Goal: Transaction & Acquisition: Purchase product/service

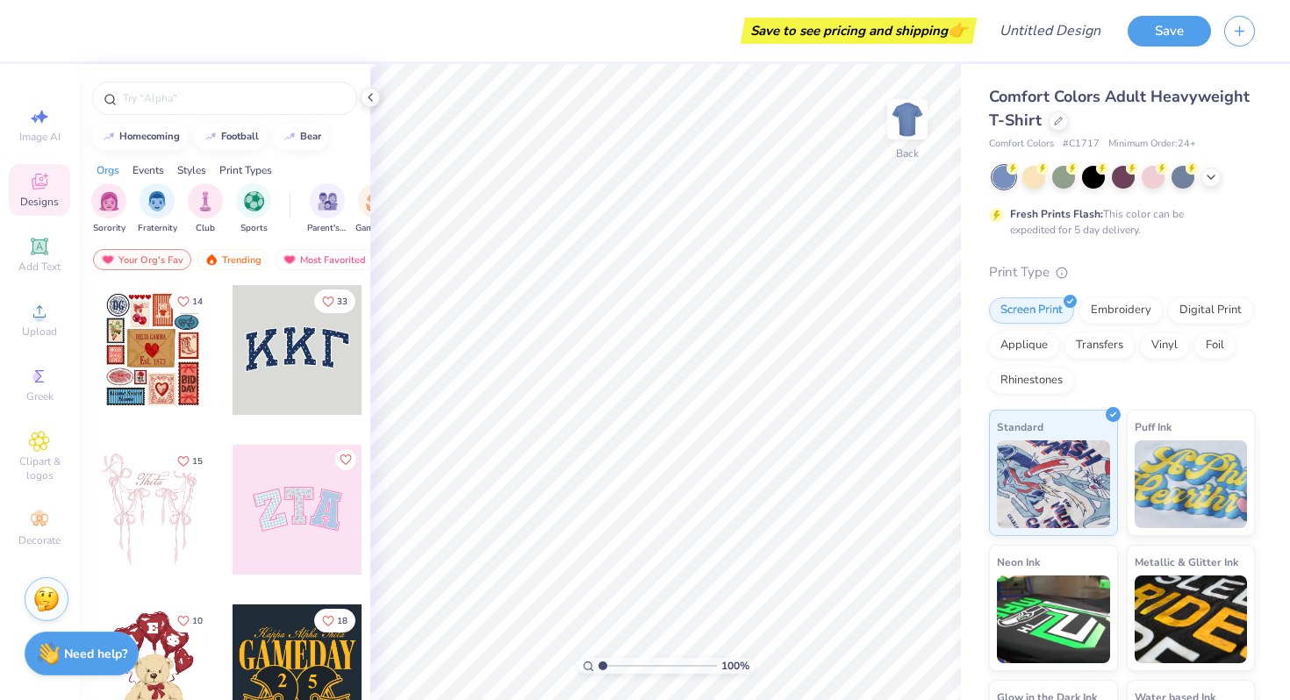
click at [245, 163] on div "Print Types" at bounding box center [245, 170] width 53 height 16
click at [196, 199] on img "filter for Patches" at bounding box center [206, 199] width 20 height 20
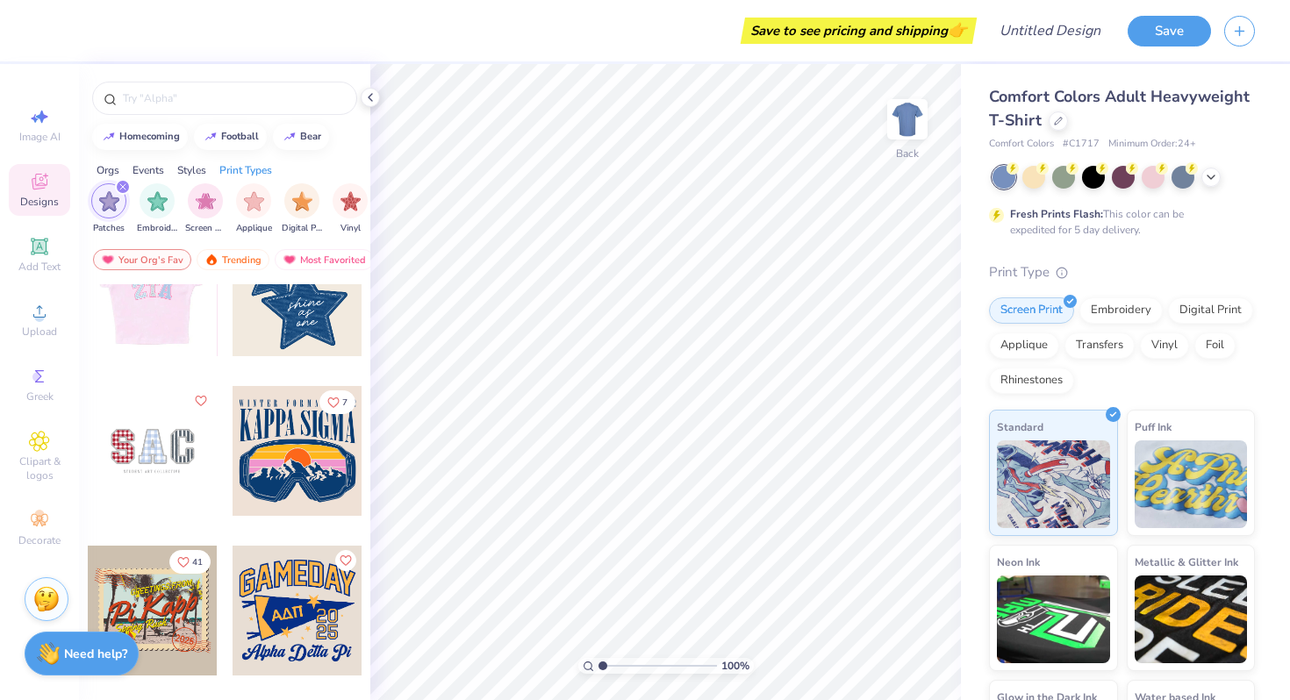
scroll to position [61, 0]
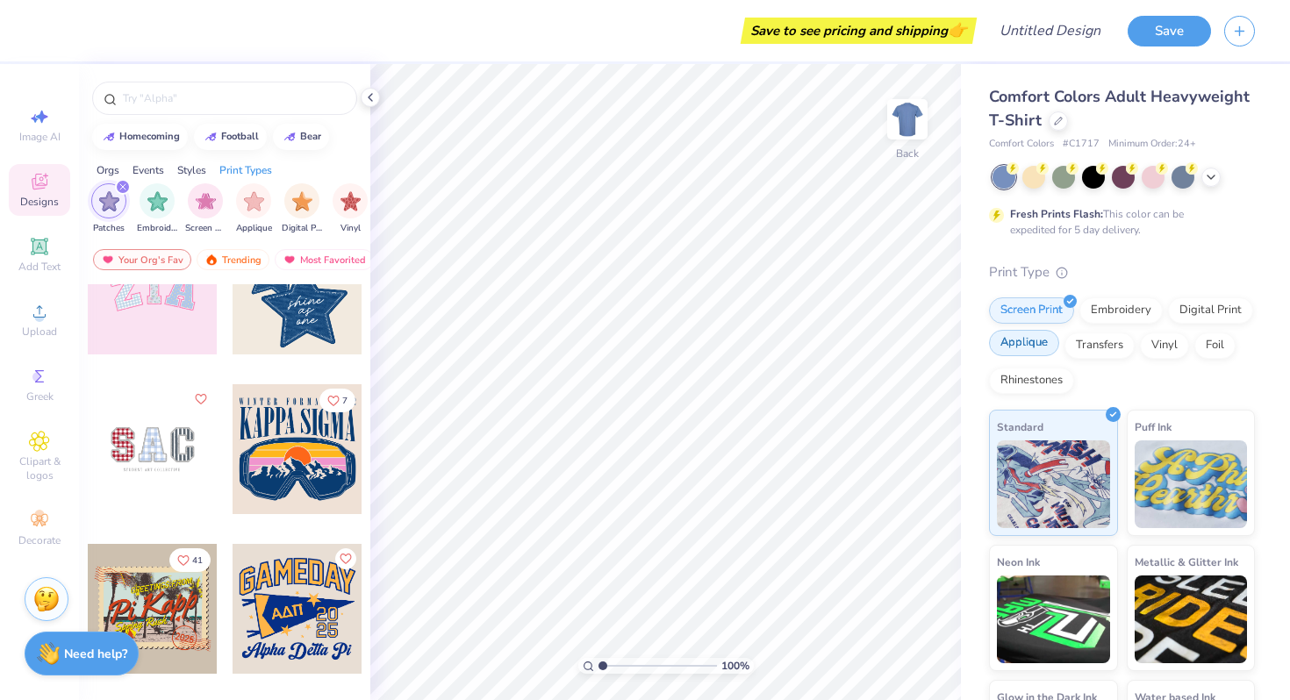
click at [1037, 352] on div "Applique" at bounding box center [1024, 343] width 70 height 26
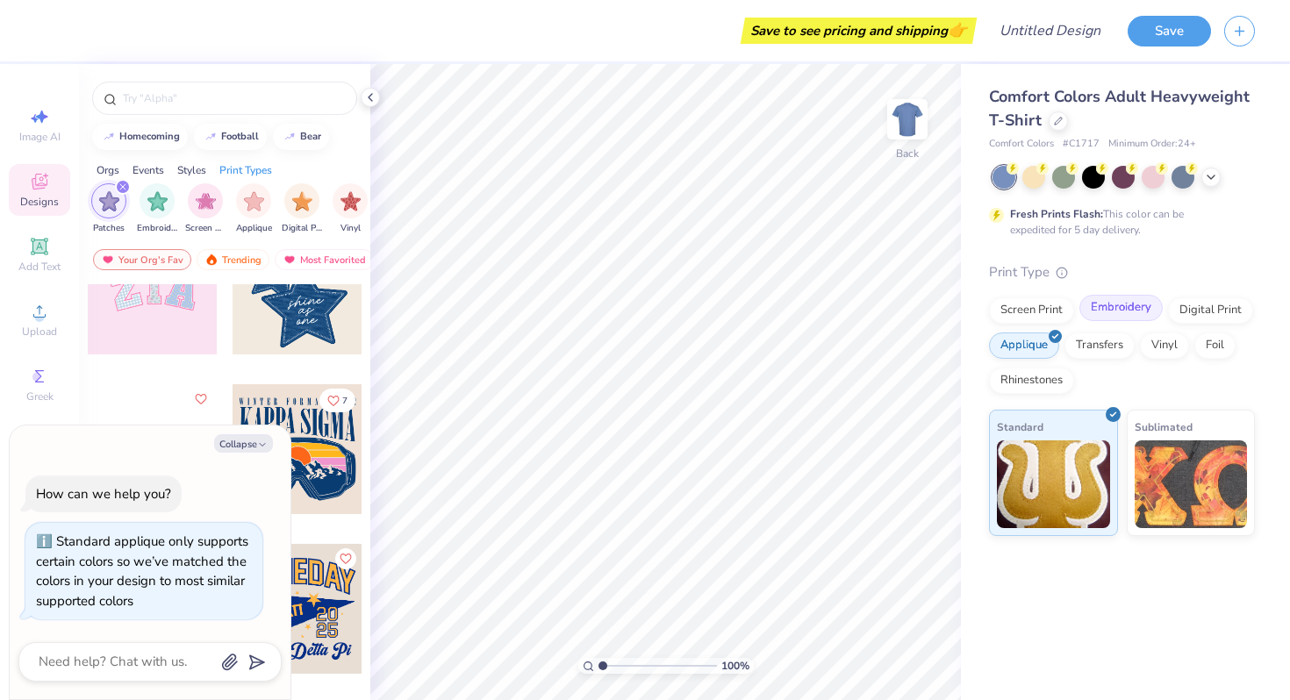
click at [1140, 314] on div "Embroidery" at bounding box center [1120, 308] width 83 height 26
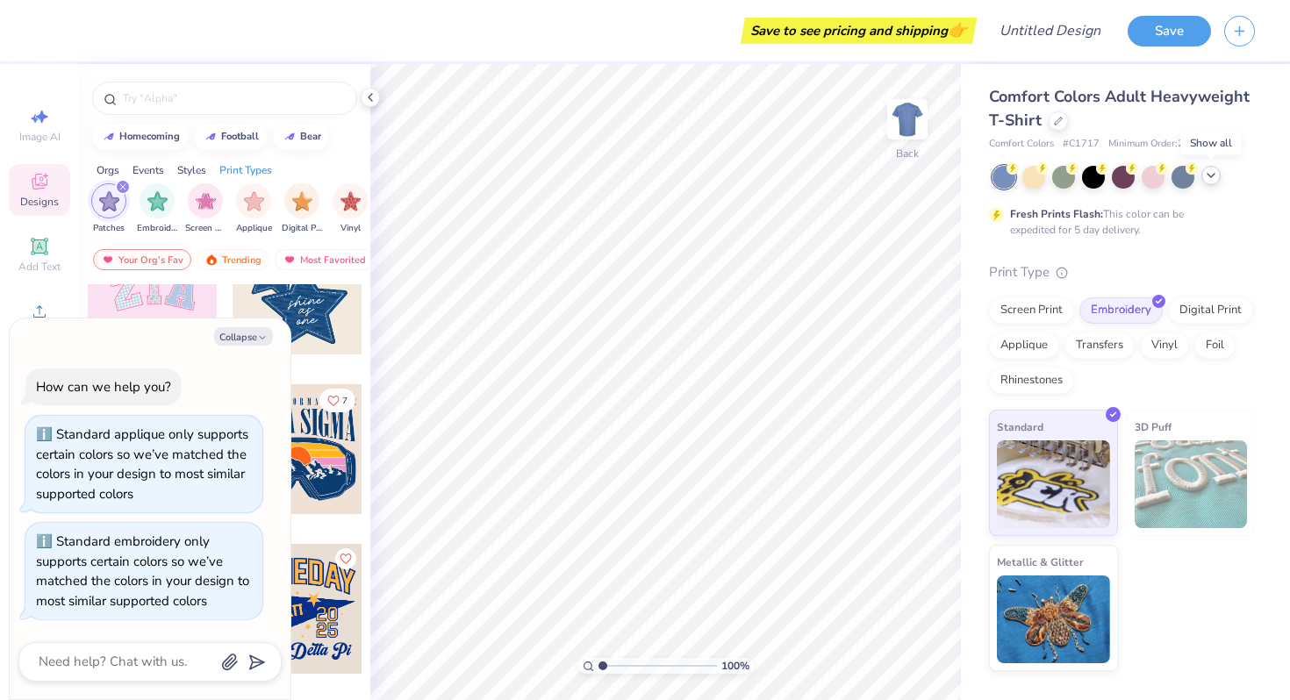
click at [1204, 177] on icon at bounding box center [1211, 175] width 14 height 14
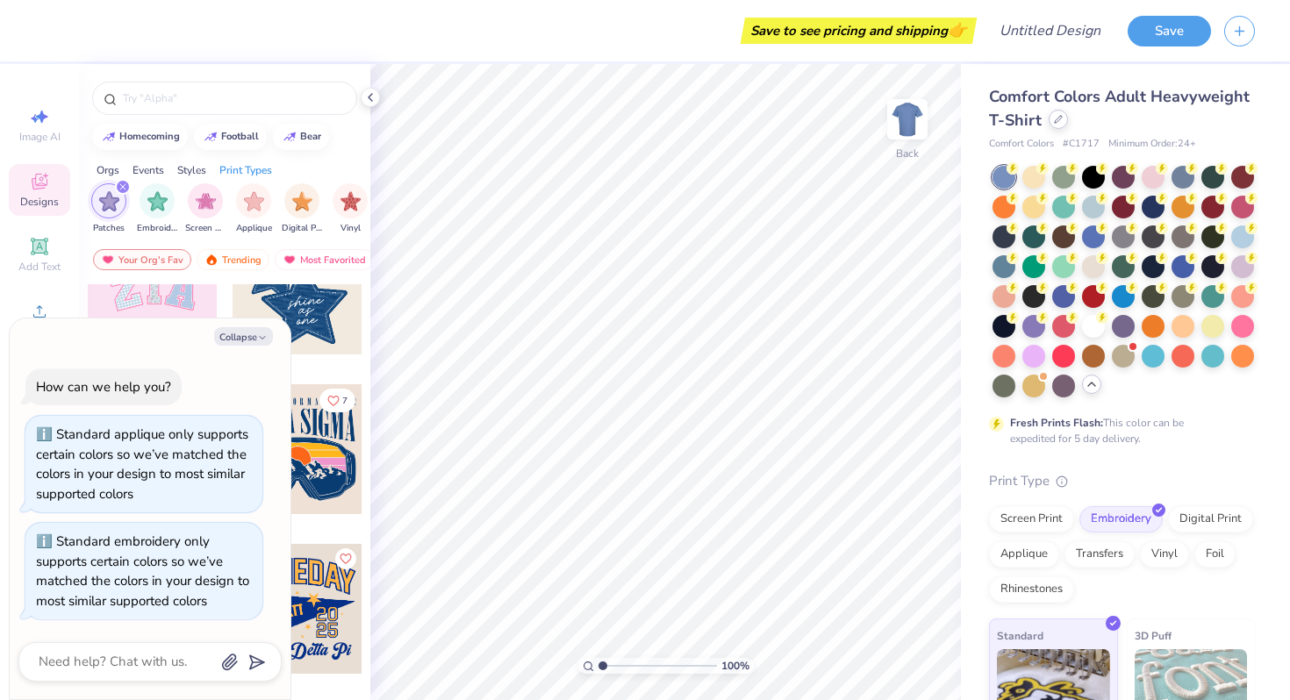
click at [1060, 121] on icon at bounding box center [1058, 119] width 9 height 9
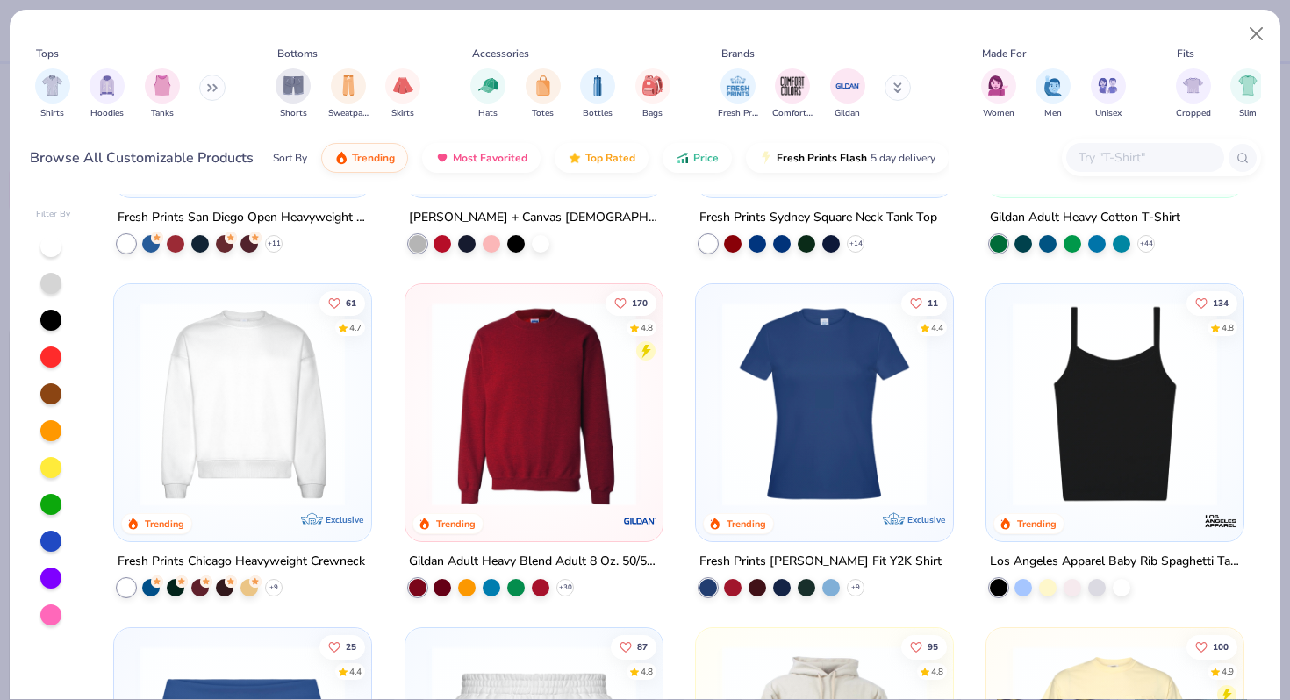
scroll to position [1030, 0]
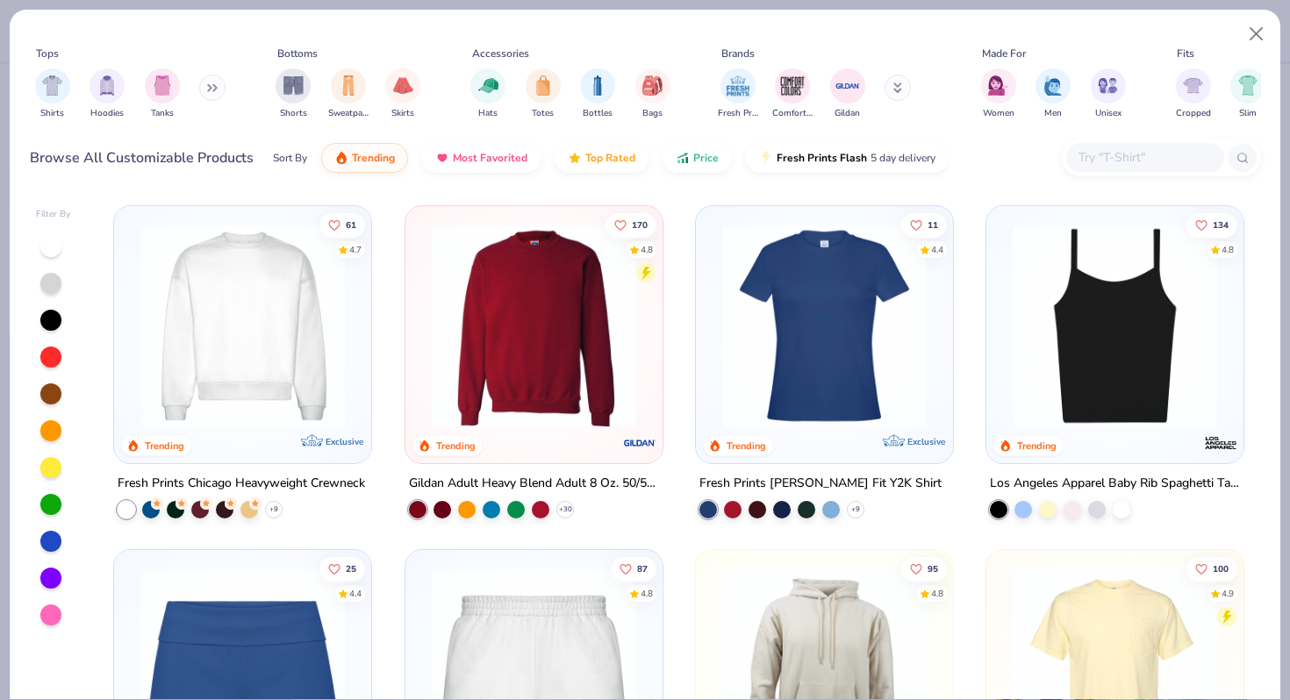
click at [507, 97] on div "Hats Totes Bottles Bags" at bounding box center [570, 93] width 211 height 65
click at [497, 95] on div "filter for Hats" at bounding box center [487, 84] width 35 height 35
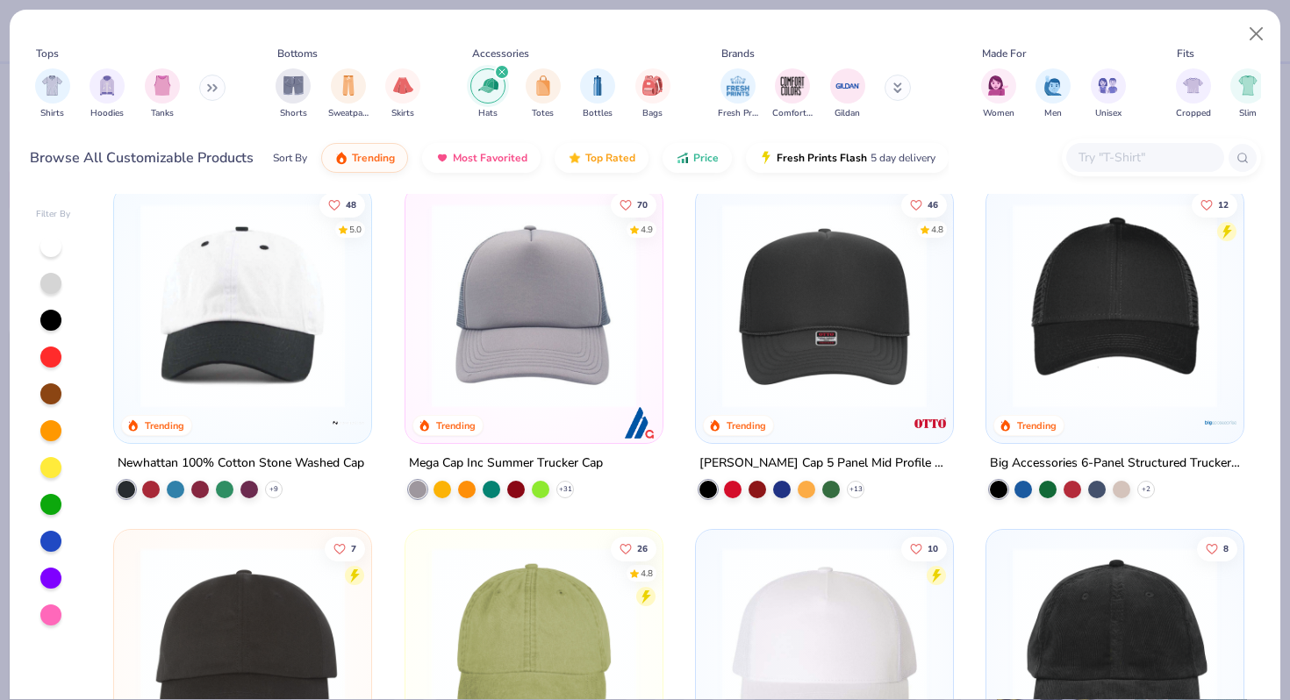
scroll to position [18, 0]
click at [339, 286] on img at bounding box center [243, 305] width 222 height 204
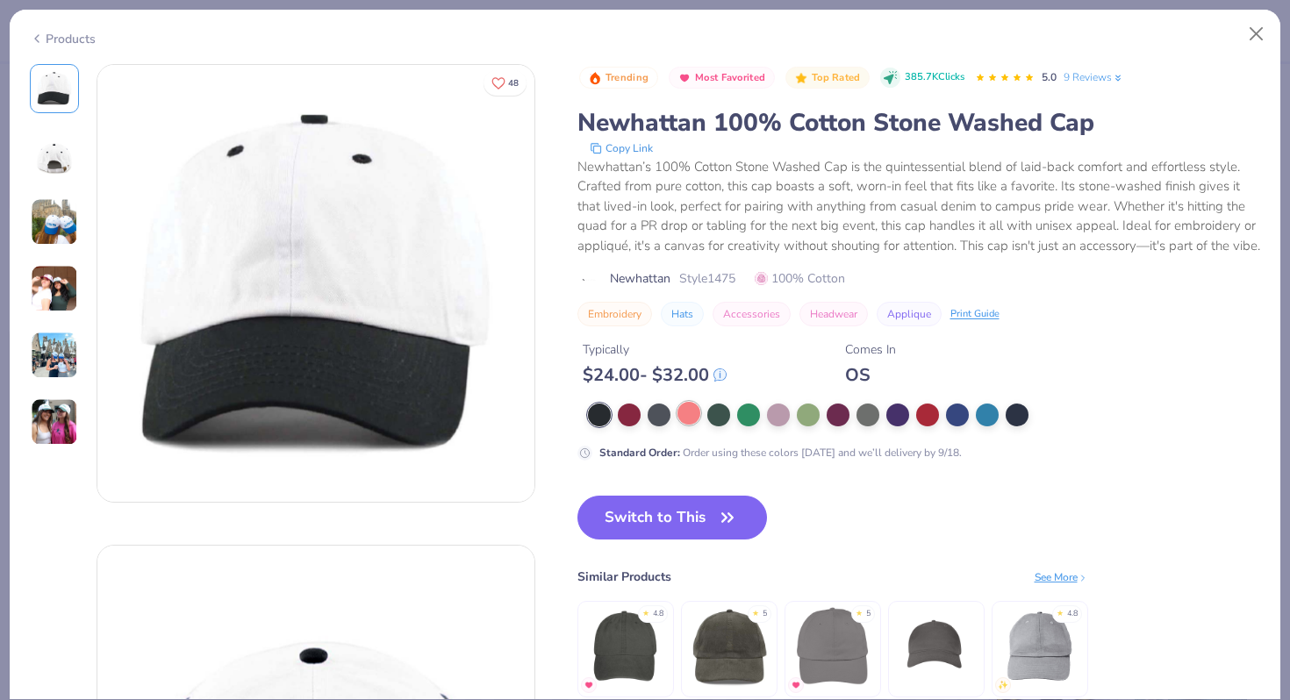
click at [696, 425] on div at bounding box center [688, 413] width 23 height 23
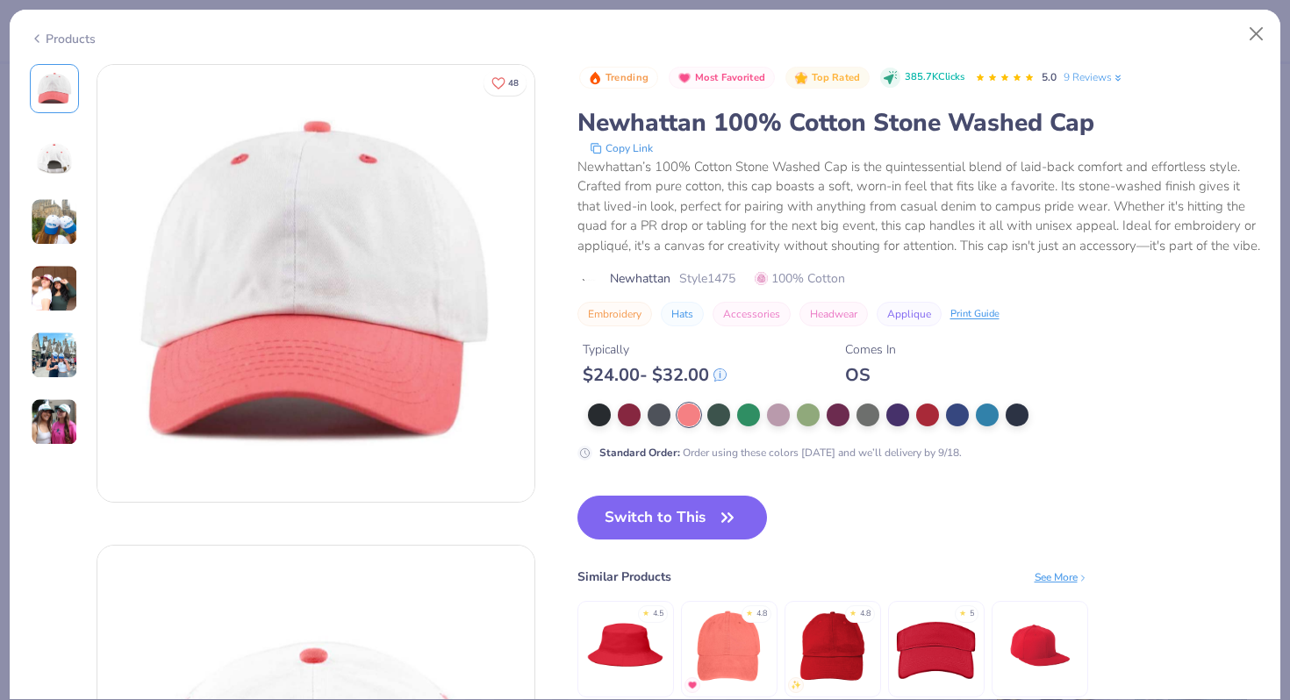
click at [68, 278] on img at bounding box center [54, 288] width 47 height 47
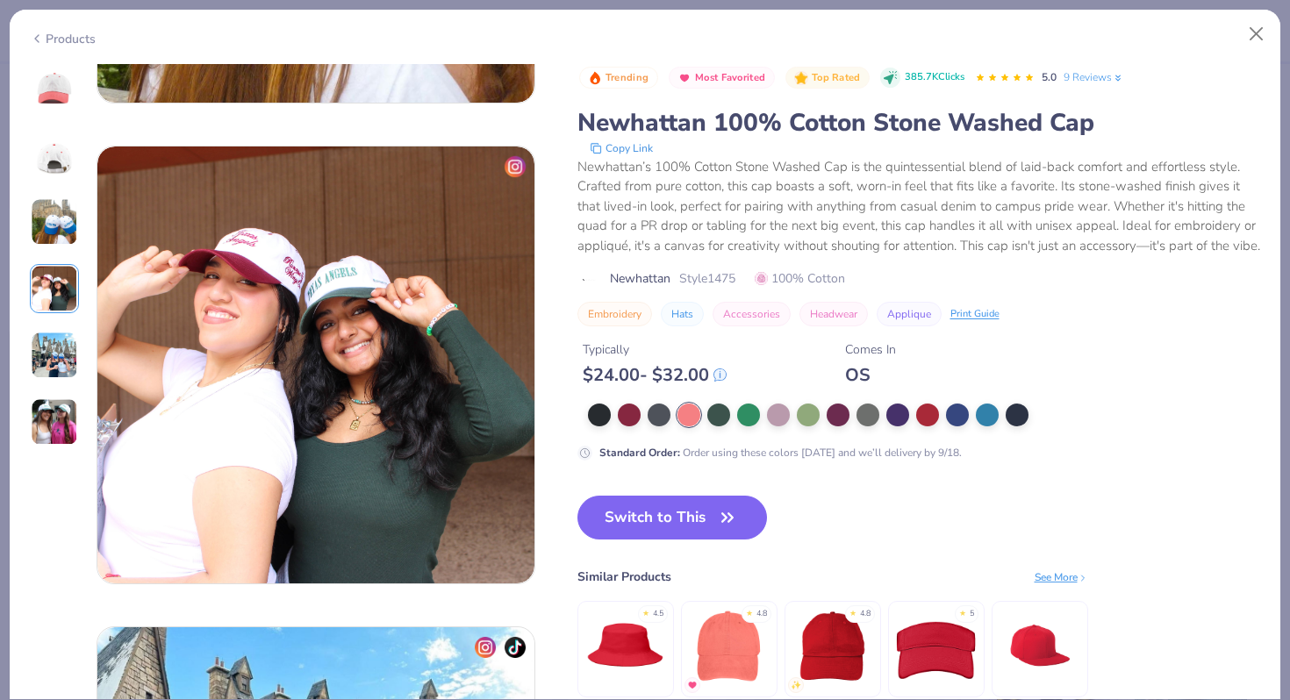
scroll to position [1442, 0]
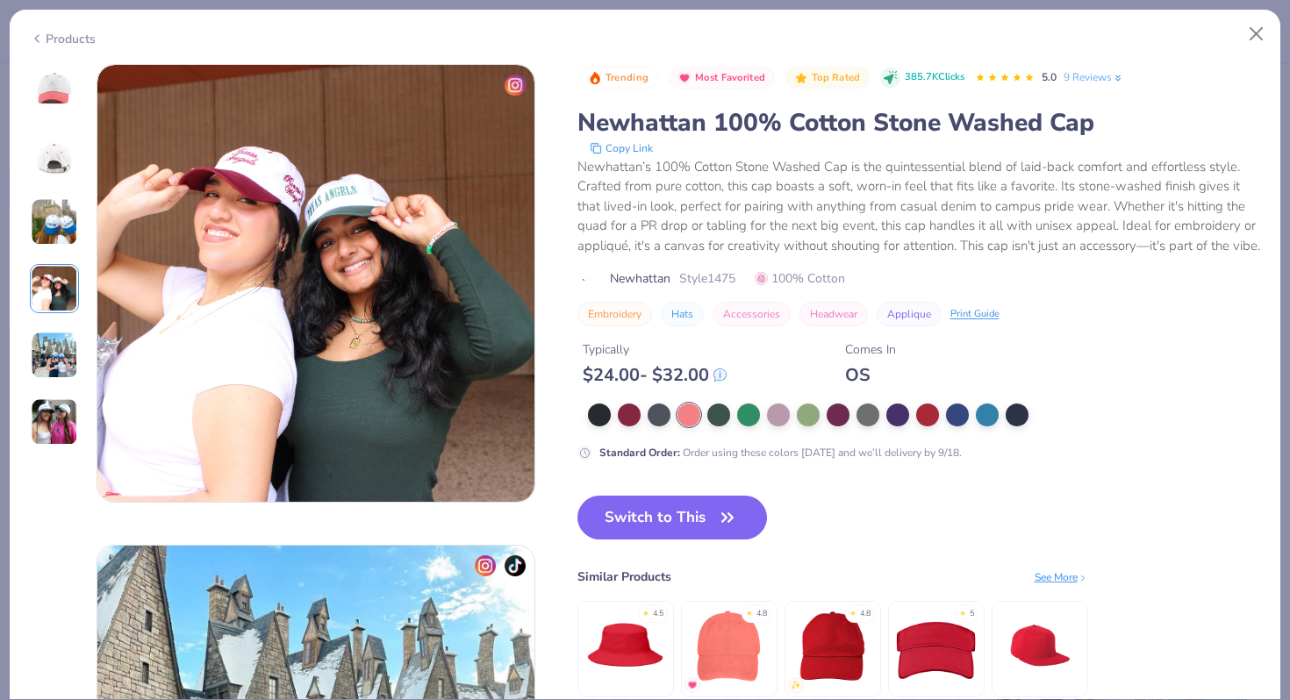
click at [53, 239] on img at bounding box center [54, 221] width 47 height 47
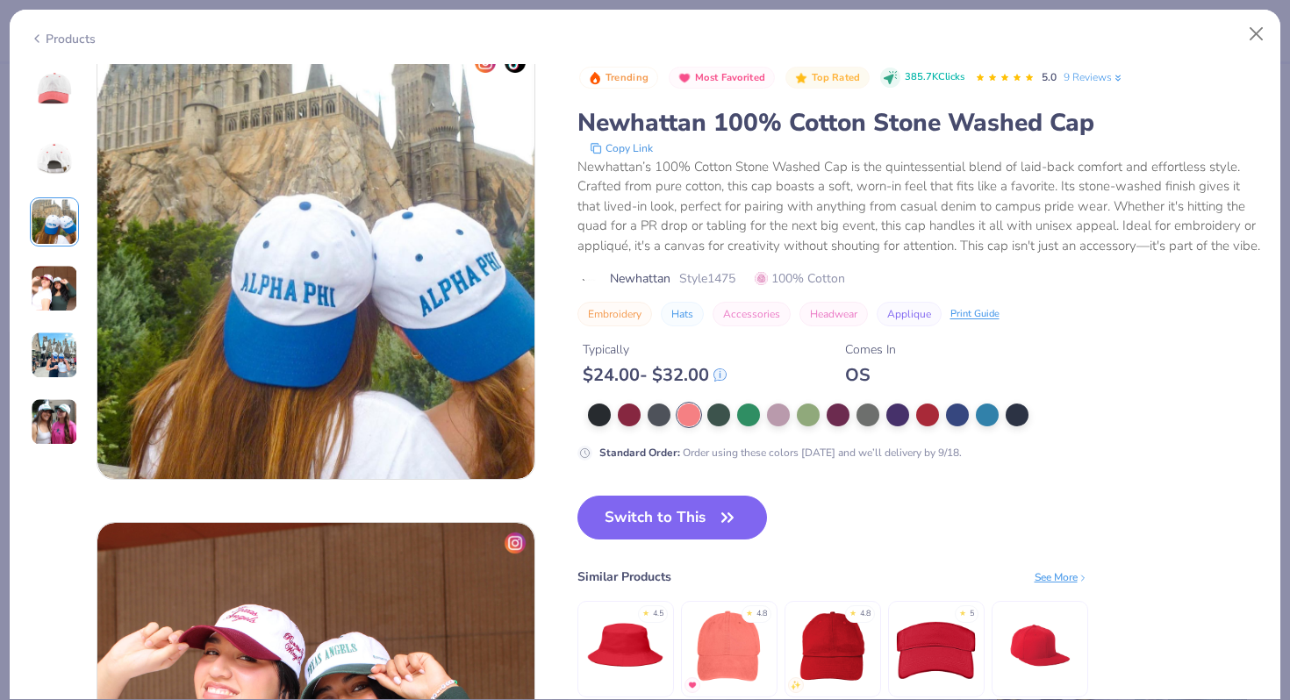
scroll to position [961, 0]
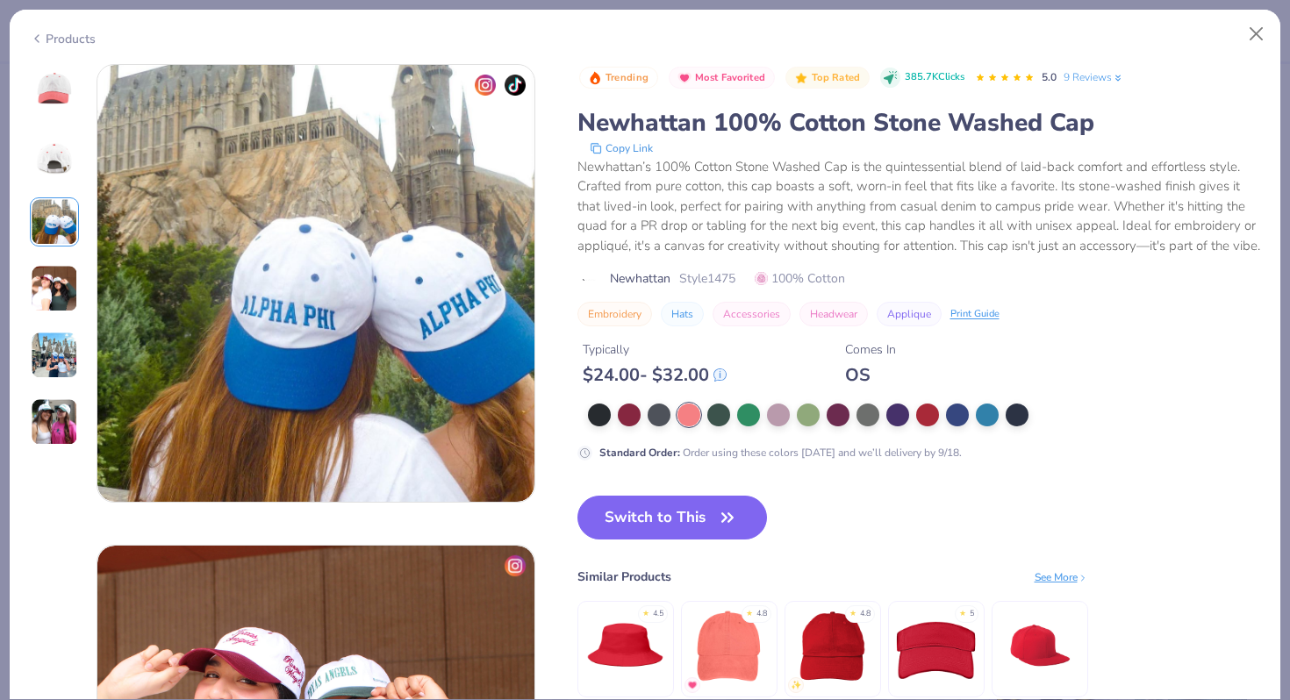
click at [43, 333] on img at bounding box center [54, 355] width 47 height 47
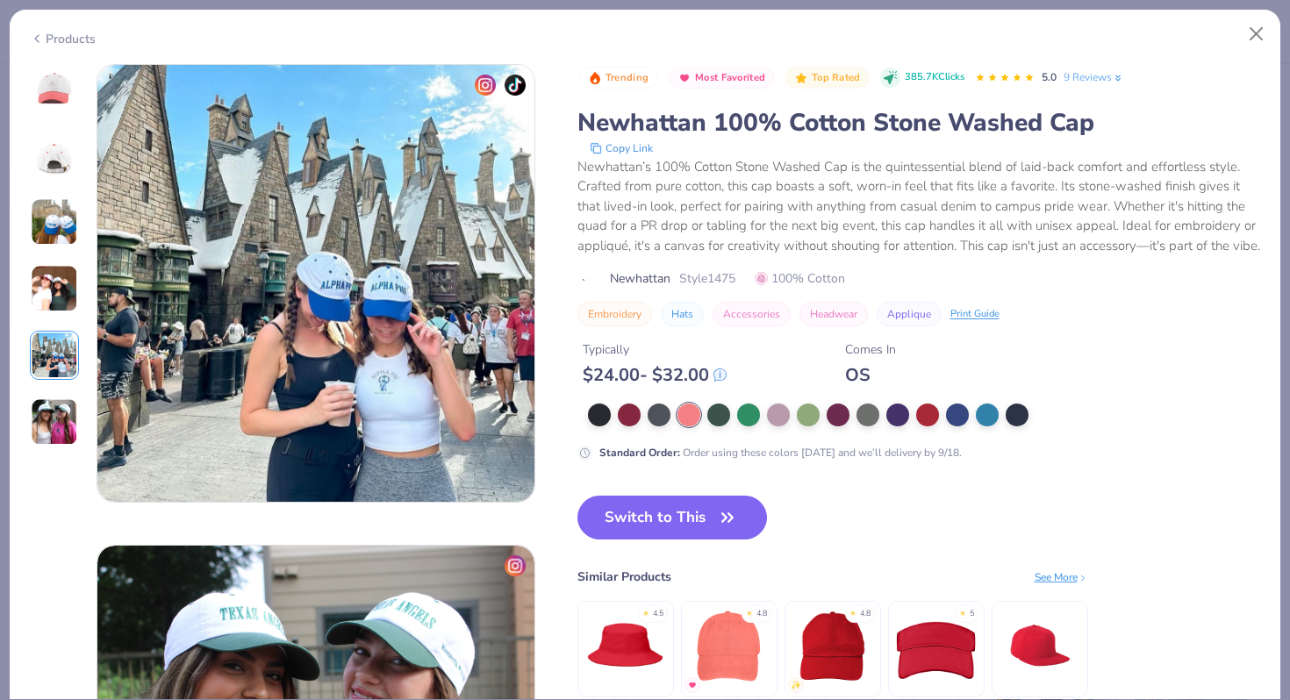
click at [49, 418] on img at bounding box center [54, 421] width 47 height 47
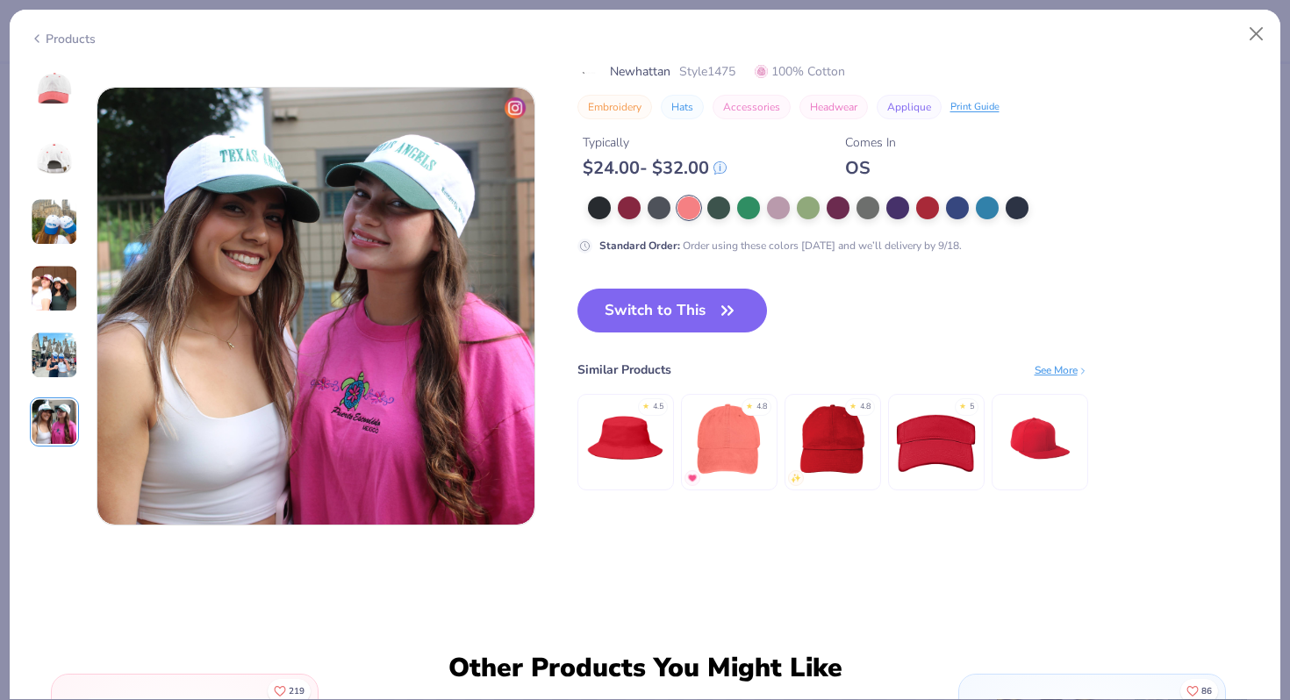
scroll to position [2404, 0]
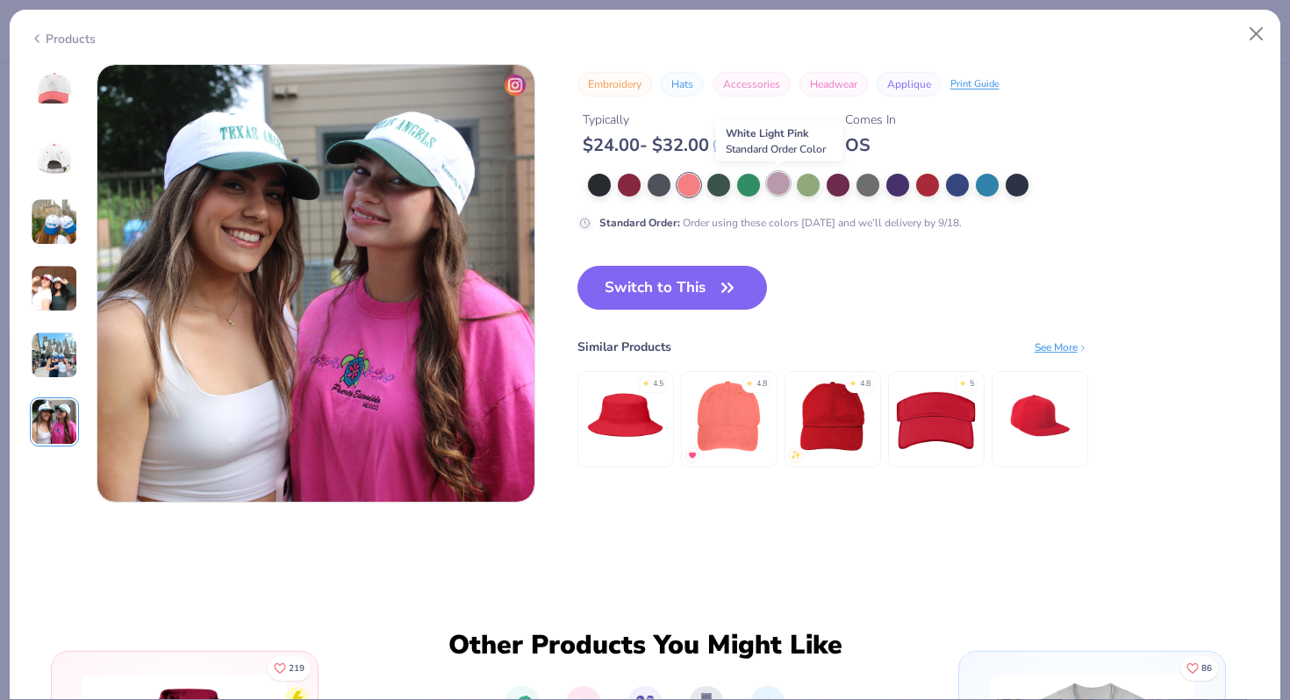
click at [780, 186] on div at bounding box center [778, 183] width 23 height 23
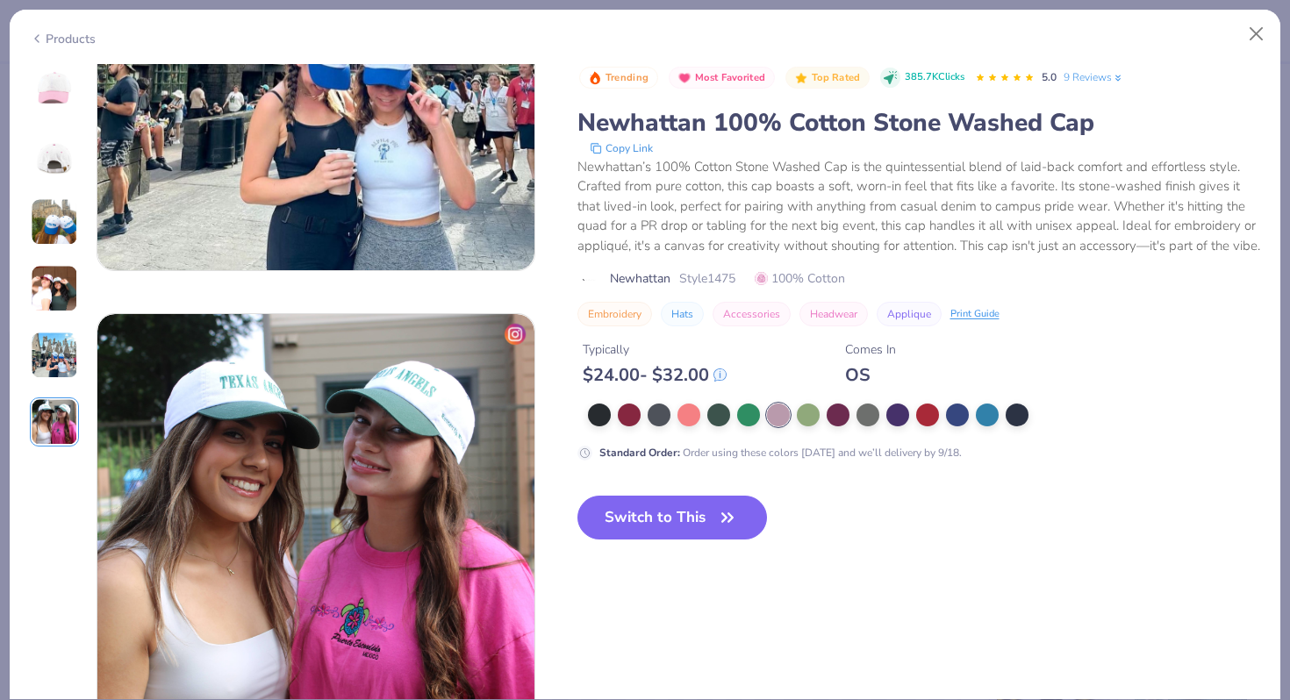
scroll to position [2130, 0]
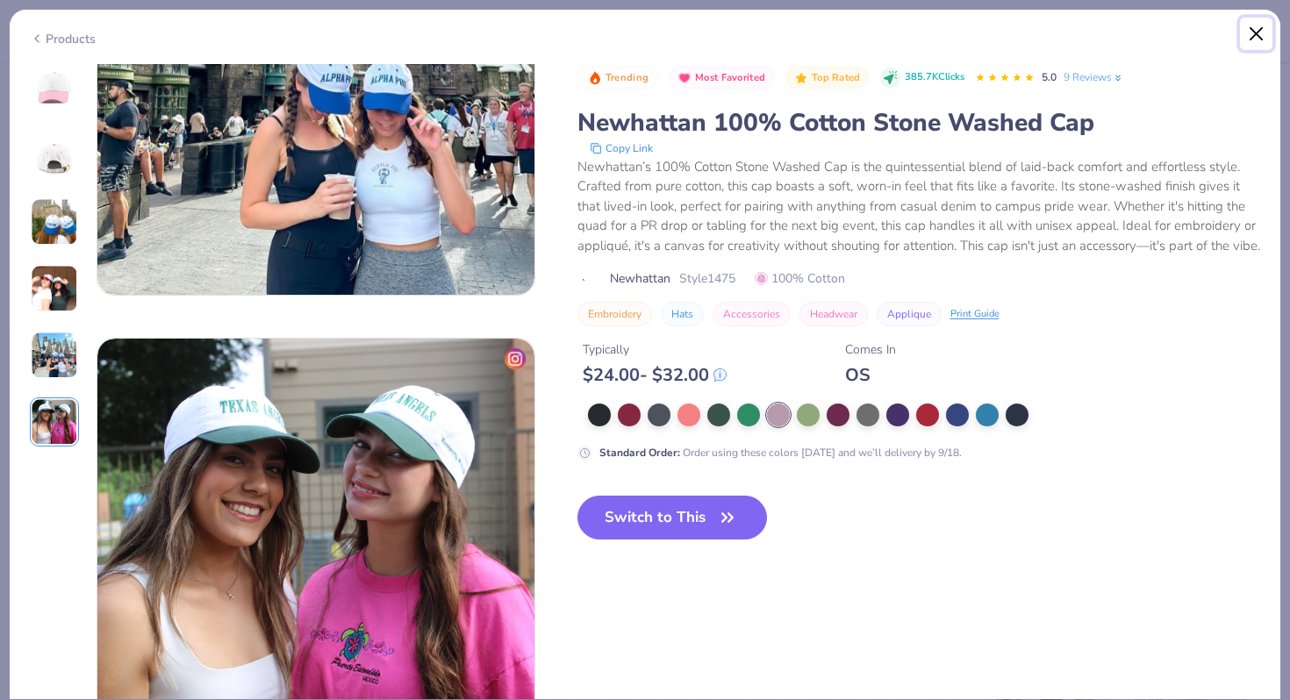
click at [1262, 36] on button "Close" at bounding box center [1256, 34] width 33 height 33
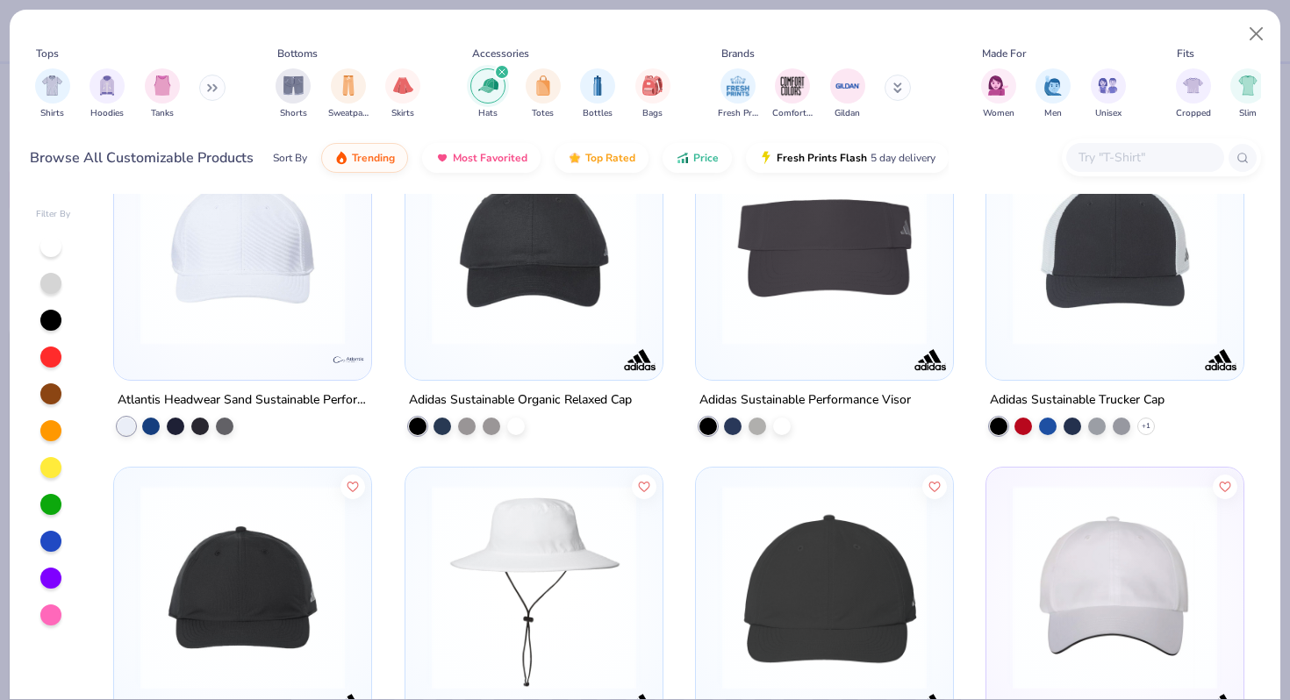
scroll to position [7760, 0]
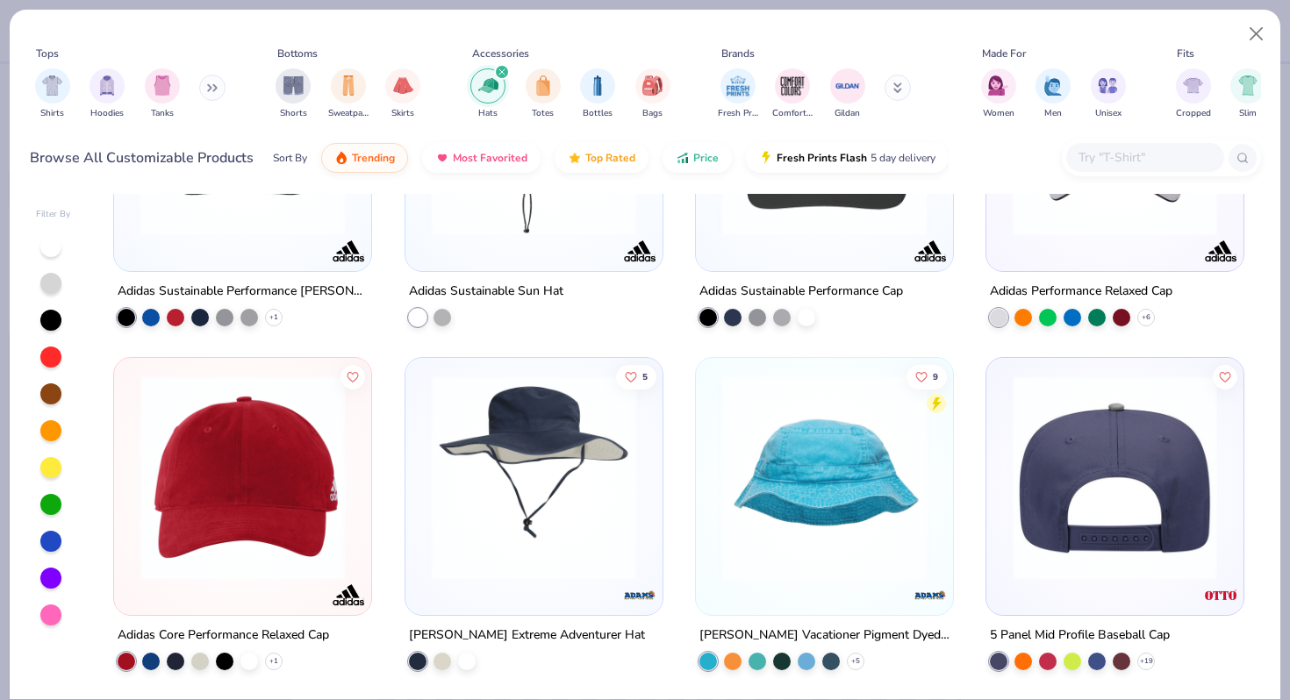
click at [1004, 503] on img at bounding box center [893, 477] width 222 height 204
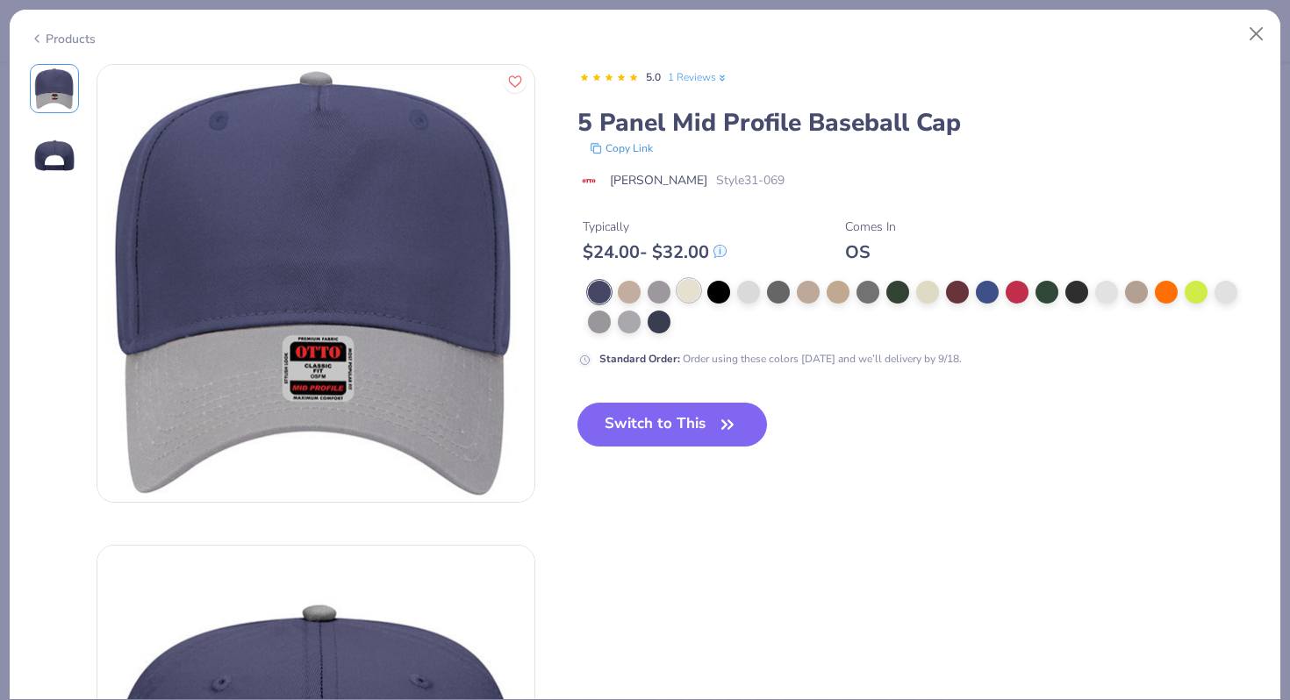
click at [685, 289] on div at bounding box center [688, 290] width 23 height 23
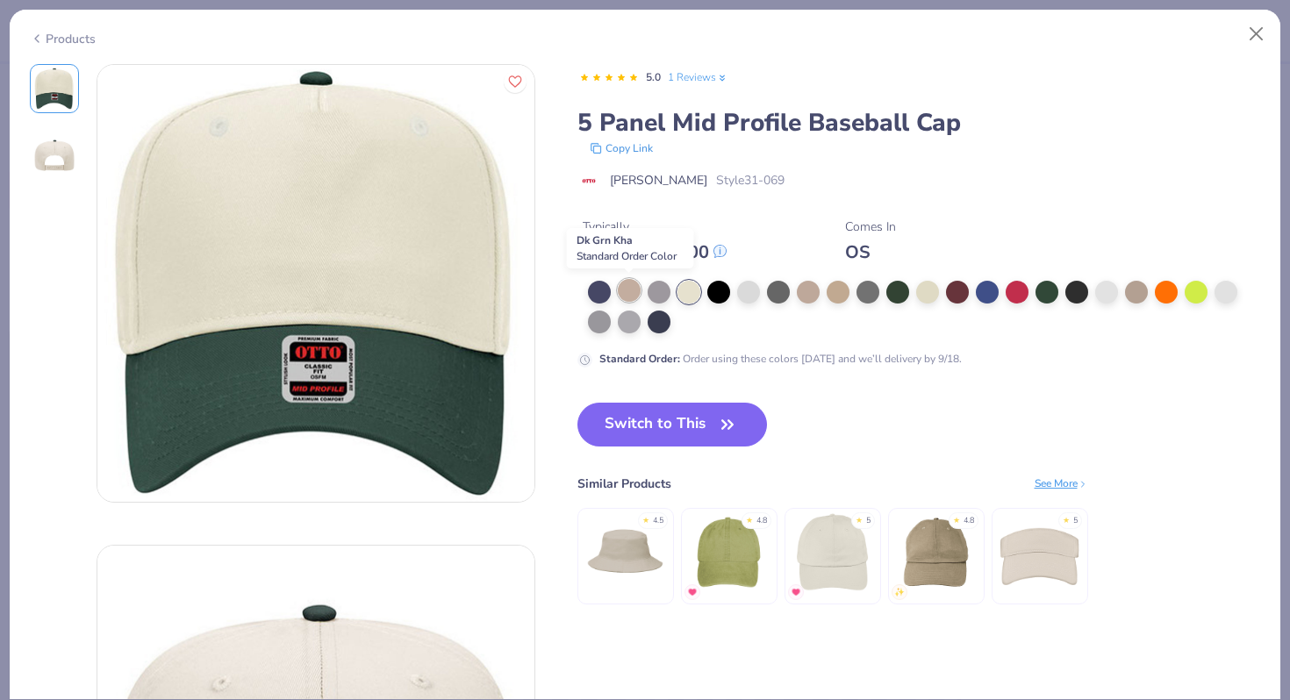
click at [630, 290] on div at bounding box center [629, 290] width 23 height 23
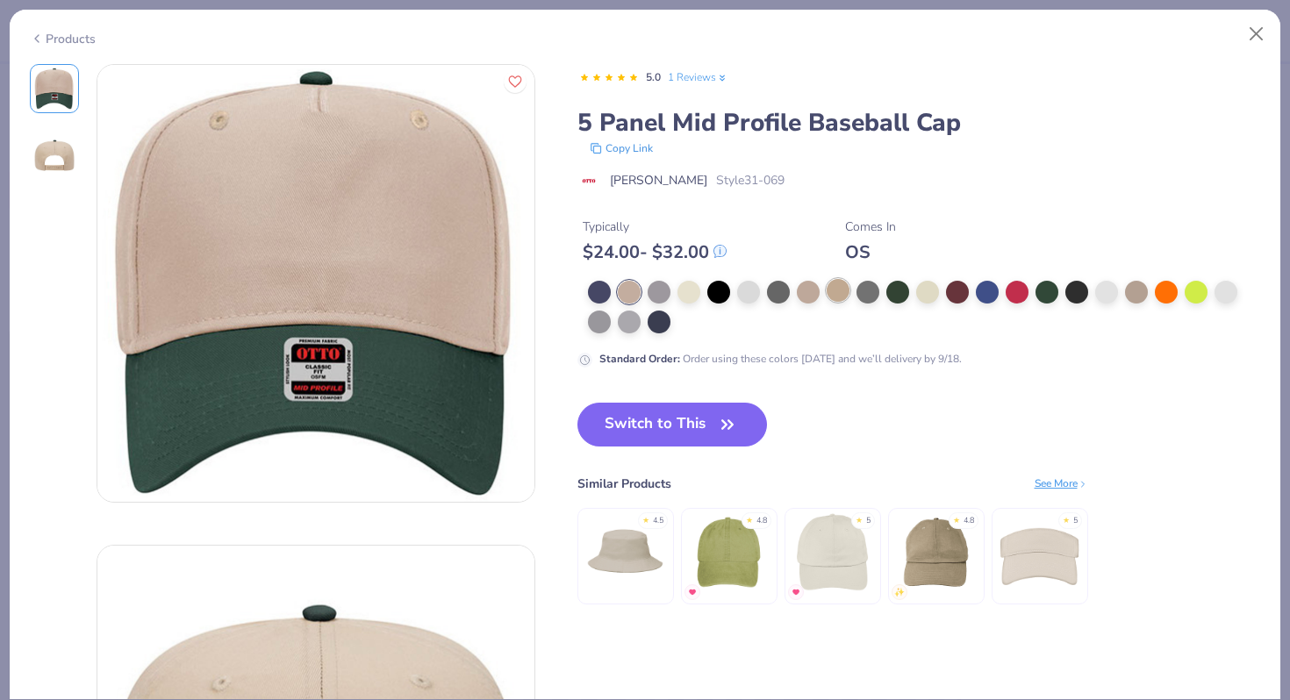
click at [842, 295] on div at bounding box center [837, 290] width 23 height 23
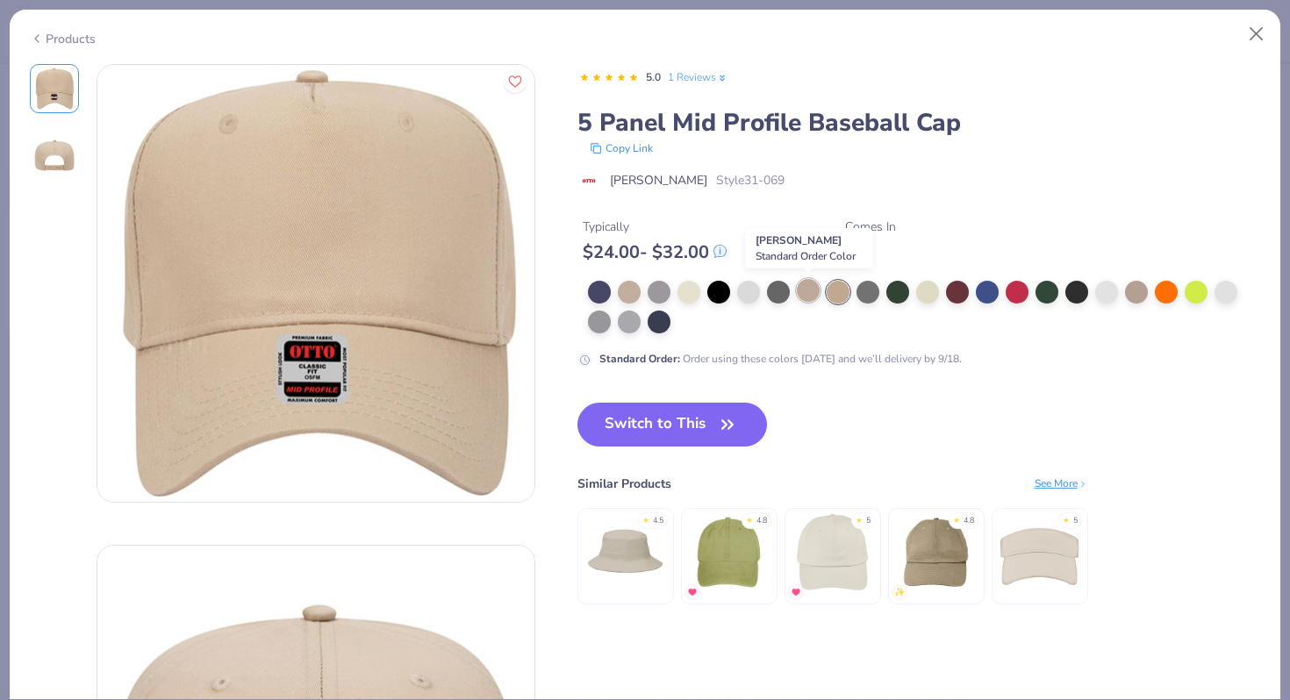
click at [801, 292] on div at bounding box center [808, 290] width 23 height 23
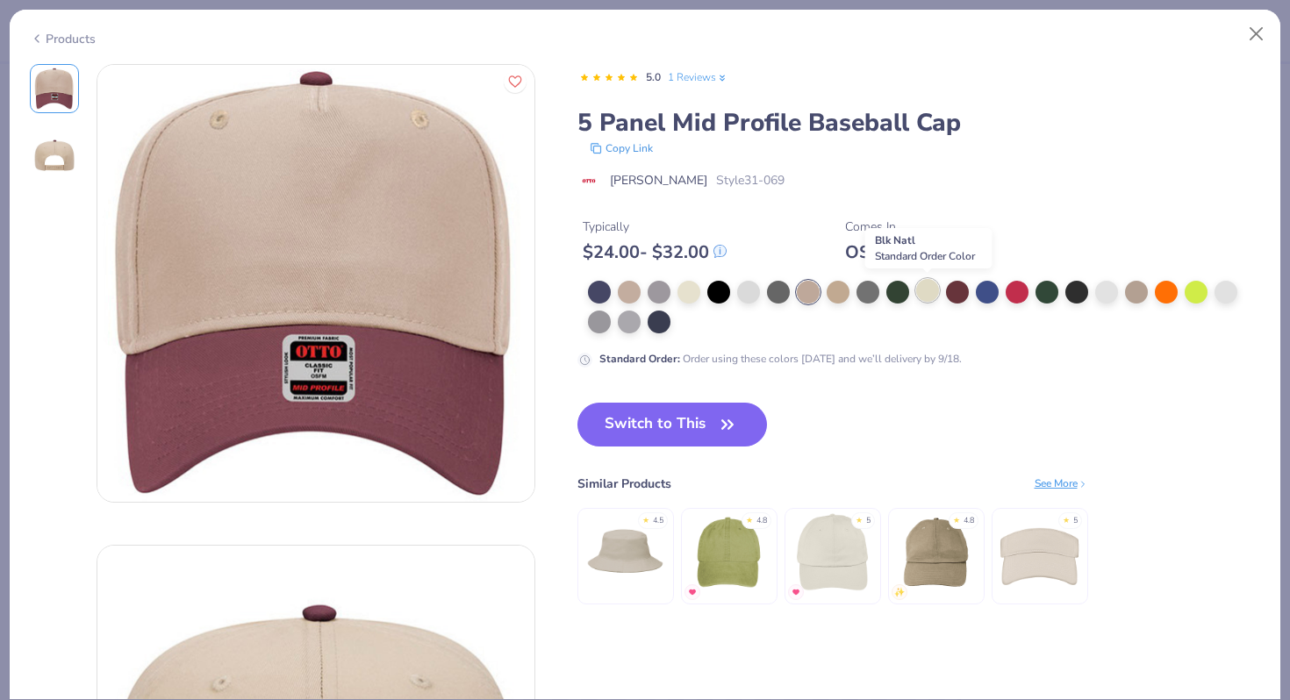
click at [926, 301] on div at bounding box center [927, 290] width 23 height 23
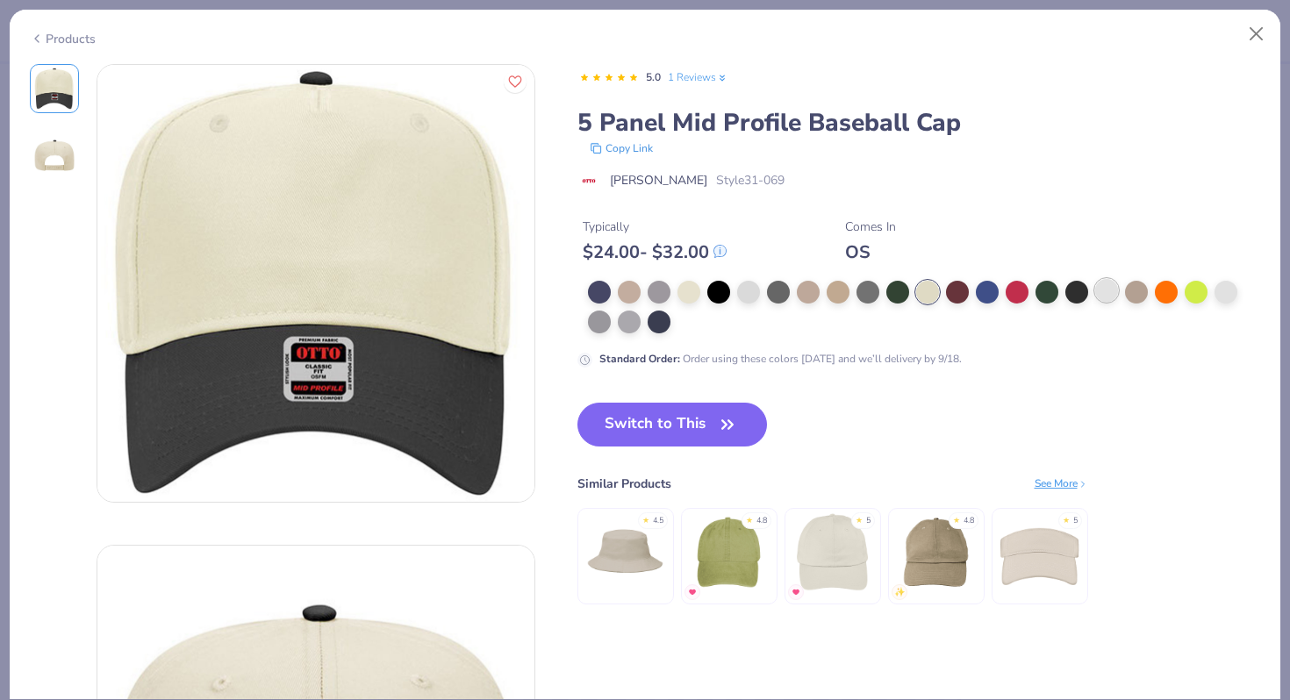
click at [1117, 292] on div at bounding box center [1106, 290] width 23 height 23
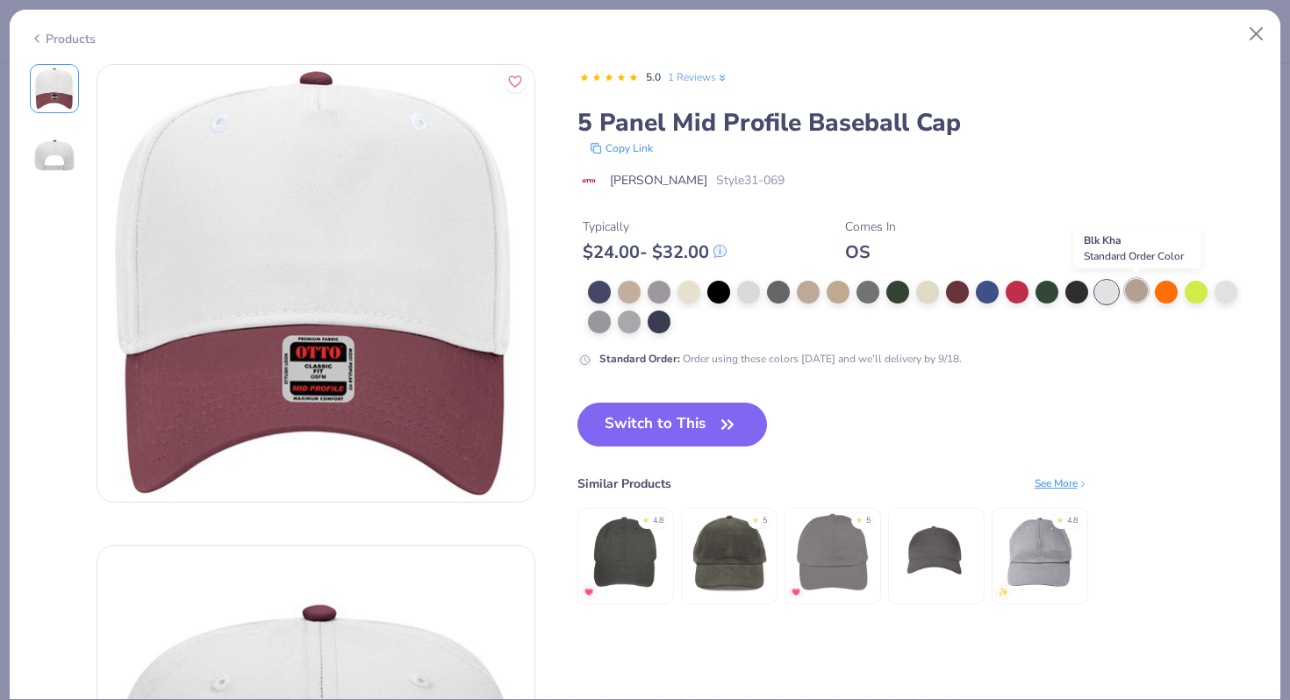
click at [1134, 293] on div at bounding box center [1136, 290] width 23 height 23
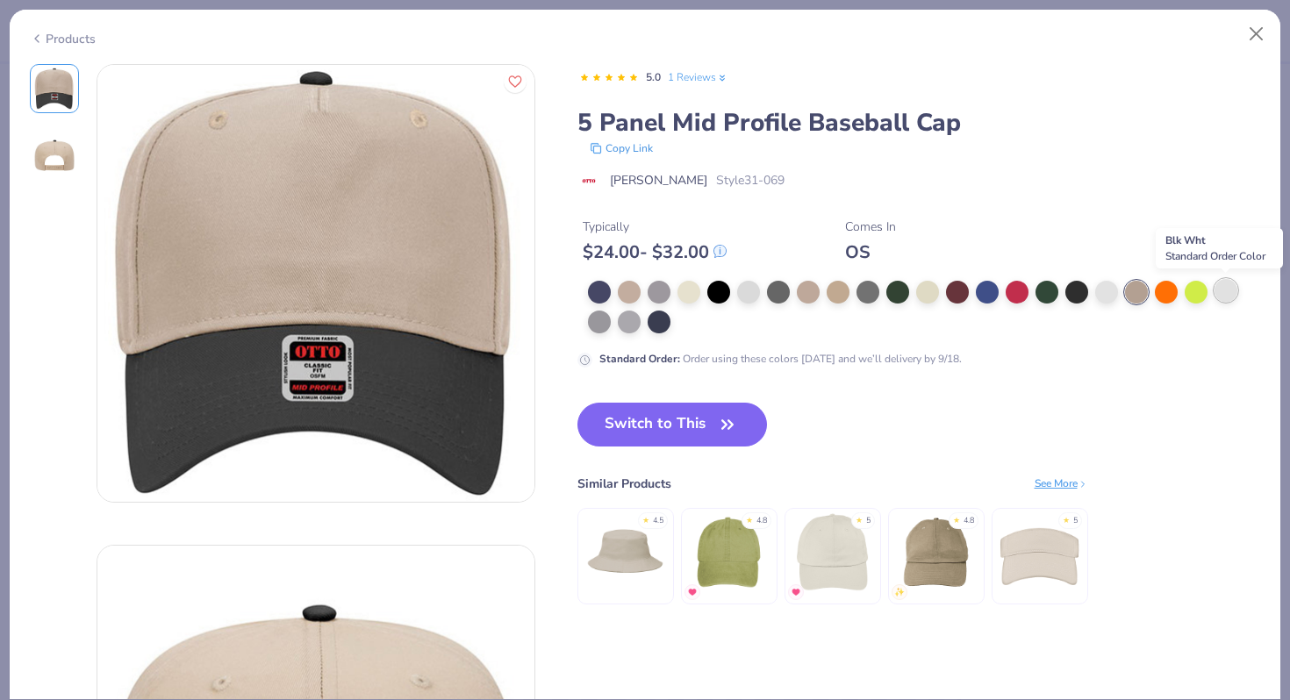
click at [1221, 293] on div at bounding box center [1225, 290] width 23 height 23
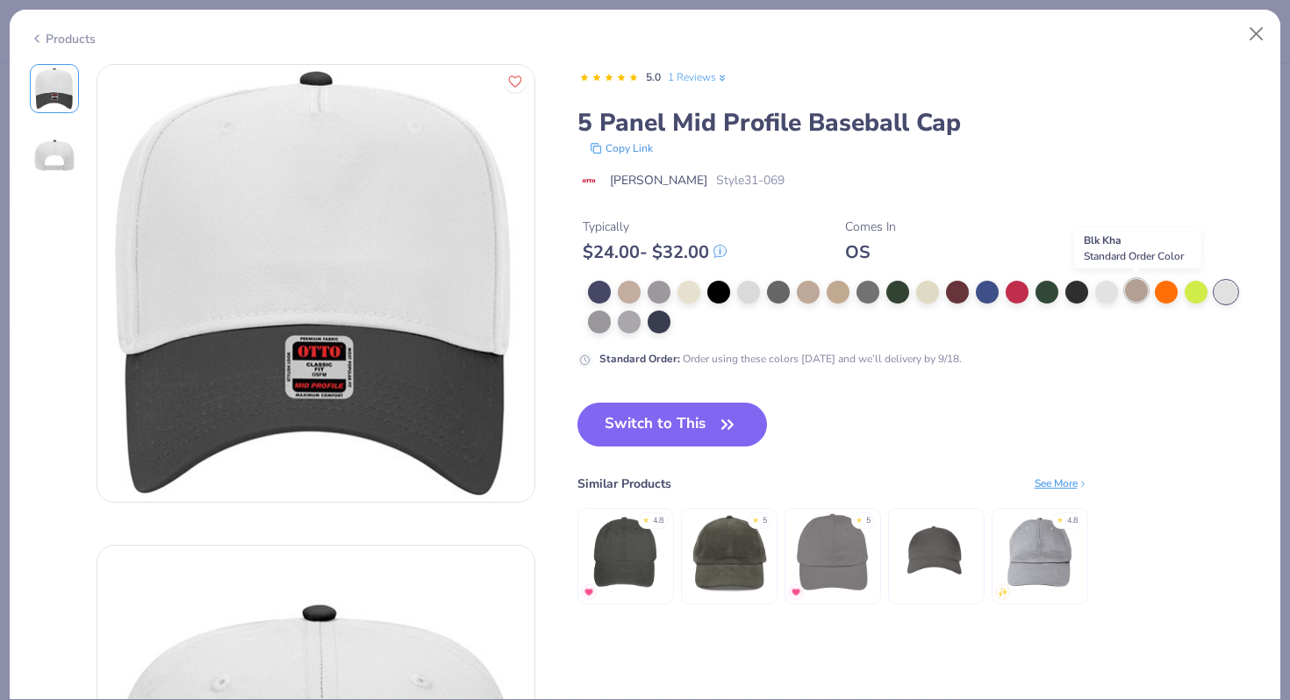
click at [1131, 290] on div at bounding box center [1136, 290] width 23 height 23
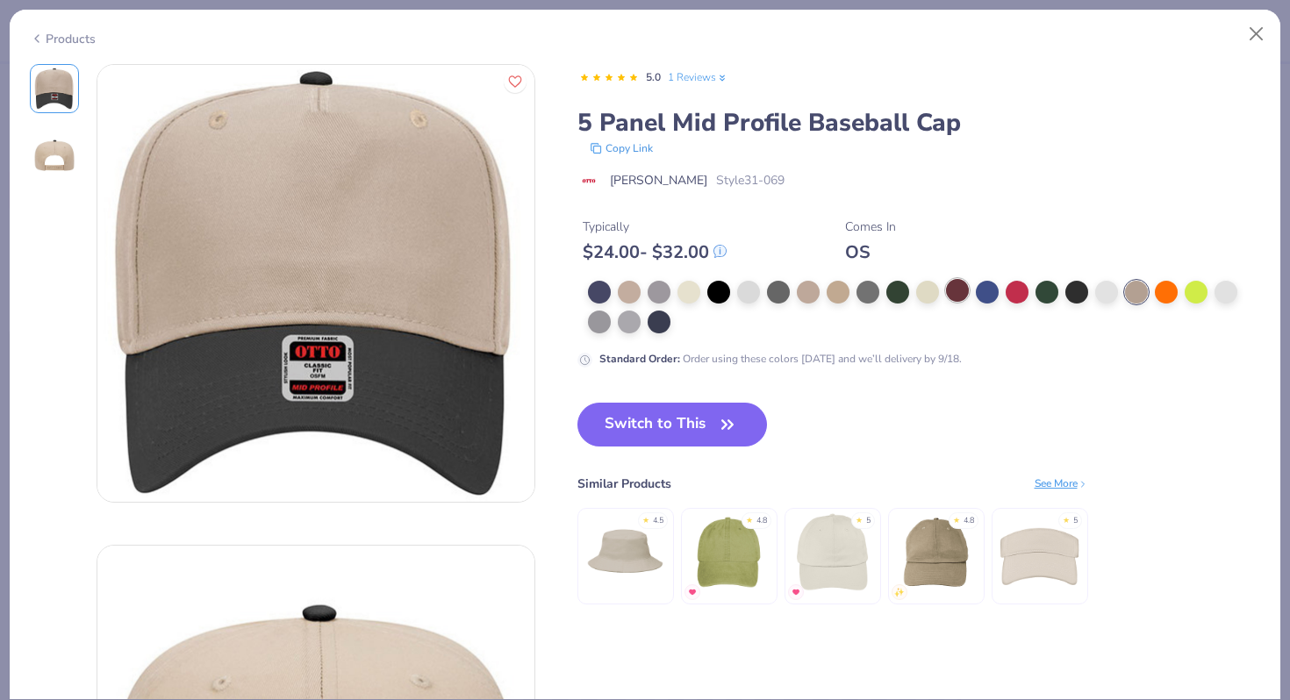
click at [961, 286] on div at bounding box center [957, 290] width 23 height 23
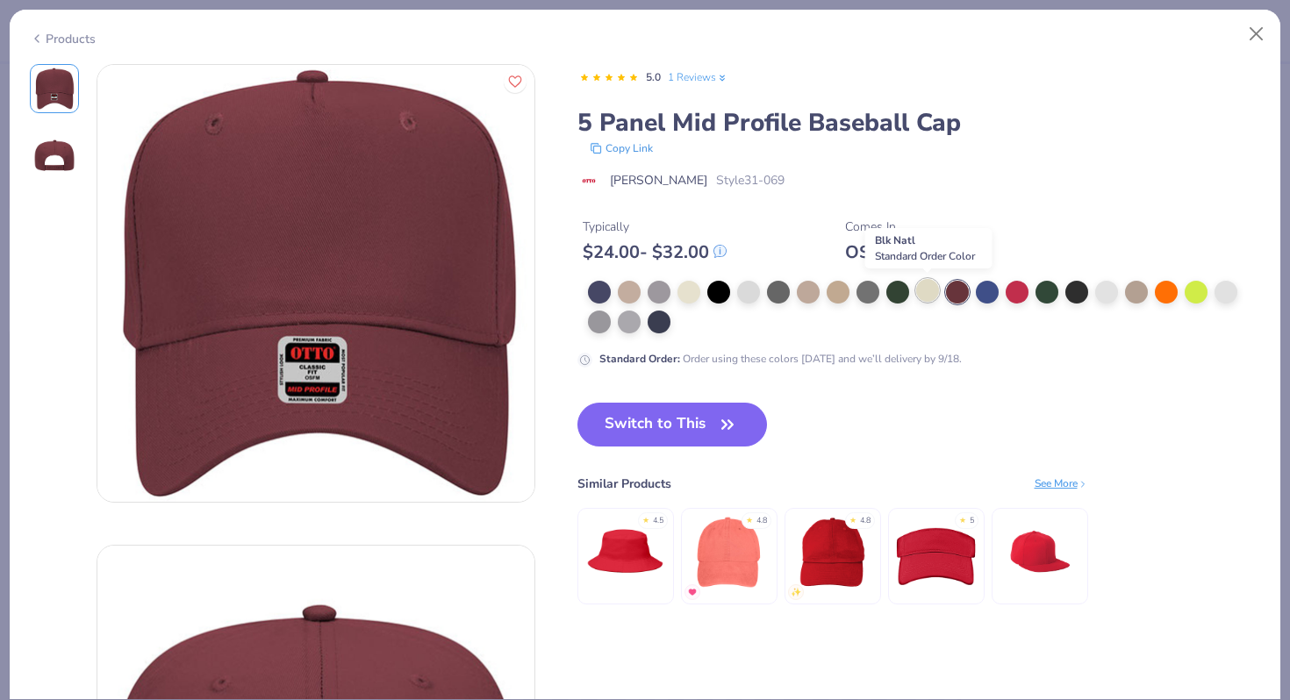
click at [932, 289] on div at bounding box center [927, 290] width 23 height 23
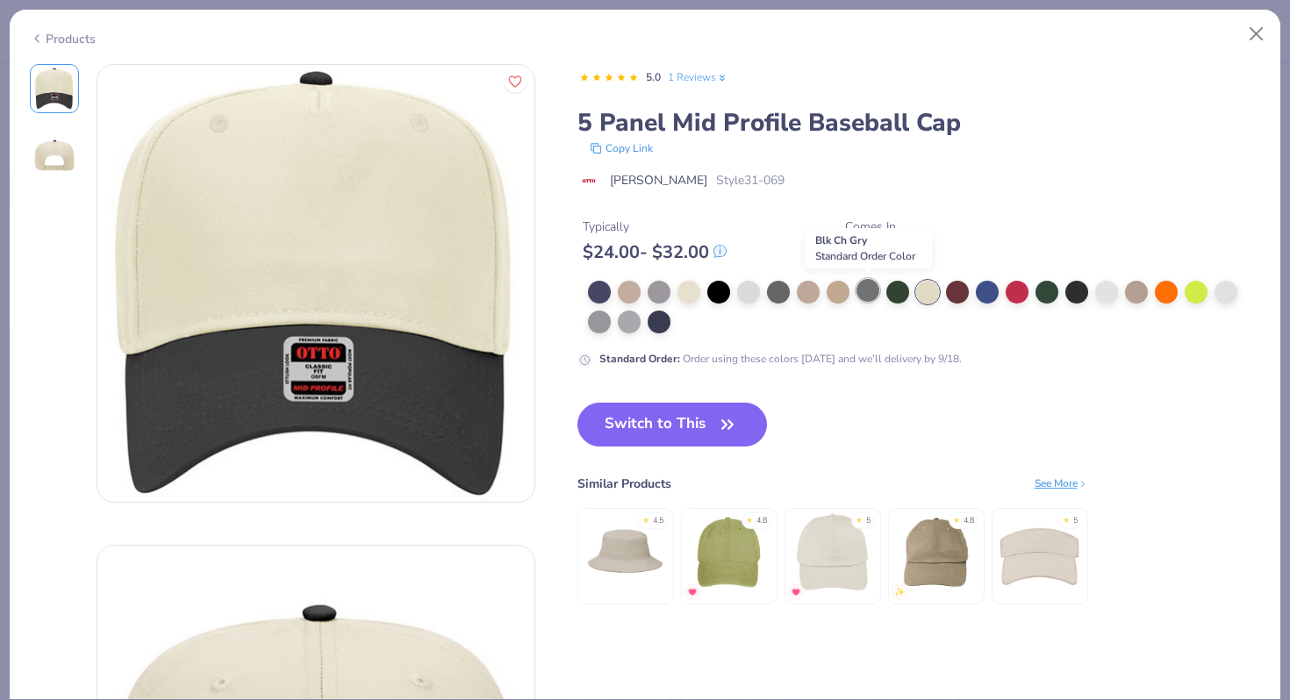
click at [871, 287] on div at bounding box center [867, 290] width 23 height 23
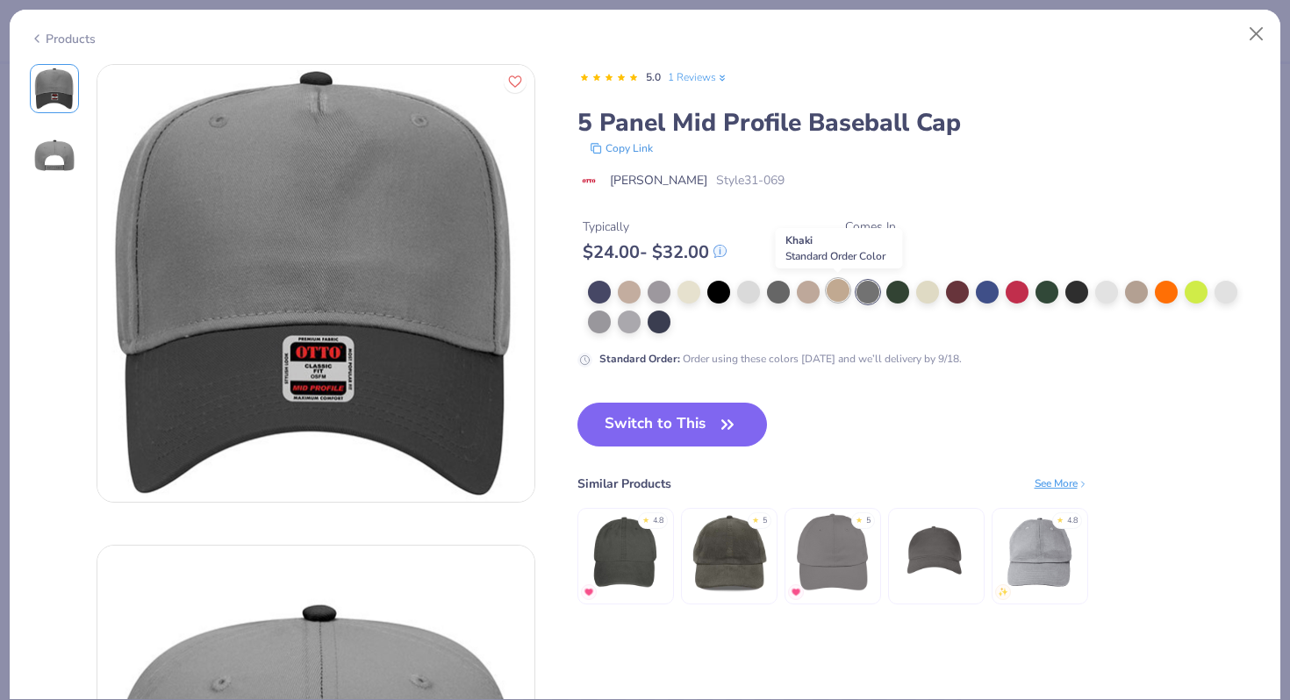
click at [839, 286] on div at bounding box center [837, 290] width 23 height 23
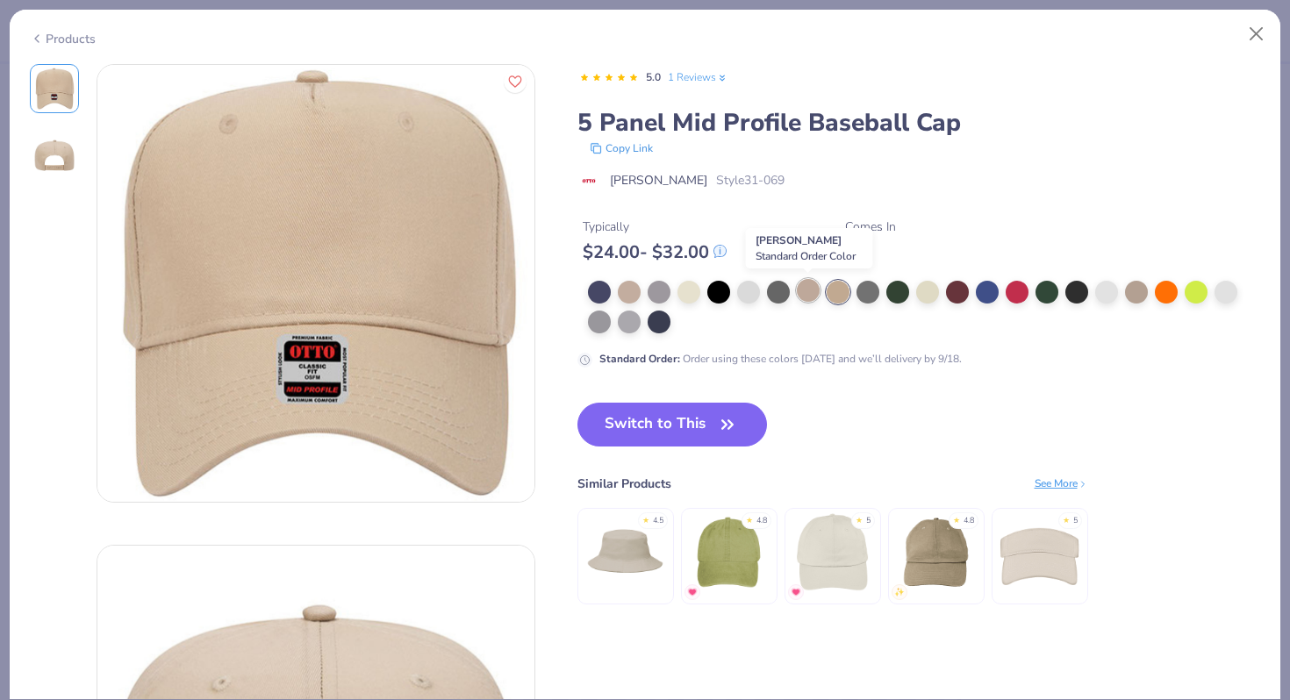
click at [801, 282] on div at bounding box center [808, 290] width 23 height 23
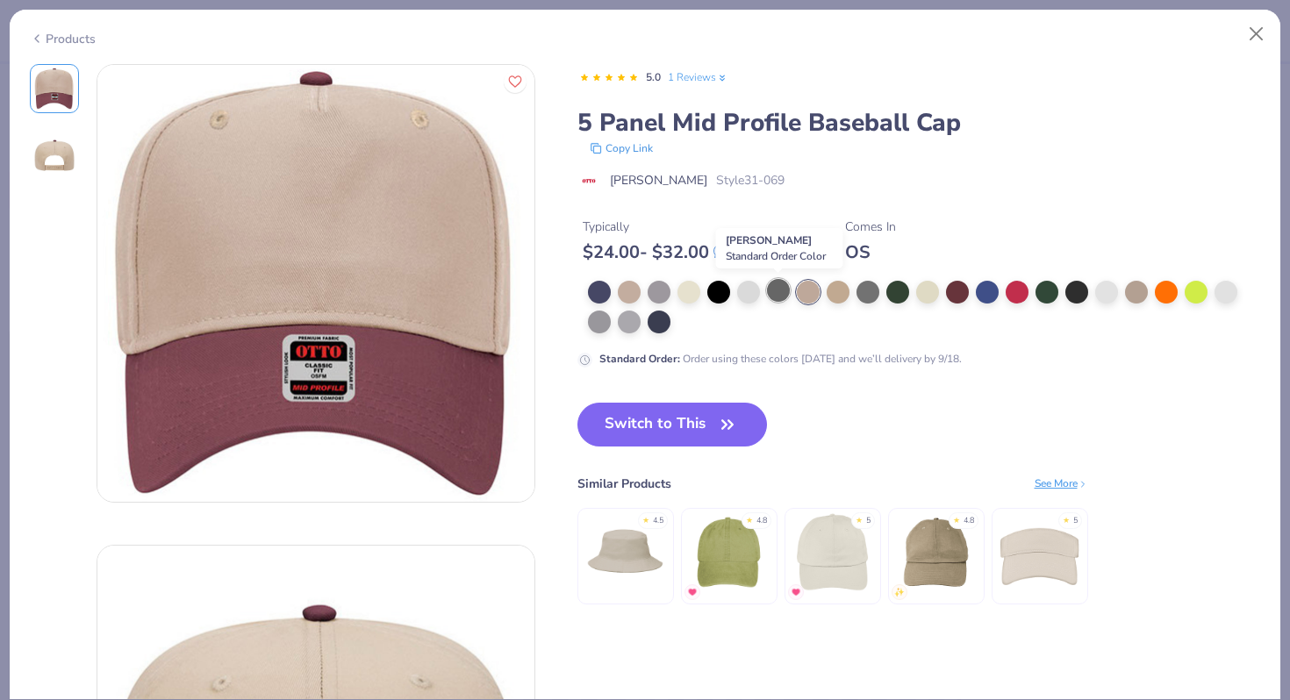
click at [767, 286] on div at bounding box center [778, 290] width 23 height 23
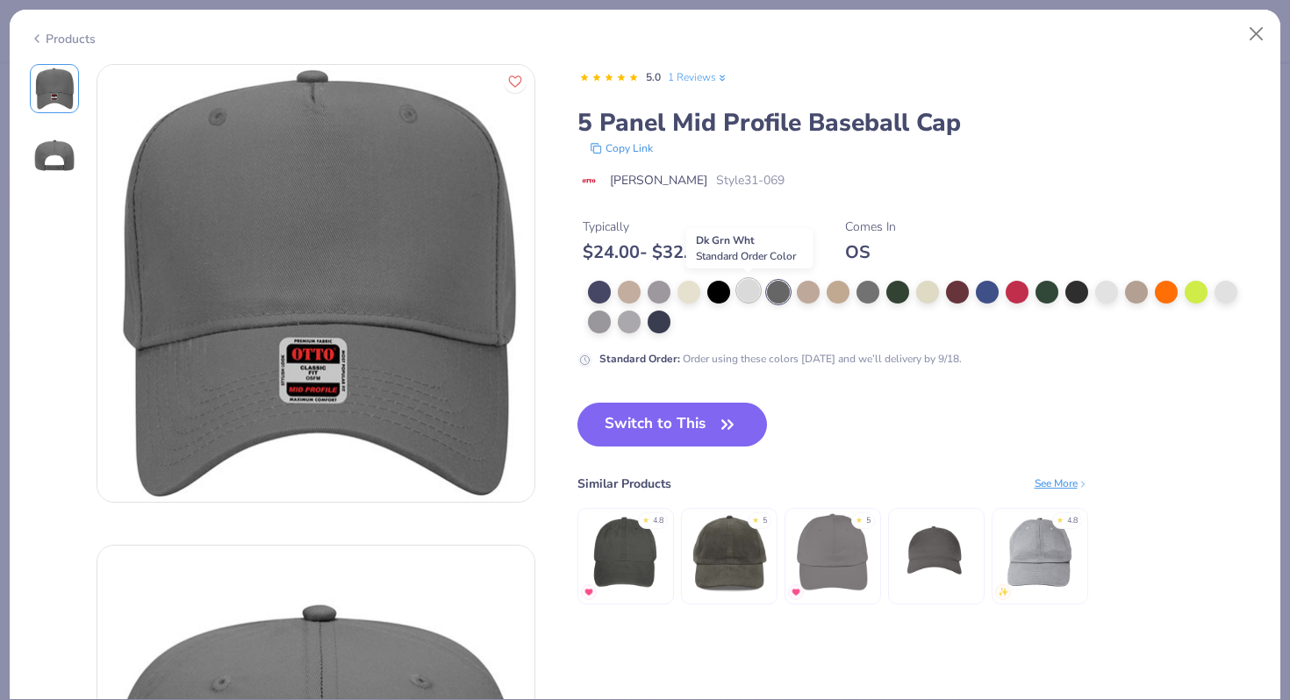
click at [744, 288] on div at bounding box center [748, 290] width 23 height 23
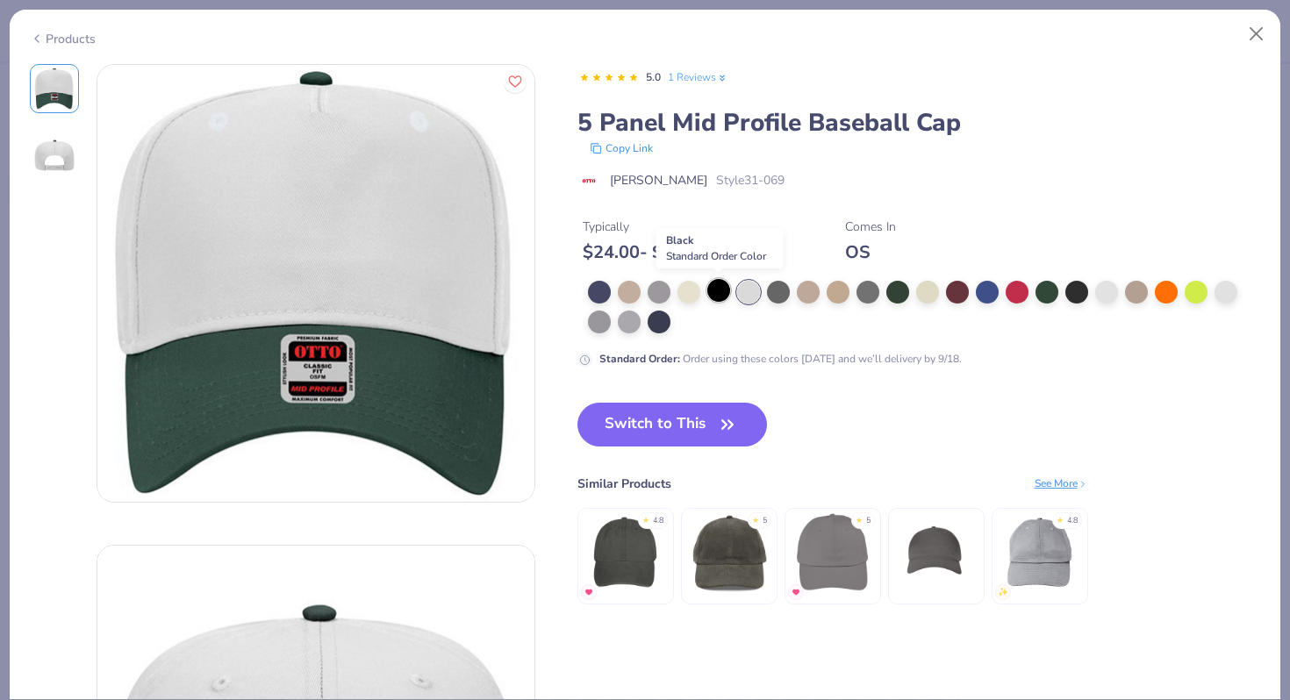
click at [717, 286] on div at bounding box center [718, 290] width 23 height 23
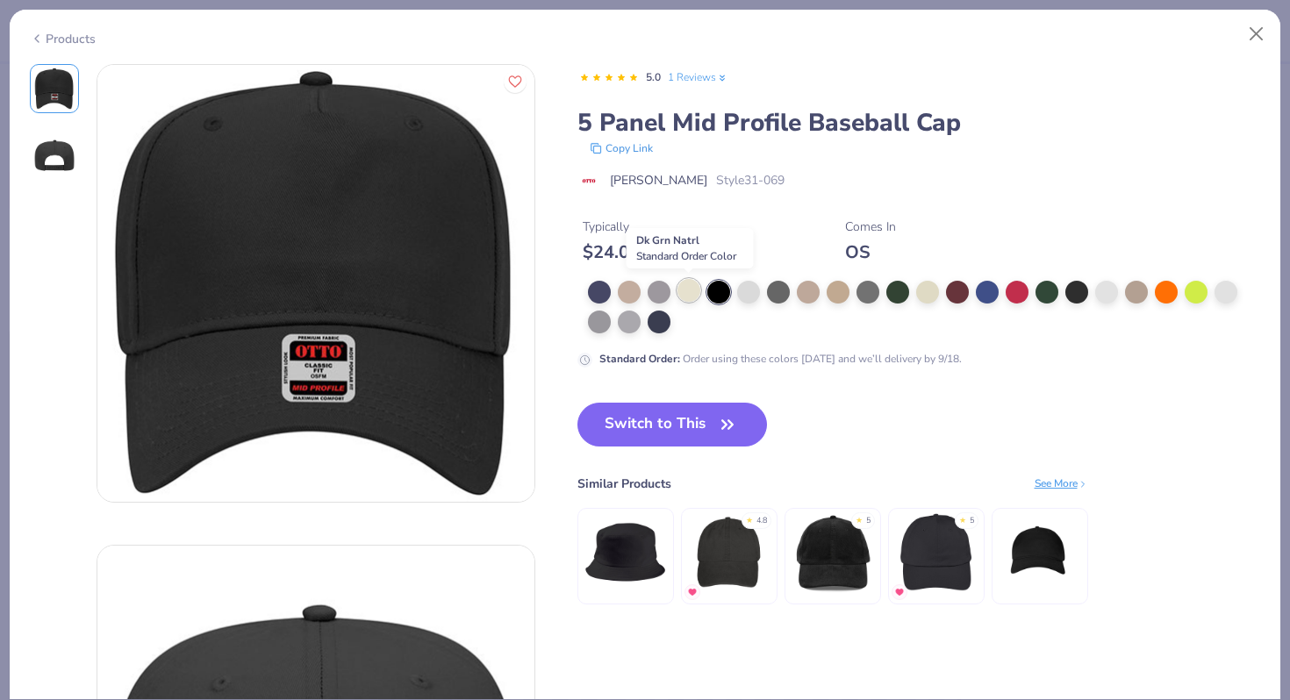
click at [693, 287] on div at bounding box center [688, 290] width 23 height 23
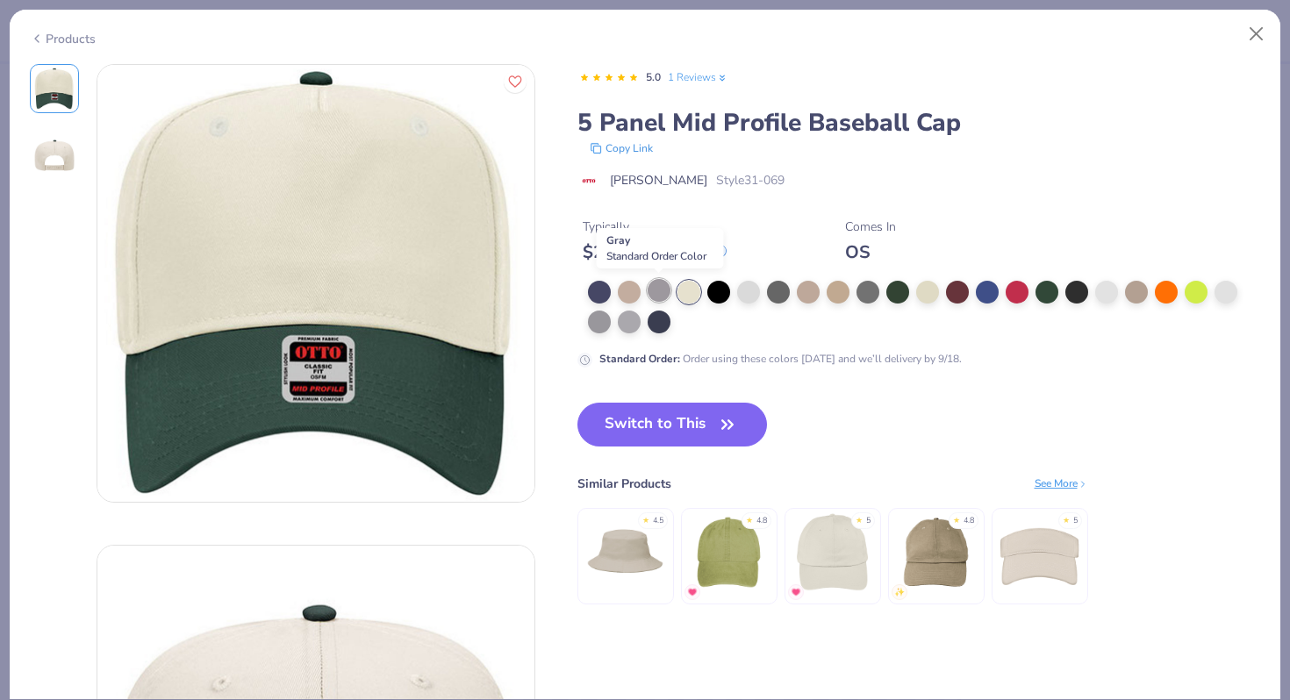
click at [659, 287] on div at bounding box center [658, 290] width 23 height 23
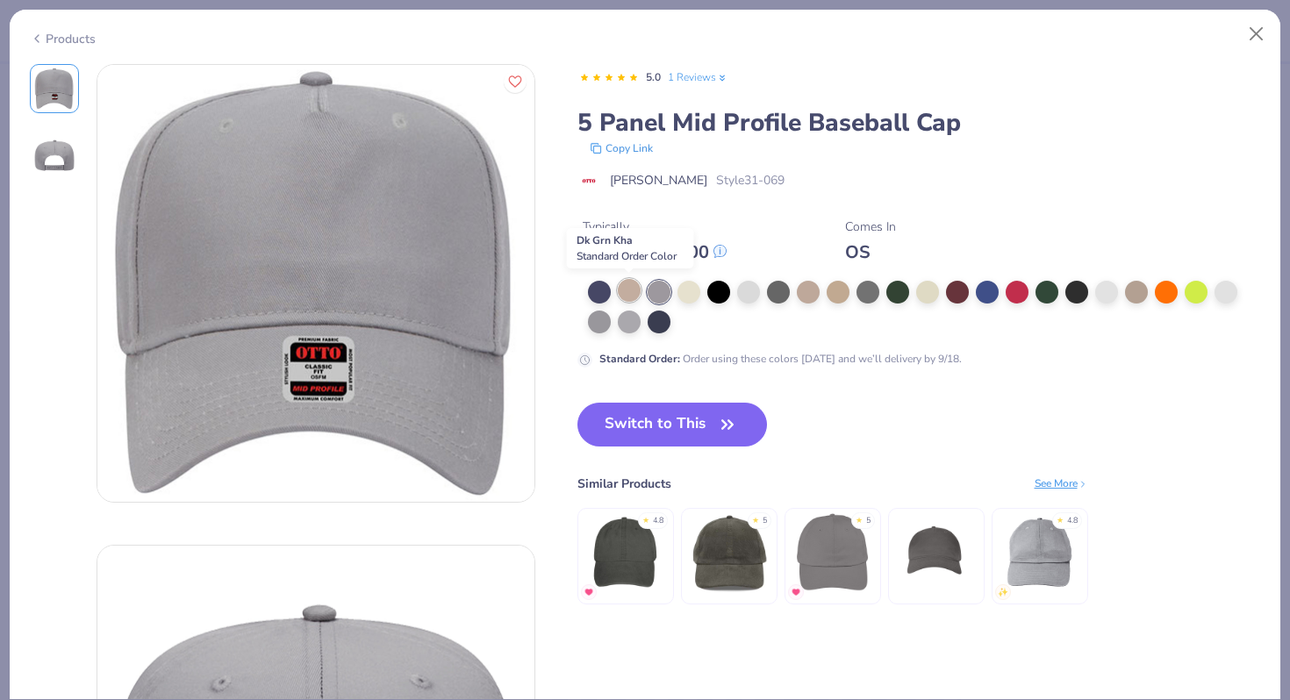
click at [625, 286] on div at bounding box center [629, 290] width 23 height 23
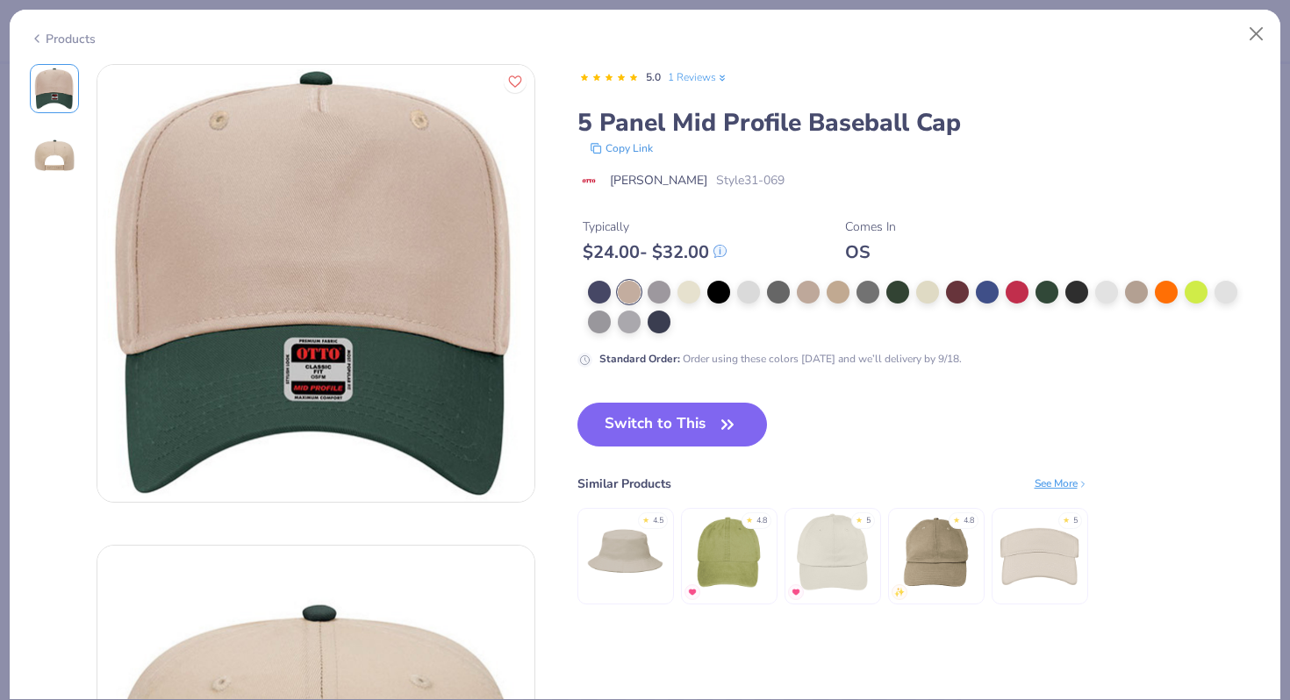
click at [619, 295] on div at bounding box center [629, 292] width 23 height 23
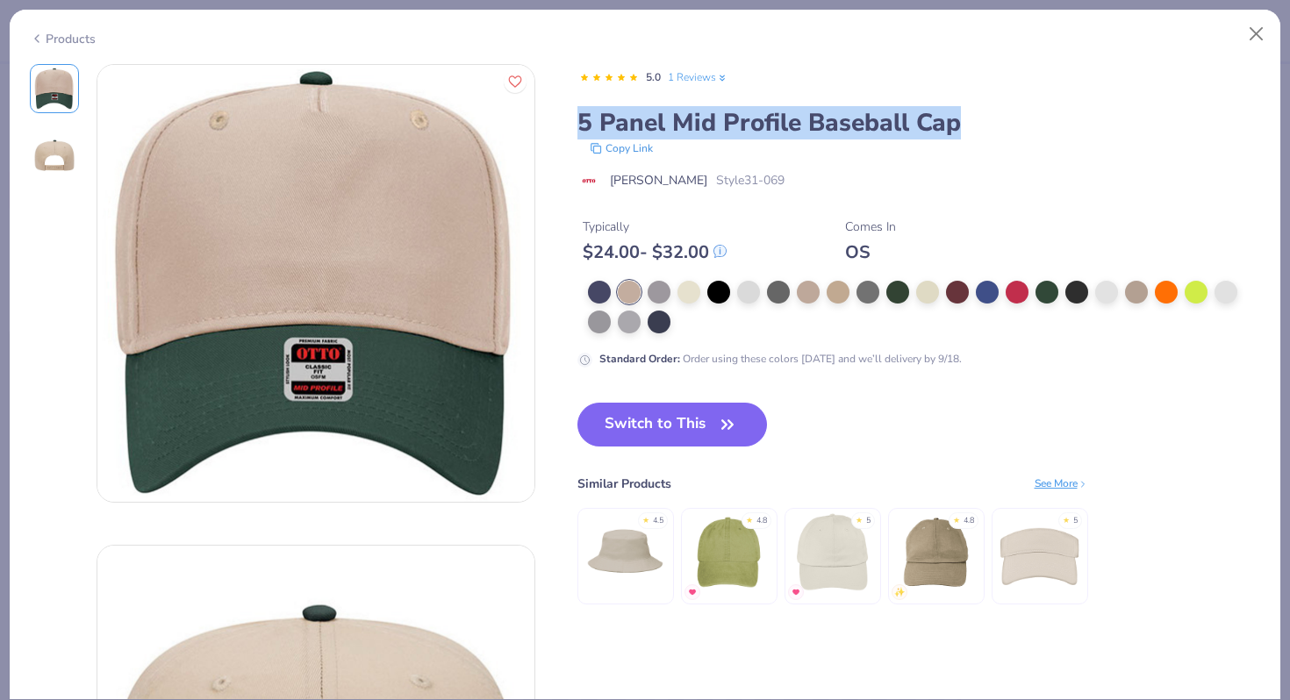
drag, startPoint x: 576, startPoint y: 119, endPoint x: 997, endPoint y: 145, distance: 421.0
click at [997, 145] on div "5 Panel Mid Profile Baseball Cap Copy Link" at bounding box center [918, 131] width 683 height 51
copy div "5 Panel Mid Profile Baseball Cap"
drag, startPoint x: 680, startPoint y: 82, endPoint x: 688, endPoint y: 99, distance: 18.4
click at [690, 76] on link "1 Reviews" at bounding box center [698, 77] width 61 height 16
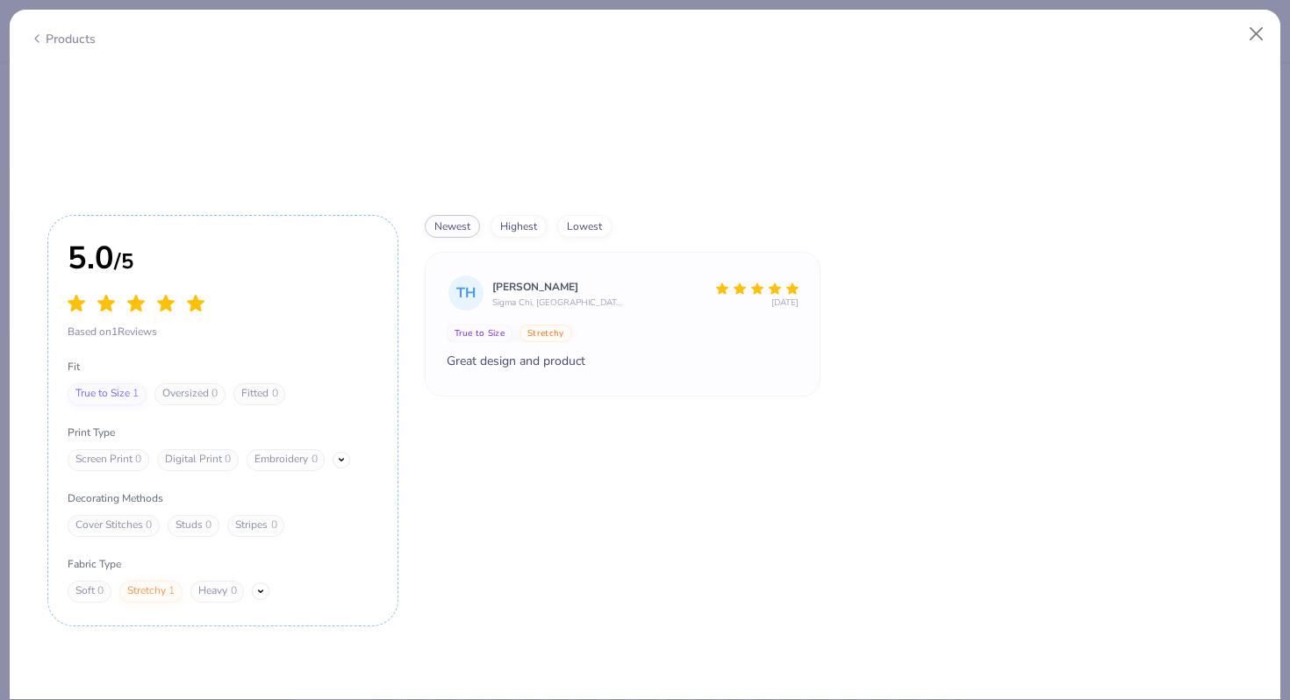
scroll to position [2335, 0]
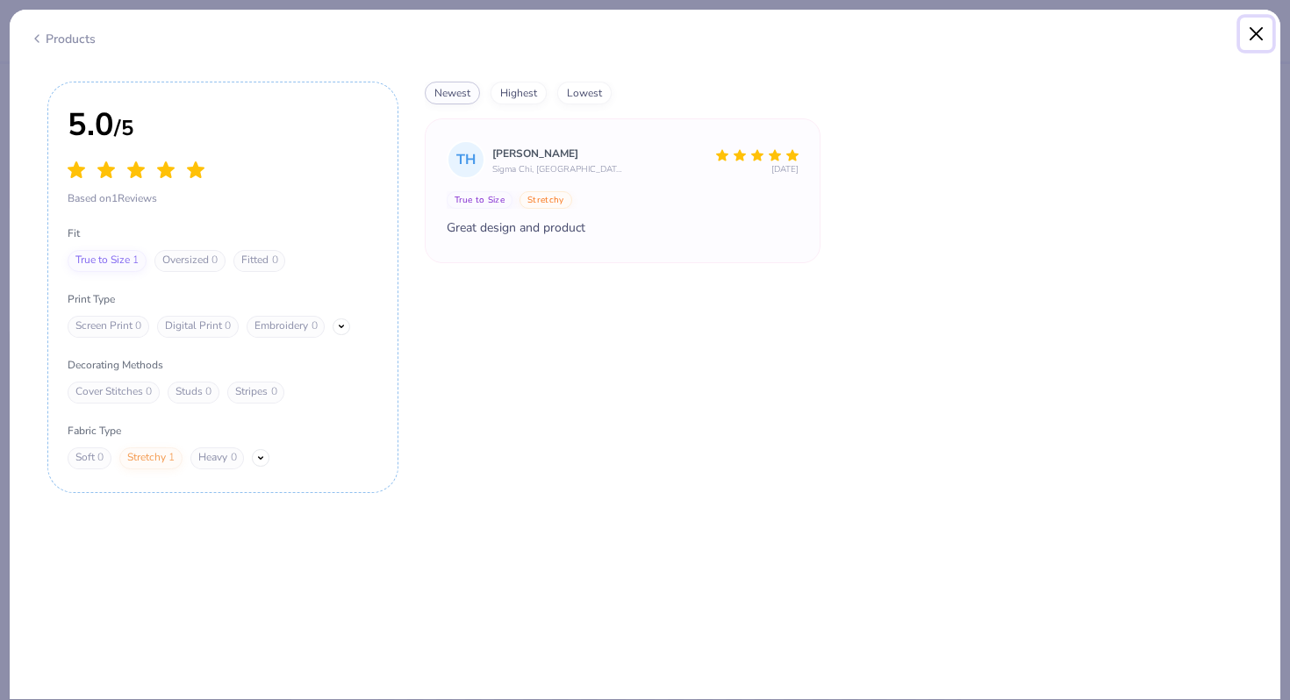
click at [1247, 26] on button "Close" at bounding box center [1256, 34] width 33 height 33
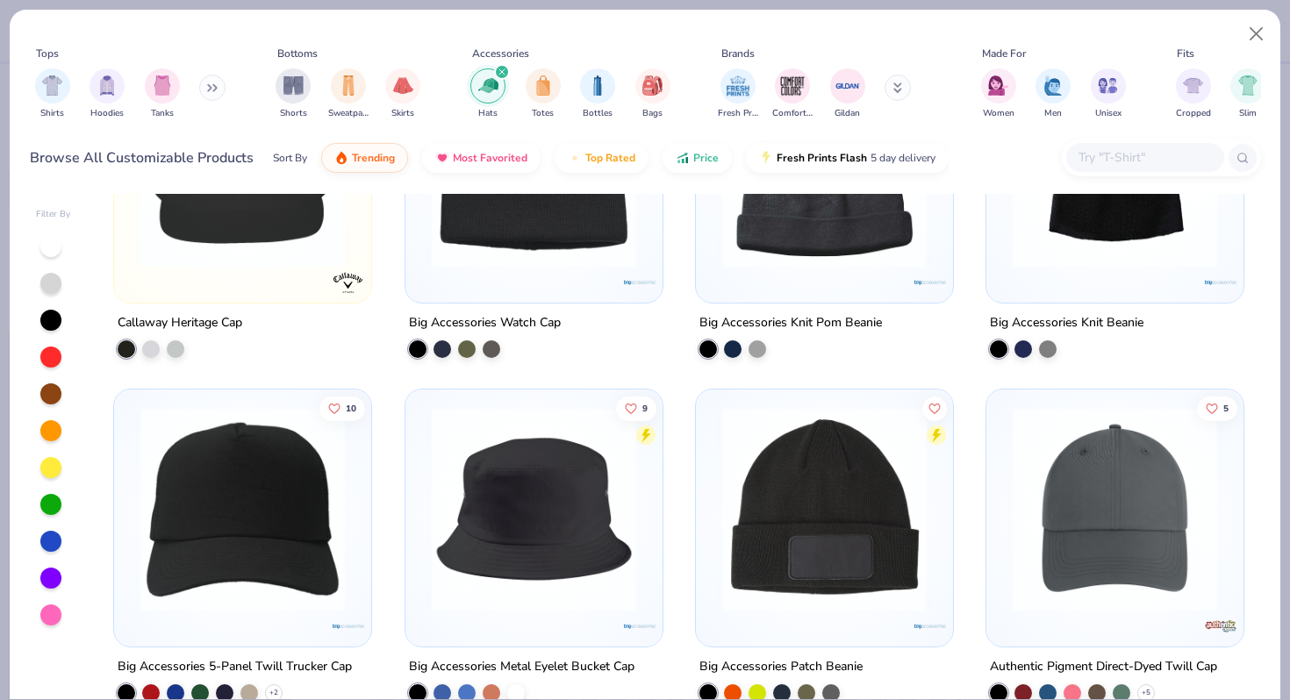
scroll to position [6689, 0]
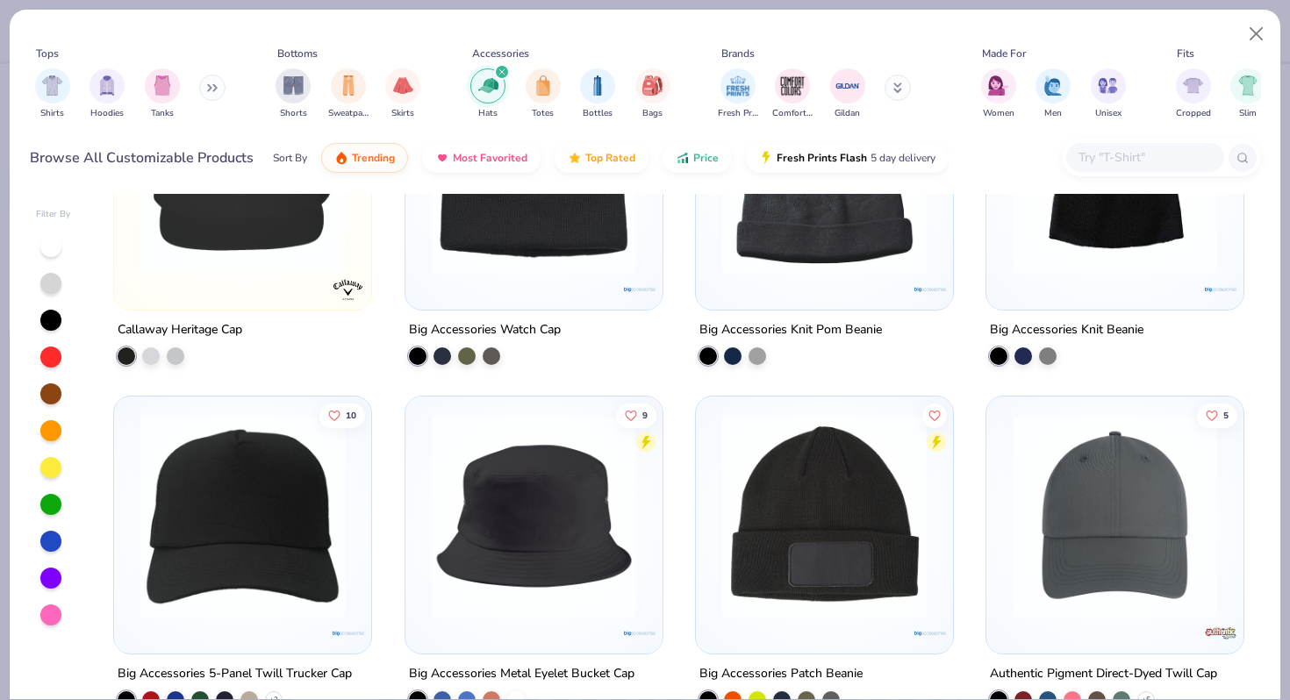
click at [289, 630] on div at bounding box center [242, 520] width 239 height 231
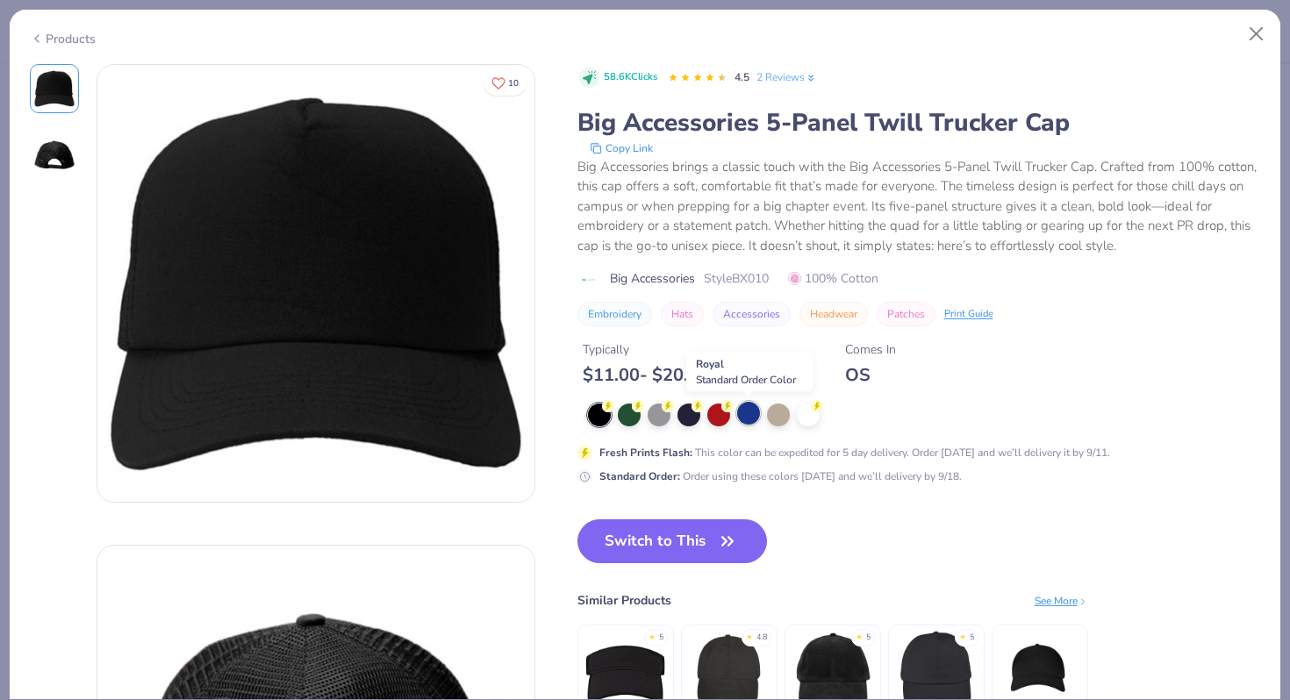
click at [759, 417] on div at bounding box center [748, 413] width 23 height 23
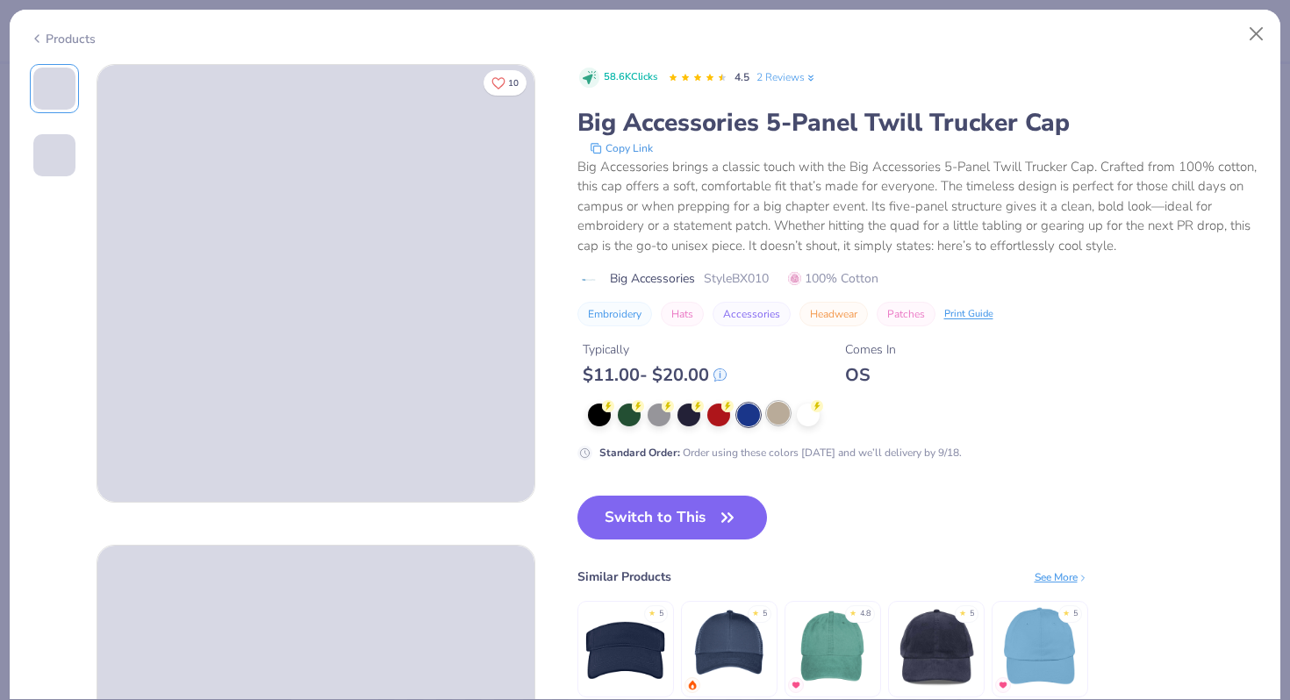
click at [776, 417] on div at bounding box center [778, 413] width 23 height 23
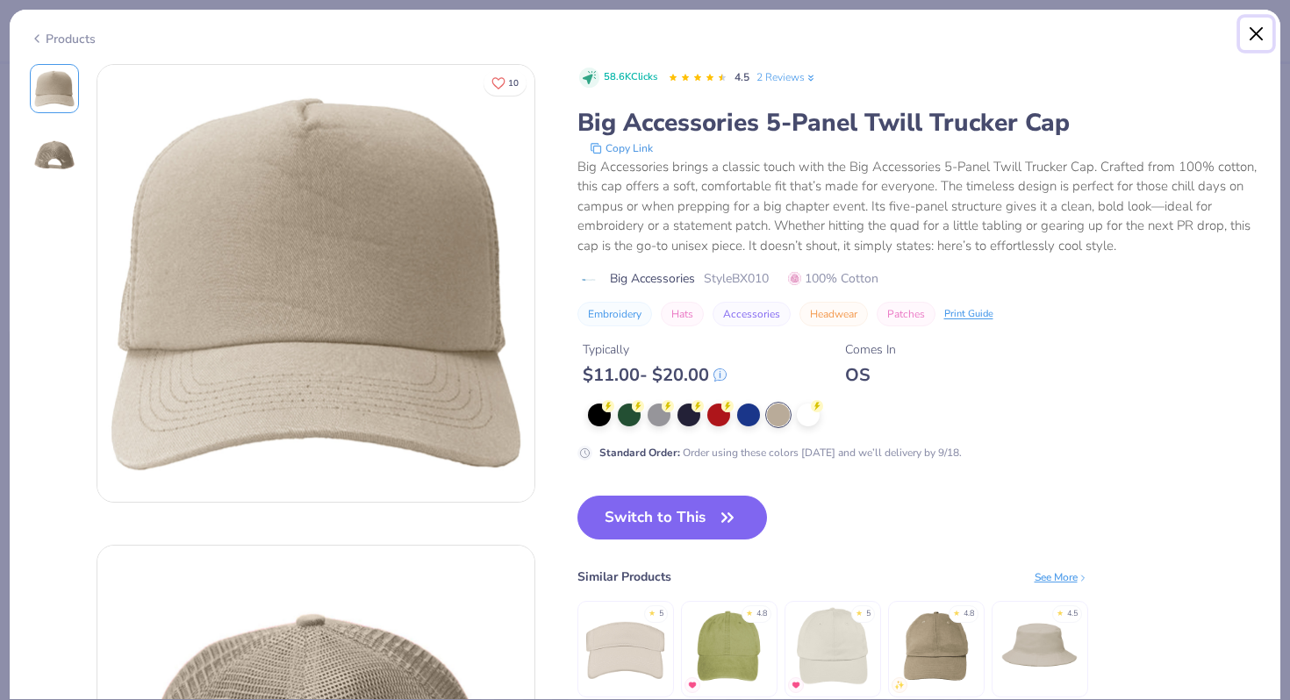
click at [1261, 39] on button "Close" at bounding box center [1256, 34] width 33 height 33
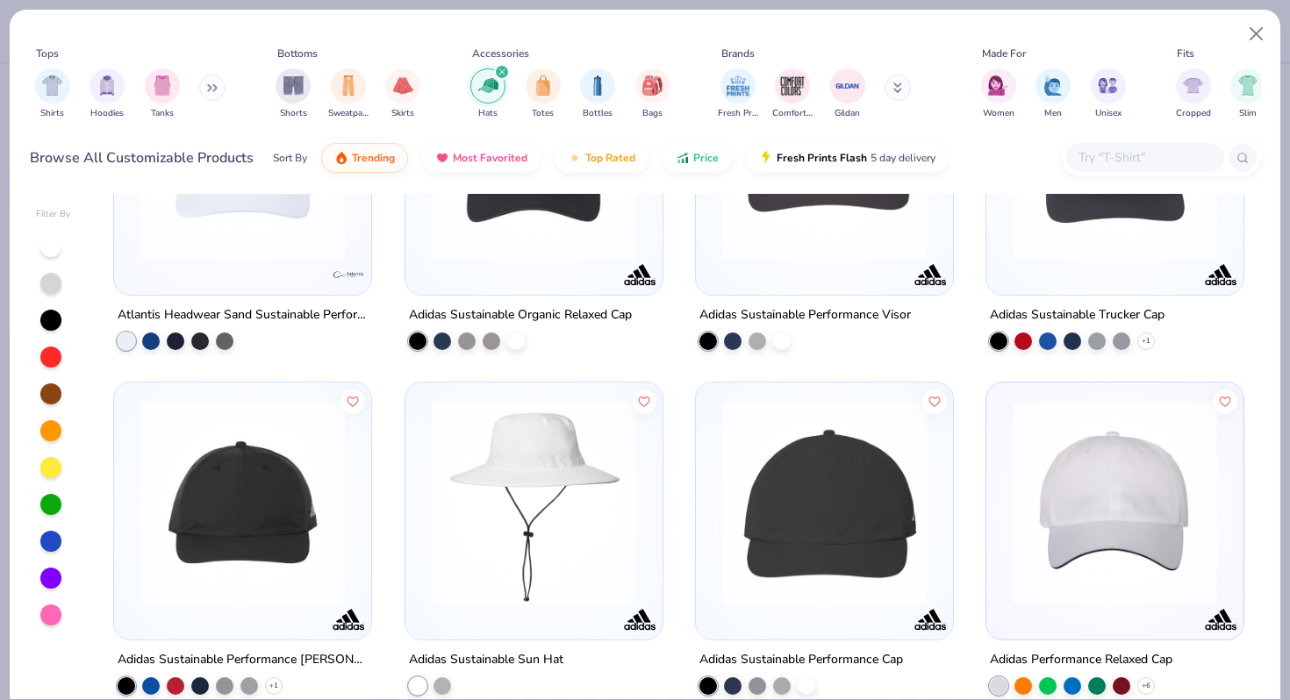
scroll to position [7760, 0]
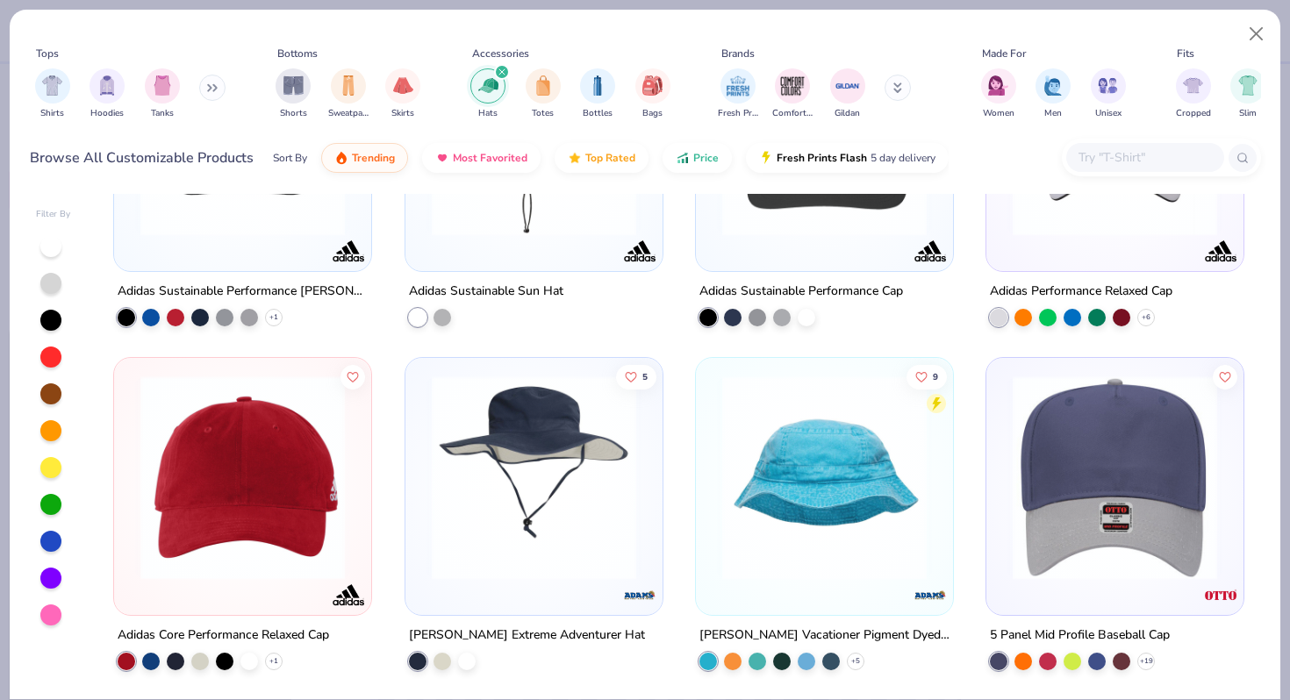
click at [1103, 425] on img at bounding box center [1115, 477] width 222 height 204
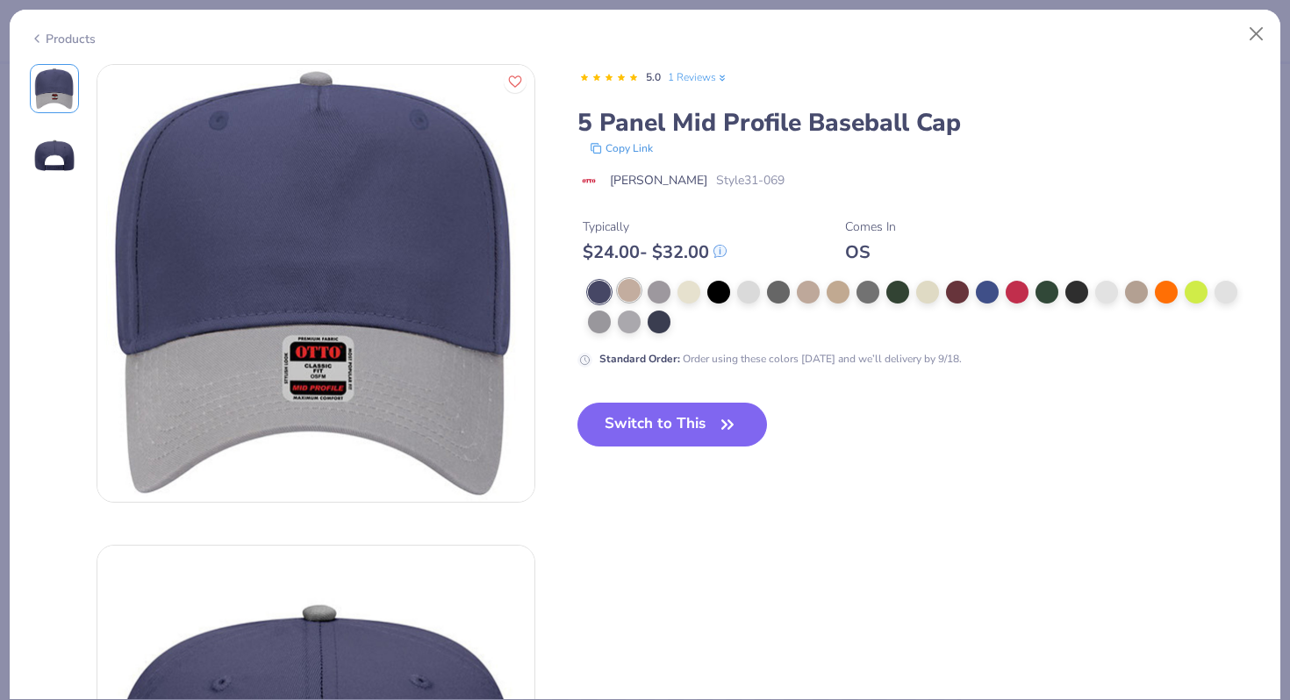
click at [630, 290] on div at bounding box center [629, 290] width 23 height 23
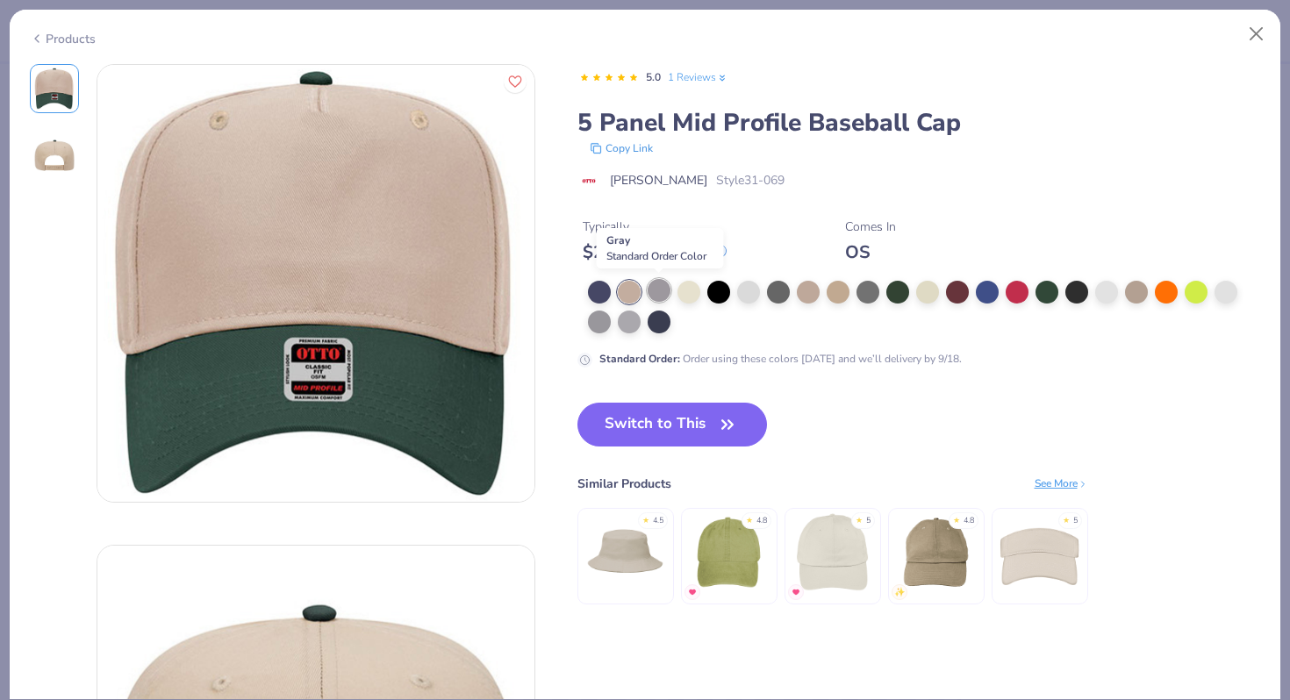
click at [660, 292] on div at bounding box center [658, 290] width 23 height 23
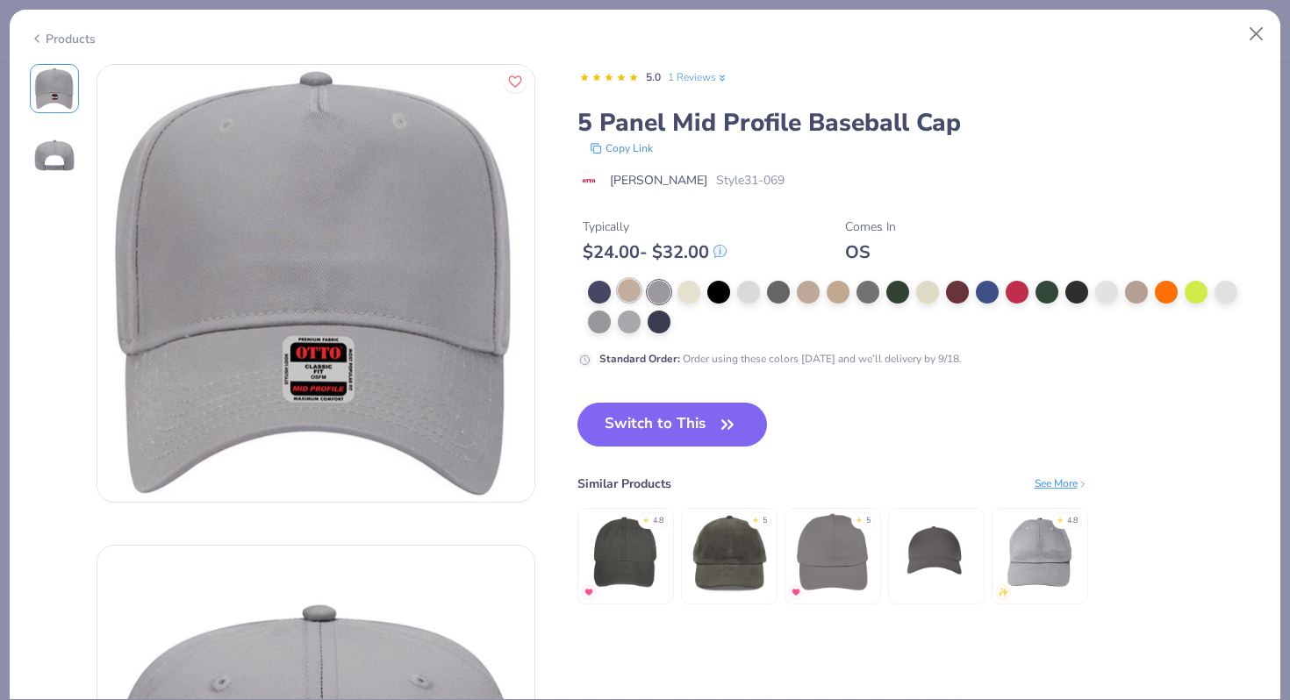
click at [620, 289] on div at bounding box center [629, 290] width 23 height 23
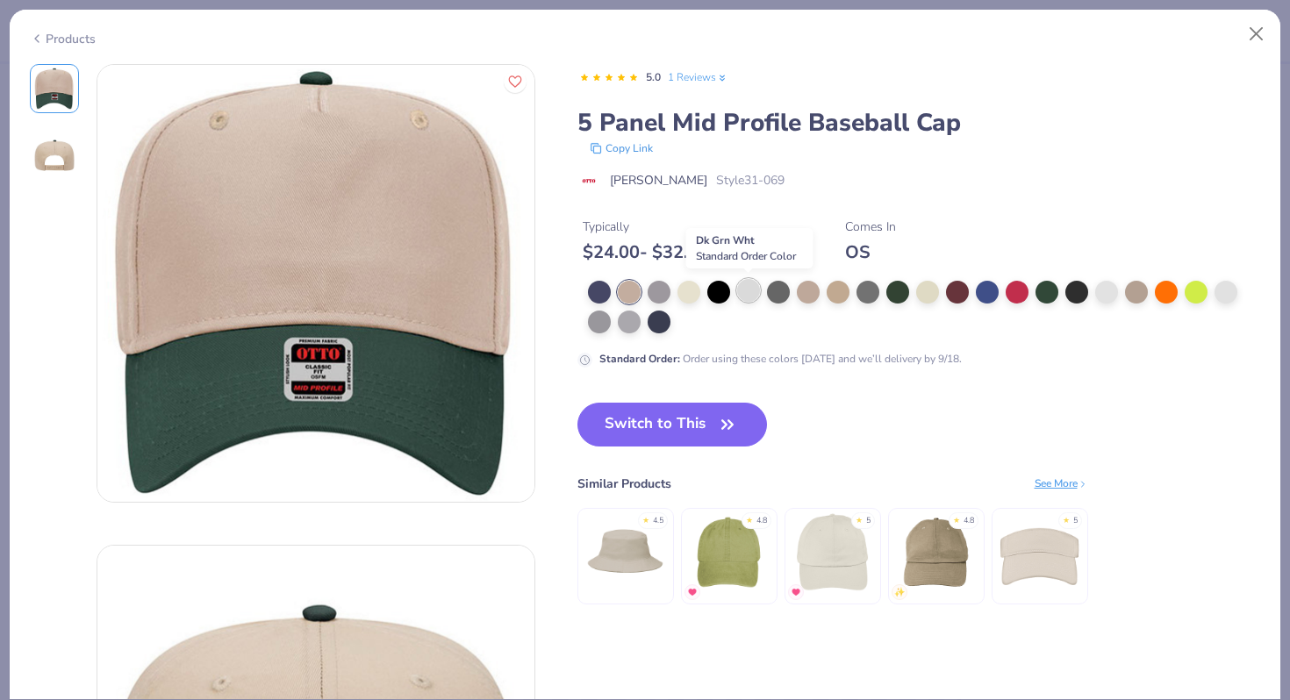
click at [747, 294] on div at bounding box center [748, 290] width 23 height 23
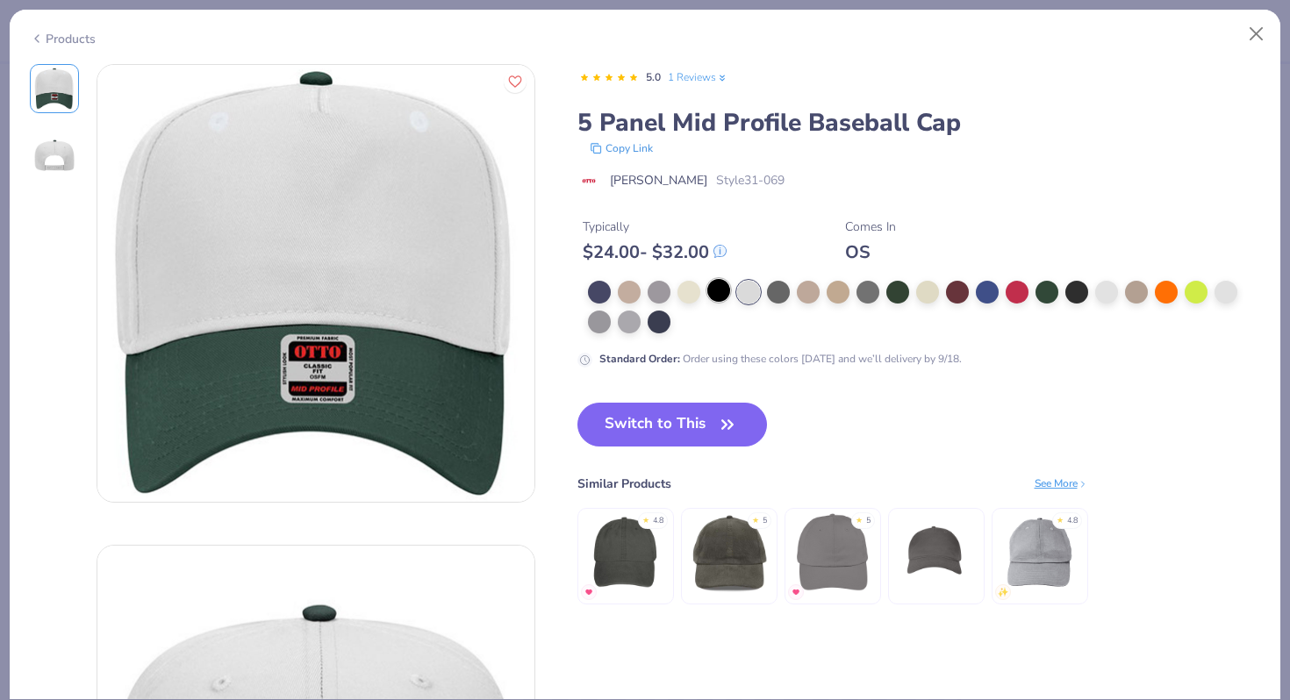
click at [717, 293] on div at bounding box center [718, 290] width 23 height 23
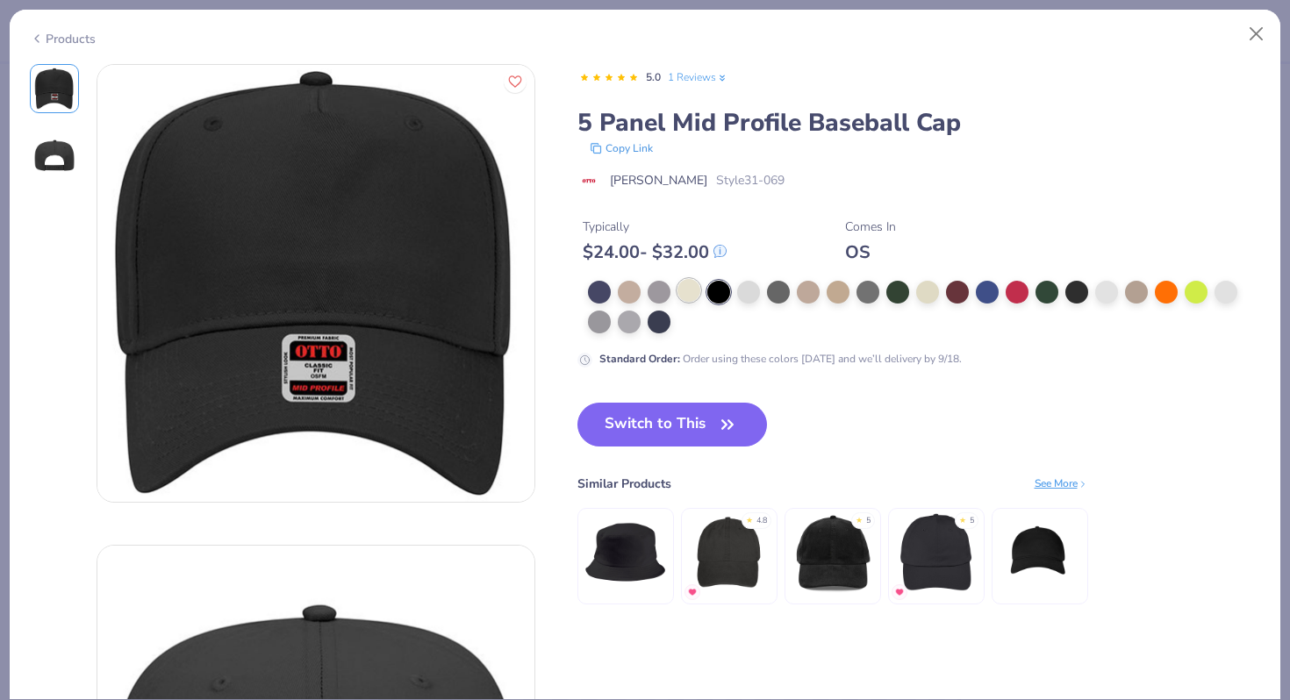
click at [692, 292] on div at bounding box center [688, 290] width 23 height 23
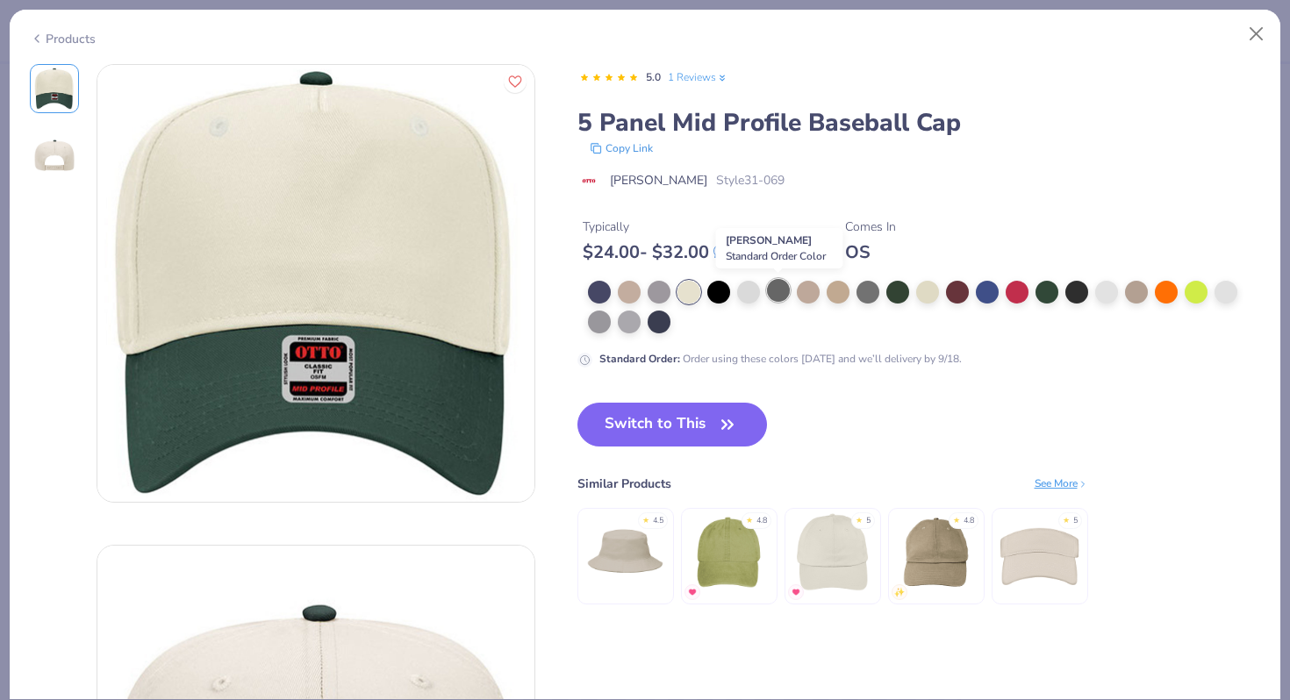
click at [788, 292] on div at bounding box center [778, 290] width 23 height 23
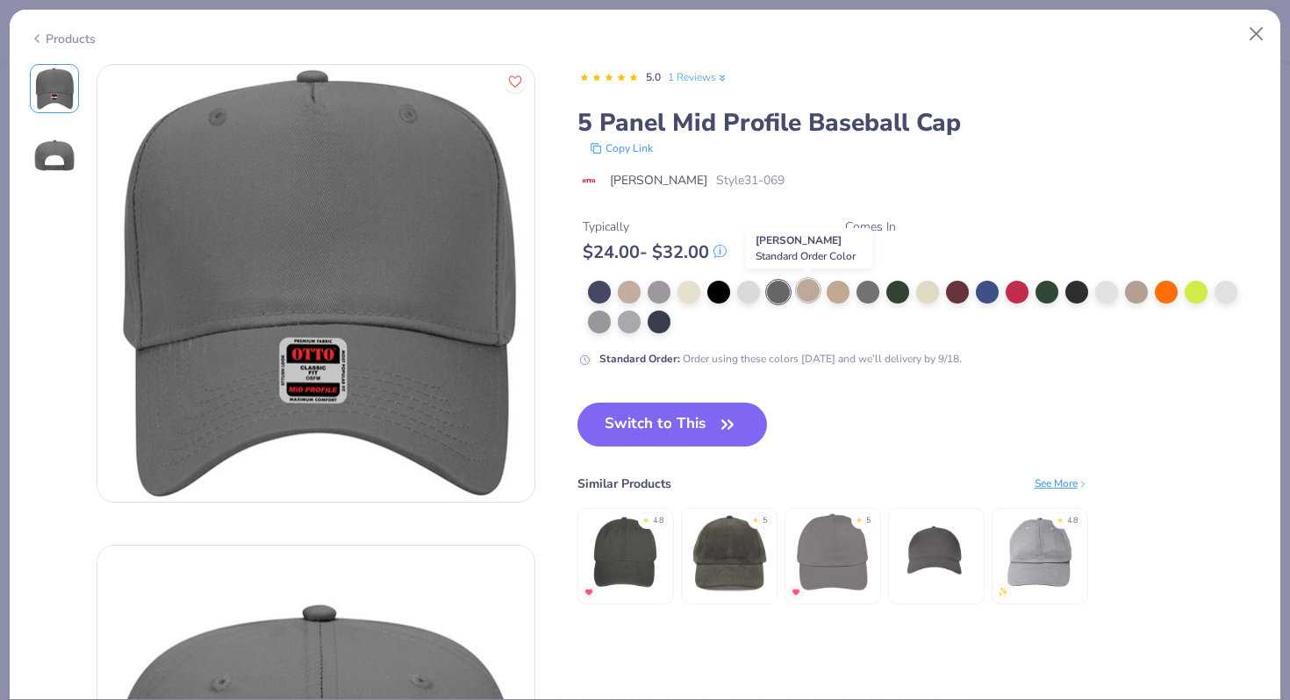
click at [809, 292] on div at bounding box center [808, 290] width 23 height 23
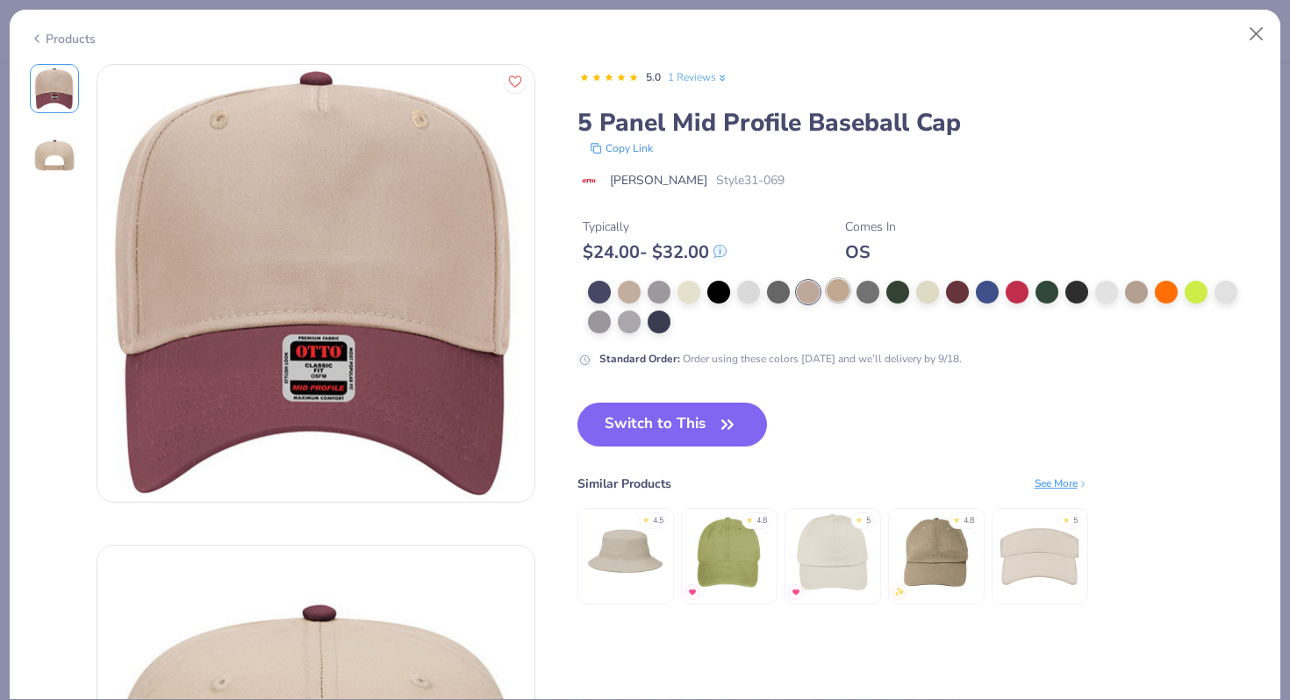
click at [839, 291] on div at bounding box center [837, 290] width 23 height 23
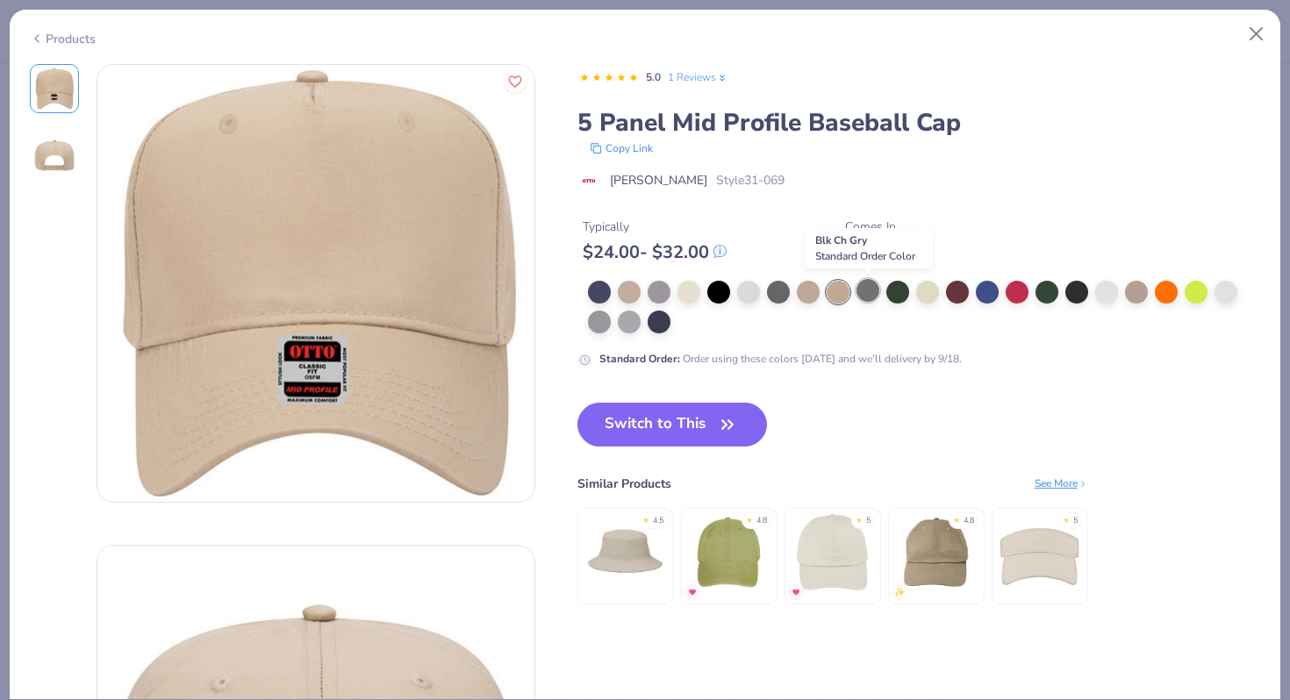
click at [868, 293] on div at bounding box center [867, 290] width 23 height 23
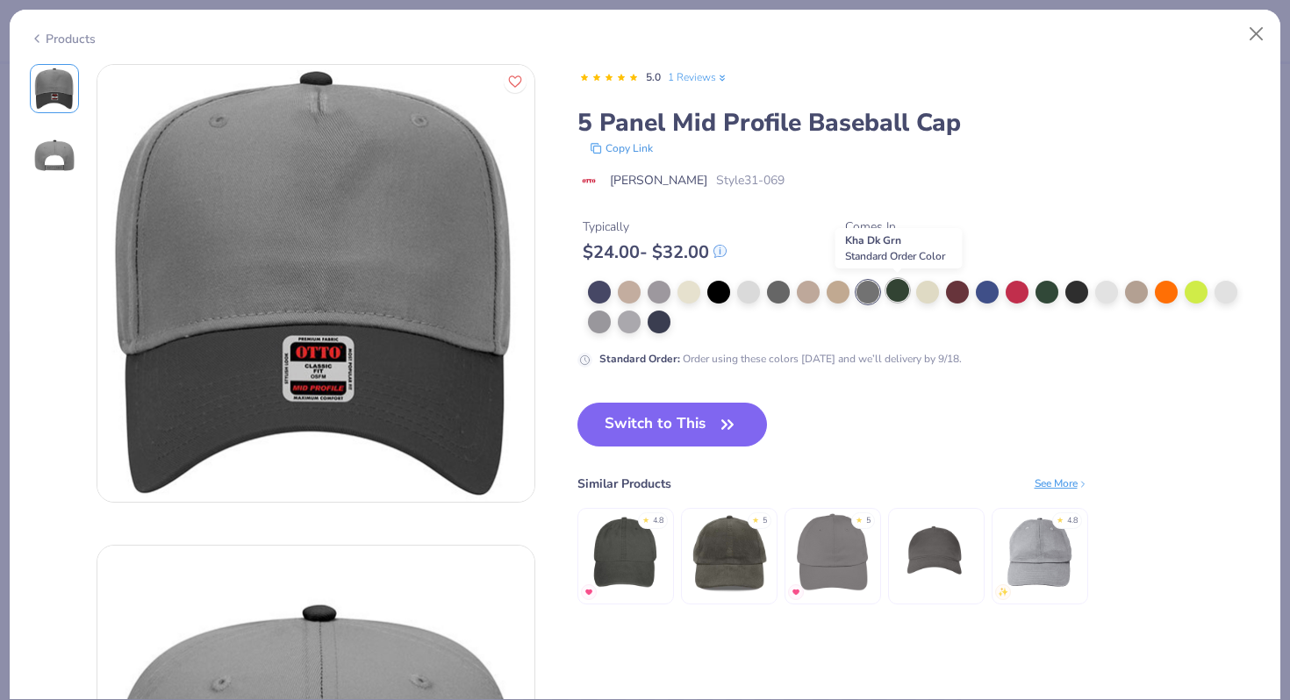
click at [906, 291] on div at bounding box center [897, 290] width 23 height 23
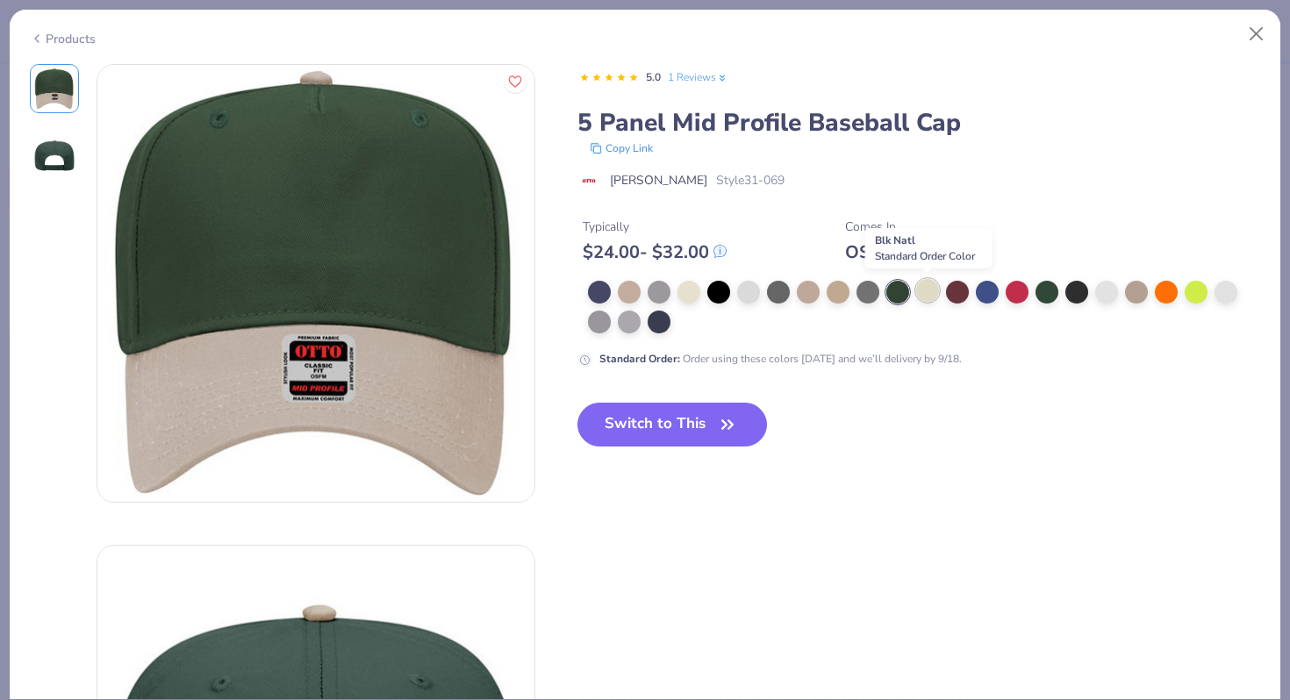
click at [926, 291] on div at bounding box center [927, 290] width 23 height 23
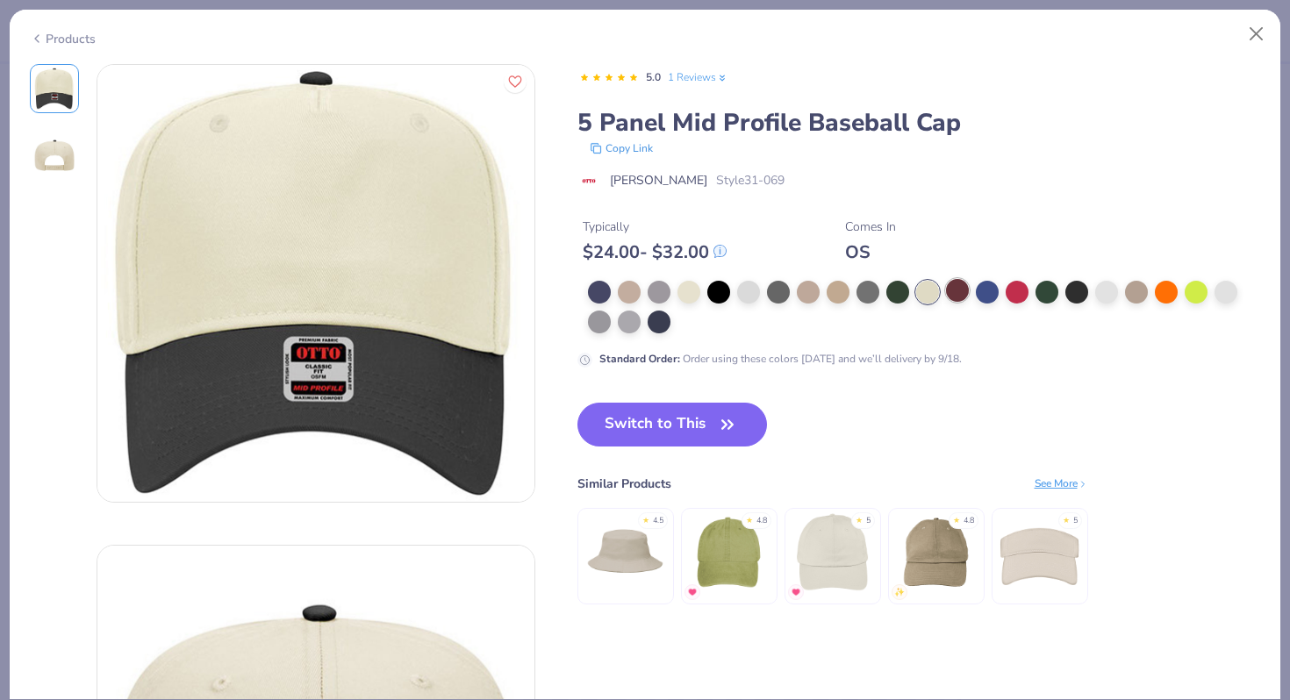
click at [954, 291] on div at bounding box center [957, 290] width 23 height 23
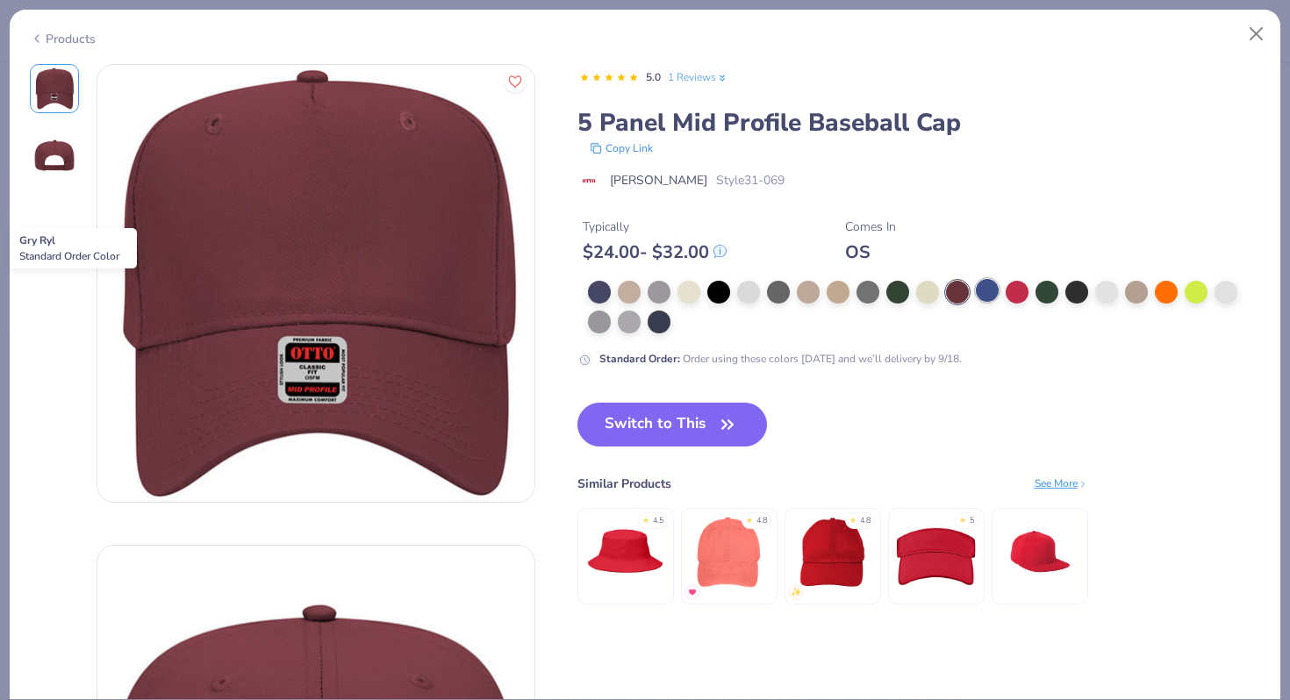
click at [984, 292] on div at bounding box center [986, 290] width 23 height 23
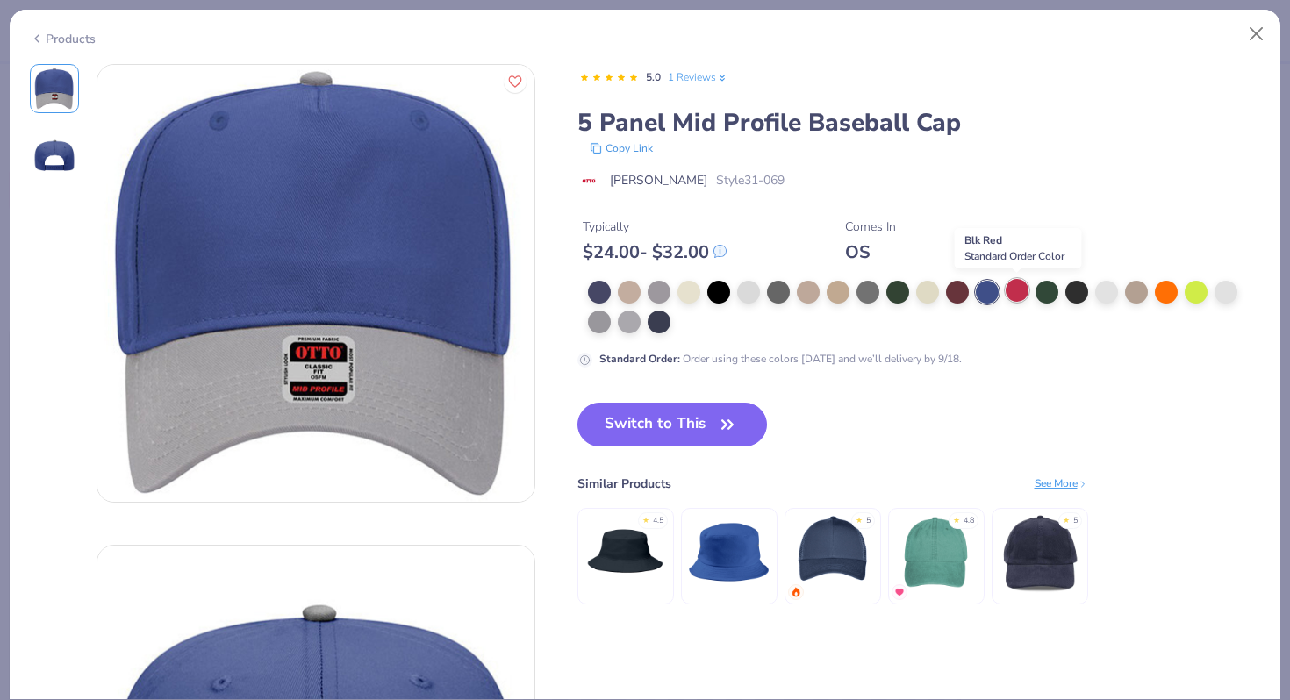
click at [1020, 289] on div at bounding box center [1016, 290] width 23 height 23
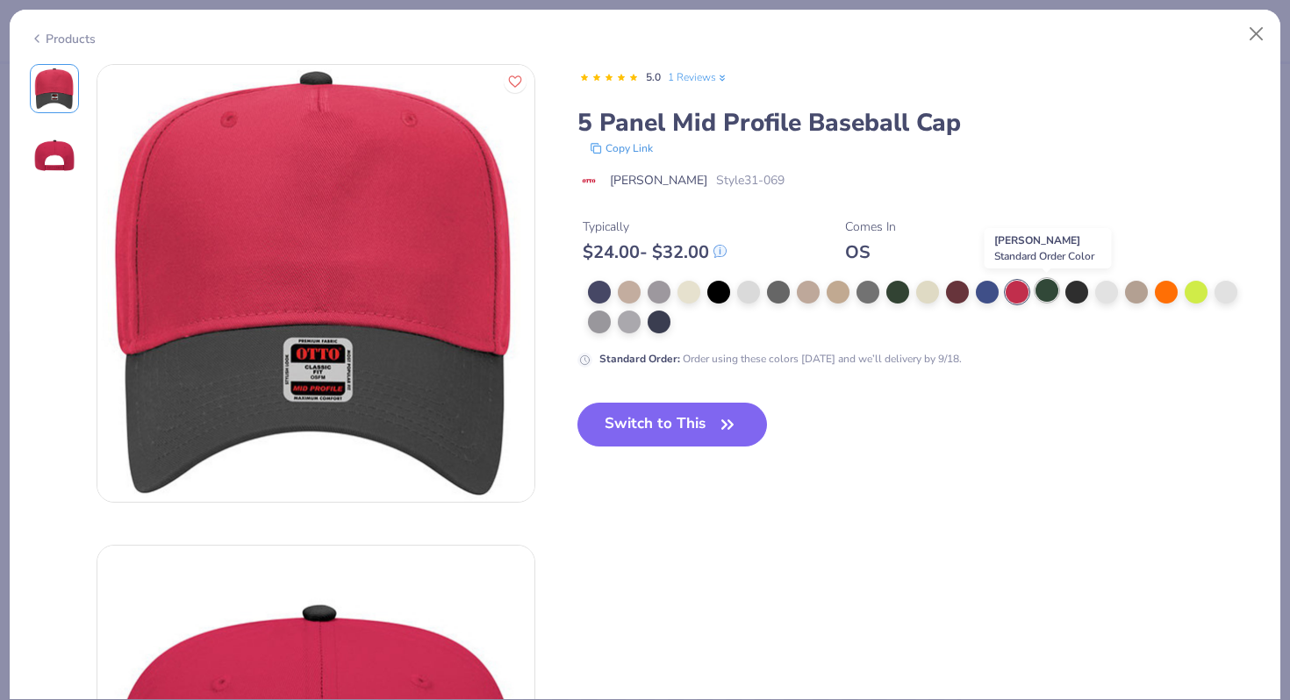
click at [1050, 289] on div at bounding box center [1046, 290] width 23 height 23
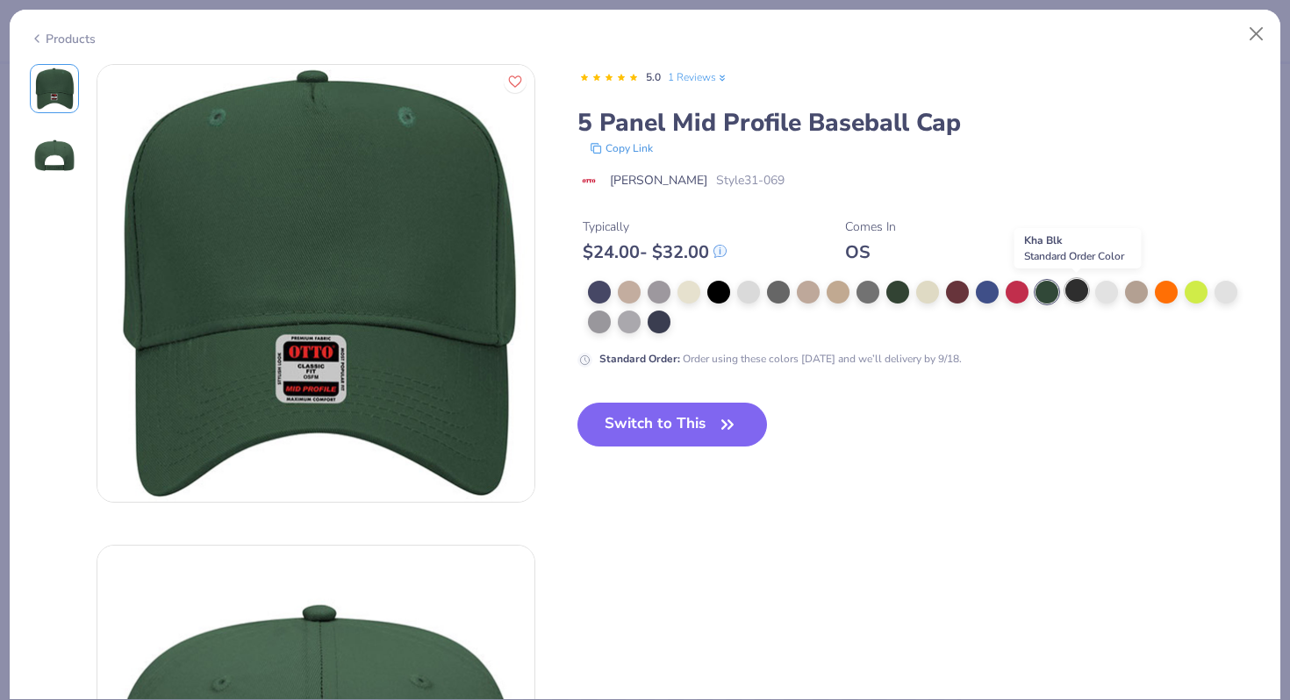
click at [1077, 293] on div at bounding box center [1076, 290] width 23 height 23
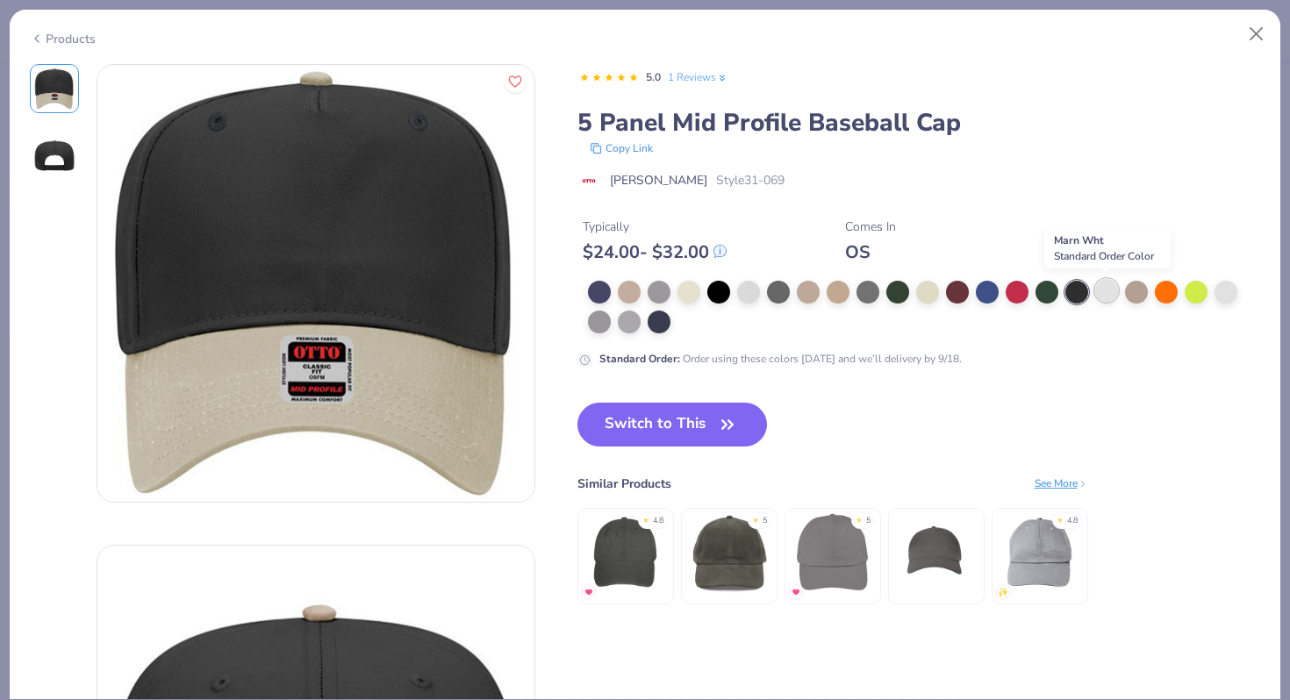
click at [1112, 290] on div at bounding box center [1106, 290] width 23 height 23
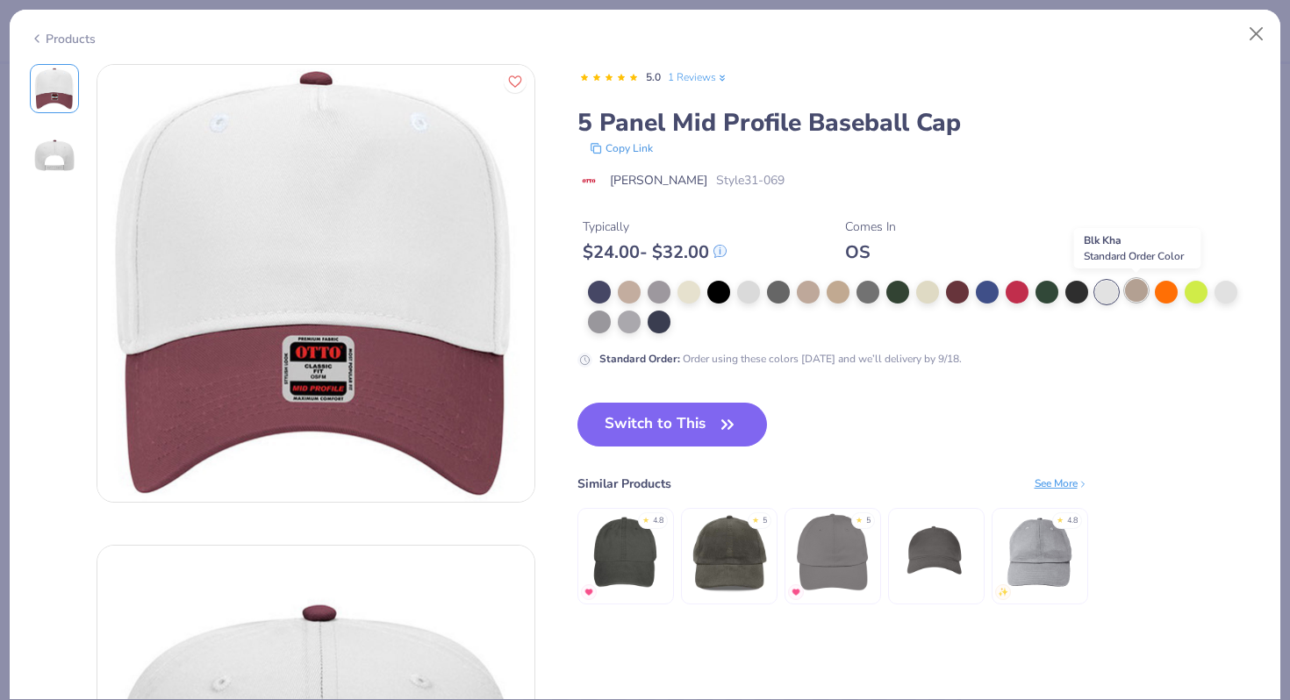
click at [1138, 291] on div at bounding box center [1136, 290] width 23 height 23
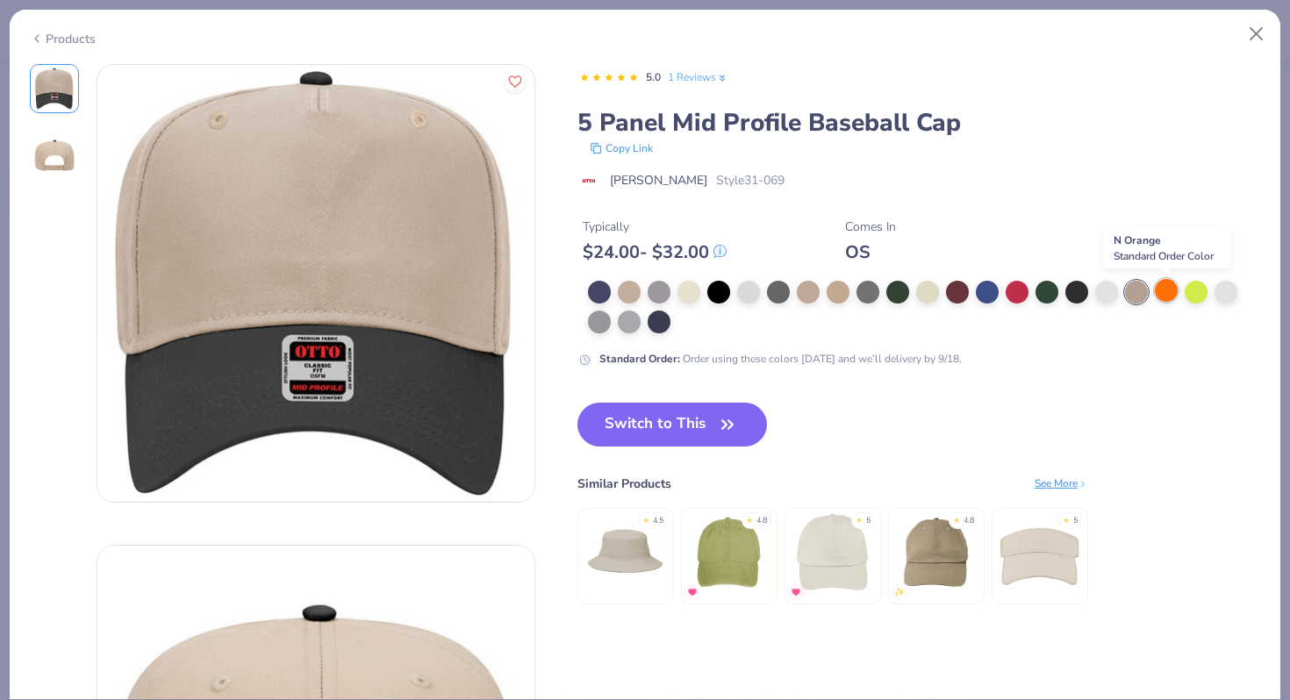
click at [1167, 295] on div at bounding box center [1165, 290] width 23 height 23
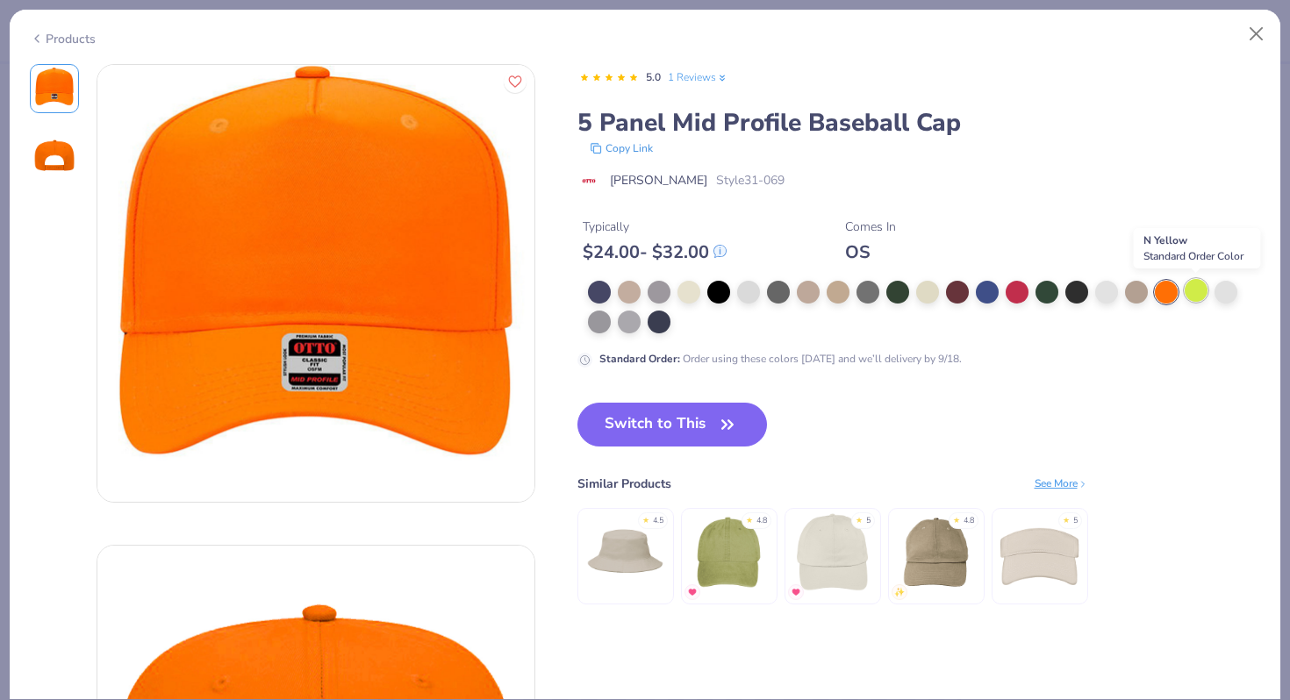
click at [1186, 296] on div at bounding box center [1195, 290] width 23 height 23
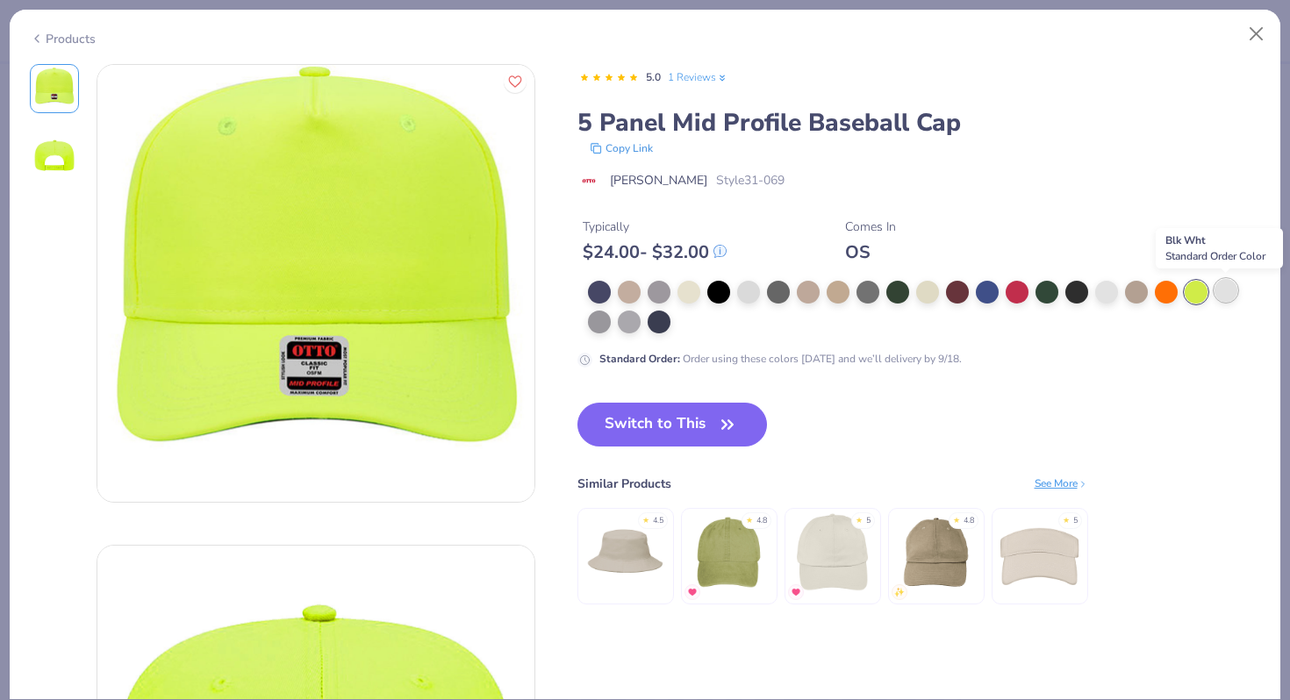
click at [1222, 288] on div at bounding box center [1225, 290] width 23 height 23
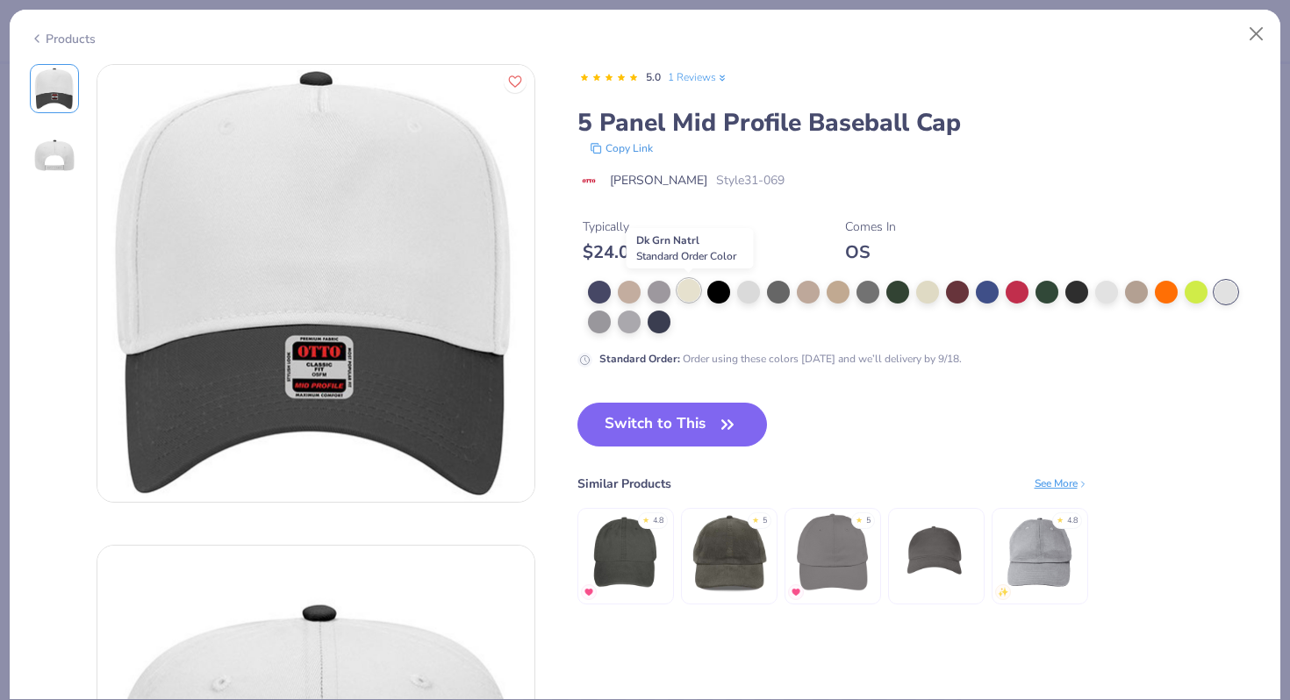
click at [690, 301] on div at bounding box center [688, 290] width 23 height 23
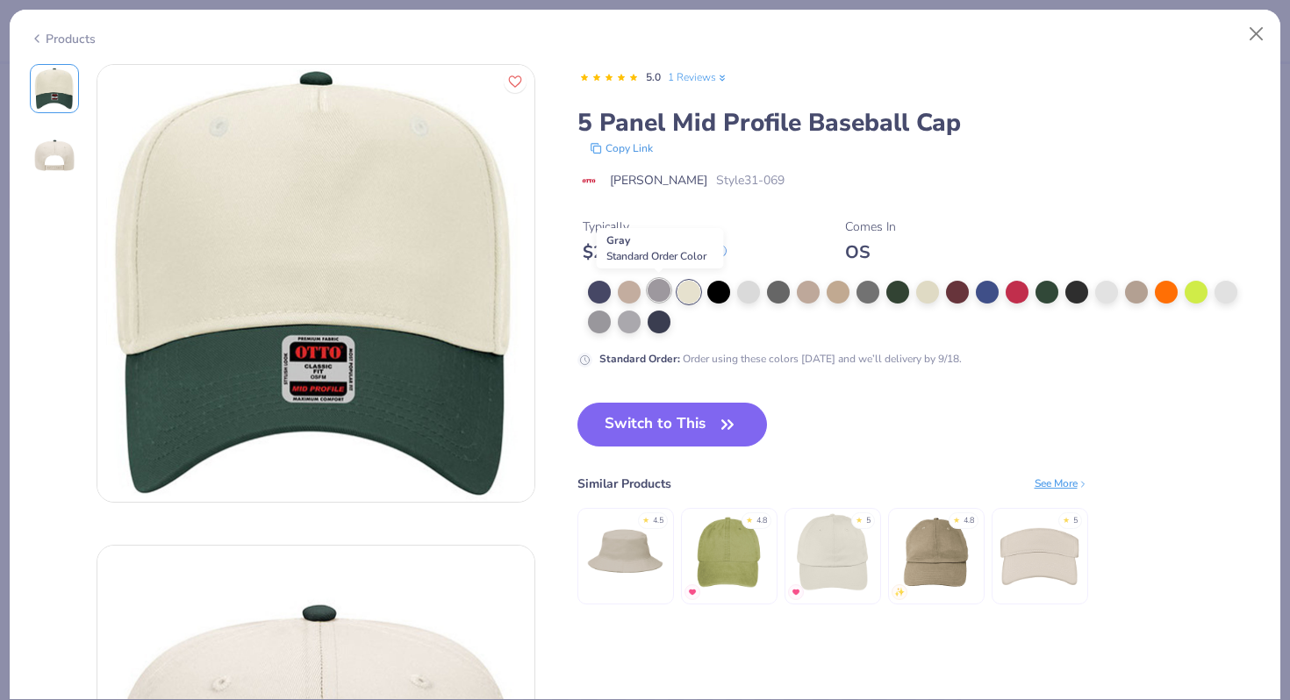
click at [661, 300] on div at bounding box center [658, 290] width 23 height 23
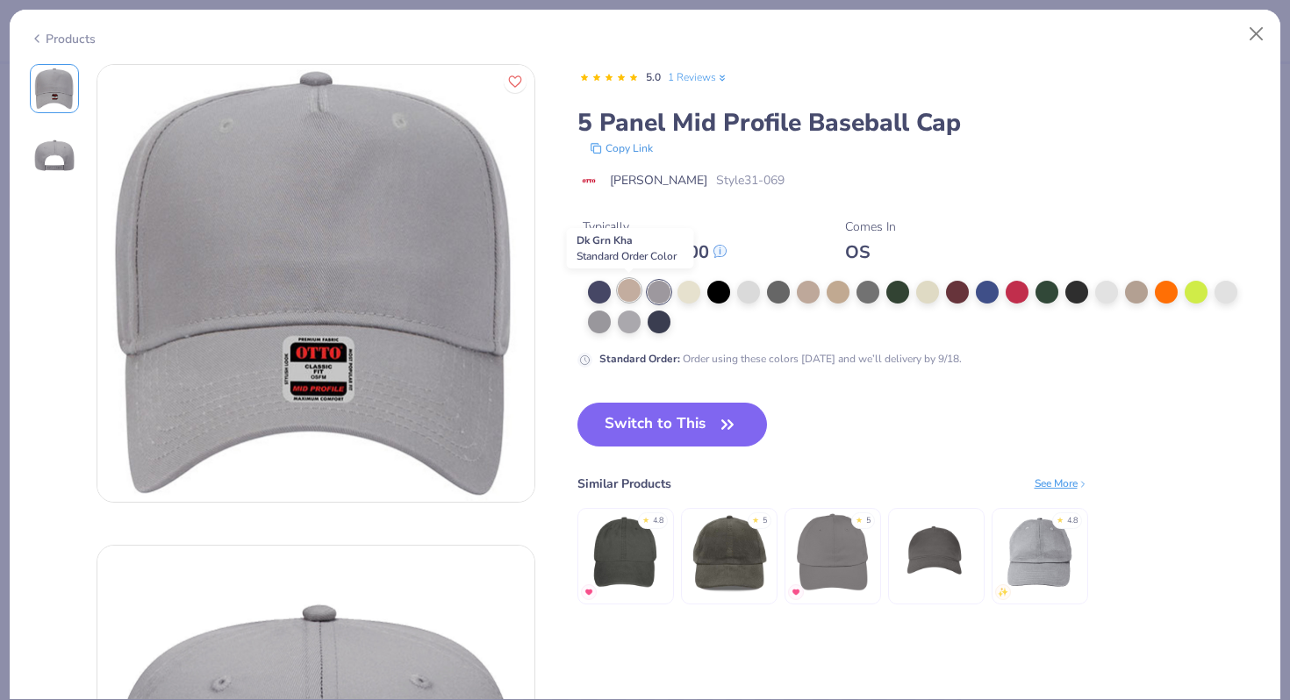
click at [630, 291] on div at bounding box center [629, 290] width 23 height 23
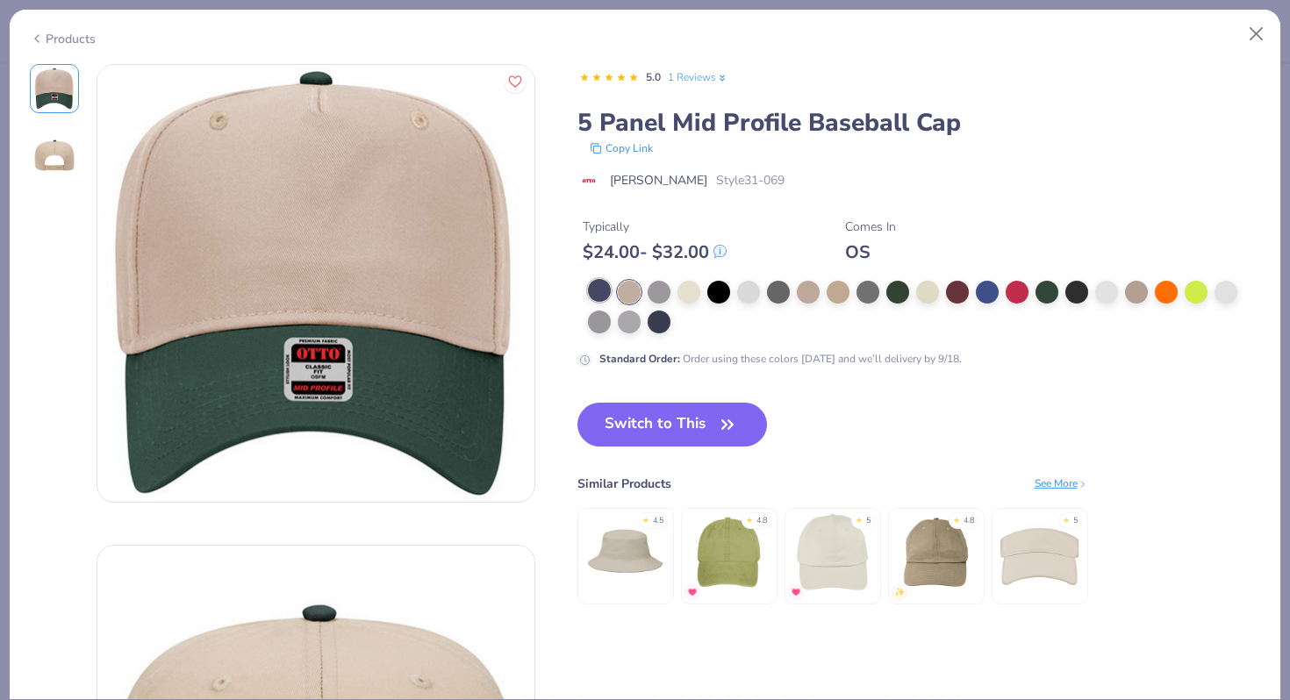
click at [600, 289] on div at bounding box center [599, 290] width 23 height 23
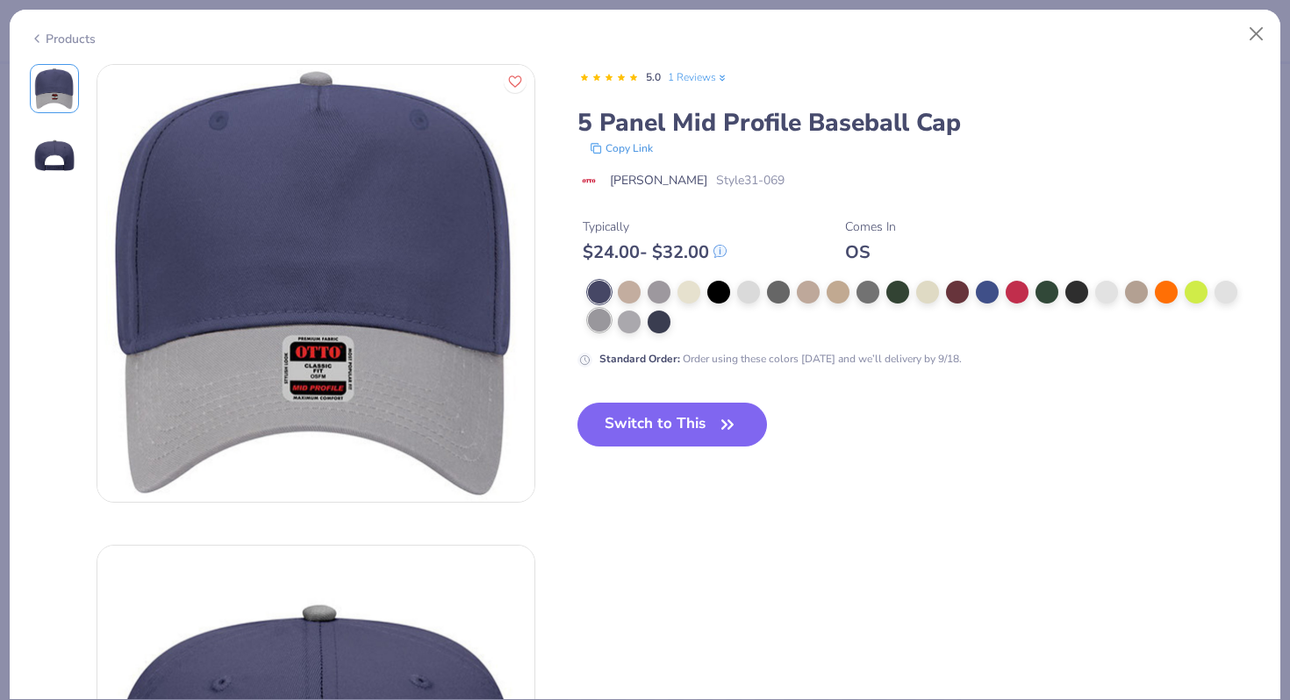
click at [600, 320] on div at bounding box center [599, 320] width 23 height 23
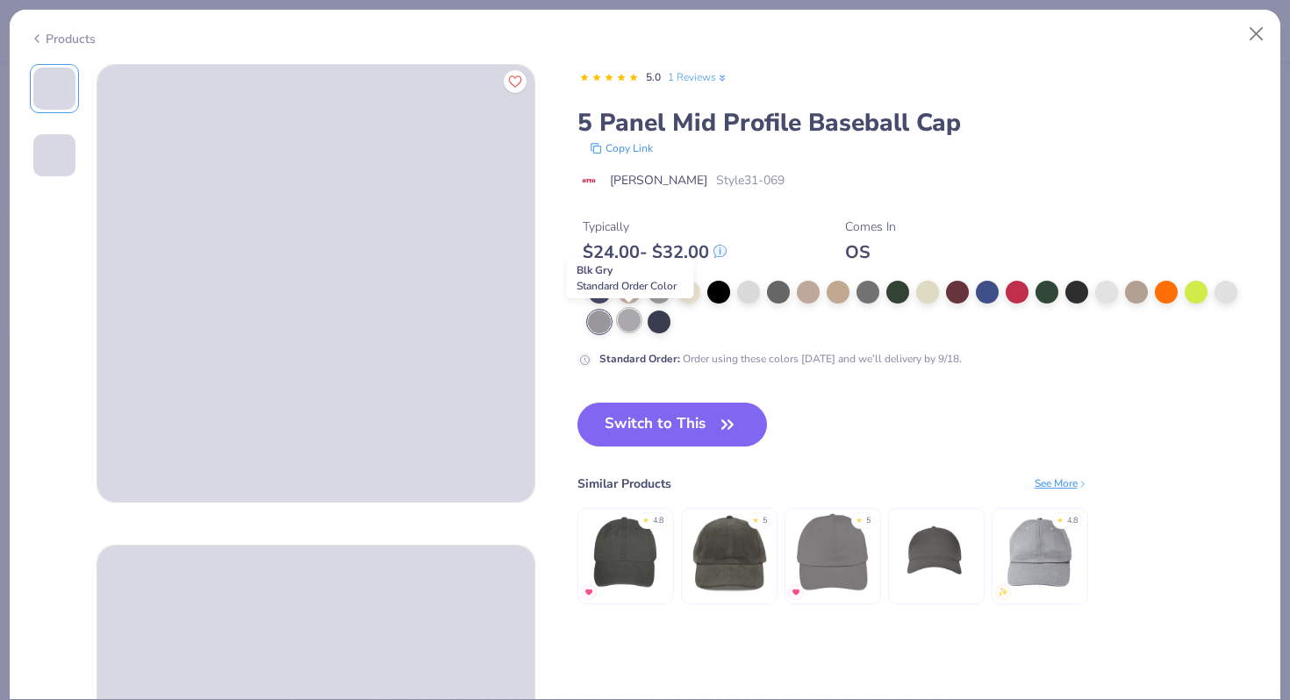
click at [625, 325] on div at bounding box center [629, 320] width 23 height 23
click at [663, 329] on div at bounding box center [658, 320] width 23 height 23
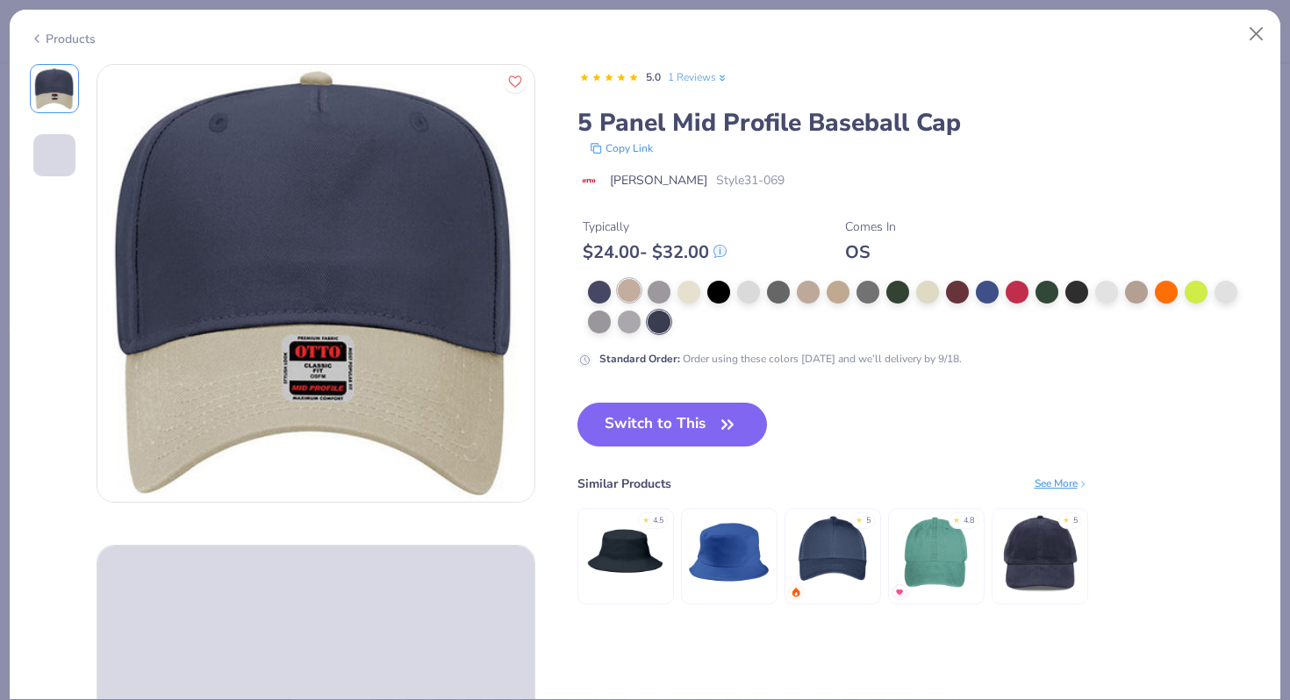
click at [634, 289] on div at bounding box center [629, 290] width 23 height 23
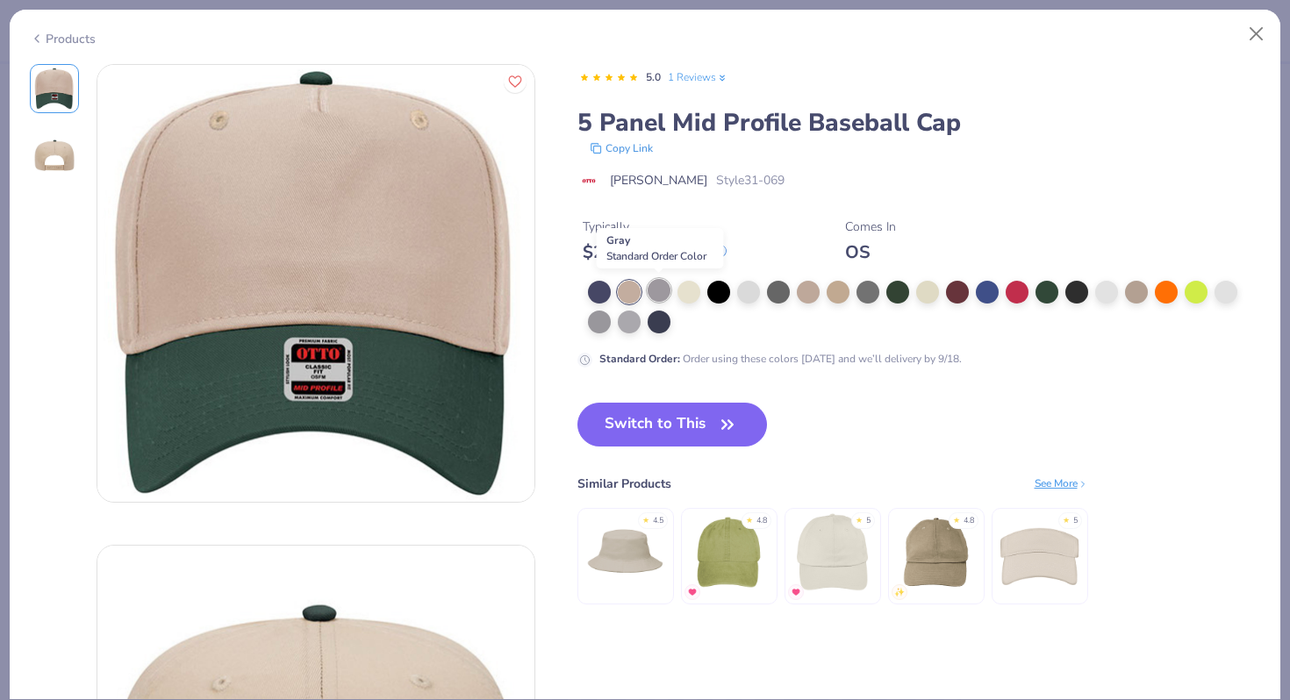
click at [652, 289] on div at bounding box center [658, 290] width 23 height 23
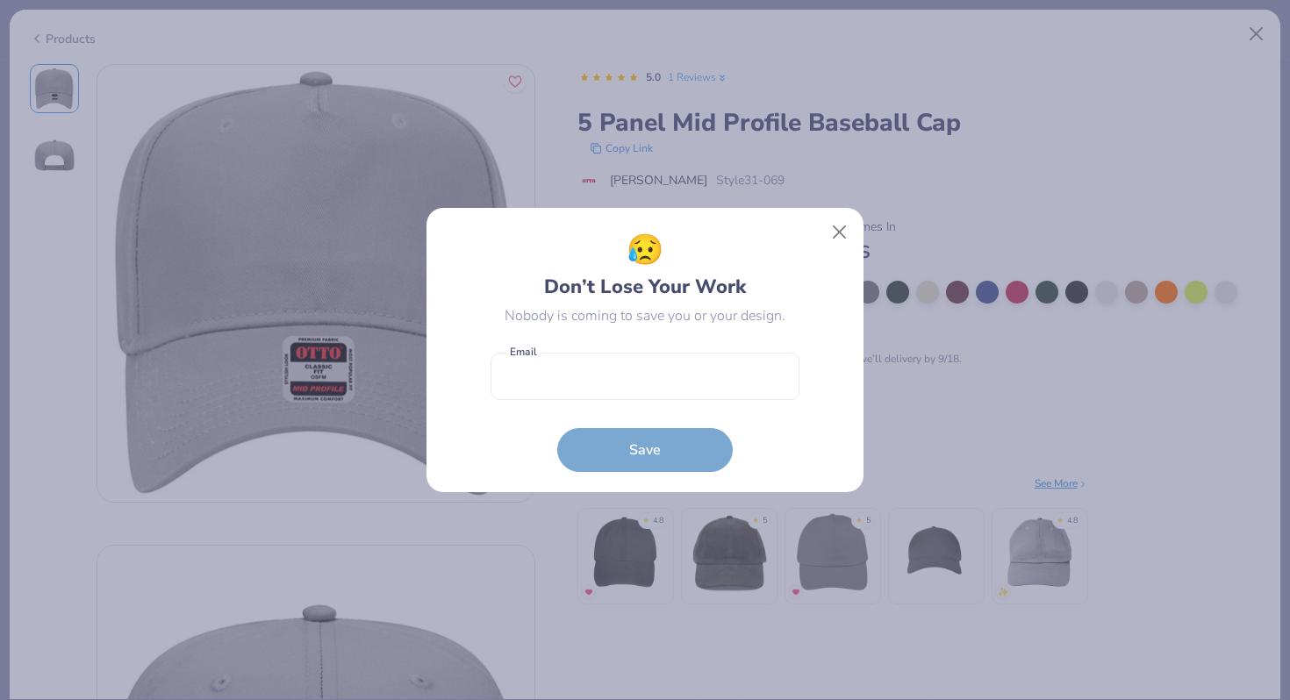
click at [685, 289] on div "😥 Don’t Lose Your Work Nobody is coming to save you or your design." at bounding box center [644, 277] width 309 height 98
click at [833, 239] on button "Close" at bounding box center [839, 232] width 33 height 33
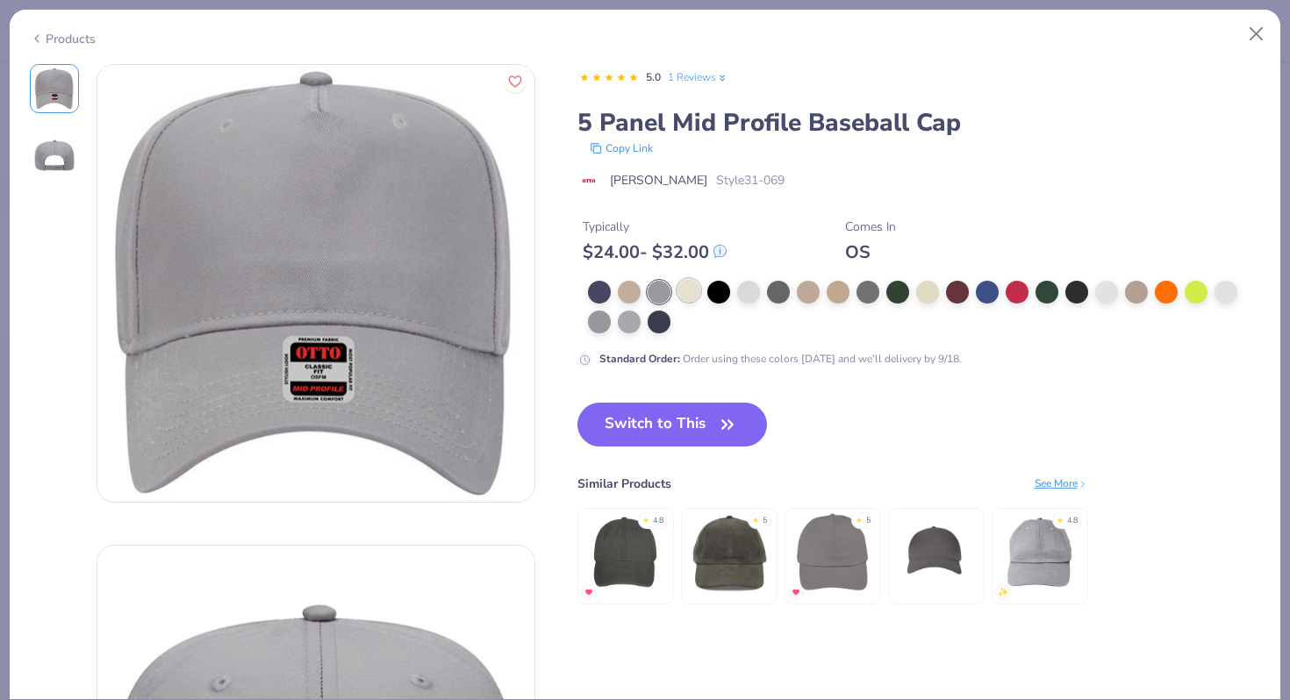
click at [688, 297] on div at bounding box center [688, 290] width 23 height 23
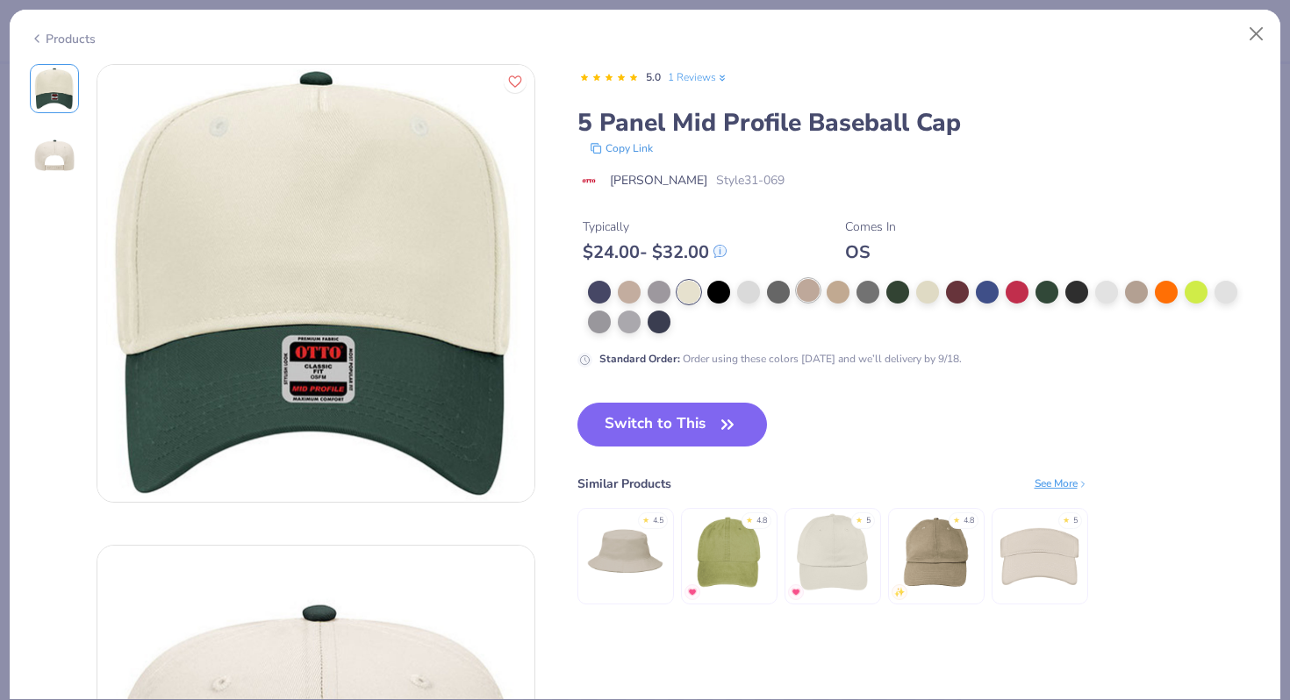
click at [810, 298] on div at bounding box center [808, 290] width 23 height 23
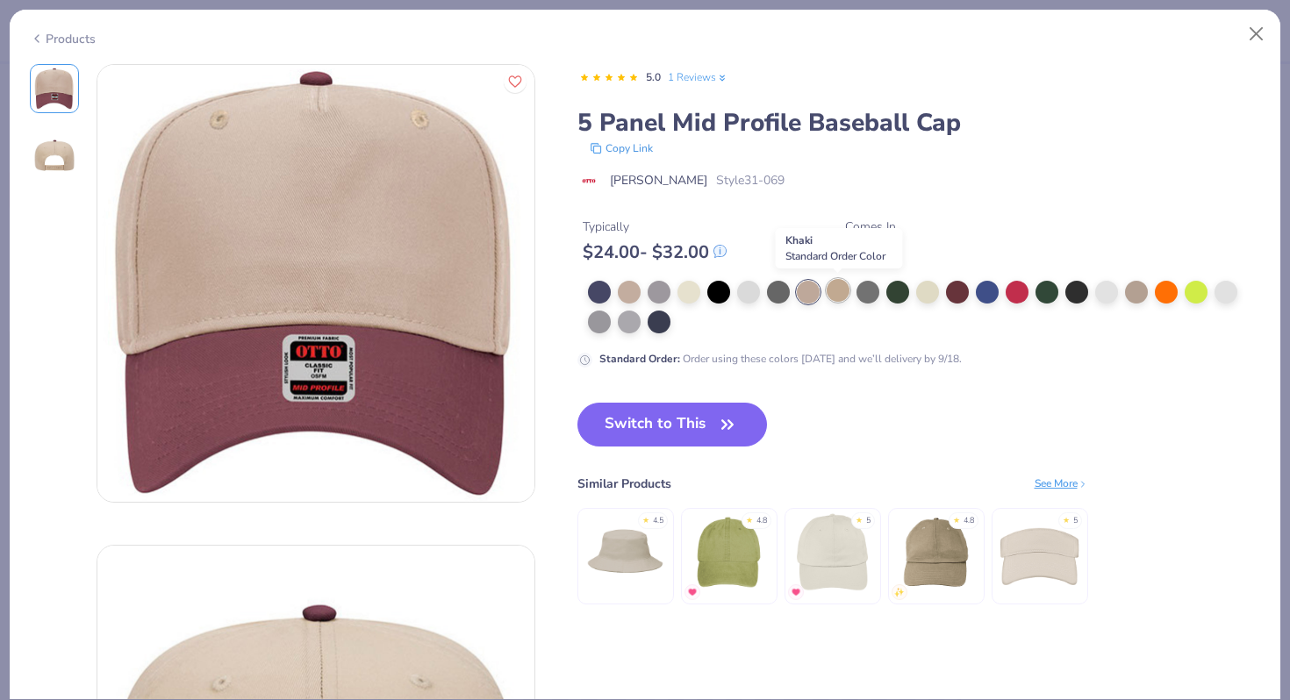
click at [838, 291] on div at bounding box center [837, 290] width 23 height 23
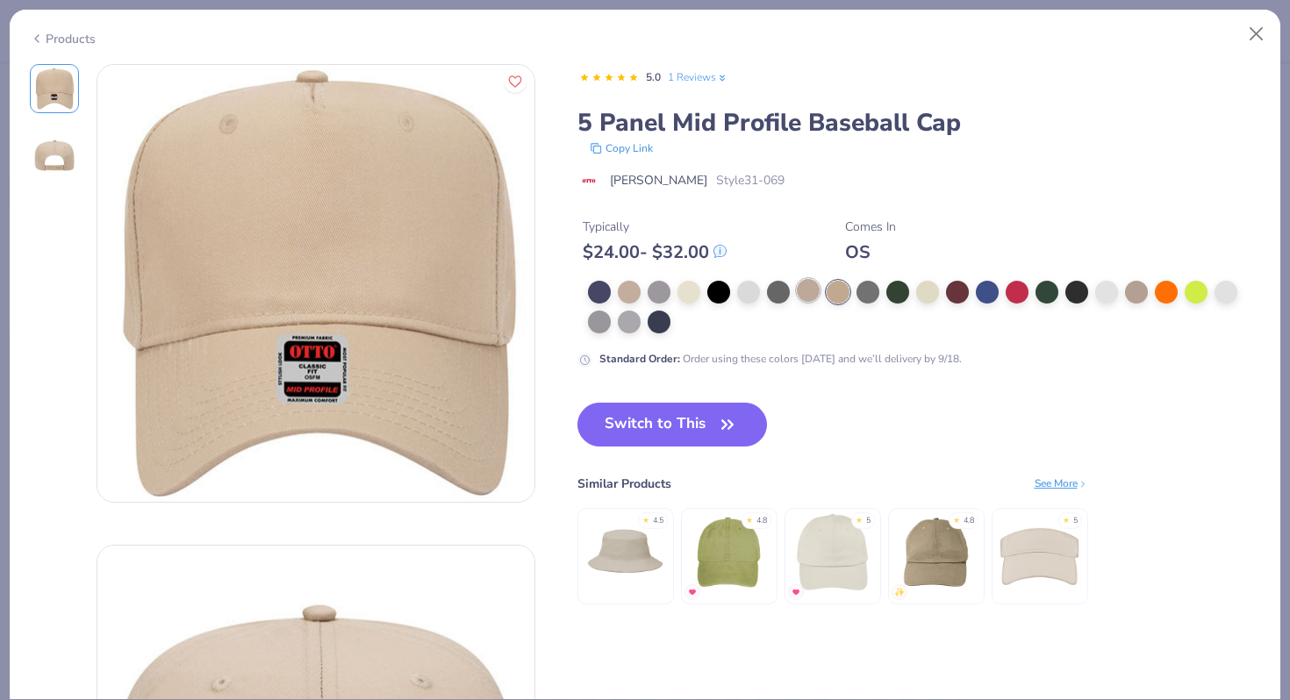
click at [804, 291] on div at bounding box center [808, 290] width 23 height 23
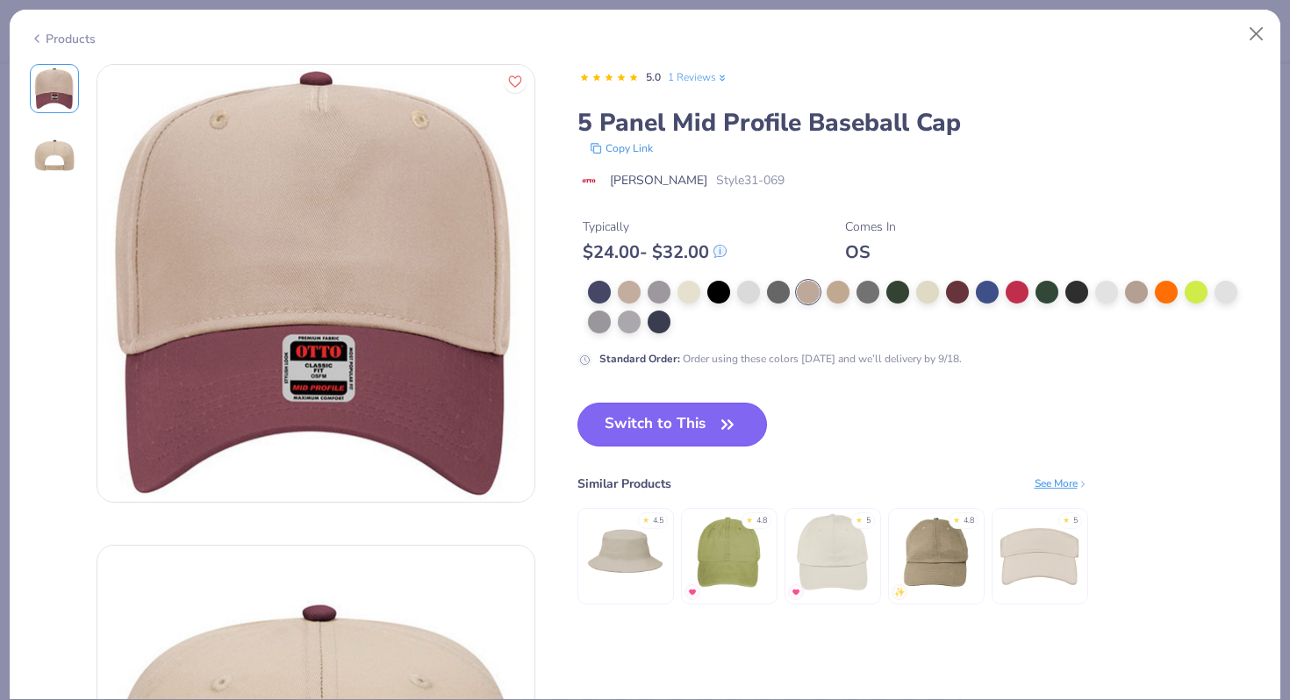
click at [682, 411] on button "Switch to This" at bounding box center [672, 425] width 190 height 44
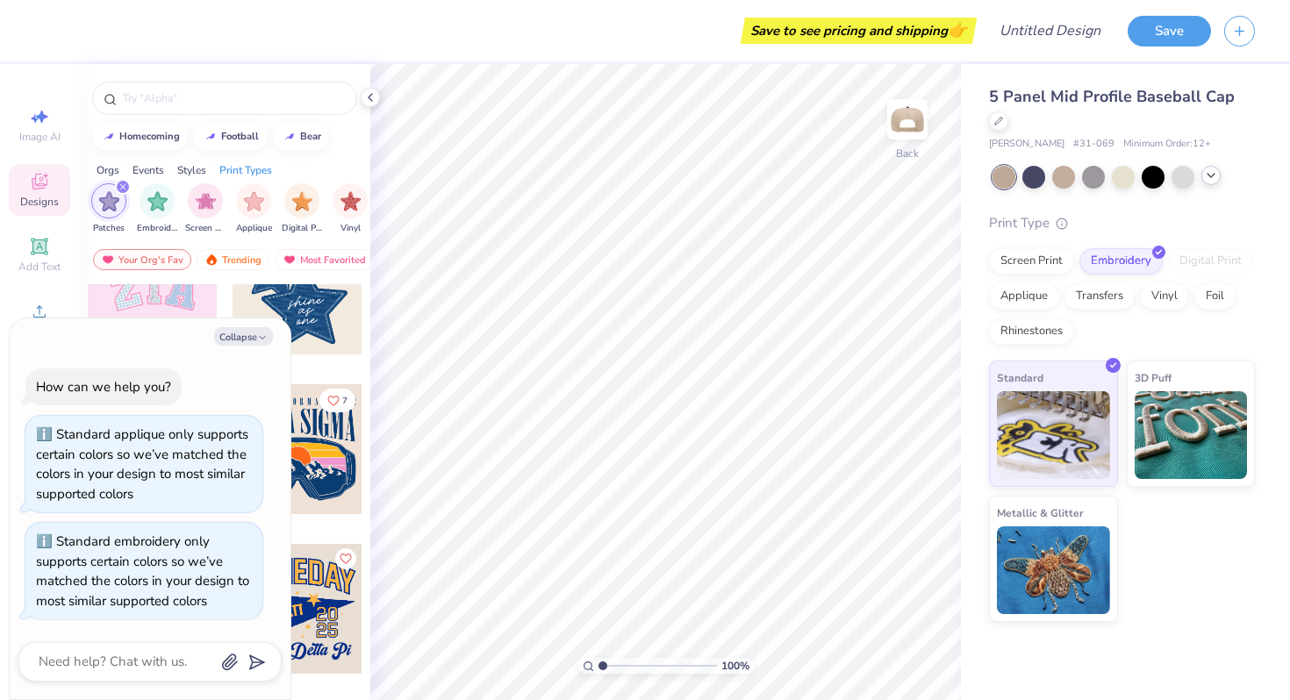
click at [1240, 163] on div "5 Panel Mid Profile Baseball Cap [PERSON_NAME] Cap # 31-069 Minimum Order: 12 +…" at bounding box center [1122, 353] width 266 height 537
click at [1052, 298] on div "Applique" at bounding box center [1024, 294] width 70 height 26
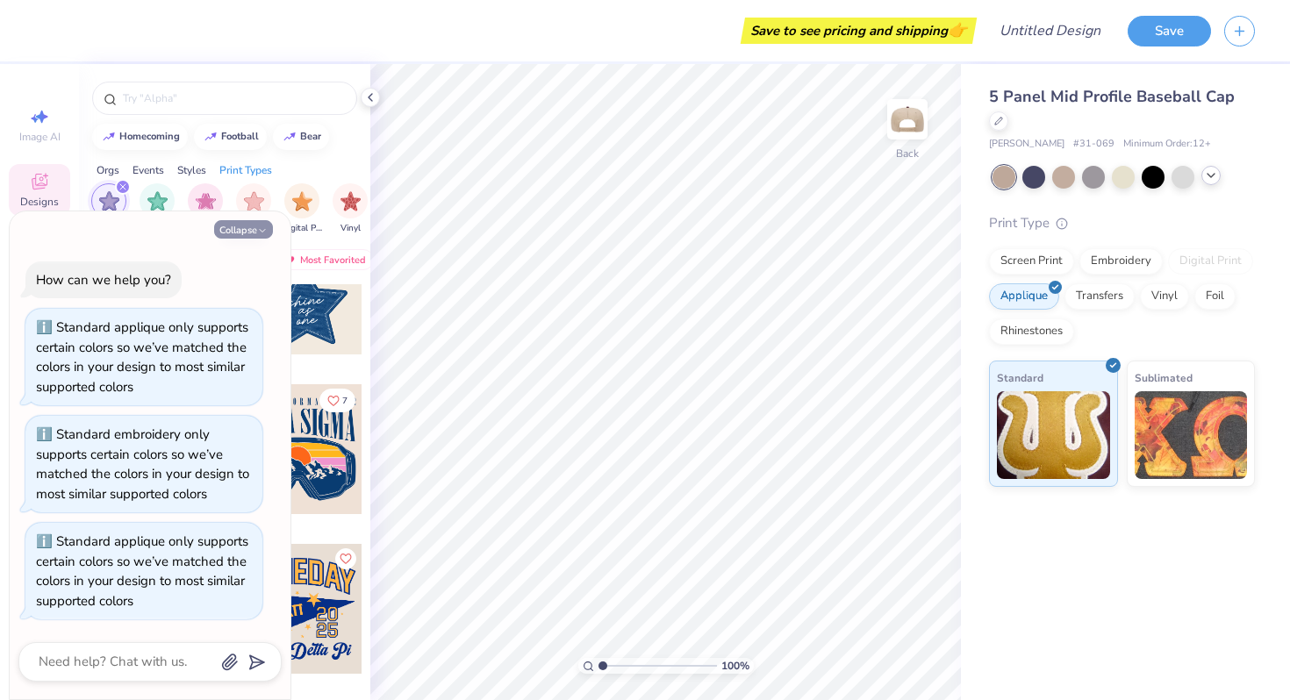
click at [258, 221] on button "Collapse" at bounding box center [243, 229] width 59 height 18
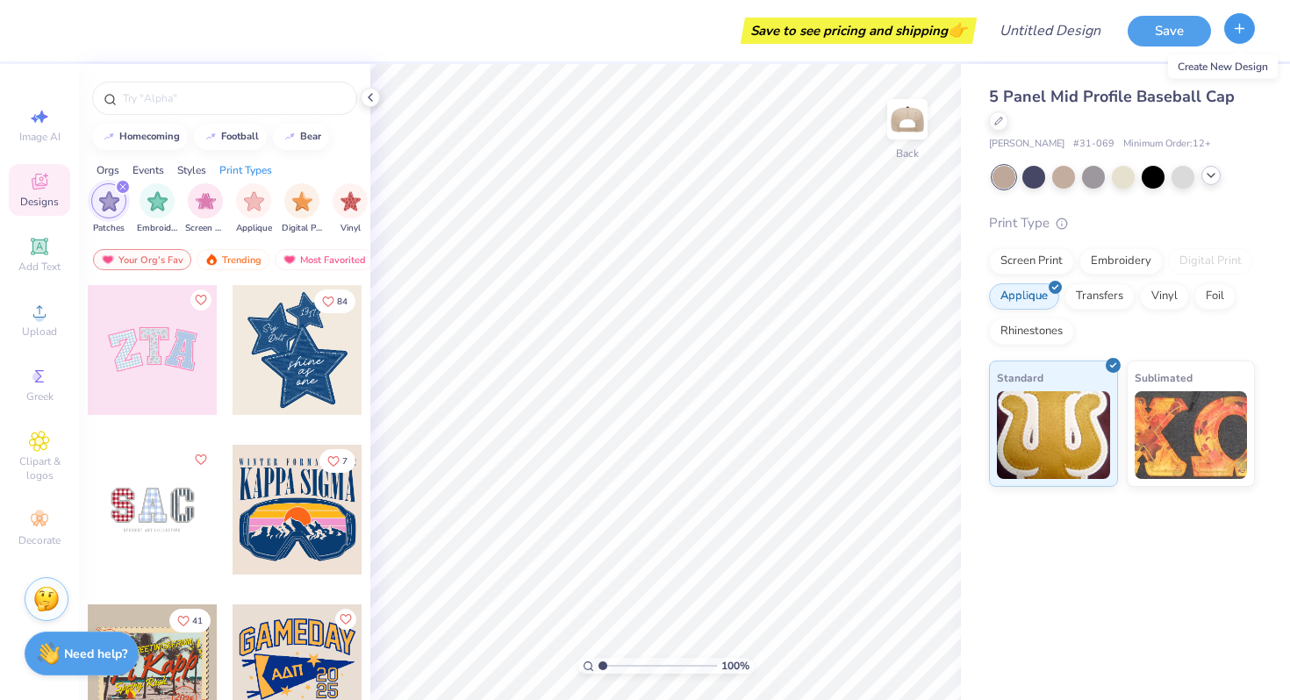
click at [1247, 24] on button "button" at bounding box center [1239, 28] width 31 height 31
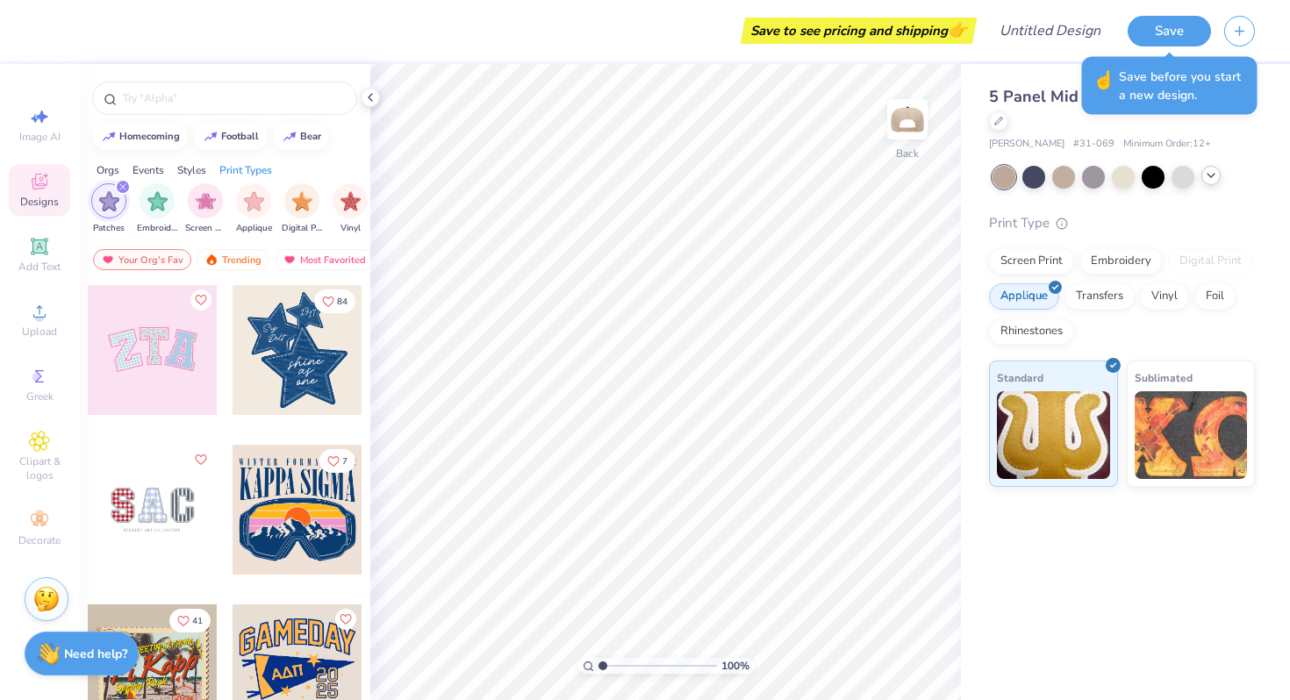
click at [1289, 91] on div "5 Panel Mid Profile Baseball Cap [PERSON_NAME] Cap # 31-069 Minimum Order: 12 +…" at bounding box center [1125, 275] width 329 height 423
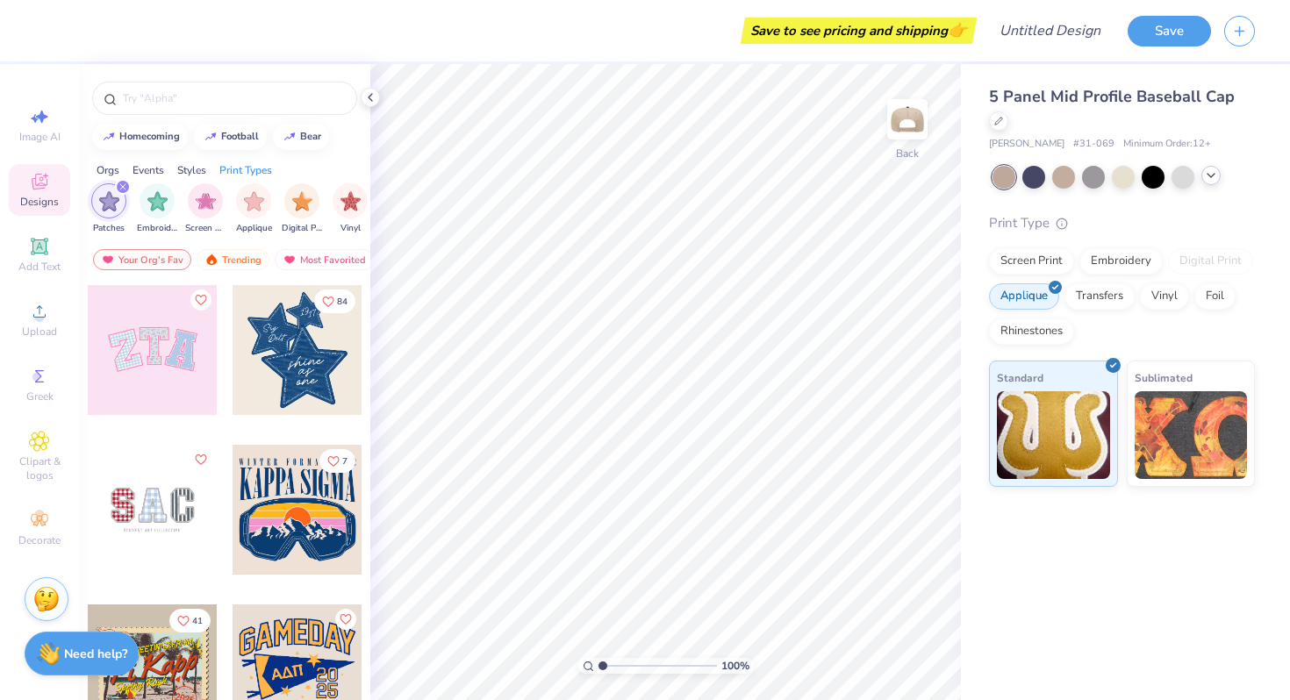
click at [1007, 114] on div "5 Panel Mid Profile Baseball Cap" at bounding box center [1122, 108] width 266 height 47
click at [906, 111] on img at bounding box center [907, 119] width 70 height 70
click at [906, 111] on img at bounding box center [907, 119] width 35 height 35
click at [31, 319] on icon at bounding box center [39, 311] width 21 height 21
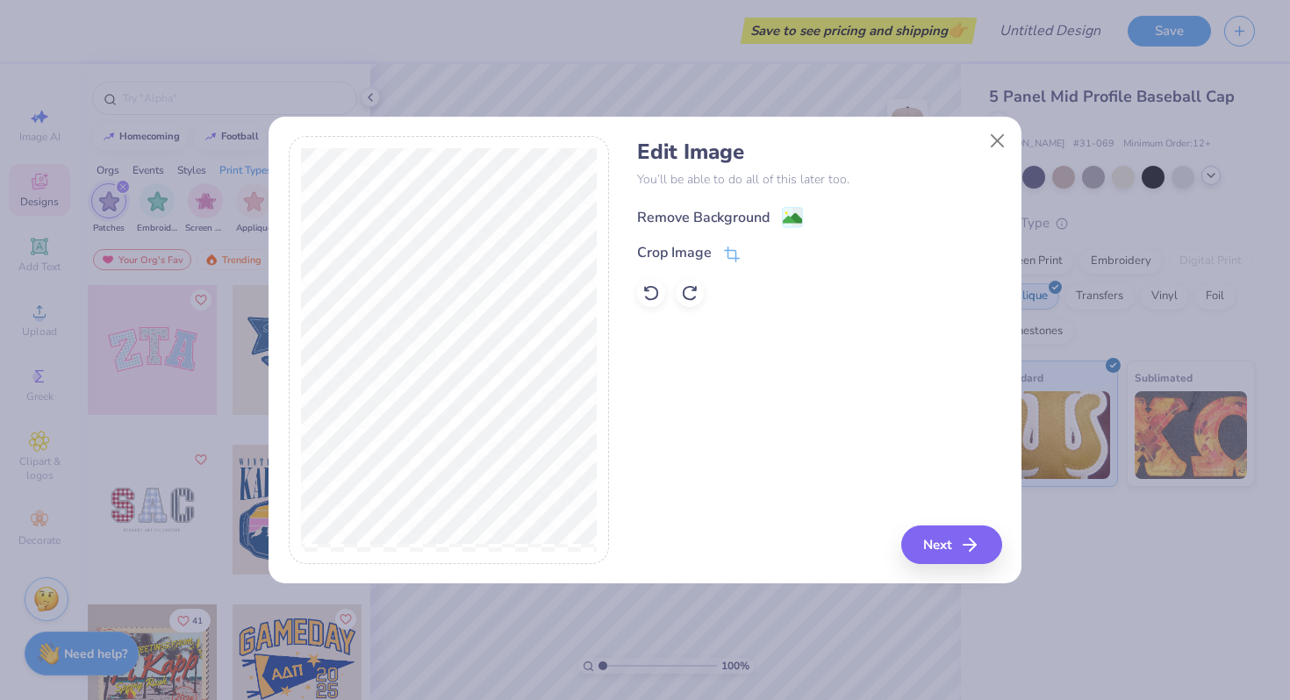
click at [783, 224] on image at bounding box center [791, 218] width 19 height 19
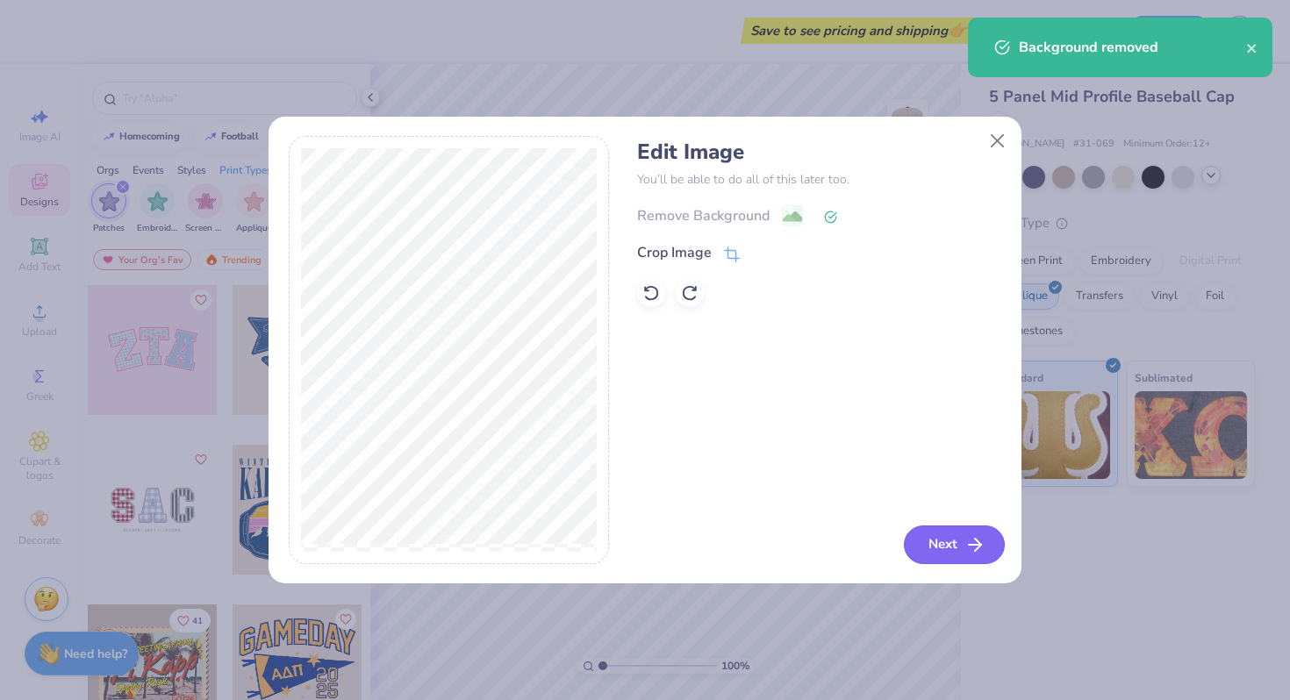
click at [959, 547] on button "Next" at bounding box center [954, 544] width 101 height 39
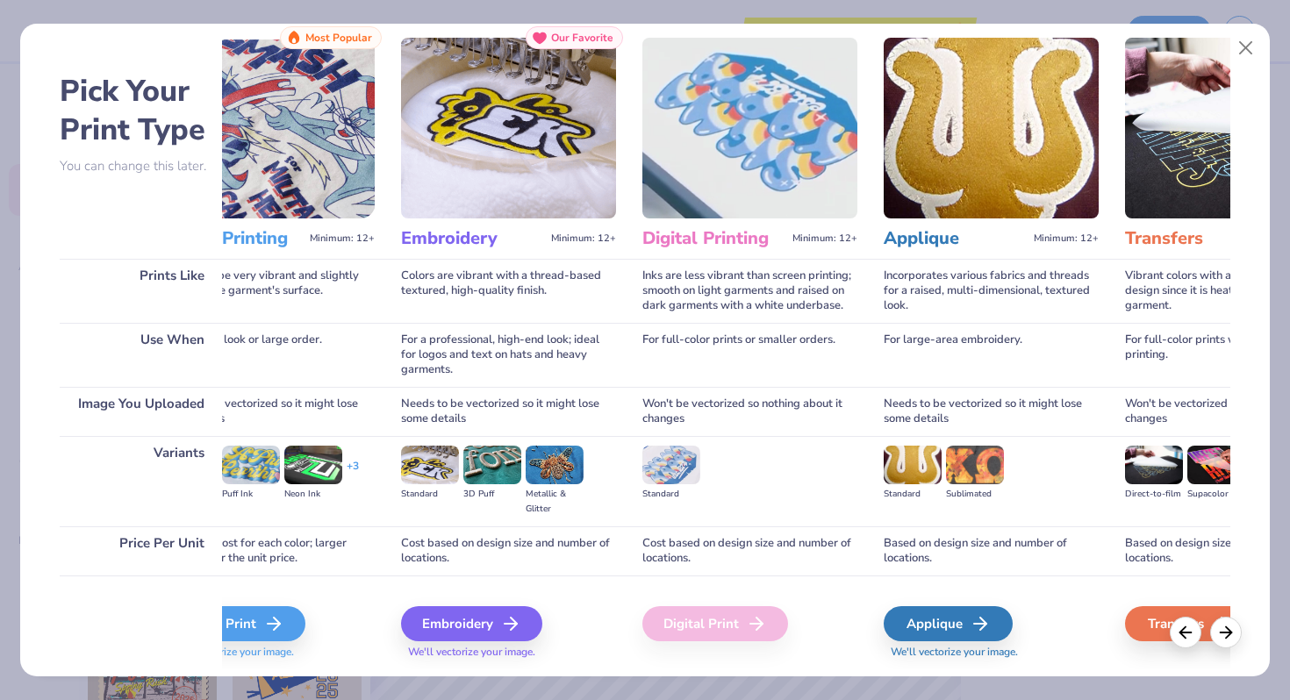
scroll to position [0, 65]
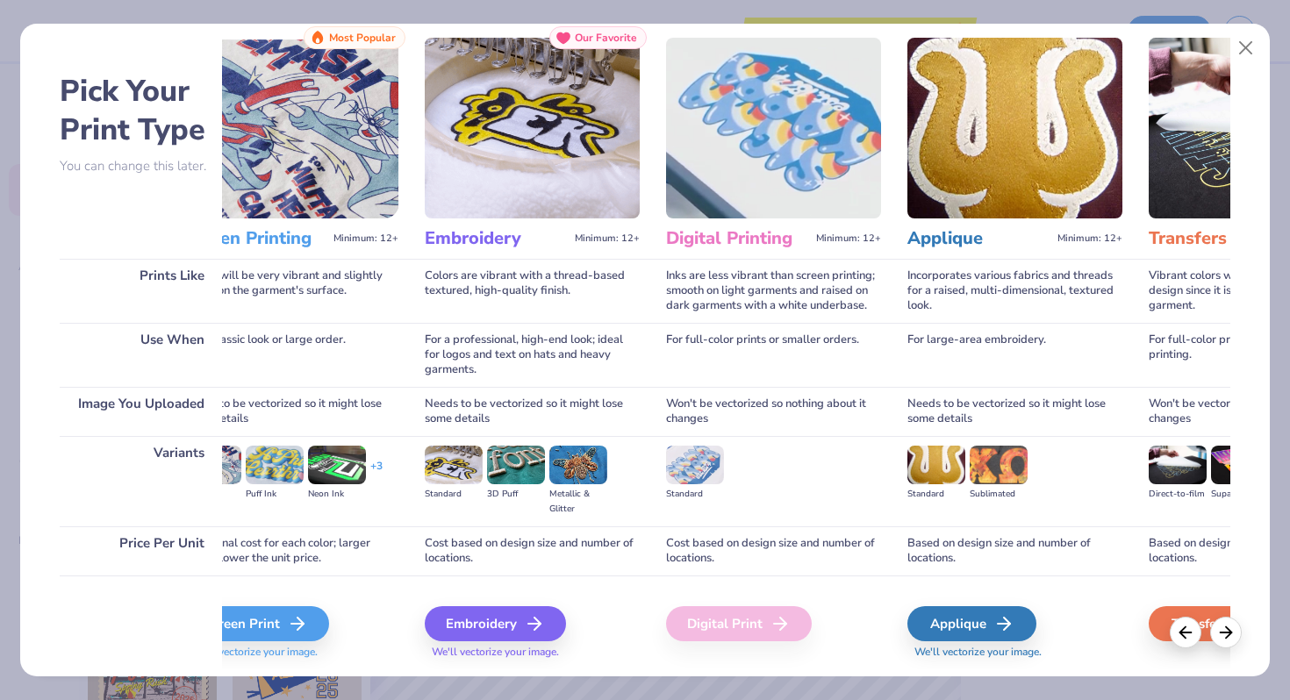
click at [462, 468] on img at bounding box center [454, 465] width 58 height 39
click at [477, 623] on div "Embroidery" at bounding box center [497, 623] width 141 height 35
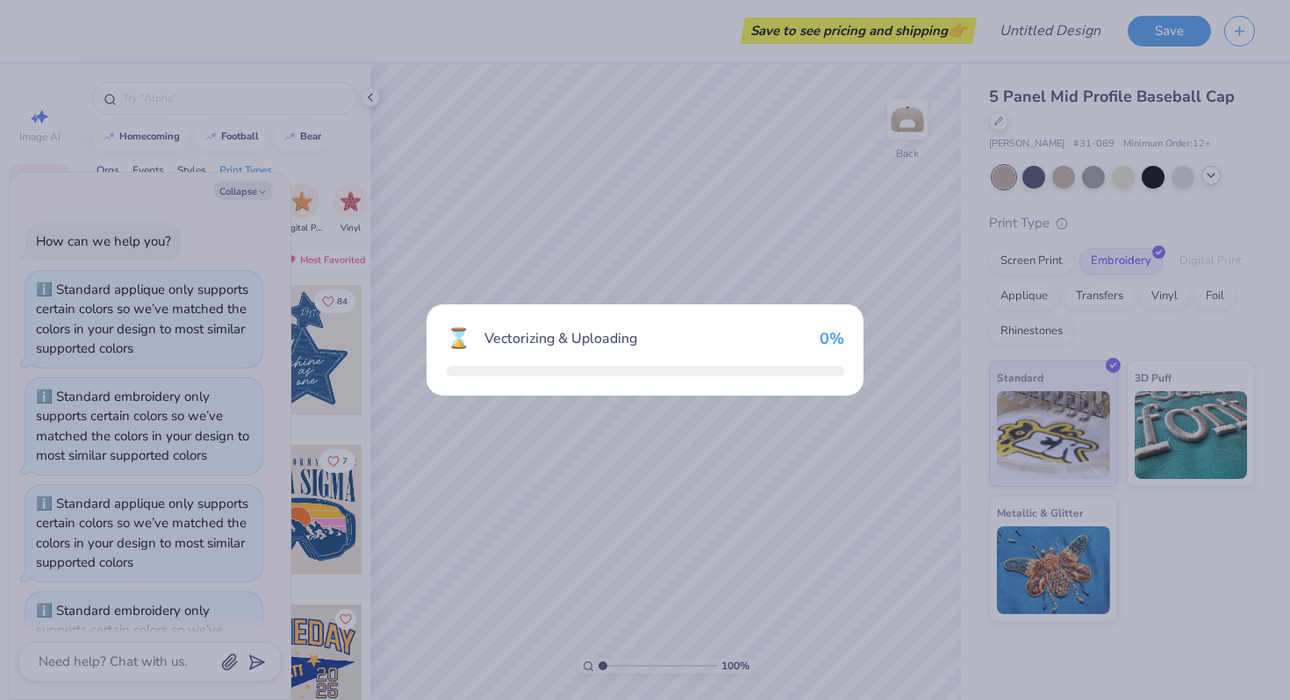
scroll to position [68, 0]
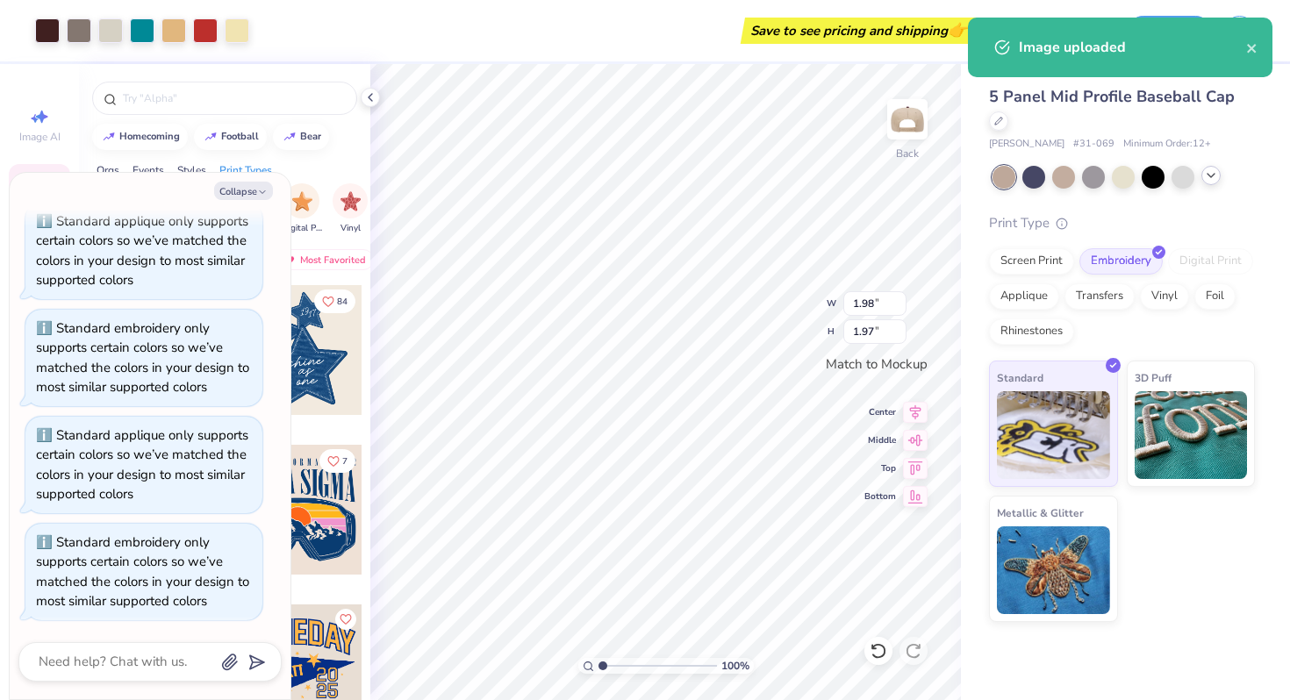
type textarea "x"
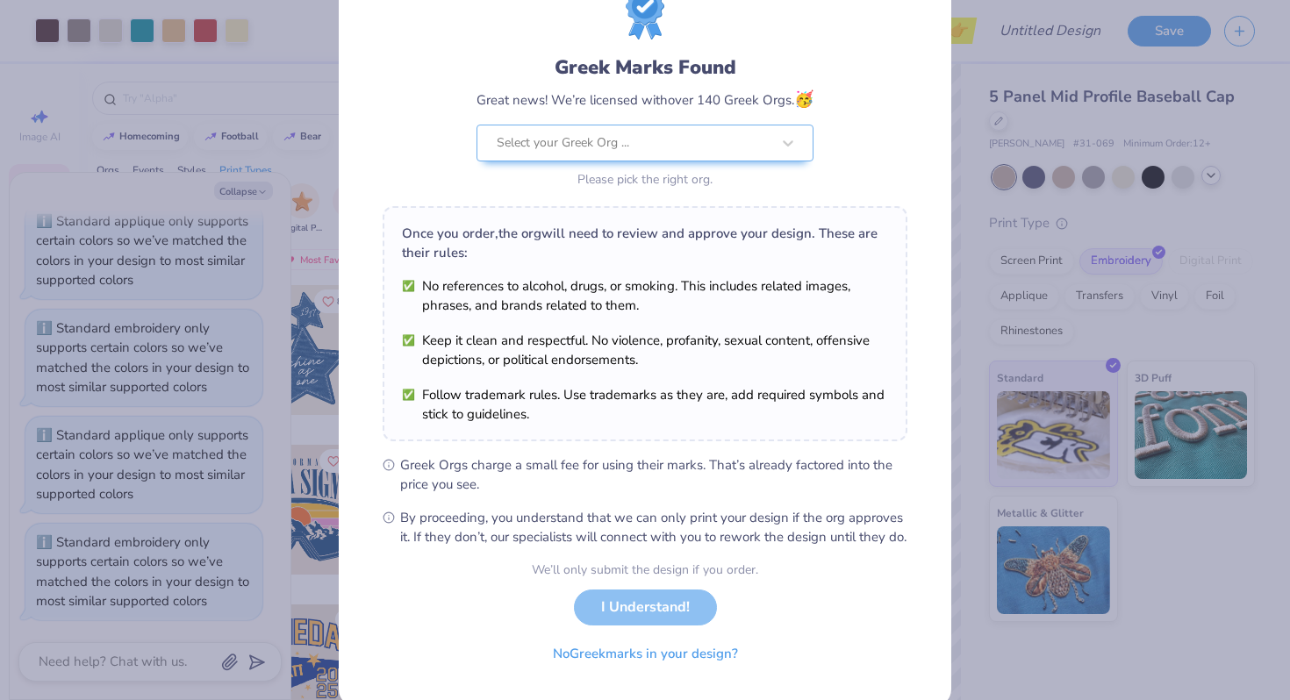
scroll to position [78, 0]
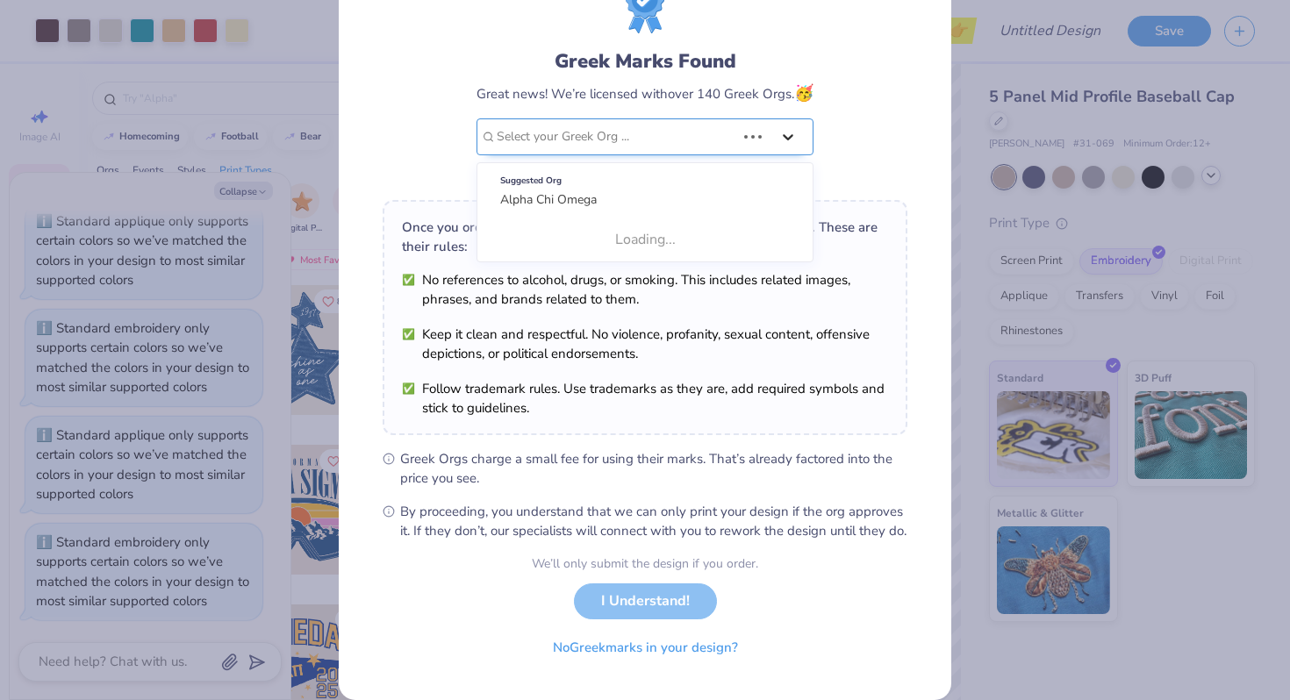
click at [772, 132] on div "Greek Marks Found Great news! We’re licensed with over 140 Greek Orgs. 🥳 Use Up…" at bounding box center [644, 116] width 337 height 139
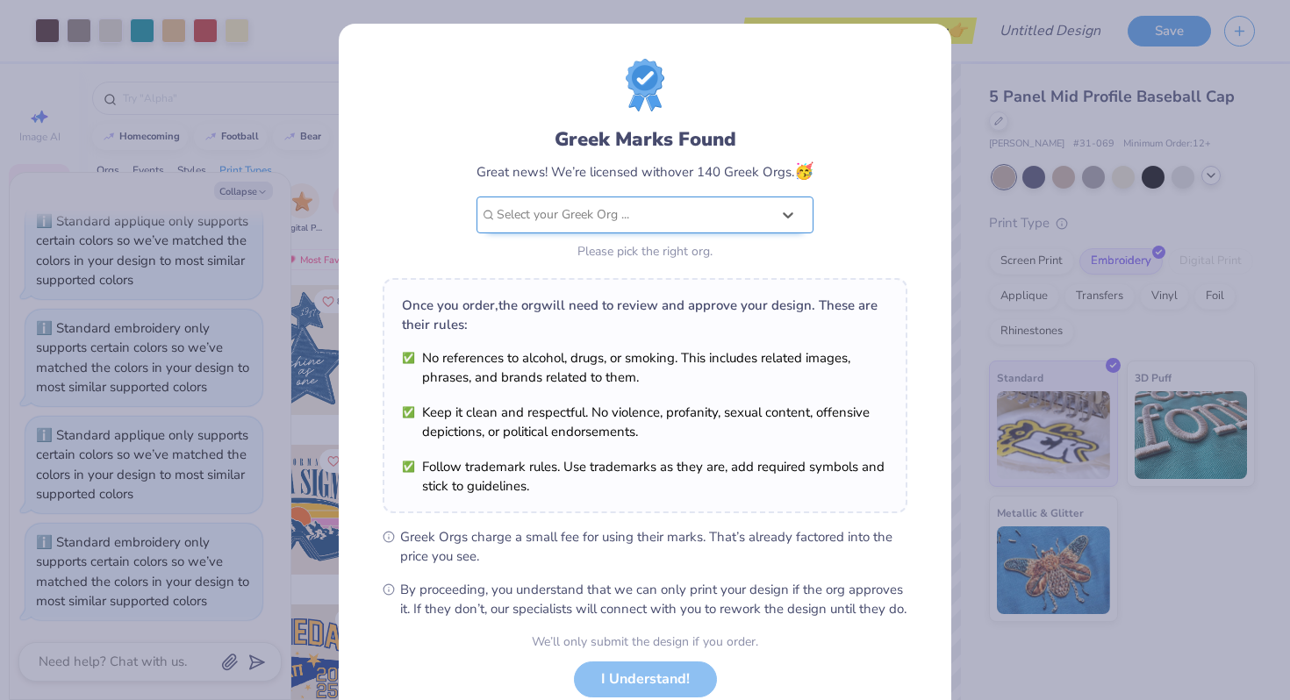
click at [720, 199] on div "Select your Greek Org ..." at bounding box center [633, 214] width 277 height 35
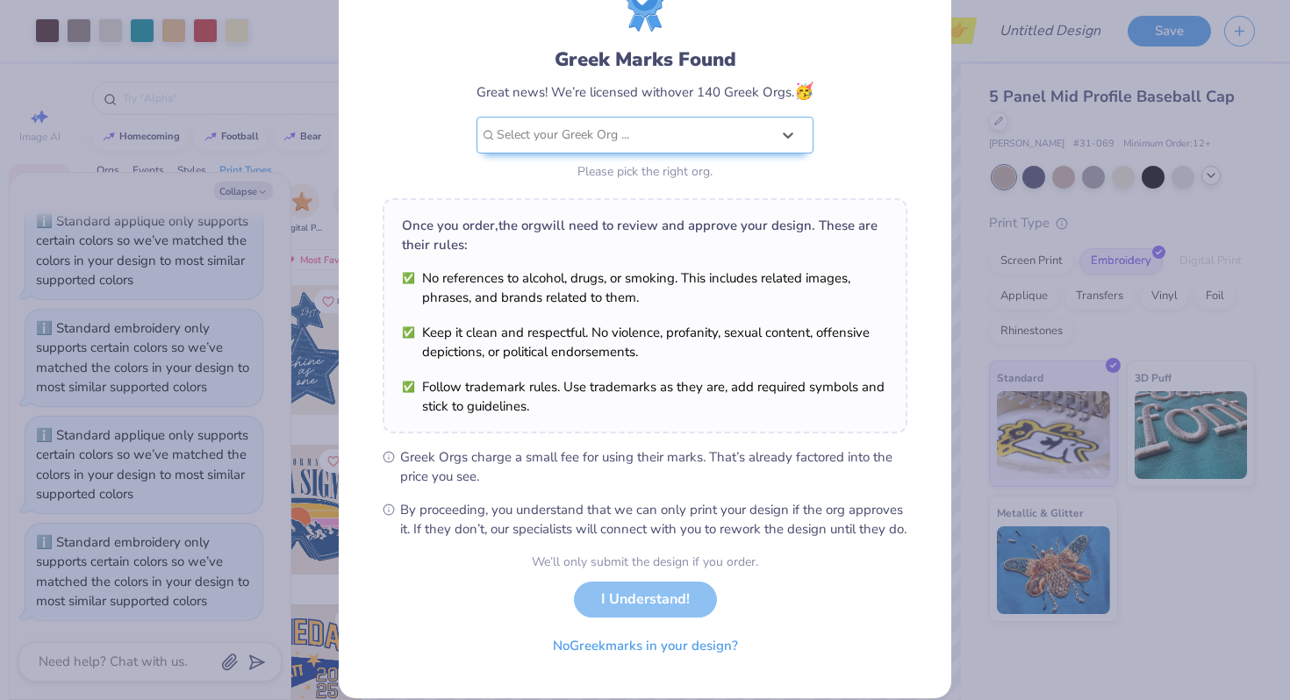
scroll to position [121, 0]
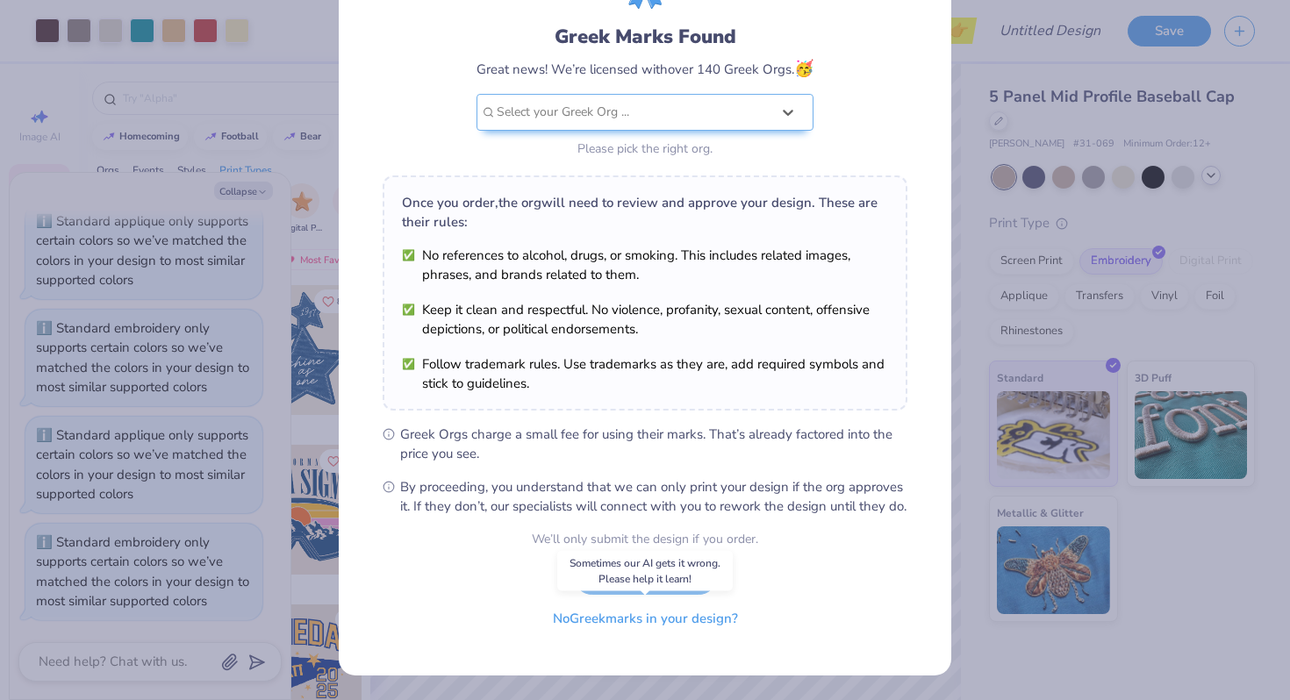
click at [611, 623] on button "No Greek marks in your design?" at bounding box center [645, 619] width 215 height 36
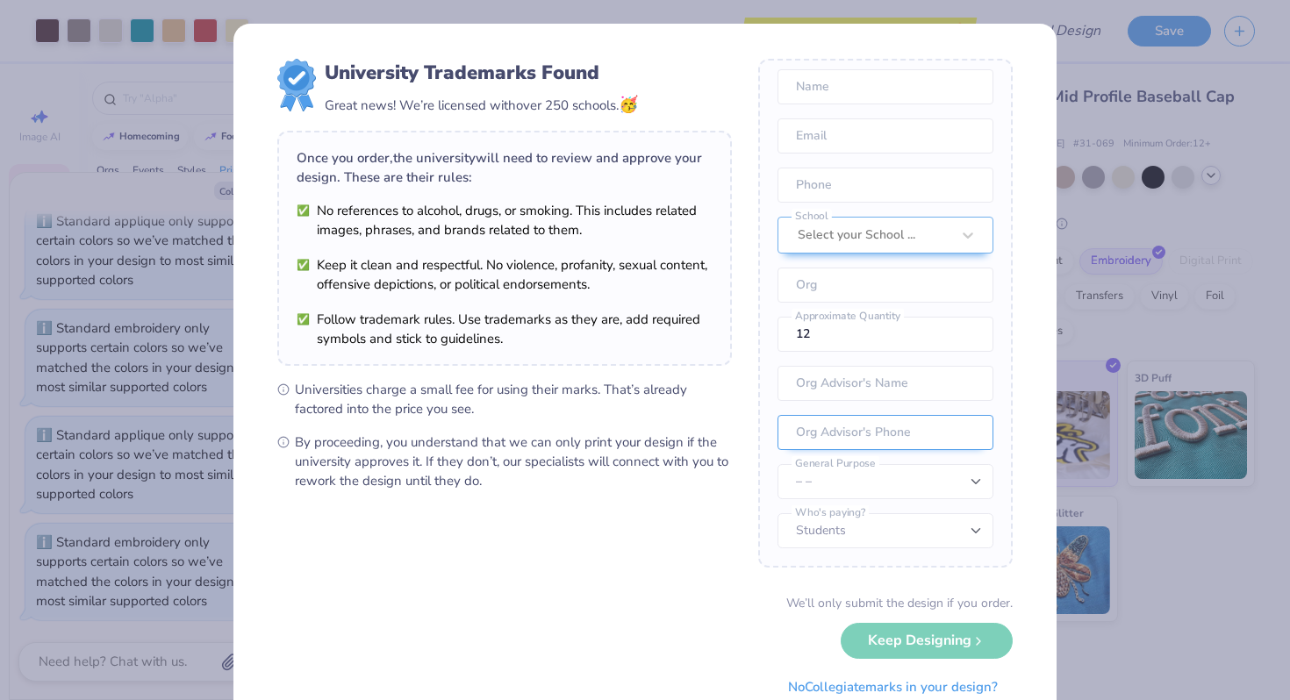
scroll to position [63, 0]
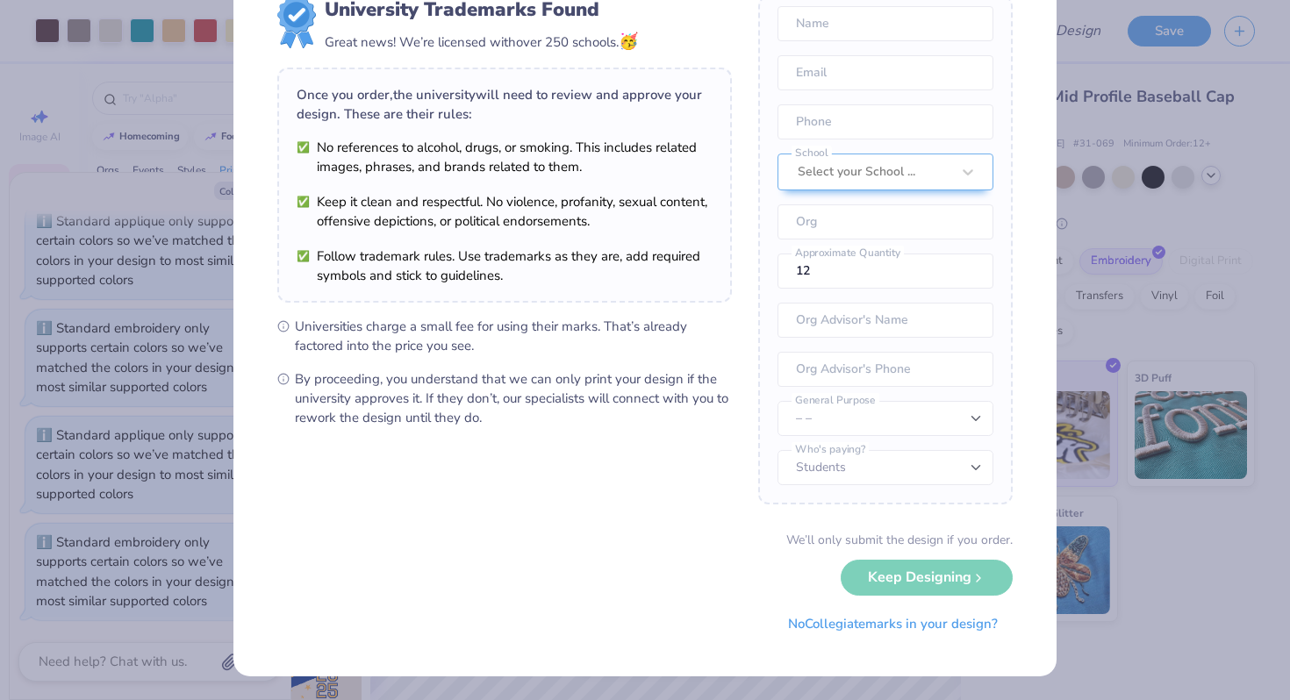
click at [915, 586] on div "We’ll only submit the design if you order. Keep Designing No Collegiate marks i…" at bounding box center [644, 586] width 735 height 111
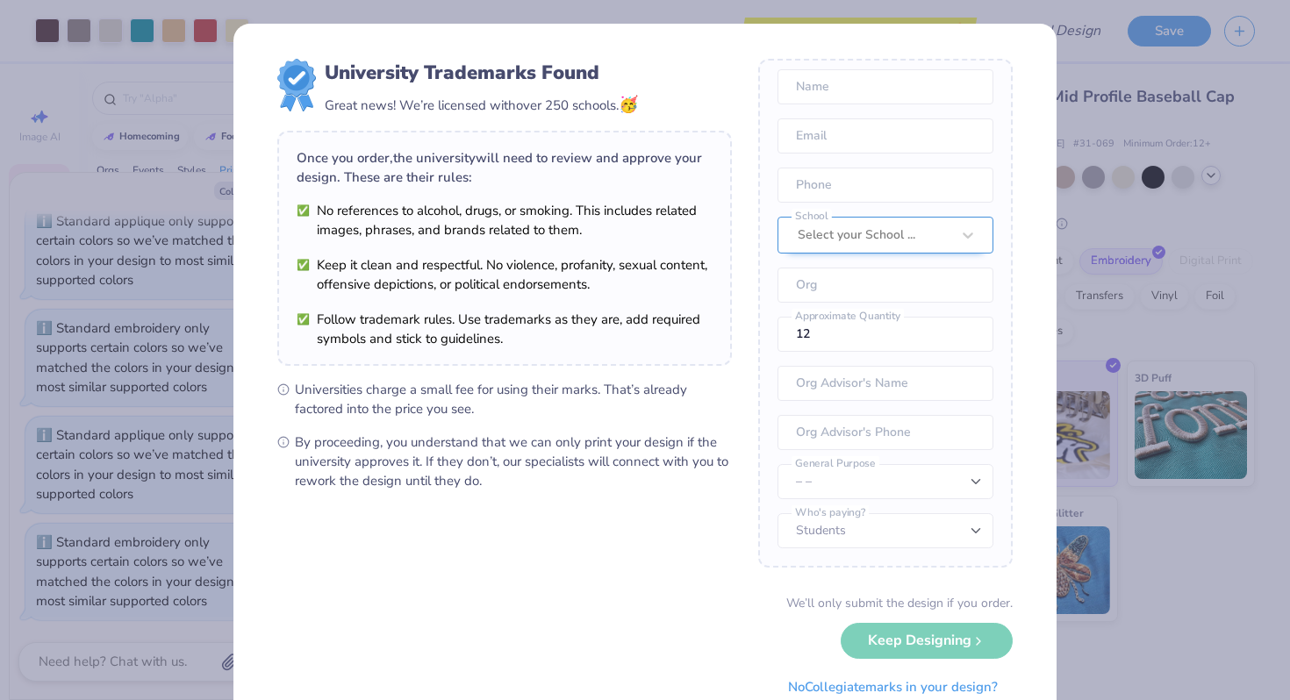
click at [890, 243] on div "Once you place your order, we’ll need this info to get their approval: Name Ema…" at bounding box center [885, 313] width 254 height 509
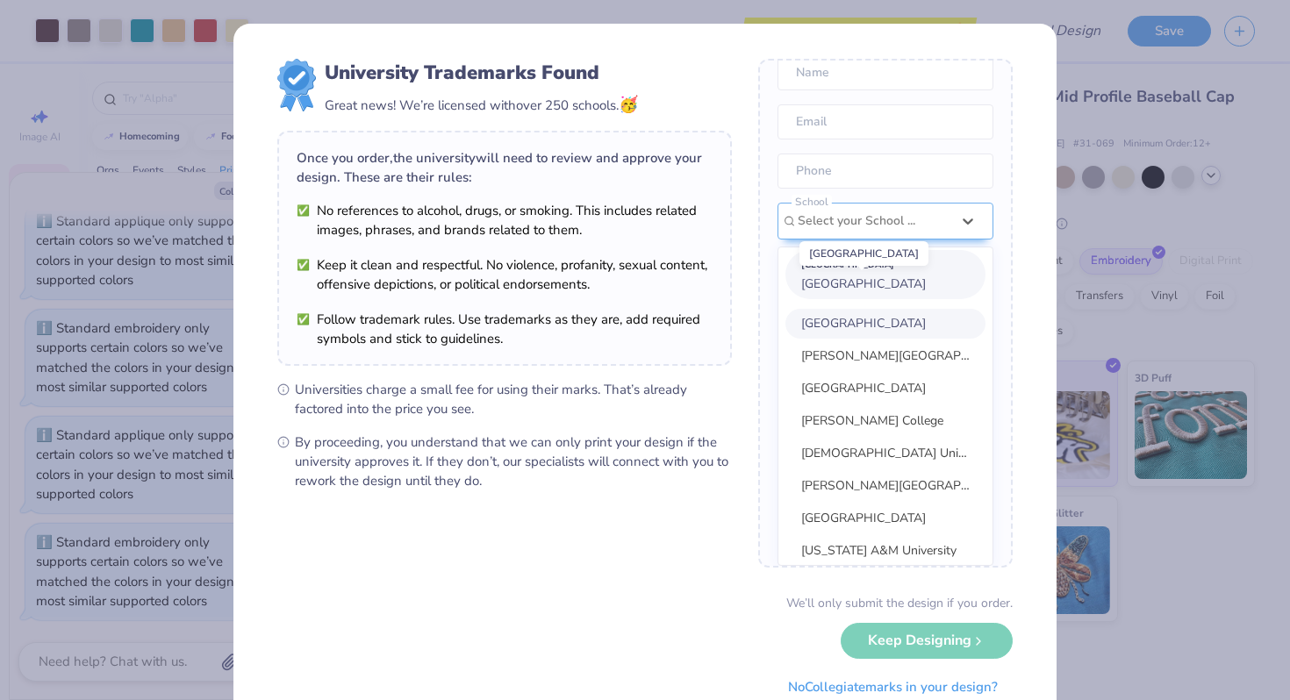
click at [884, 284] on span "[GEOGRAPHIC_DATA]" at bounding box center [863, 283] width 125 height 17
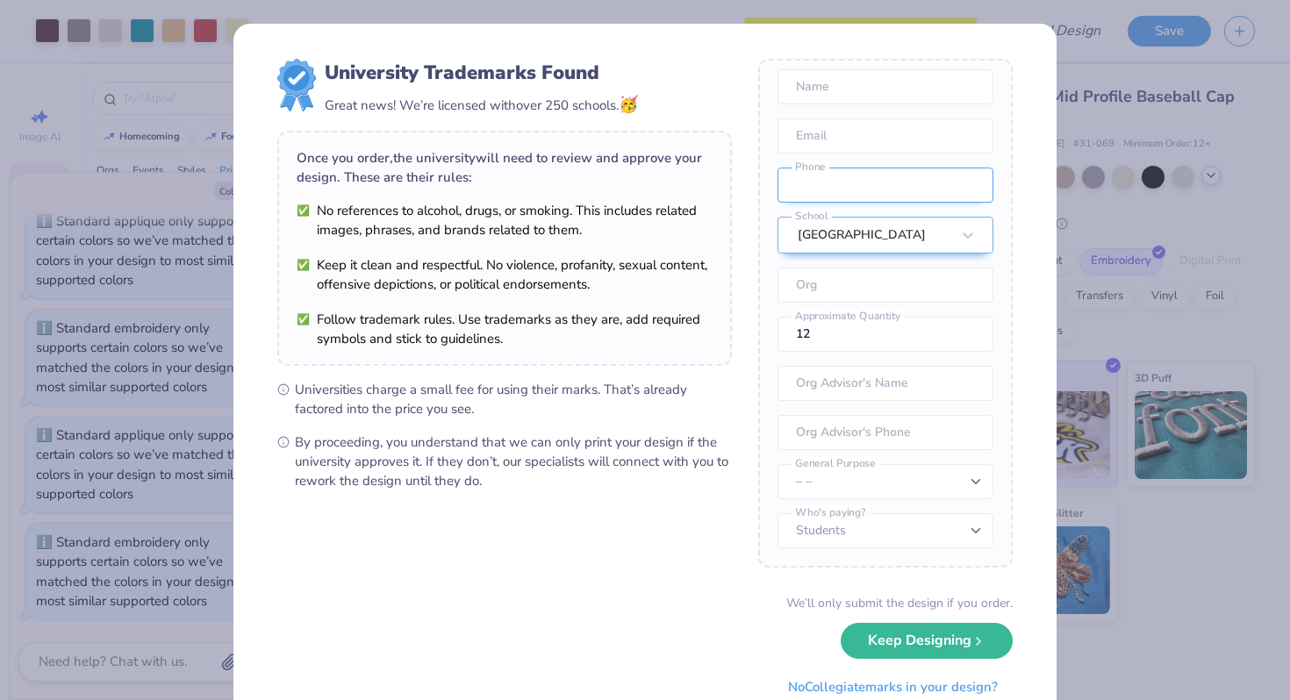
click at [872, 189] on input "tel" at bounding box center [885, 185] width 216 height 35
type input "[PHONE_NUMBER]"
type input "[PERSON_NAME]"
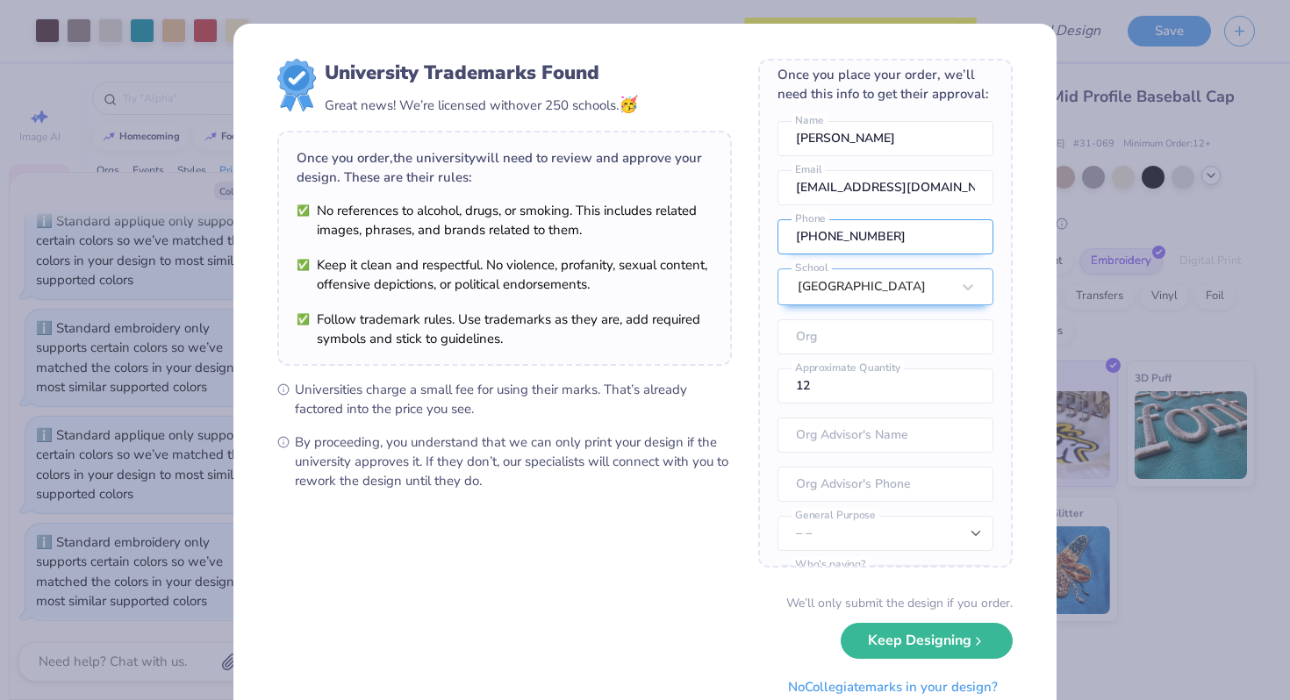
scroll to position [0, 0]
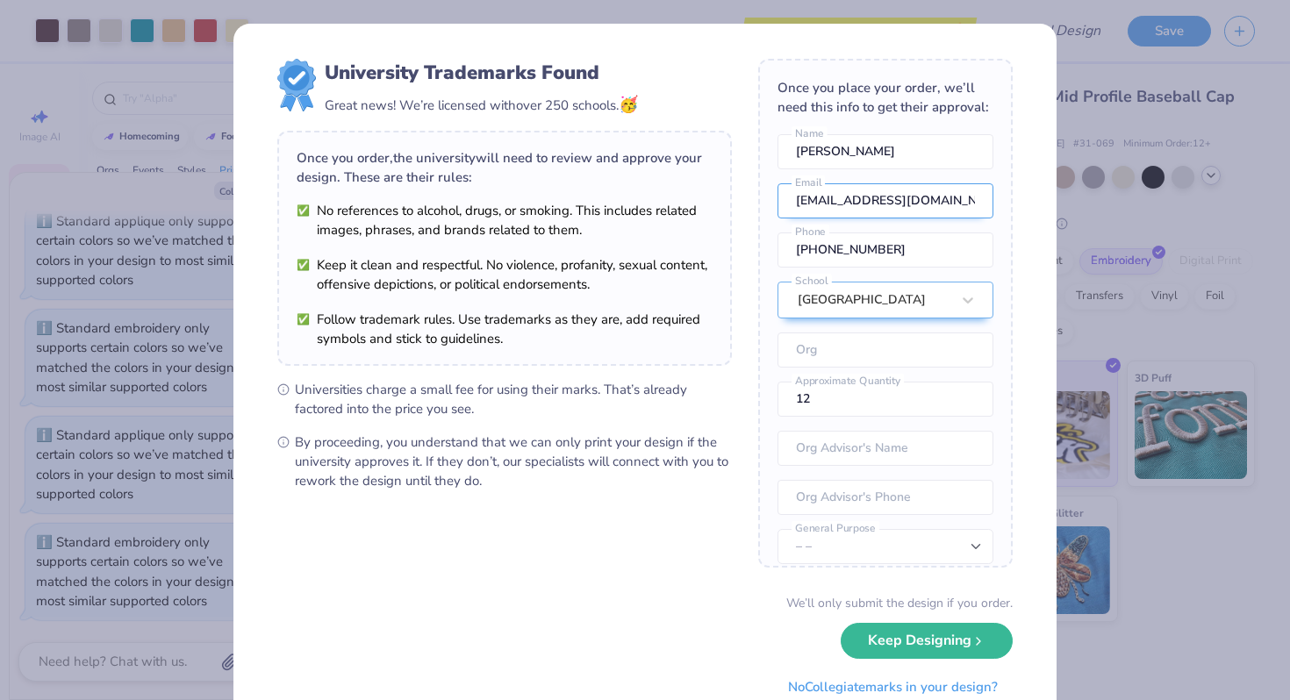
click at [890, 200] on input "[EMAIL_ADDRESS][DOMAIN_NAME]" at bounding box center [885, 200] width 216 height 35
type input "[EMAIL_ADDRESS][DOMAIN_NAME]"
click at [896, 161] on input "[PERSON_NAME]" at bounding box center [885, 151] width 216 height 35
type input "[PERSON_NAME]"
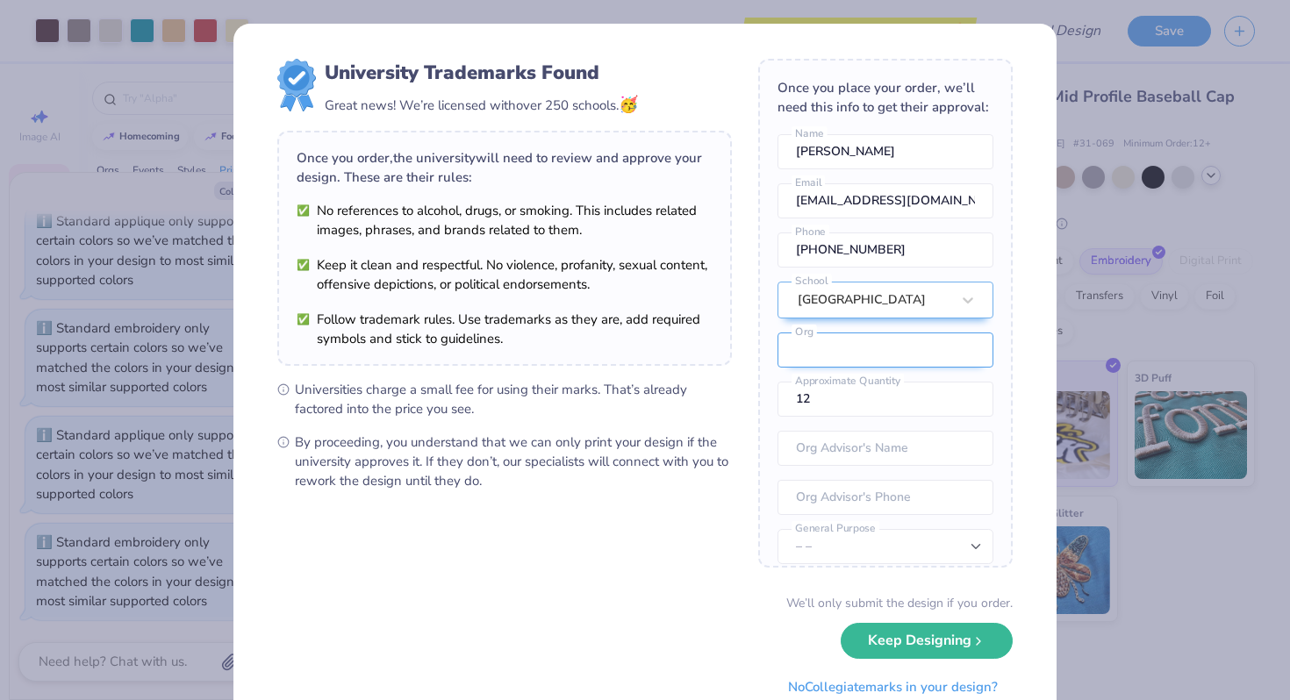
click at [902, 348] on input "text" at bounding box center [885, 349] width 216 height 35
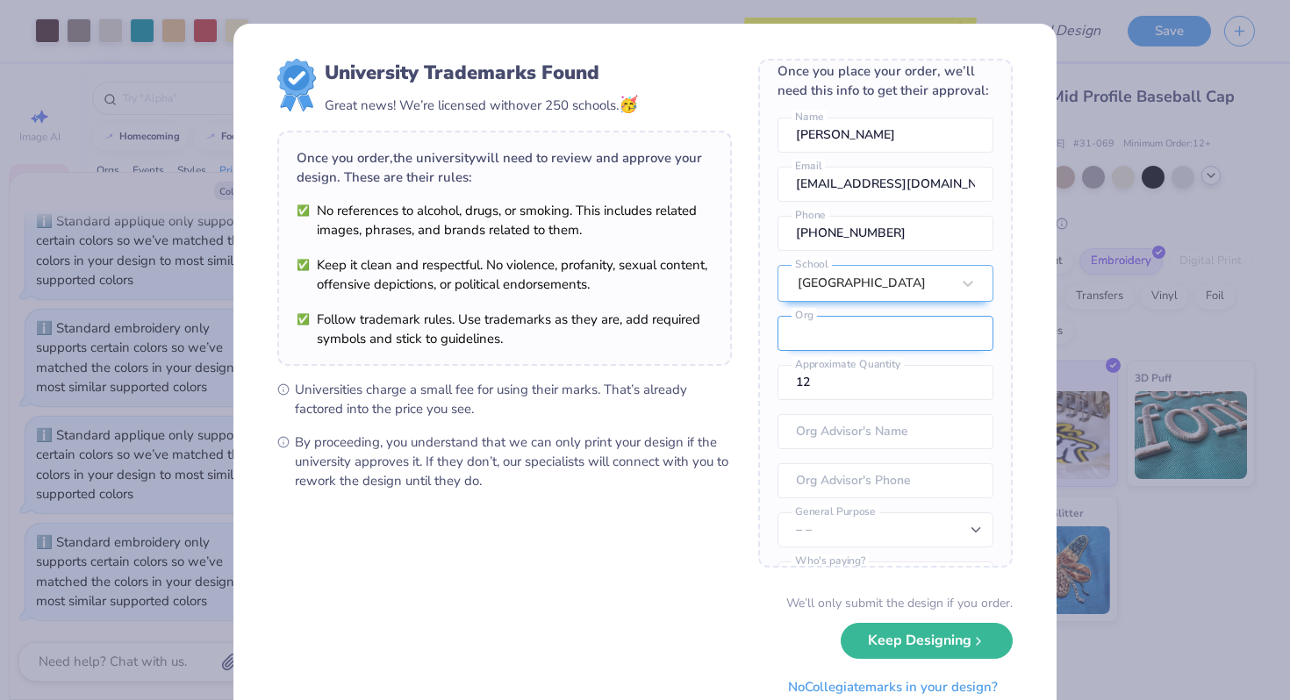
scroll to position [22, 0]
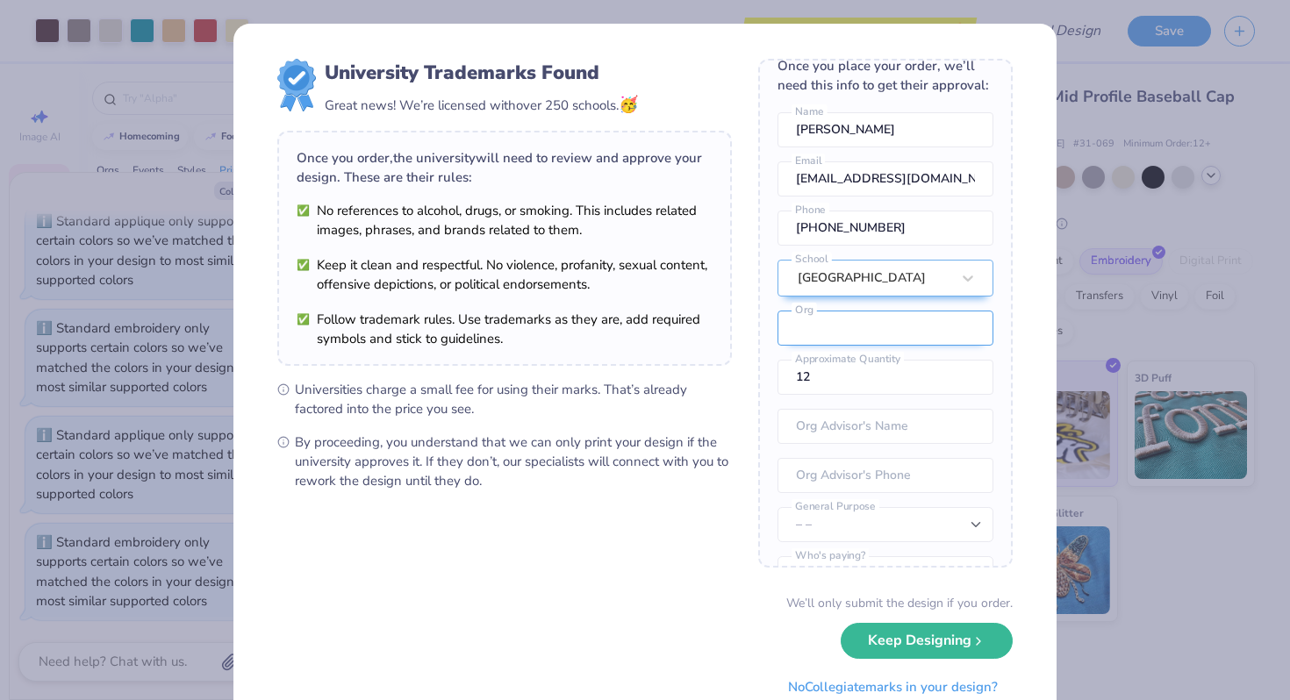
type input "A"
type input "SAO"
click at [880, 380] on input "12" at bounding box center [885, 377] width 216 height 35
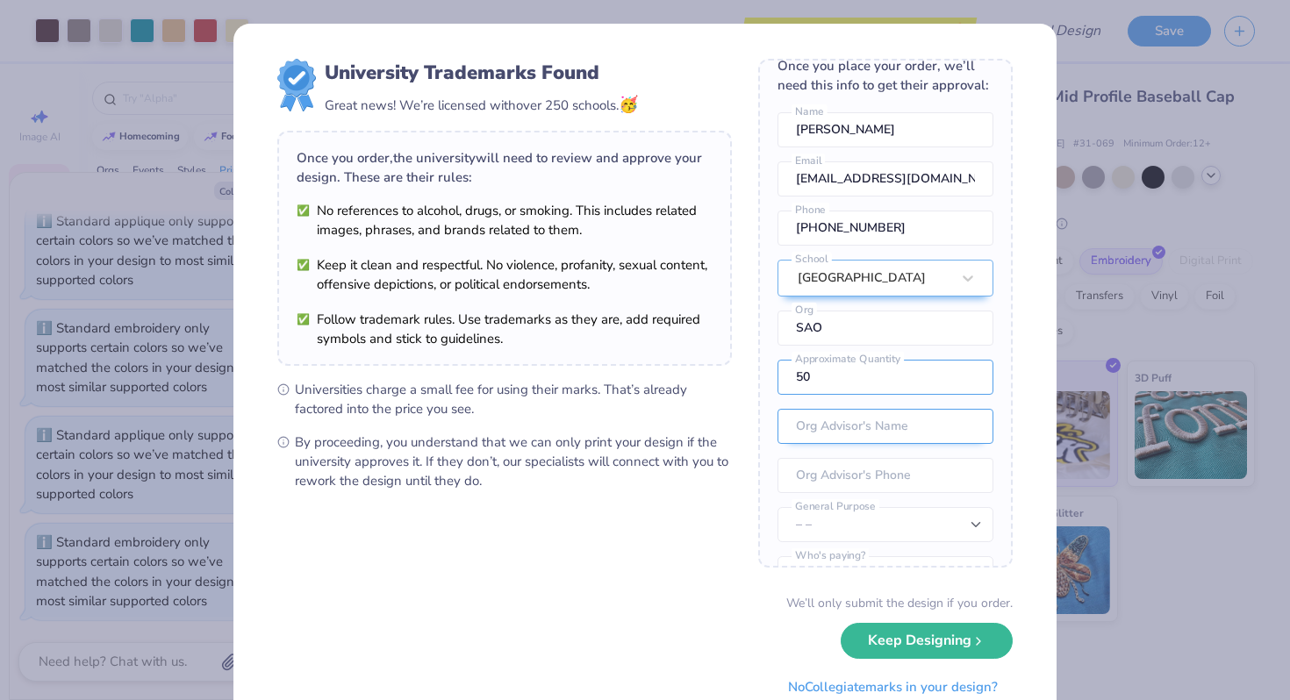
type input "50"
click at [876, 421] on input "text" at bounding box center [885, 426] width 216 height 35
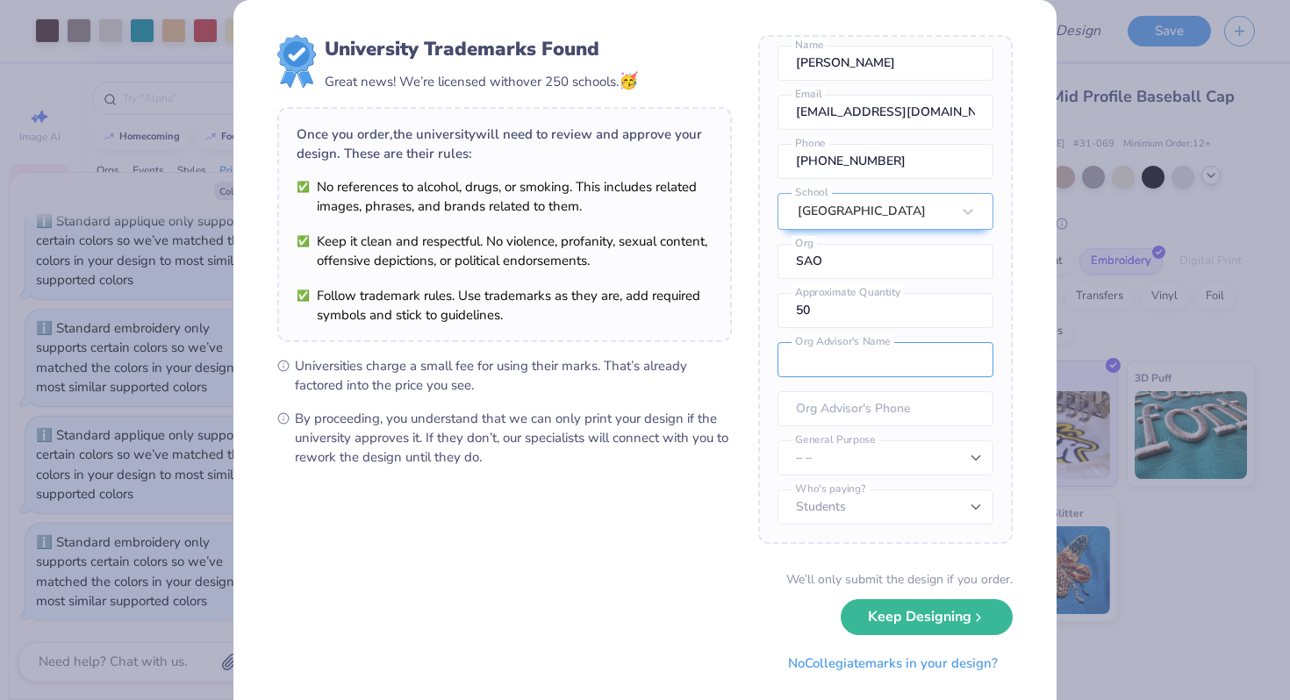
scroll to position [28, 0]
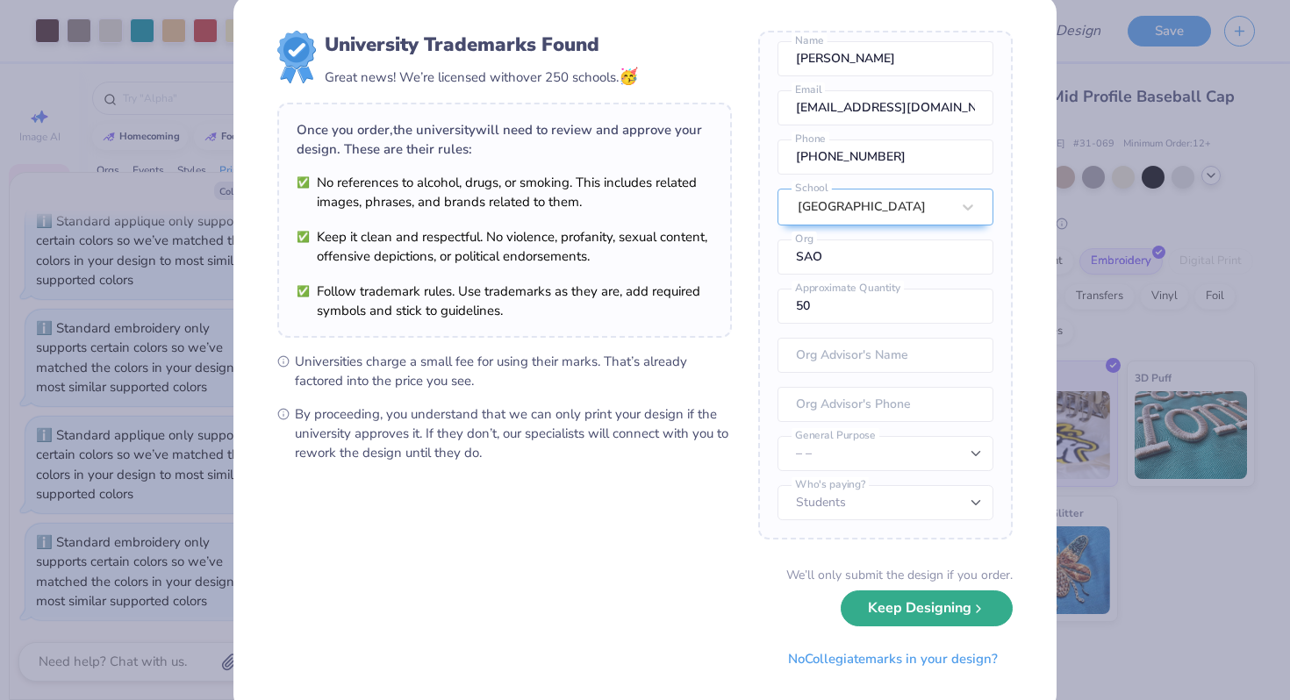
click at [891, 618] on button "Keep Designing" at bounding box center [926, 608] width 172 height 36
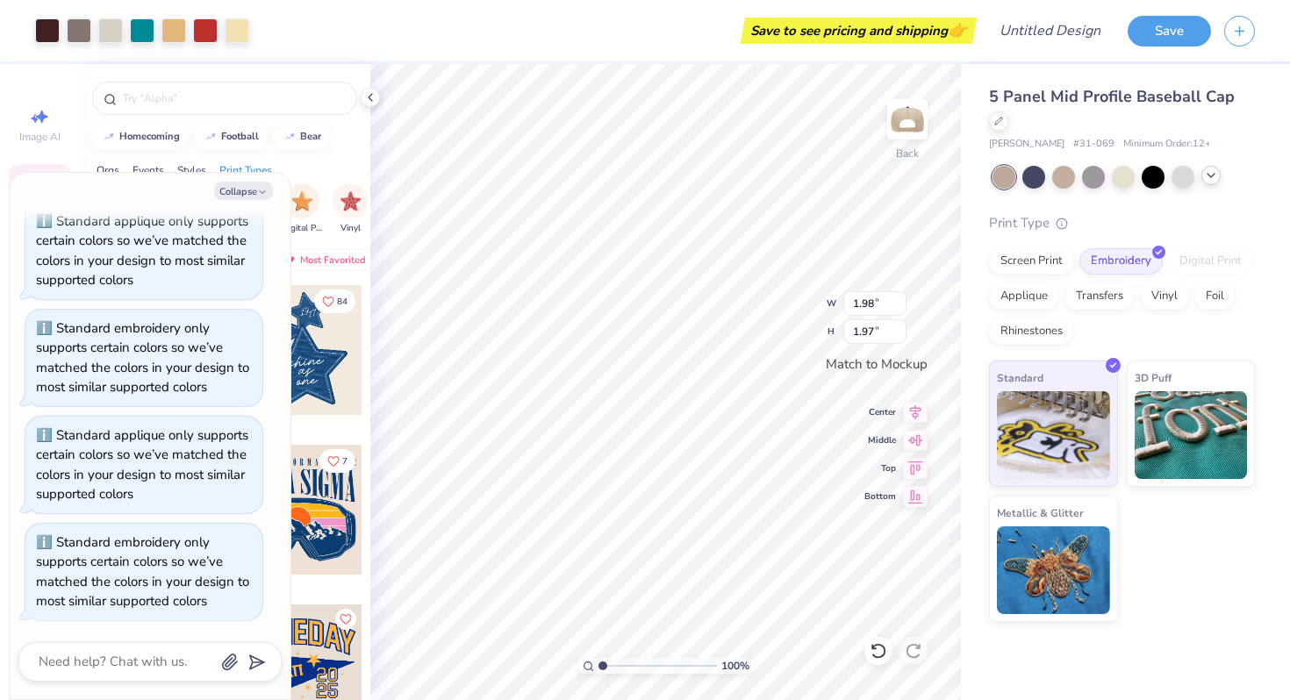
scroll to position [0, 0]
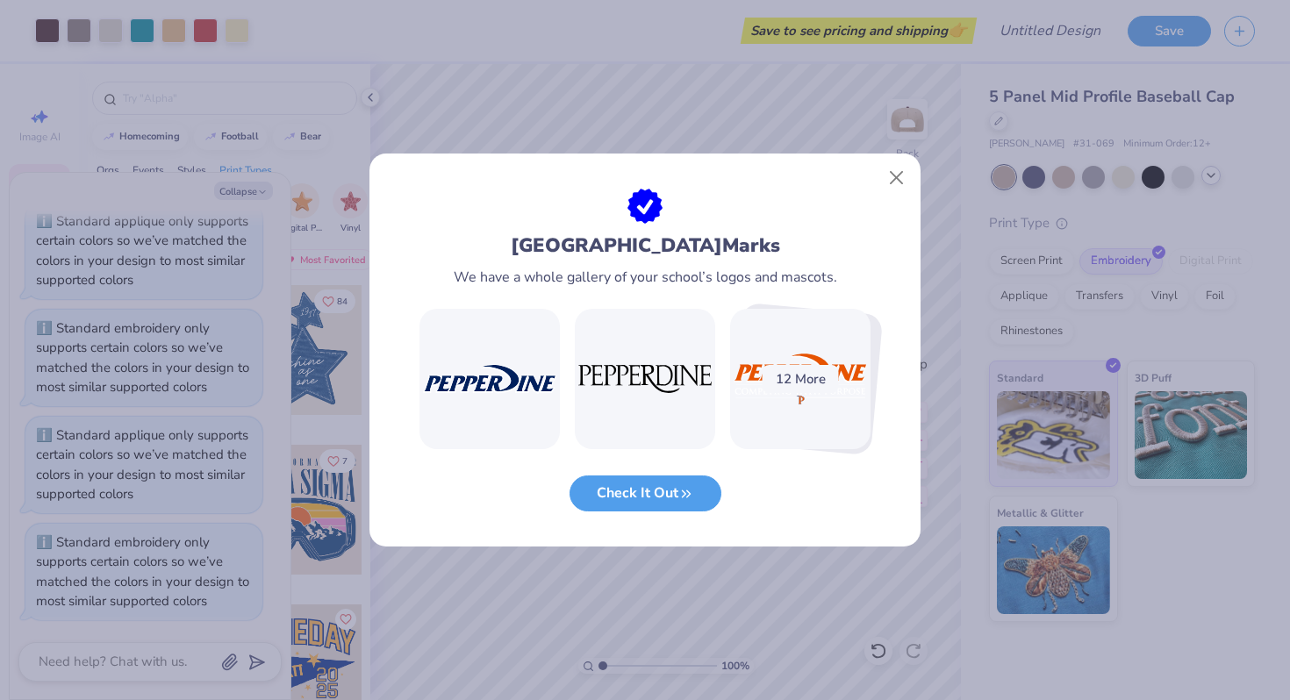
click at [665, 382] on img at bounding box center [645, 379] width 140 height 140
click at [661, 386] on img at bounding box center [645, 379] width 140 height 140
click at [664, 489] on button "Check It Out" at bounding box center [645, 489] width 152 height 36
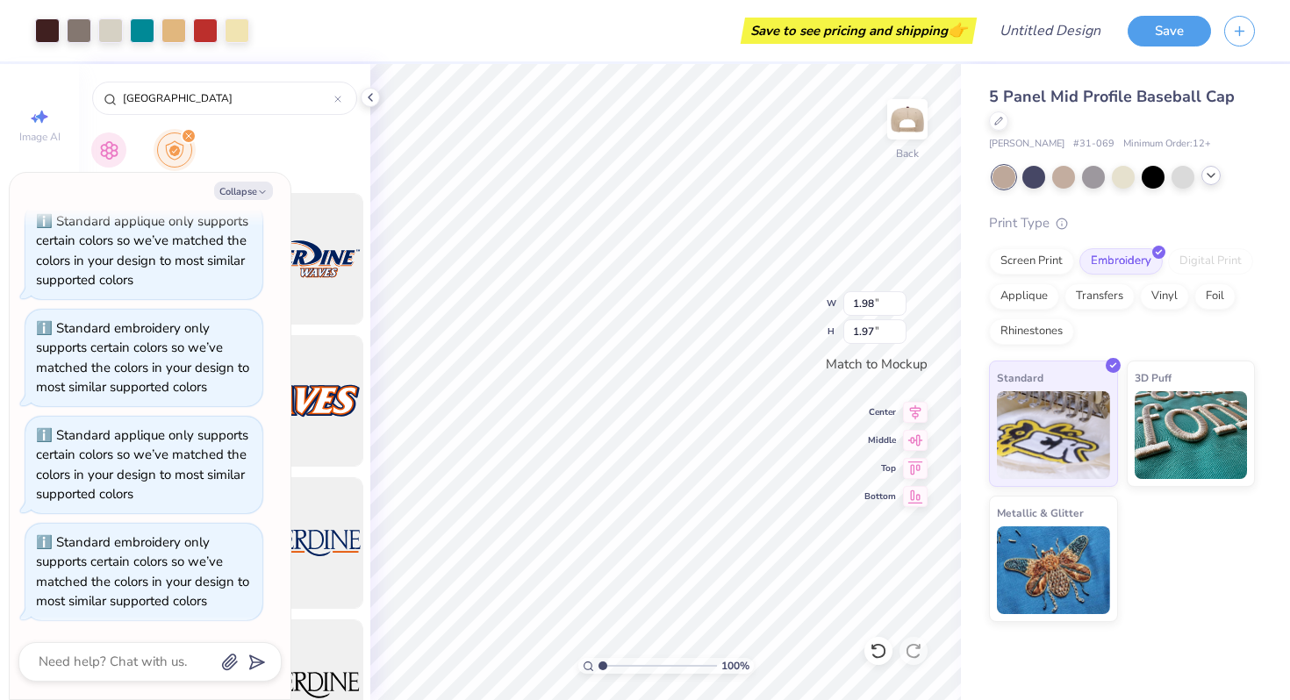
type textarea "x"
type input "2.20"
type input "2.19"
type textarea "x"
type input "2.34"
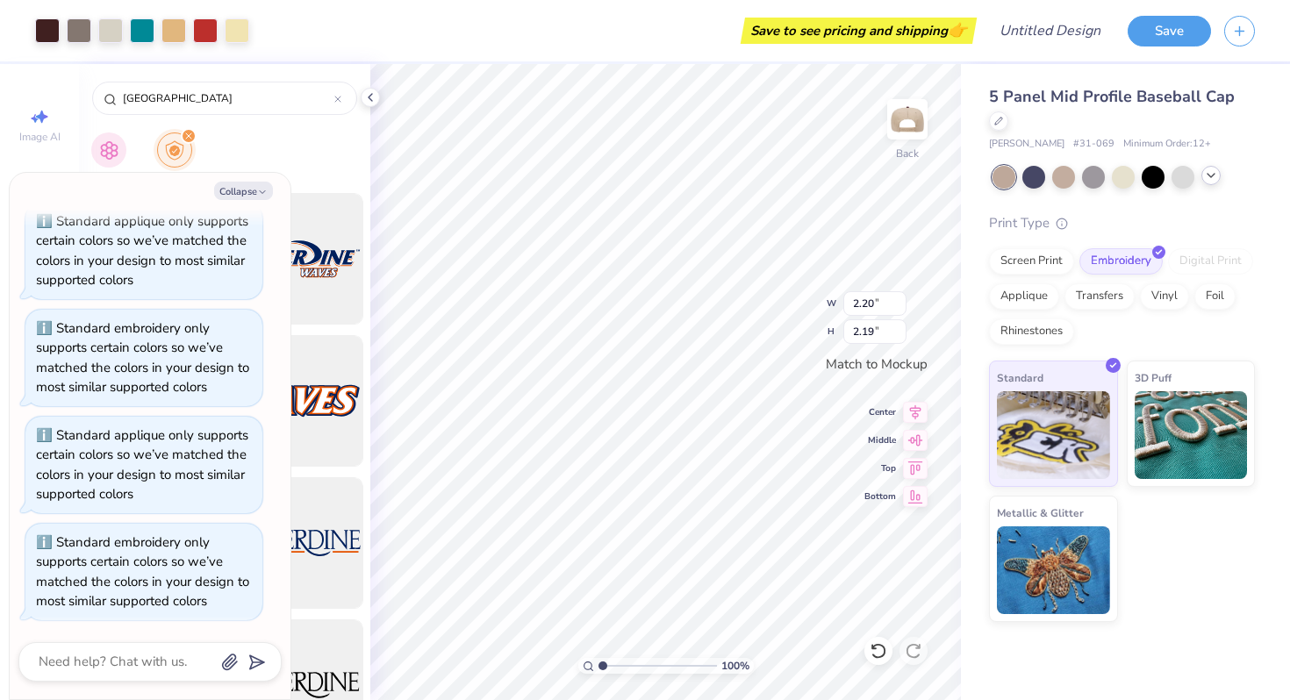
type input "2.33"
type textarea "x"
type input "2.41"
type input "2.40"
type textarea "x"
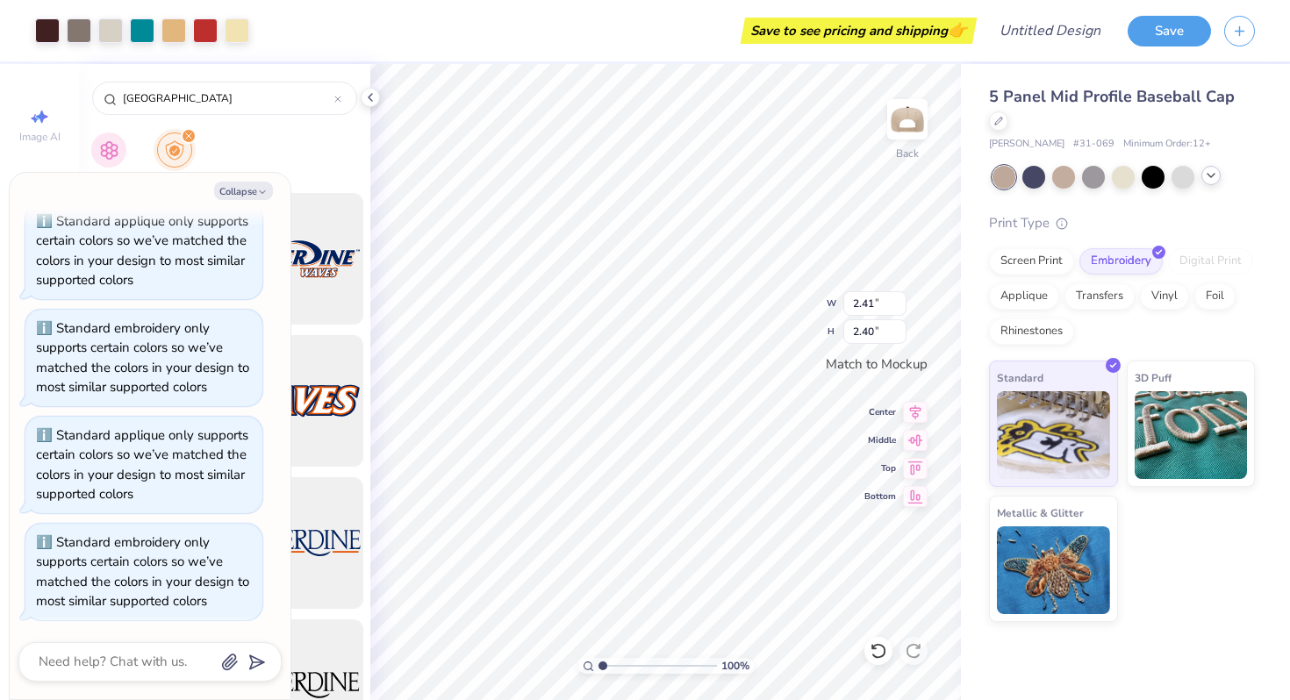
type input "2.48"
type input "2.47"
click at [275, 160] on div "Clipart School's Logo" at bounding box center [224, 160] width 291 height 66
click at [263, 182] on button "Collapse" at bounding box center [243, 191] width 59 height 18
type textarea "x"
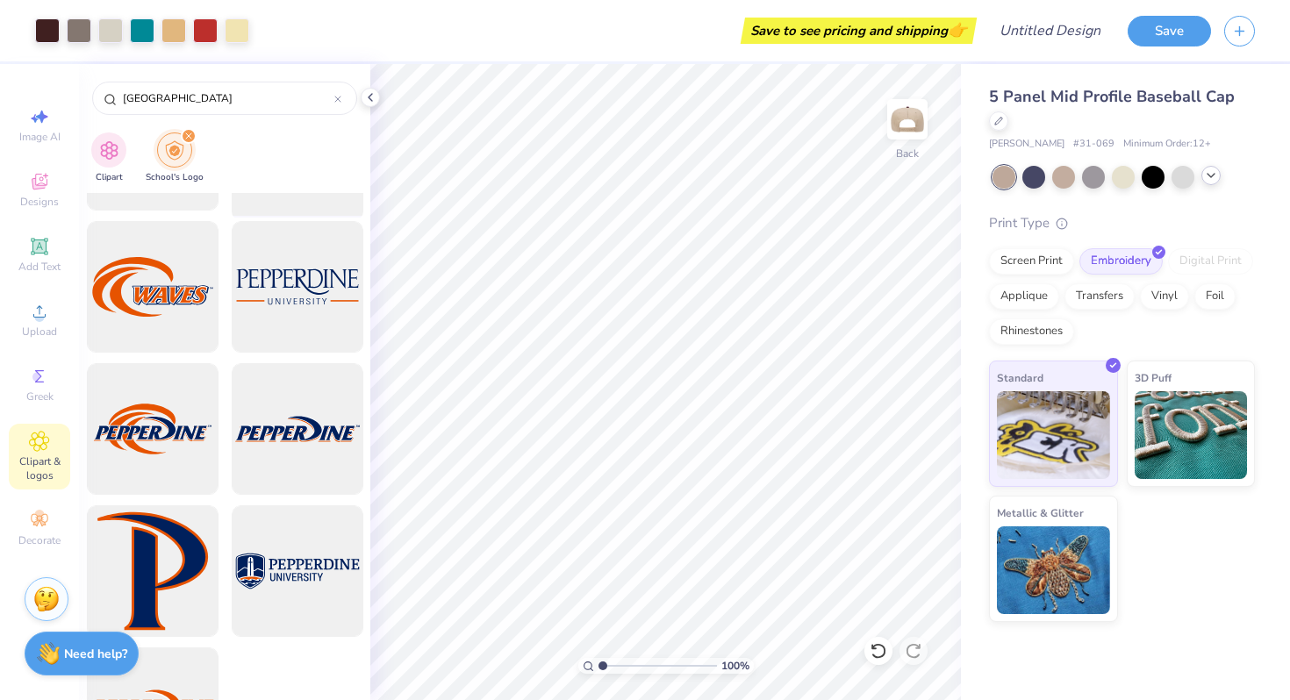
scroll to position [629, 0]
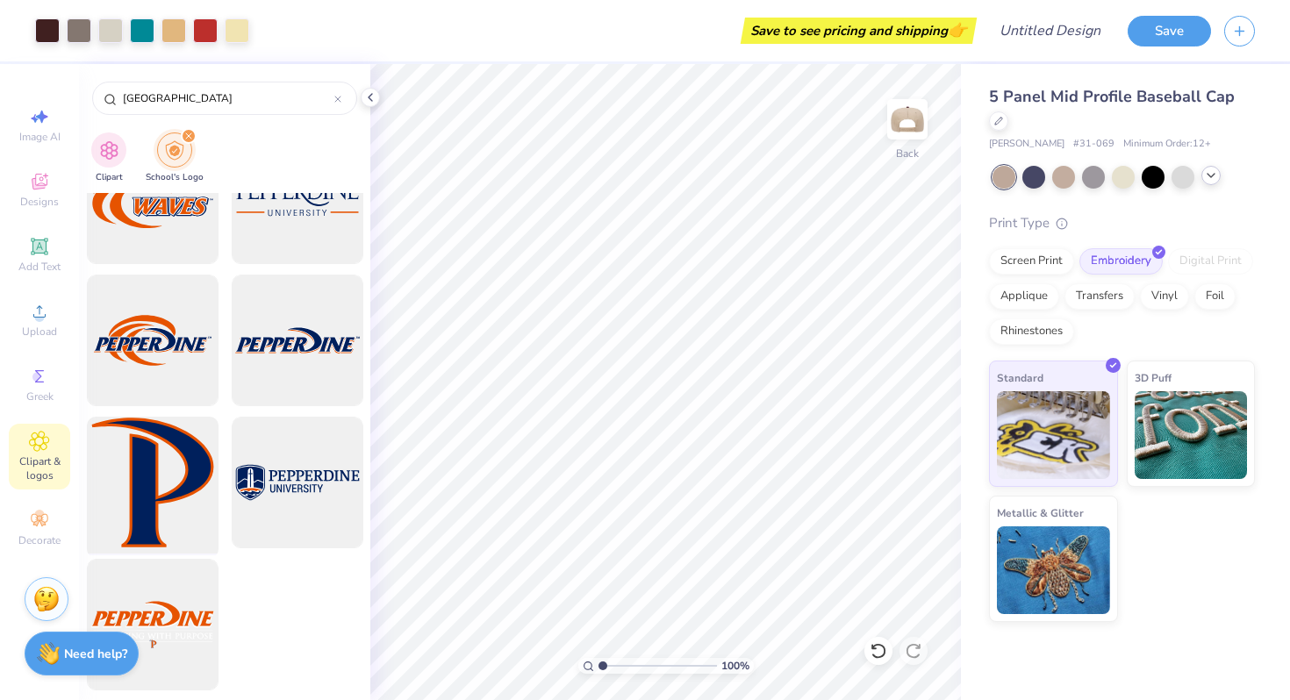
click at [174, 510] on div at bounding box center [152, 483] width 145 height 145
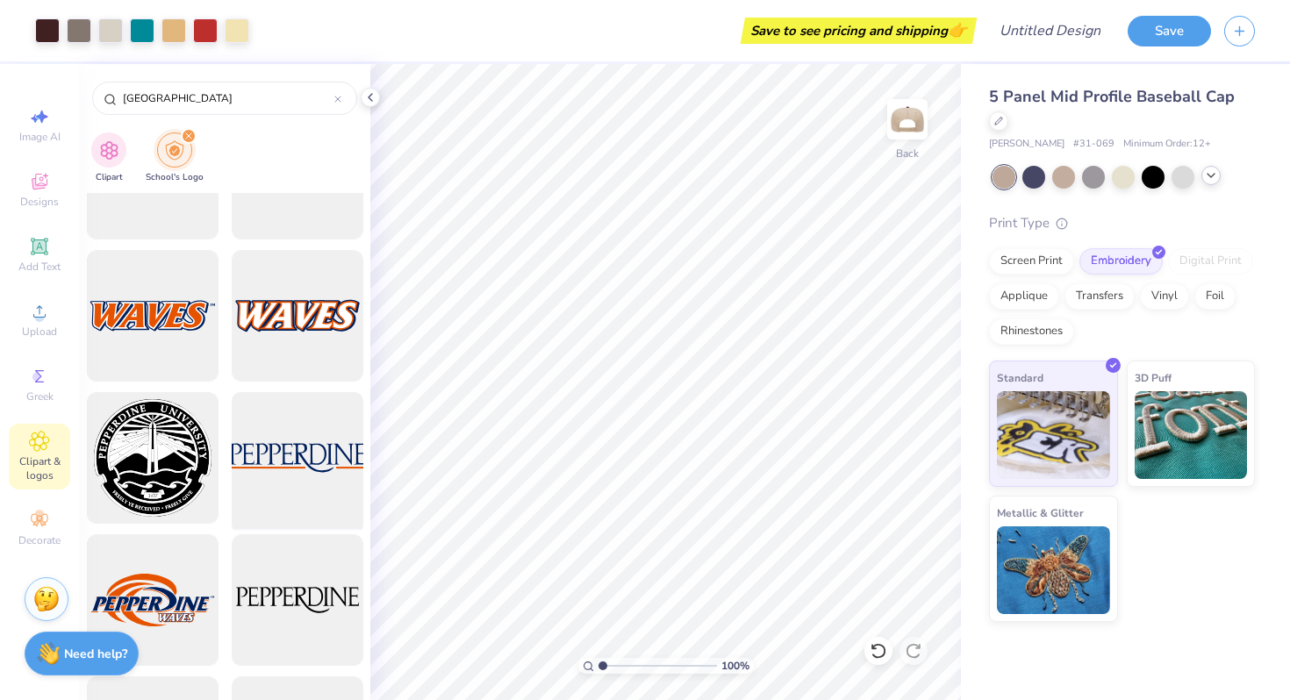
scroll to position [154, 0]
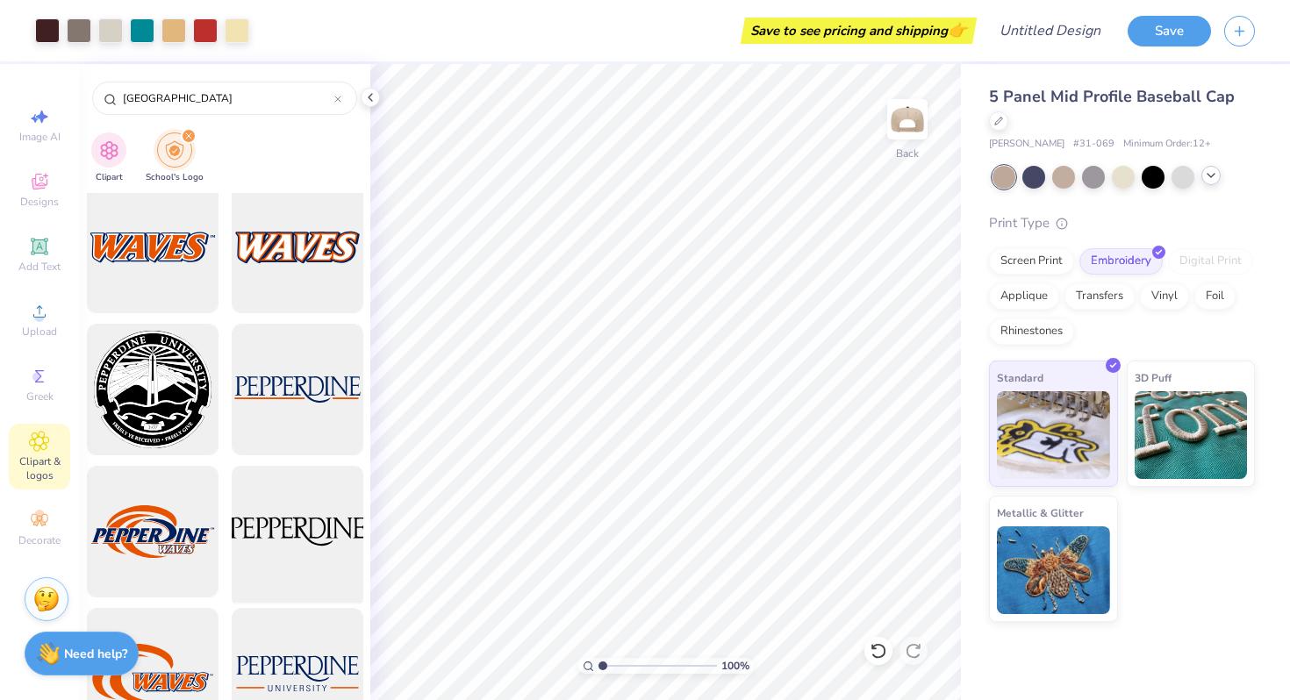
click at [304, 583] on div at bounding box center [297, 532] width 145 height 145
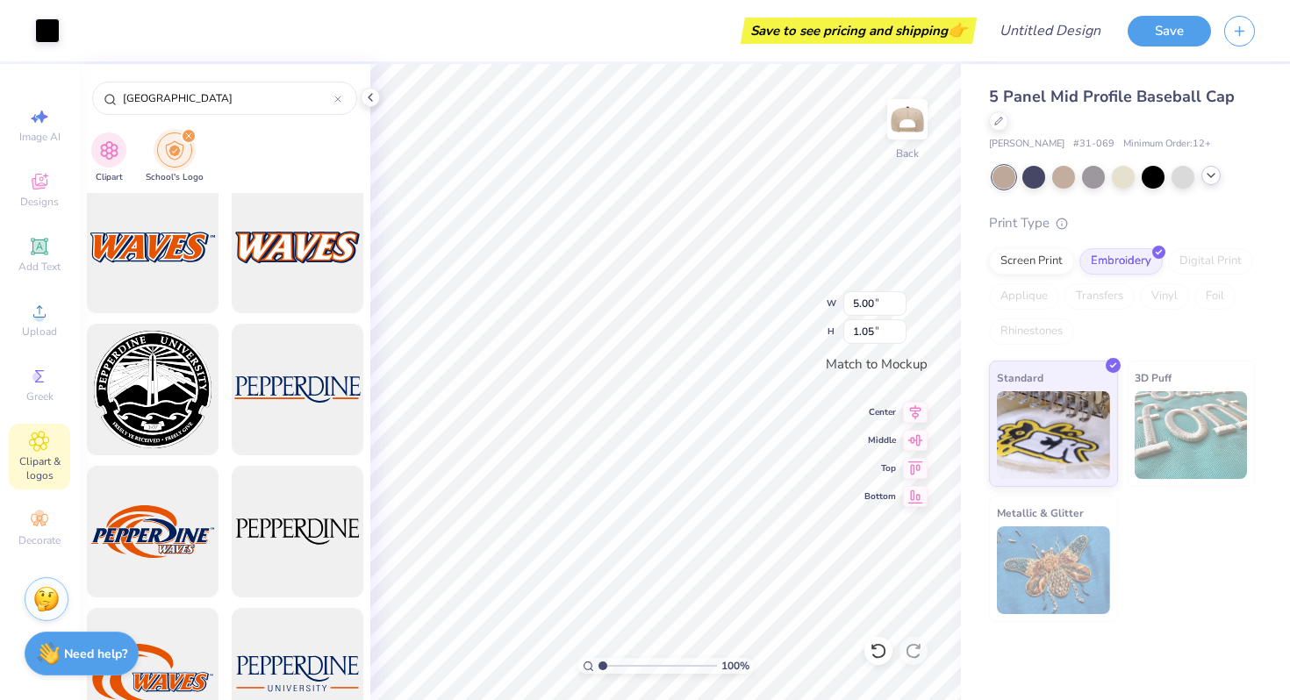
type input "2.80"
type input "0.59"
type input "2.48"
type input "2.47"
type input "2.80"
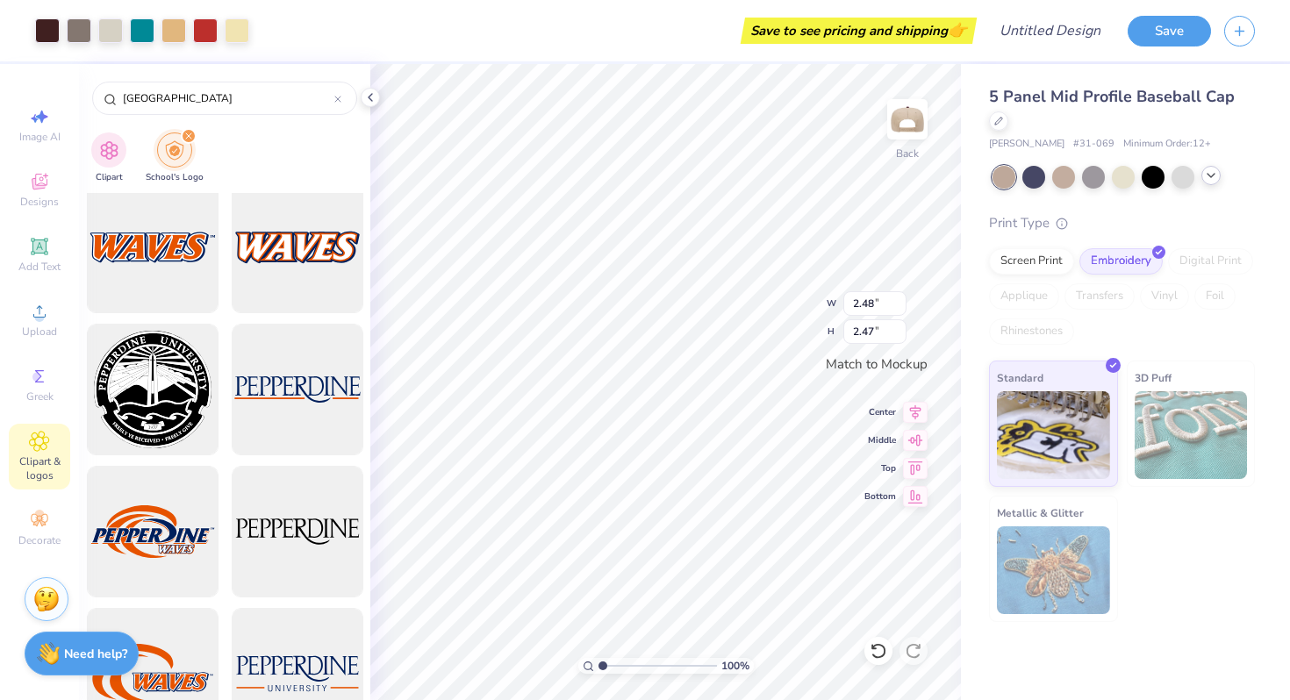
type input "0.59"
type input "2.48"
type input "2.47"
type input "2.04"
type input "2.03"
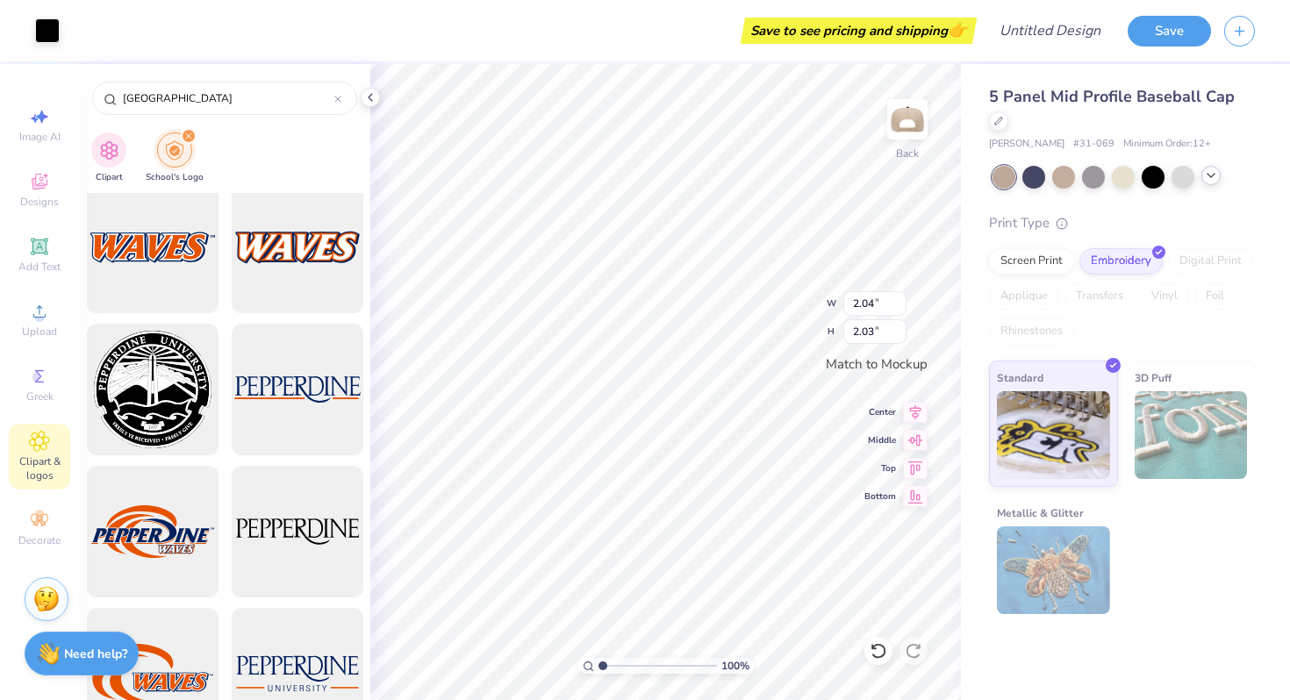
type input "2.80"
type input "0.59"
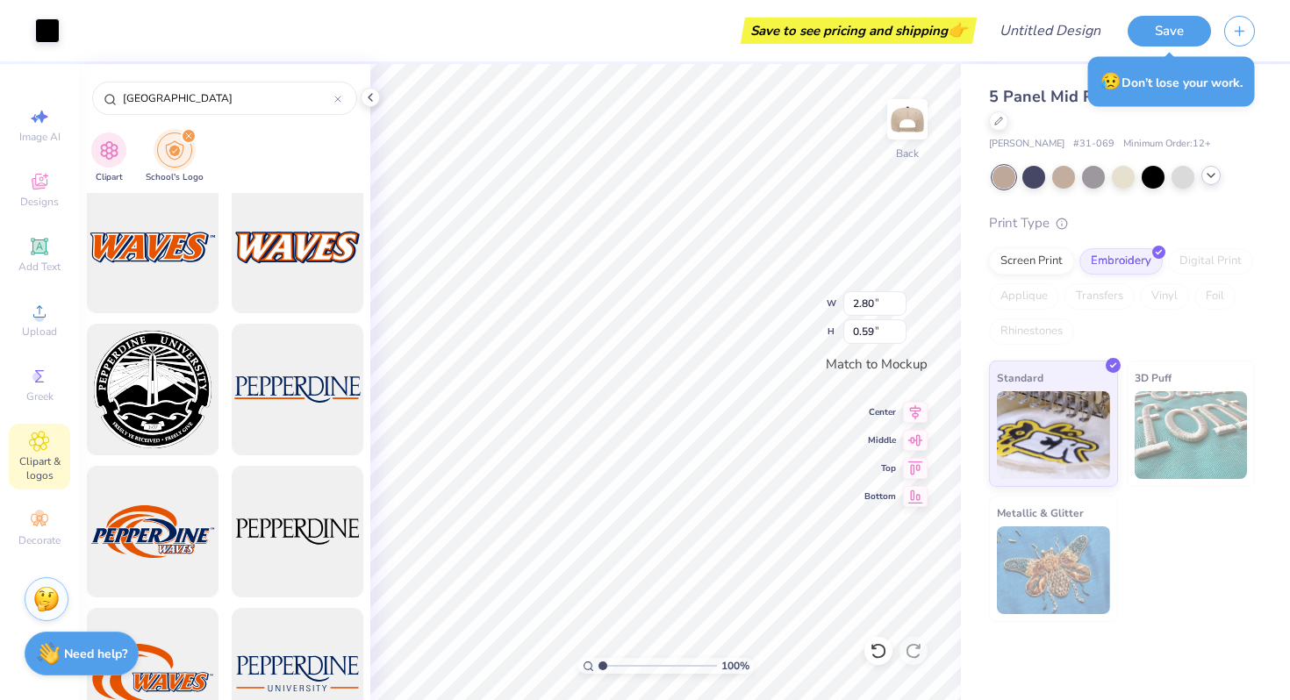
type input "1.37"
type input "0.29"
type input "2.04"
type input "2.03"
click at [920, 441] on icon at bounding box center [915, 437] width 25 height 21
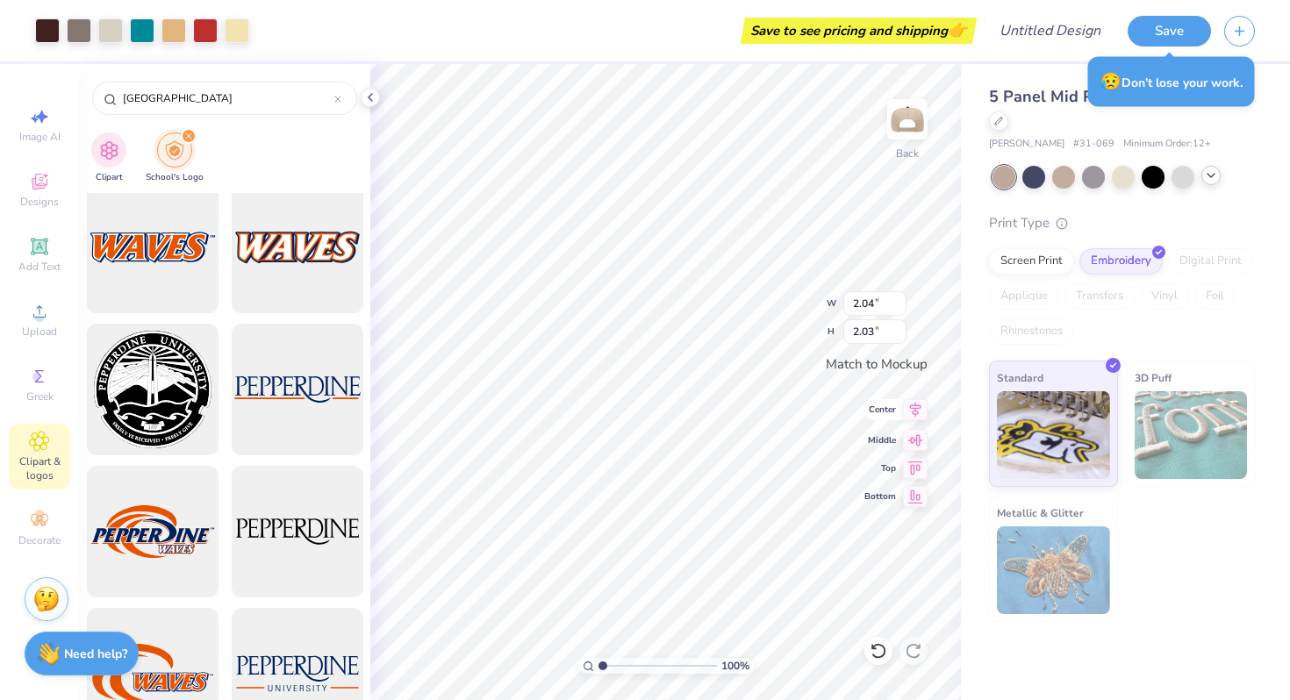
click at [915, 416] on icon at bounding box center [915, 410] width 11 height 15
type input "2.14"
type input "2.13"
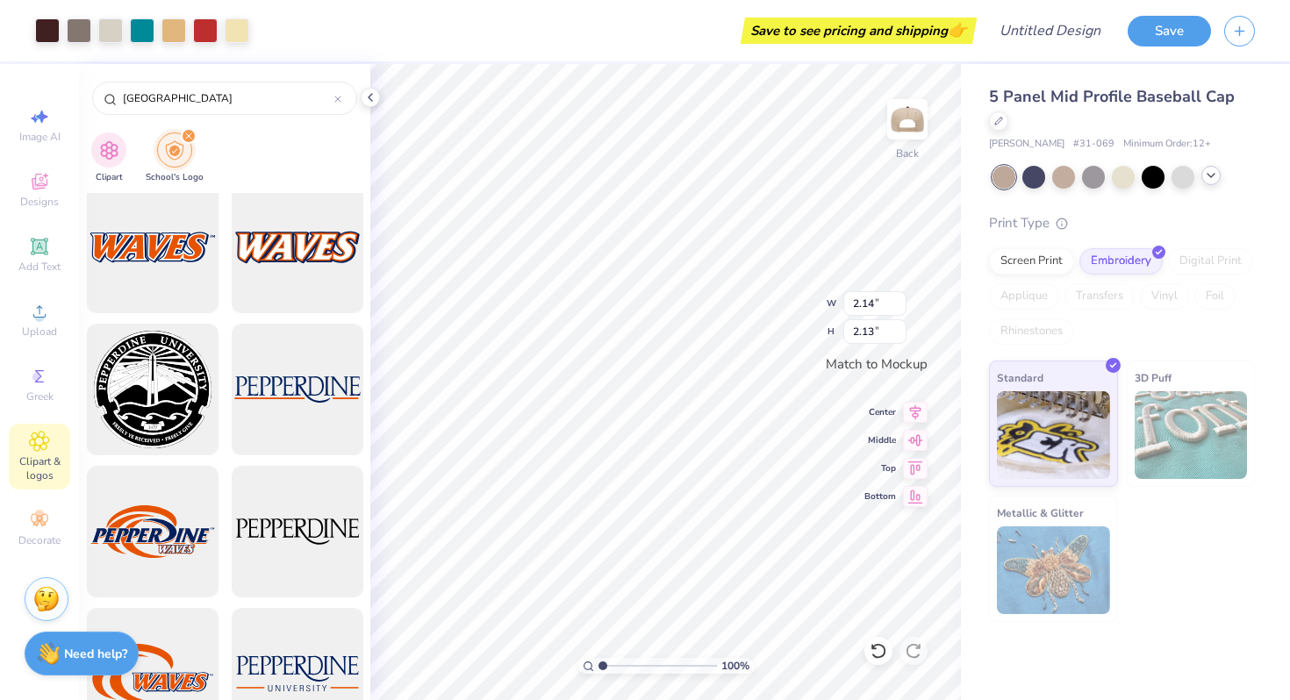
type input "2.21"
type input "2.20"
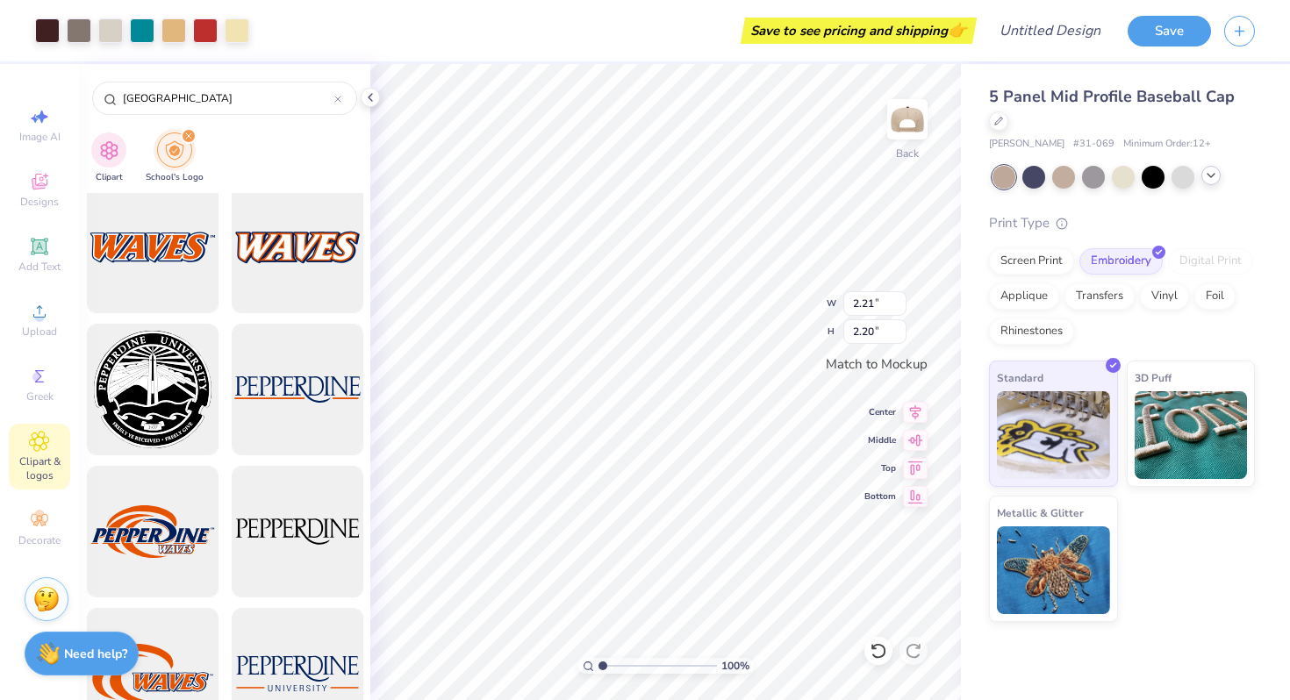
type input "2.36"
type input "2.34"
type input "2.49"
type input "2.48"
click at [639, 58] on div "Save to see pricing and shipping 👉" at bounding box center [617, 30] width 710 height 61
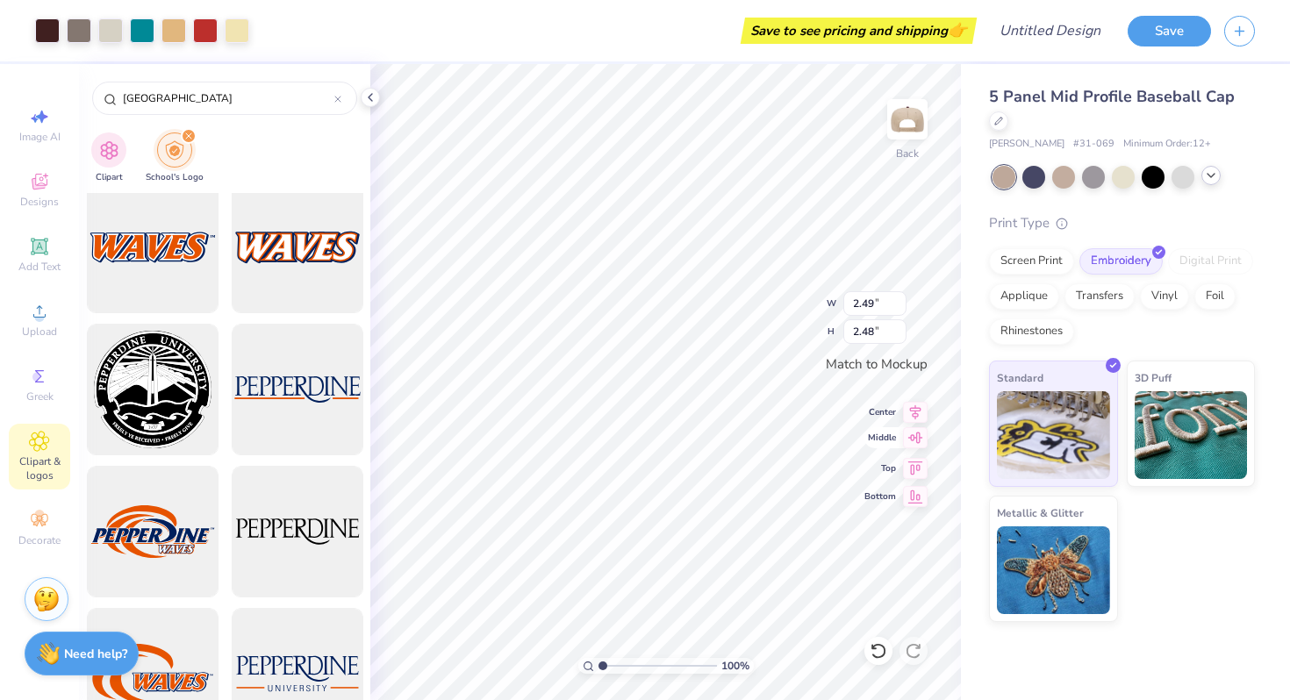
click at [918, 442] on icon at bounding box center [915, 437] width 15 height 11
click at [918, 413] on icon at bounding box center [915, 409] width 25 height 21
click at [1056, 180] on div at bounding box center [1063, 175] width 23 height 23
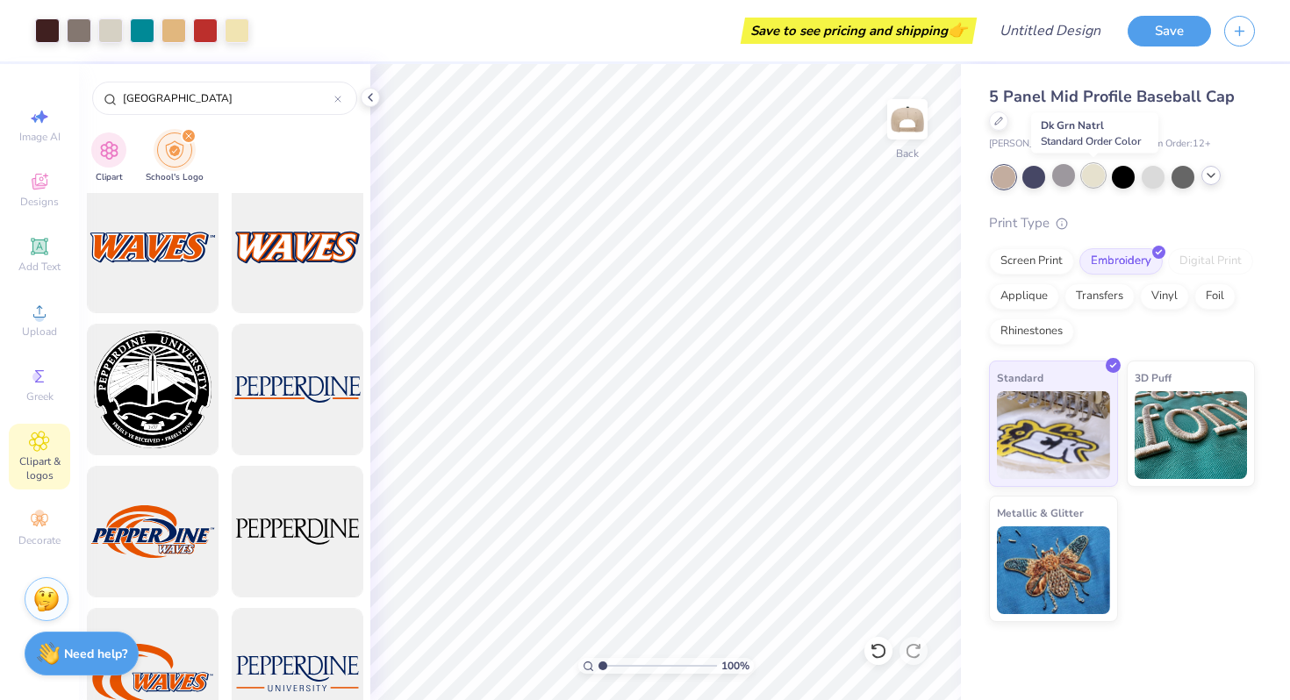
click at [1083, 180] on div at bounding box center [1093, 175] width 23 height 23
click at [1133, 180] on div at bounding box center [1122, 175] width 23 height 23
click at [1212, 177] on icon at bounding box center [1211, 175] width 14 height 14
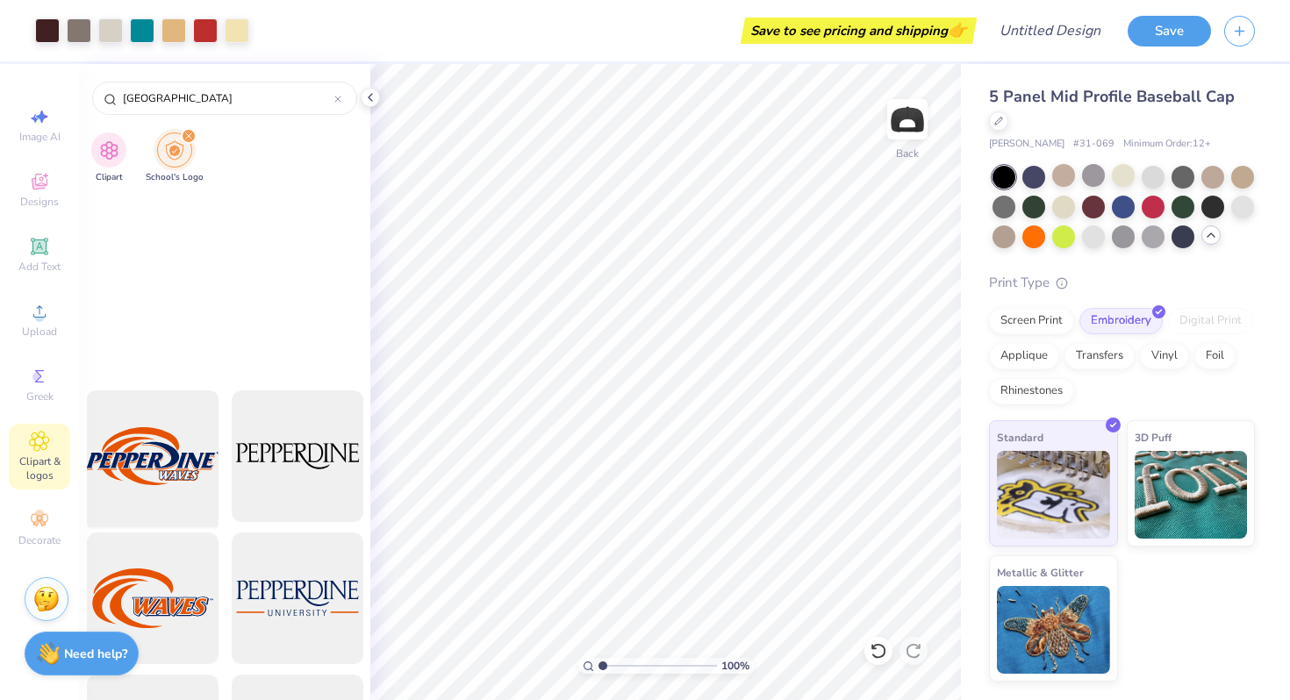
scroll to position [629, 0]
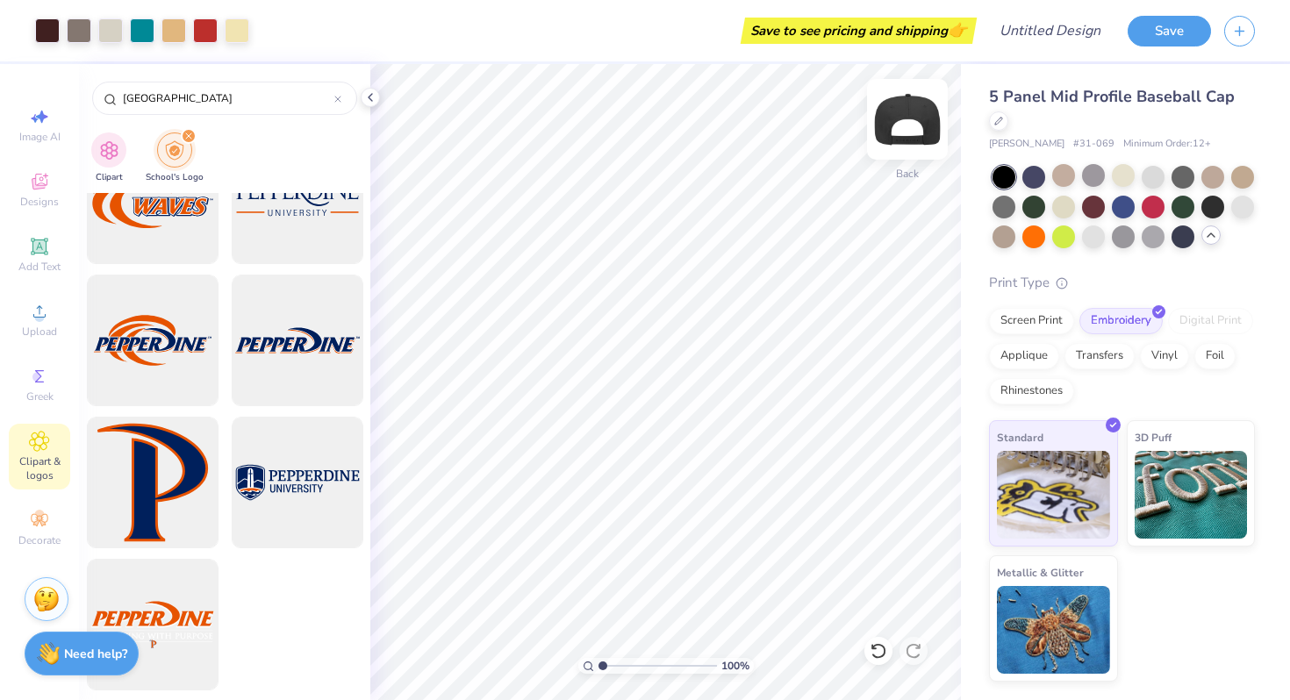
click at [904, 125] on img at bounding box center [907, 119] width 70 height 70
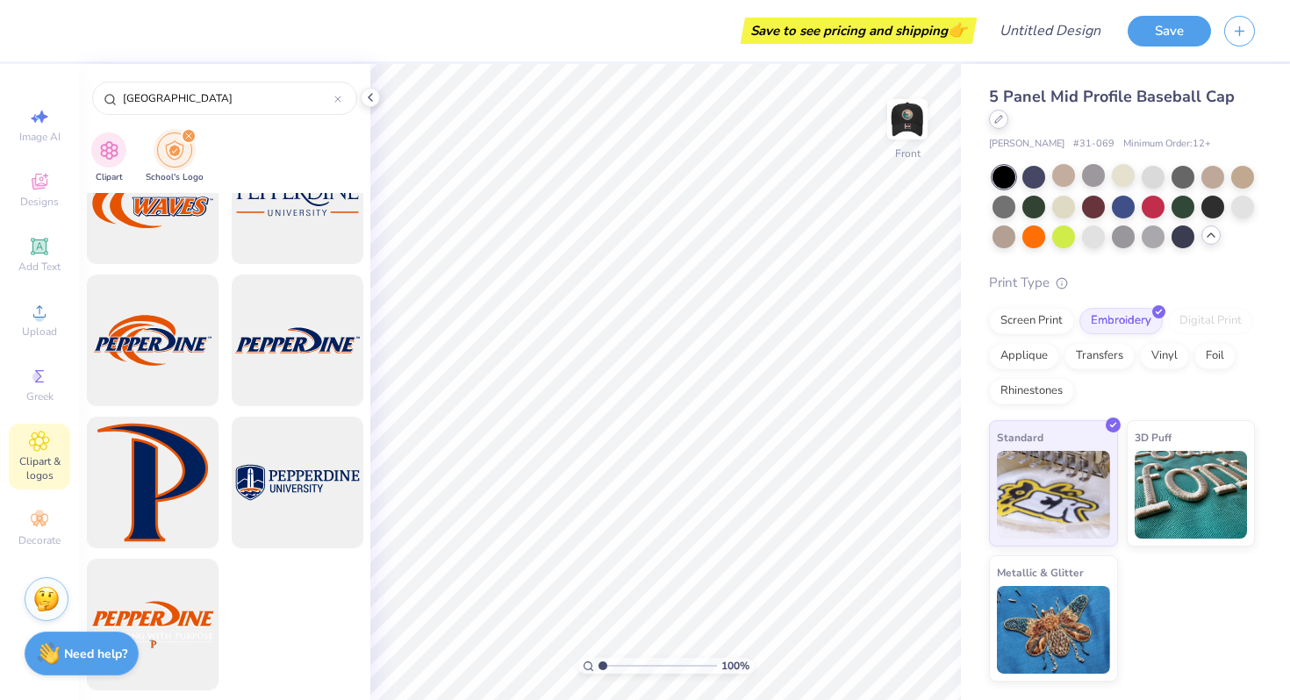
click at [999, 119] on icon at bounding box center [998, 119] width 7 height 7
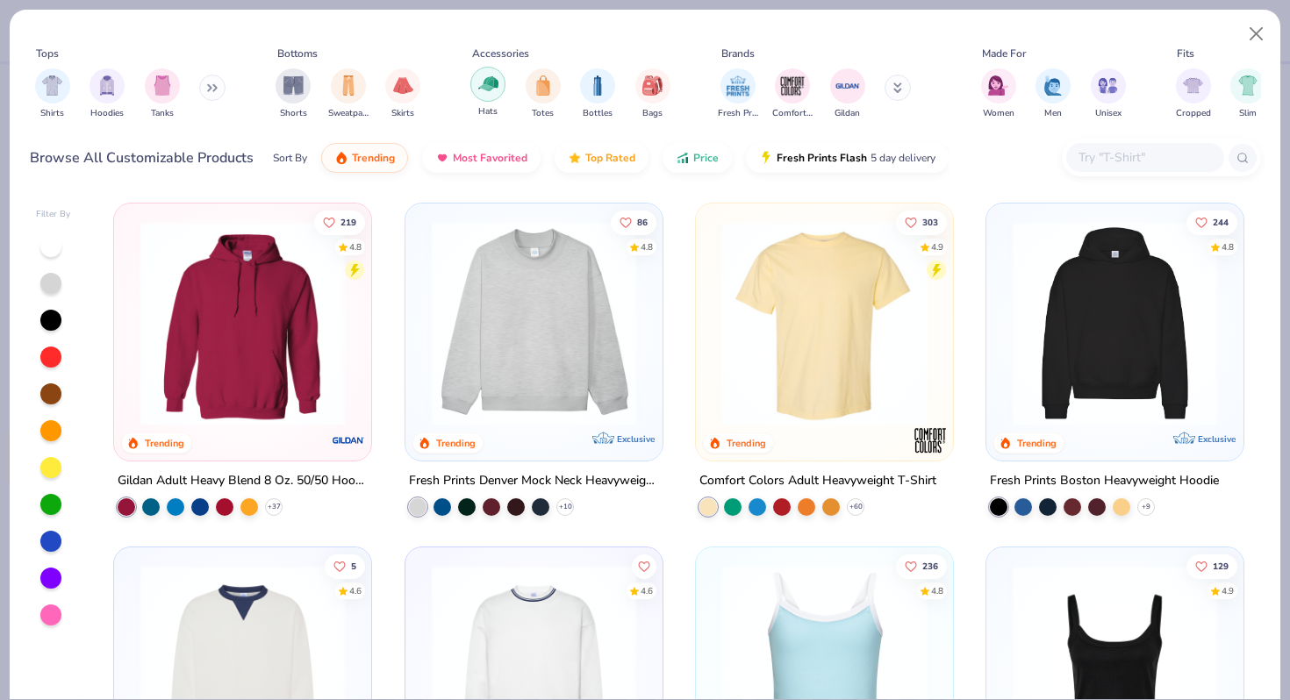
click at [503, 82] on div "filter for Hats" at bounding box center [487, 84] width 35 height 35
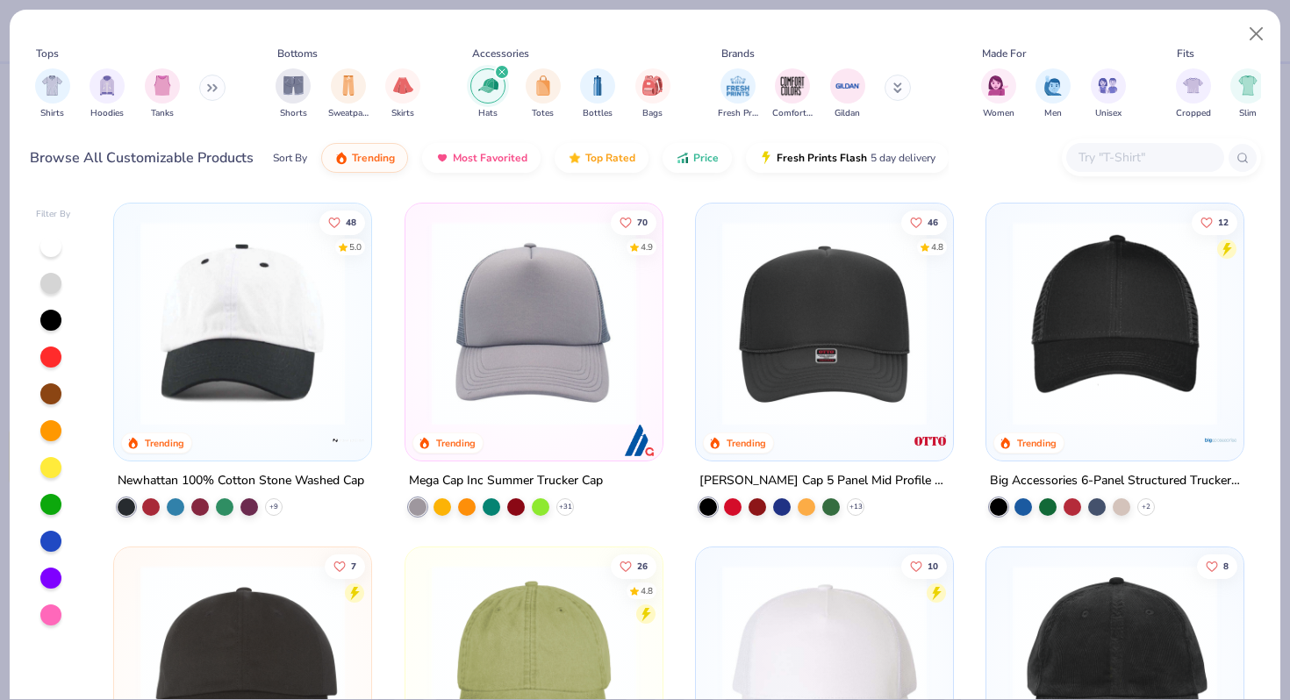
click at [58, 393] on div at bounding box center [50, 393] width 21 height 21
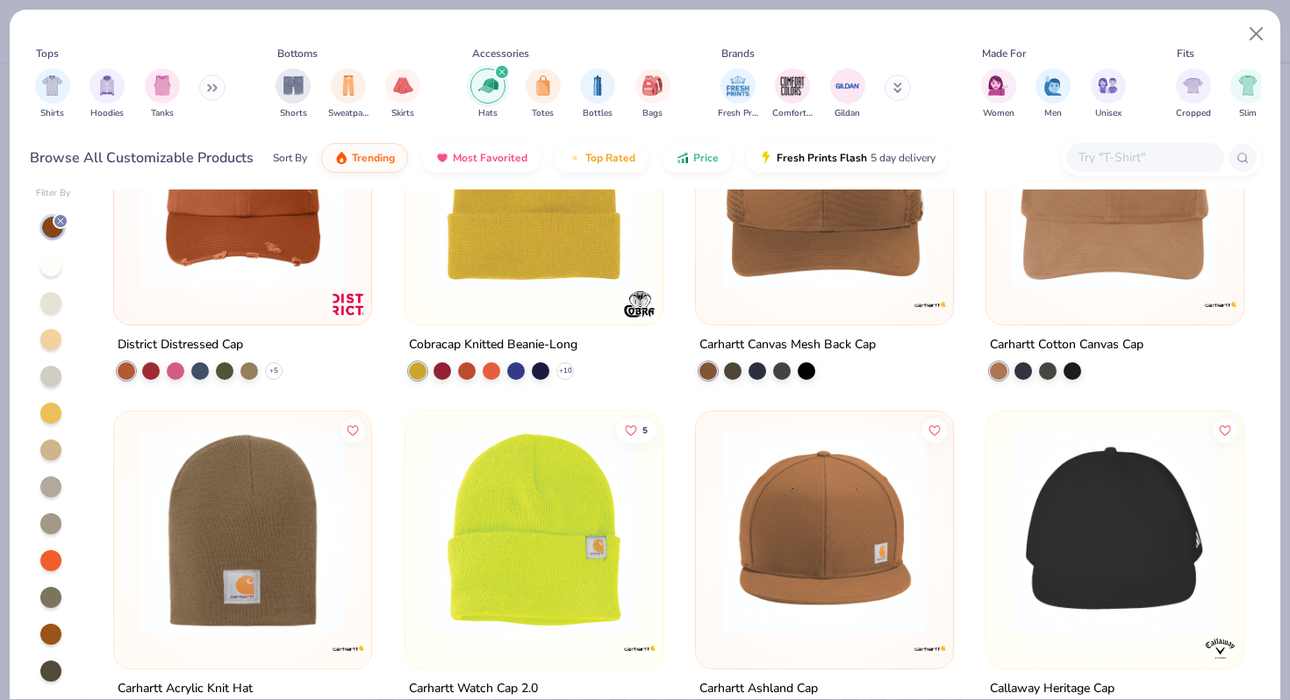
scroll to position [3999, 0]
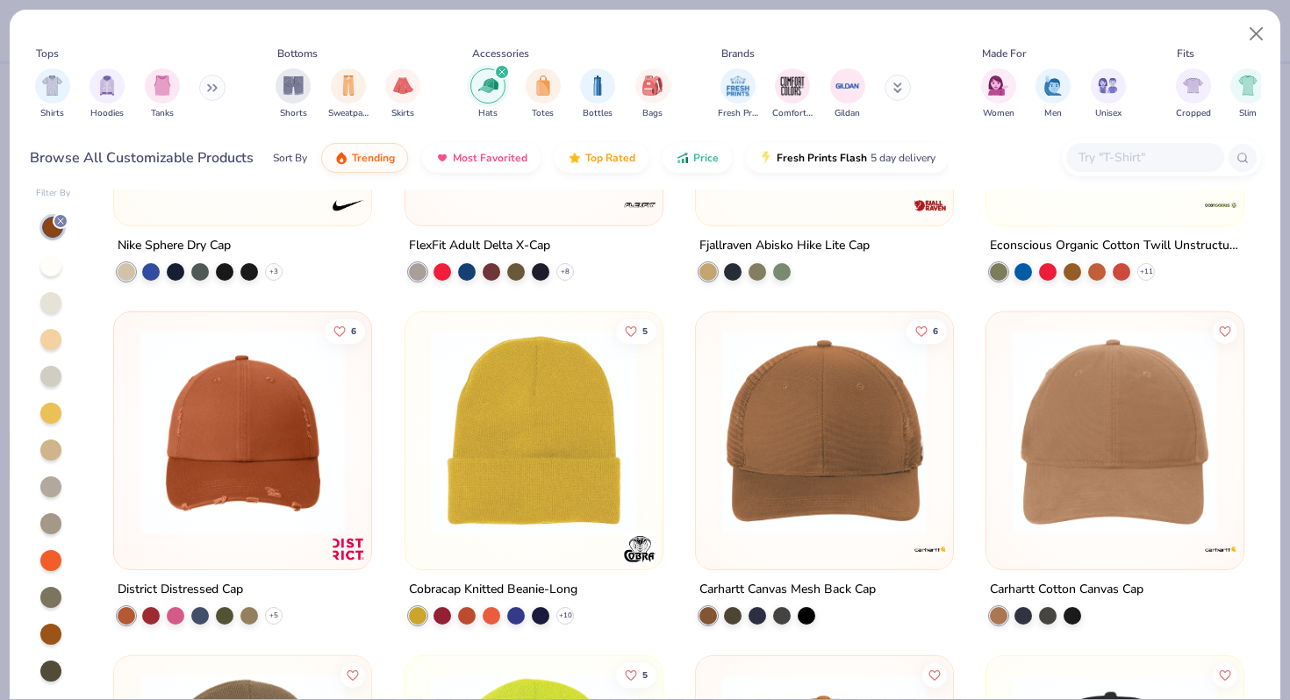
click at [1101, 432] on img at bounding box center [1115, 432] width 222 height 204
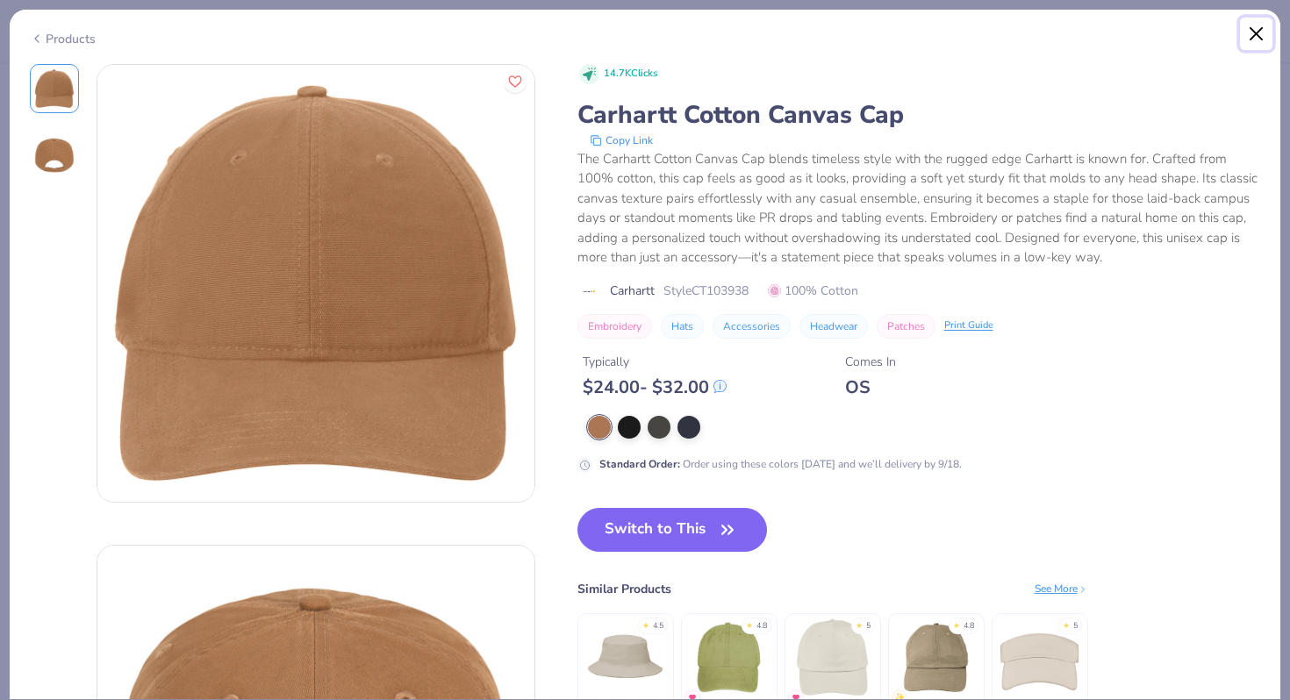
click at [1266, 27] on button "Close" at bounding box center [1256, 34] width 33 height 33
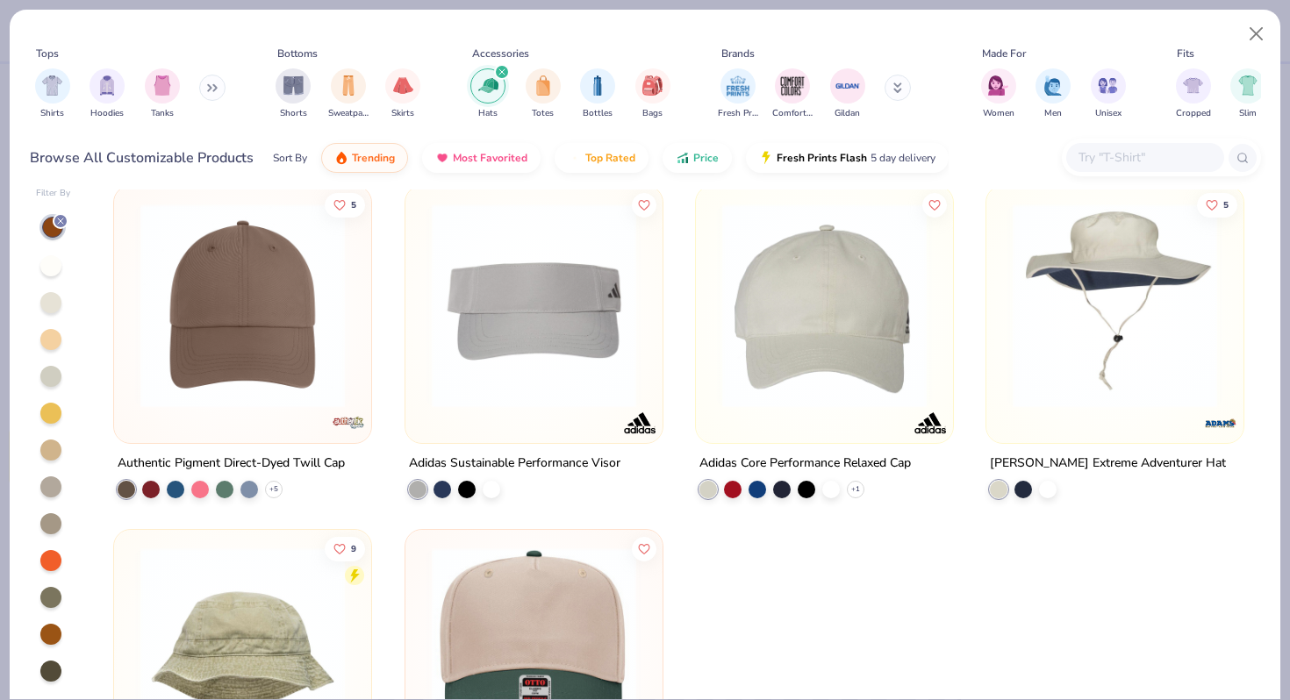
scroll to position [5330, 0]
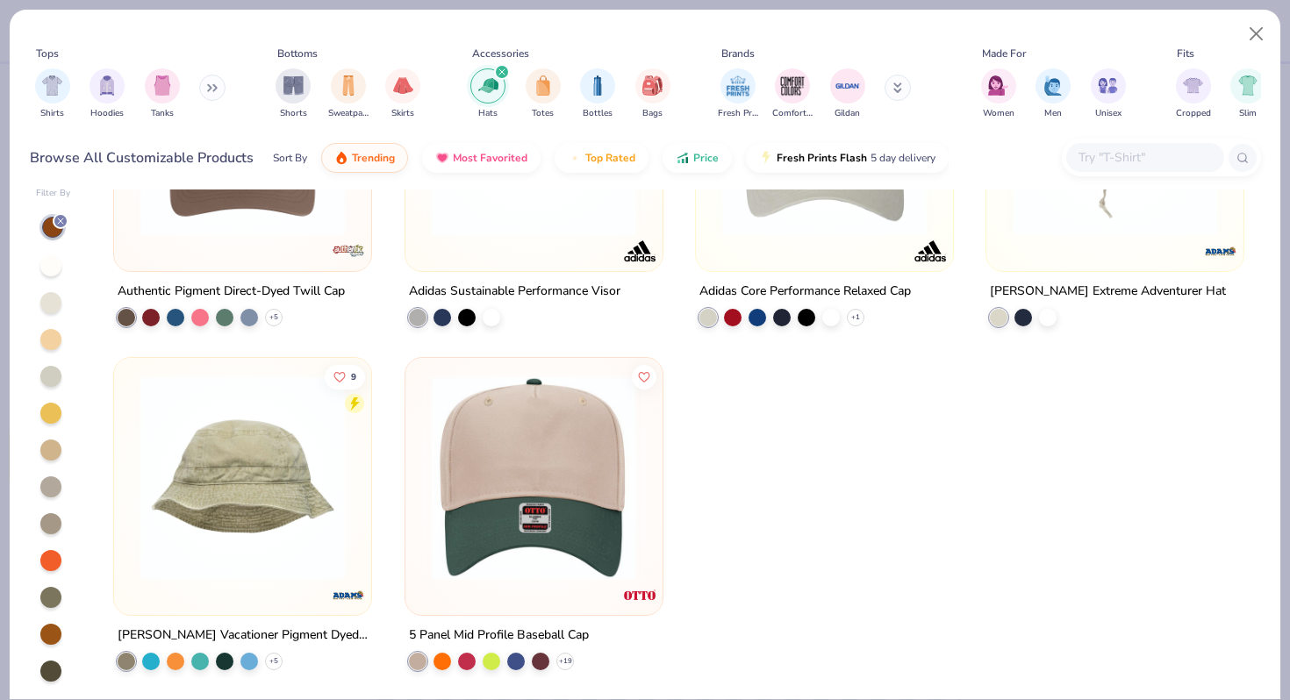
click at [601, 510] on img at bounding box center [534, 477] width 222 height 204
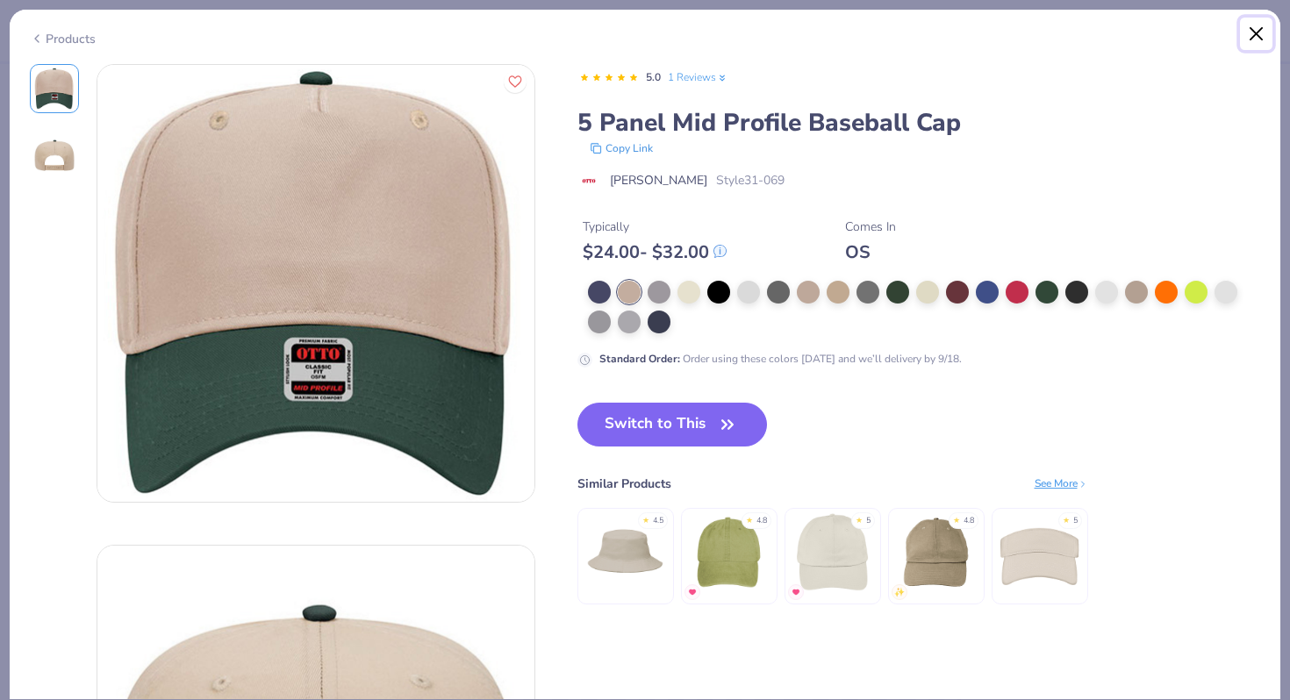
click at [1254, 32] on button "Close" at bounding box center [1256, 34] width 33 height 33
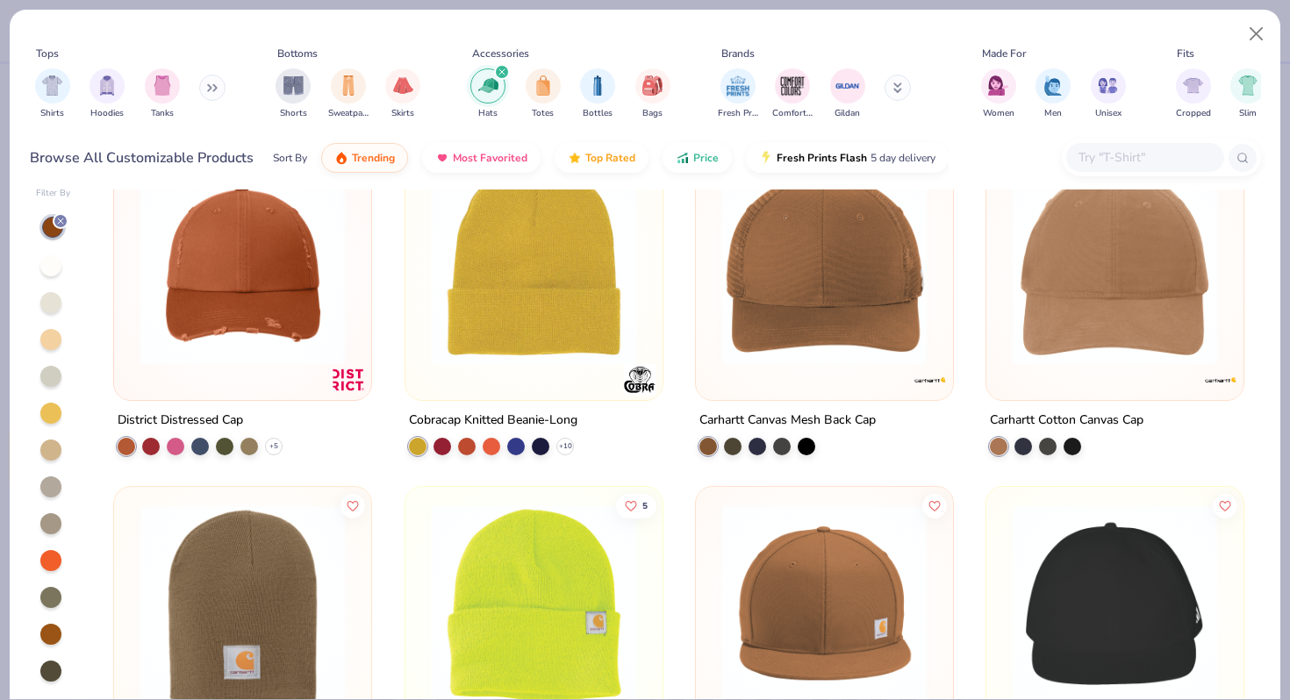
scroll to position [4099, 0]
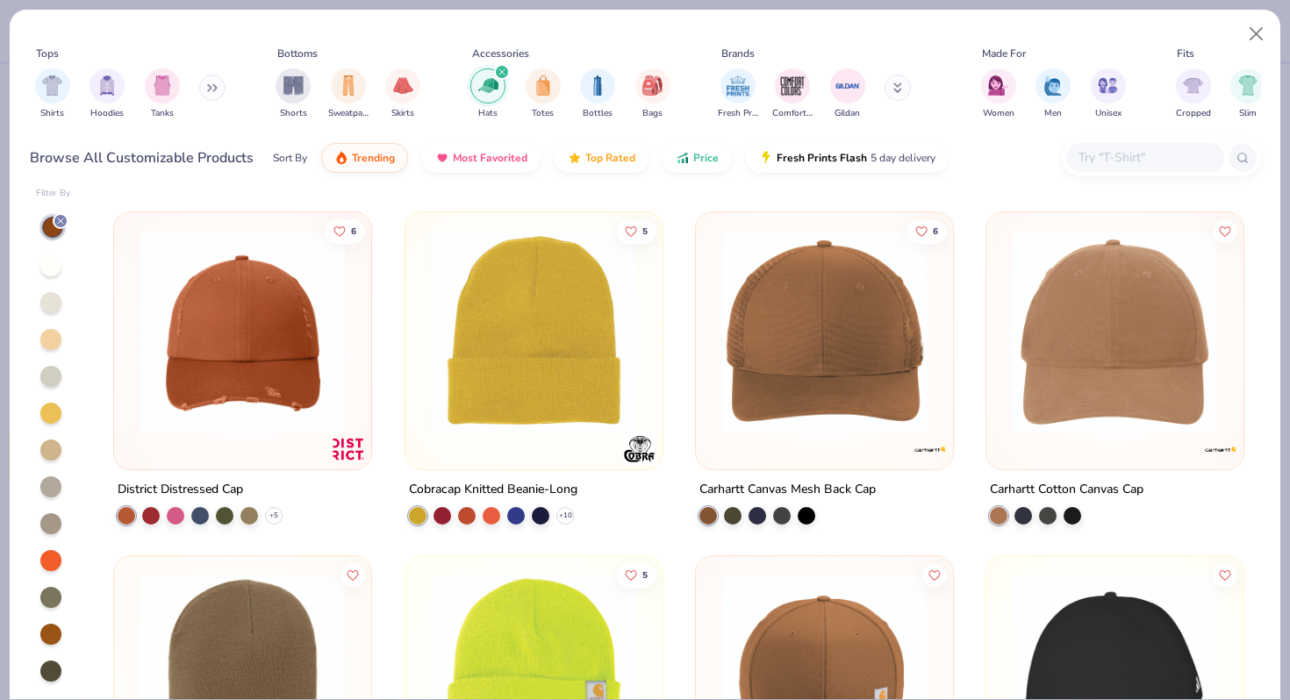
click at [1068, 383] on img at bounding box center [1115, 332] width 222 height 204
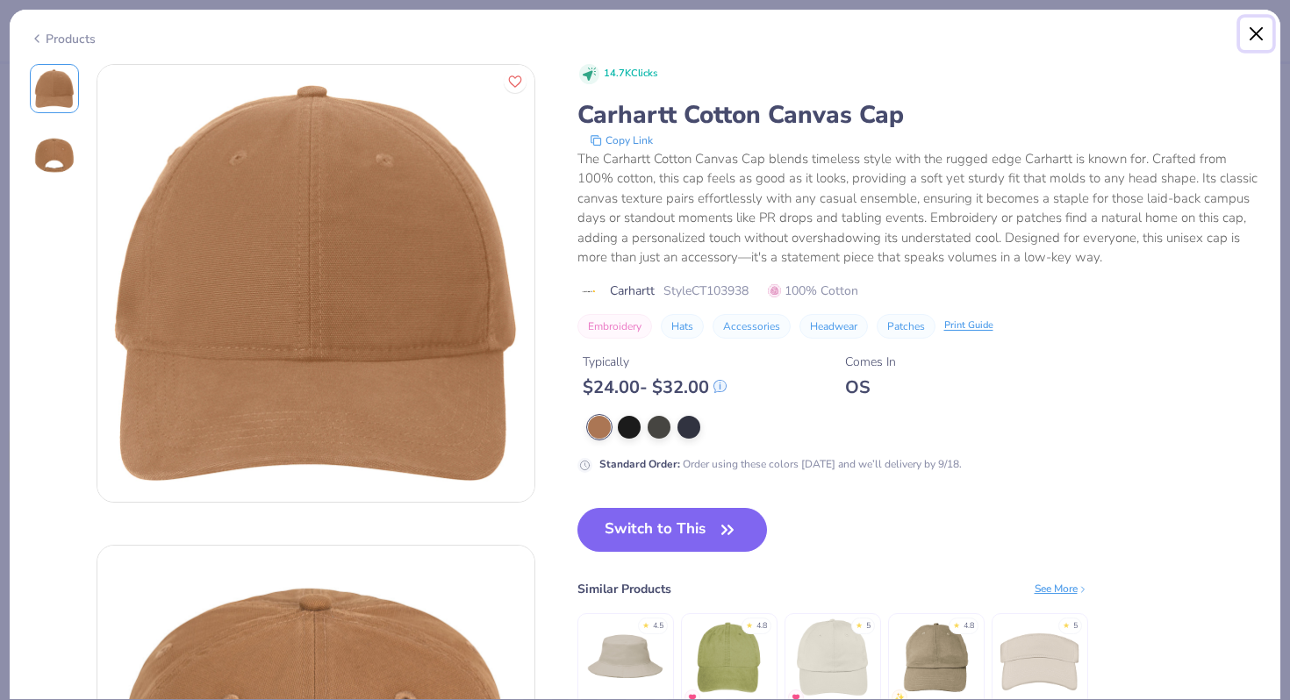
click at [1244, 32] on button "Close" at bounding box center [1256, 34] width 33 height 33
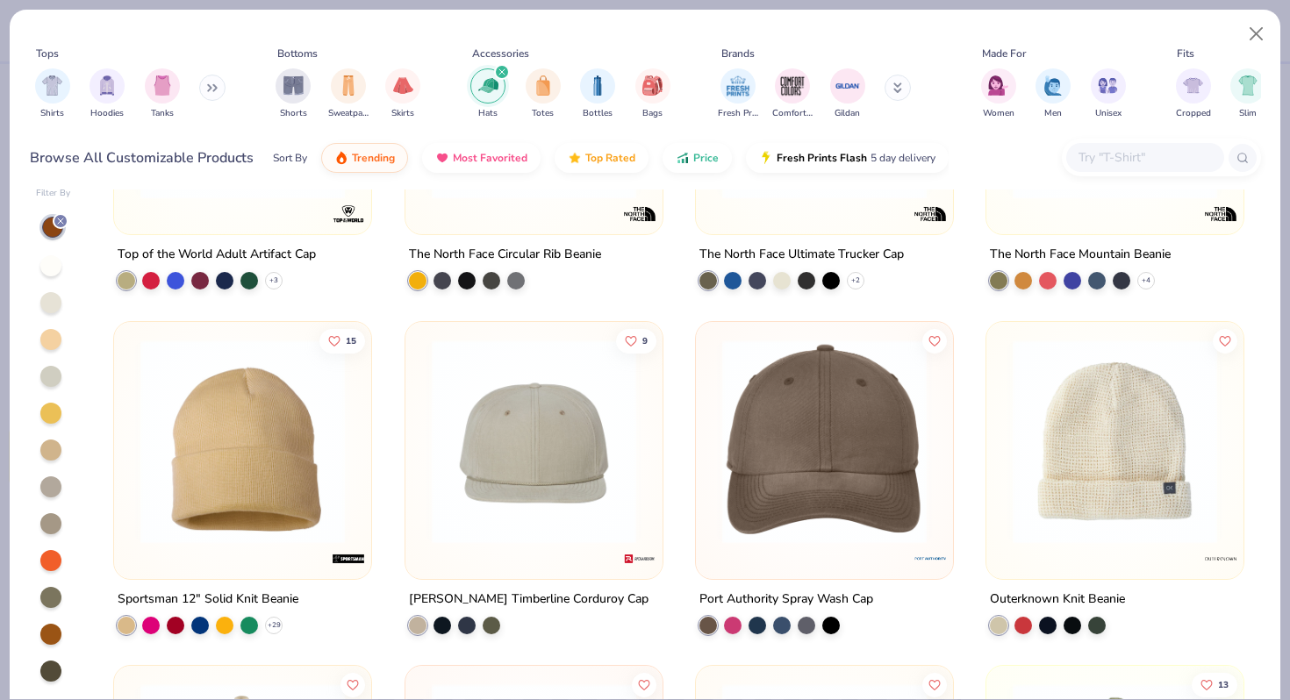
scroll to position [3304, 0]
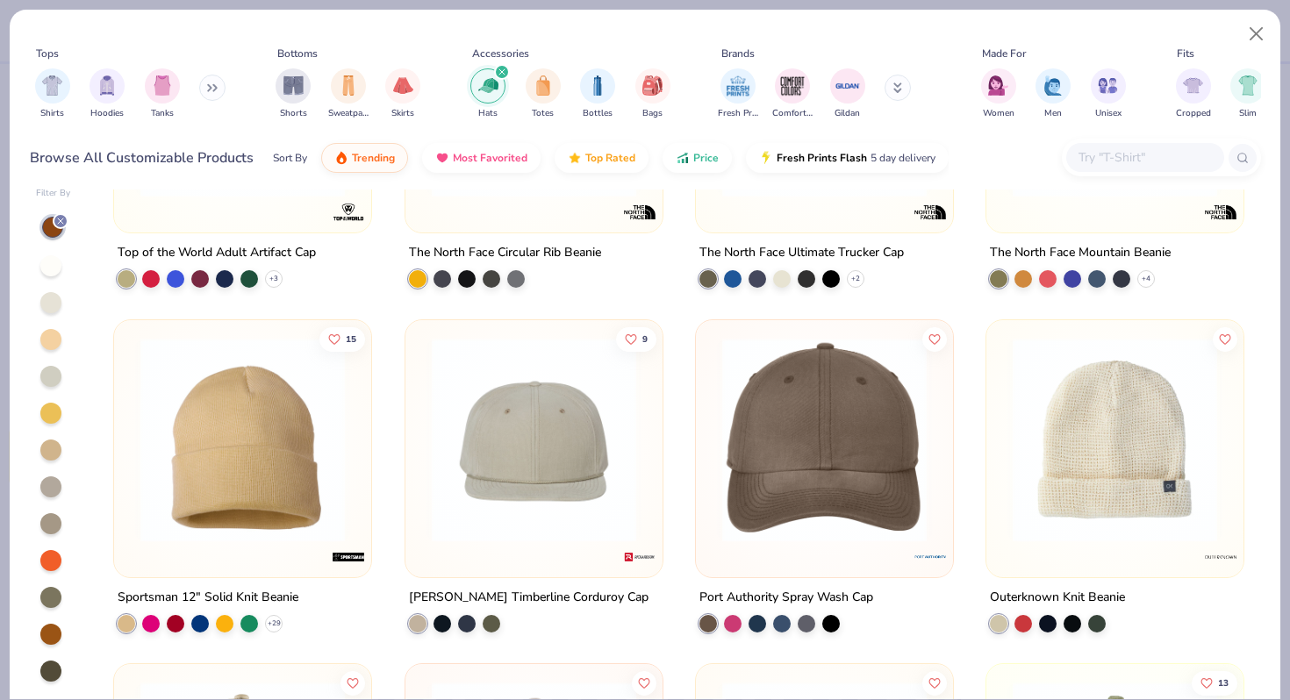
click at [782, 496] on img at bounding box center [824, 439] width 222 height 204
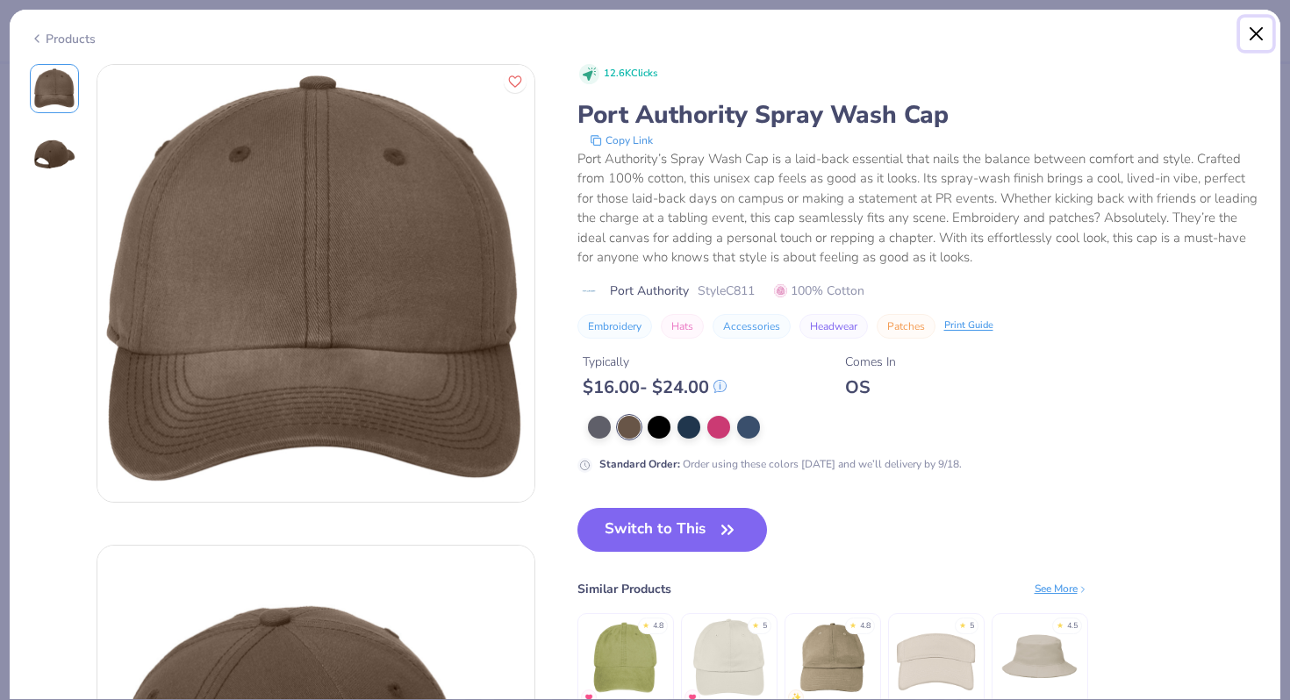
click at [1258, 36] on button "Close" at bounding box center [1256, 34] width 33 height 33
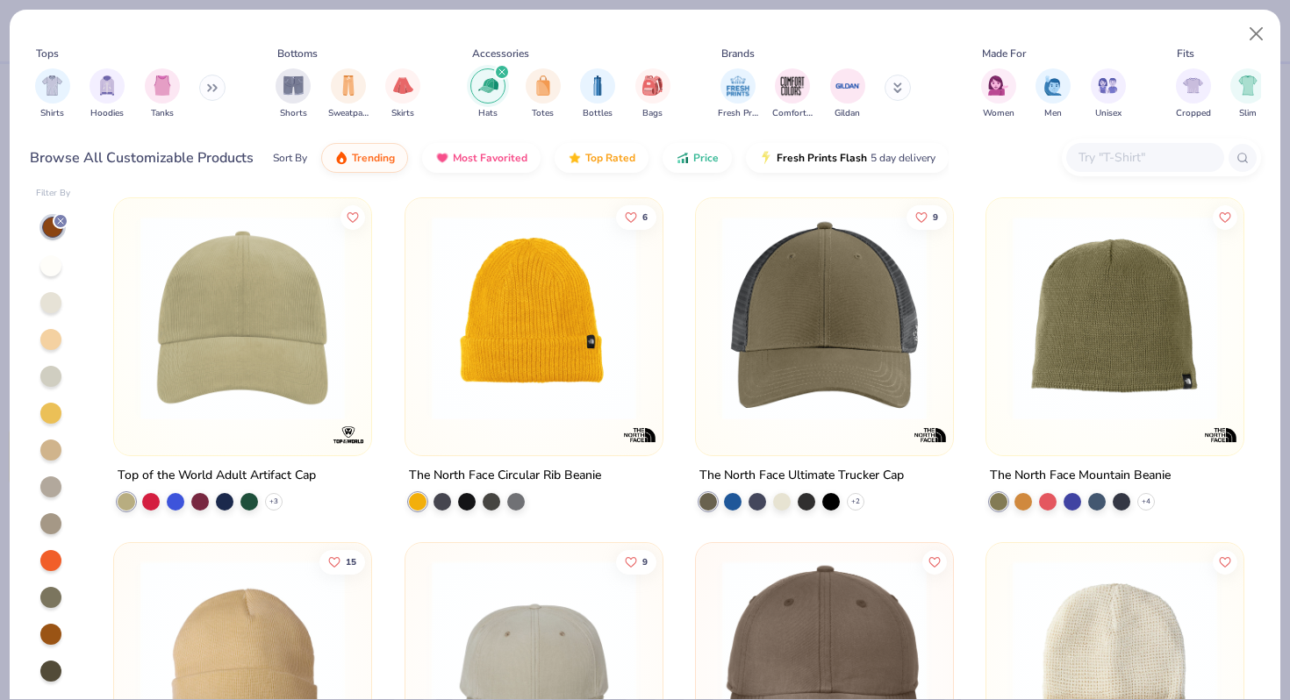
scroll to position [2955, 0]
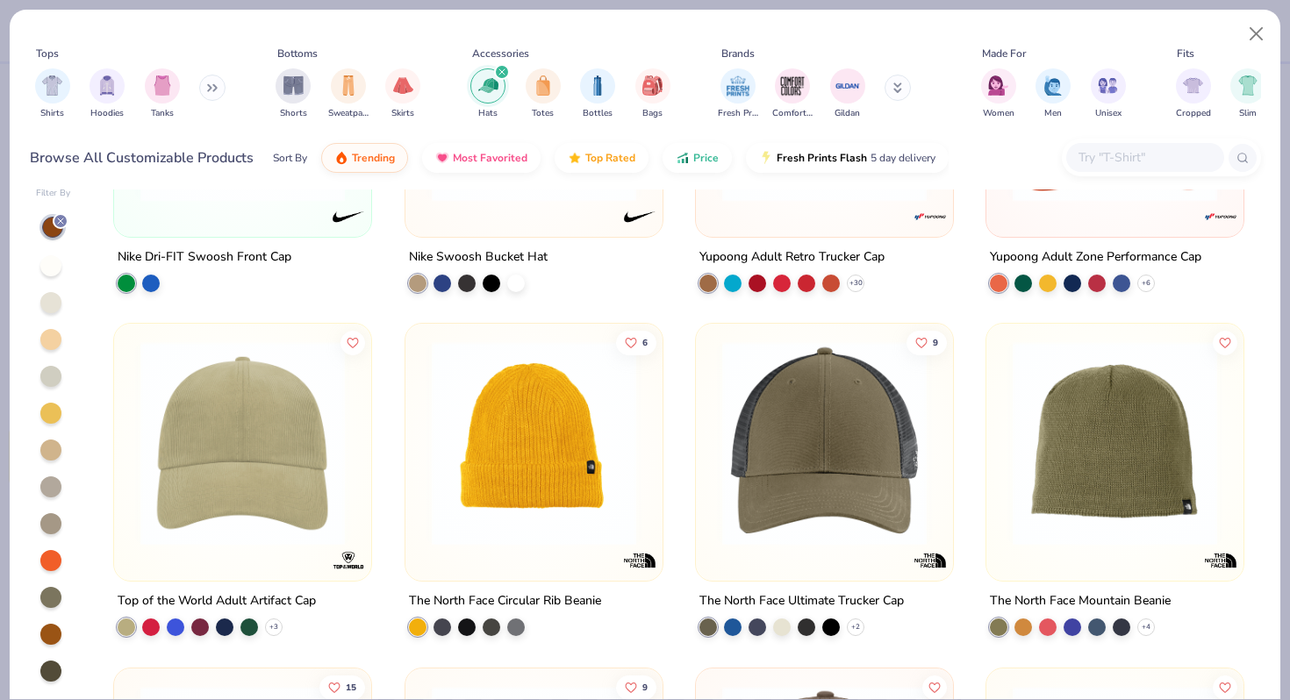
click at [326, 415] on img at bounding box center [243, 443] width 222 height 204
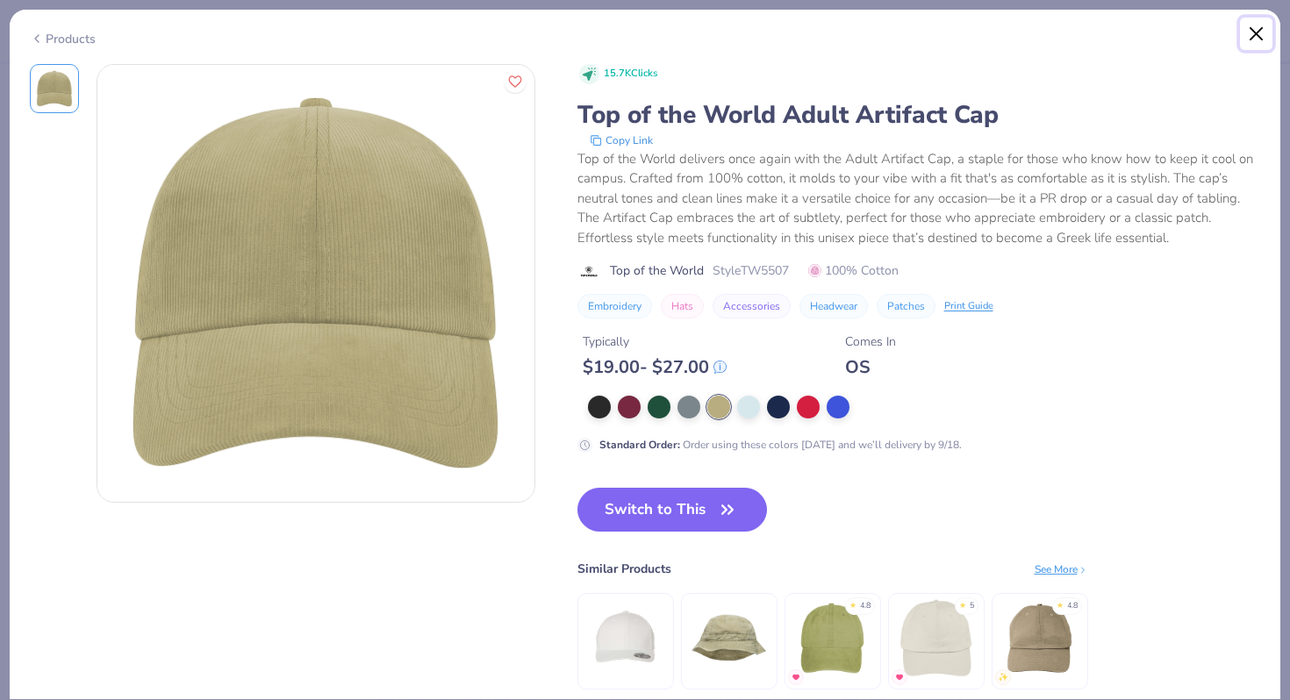
click at [1258, 31] on button "Close" at bounding box center [1256, 34] width 33 height 33
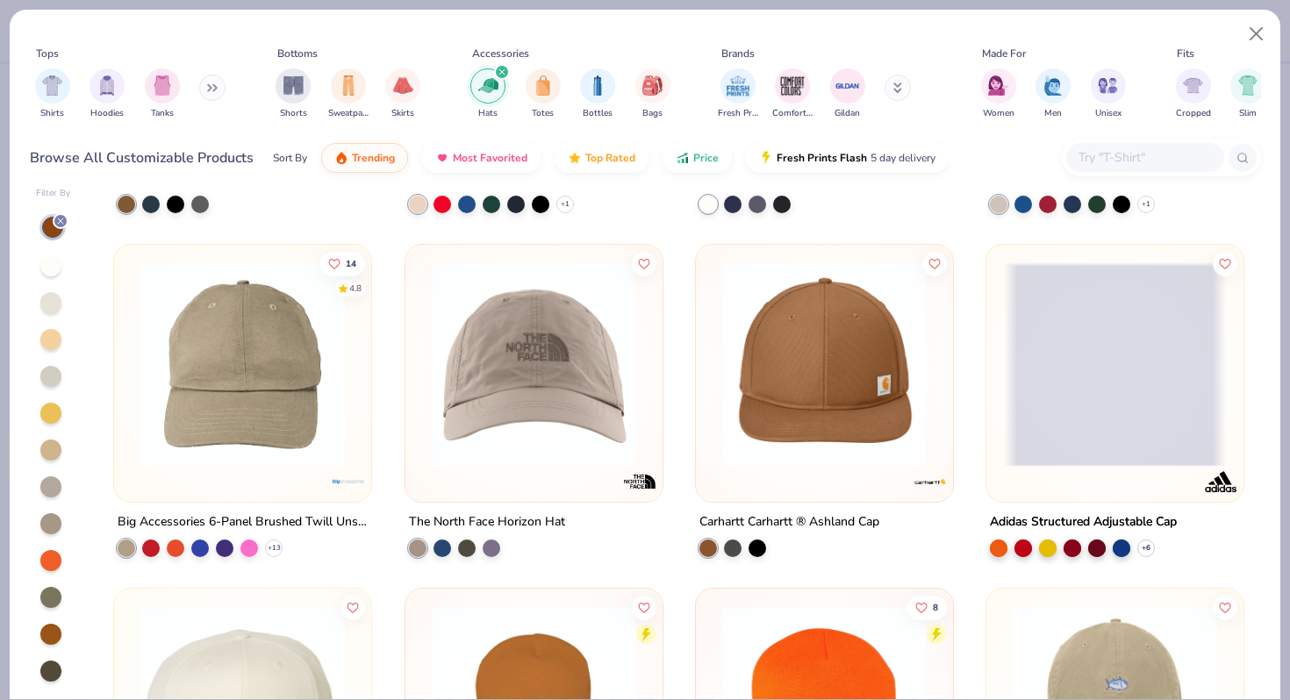
scroll to position [1309, 0]
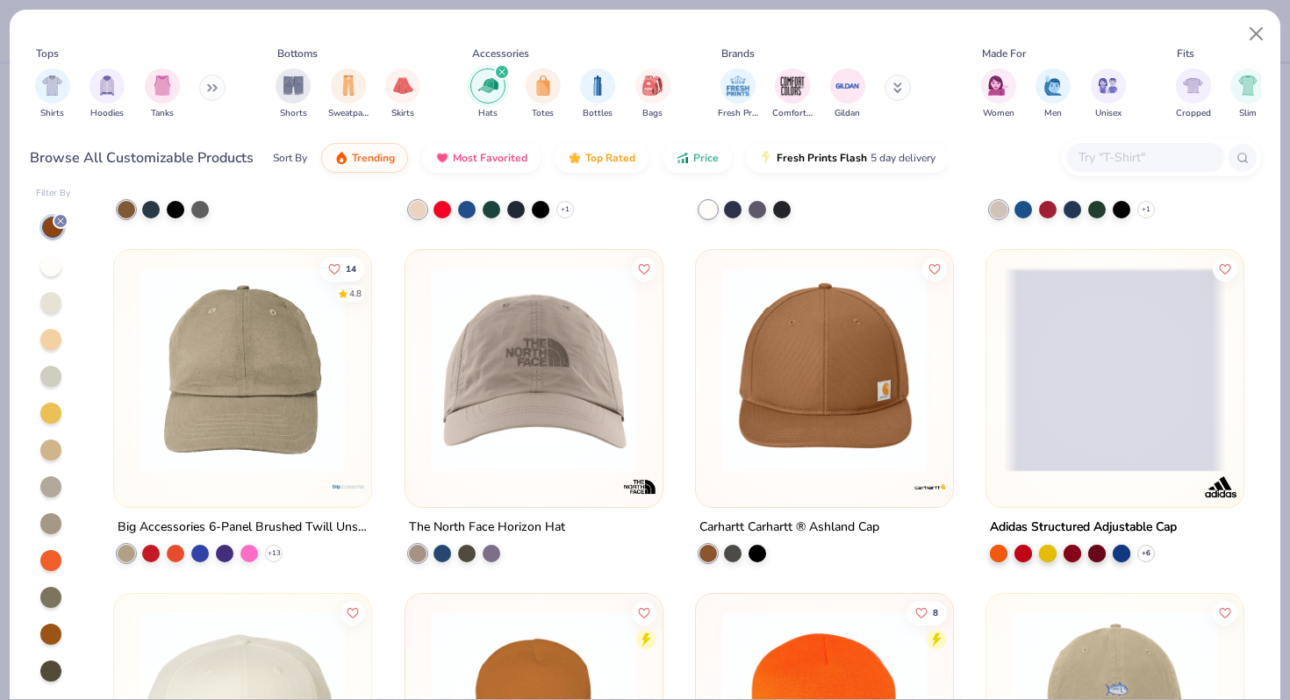
click at [264, 390] on img at bounding box center [243, 370] width 222 height 204
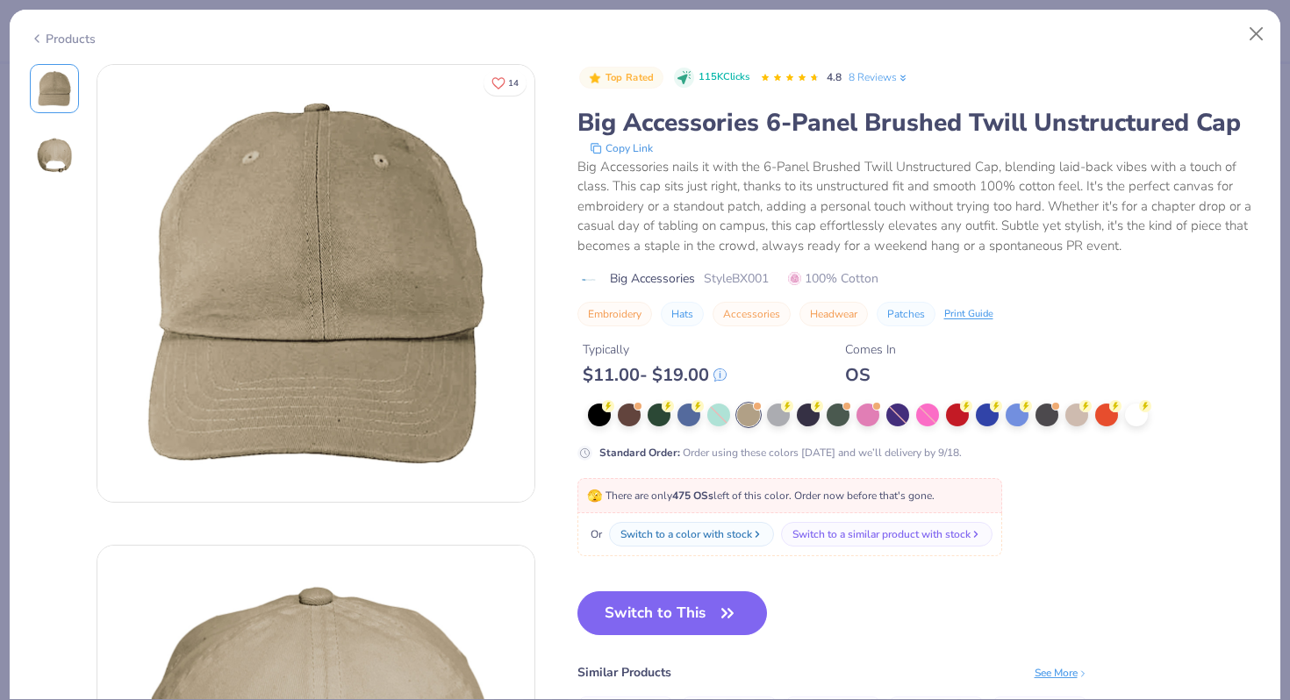
click at [40, 144] on img at bounding box center [54, 155] width 42 height 42
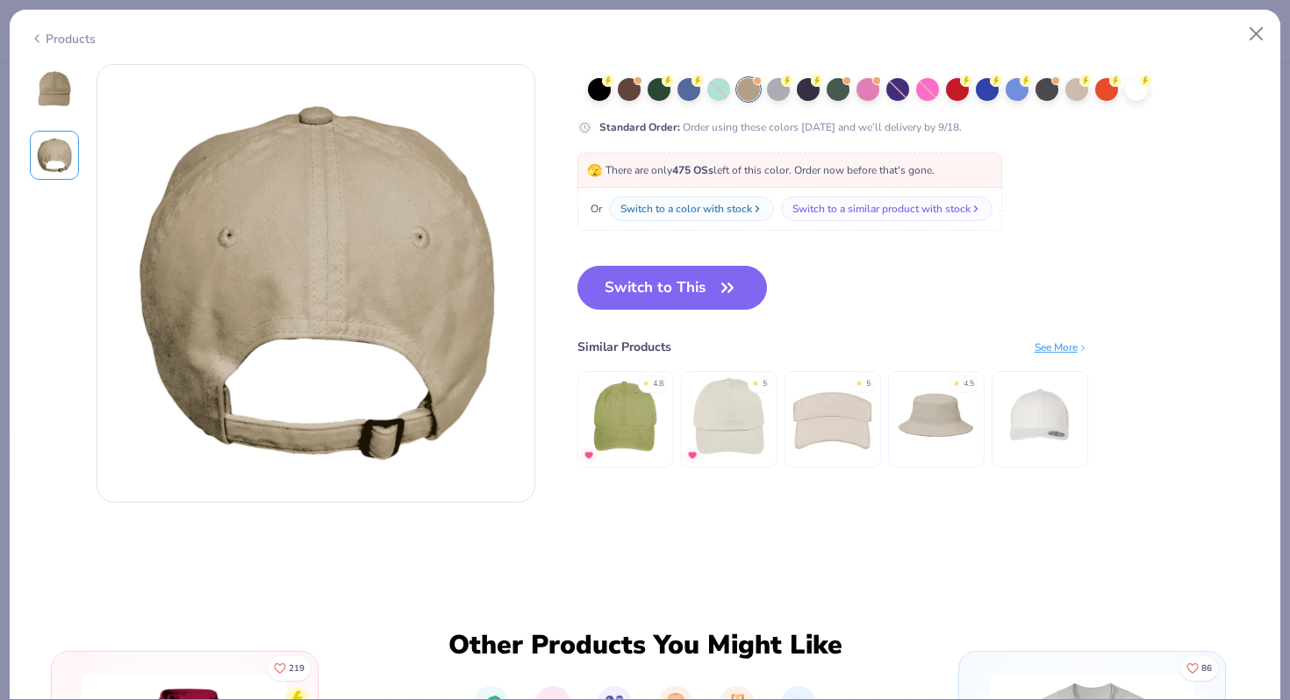
click at [61, 97] on img at bounding box center [54, 89] width 42 height 42
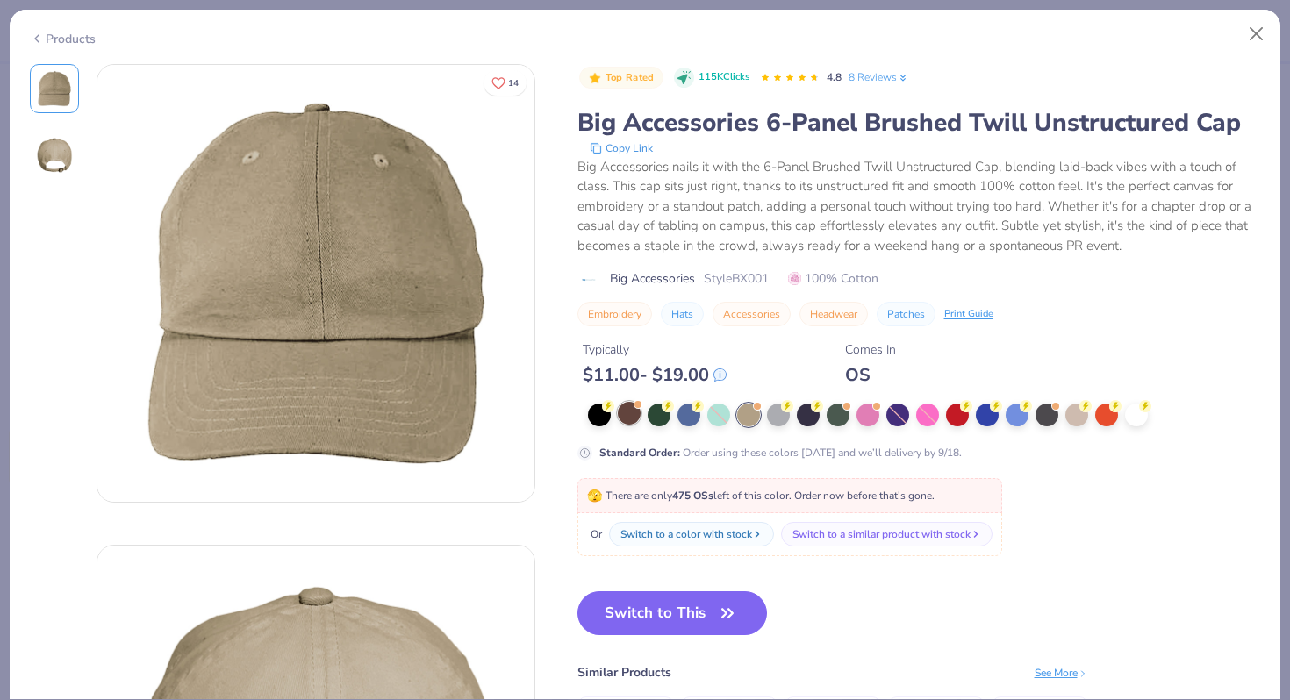
click at [637, 420] on div at bounding box center [629, 413] width 23 height 23
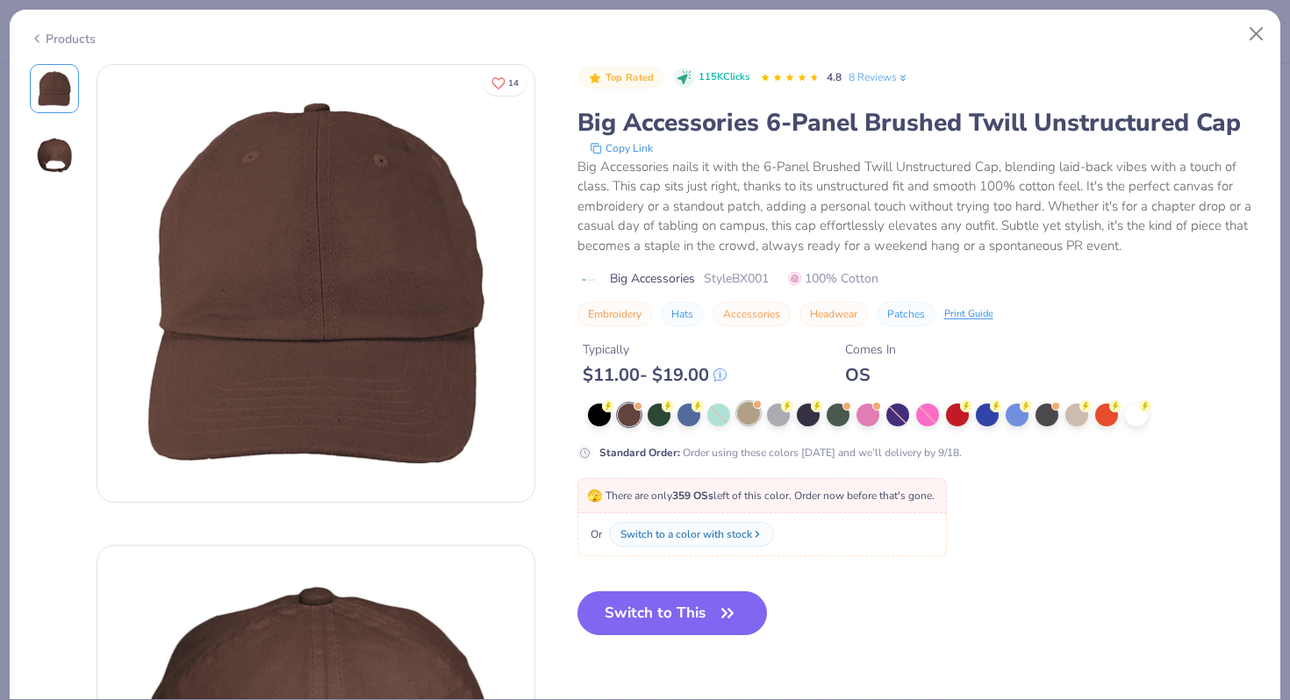
click at [758, 407] on div at bounding box center [757, 404] width 7 height 7
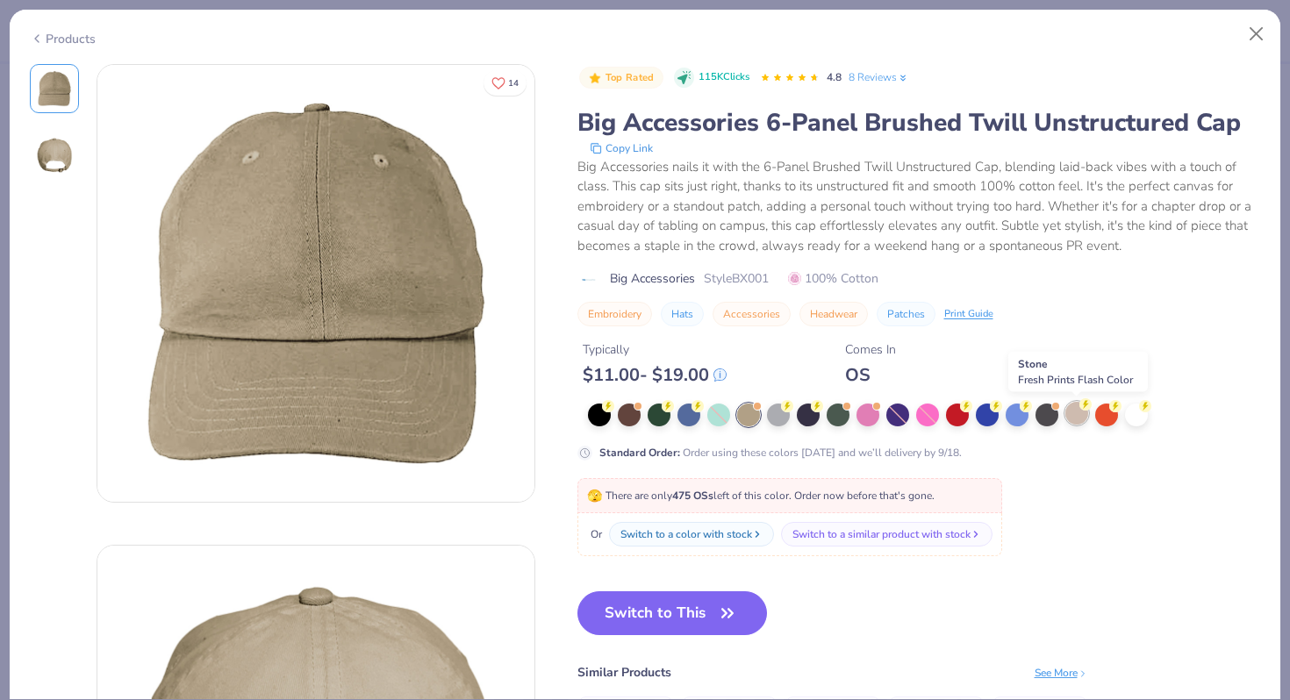
click at [1086, 406] on circle at bounding box center [1085, 404] width 12 height 12
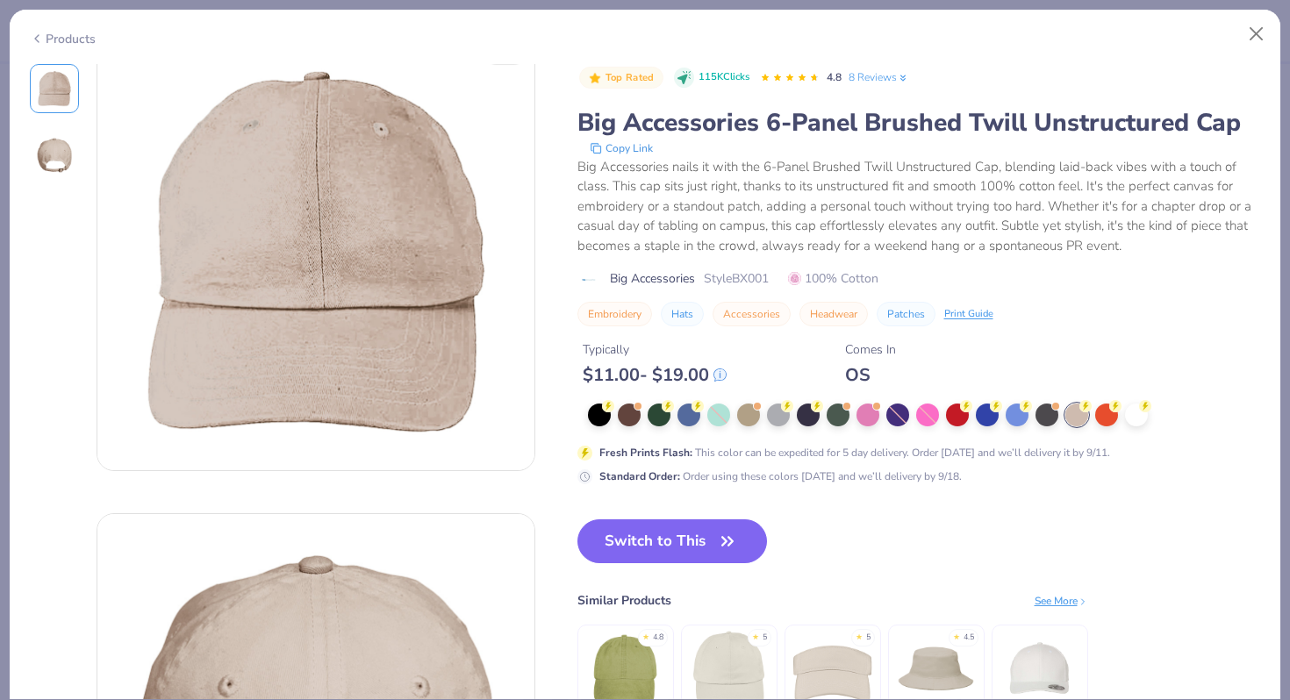
scroll to position [54, 0]
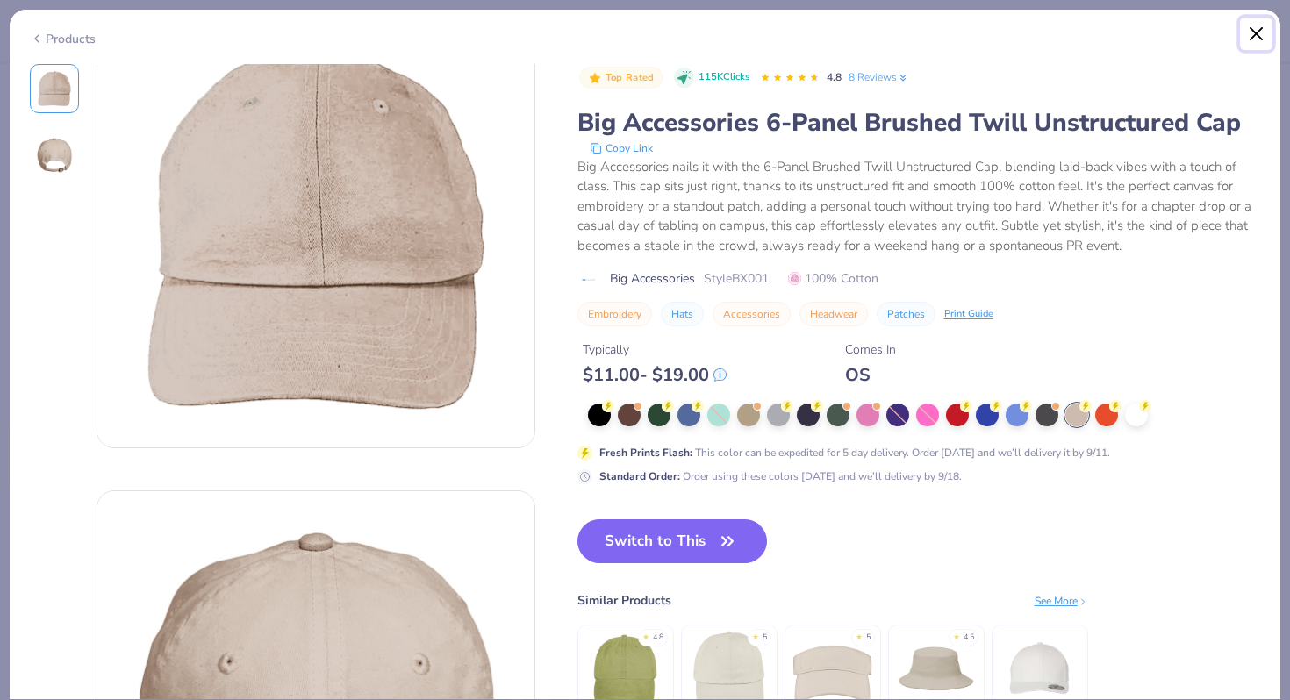
click at [1258, 44] on button "Close" at bounding box center [1256, 34] width 33 height 33
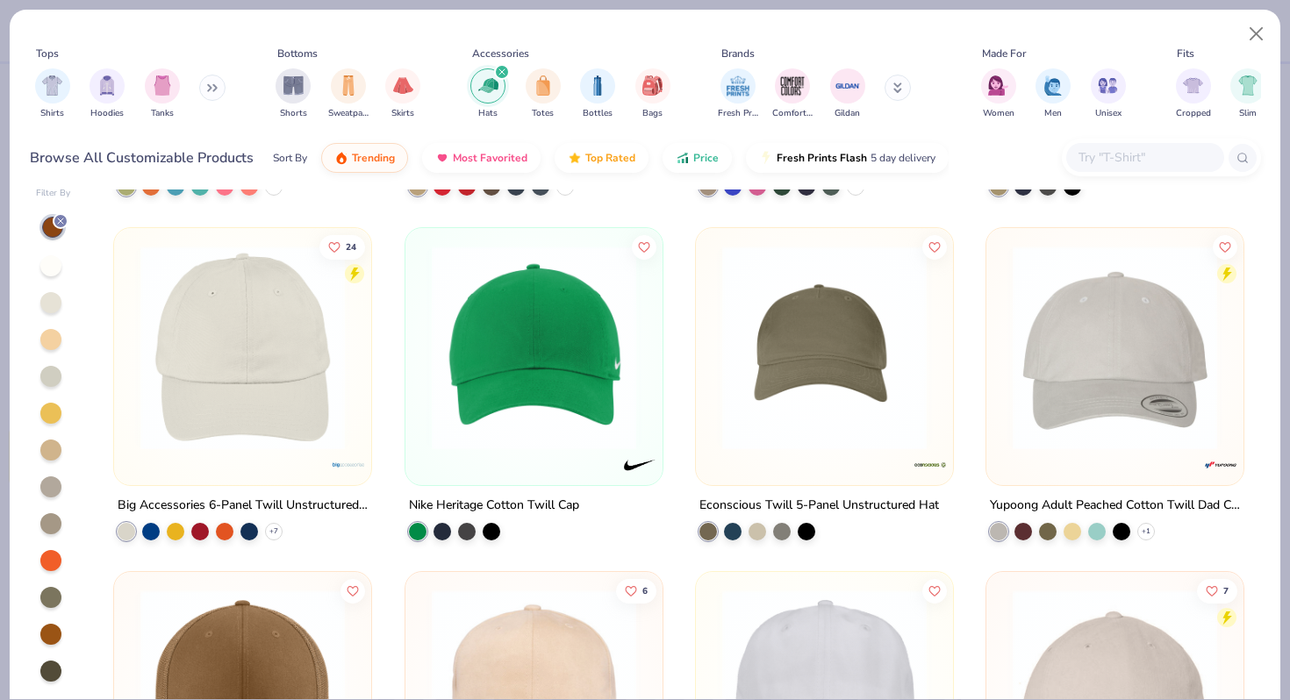
scroll to position [627, 0]
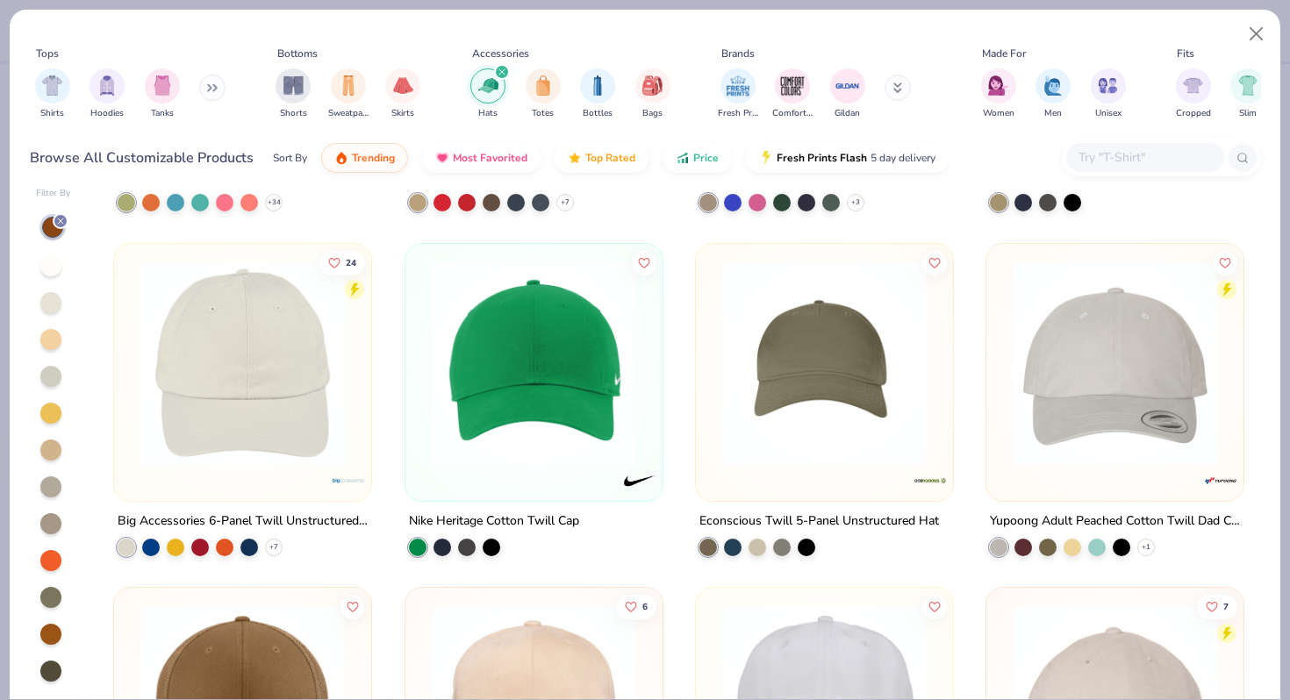
click at [241, 387] on img at bounding box center [243, 363] width 222 height 204
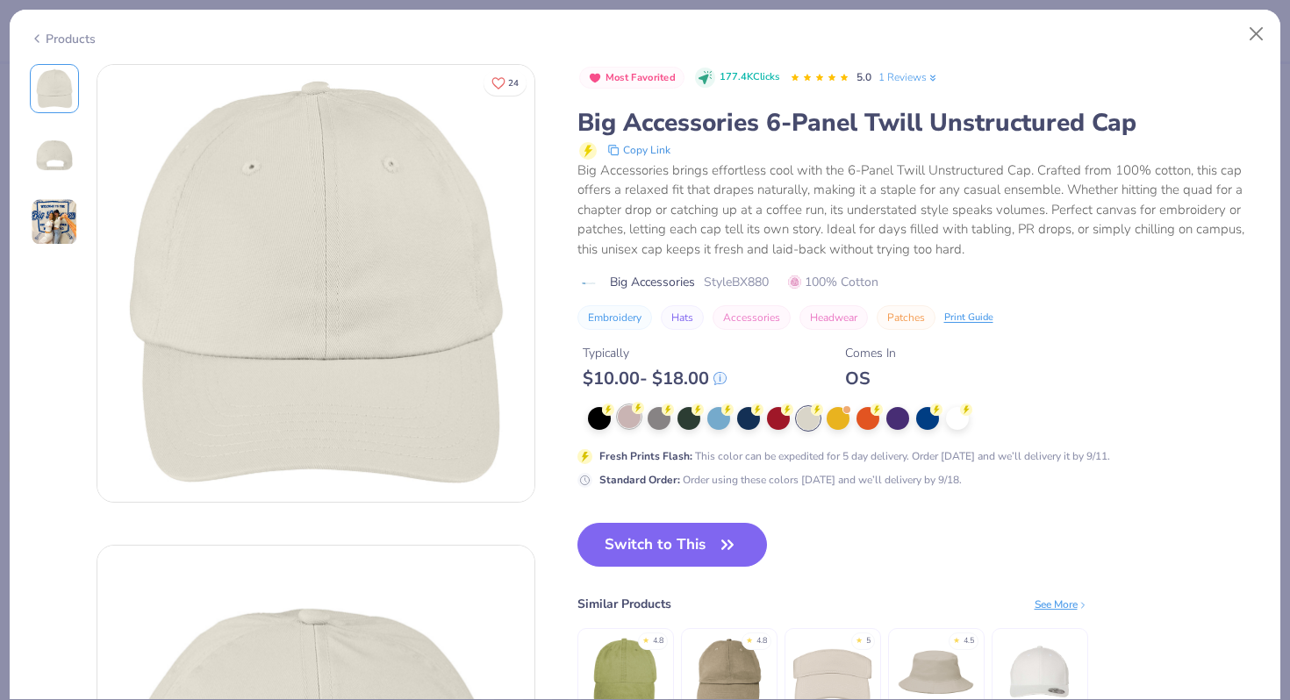
click at [633, 425] on div at bounding box center [629, 416] width 23 height 23
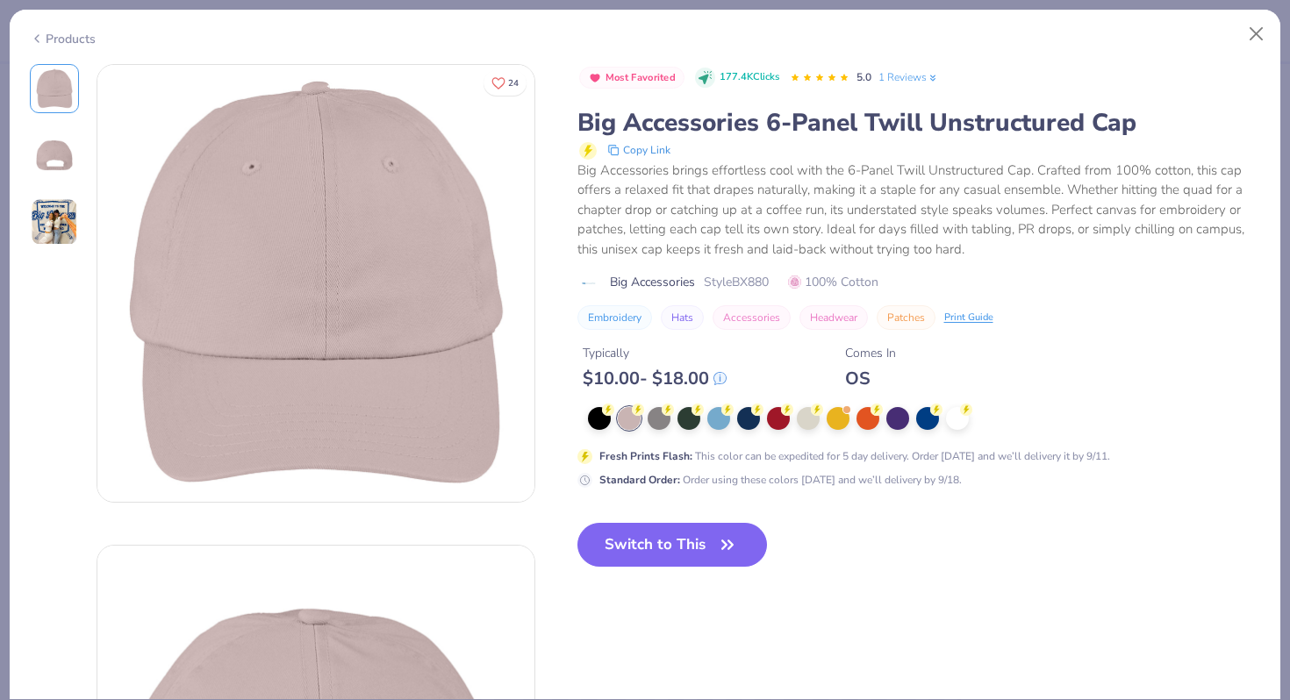
click at [77, 229] on img at bounding box center [54, 221] width 47 height 47
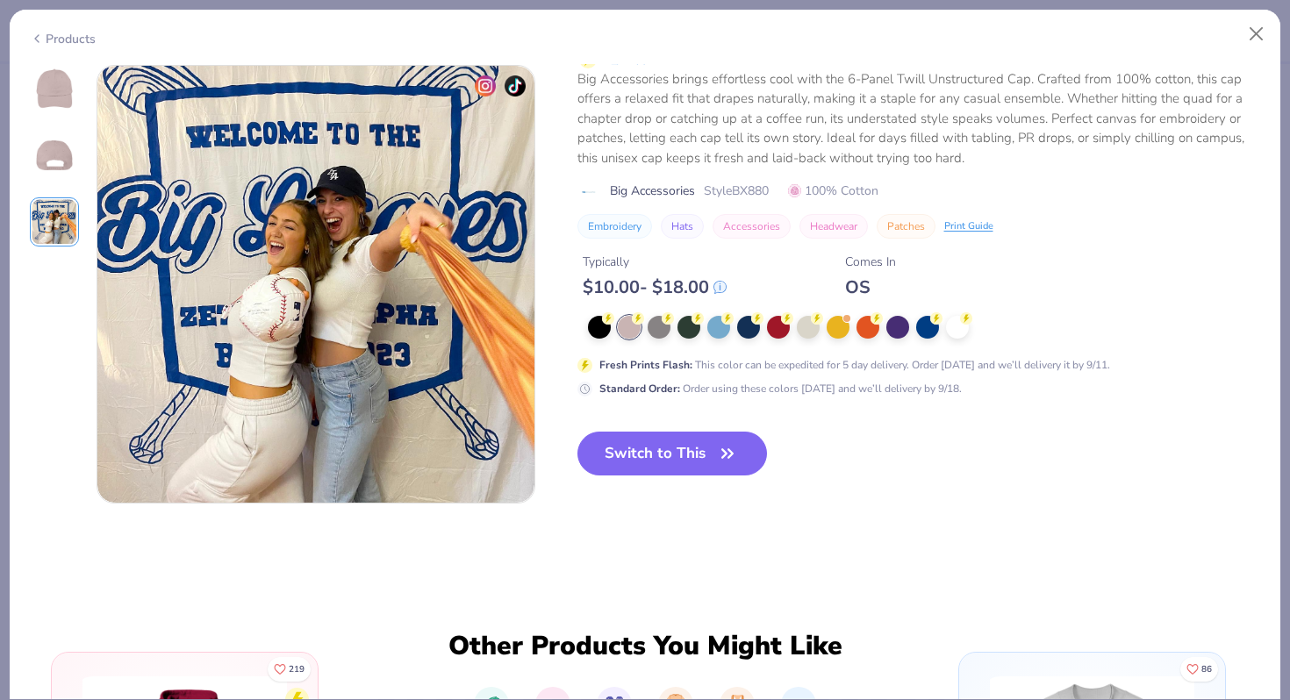
scroll to position [961, 0]
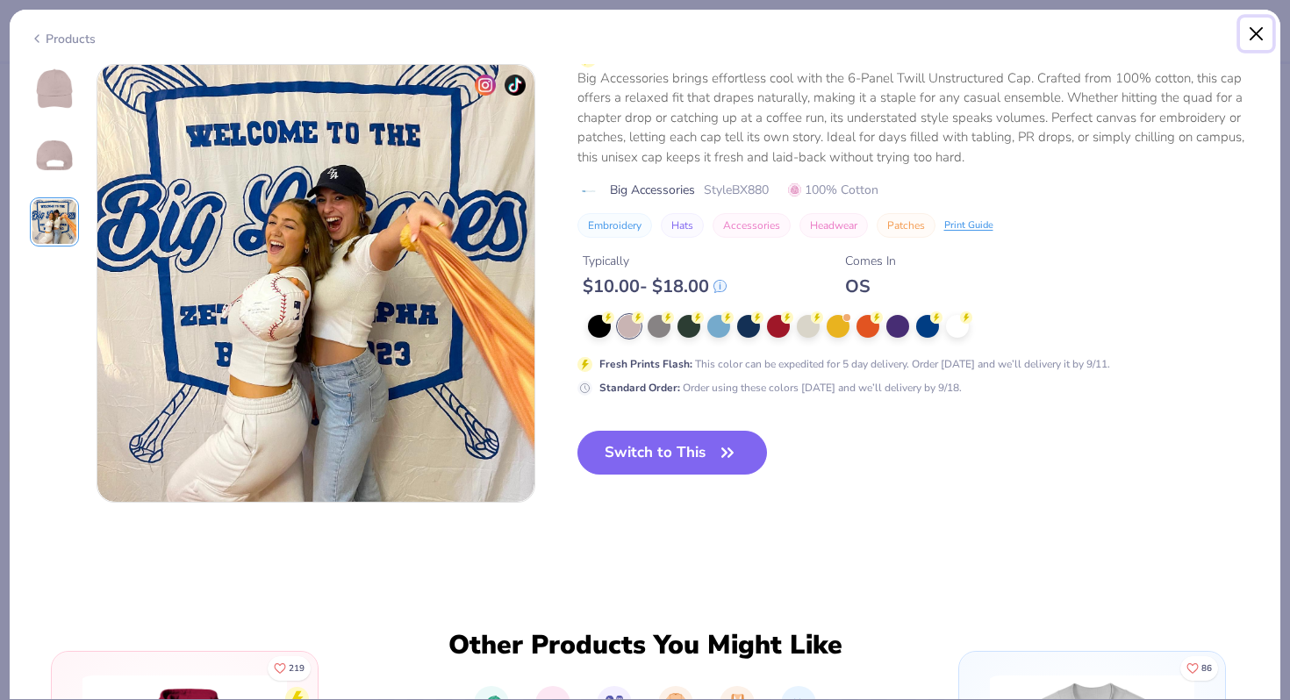
click at [1252, 48] on button "Close" at bounding box center [1256, 34] width 33 height 33
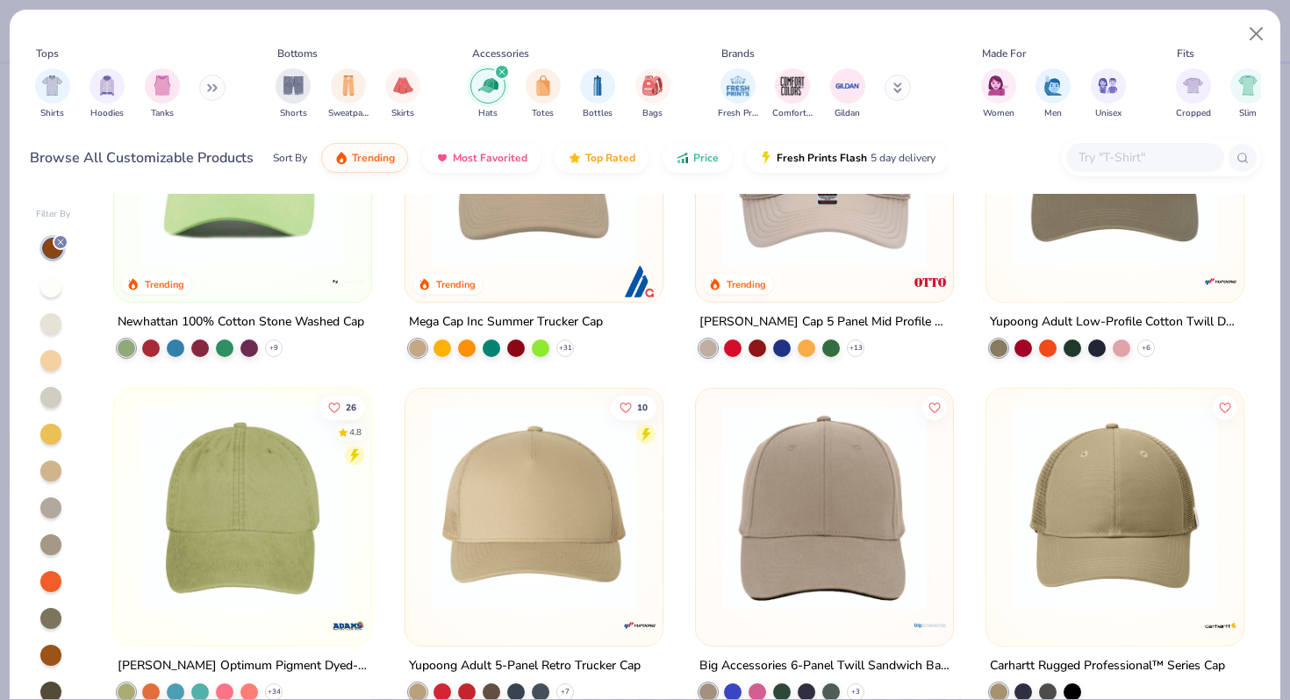
scroll to position [250, 0]
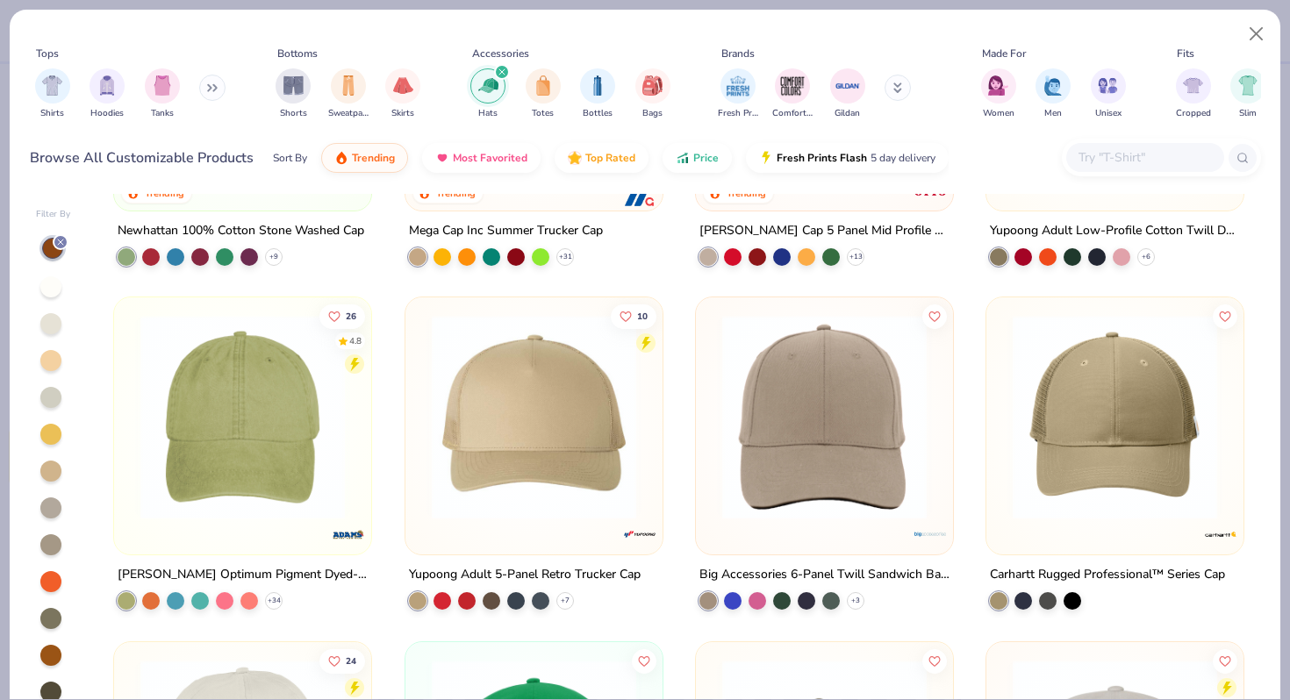
click at [903, 506] on img at bounding box center [824, 417] width 222 height 204
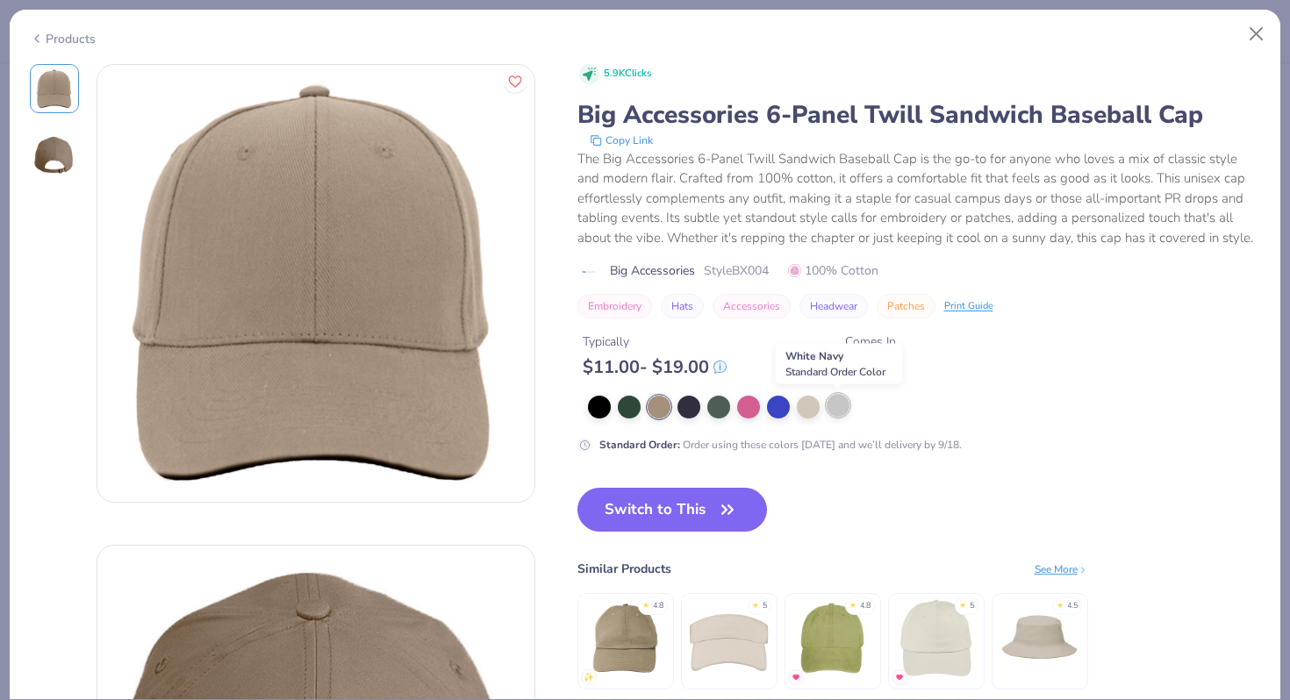
click at [830, 411] on div at bounding box center [837, 405] width 23 height 23
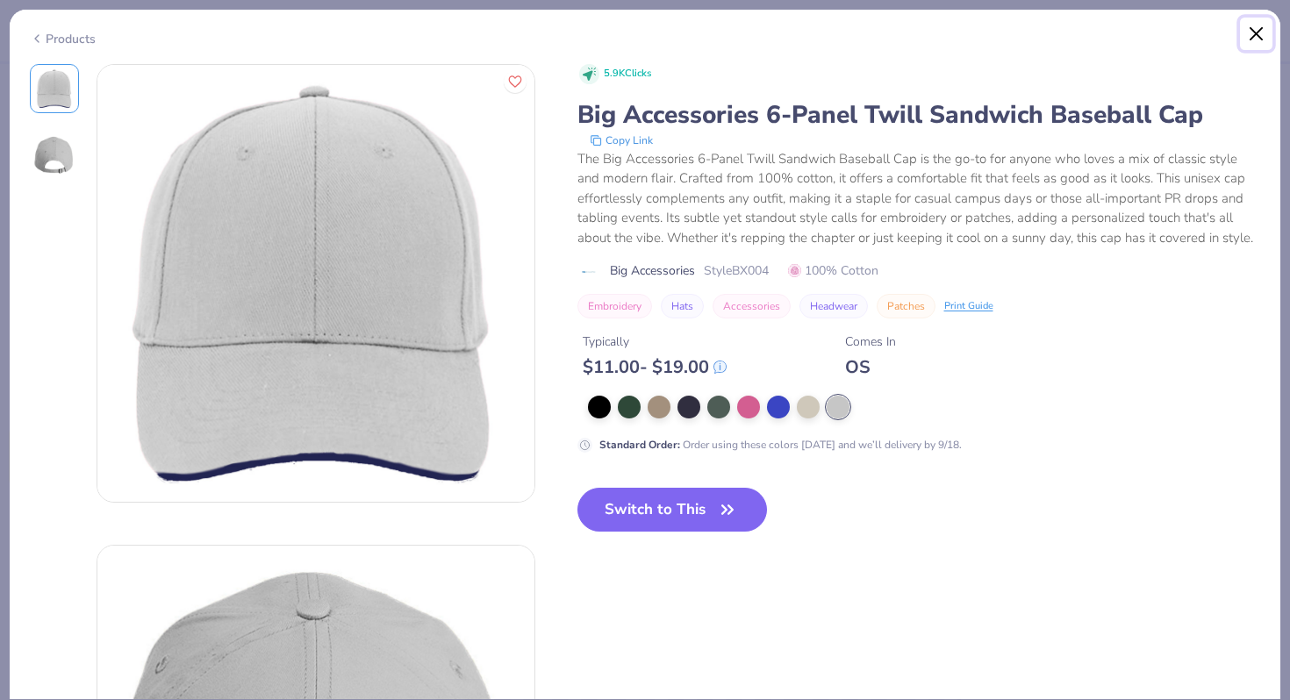
click at [1261, 25] on button "Close" at bounding box center [1256, 34] width 33 height 33
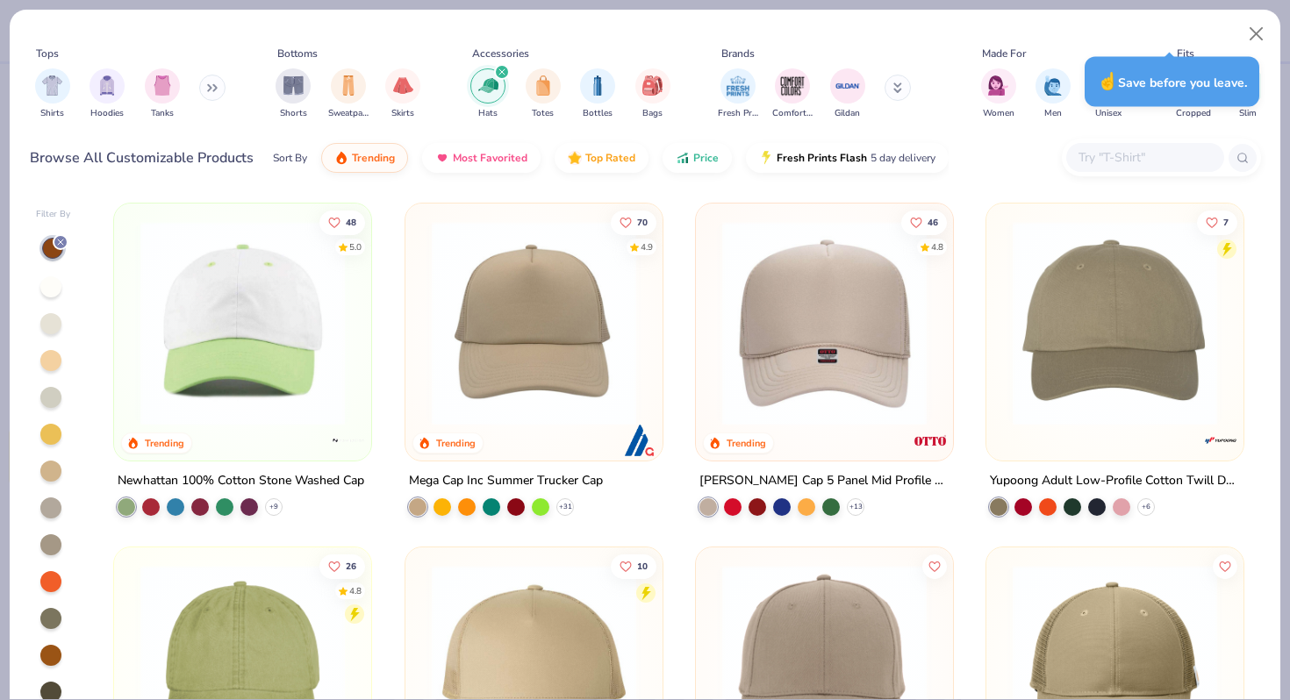
click at [303, 345] on img at bounding box center [243, 323] width 222 height 204
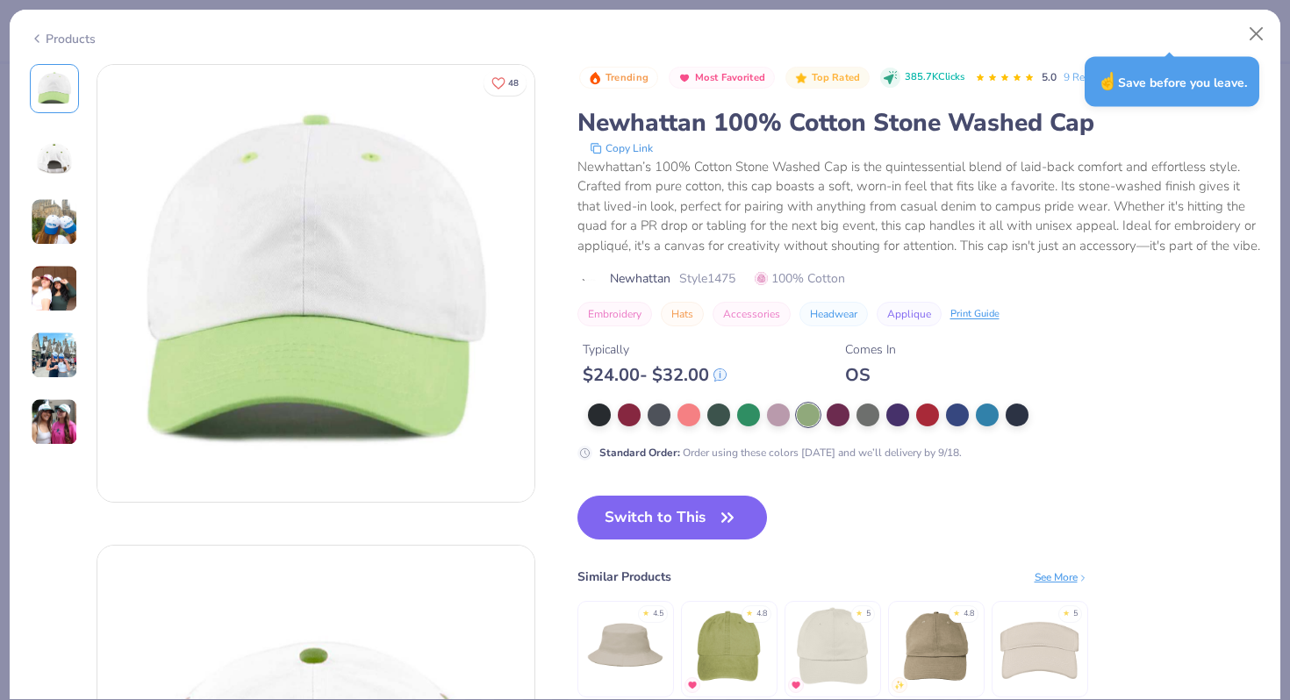
click at [63, 367] on img at bounding box center [54, 355] width 47 height 47
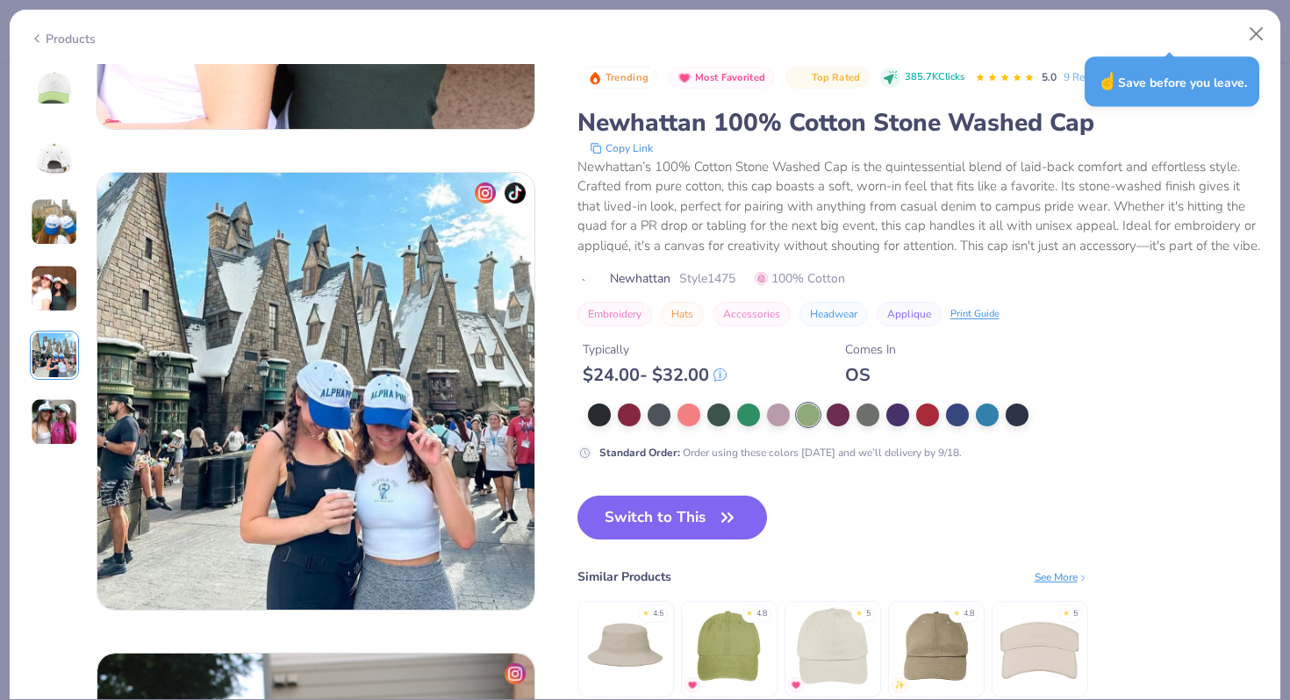
scroll to position [1923, 0]
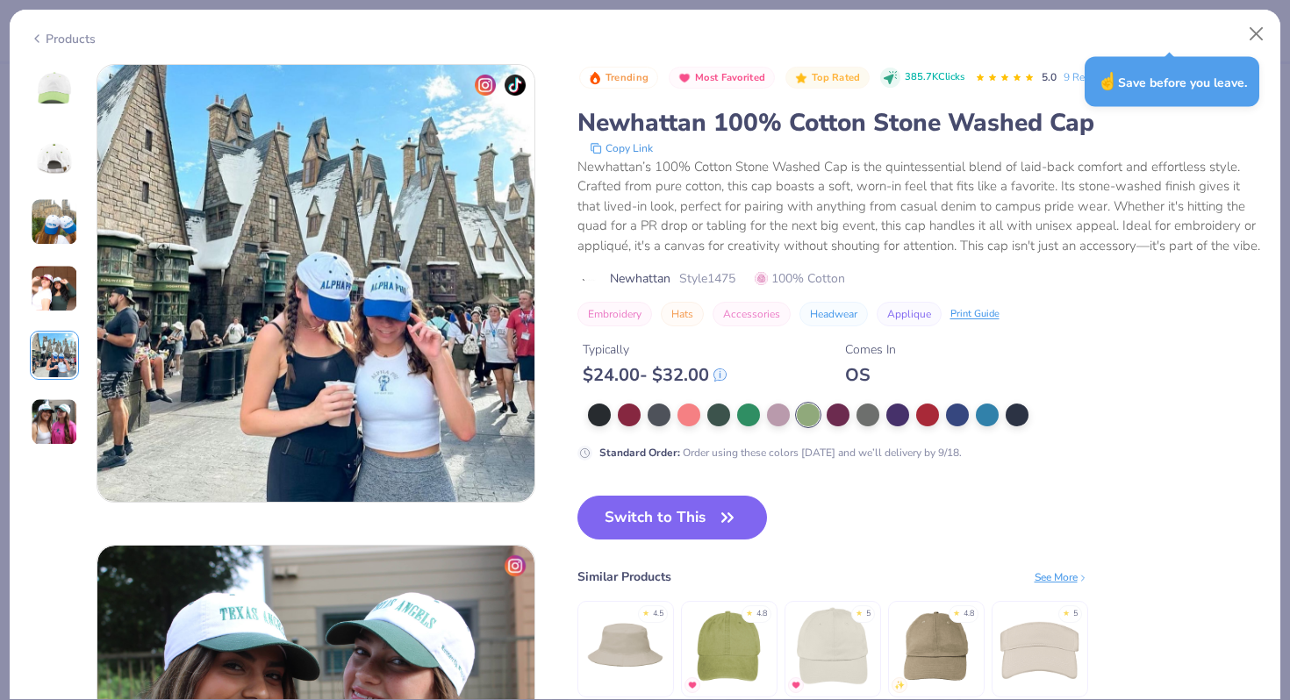
click at [49, 406] on img at bounding box center [54, 421] width 47 height 47
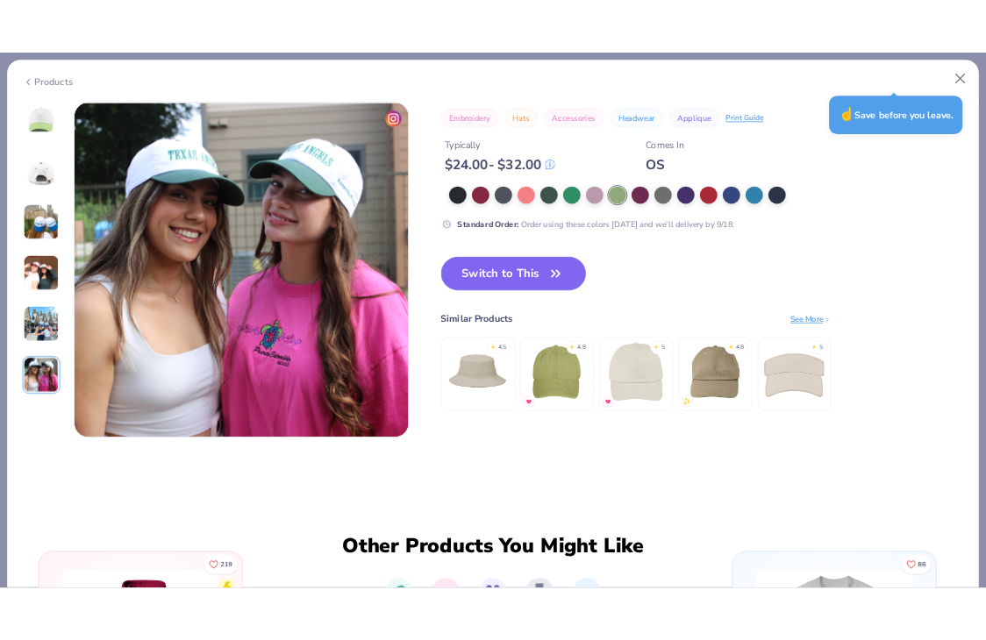
scroll to position [2404, 0]
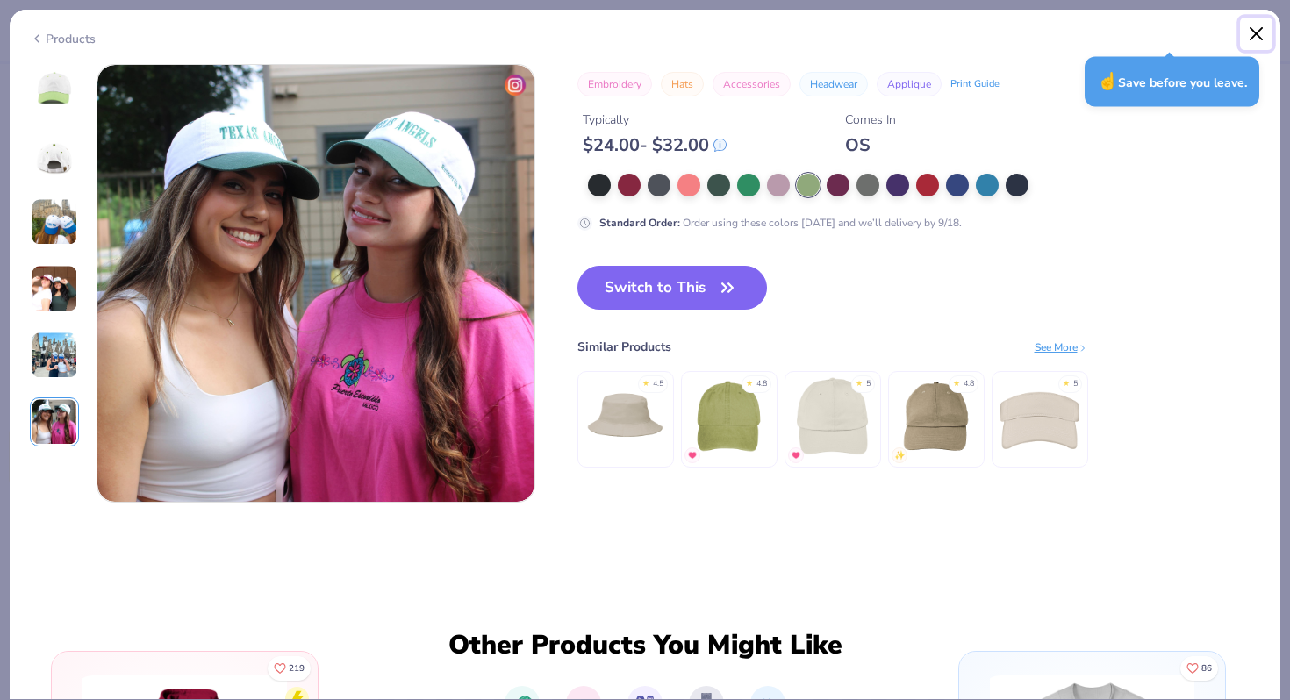
click at [1257, 36] on button "Close" at bounding box center [1256, 34] width 33 height 33
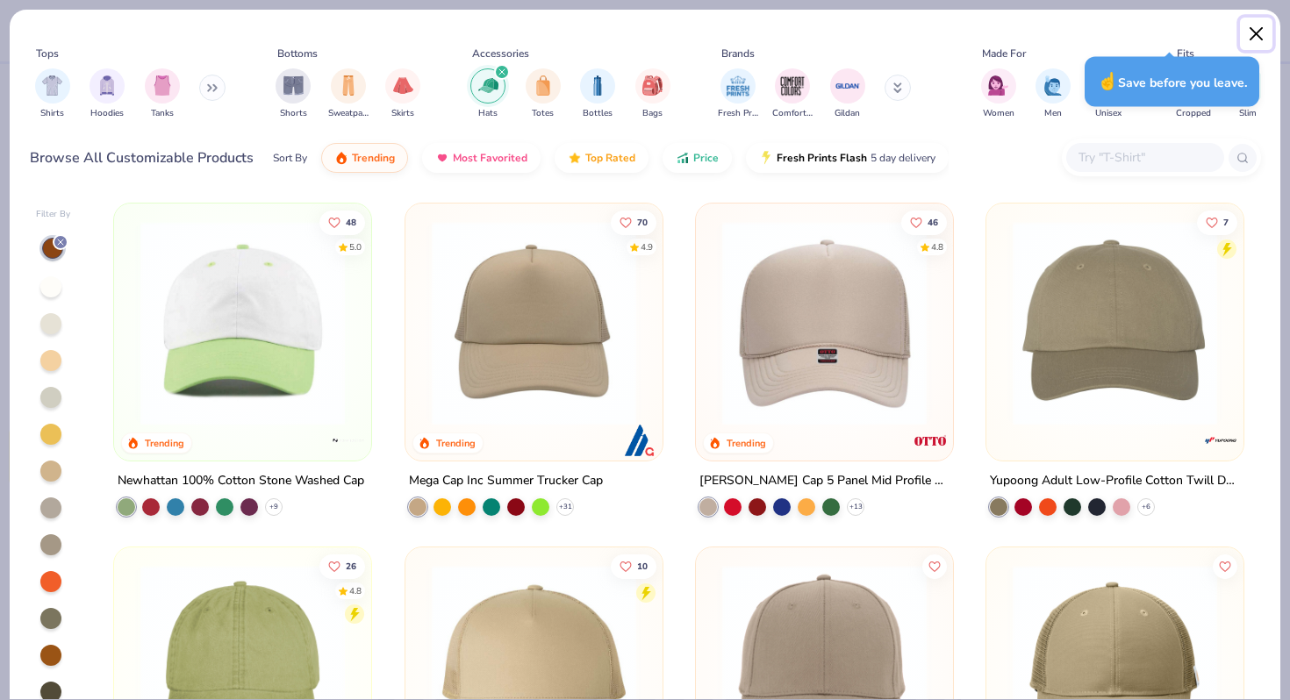
click at [1254, 30] on button "Close" at bounding box center [1256, 34] width 33 height 33
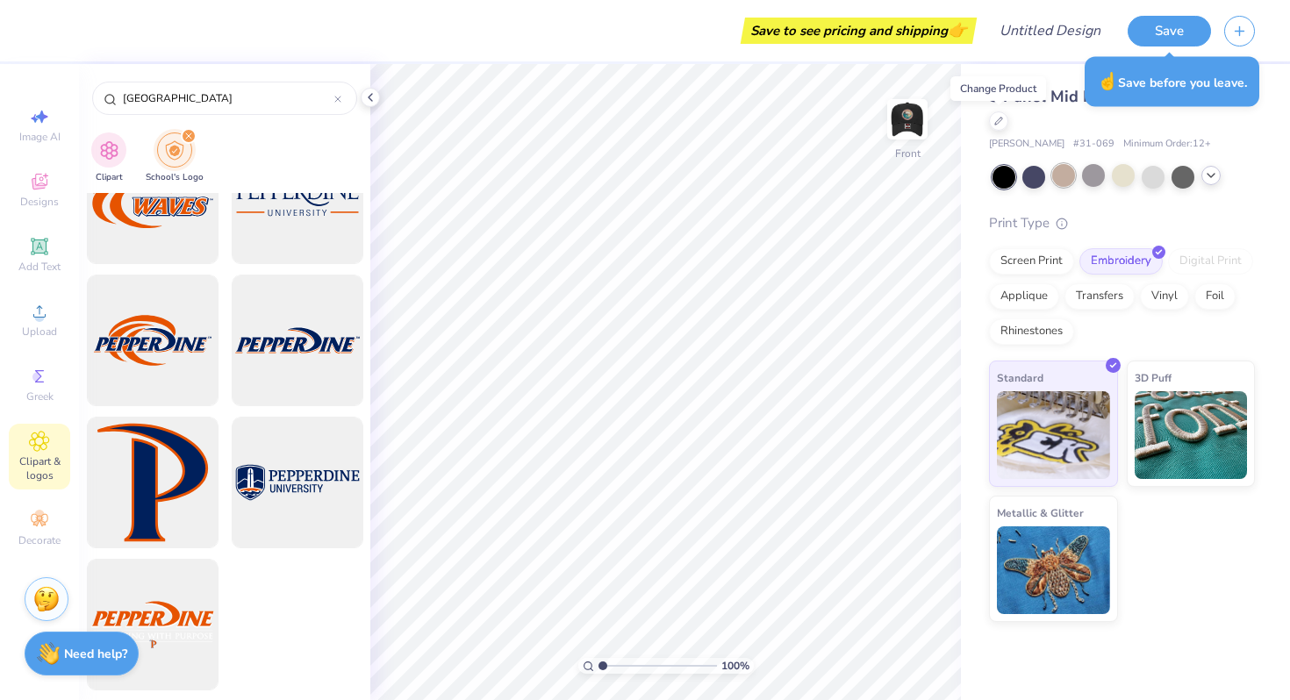
click at [1062, 173] on div at bounding box center [1063, 175] width 23 height 23
click at [904, 122] on img at bounding box center [907, 119] width 70 height 70
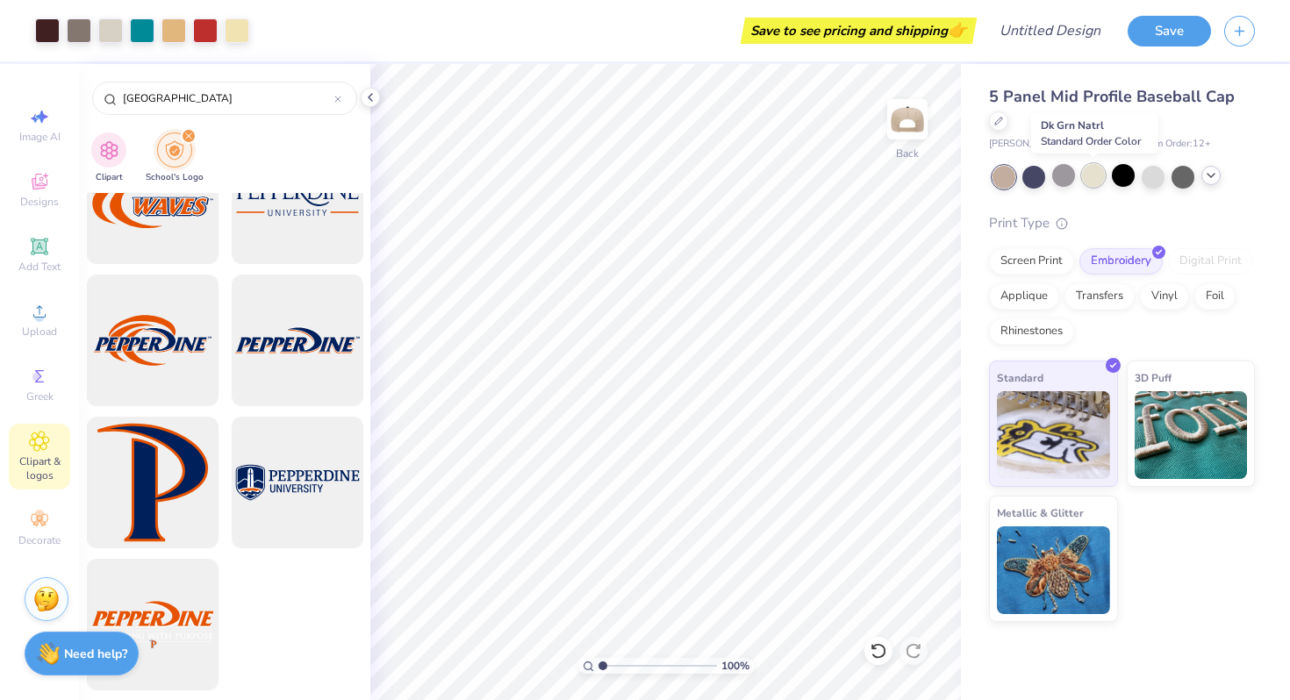
click at [1089, 183] on div at bounding box center [1093, 175] width 23 height 23
click at [1210, 176] on icon at bounding box center [1211, 175] width 14 height 14
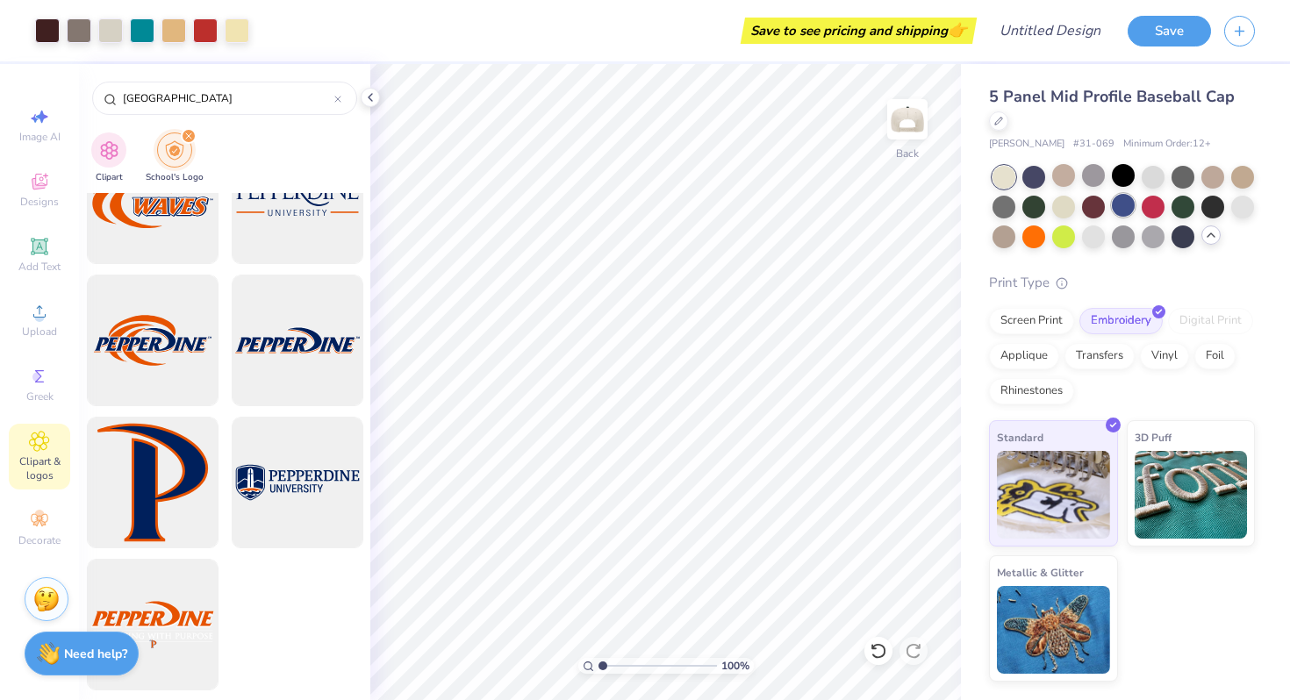
click at [1133, 207] on div at bounding box center [1122, 205] width 23 height 23
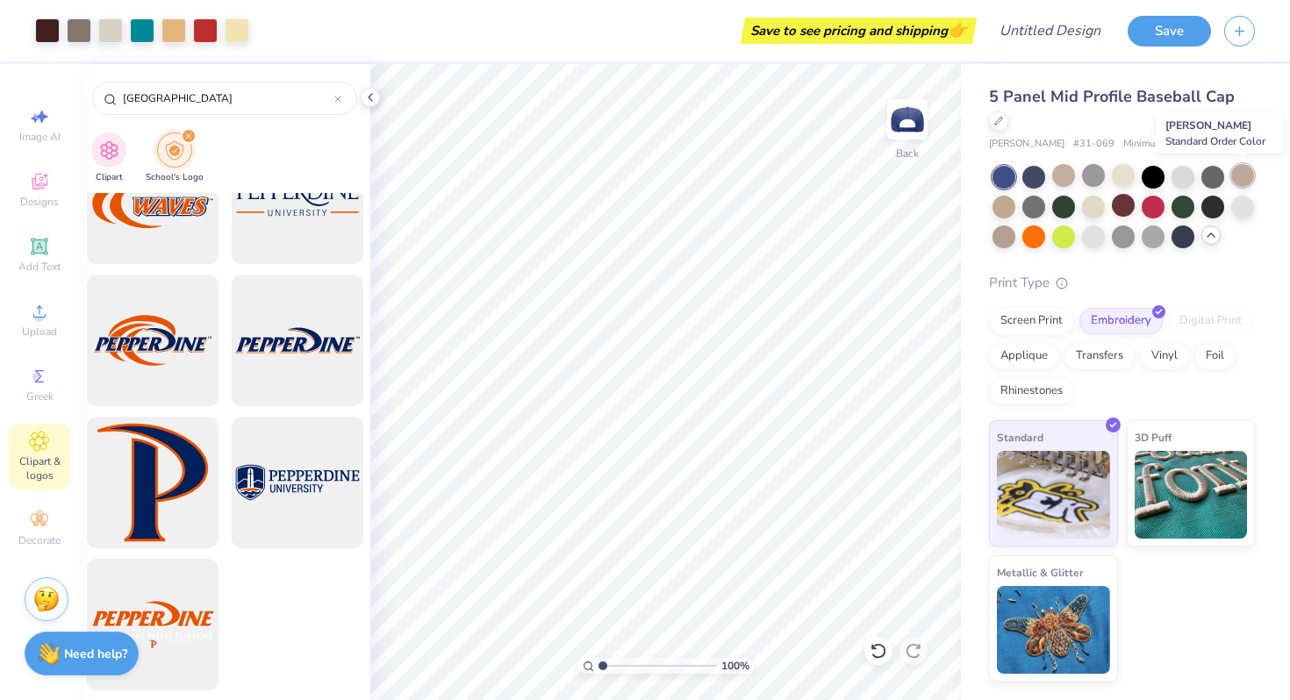
click at [1238, 175] on div at bounding box center [1242, 175] width 23 height 23
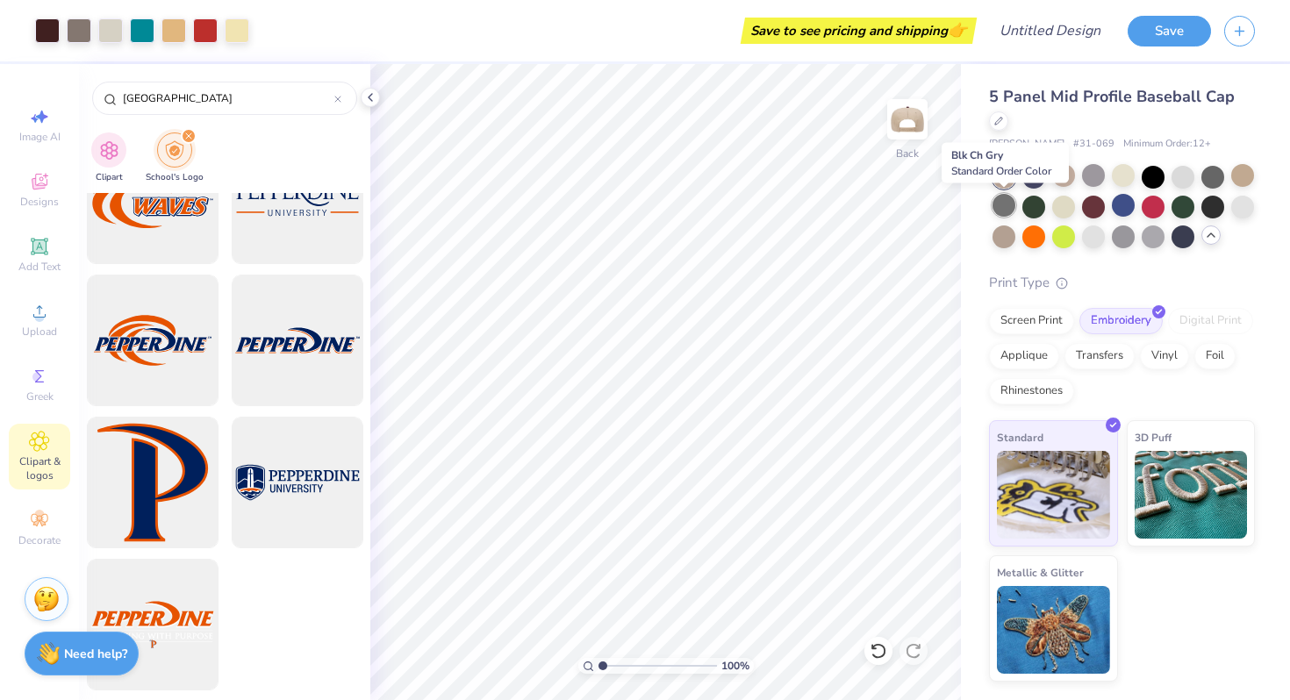
click at [1007, 217] on div at bounding box center [1003, 205] width 23 height 23
click at [1004, 239] on div at bounding box center [1003, 235] width 23 height 23
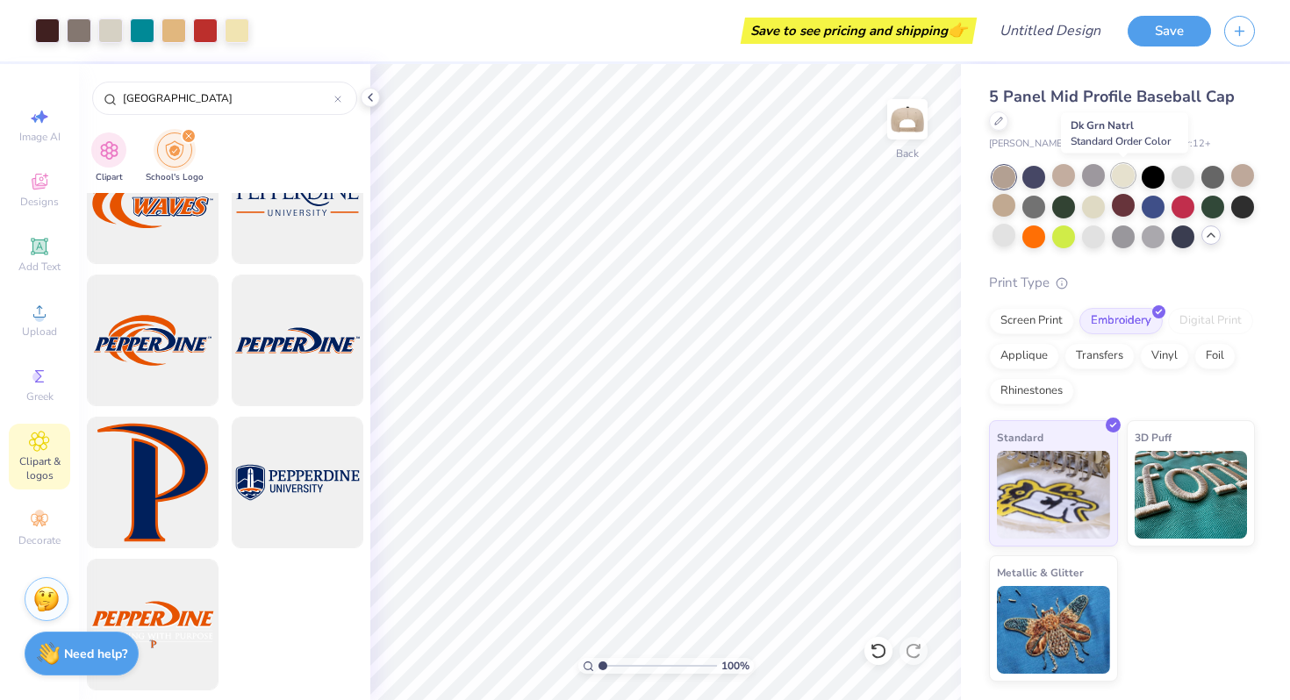
click at [1119, 174] on div at bounding box center [1122, 175] width 23 height 23
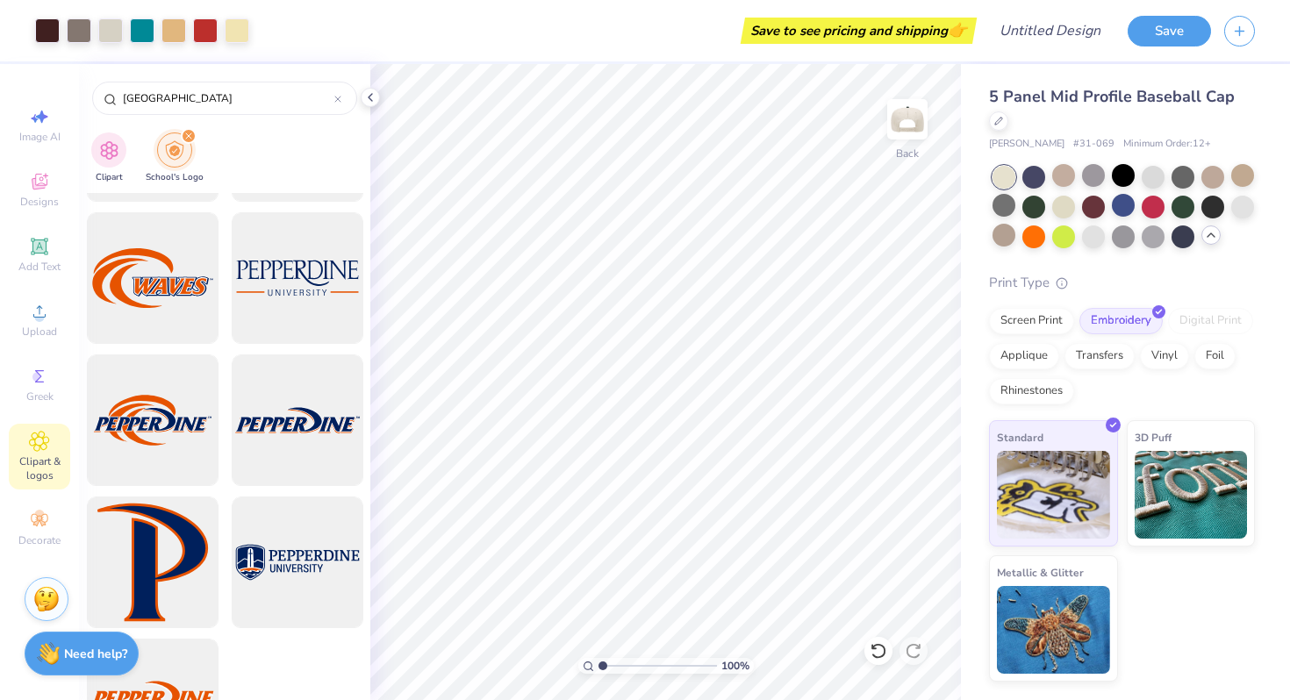
scroll to position [629, 0]
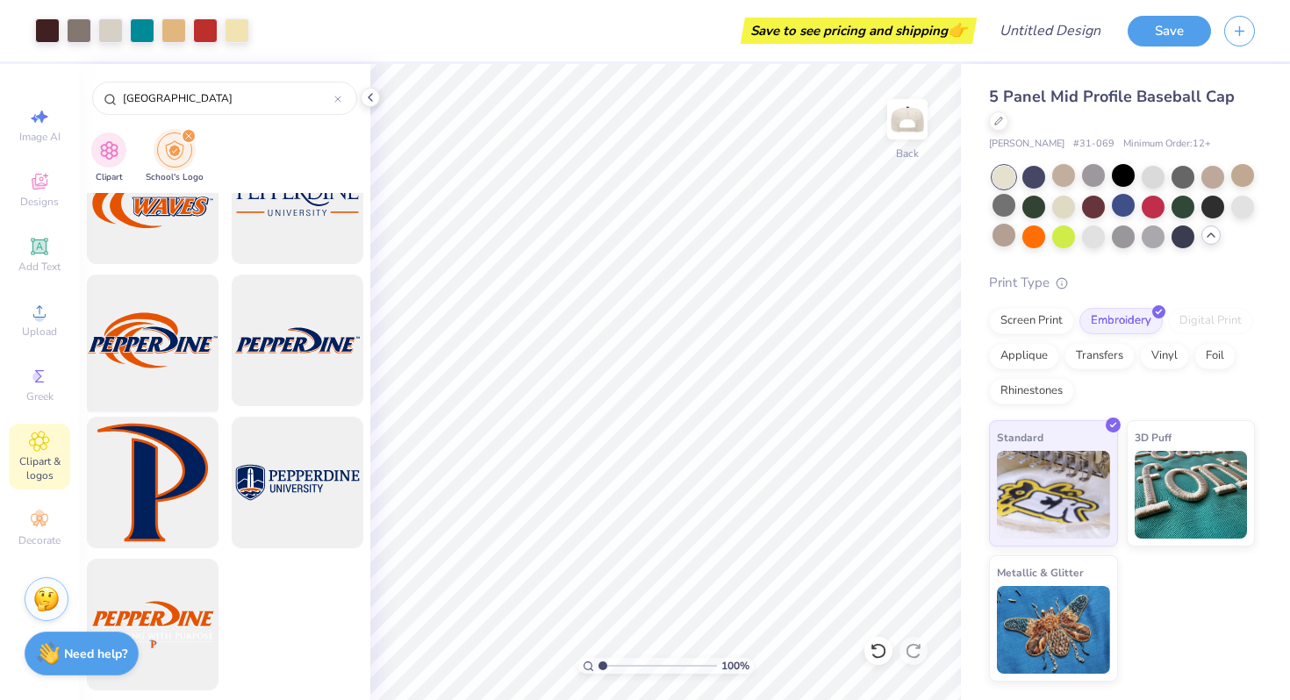
click at [146, 347] on div at bounding box center [152, 340] width 145 height 145
click at [882, 647] on icon at bounding box center [877, 651] width 15 height 16
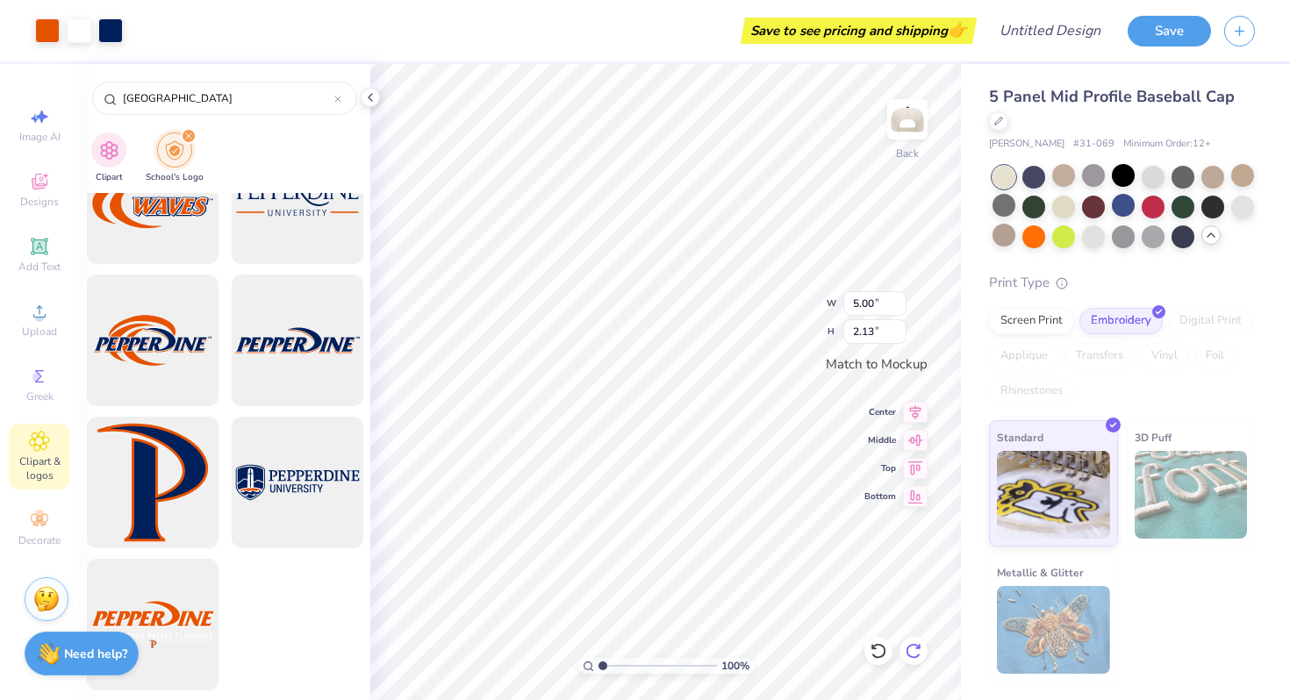
click at [912, 651] on icon at bounding box center [913, 651] width 18 height 18
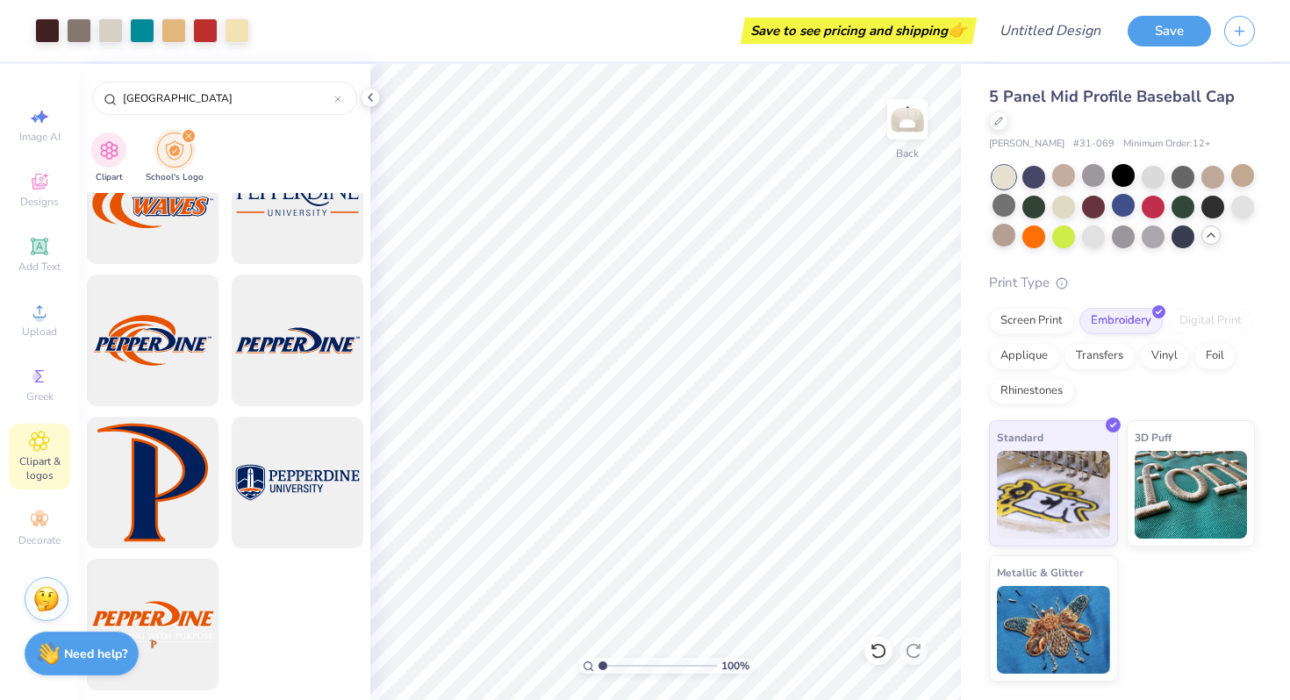
type input "1.11"
type textarea "x"
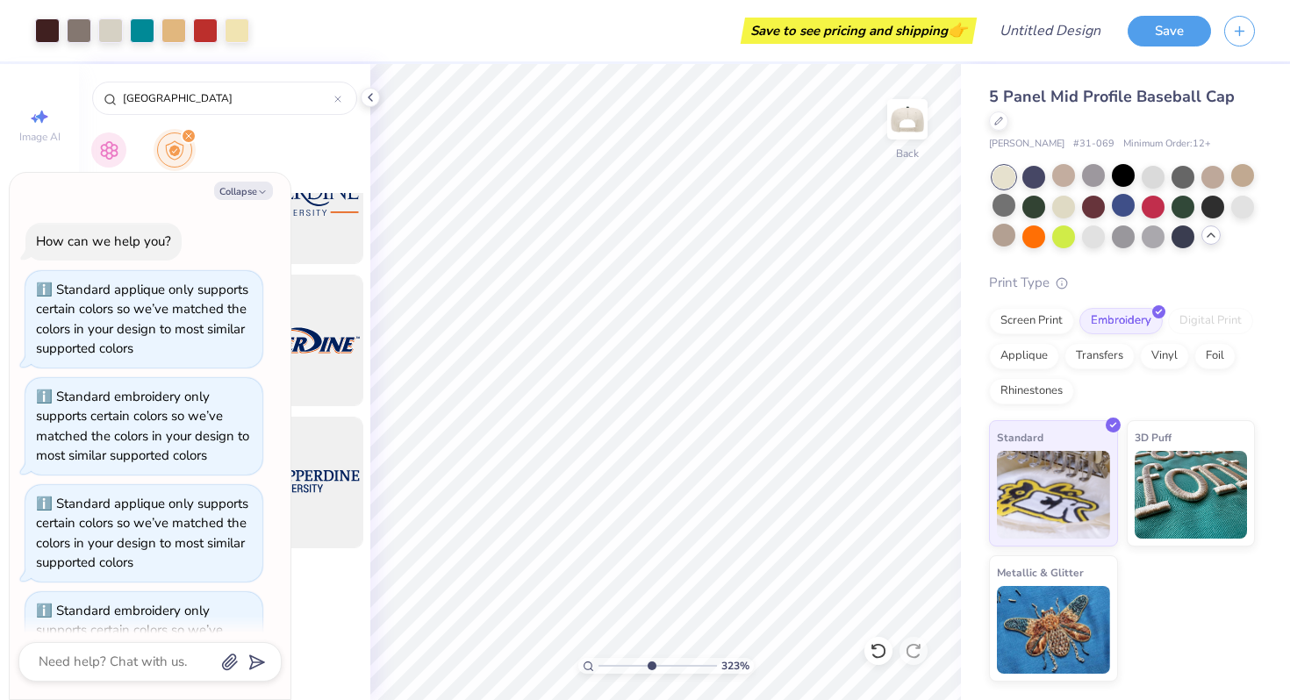
scroll to position [175, 0]
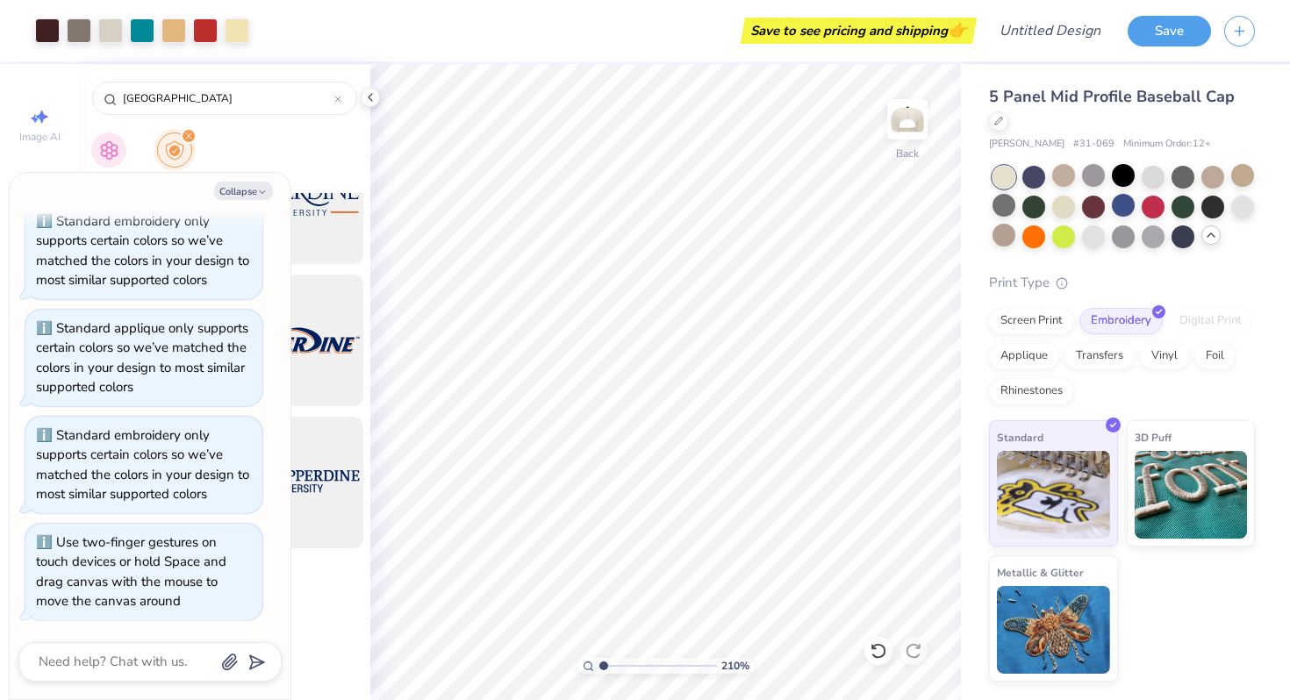
type input "1"
drag, startPoint x: 603, startPoint y: 666, endPoint x: 574, endPoint y: 654, distance: 31.1
click at [598, 658] on input "range" at bounding box center [657, 666] width 118 height 16
click at [1068, 182] on div at bounding box center [1063, 175] width 23 height 23
click at [1202, 178] on div at bounding box center [1212, 175] width 23 height 23
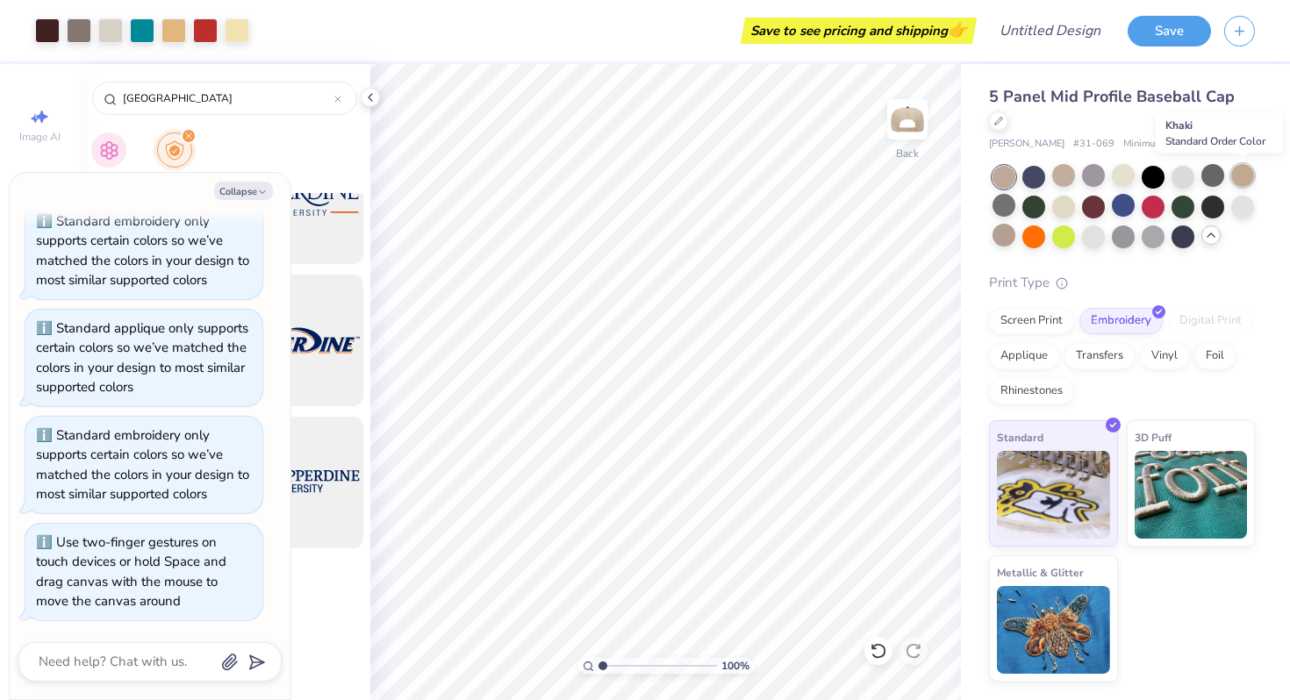
click at [1251, 178] on div at bounding box center [1242, 175] width 23 height 23
click at [1238, 212] on div at bounding box center [1242, 205] width 23 height 23
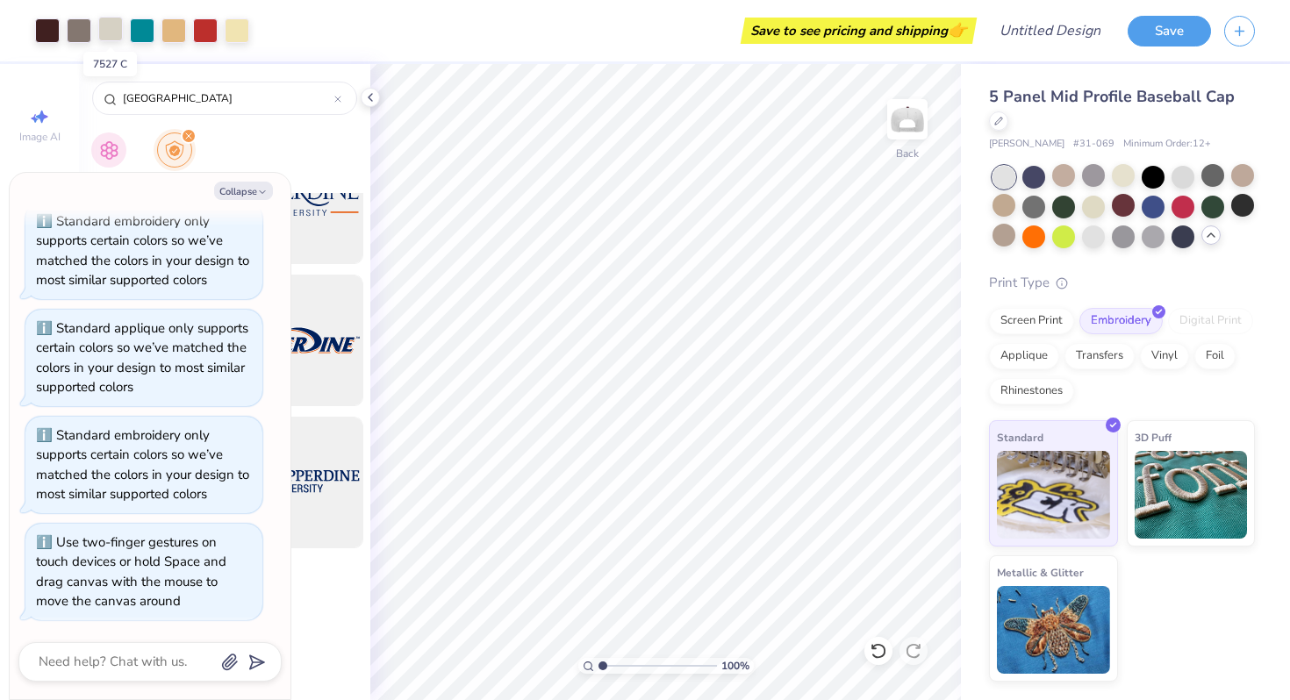
click at [113, 25] on div at bounding box center [110, 29] width 25 height 25
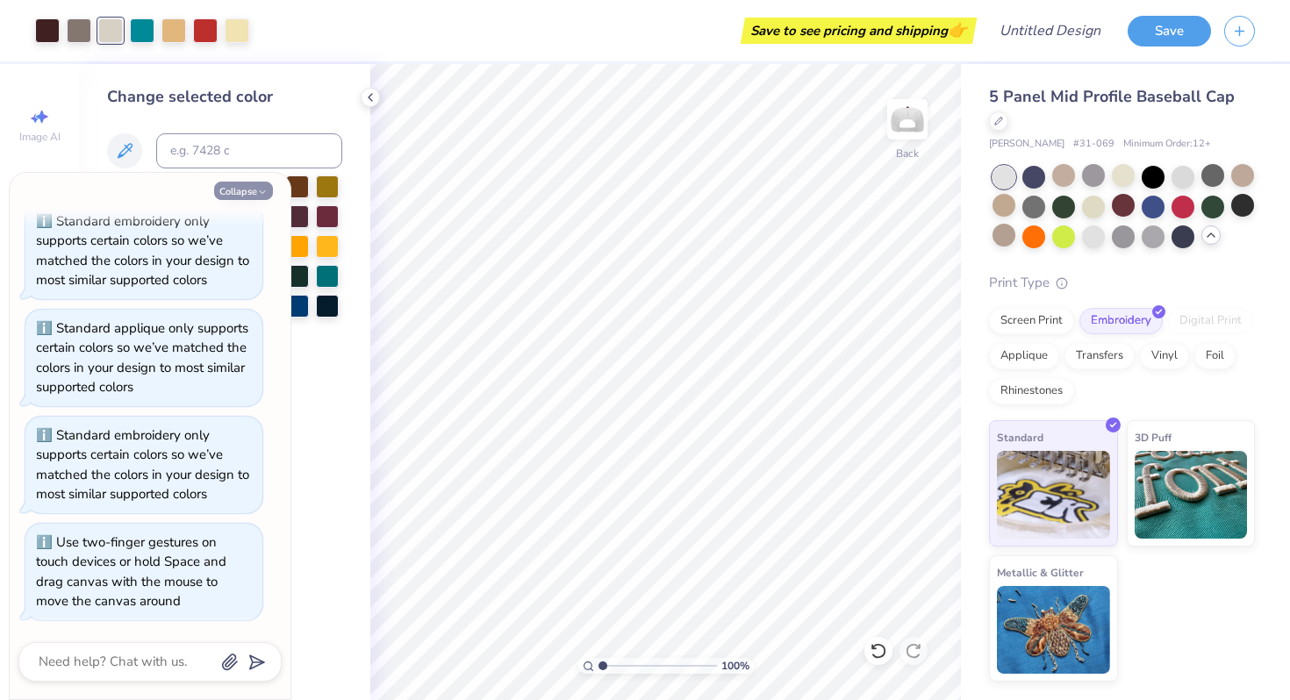
click at [244, 188] on button "Collapse" at bounding box center [243, 191] width 59 height 18
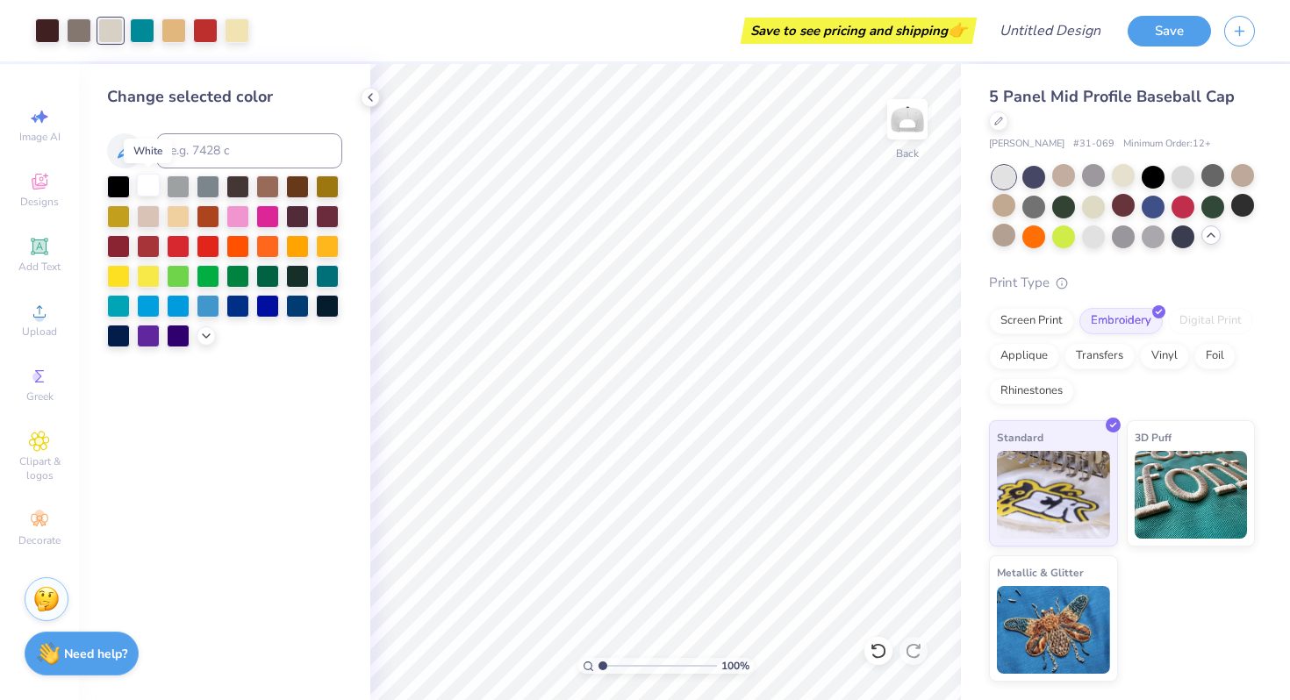
click at [153, 191] on div at bounding box center [148, 185] width 23 height 23
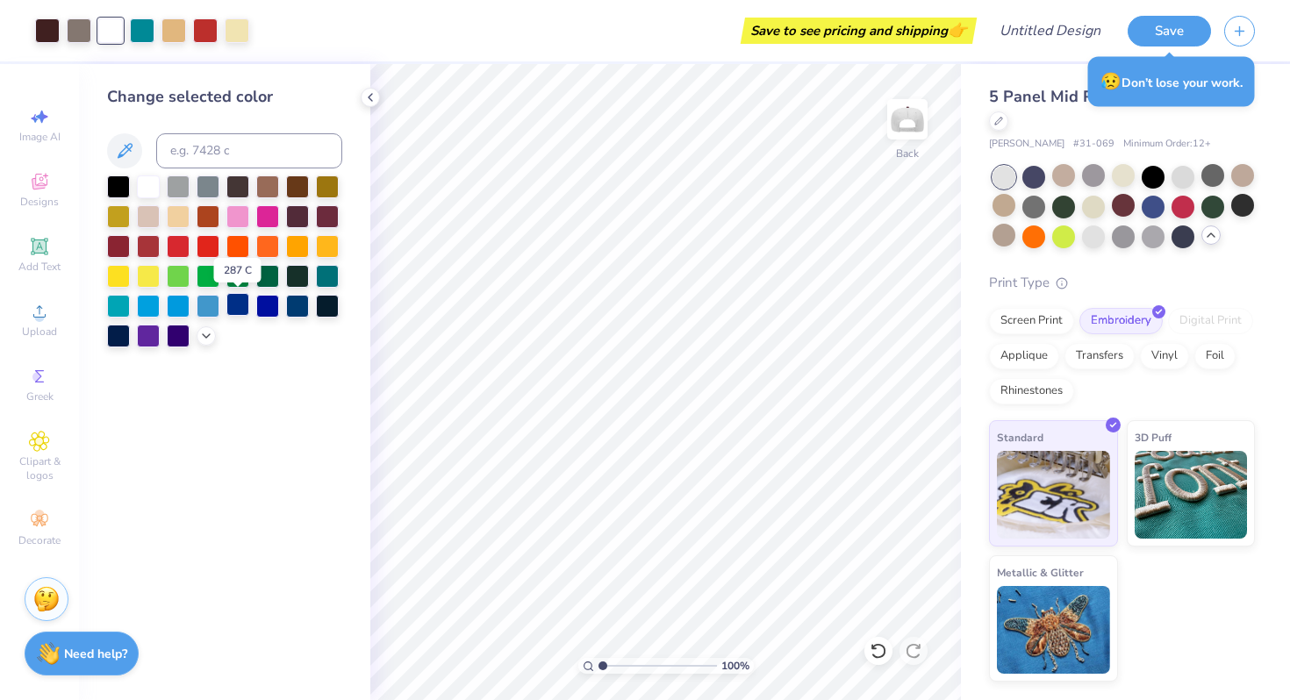
click at [234, 315] on div at bounding box center [237, 304] width 23 height 23
click at [168, 196] on div at bounding box center [178, 185] width 23 height 23
click at [152, 218] on div at bounding box center [148, 215] width 23 height 23
click at [144, 191] on div at bounding box center [148, 186] width 23 height 23
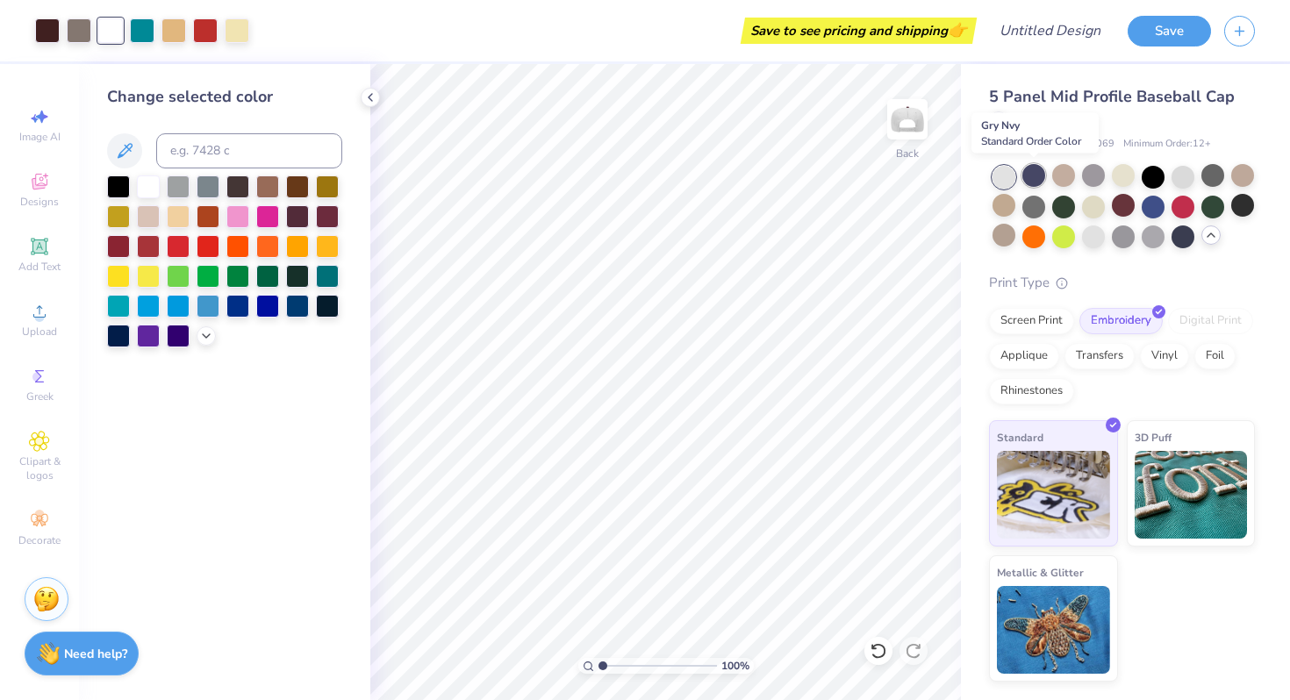
click at [1027, 176] on div at bounding box center [1033, 175] width 23 height 23
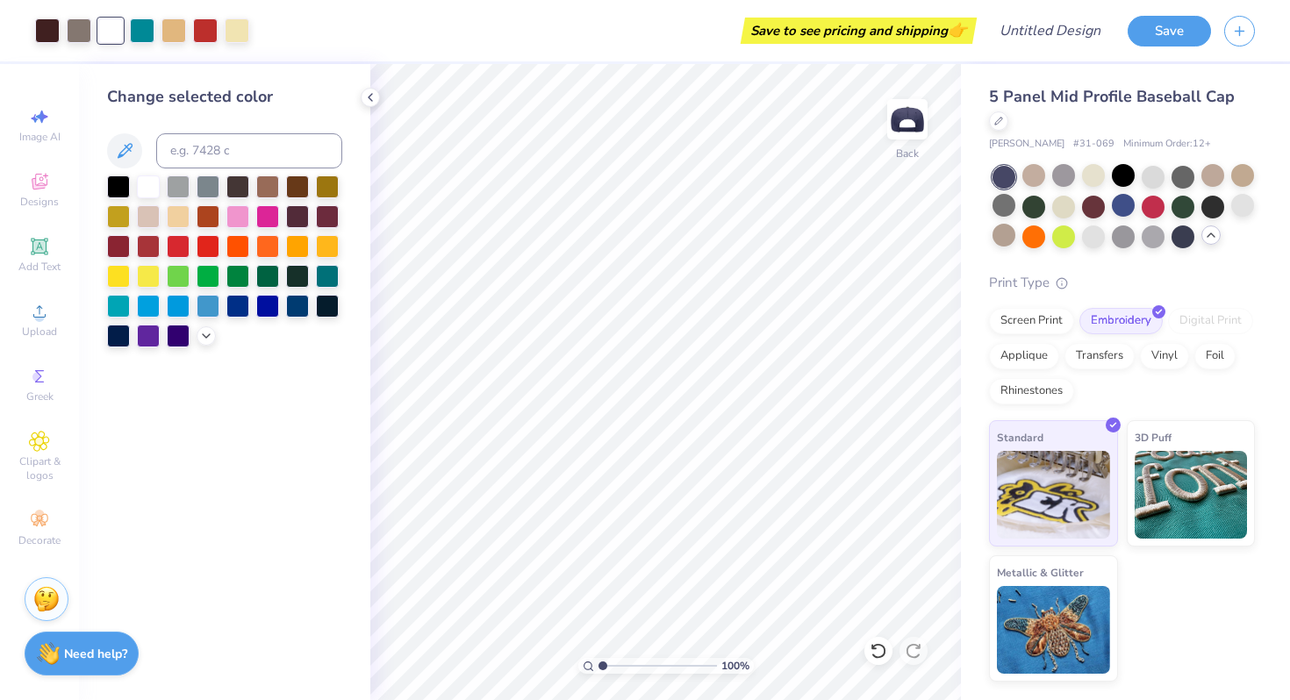
click at [1002, 175] on div at bounding box center [1003, 177] width 23 height 23
click at [1003, 175] on div at bounding box center [1003, 177] width 23 height 23
click at [1033, 175] on div at bounding box center [1033, 175] width 23 height 23
click at [1088, 175] on div at bounding box center [1093, 175] width 23 height 23
click at [1017, 209] on div at bounding box center [1123, 207] width 262 height 82
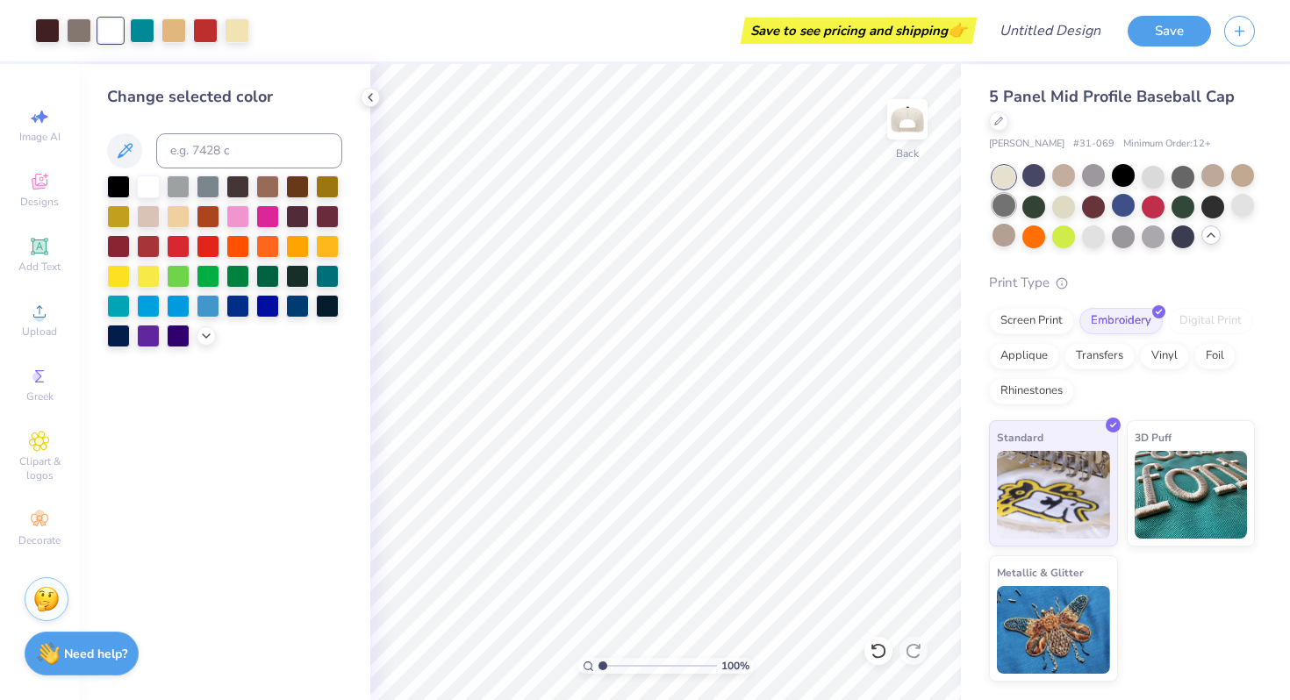
click at [1010, 209] on div at bounding box center [1003, 205] width 23 height 23
click at [996, 236] on div at bounding box center [1003, 235] width 23 height 23
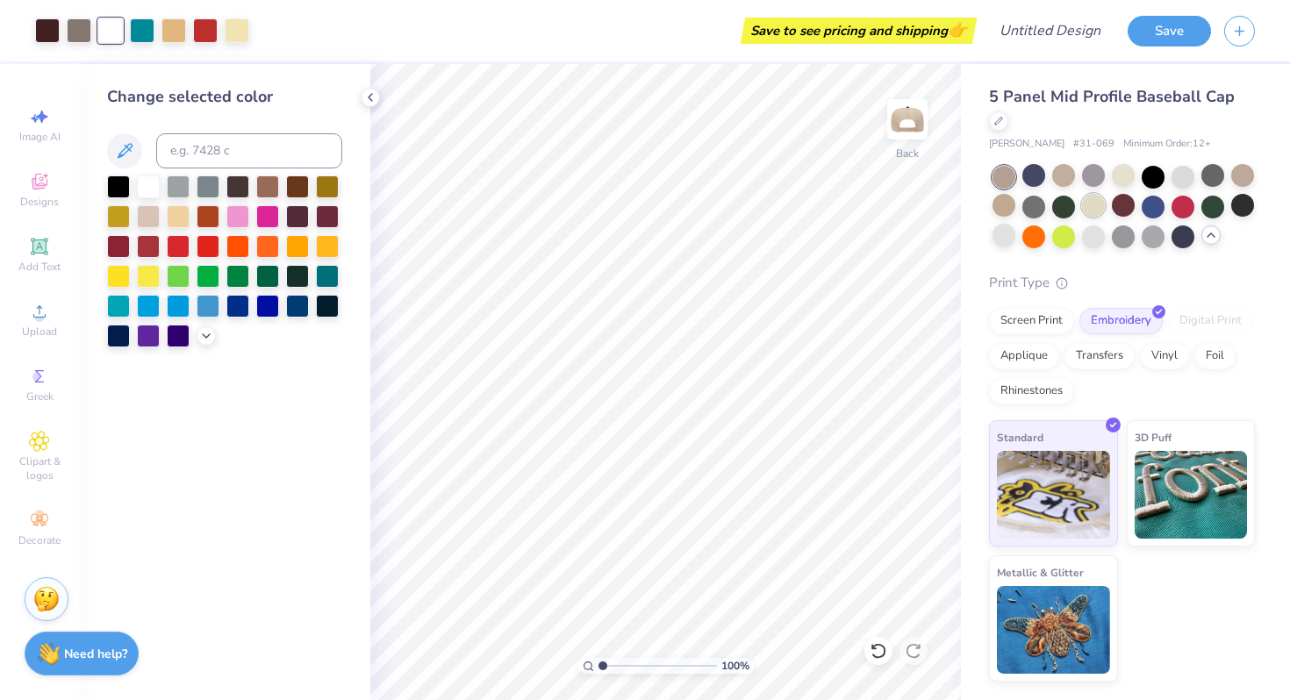
click at [1090, 204] on div at bounding box center [1093, 205] width 23 height 23
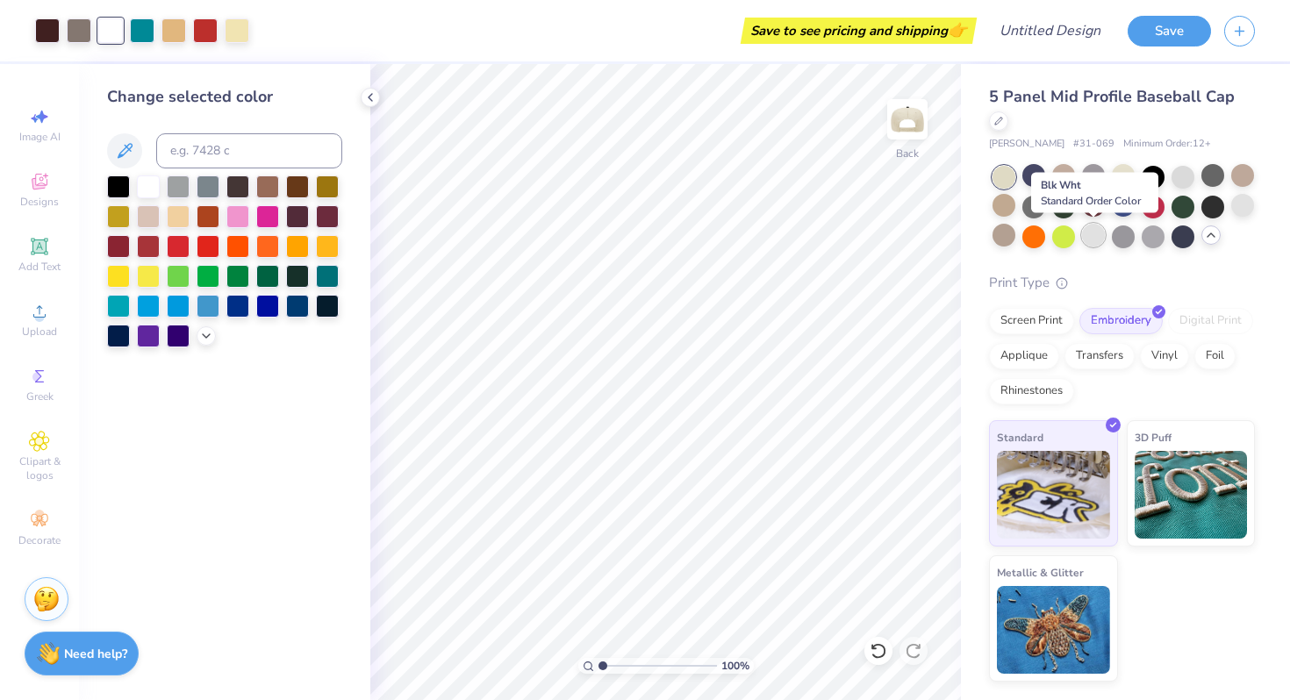
click at [1086, 239] on div at bounding box center [1093, 235] width 23 height 23
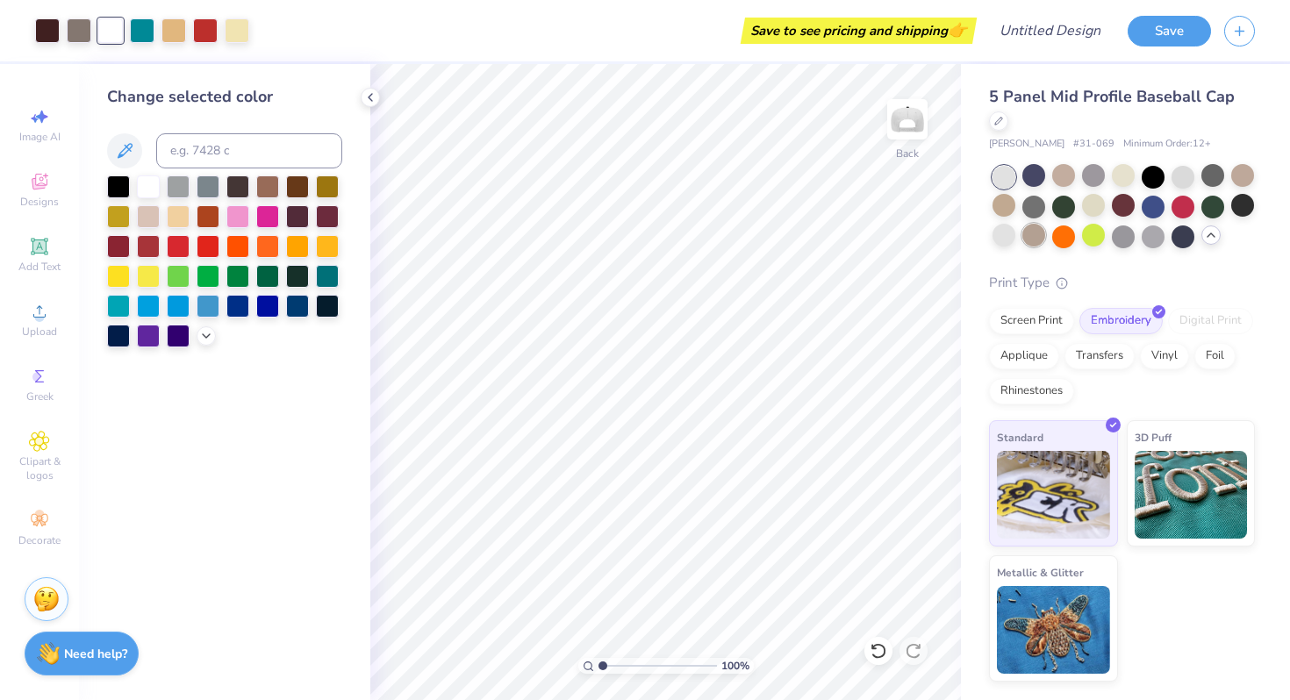
click at [1041, 238] on div at bounding box center [1033, 235] width 23 height 23
click at [1088, 209] on div at bounding box center [1093, 205] width 23 height 23
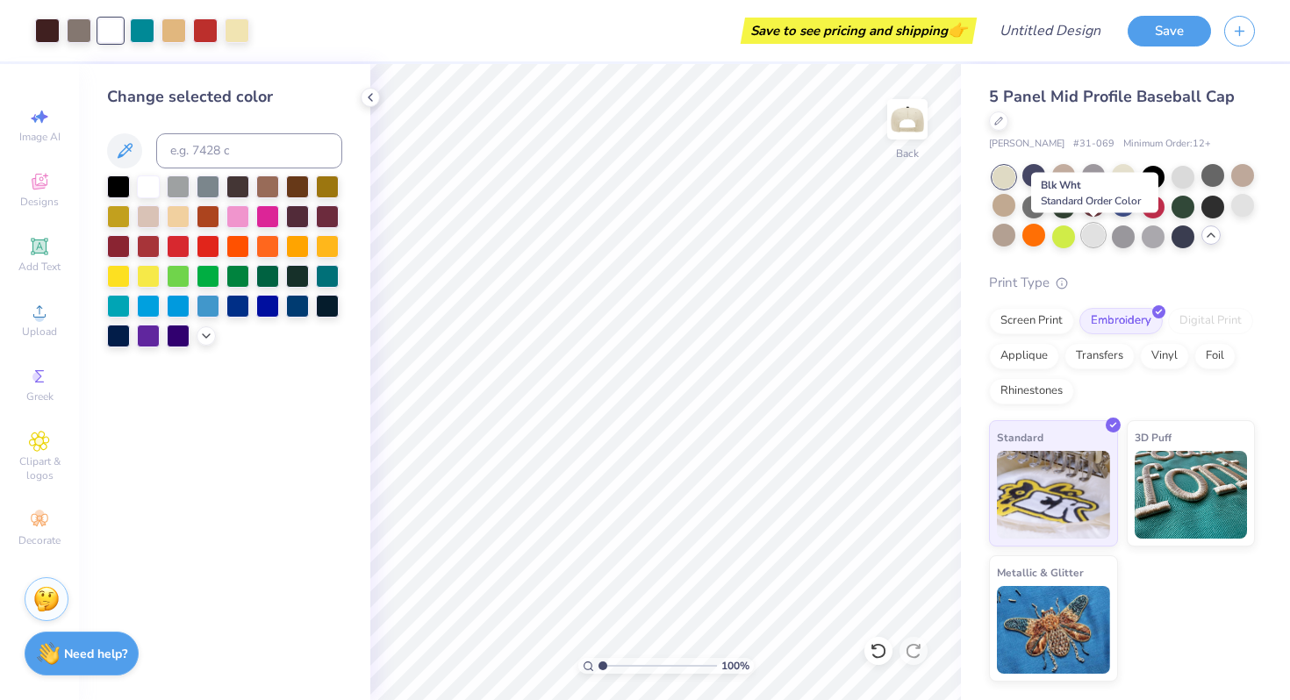
click at [1093, 235] on div at bounding box center [1093, 235] width 23 height 23
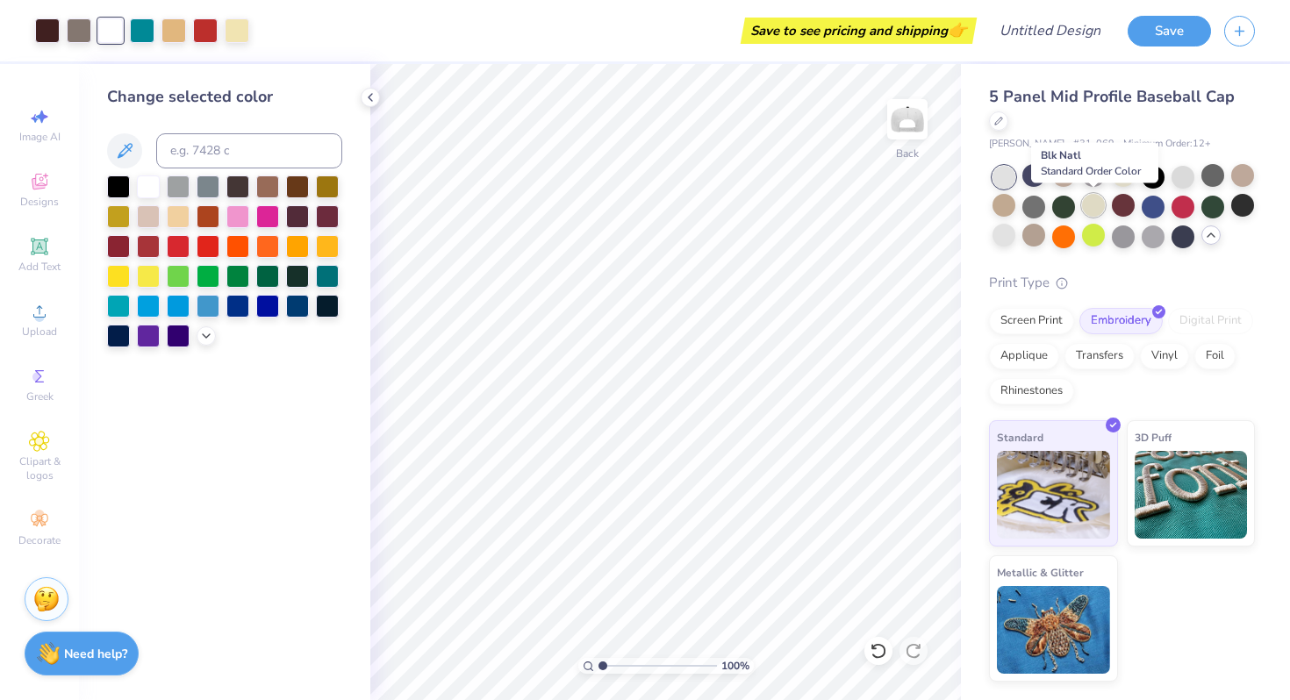
click at [1098, 210] on div at bounding box center [1093, 205] width 23 height 23
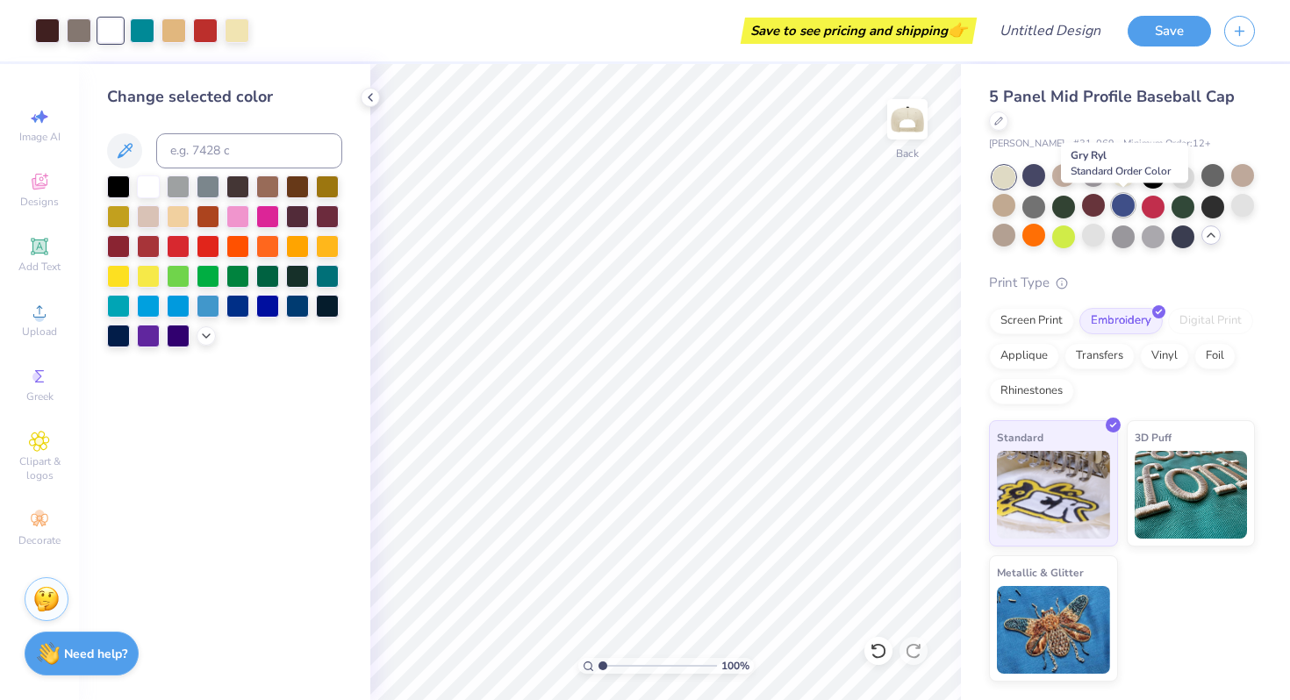
click at [1124, 210] on div at bounding box center [1122, 205] width 23 height 23
click at [1126, 206] on div at bounding box center [1122, 205] width 23 height 23
click at [1237, 188] on div at bounding box center [1123, 207] width 262 height 82
click at [1240, 209] on div at bounding box center [1242, 205] width 23 height 23
click at [181, 35] on div at bounding box center [173, 29] width 25 height 25
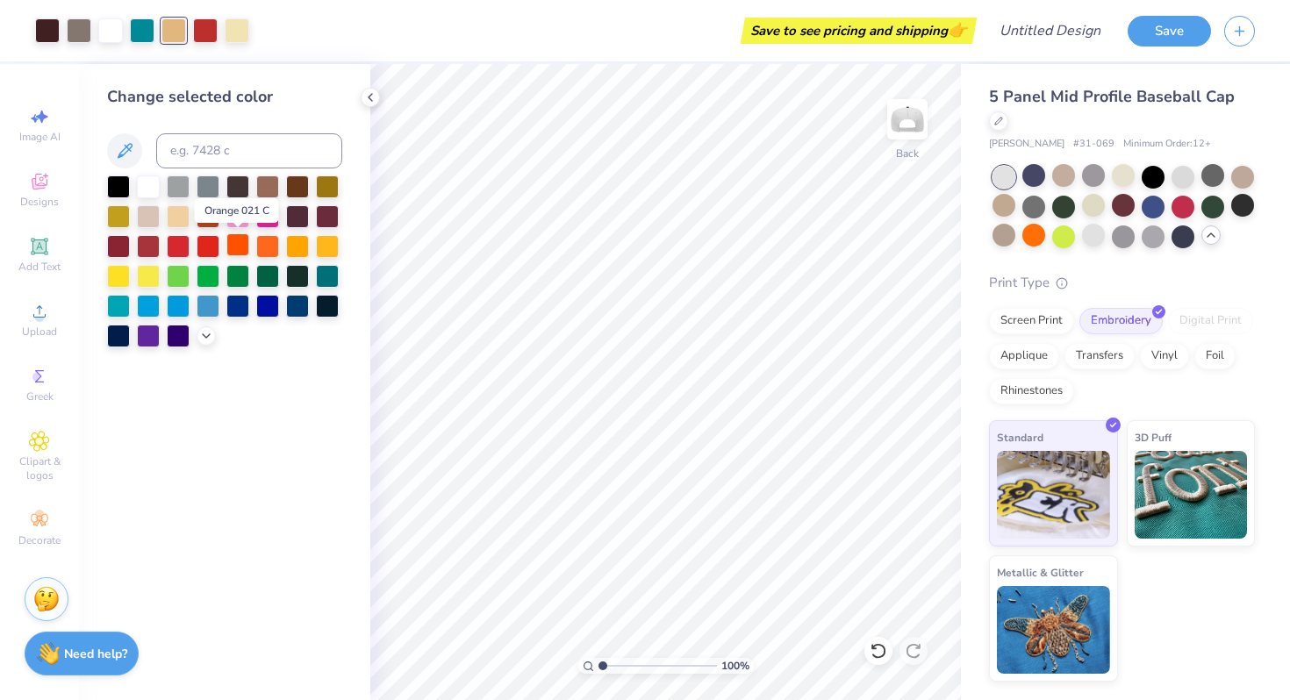
click at [246, 246] on div at bounding box center [237, 244] width 23 height 23
click at [239, 31] on div at bounding box center [237, 29] width 25 height 25
click at [236, 248] on div at bounding box center [237, 244] width 23 height 23
click at [146, 189] on div at bounding box center [148, 185] width 23 height 23
click at [119, 37] on div at bounding box center [110, 30] width 25 height 25
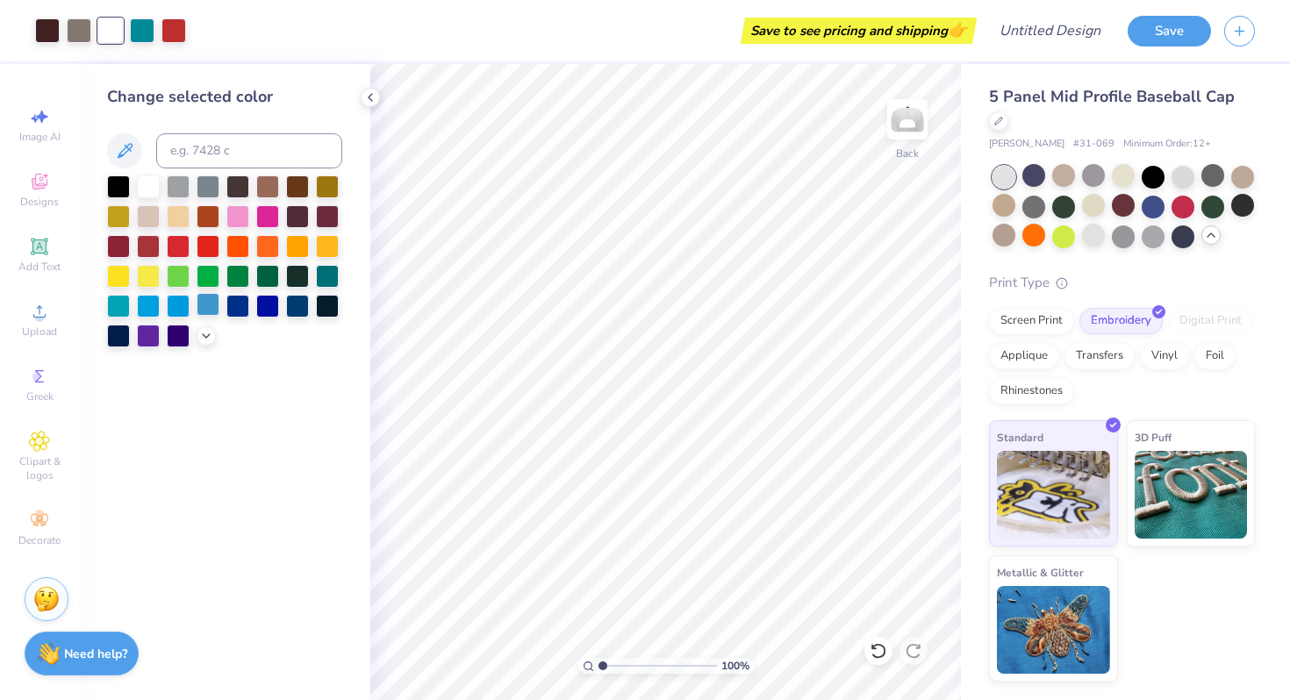
click at [212, 301] on div at bounding box center [207, 304] width 23 height 23
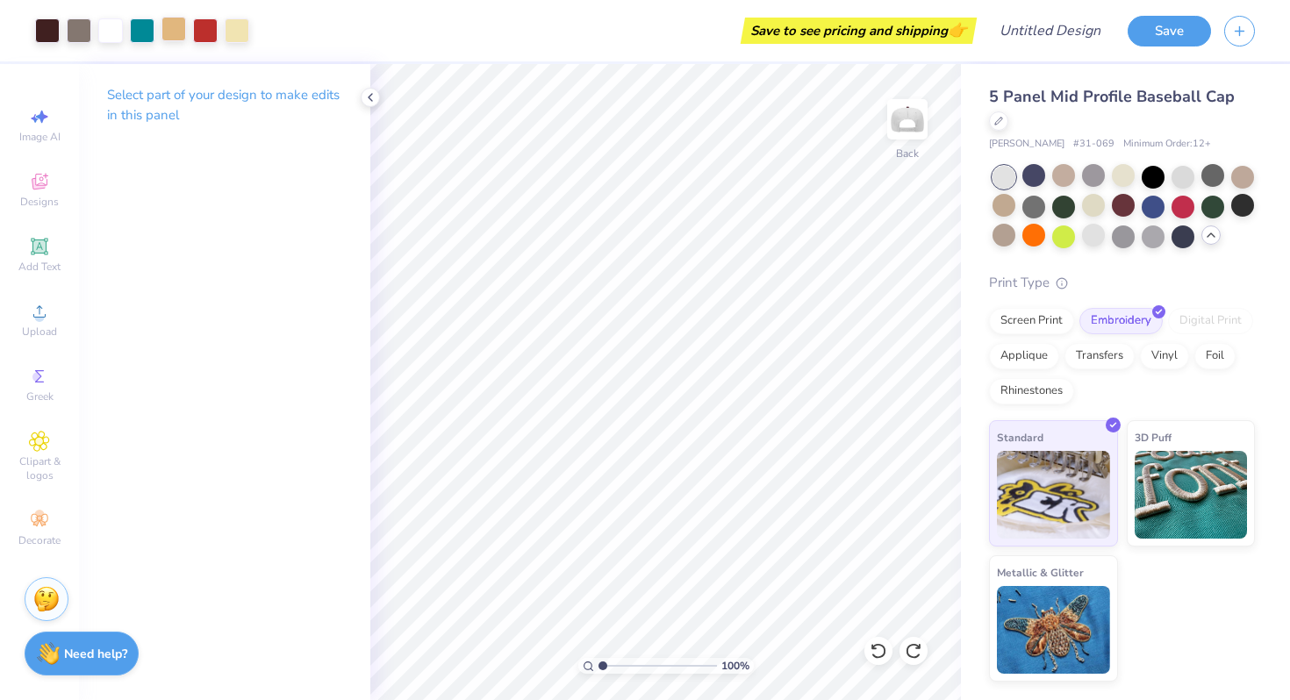
click at [175, 37] on div at bounding box center [173, 29] width 25 height 25
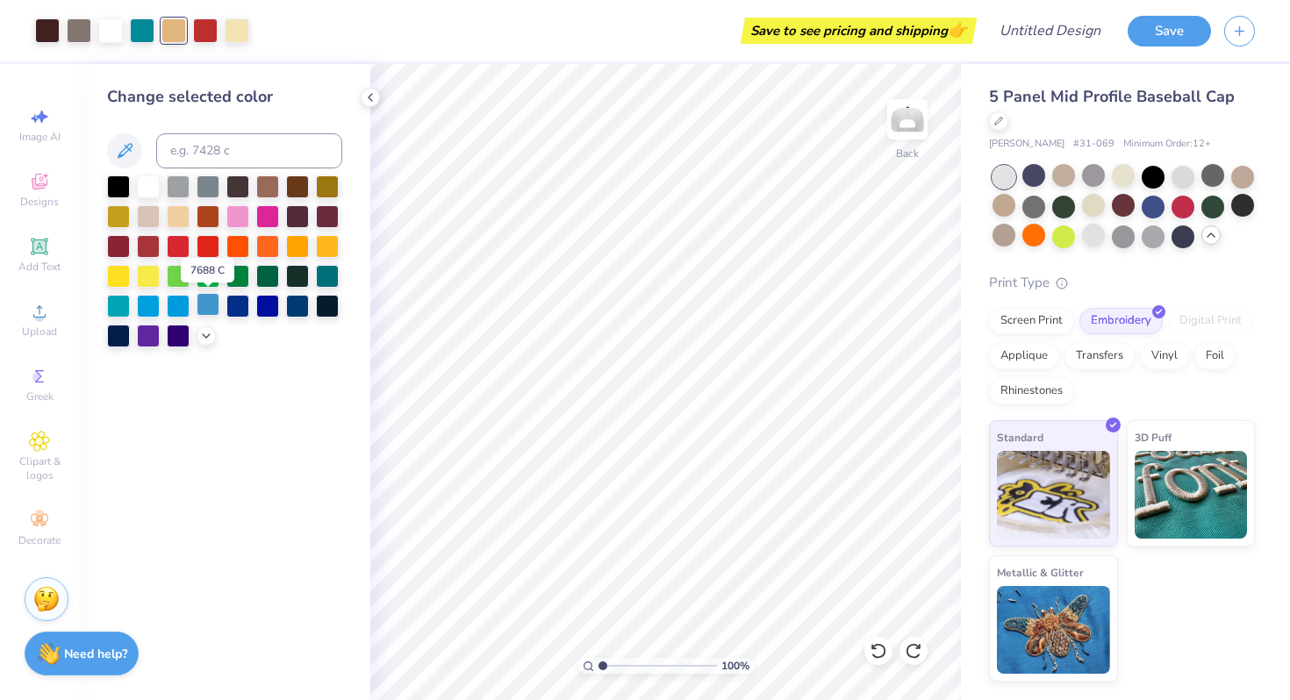
click at [201, 309] on div at bounding box center [207, 304] width 23 height 23
click at [204, 339] on icon at bounding box center [206, 334] width 14 height 14
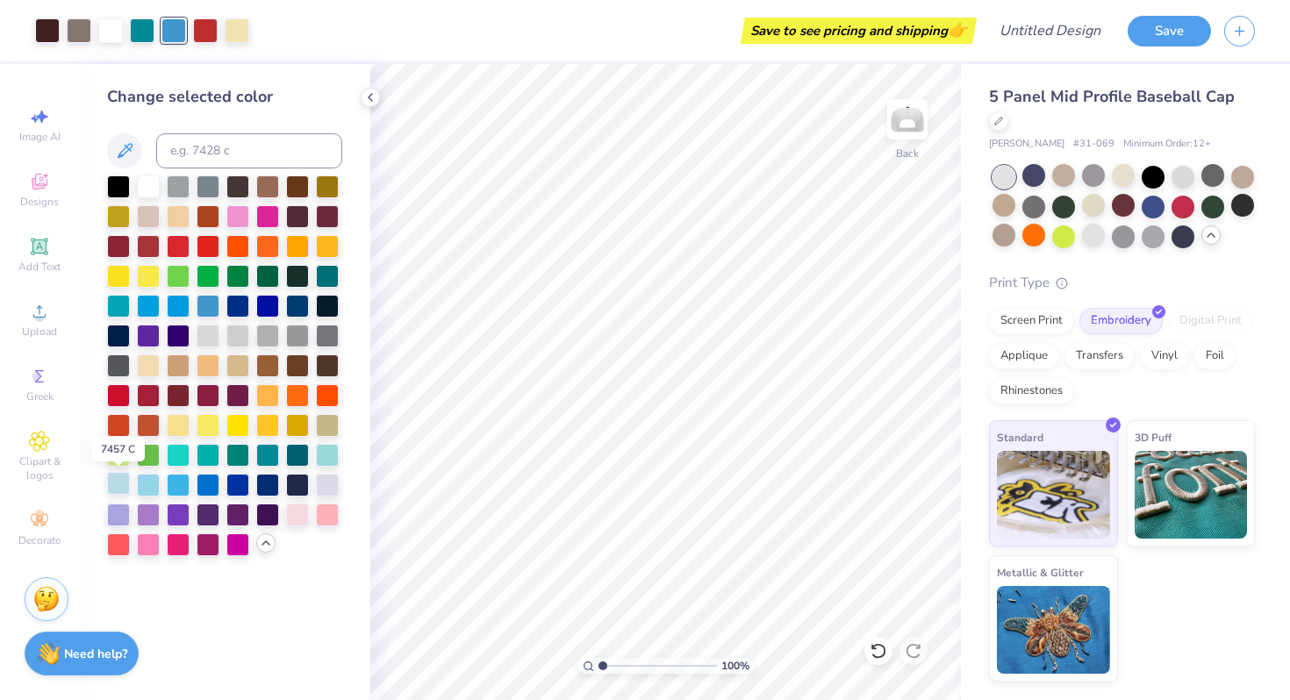
click at [112, 485] on div at bounding box center [118, 483] width 23 height 23
click at [231, 31] on div at bounding box center [237, 29] width 25 height 25
click at [124, 539] on div at bounding box center [118, 543] width 23 height 23
click at [332, 389] on div at bounding box center [327, 393] width 23 height 23
click at [300, 395] on div at bounding box center [297, 393] width 23 height 23
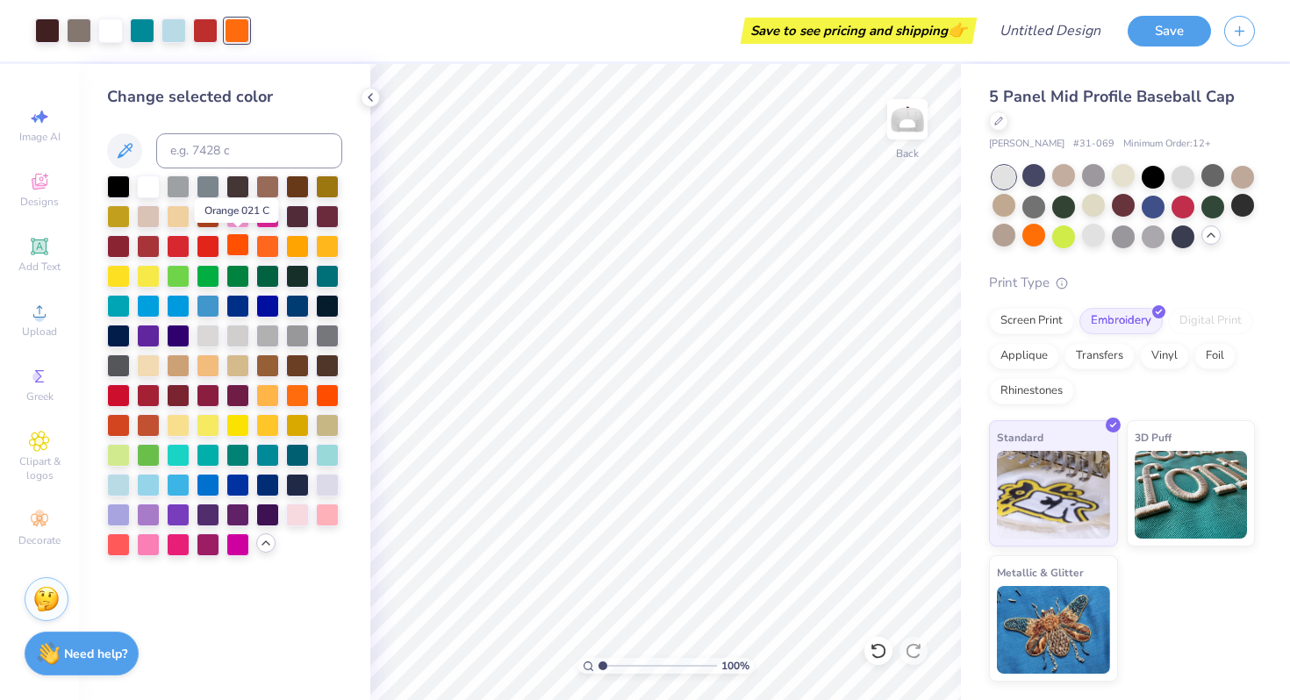
click at [239, 252] on div at bounding box center [237, 244] width 23 height 23
click at [268, 245] on div at bounding box center [267, 244] width 23 height 23
click at [208, 29] on div at bounding box center [205, 29] width 25 height 25
click at [328, 395] on div at bounding box center [327, 393] width 23 height 23
click at [76, 27] on div at bounding box center [79, 29] width 25 height 25
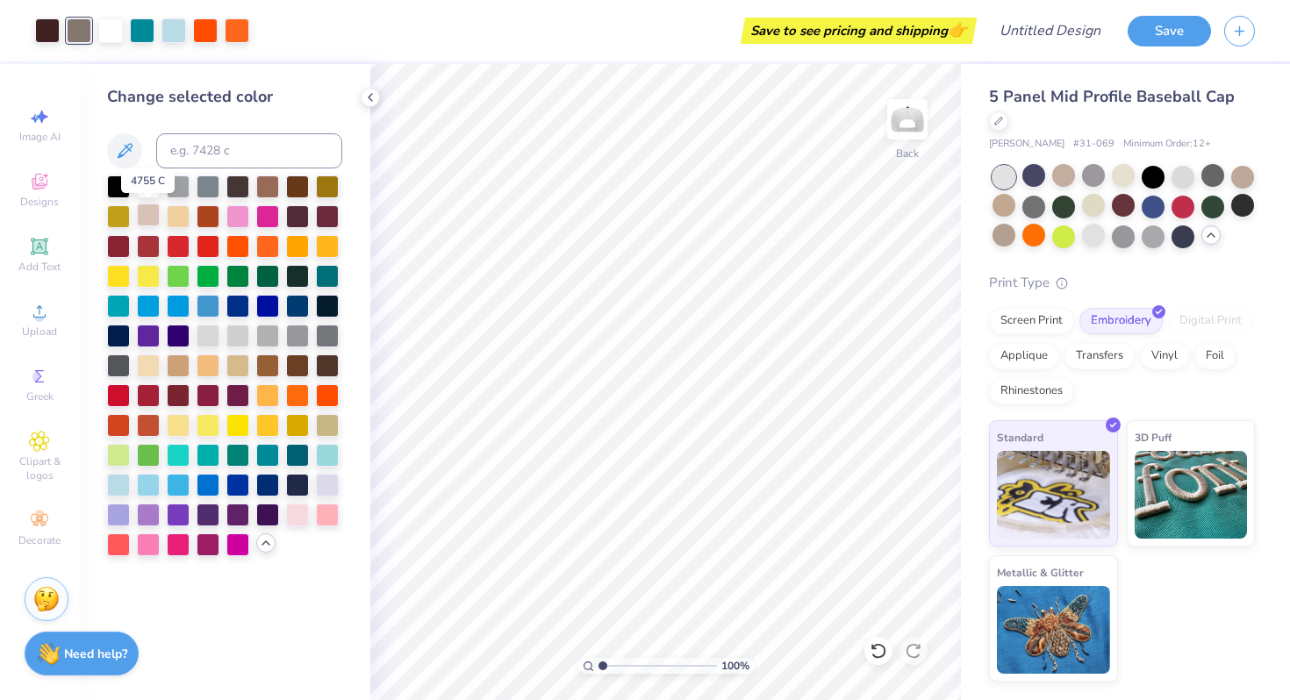
click at [146, 221] on div at bounding box center [148, 215] width 23 height 23
click at [146, 196] on div at bounding box center [148, 185] width 23 height 23
click at [370, 104] on icon at bounding box center [370, 97] width 14 height 14
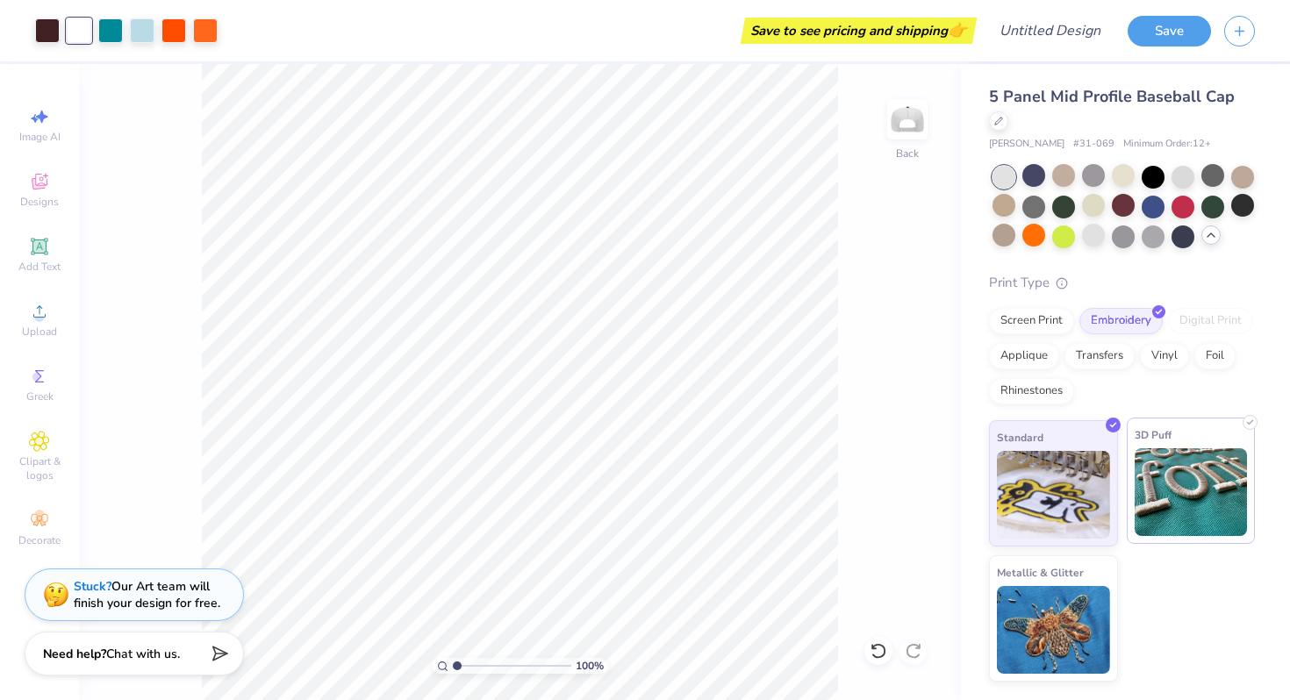
click at [1147, 488] on img at bounding box center [1190, 492] width 113 height 88
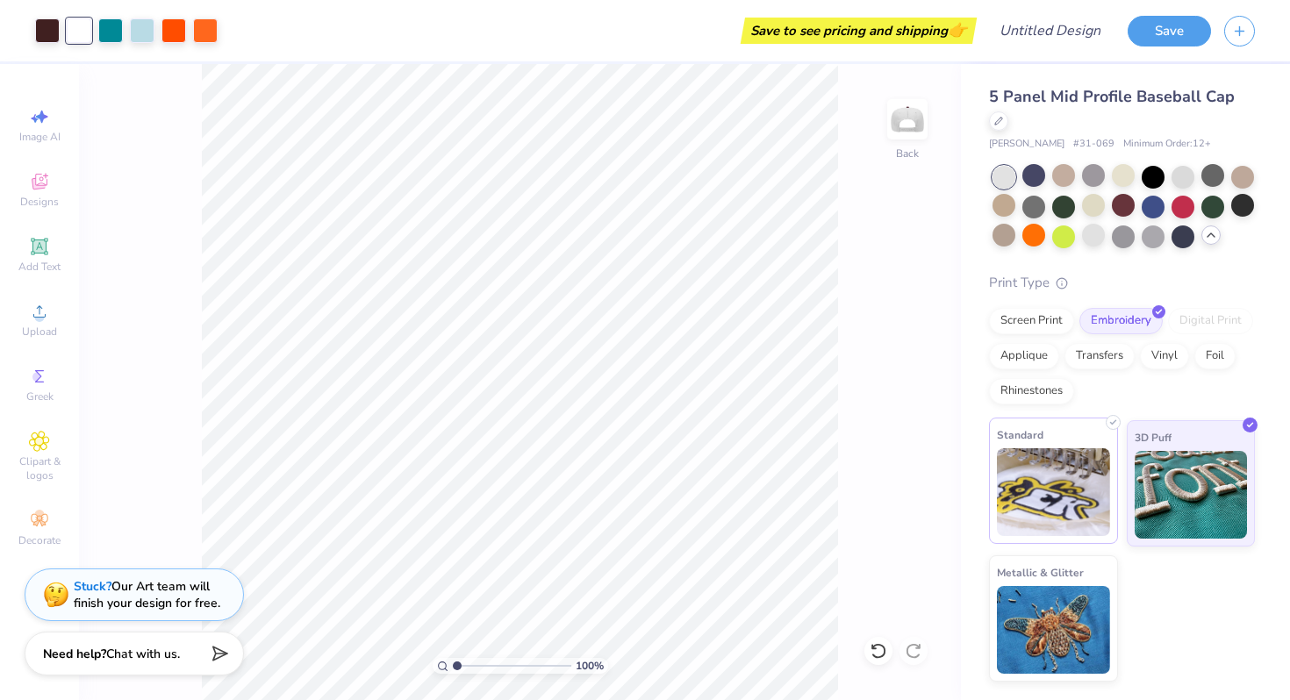
click at [1077, 483] on img at bounding box center [1053, 492] width 113 height 88
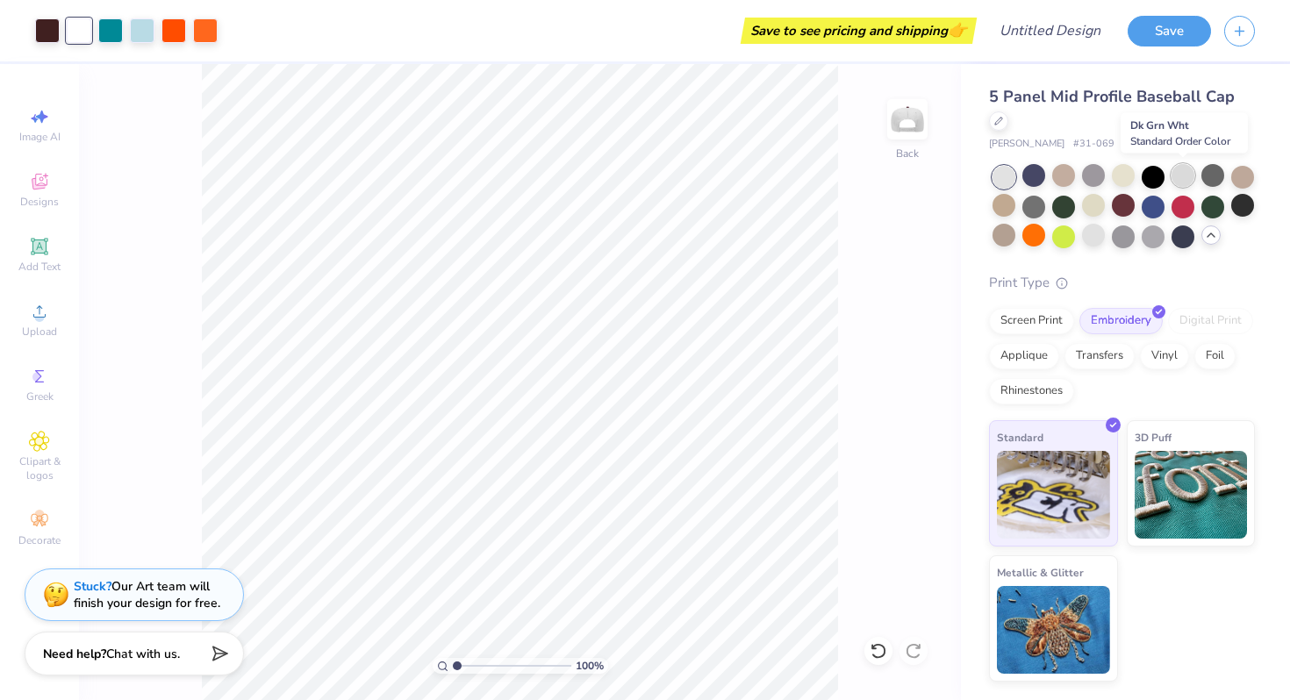
click at [1192, 178] on div at bounding box center [1182, 175] width 23 height 23
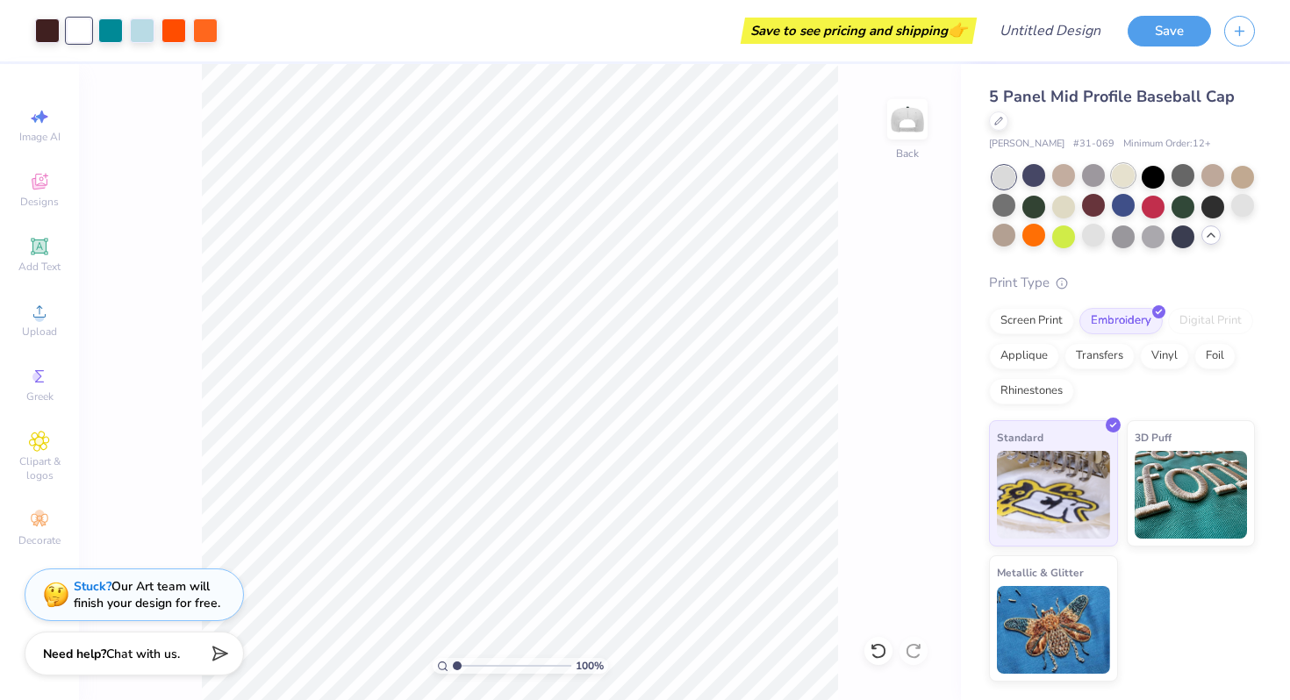
click at [1133, 178] on div at bounding box center [1122, 175] width 23 height 23
click at [1233, 182] on div at bounding box center [1242, 175] width 23 height 23
click at [1061, 207] on div at bounding box center [1063, 205] width 23 height 23
click at [1010, 211] on div at bounding box center [1003, 205] width 23 height 23
click at [1005, 237] on div at bounding box center [1003, 235] width 23 height 23
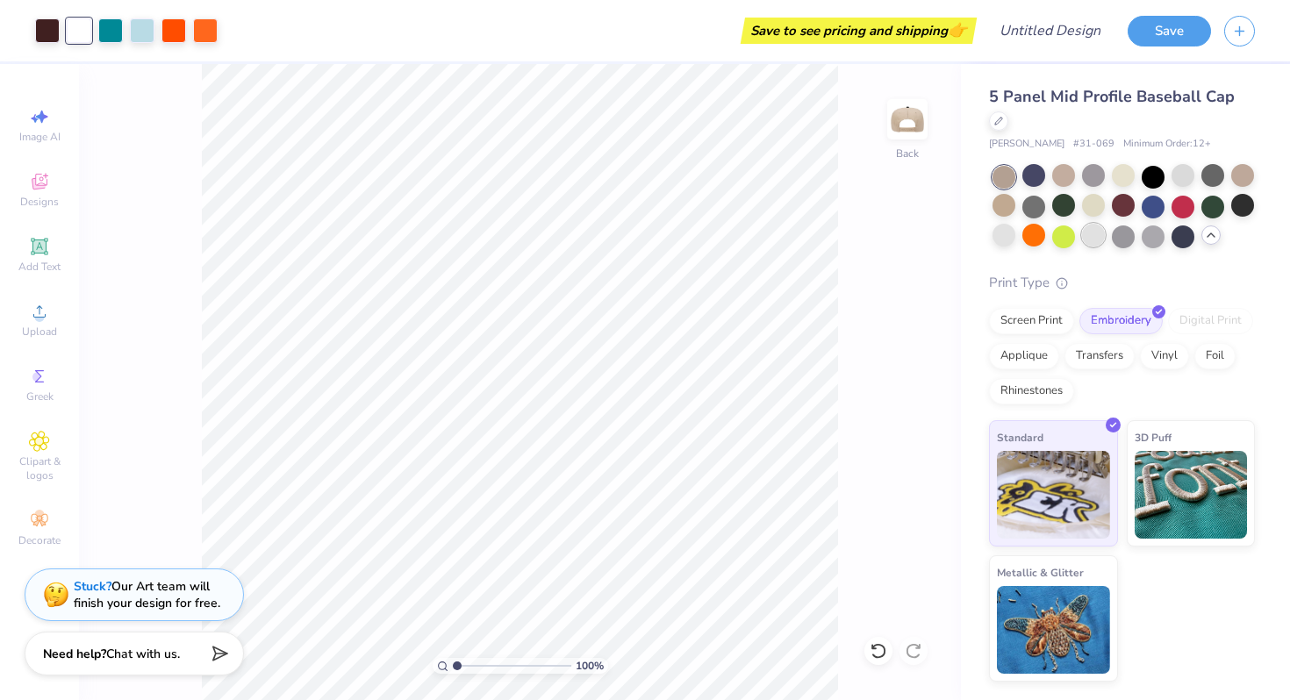
click at [1098, 239] on div at bounding box center [1093, 235] width 23 height 23
click at [1122, 239] on div at bounding box center [1122, 235] width 23 height 23
click at [1154, 239] on div at bounding box center [1152, 235] width 23 height 23
click at [1183, 232] on div at bounding box center [1182, 235] width 23 height 23
click at [1192, 172] on div at bounding box center [1182, 175] width 23 height 23
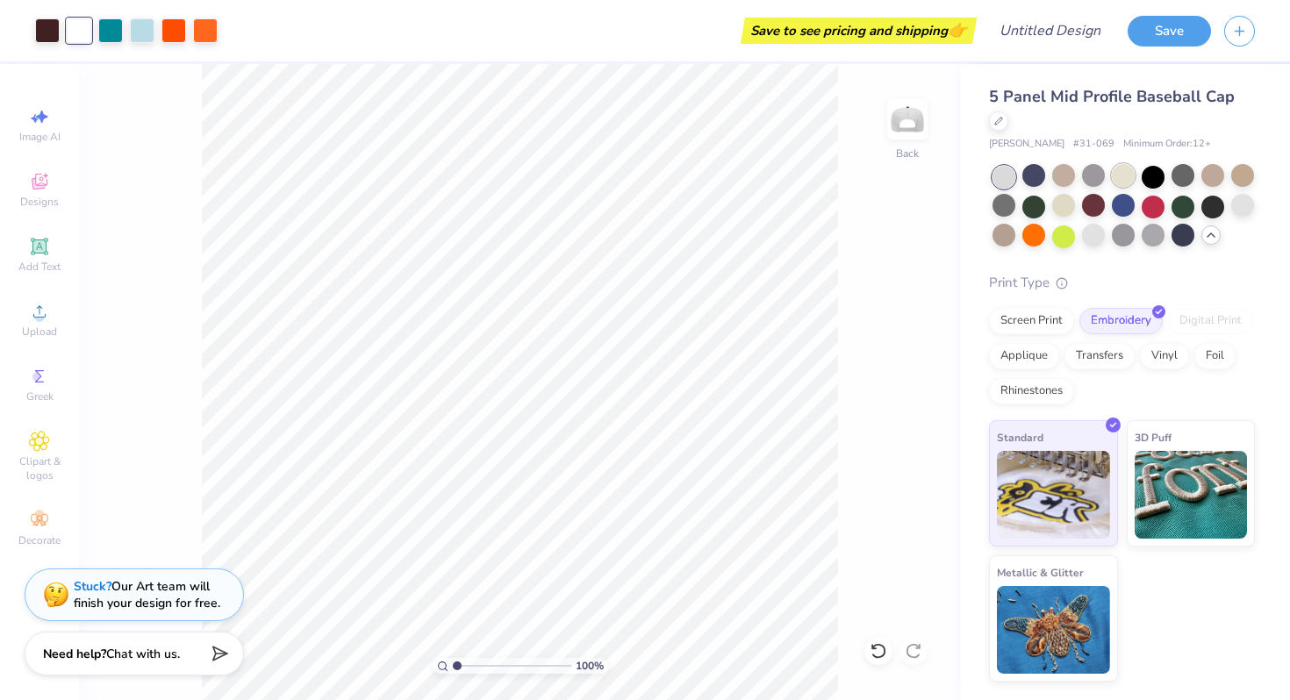
click at [1129, 172] on div at bounding box center [1122, 175] width 23 height 23
click at [1067, 175] on div at bounding box center [1063, 175] width 23 height 23
click at [1090, 182] on div at bounding box center [1093, 175] width 23 height 23
click at [992, 210] on div at bounding box center [1003, 205] width 23 height 23
click at [1057, 176] on div at bounding box center [1063, 175] width 23 height 23
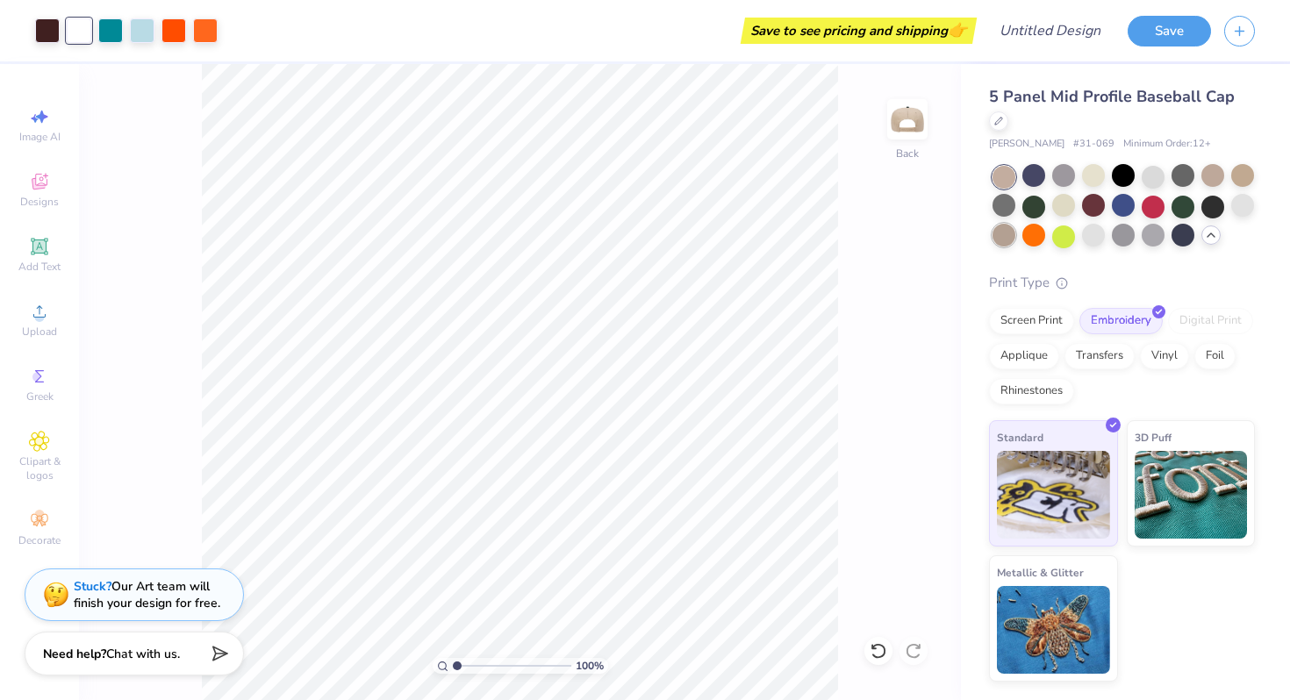
click at [1010, 239] on div at bounding box center [1003, 235] width 23 height 23
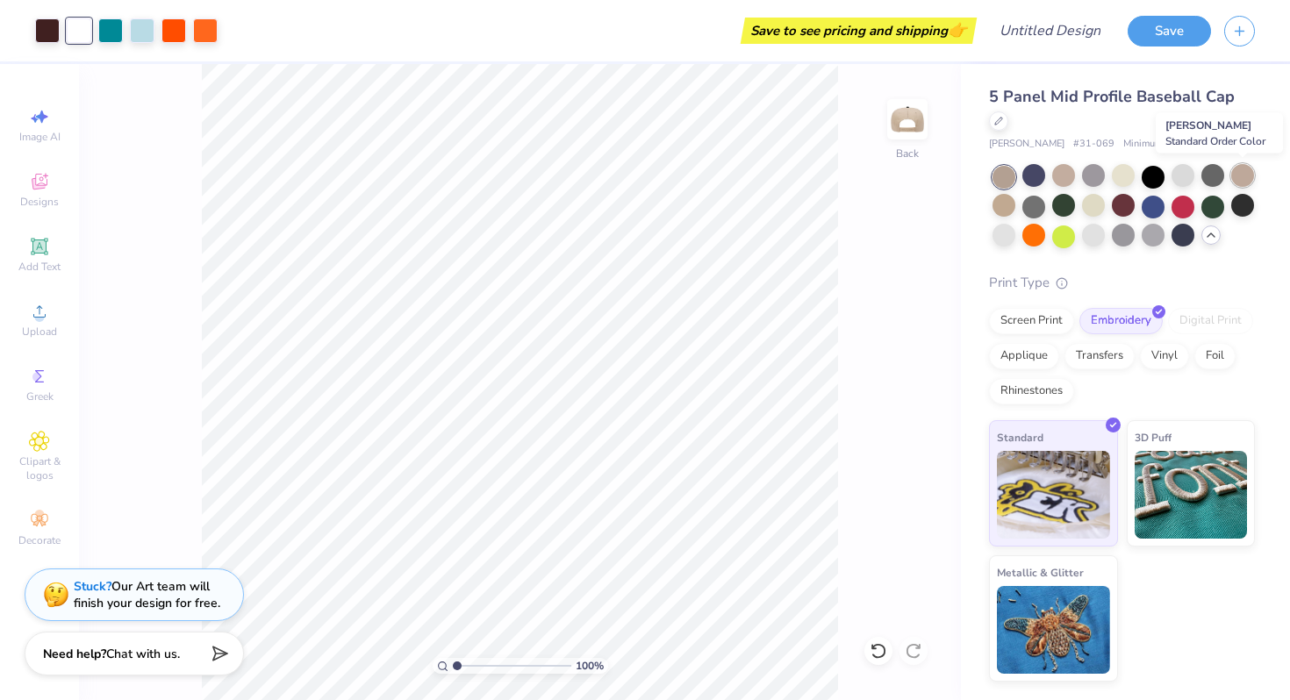
click at [1237, 179] on div at bounding box center [1242, 175] width 23 height 23
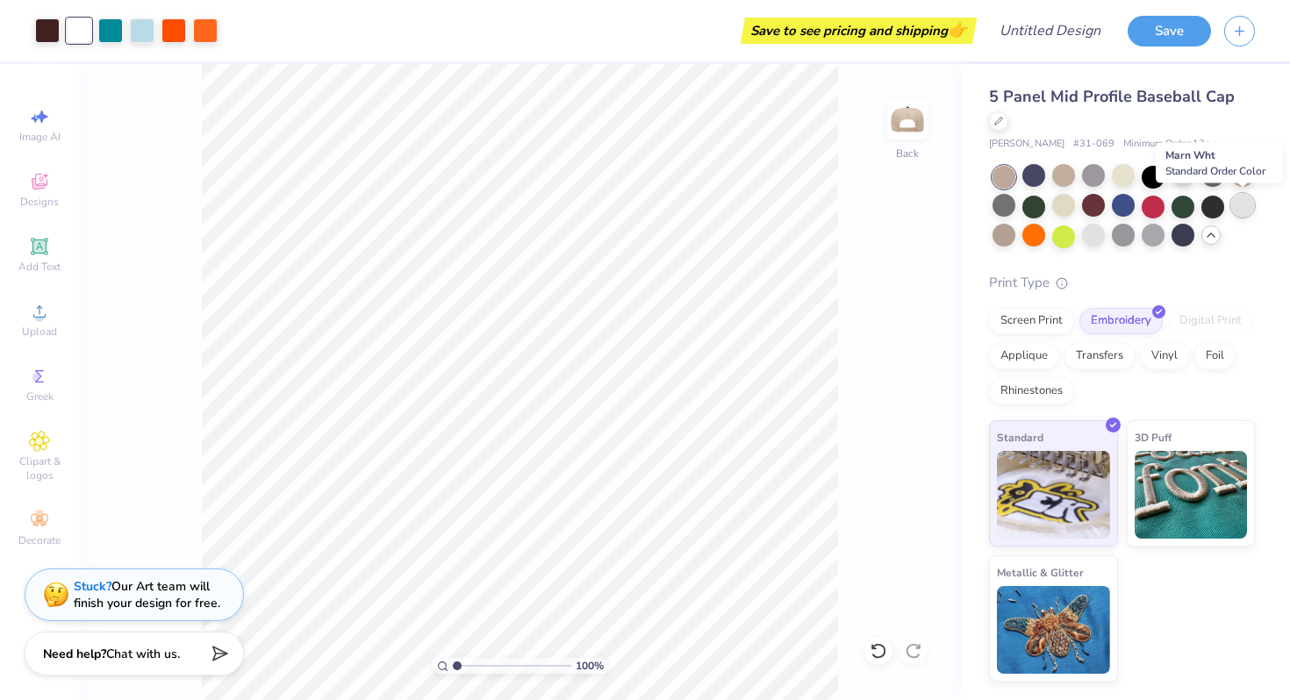
click at [1242, 204] on div at bounding box center [1242, 205] width 23 height 23
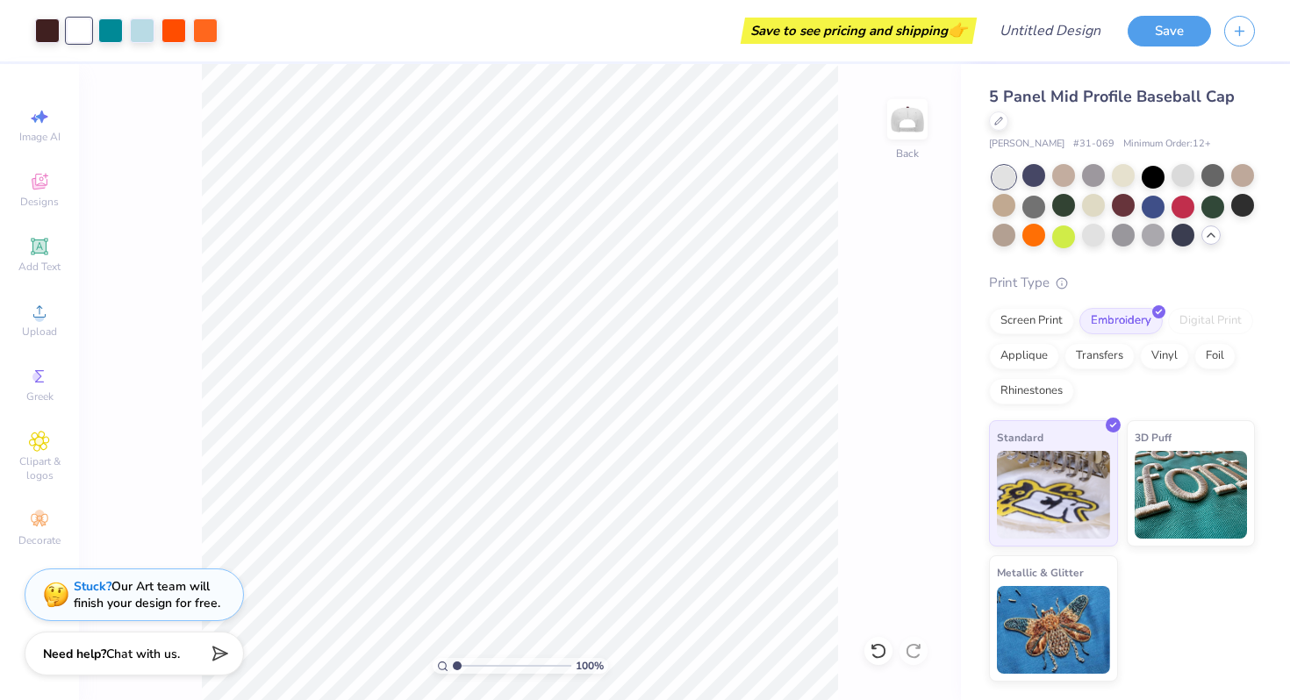
click at [1211, 237] on icon at bounding box center [1211, 235] width 14 height 14
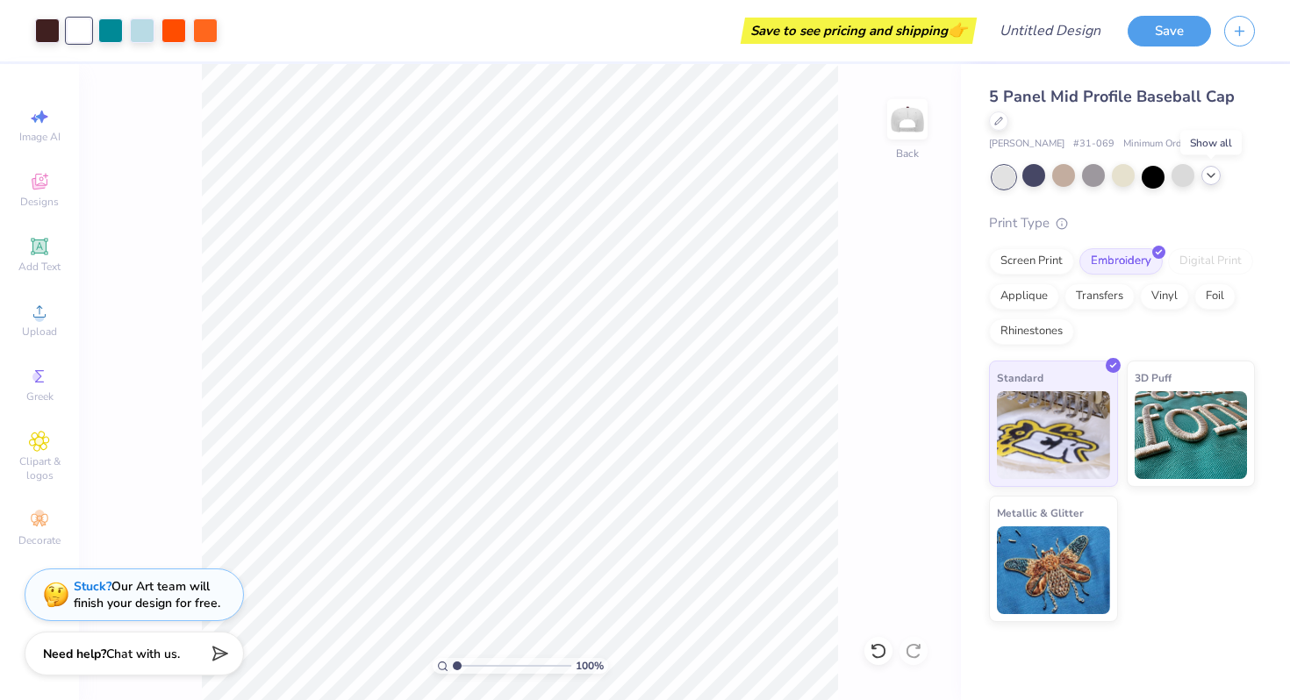
click at [1218, 179] on div at bounding box center [1210, 175] width 19 height 19
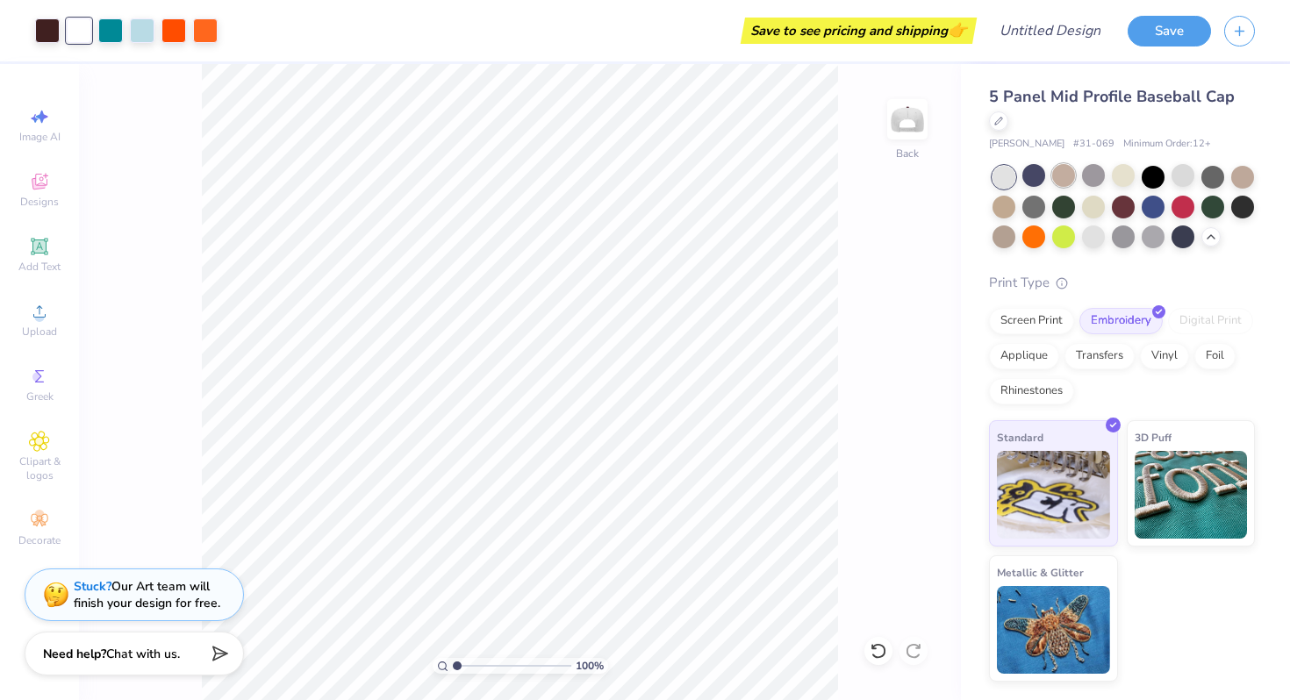
click at [1068, 176] on div at bounding box center [1063, 175] width 23 height 23
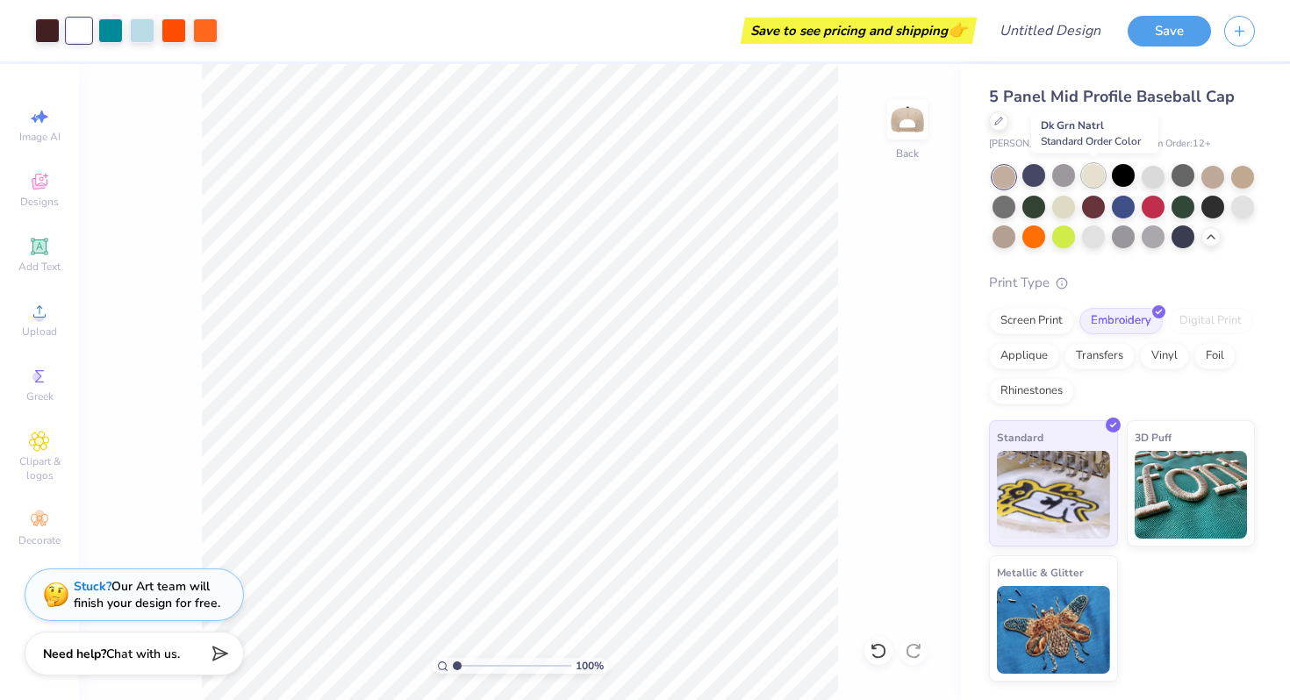
click at [1094, 176] on div at bounding box center [1093, 175] width 23 height 23
click at [1065, 180] on div at bounding box center [1063, 175] width 23 height 23
click at [1149, 181] on div at bounding box center [1152, 175] width 23 height 23
click at [1068, 204] on div at bounding box center [1063, 205] width 23 height 23
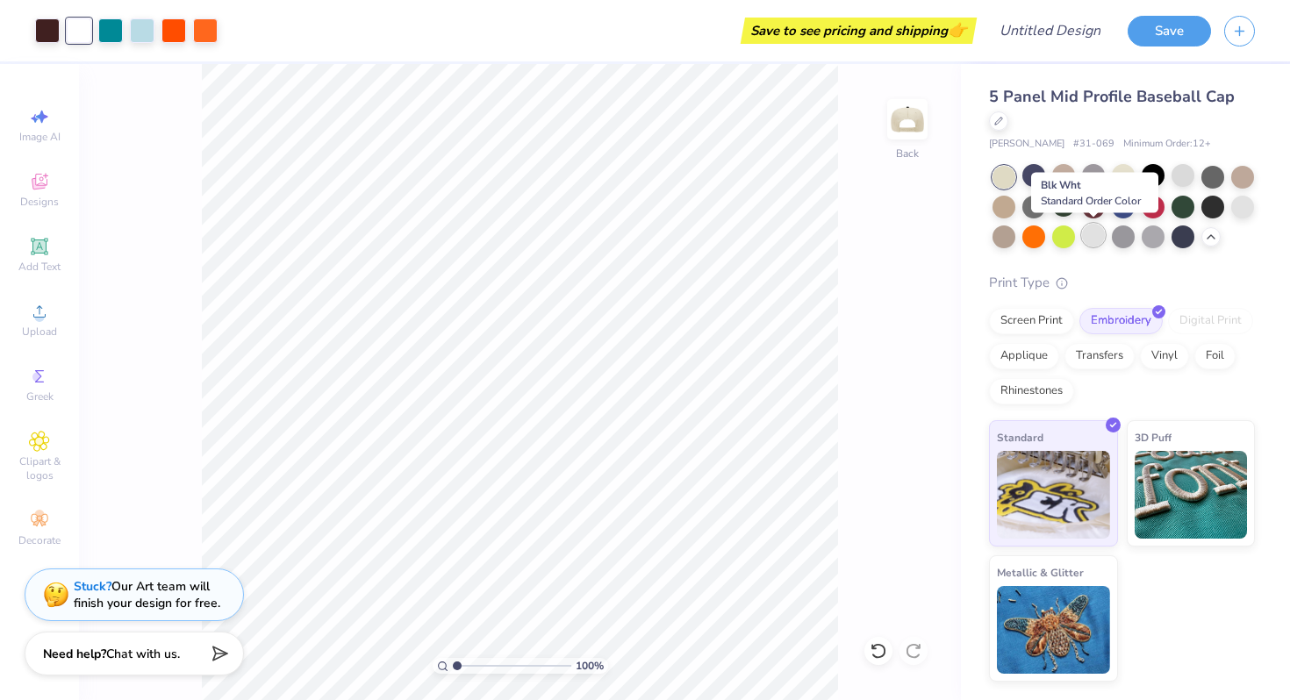
click at [1082, 235] on div at bounding box center [1093, 235] width 23 height 23
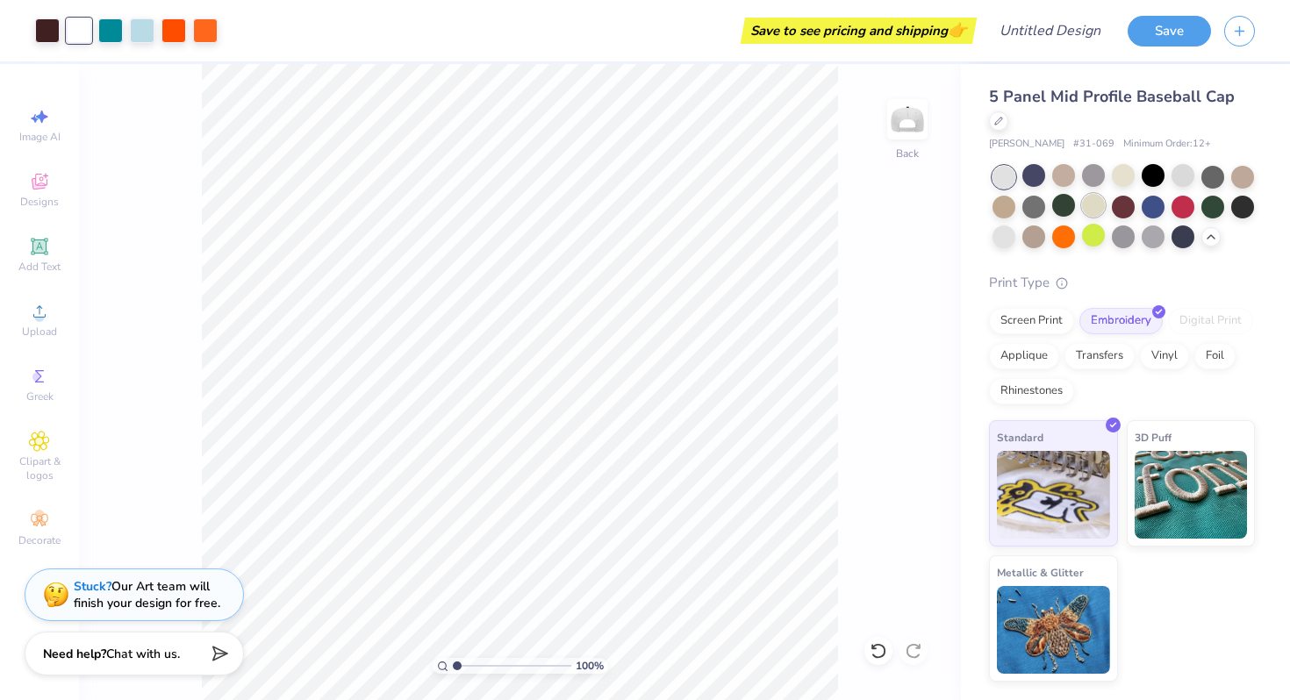
click at [1084, 210] on div at bounding box center [1093, 205] width 23 height 23
click at [1004, 91] on span "5 Panel Mid Profile Baseball Cap" at bounding box center [1112, 96] width 246 height 21
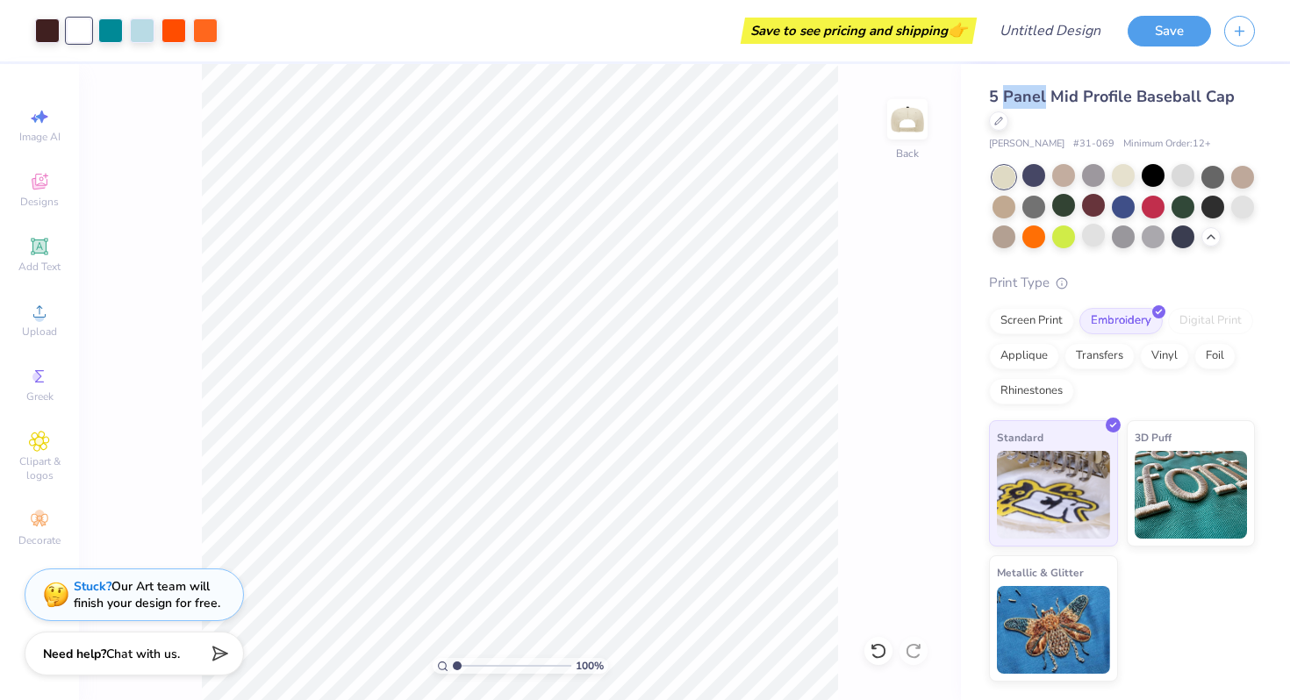
click at [1004, 91] on span "5 Panel Mid Profile Baseball Cap" at bounding box center [1112, 96] width 246 height 21
copy div "5 Panel Mid Profile Baseball Cap"
click at [913, 117] on img at bounding box center [907, 119] width 70 height 70
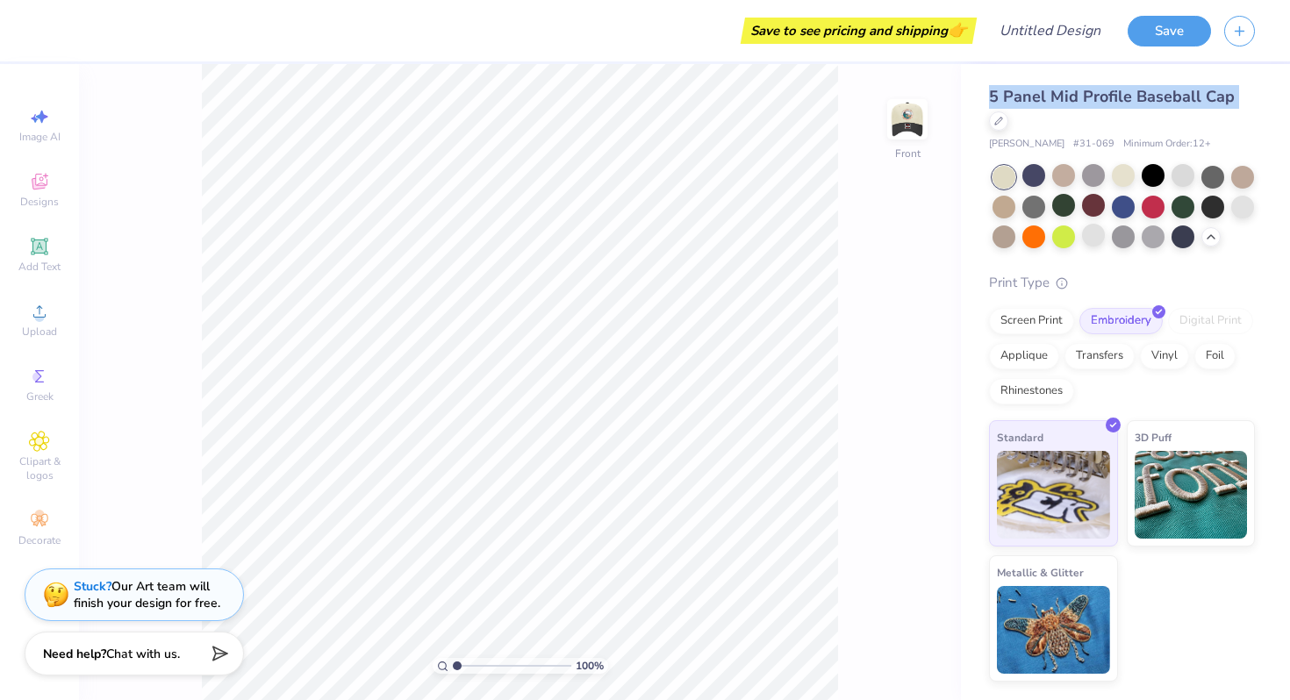
click at [913, 117] on img at bounding box center [907, 119] width 35 height 35
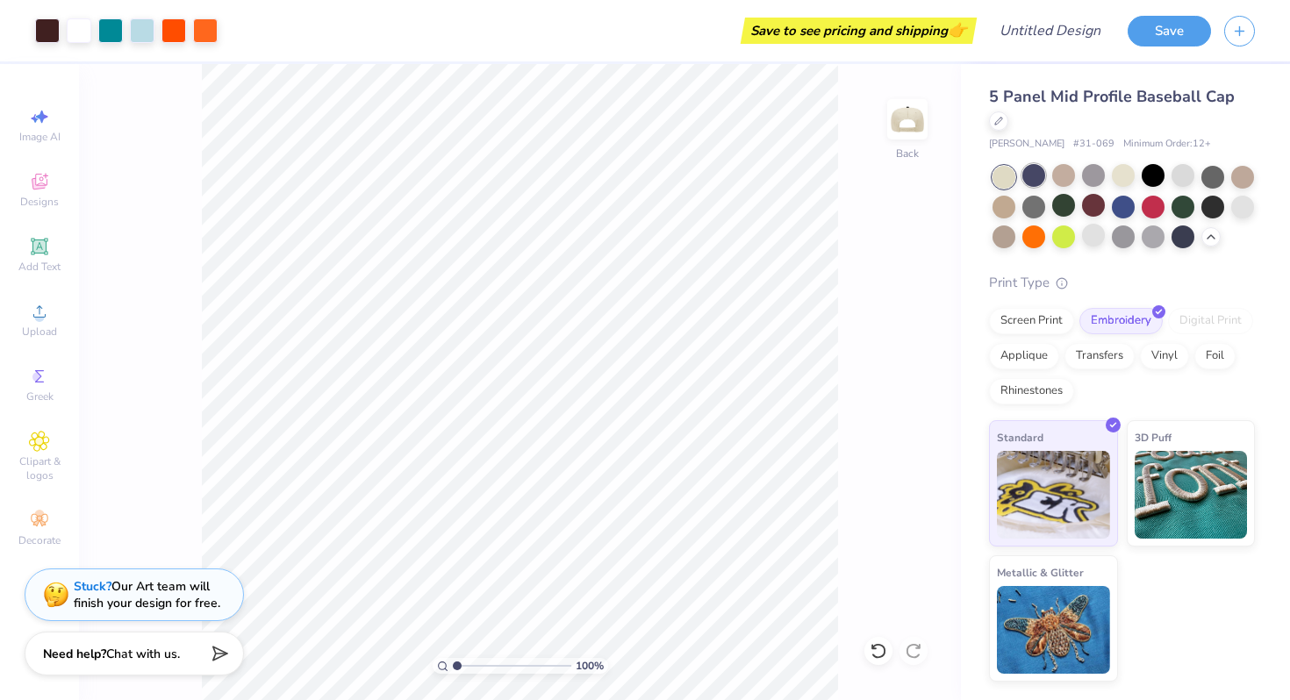
click at [1038, 175] on div at bounding box center [1033, 175] width 23 height 23
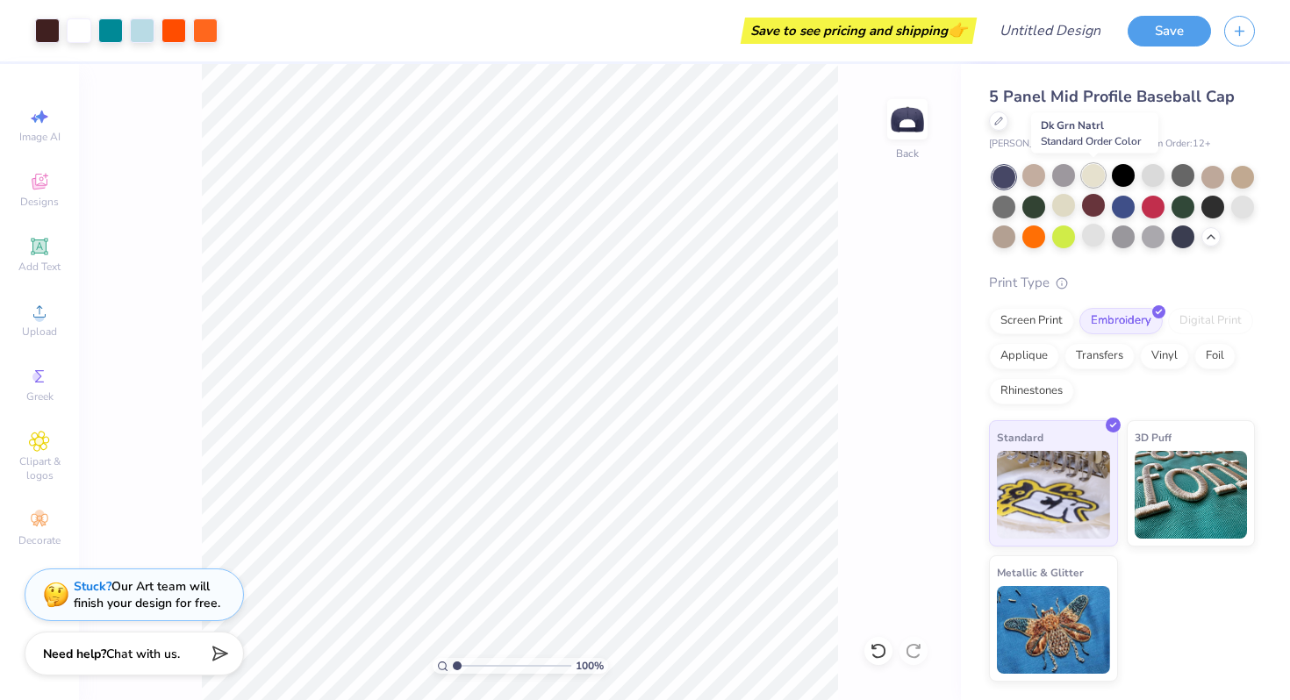
click at [1101, 175] on div at bounding box center [1093, 175] width 23 height 23
click at [1150, 177] on div at bounding box center [1152, 175] width 23 height 23
click at [1212, 175] on div at bounding box center [1212, 175] width 23 height 23
click at [1239, 175] on div at bounding box center [1242, 175] width 23 height 23
click at [1008, 200] on div at bounding box center [1003, 205] width 23 height 23
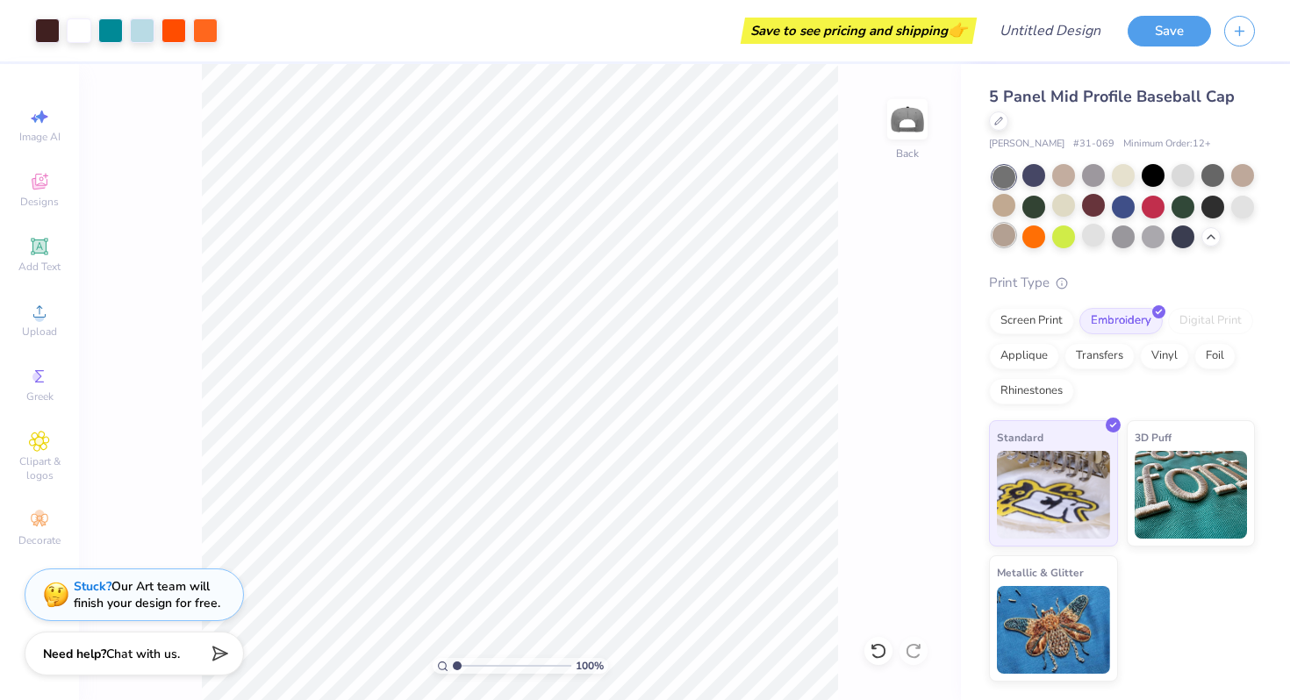
click at [1004, 234] on div at bounding box center [1003, 235] width 23 height 23
click at [1095, 199] on div at bounding box center [1093, 205] width 23 height 23
click at [1097, 231] on div at bounding box center [1093, 235] width 23 height 23
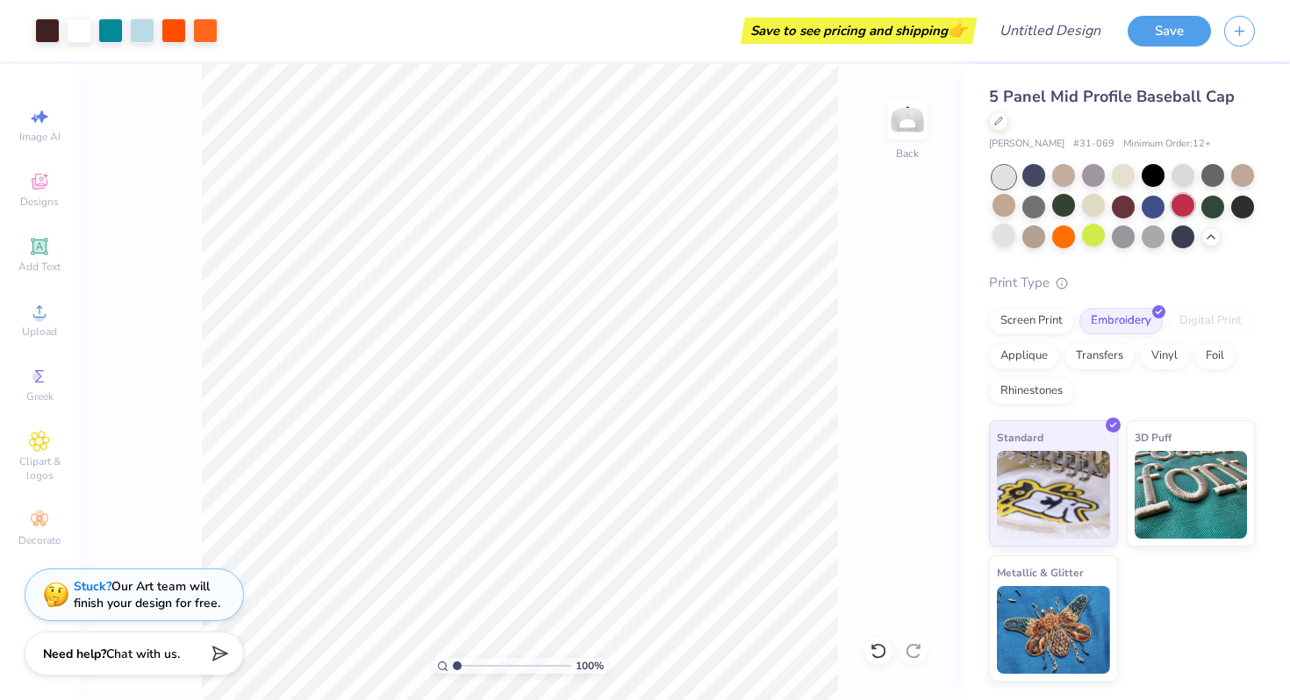
click at [1188, 207] on div at bounding box center [1182, 205] width 23 height 23
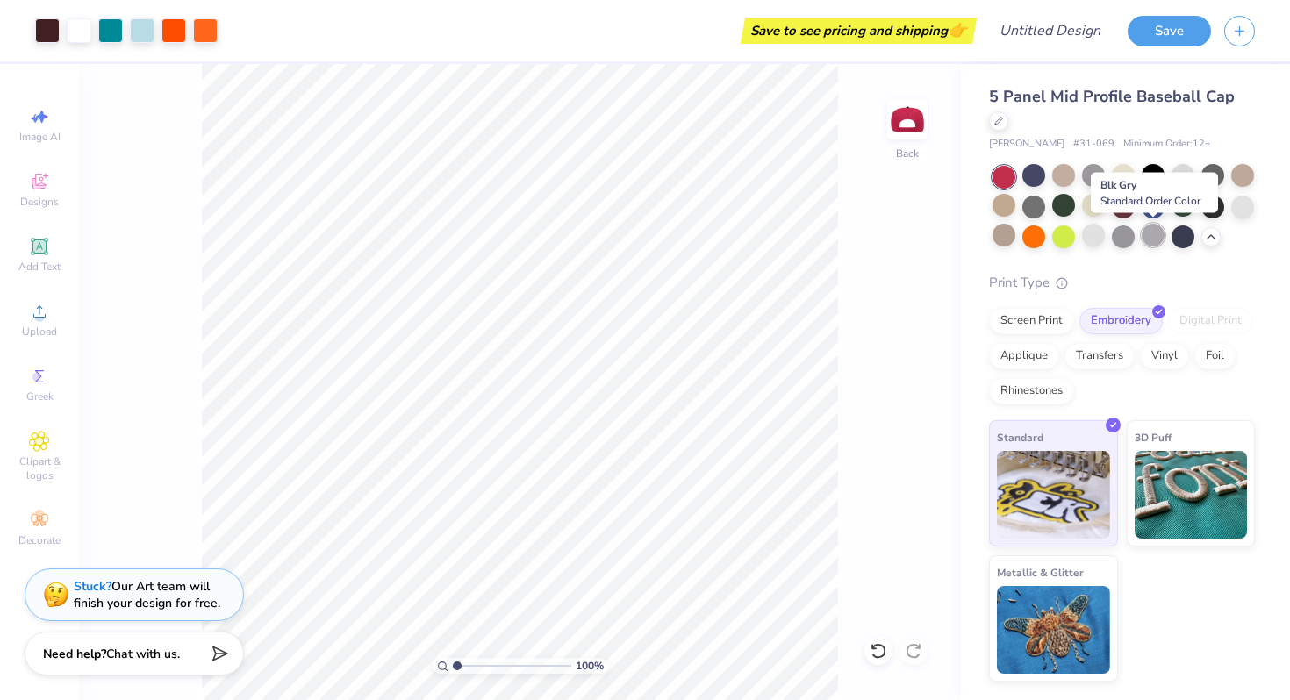
click at [1154, 231] on div at bounding box center [1152, 235] width 23 height 23
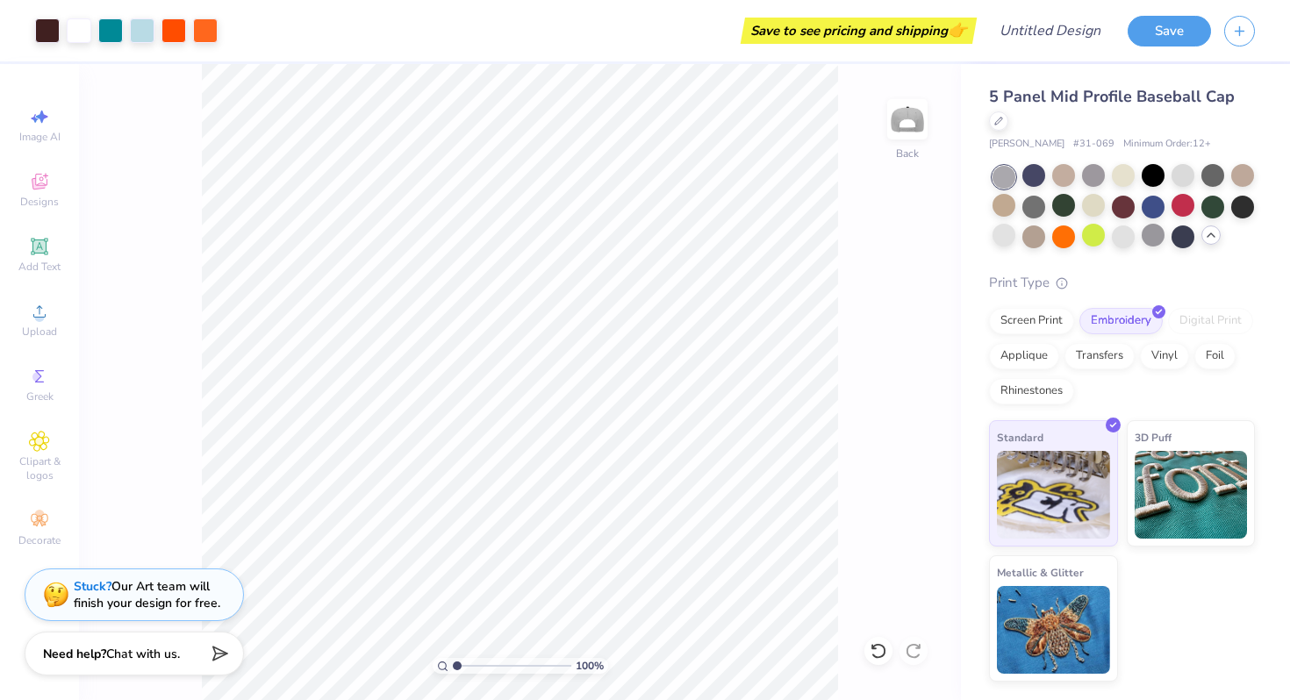
click at [1207, 235] on polyline at bounding box center [1210, 235] width 7 height 4
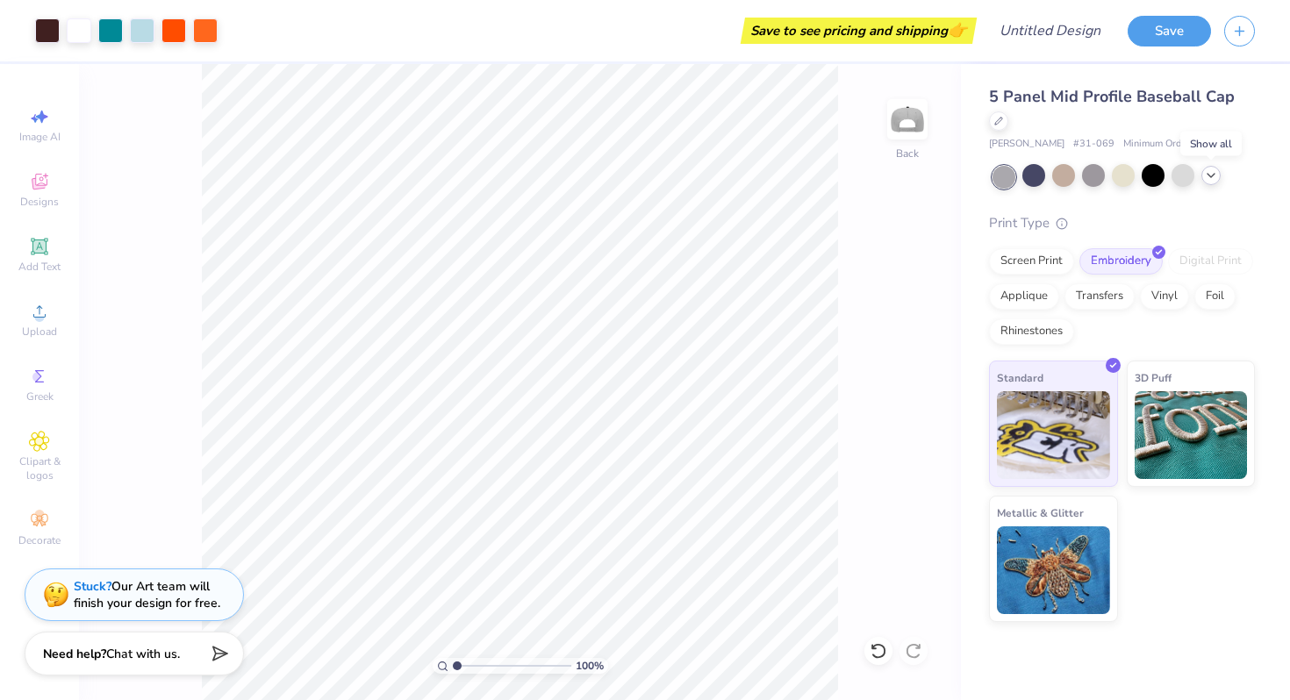
click at [1215, 178] on icon at bounding box center [1211, 175] width 14 height 14
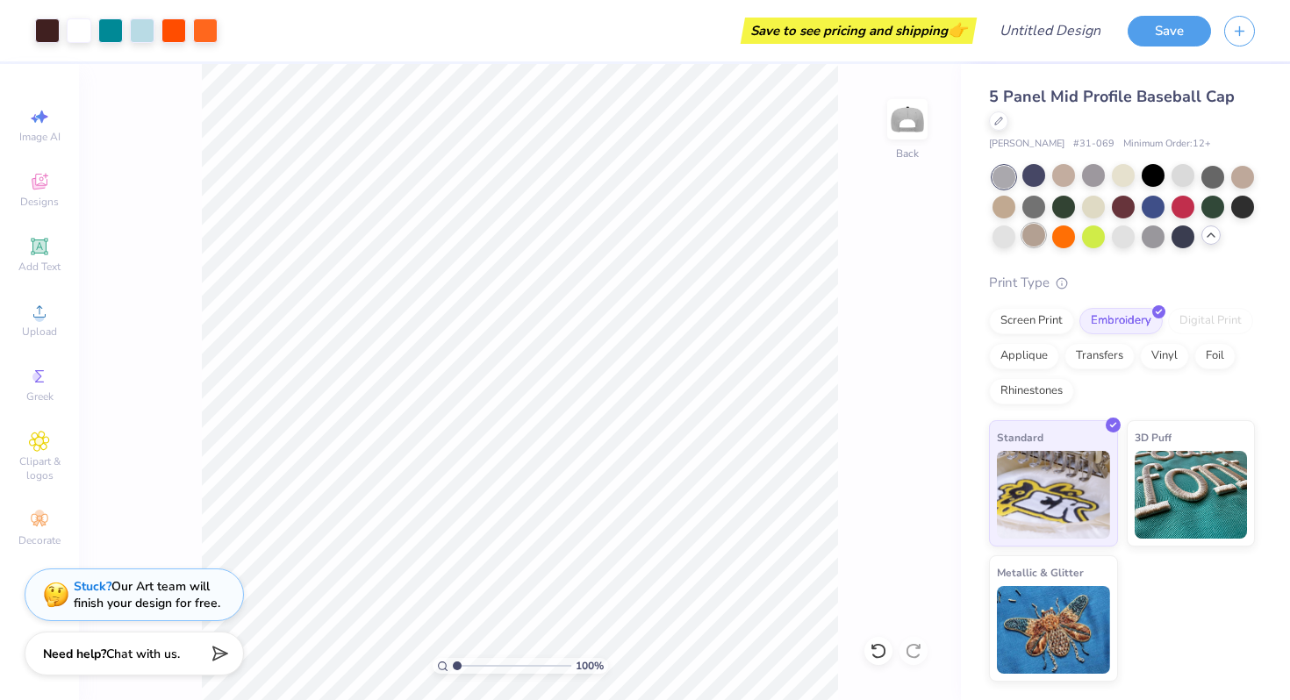
click at [1038, 235] on div at bounding box center [1033, 235] width 23 height 23
click at [998, 119] on icon at bounding box center [998, 119] width 9 height 9
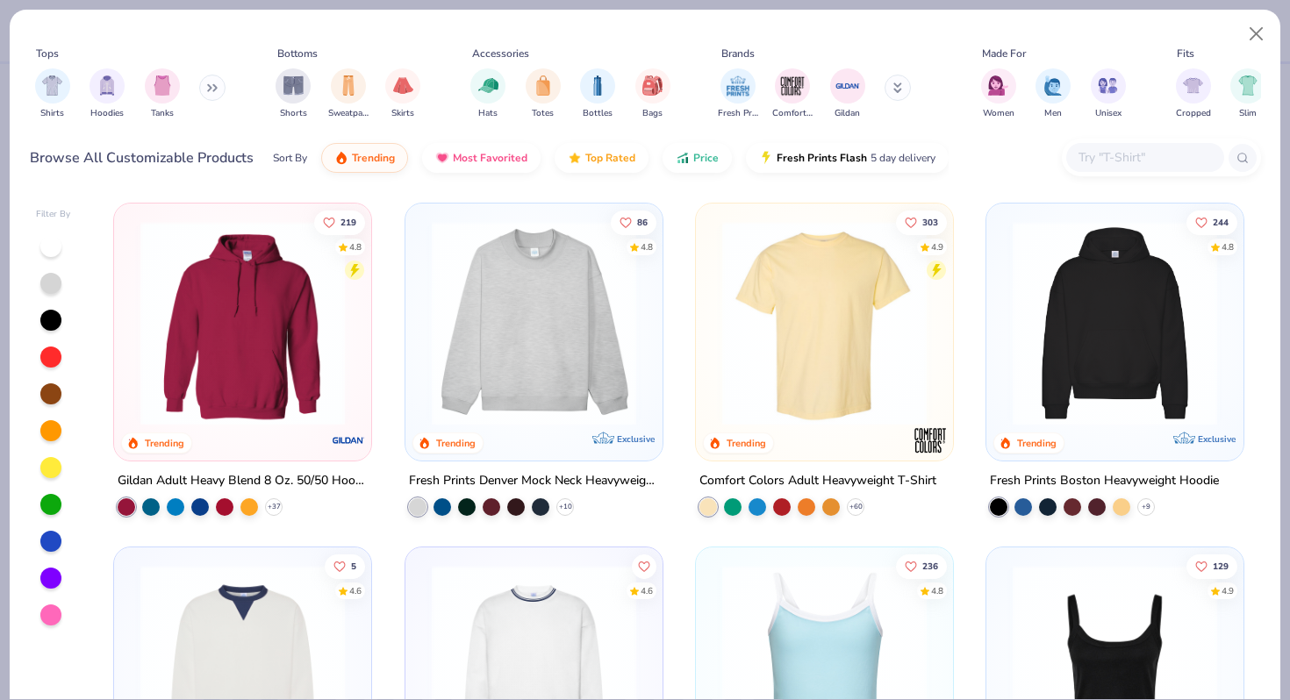
scroll to position [21, 0]
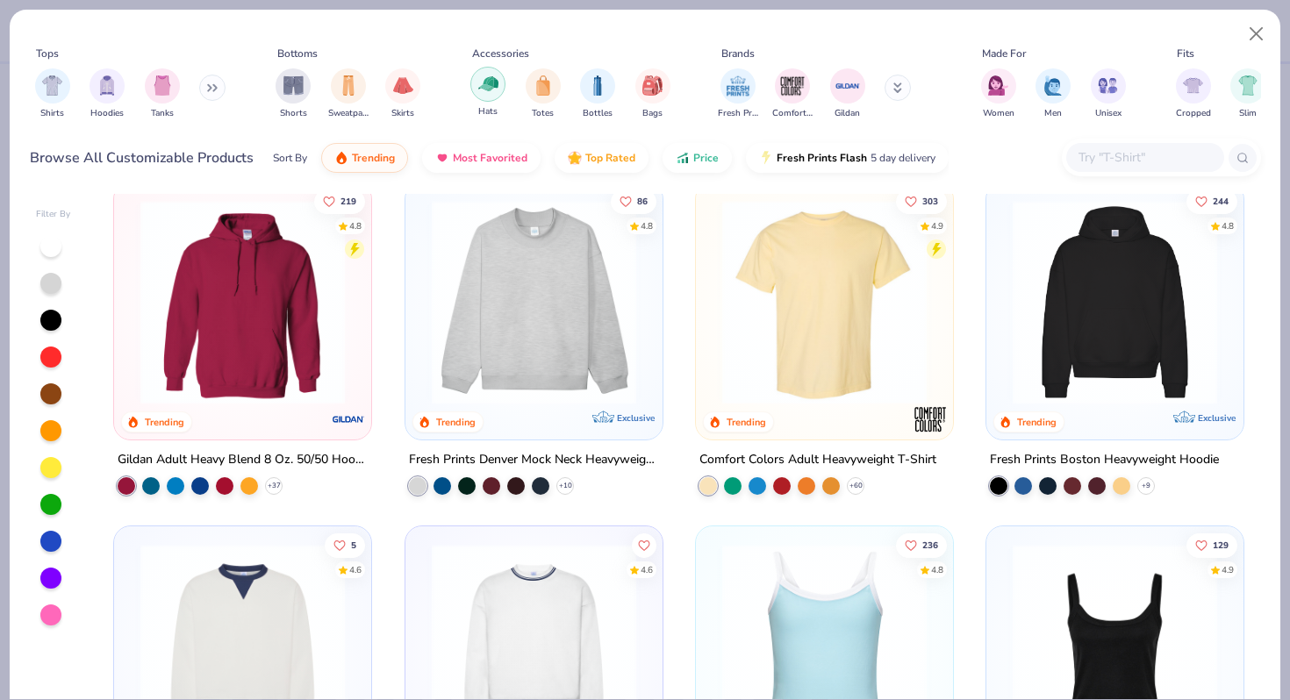
click at [481, 91] on img "filter for Hats" at bounding box center [488, 84] width 20 height 20
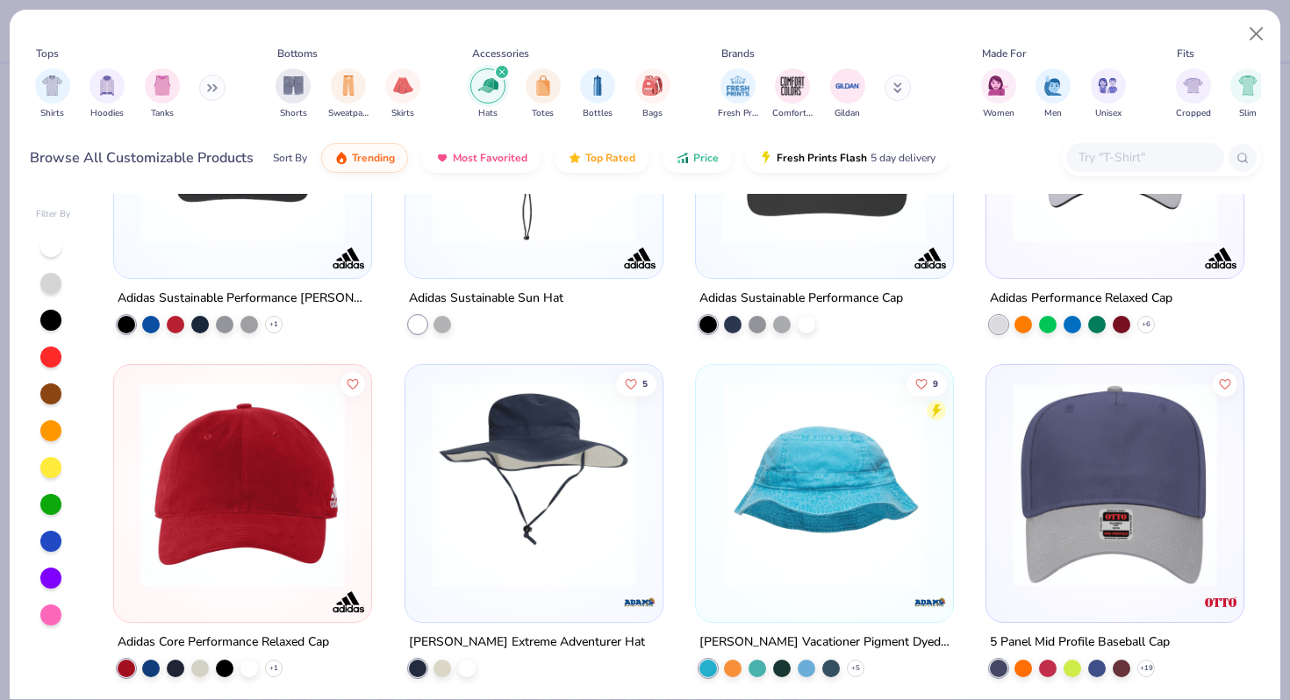
scroll to position [7760, 0]
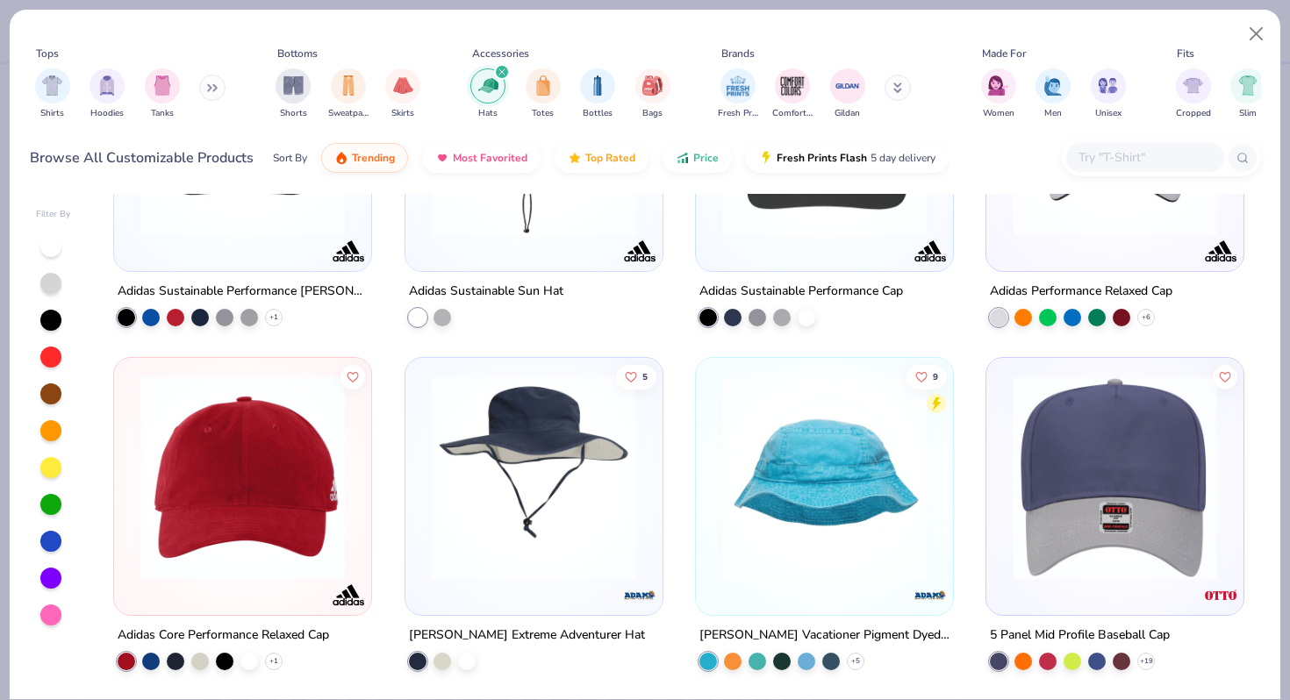
click at [1047, 497] on img at bounding box center [1115, 477] width 222 height 204
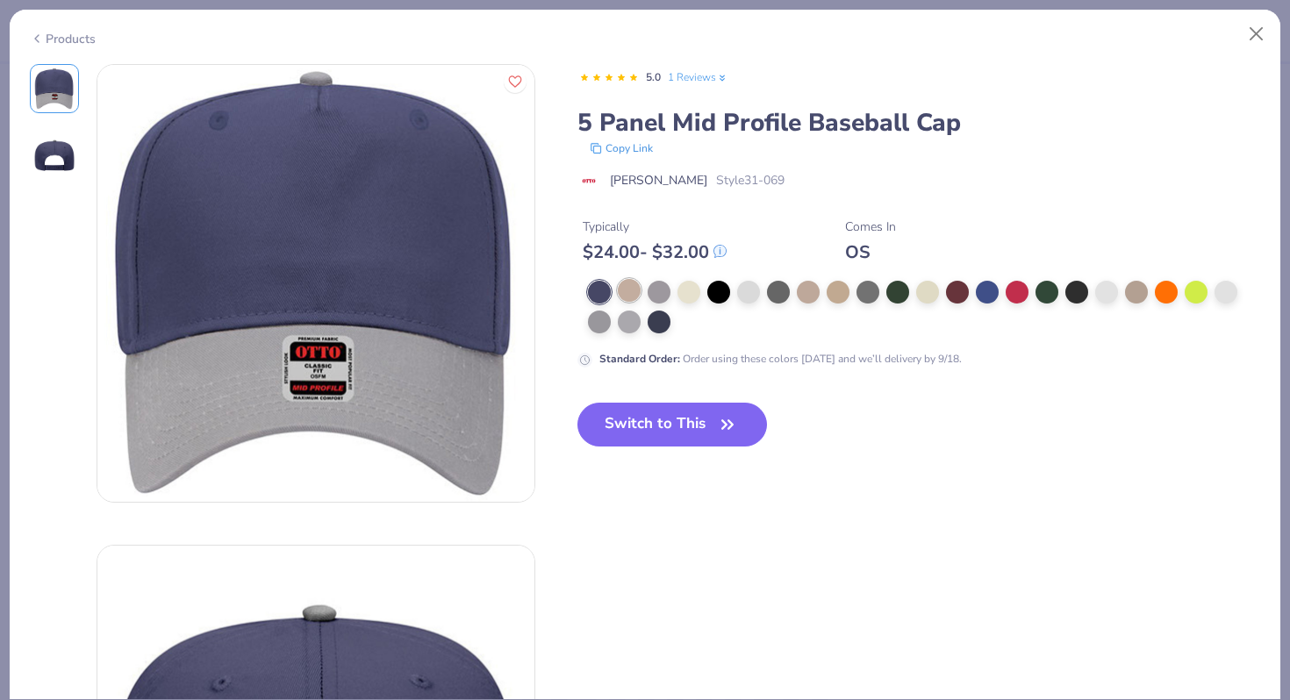
click at [637, 291] on div at bounding box center [629, 290] width 23 height 23
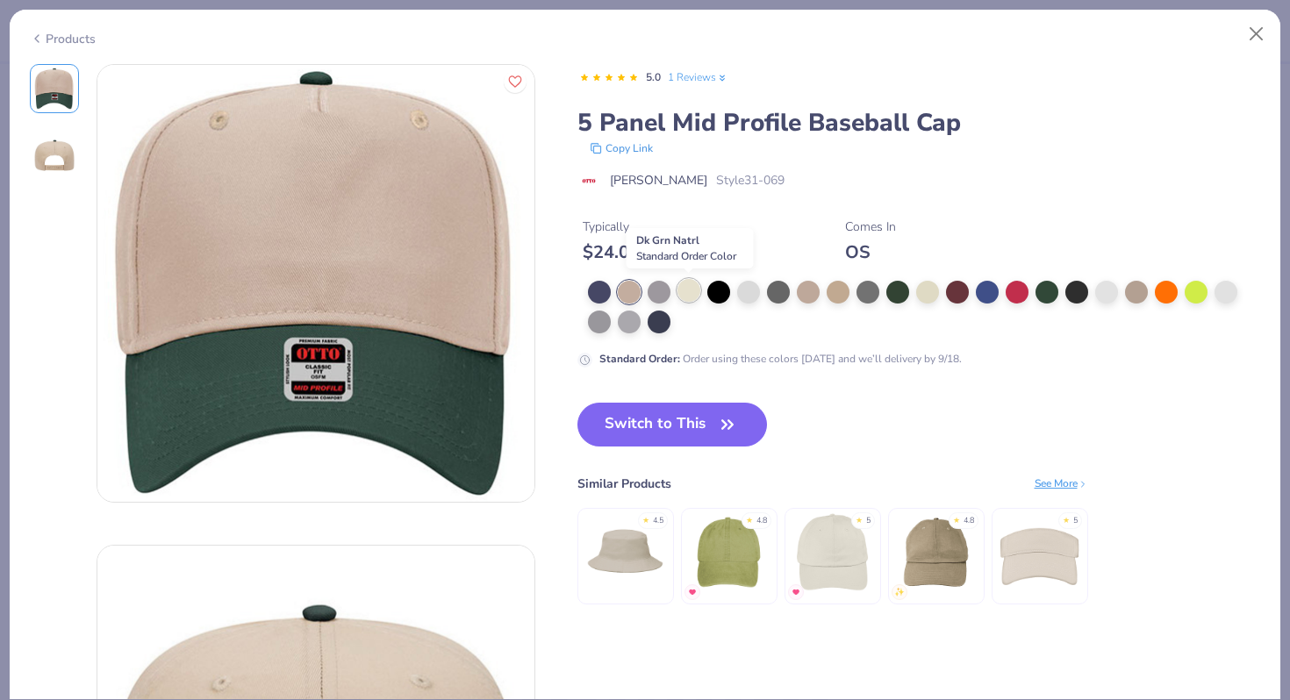
click at [699, 286] on div at bounding box center [688, 290] width 23 height 23
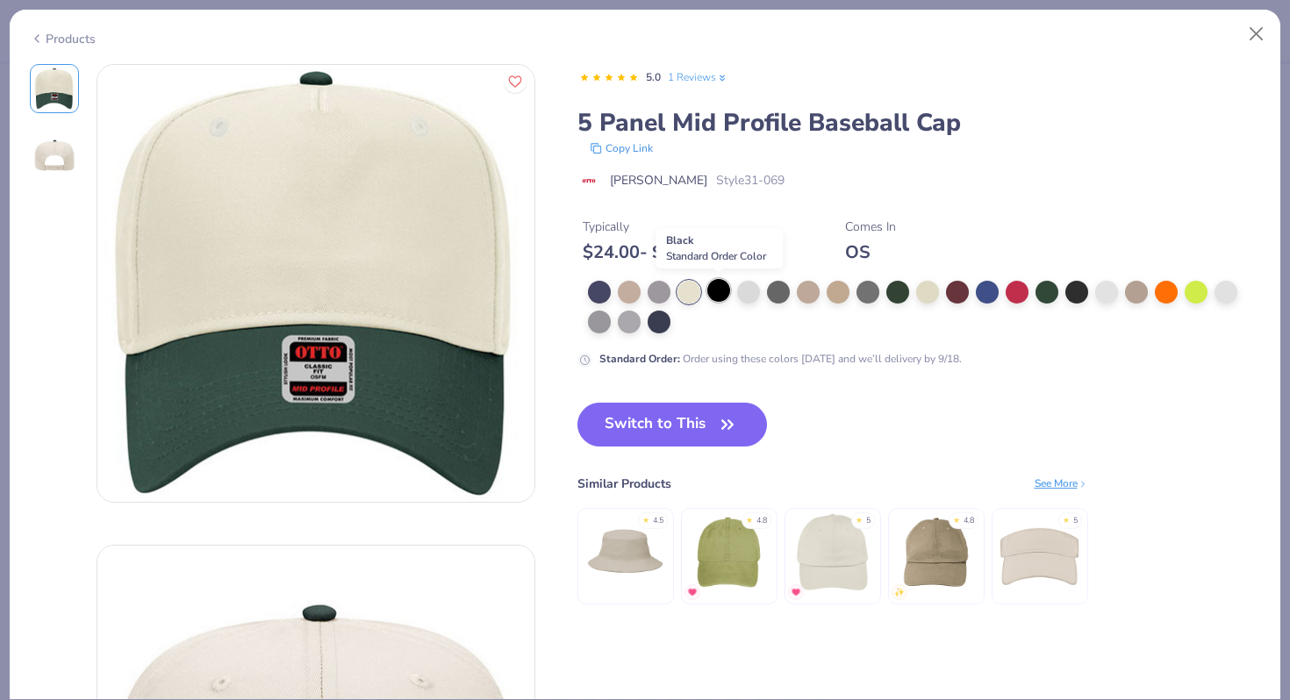
click at [716, 289] on div at bounding box center [718, 290] width 23 height 23
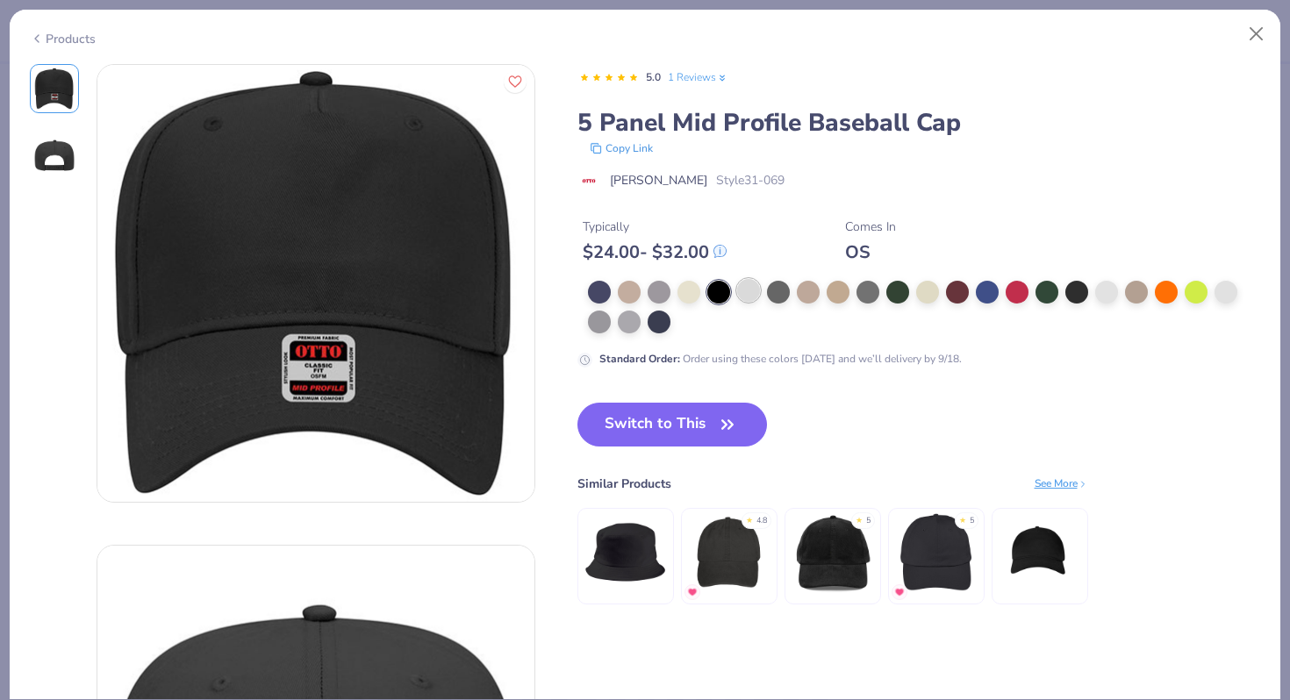
click at [752, 289] on div at bounding box center [748, 290] width 23 height 23
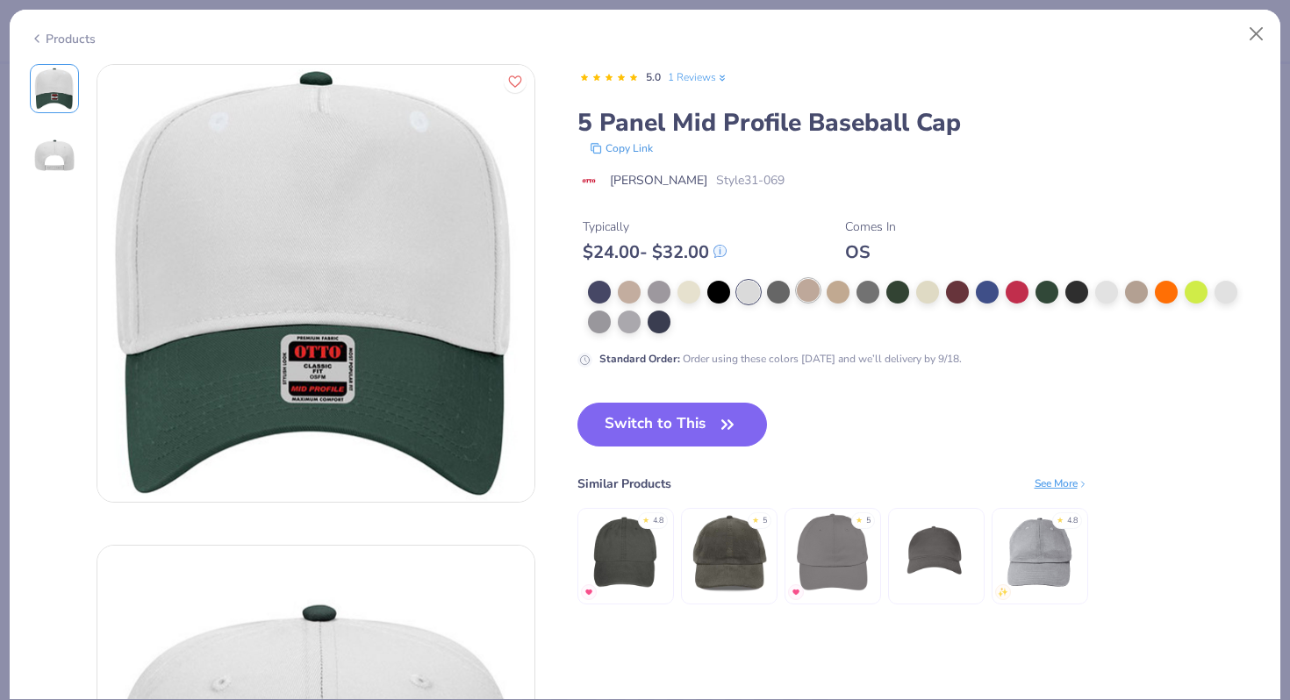
click at [797, 294] on div at bounding box center [808, 290] width 23 height 23
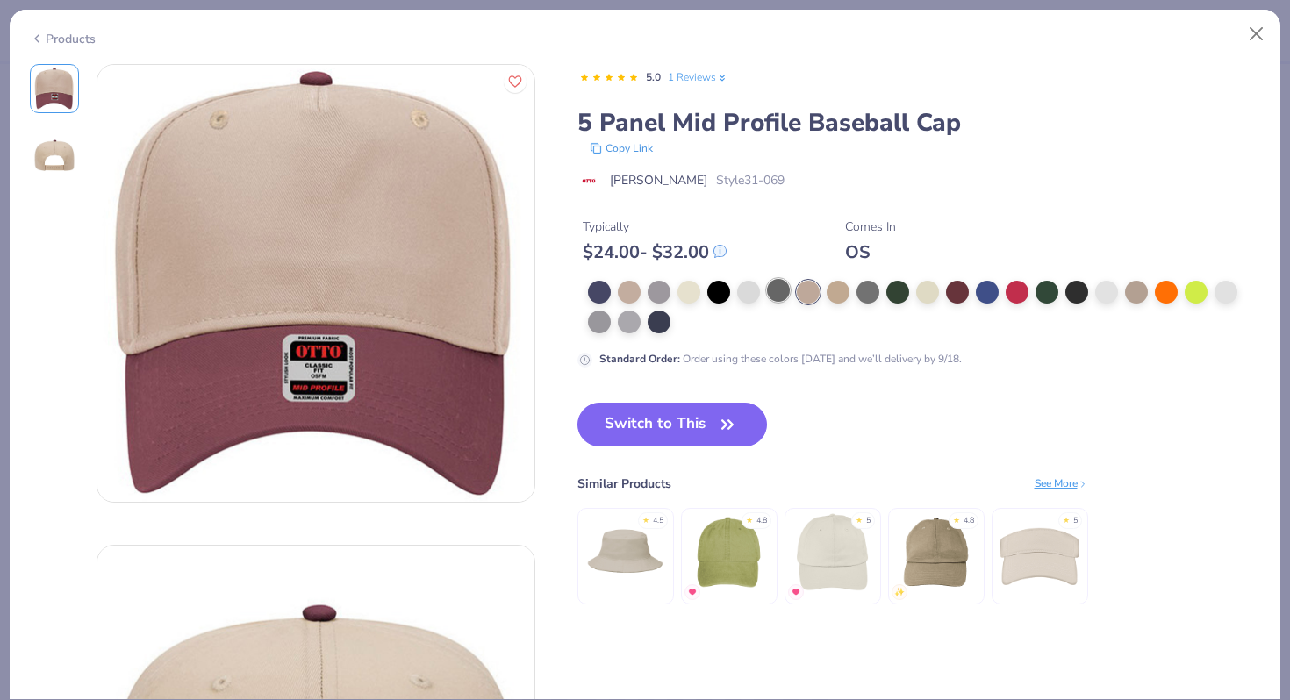
click at [777, 293] on div at bounding box center [778, 290] width 23 height 23
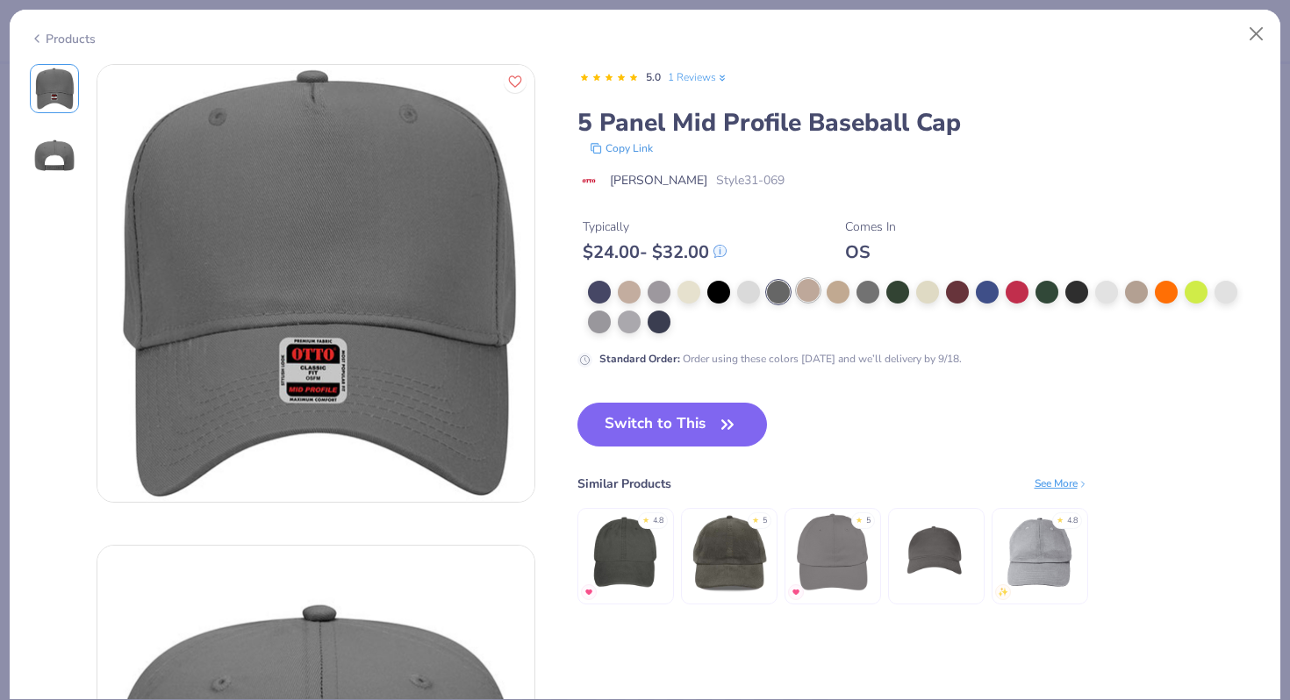
click at [815, 294] on div at bounding box center [808, 290] width 23 height 23
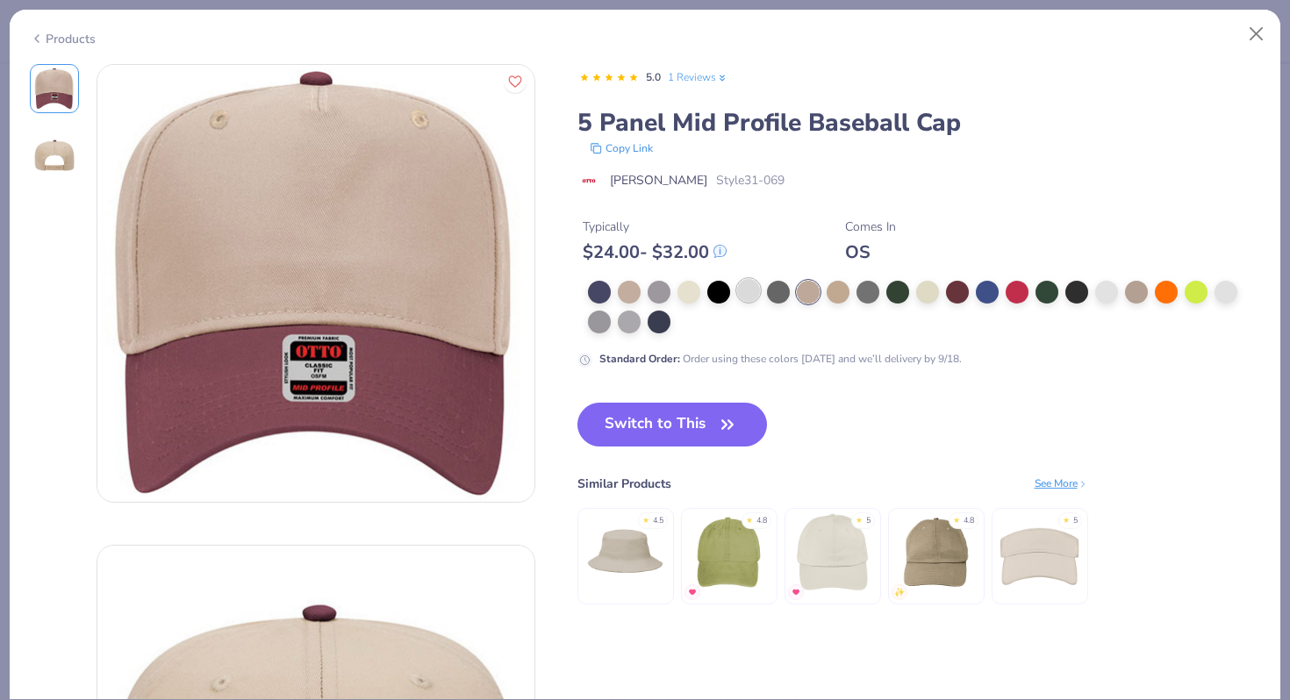
click at [754, 294] on div at bounding box center [748, 290] width 23 height 23
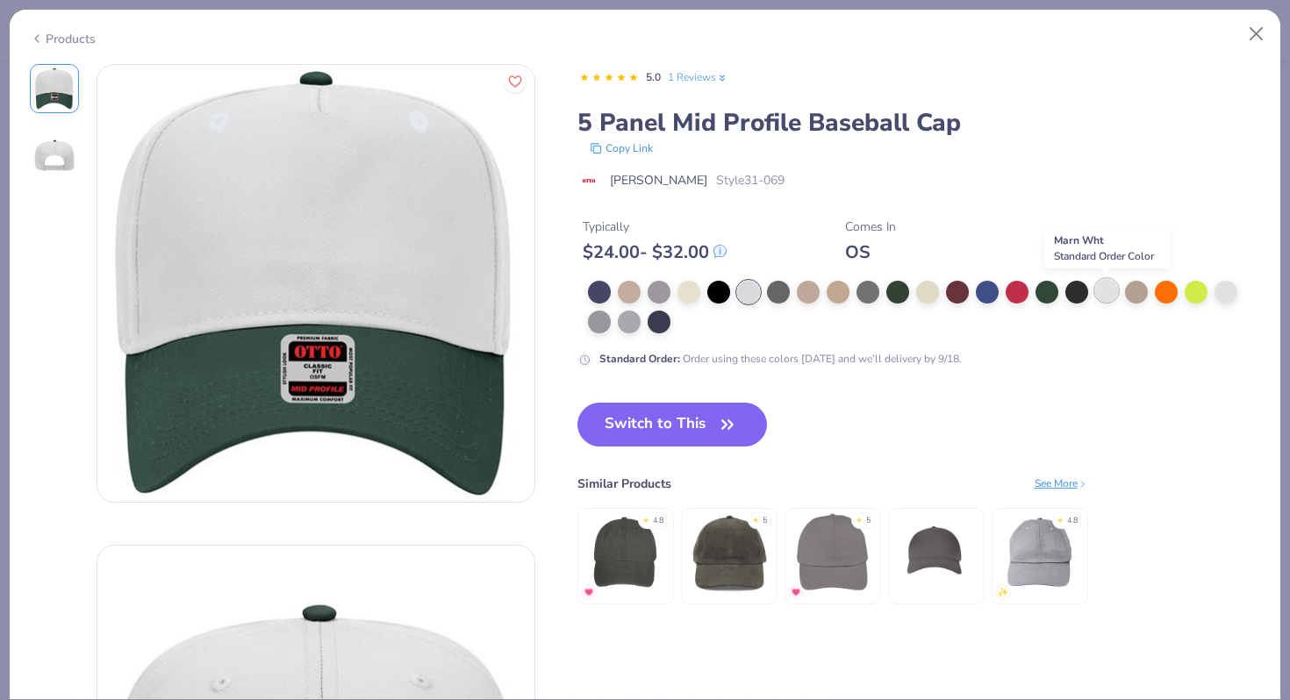
click at [1105, 295] on div at bounding box center [1106, 290] width 23 height 23
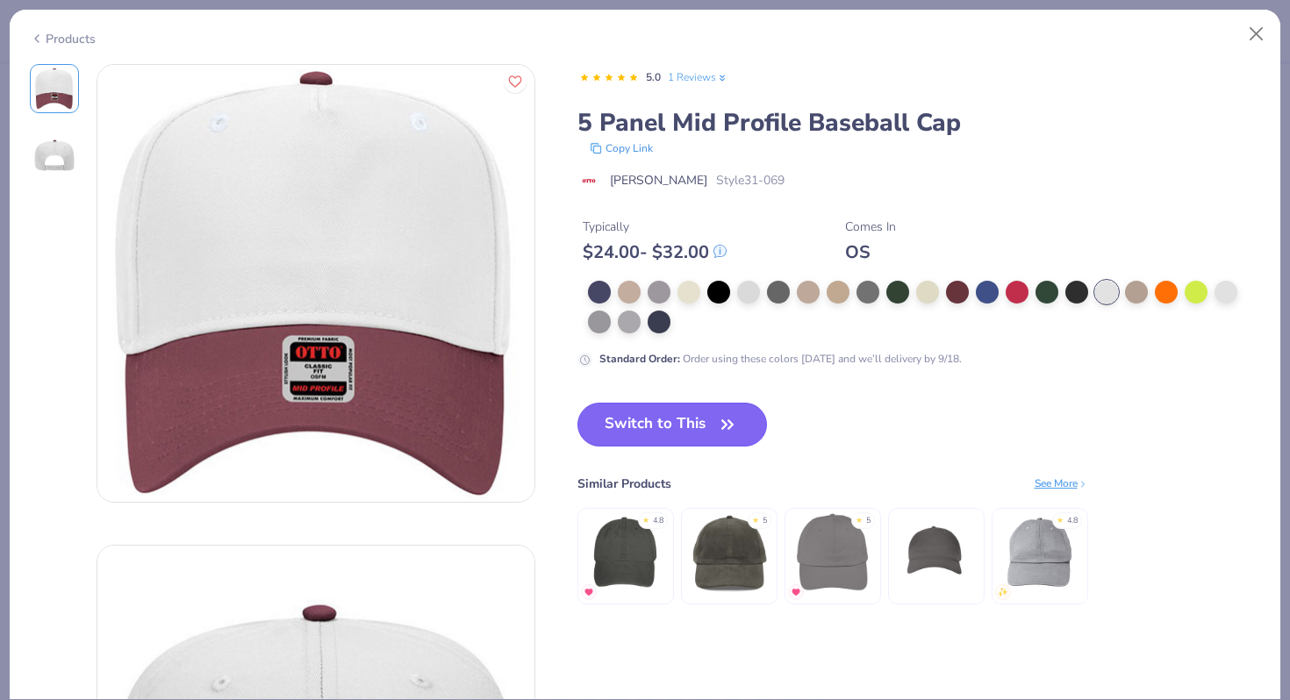
click at [732, 421] on icon "button" at bounding box center [727, 424] width 25 height 25
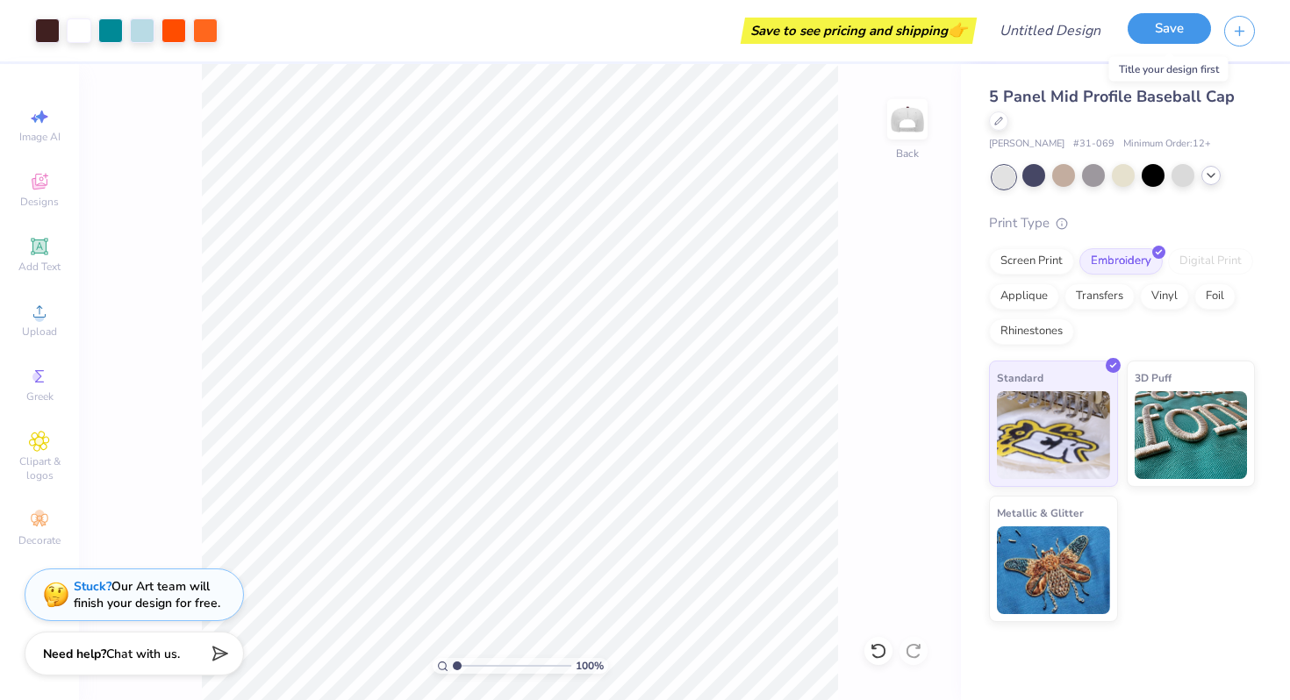
click at [1163, 30] on button "Save" at bounding box center [1168, 28] width 83 height 31
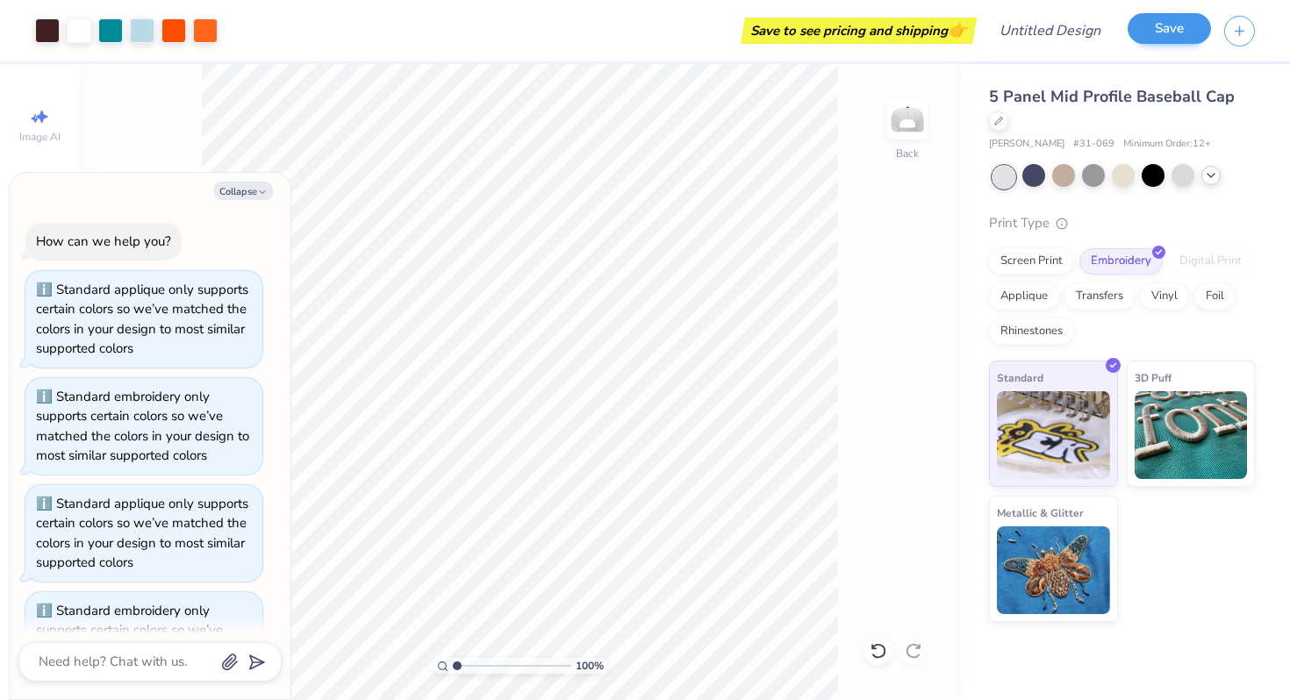
scroll to position [224, 0]
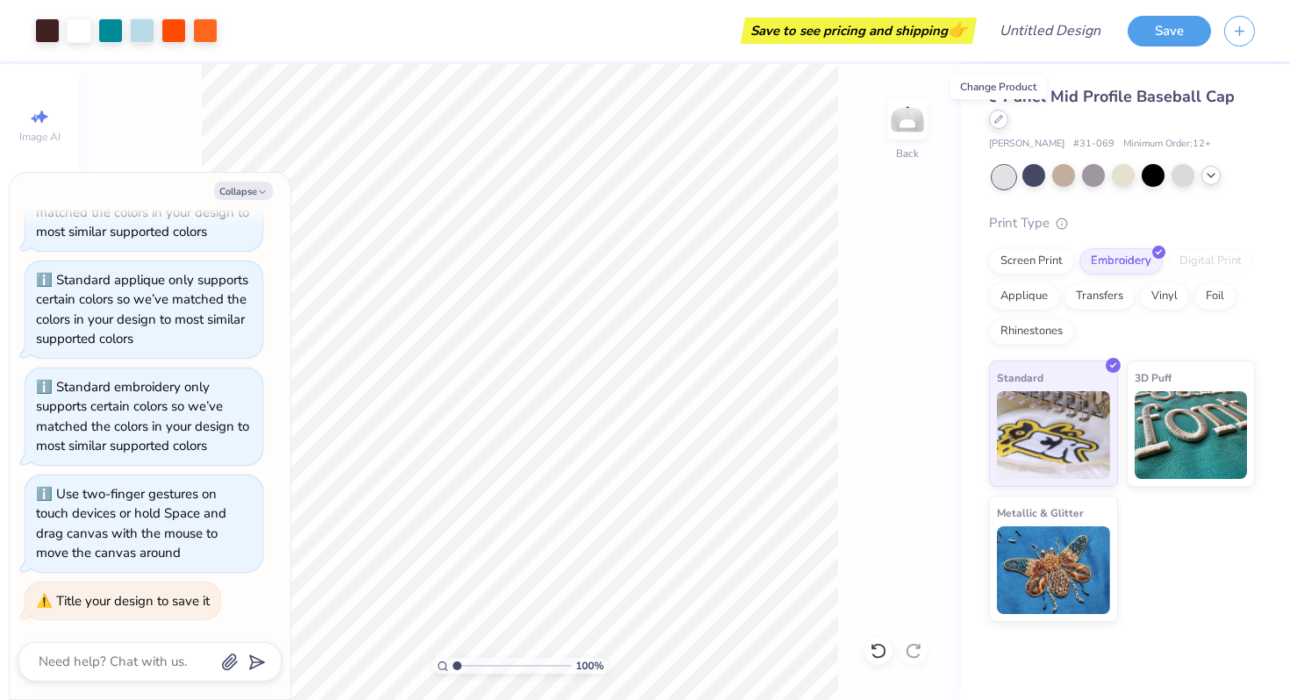
click at [1003, 121] on div at bounding box center [998, 119] width 19 height 19
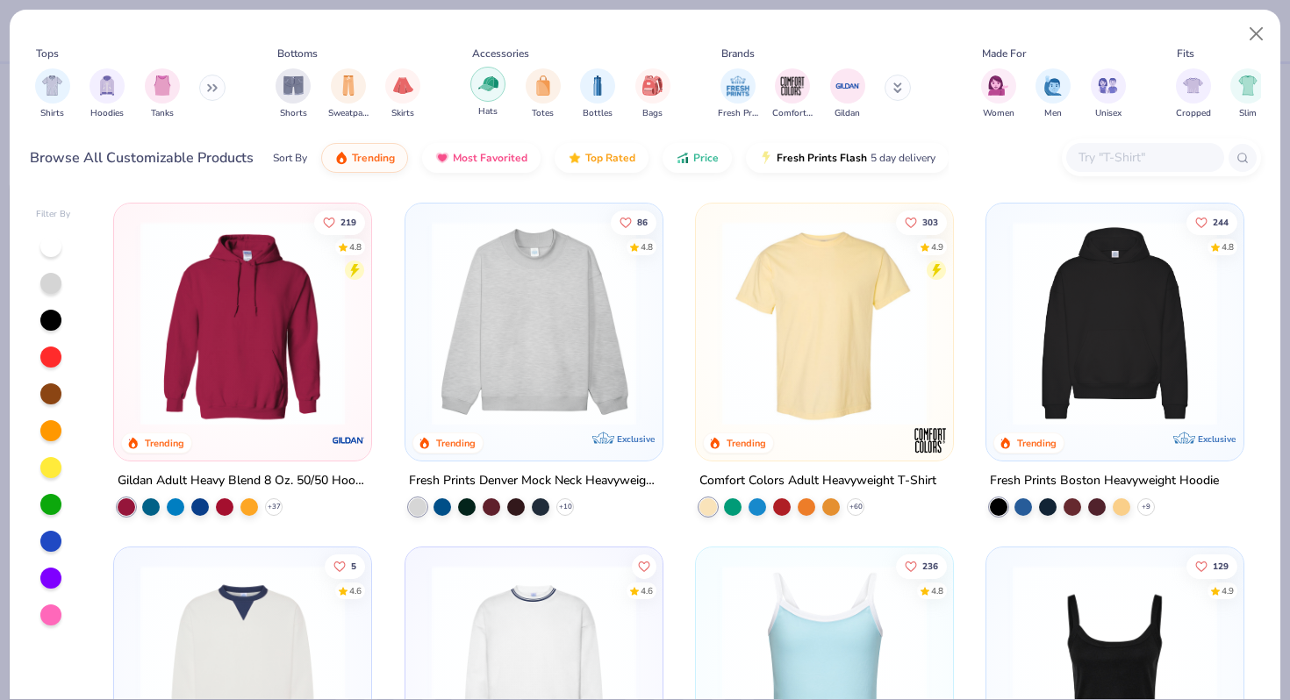
click at [478, 89] on img "filter for Hats" at bounding box center [488, 84] width 20 height 20
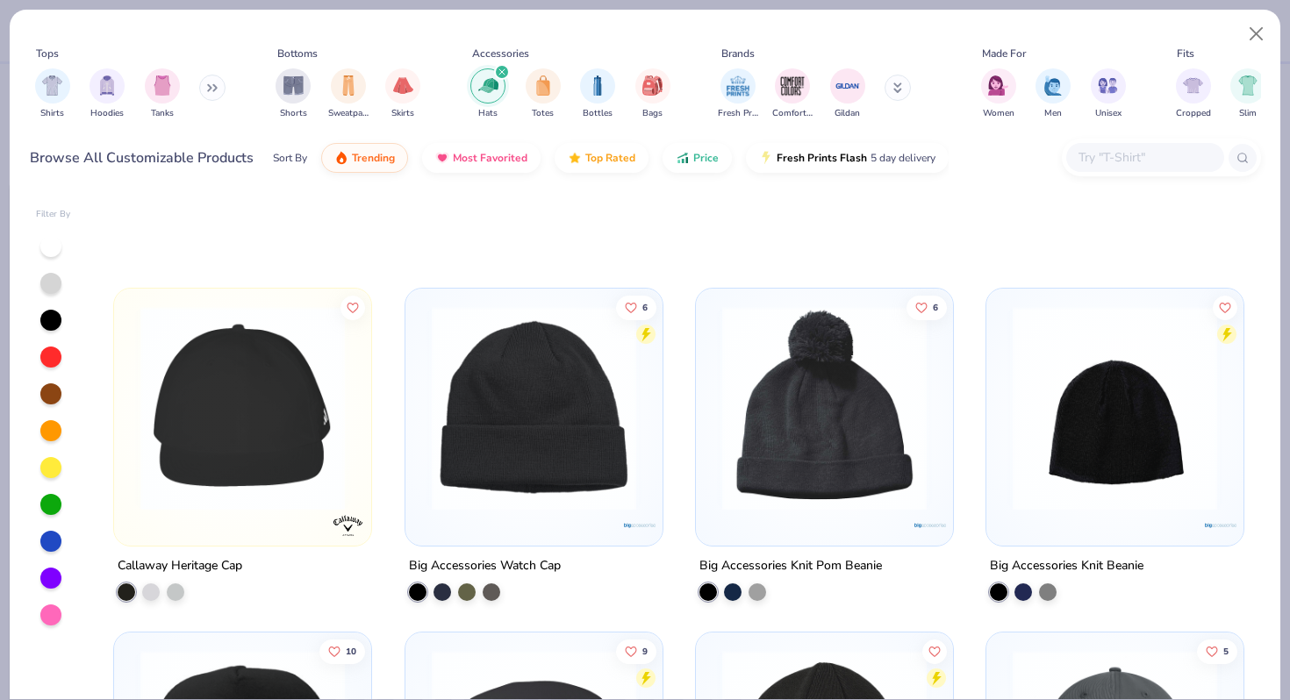
scroll to position [7760, 0]
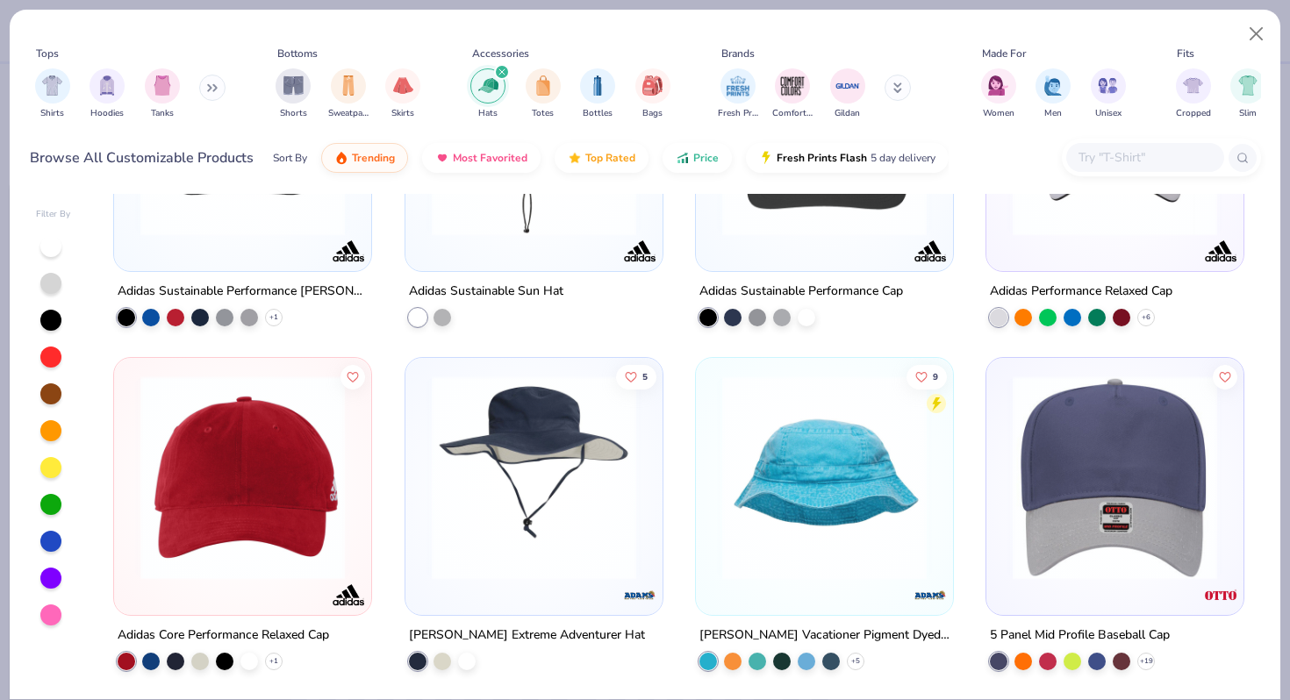
click at [1115, 582] on div at bounding box center [1114, 482] width 239 height 231
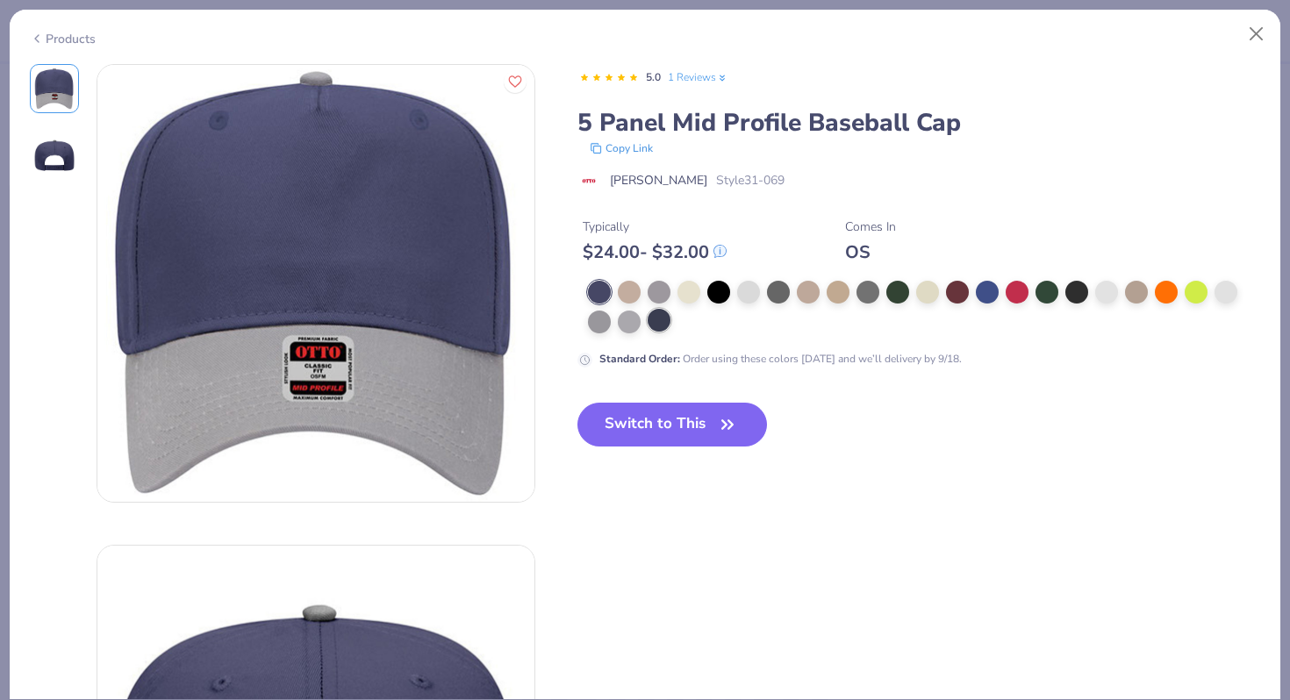
click at [665, 326] on div at bounding box center [658, 320] width 23 height 23
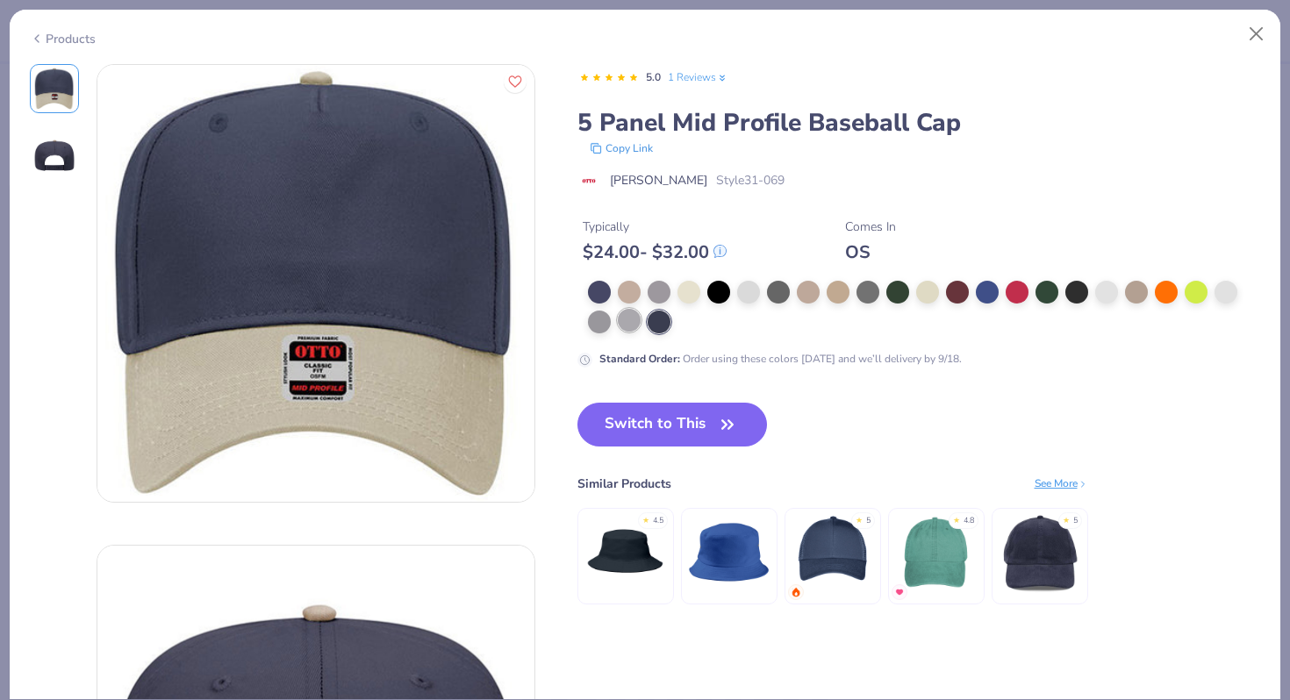
click at [632, 323] on div at bounding box center [629, 320] width 23 height 23
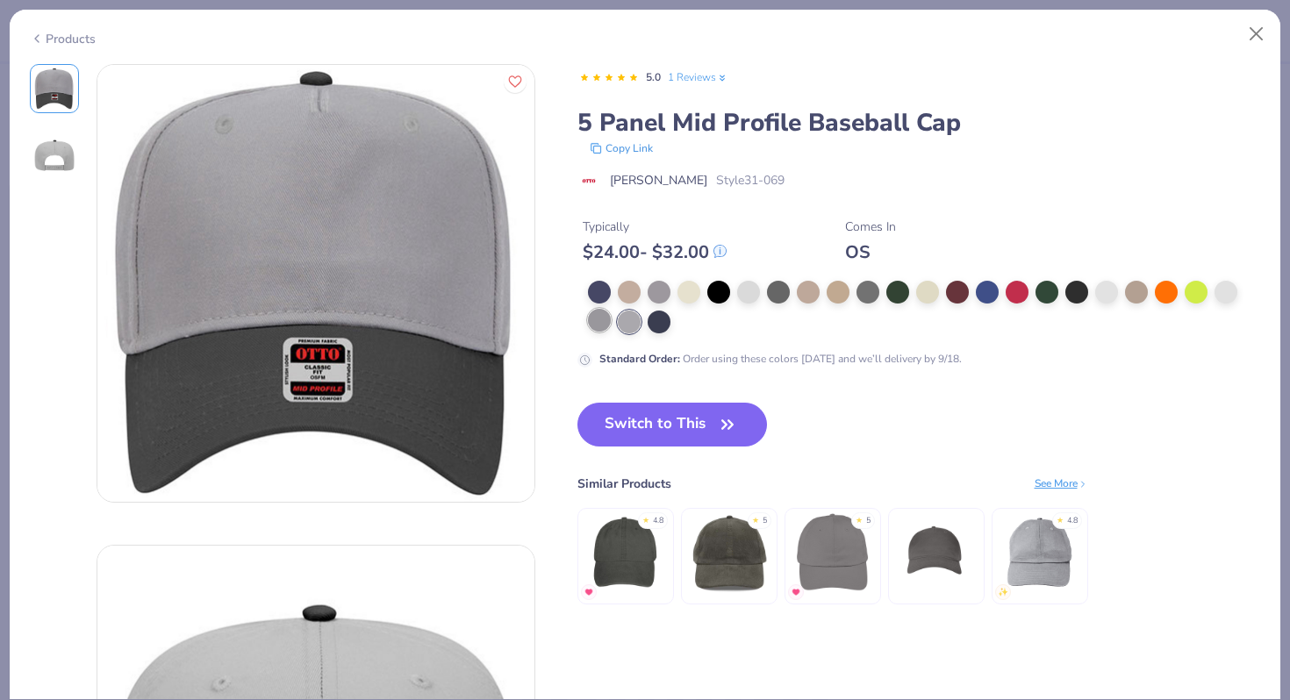
click at [605, 323] on div at bounding box center [599, 320] width 23 height 23
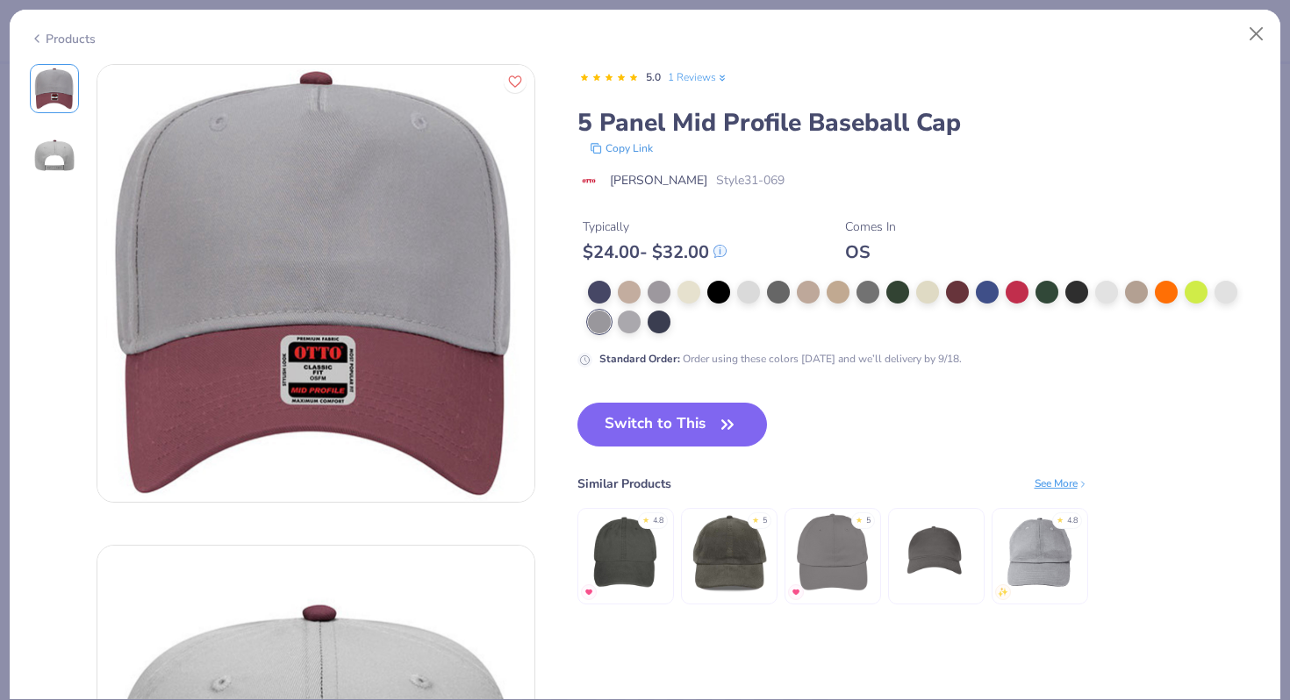
click at [1238, 287] on div at bounding box center [924, 307] width 673 height 53
click at [1230, 287] on div at bounding box center [1225, 290] width 23 height 23
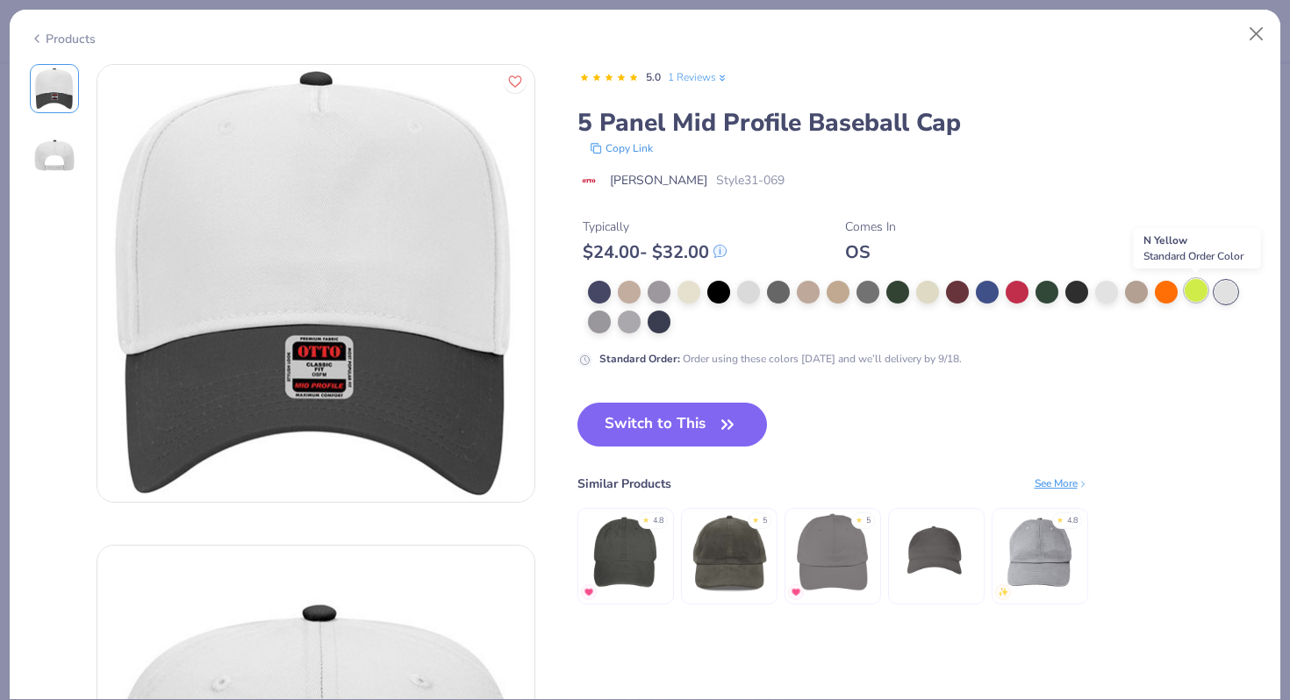
click at [1193, 288] on div at bounding box center [1195, 290] width 23 height 23
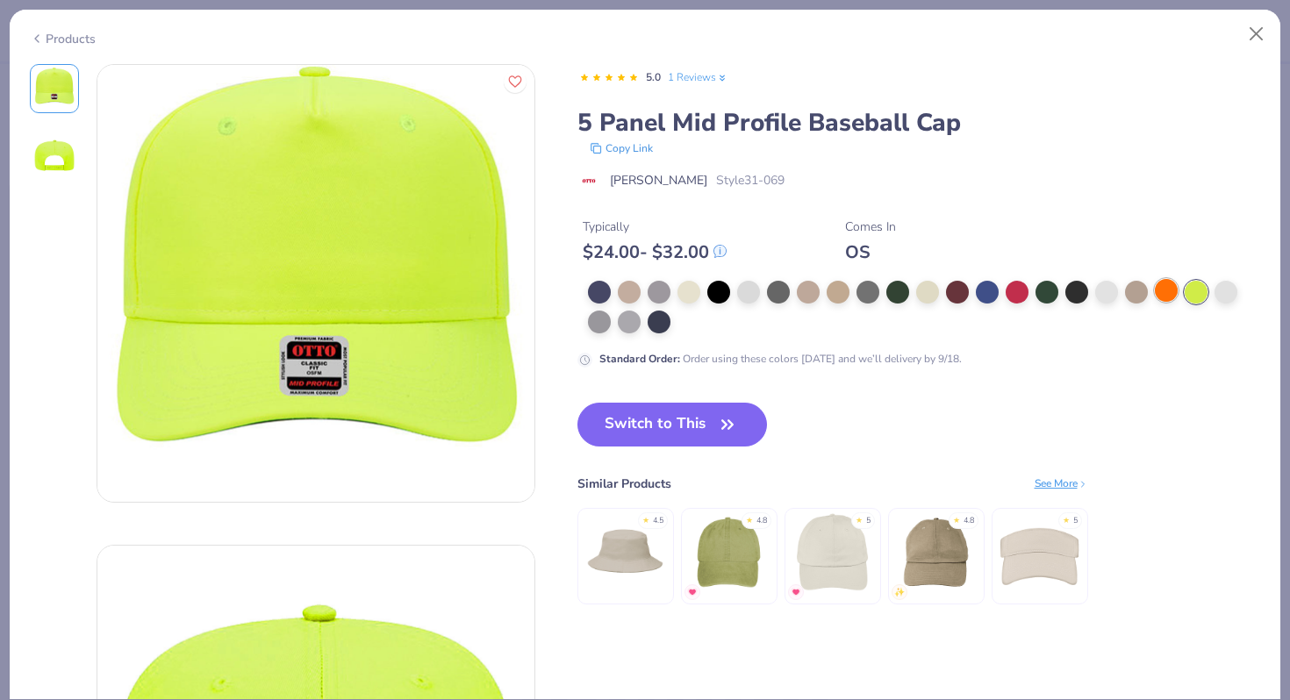
click at [1168, 290] on div at bounding box center [1165, 290] width 23 height 23
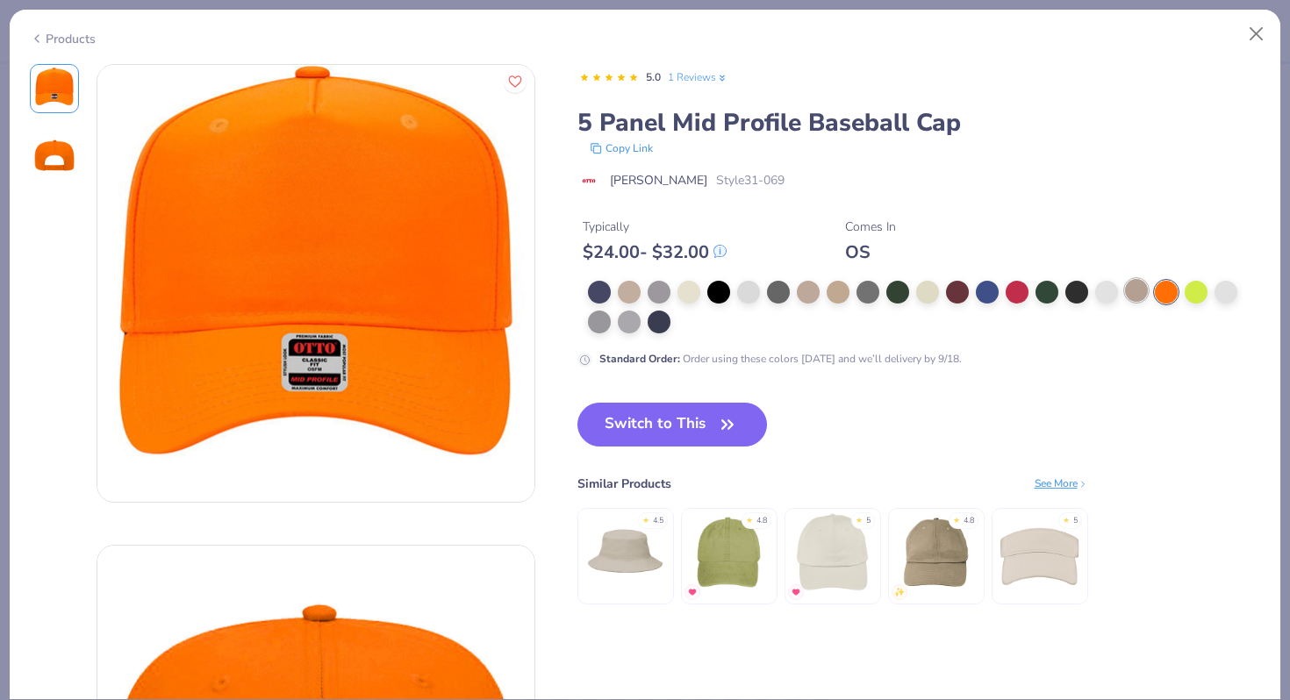
click at [1143, 290] on div at bounding box center [1136, 290] width 23 height 23
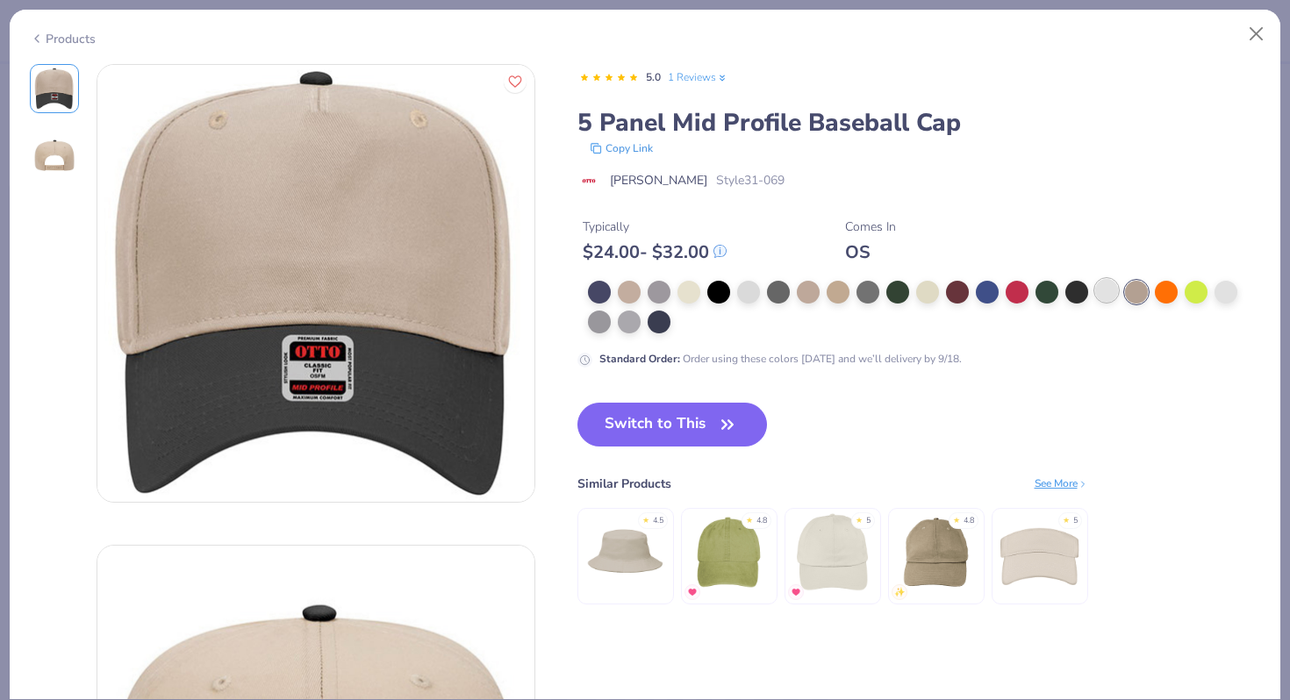
click at [1111, 290] on div at bounding box center [1106, 290] width 23 height 23
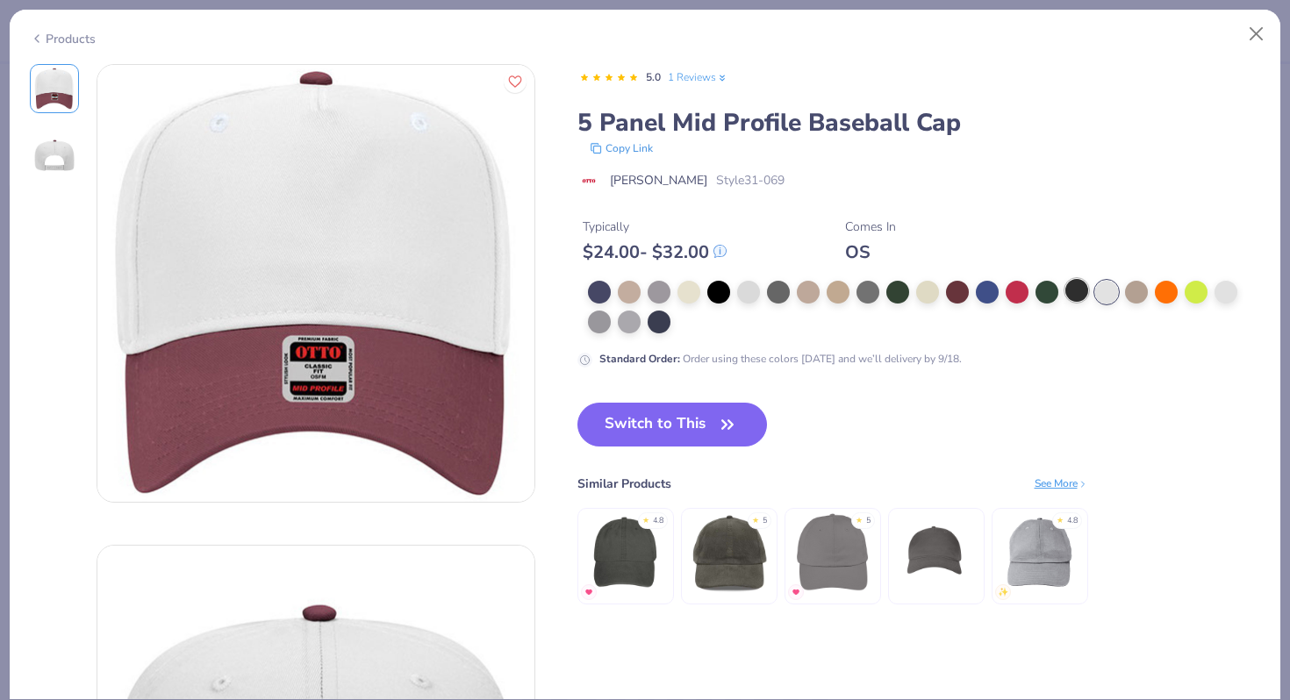
click at [1082, 290] on div at bounding box center [1076, 290] width 23 height 23
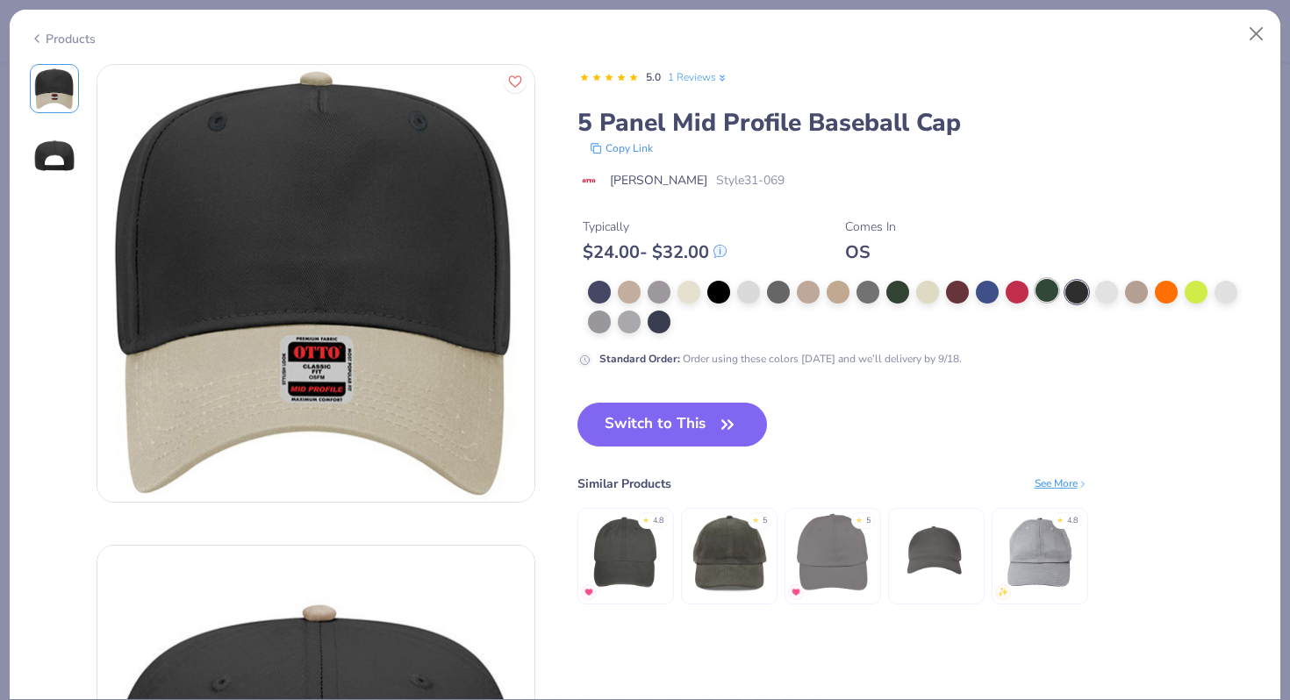
click at [1036, 293] on div at bounding box center [1046, 290] width 23 height 23
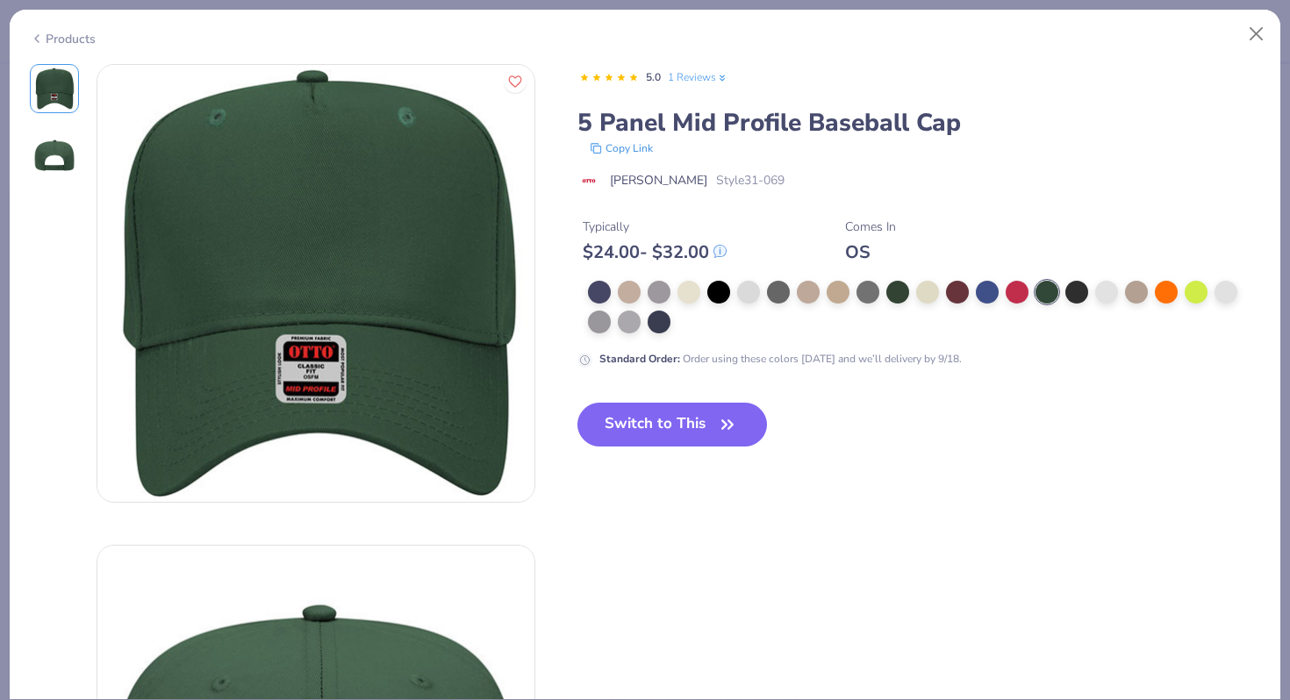
click at [1001, 297] on div at bounding box center [924, 307] width 673 height 53
click at [983, 297] on div at bounding box center [986, 290] width 23 height 23
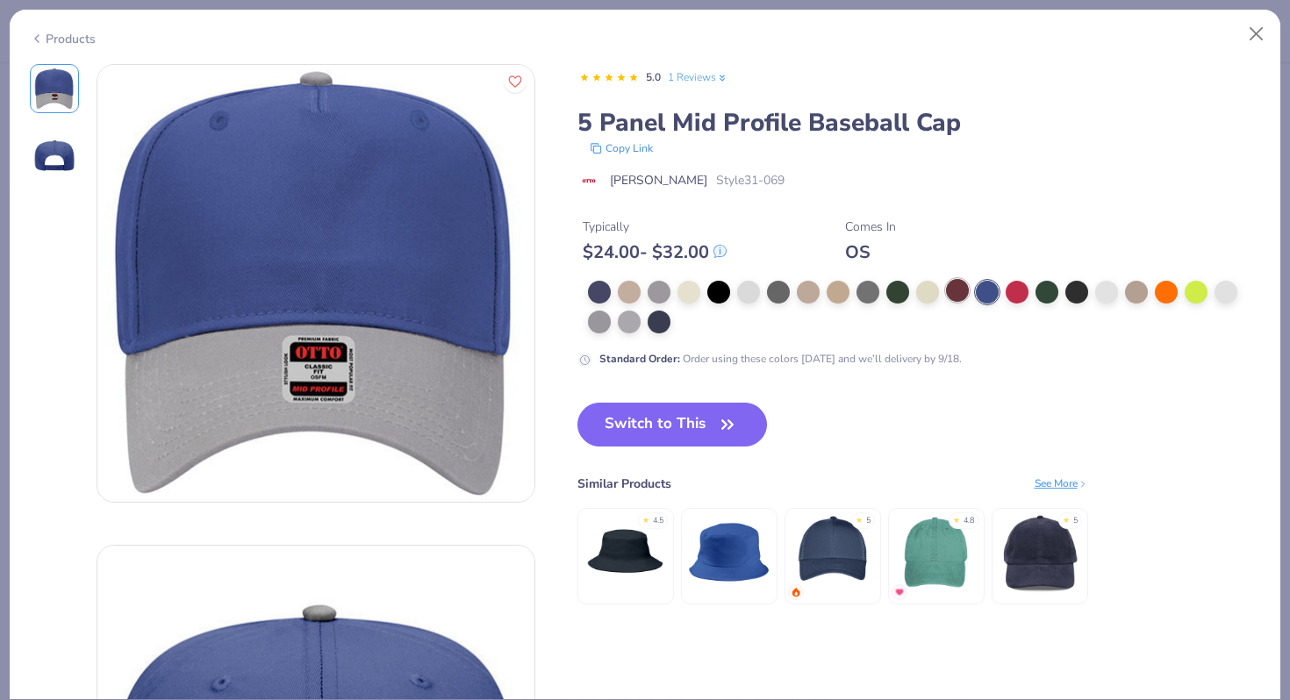
click at [965, 296] on div at bounding box center [957, 290] width 23 height 23
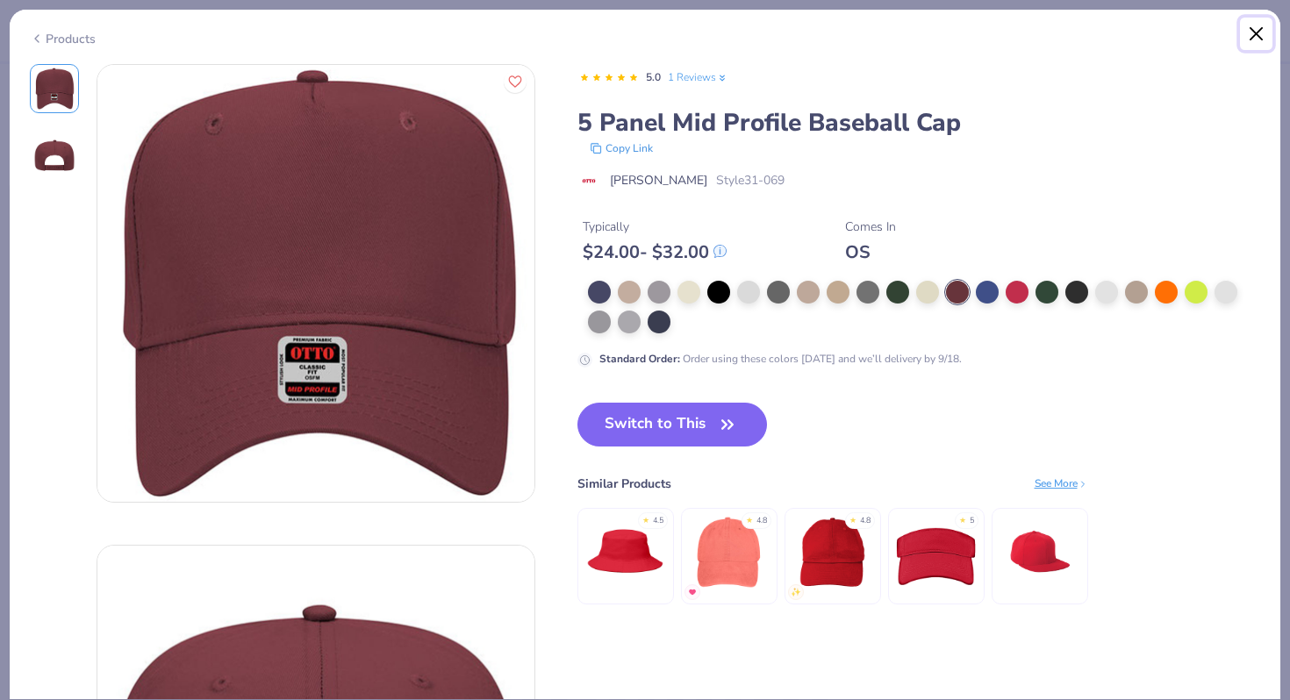
click at [1261, 34] on button "Close" at bounding box center [1256, 34] width 33 height 33
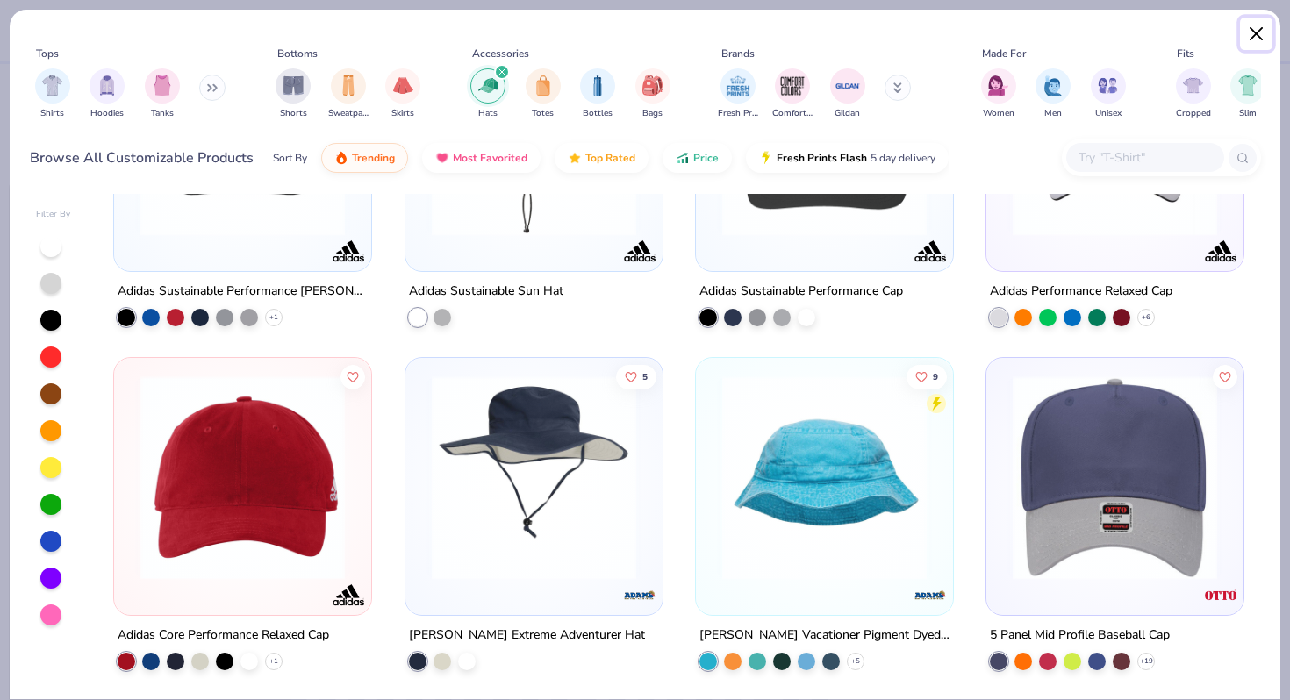
click at [1247, 32] on button "Close" at bounding box center [1256, 34] width 33 height 33
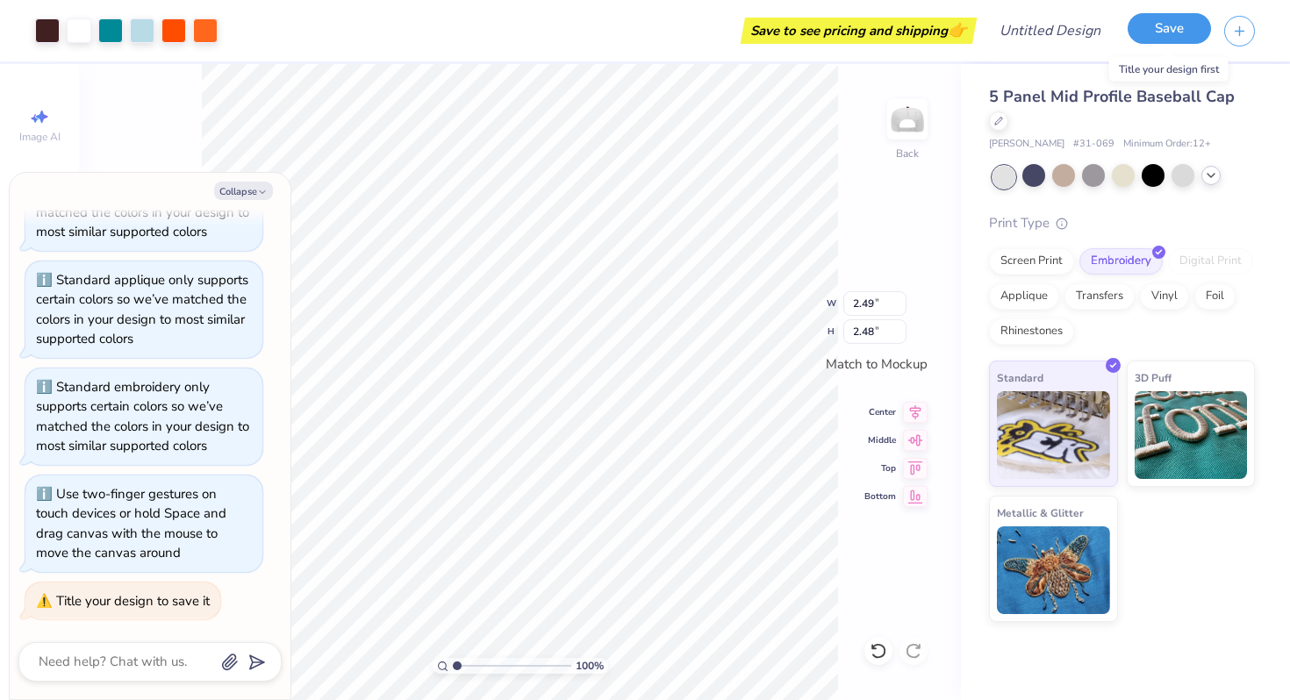
click at [1148, 36] on button "Save" at bounding box center [1168, 28] width 83 height 31
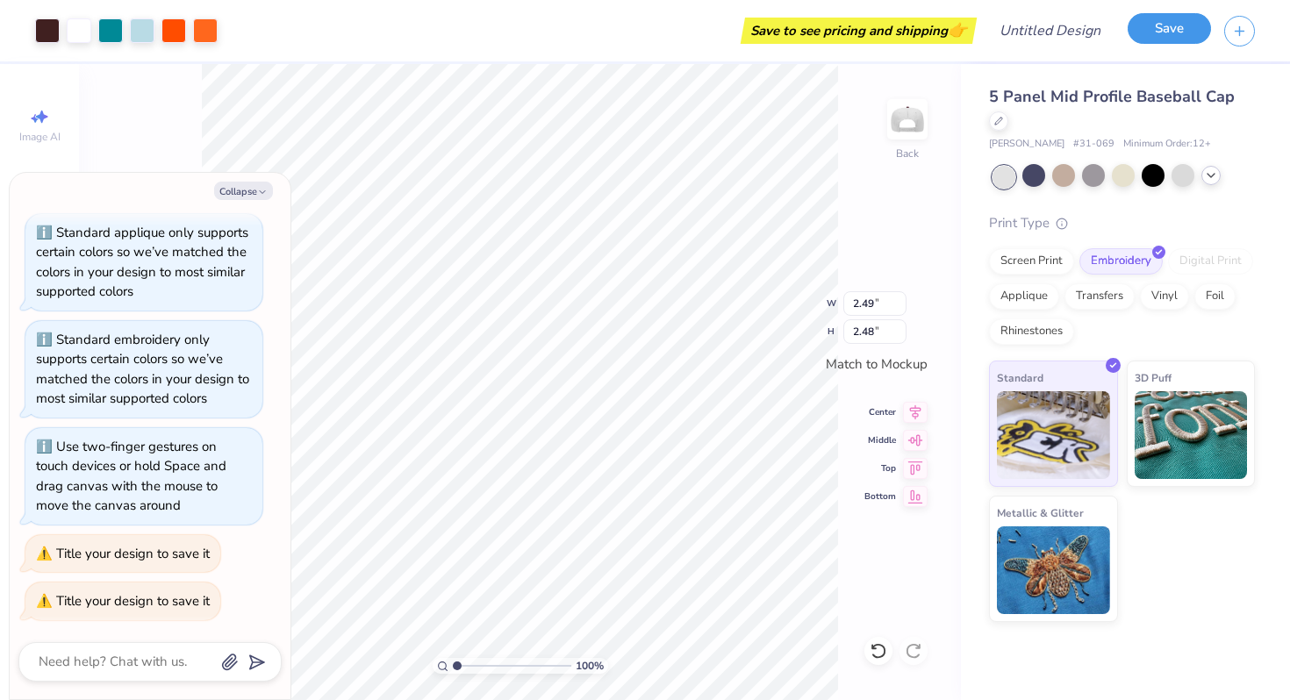
click at [1148, 36] on button "Save" at bounding box center [1168, 28] width 83 height 31
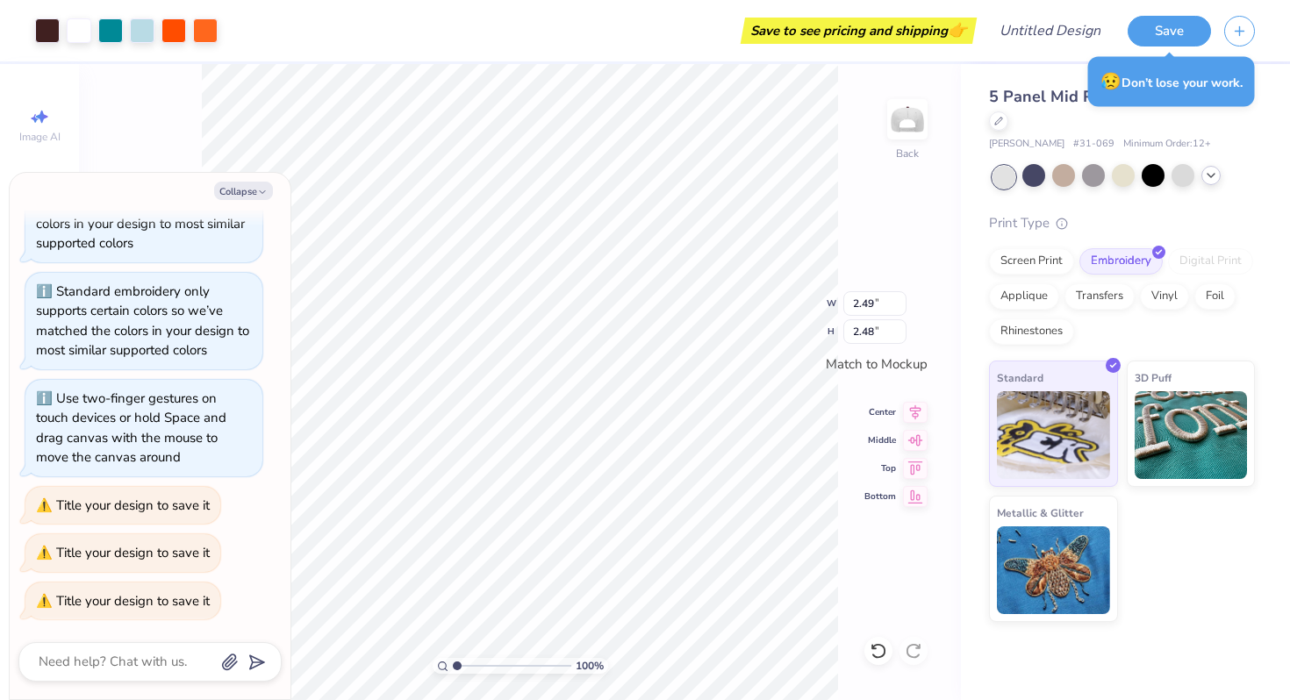
click at [369, 314] on div "Art colors Save to see pricing and shipping 👉 Design Title Save Image AI Design…" at bounding box center [645, 350] width 1290 height 700
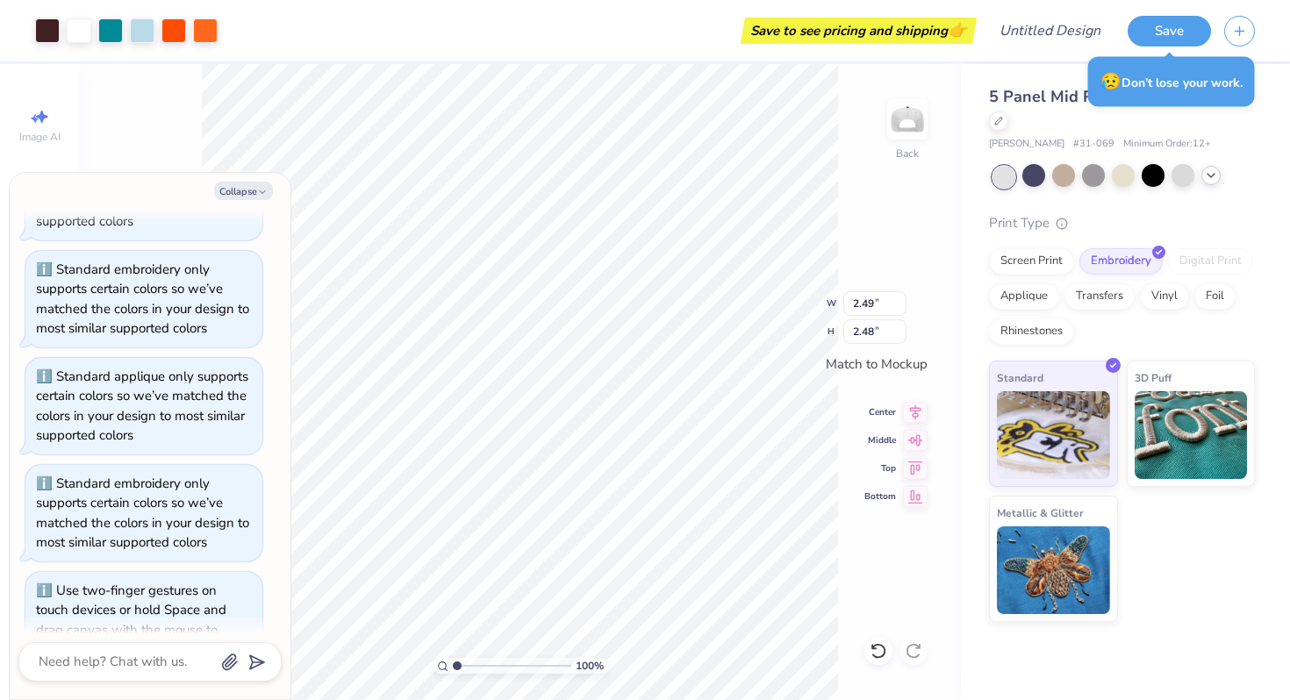
scroll to position [134, 0]
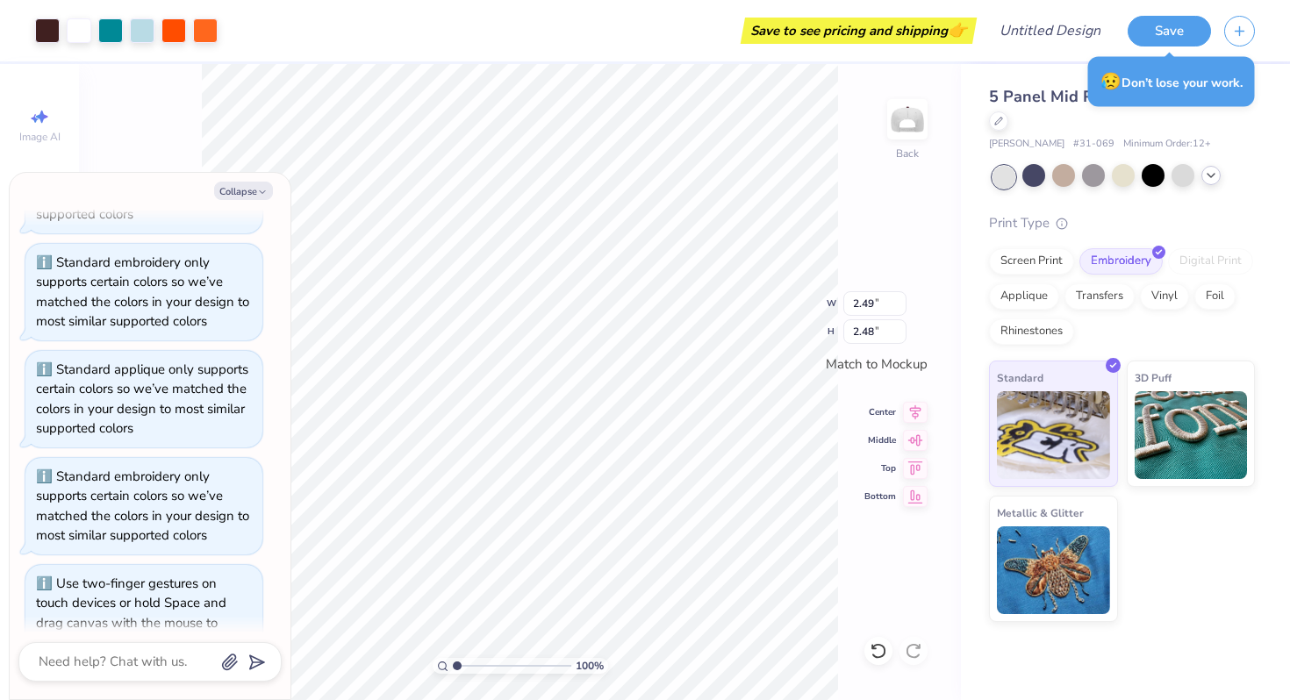
type textarea "x"
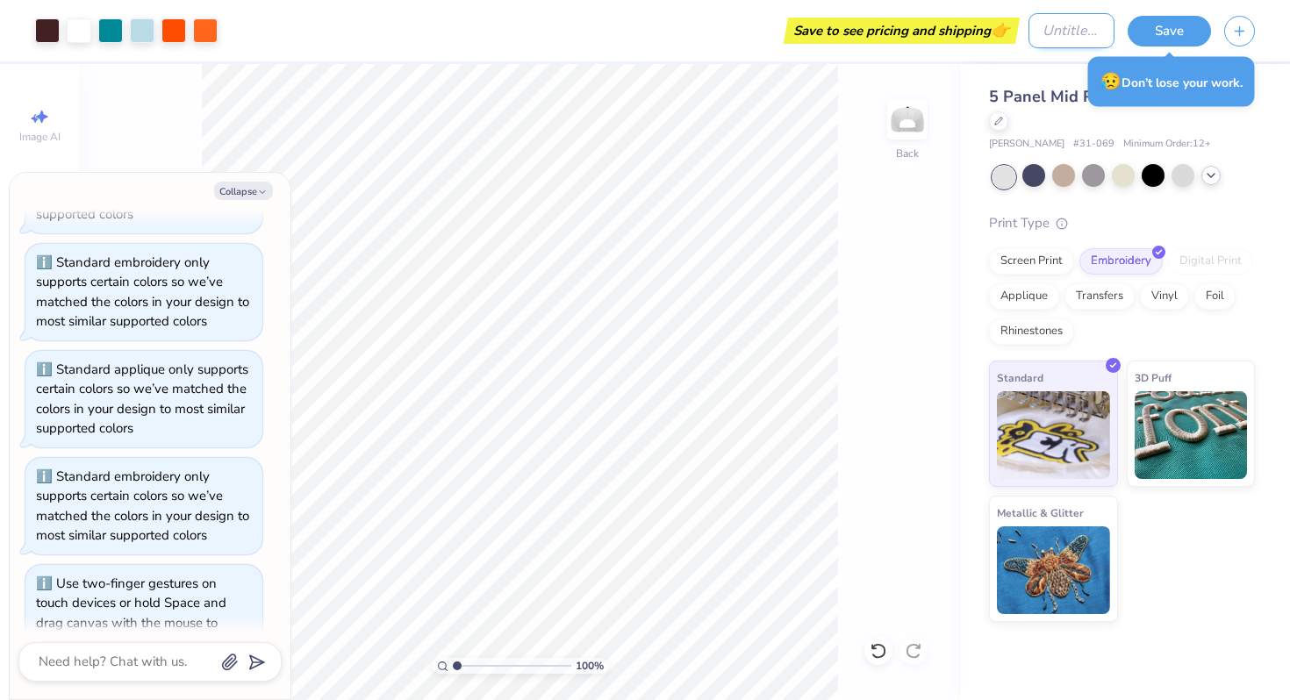
click at [1068, 39] on input "Design Title" at bounding box center [1071, 30] width 86 height 35
type input "s"
type textarea "x"
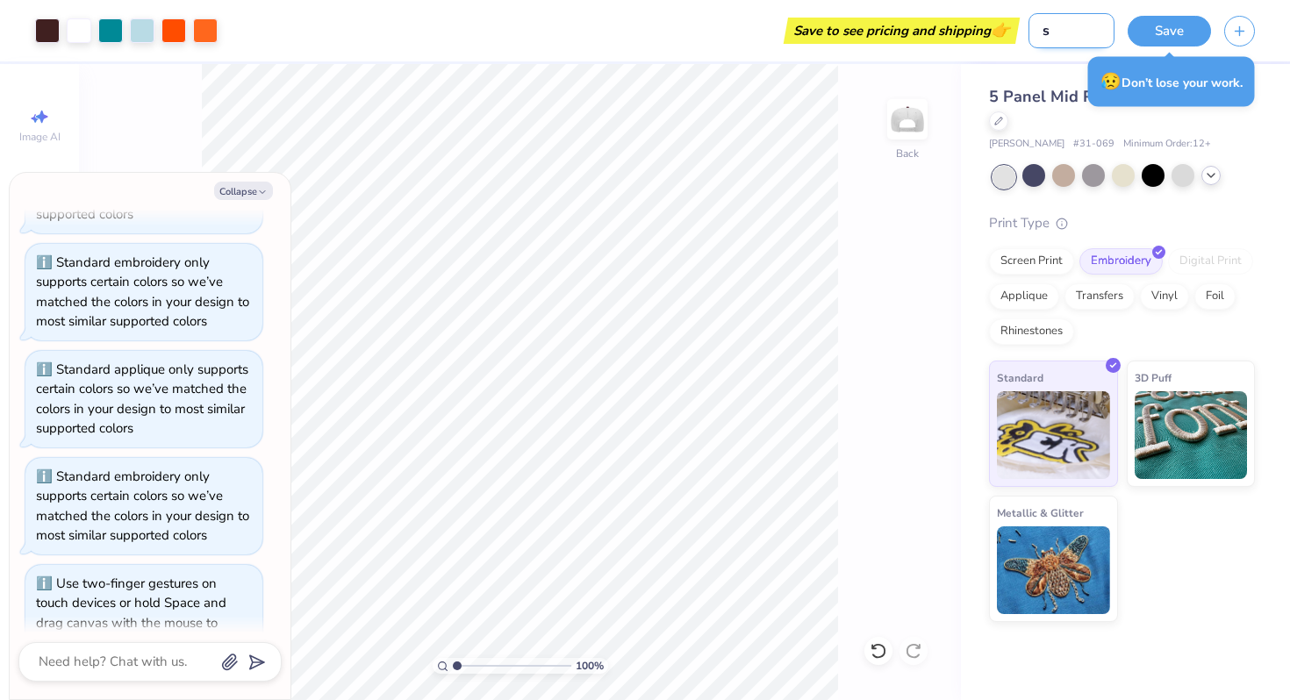
type input "sa"
type textarea "x"
type input "sao"
type textarea "x"
type input "sao"
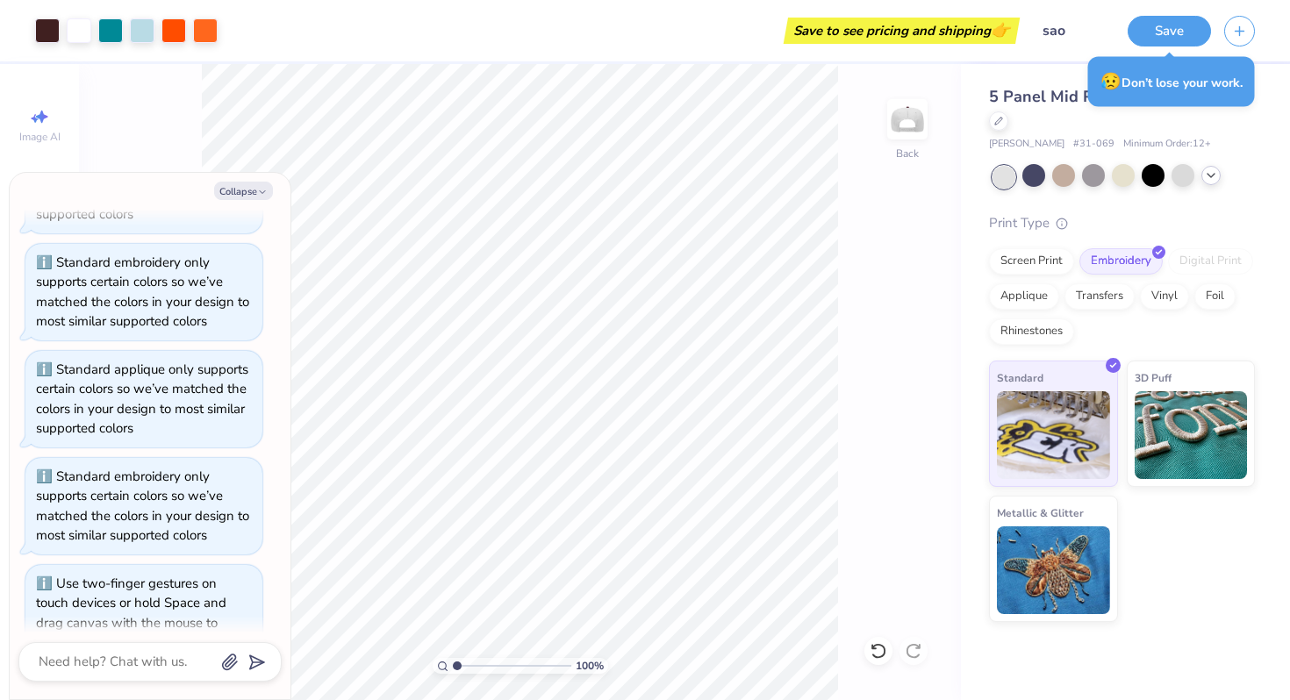
click at [1146, 11] on div "Save" at bounding box center [1208, 30] width 162 height 61
click at [1146, 22] on button "Save" at bounding box center [1168, 28] width 83 height 31
type textarea "x"
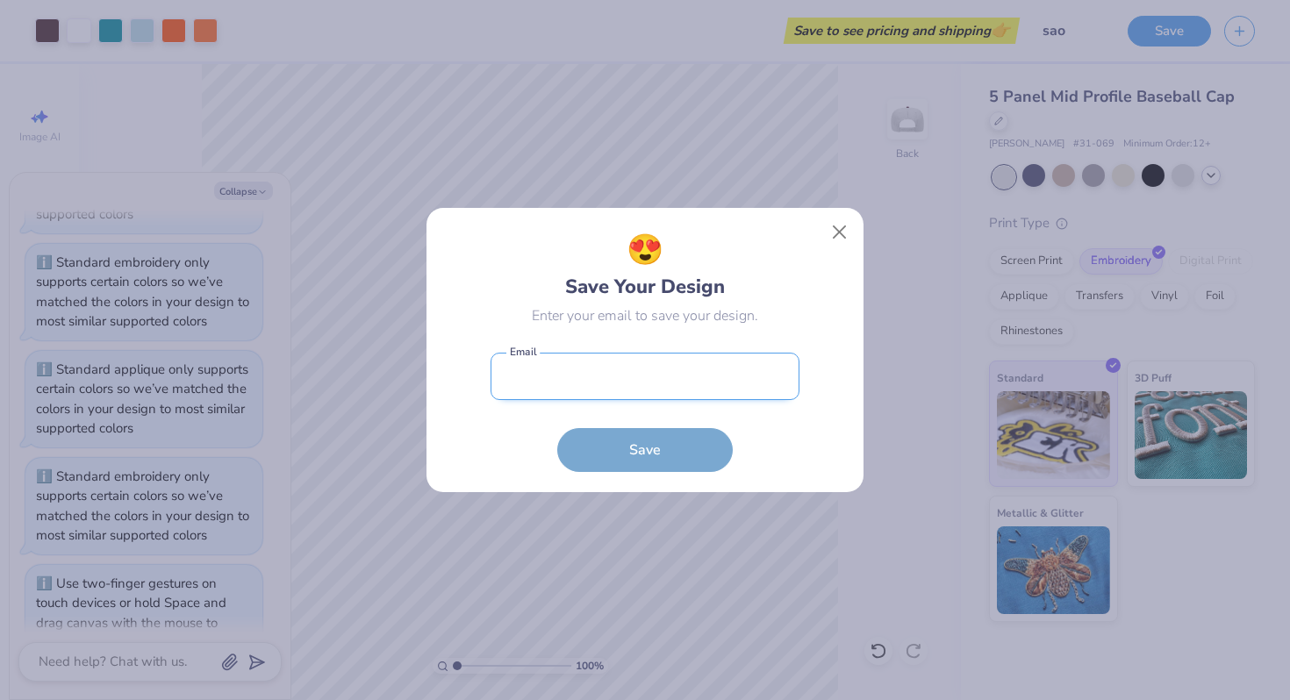
click at [732, 355] on input "email" at bounding box center [644, 377] width 309 height 48
type input "[EMAIL_ADDRESS][DOMAIN_NAME]"
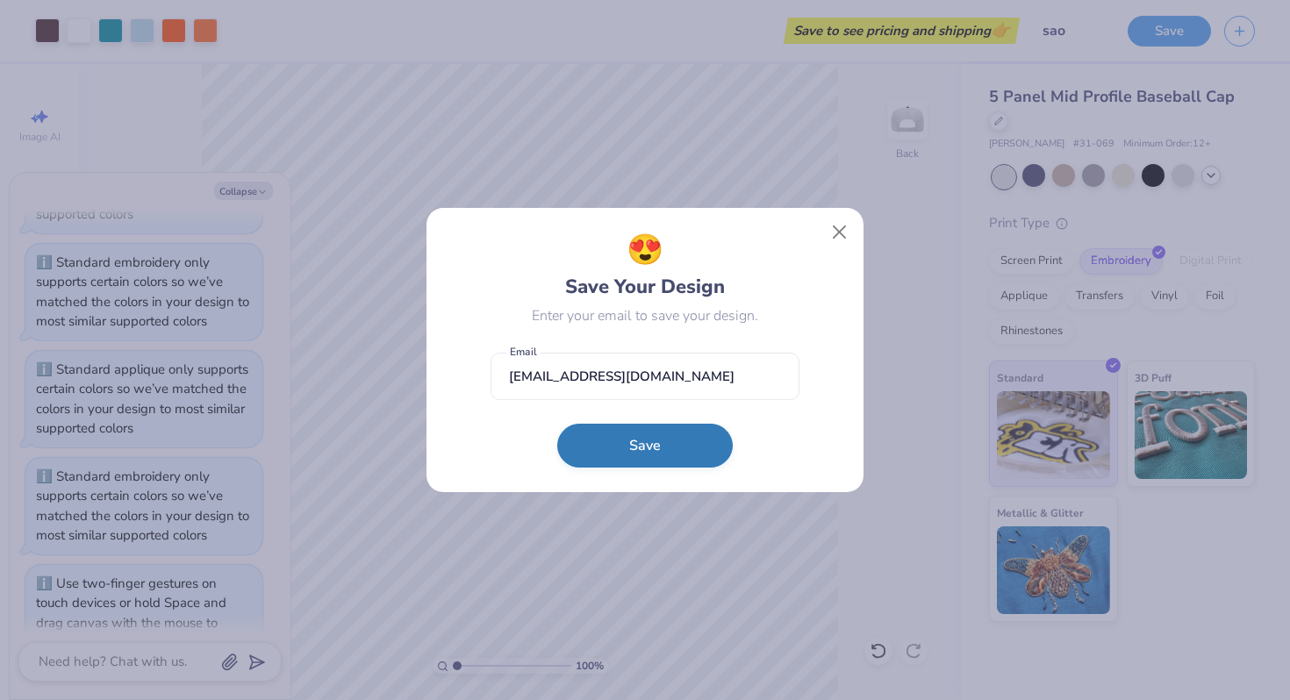
click at [711, 432] on button "Save" at bounding box center [644, 446] width 175 height 44
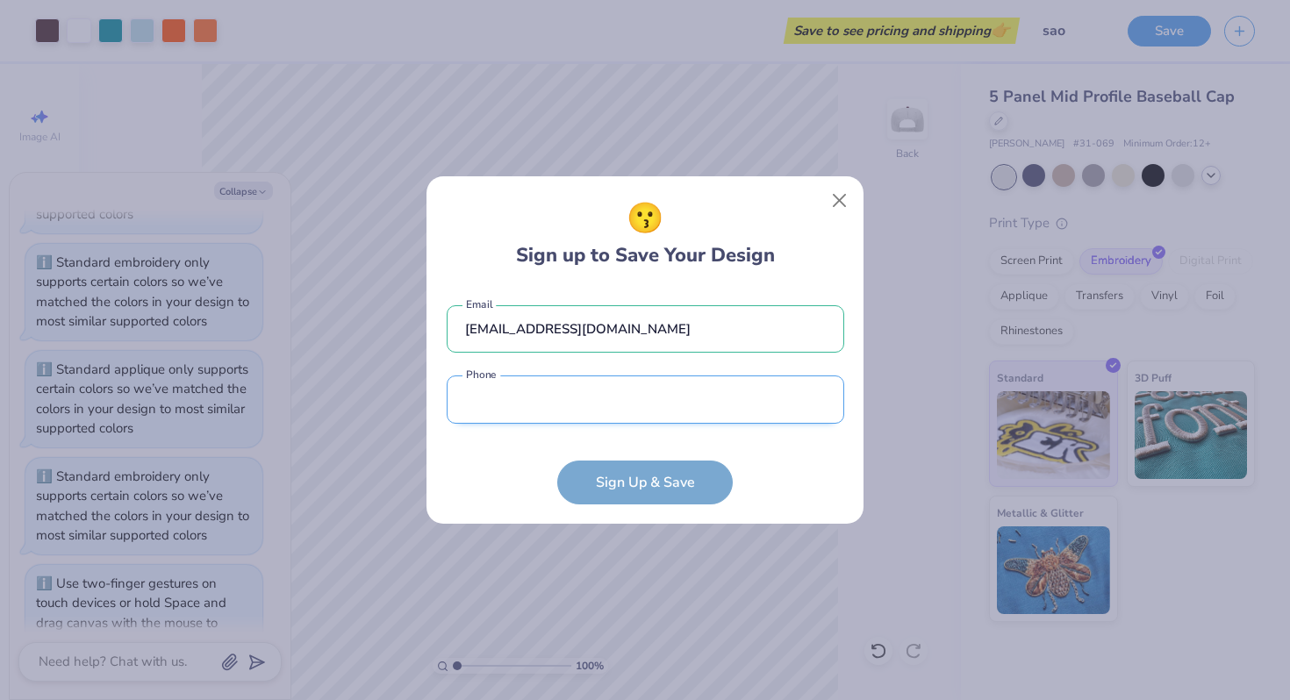
click at [591, 406] on input "tel" at bounding box center [645, 399] width 397 height 48
type input "[PHONE_NUMBER]"
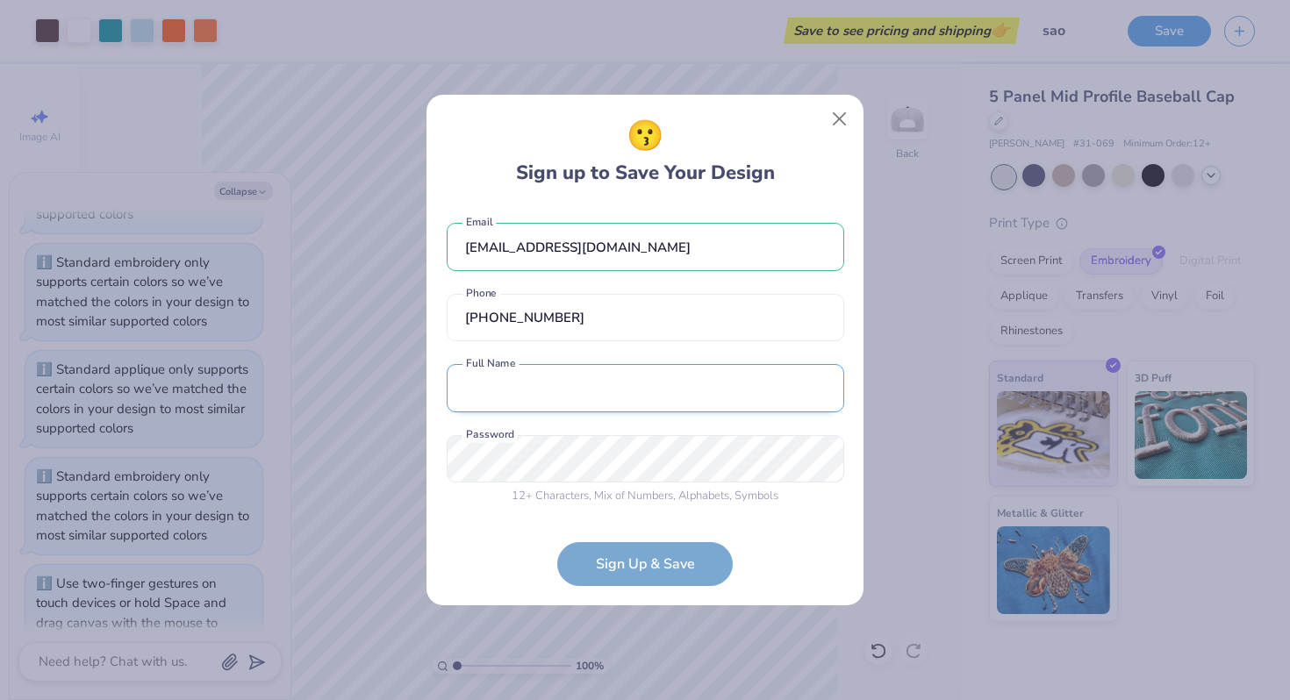
click at [582, 401] on input "text" at bounding box center [645, 388] width 397 height 48
type input "[PERSON_NAME]"
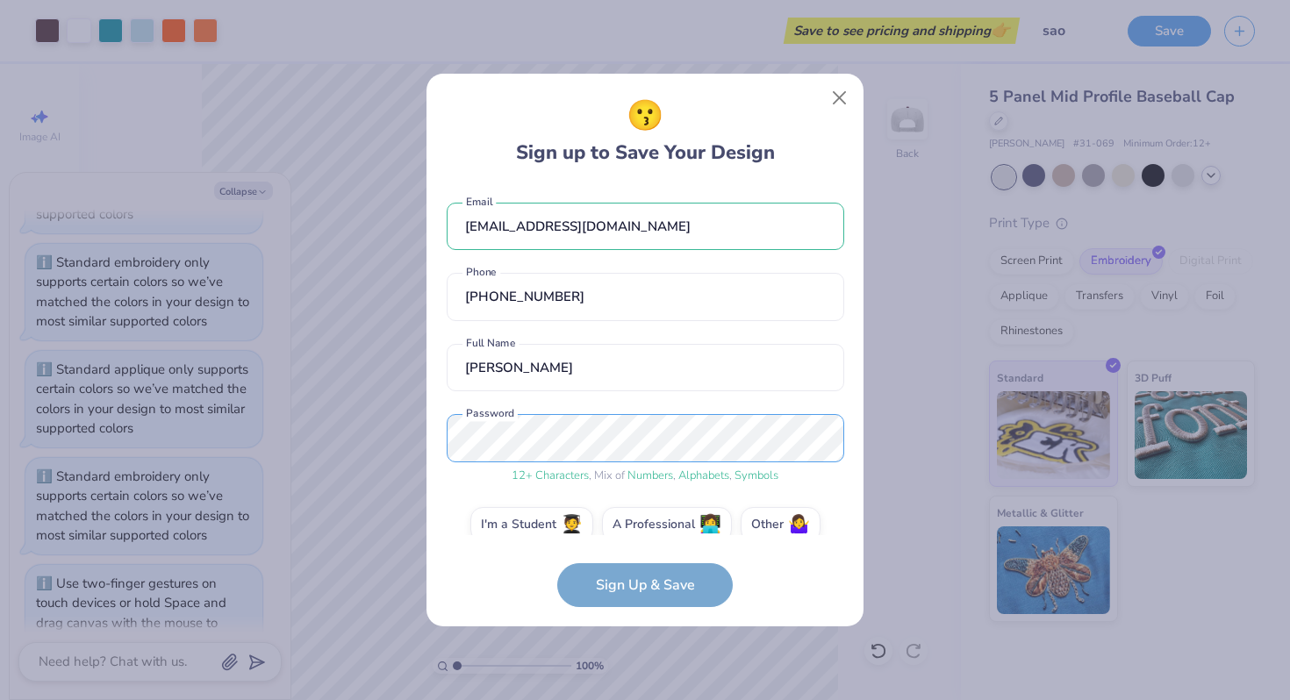
scroll to position [25, 0]
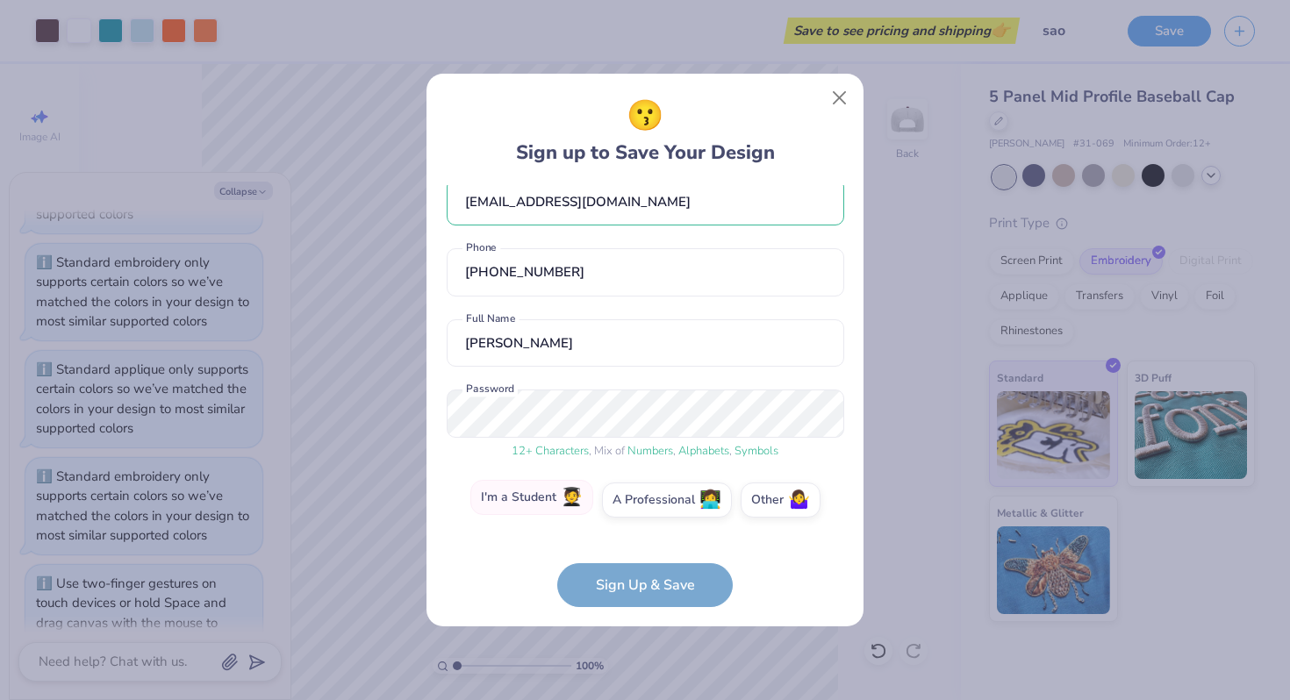
click at [571, 507] on span "🧑‍🎓" at bounding box center [572, 498] width 22 height 20
click at [639, 524] on input "I'm a Student 🧑‍🎓" at bounding box center [644, 529] width 11 height 11
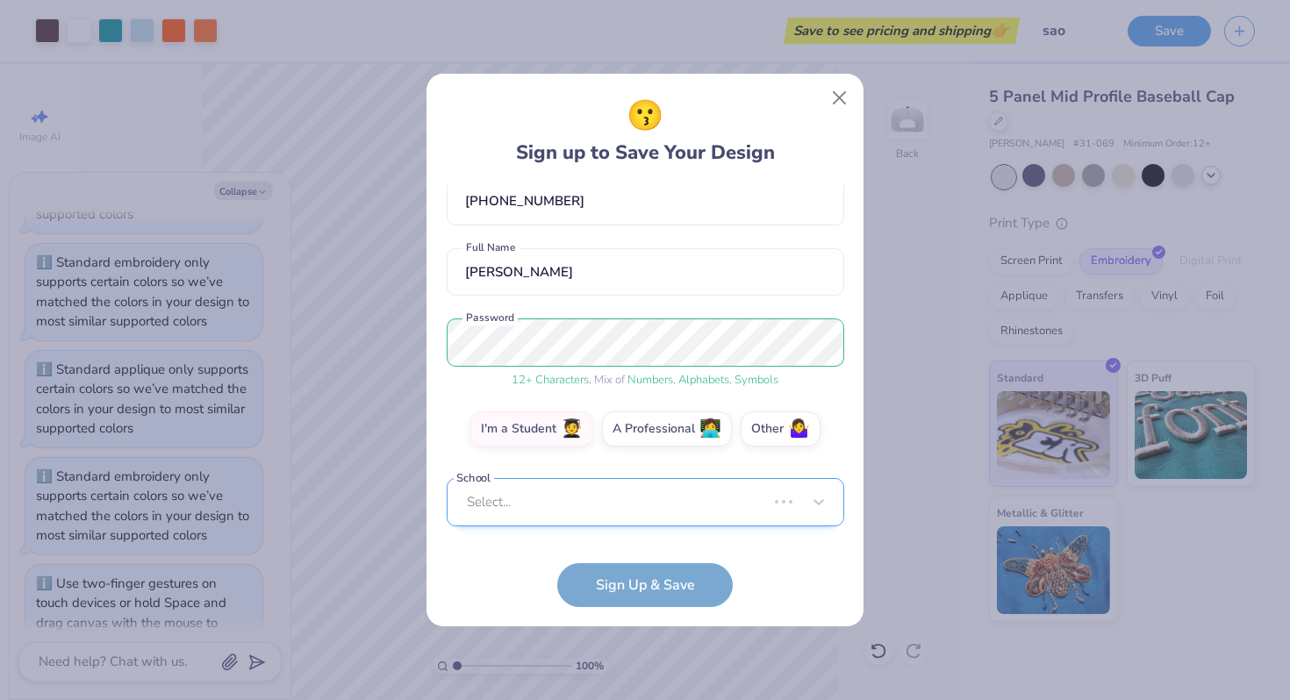
click at [597, 505] on div "Select..." at bounding box center [645, 502] width 397 height 48
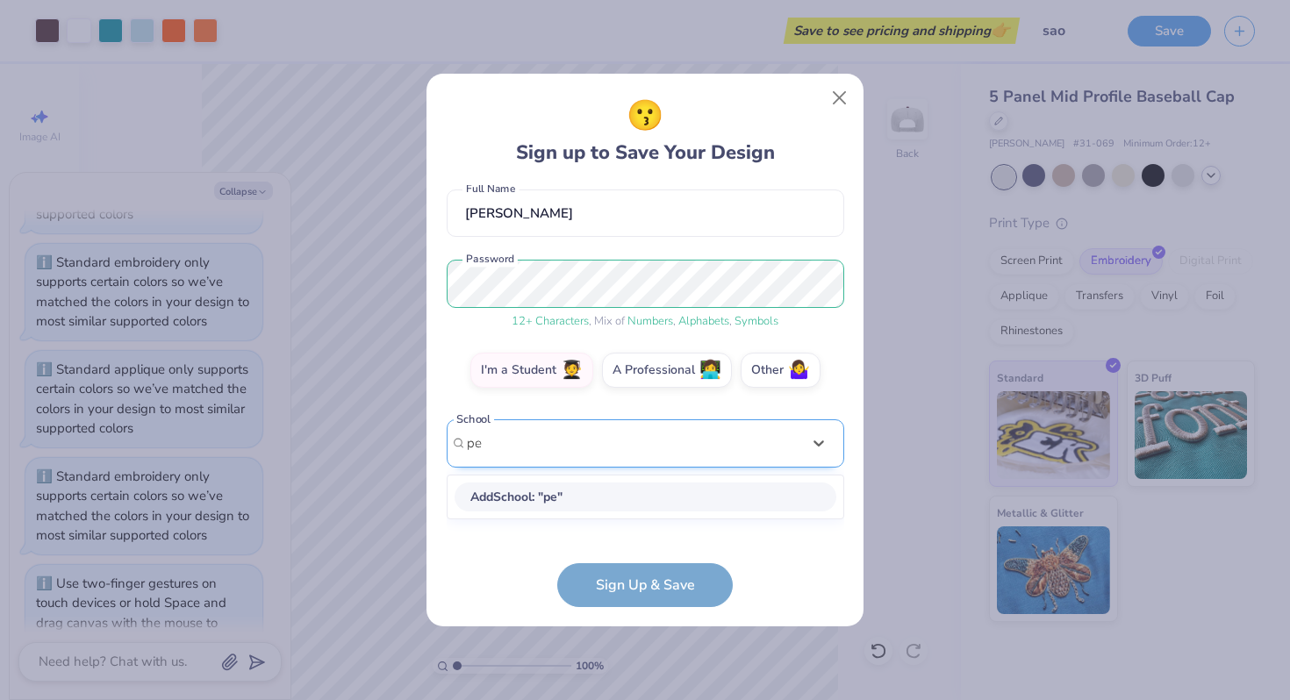
scroll to position [154, 0]
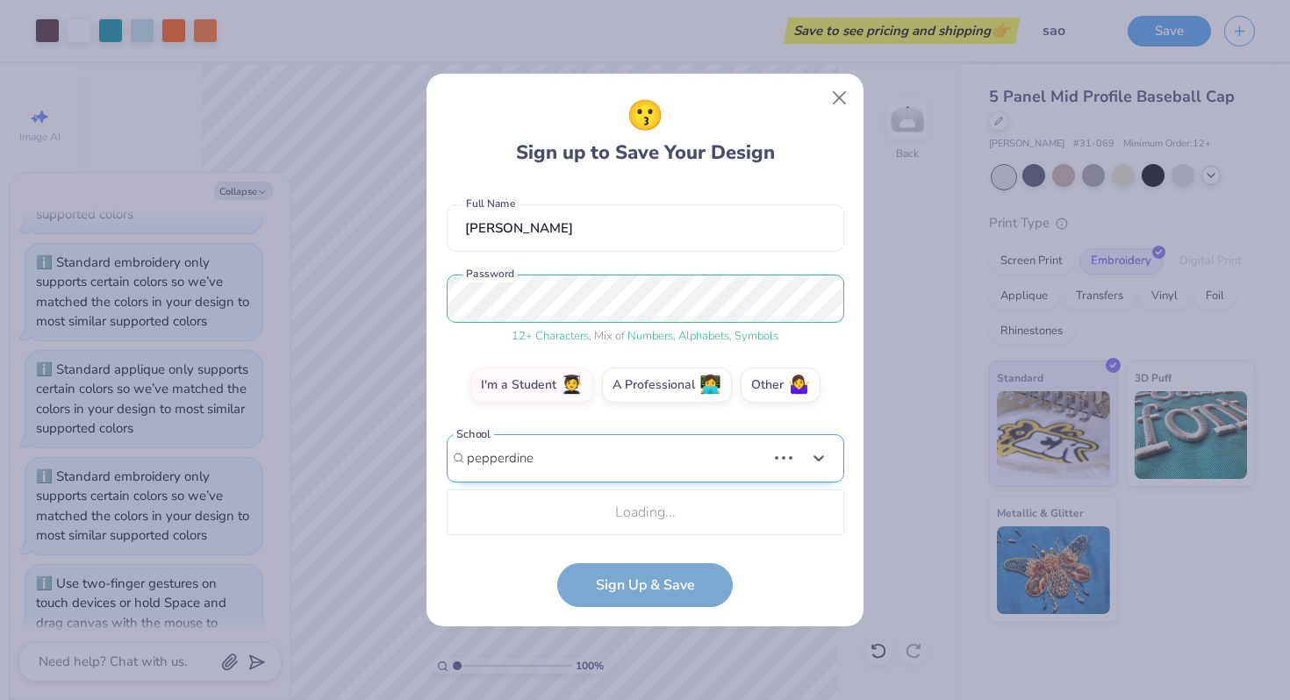
type input "pepperdine"
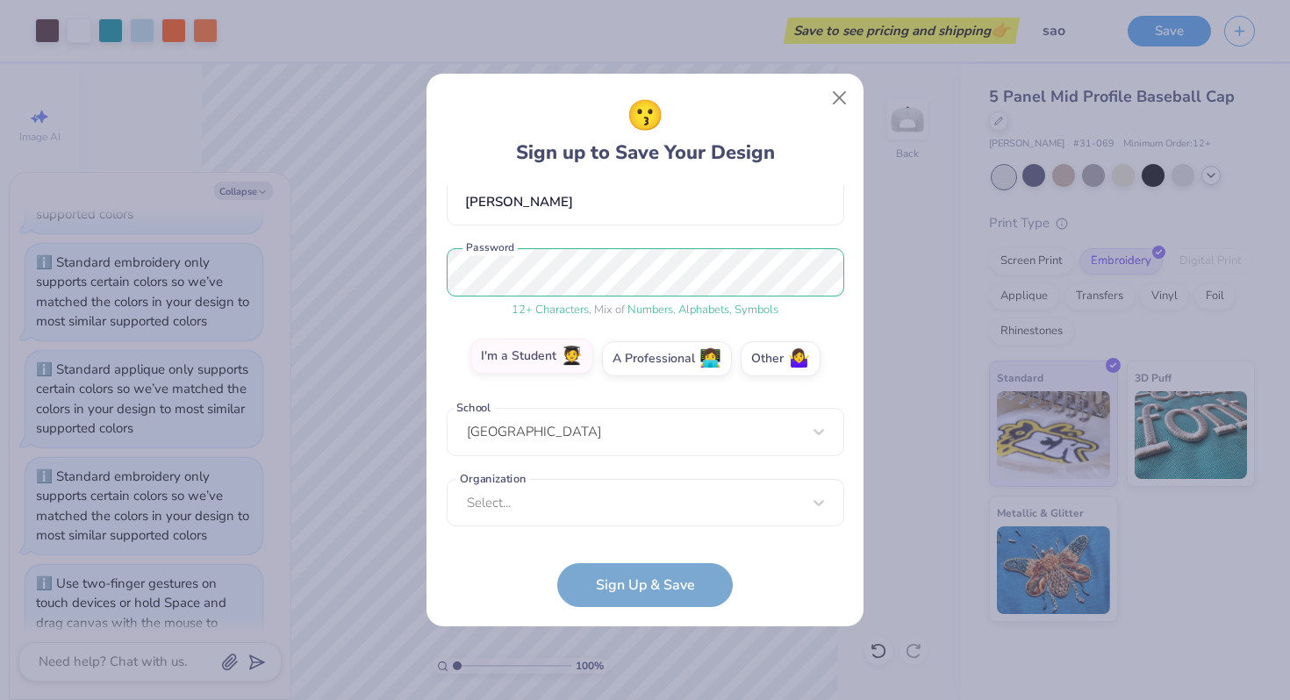
scroll to position [87, 0]
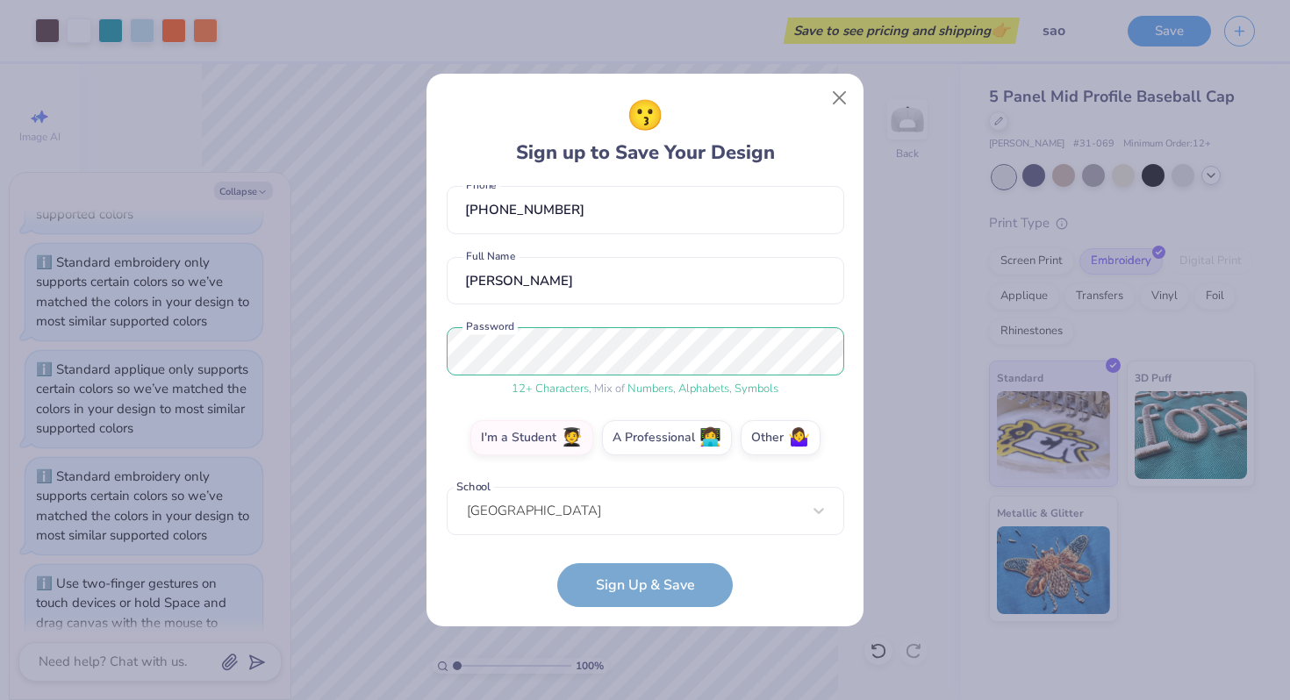
click at [590, 581] on form "[EMAIL_ADDRESS][DOMAIN_NAME] Email [PHONE_NUMBER] Phone [PERSON_NAME] Full Name…" at bounding box center [645, 396] width 397 height 422
click at [623, 596] on form "[EMAIL_ADDRESS][DOMAIN_NAME] Email [PHONE_NUMBER] Phone [PERSON_NAME] Full Name…" at bounding box center [645, 396] width 397 height 422
click at [623, 580] on form "[EMAIL_ADDRESS][DOMAIN_NAME] Email [PHONE_NUMBER] Phone [PERSON_NAME] Full Name…" at bounding box center [645, 396] width 397 height 422
click at [623, 582] on form "[EMAIL_ADDRESS][DOMAIN_NAME] Email [PHONE_NUMBER] Phone [PERSON_NAME] Full Name…" at bounding box center [645, 396] width 397 height 422
click at [624, 582] on form "[EMAIL_ADDRESS][DOMAIN_NAME] Email [PHONE_NUMBER] Phone [PERSON_NAME] Full Name…" at bounding box center [645, 396] width 397 height 422
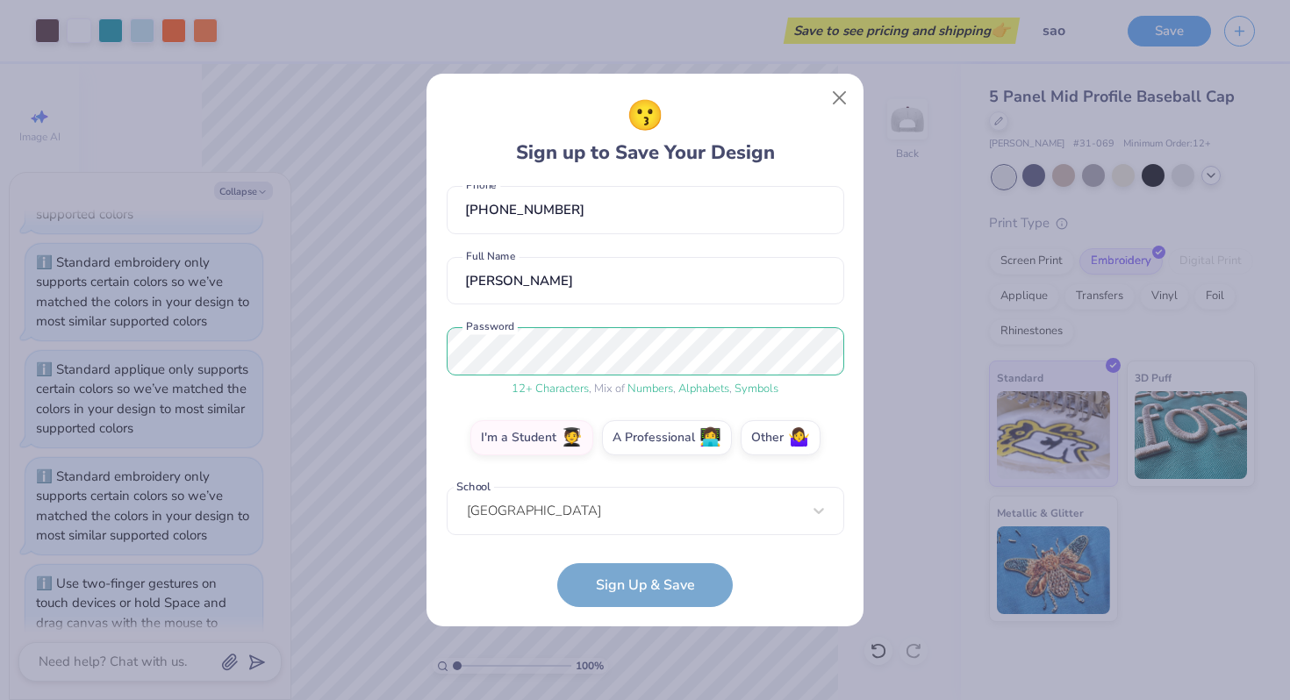
click at [624, 582] on form "[EMAIL_ADDRESS][DOMAIN_NAME] Email [PHONE_NUMBER] Phone [PERSON_NAME] Full Name…" at bounding box center [645, 396] width 397 height 422
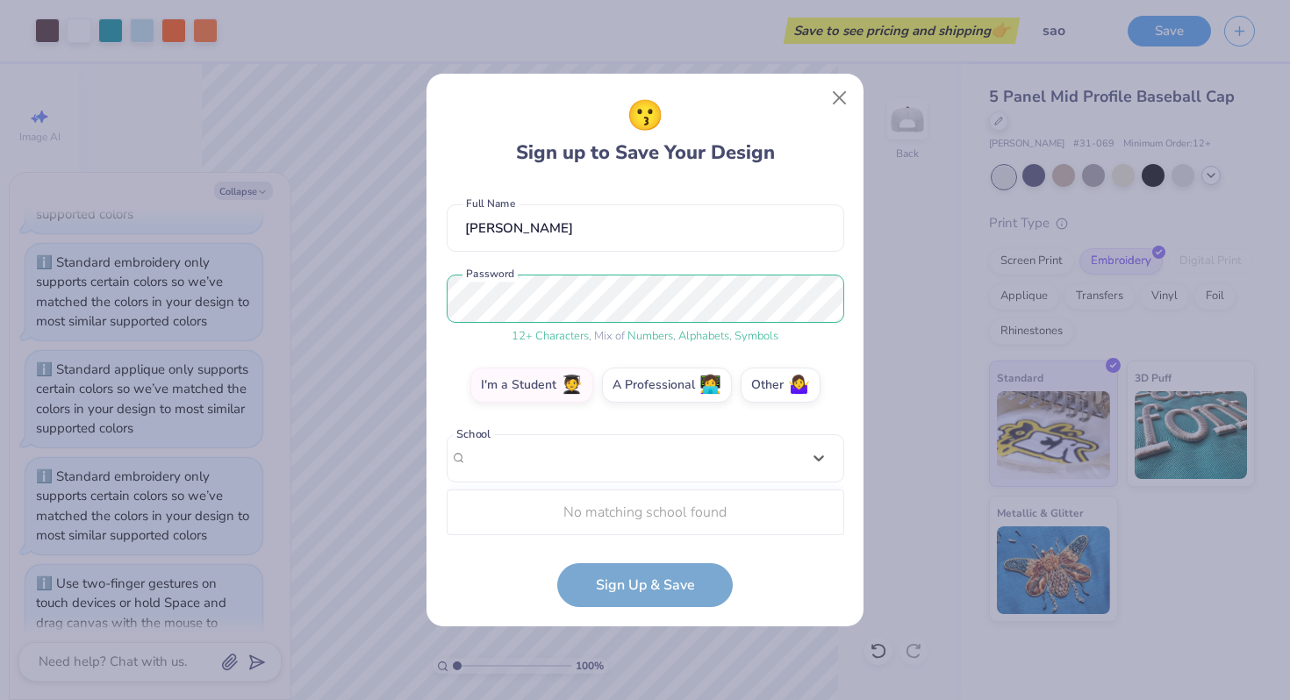
click at [635, 520] on div "Use Up and Down to choose options, press Enter to select the currently focused …" at bounding box center [645, 484] width 397 height 101
click at [637, 579] on form "[EMAIL_ADDRESS][DOMAIN_NAME] Email [PHONE_NUMBER] Phone [PERSON_NAME] Full Name…" at bounding box center [645, 396] width 397 height 422
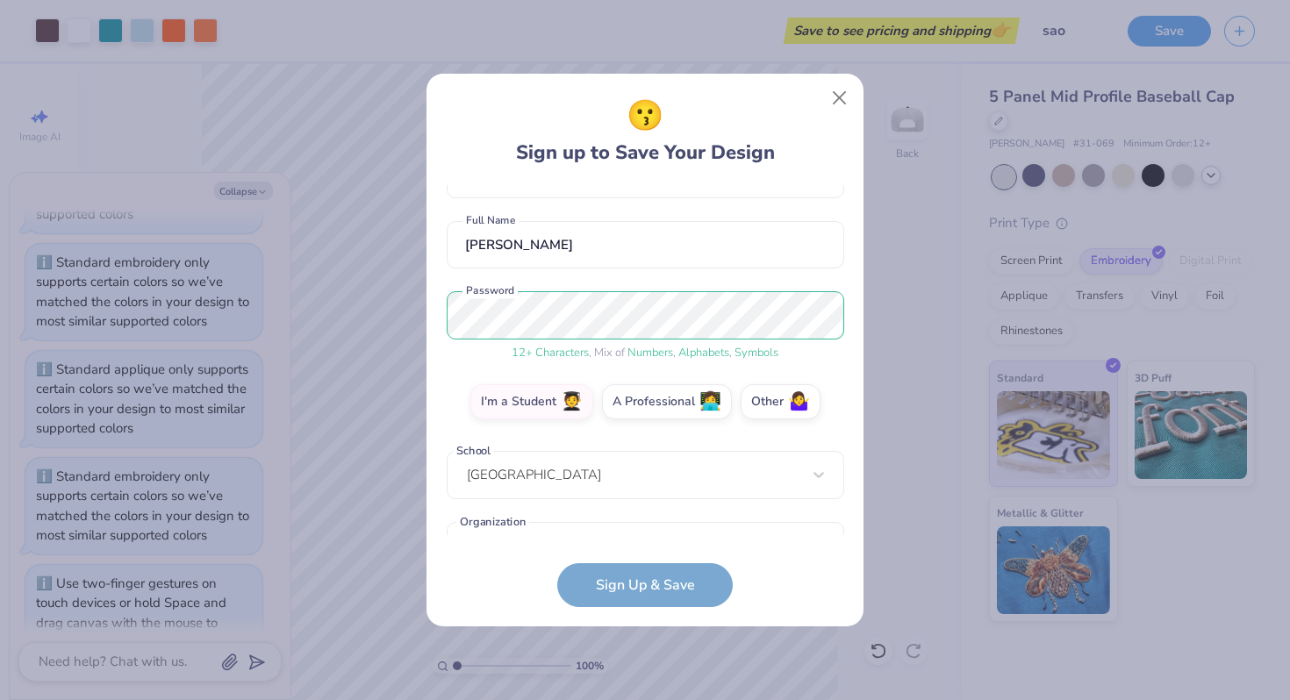
scroll to position [166, 0]
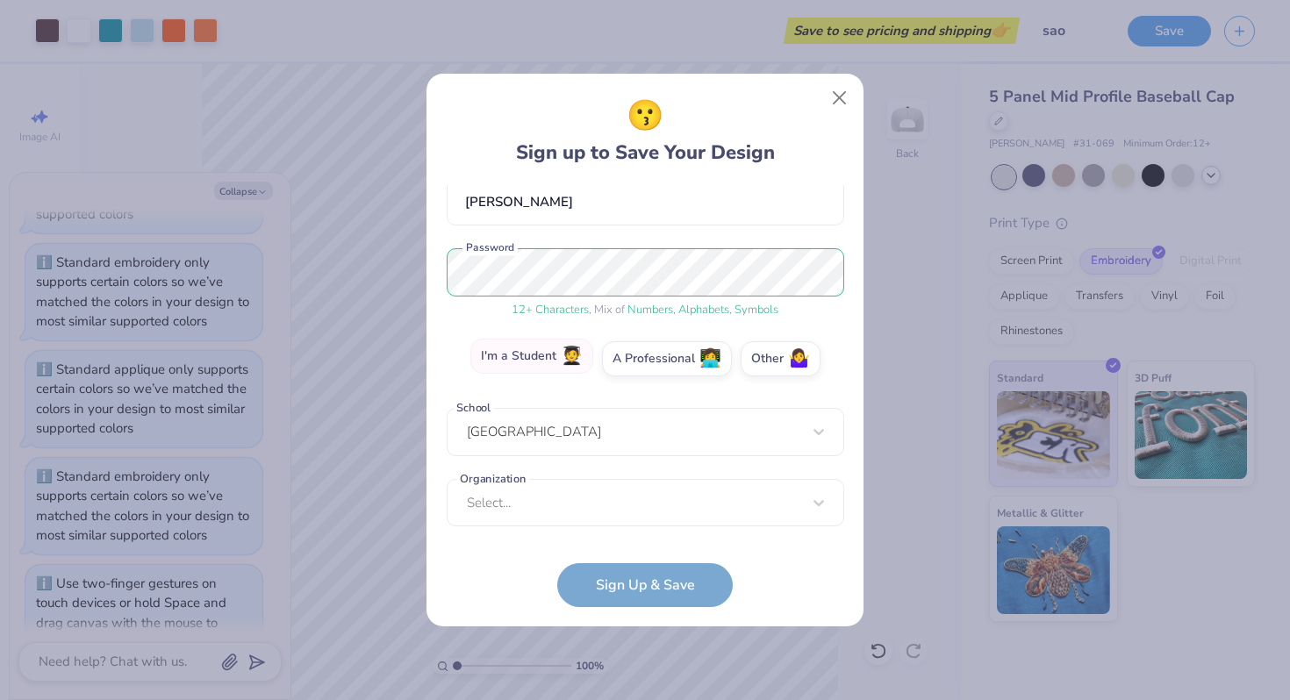
click at [561, 348] on label "I'm a Student 🧑‍🎓" at bounding box center [531, 356] width 123 height 35
click at [639, 524] on input "I'm a Student 🧑‍🎓" at bounding box center [644, 529] width 11 height 11
click at [534, 513] on div "option focused, 1 of 15. 15 results available. Use Up and Down to choose option…" at bounding box center [645, 639] width 397 height 320
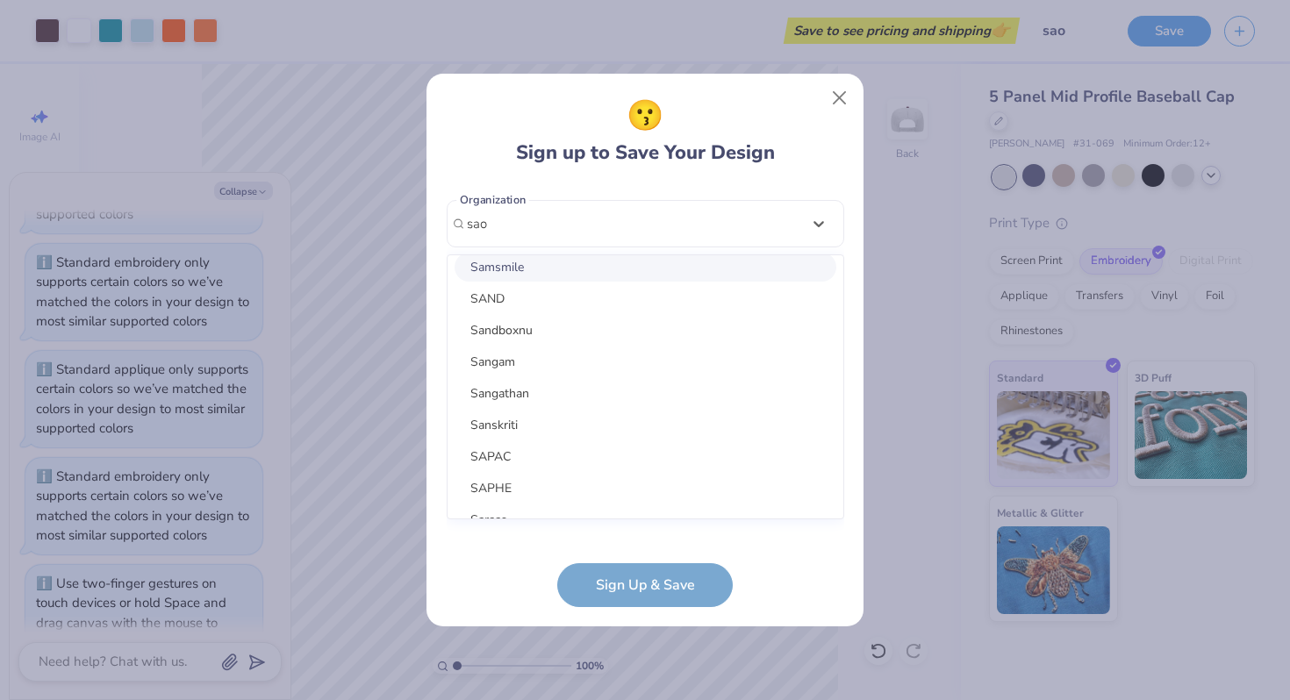
scroll to position [844, 0]
type input "sao"
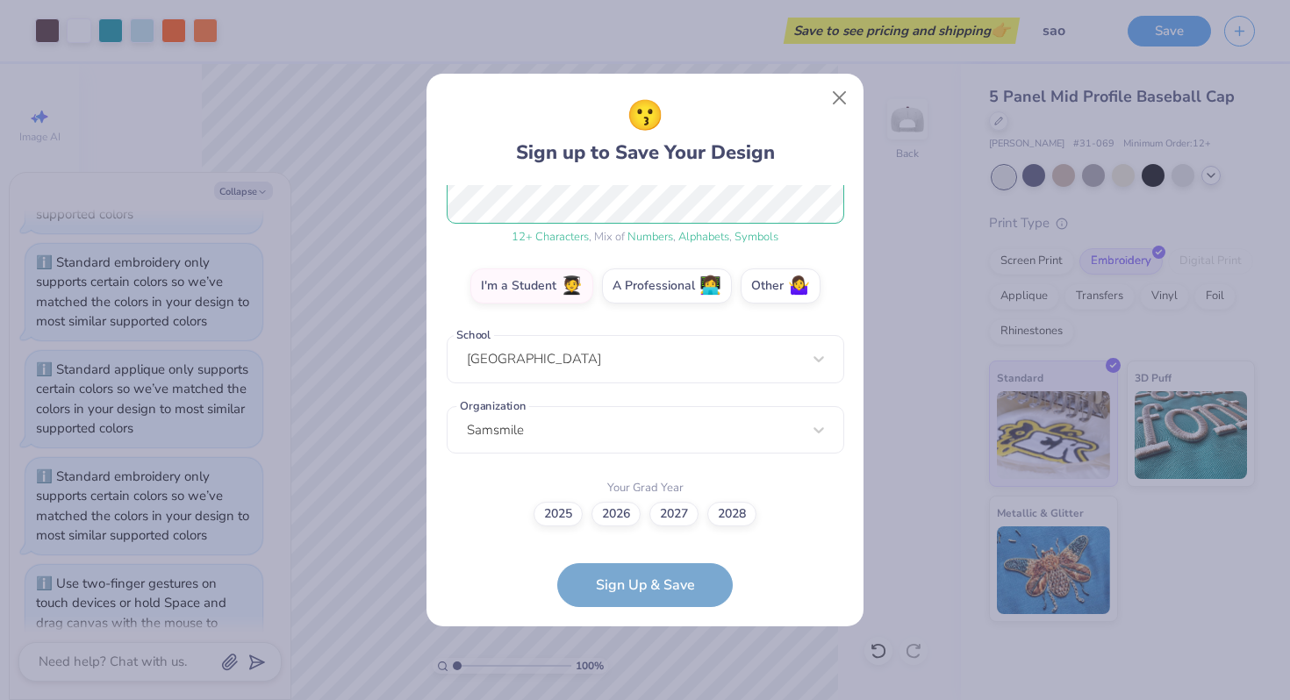
scroll to position [238, 0]
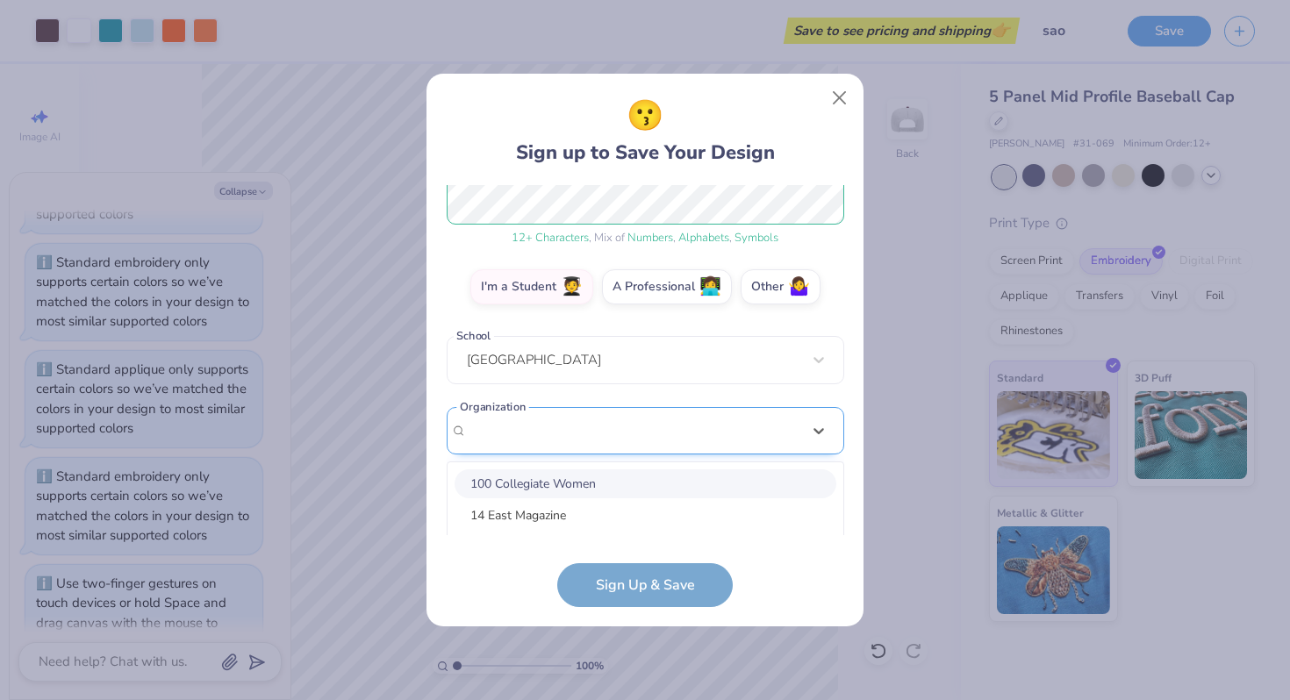
click at [557, 447] on div "option focused, 1 of 30. 30 results available. Use Up and Down to choose option…" at bounding box center [645, 567] width 397 height 320
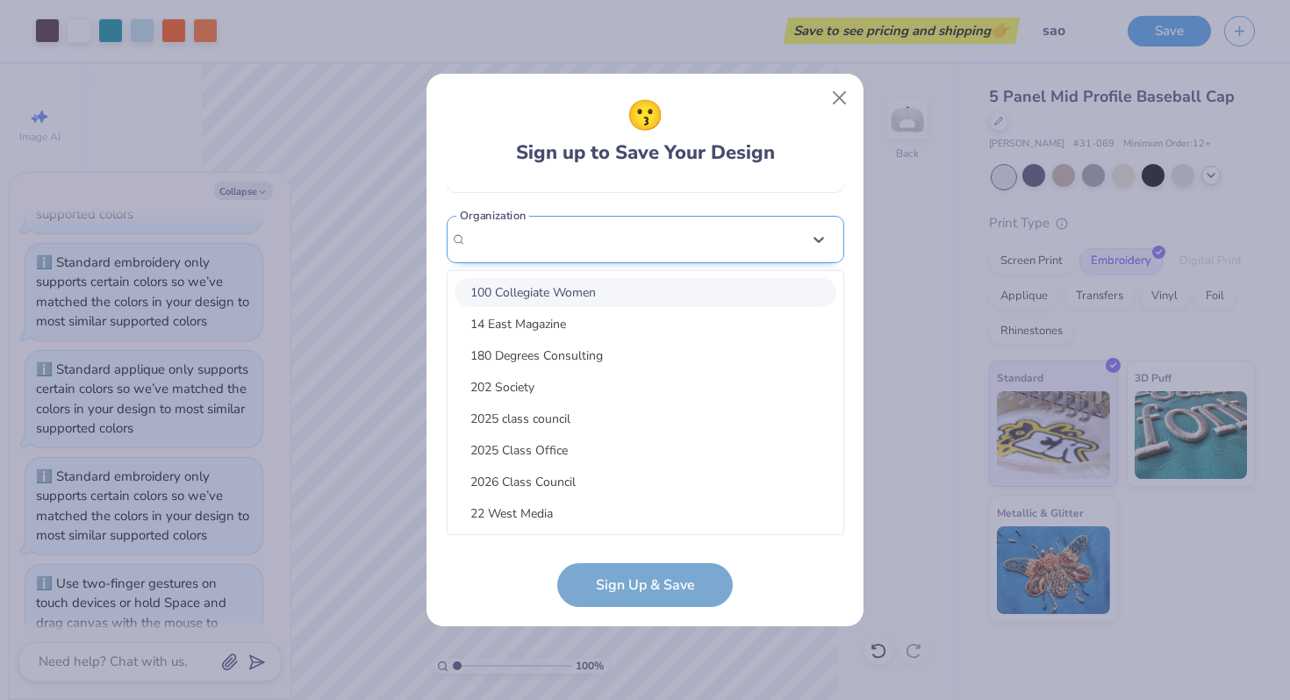
click at [552, 245] on div "[EMAIL_ADDRESS][DOMAIN_NAME] Email [PHONE_NUMBER] Phone [PERSON_NAME] Full Name…" at bounding box center [645, 360] width 397 height 350
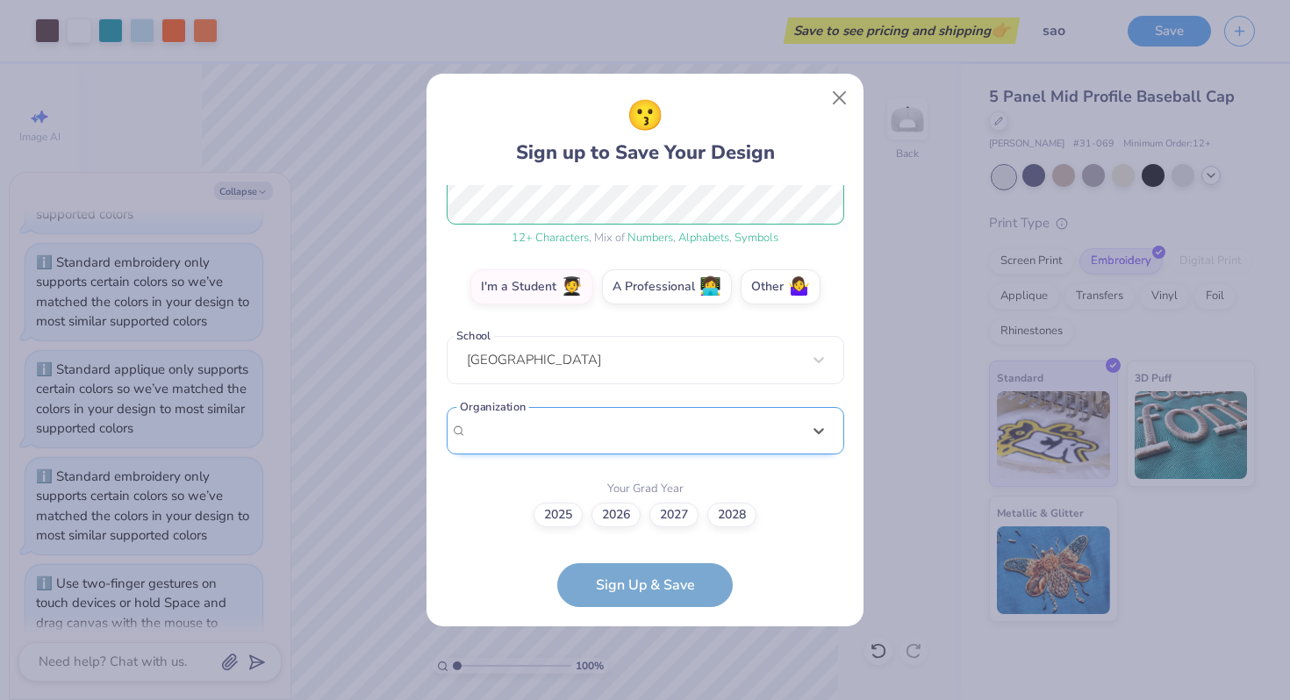
click at [543, 451] on div "Select is focused ,type to refine list, press Down to open the menu, Samsmile" at bounding box center [645, 431] width 397 height 48
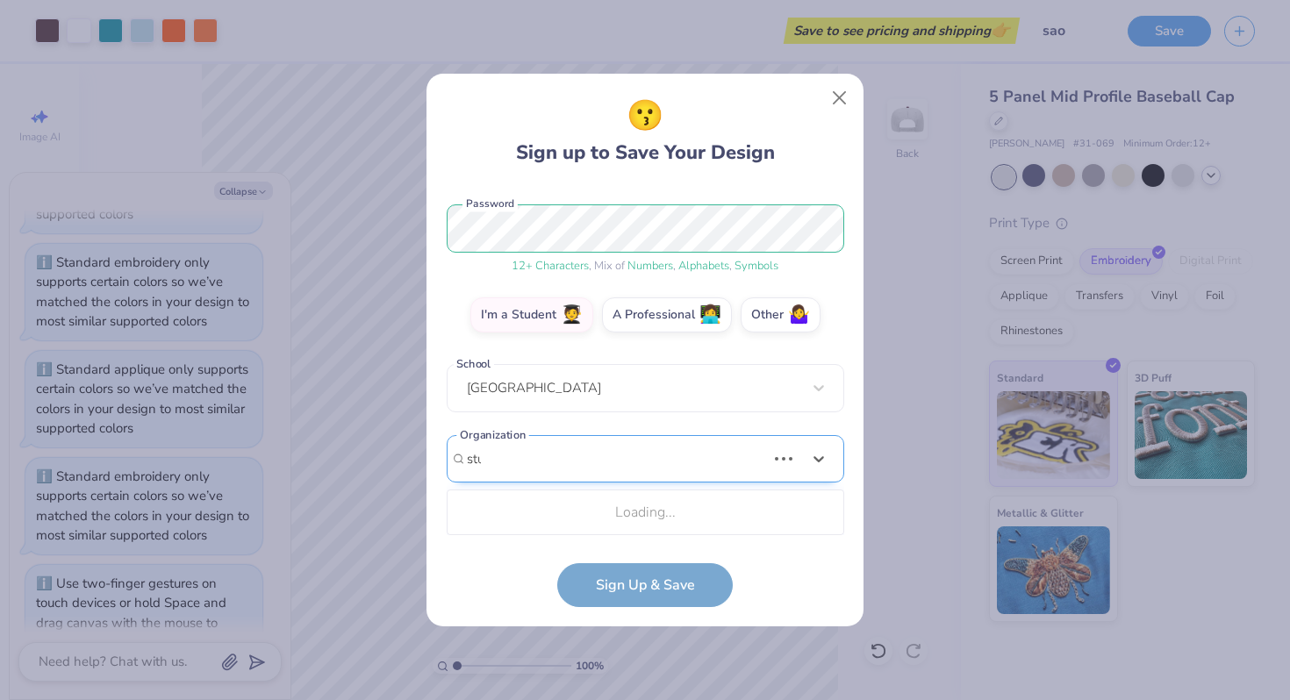
scroll to position [209, 0]
type input "student alumni organization"
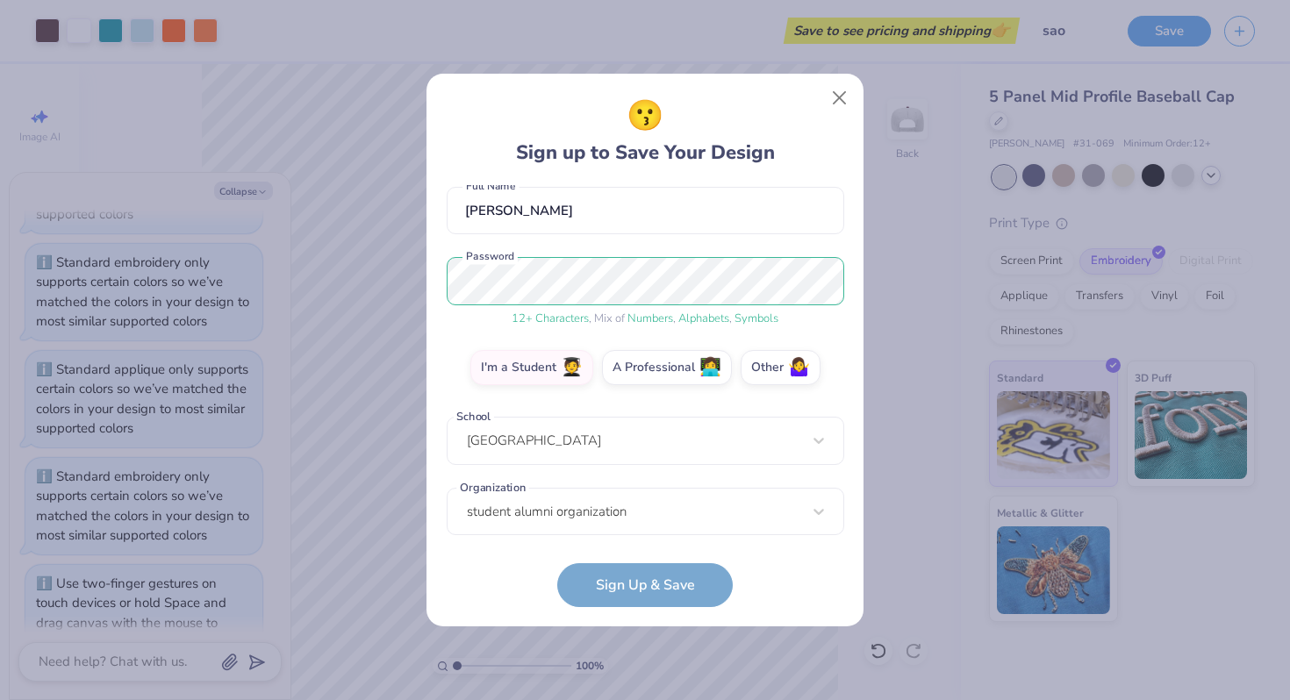
click at [560, 578] on form "[EMAIL_ADDRESS][DOMAIN_NAME] Email [PHONE_NUMBER] Phone [PERSON_NAME] Full Name…" at bounding box center [645, 396] width 397 height 422
click at [580, 582] on form "[EMAIL_ADDRESS][DOMAIN_NAME] Email [PHONE_NUMBER] Phone [PERSON_NAME] Full Name…" at bounding box center [645, 396] width 397 height 422
click at [639, 596] on form "[EMAIL_ADDRESS][DOMAIN_NAME] Email [PHONE_NUMBER] Phone [PERSON_NAME] Full Name…" at bounding box center [645, 396] width 397 height 422
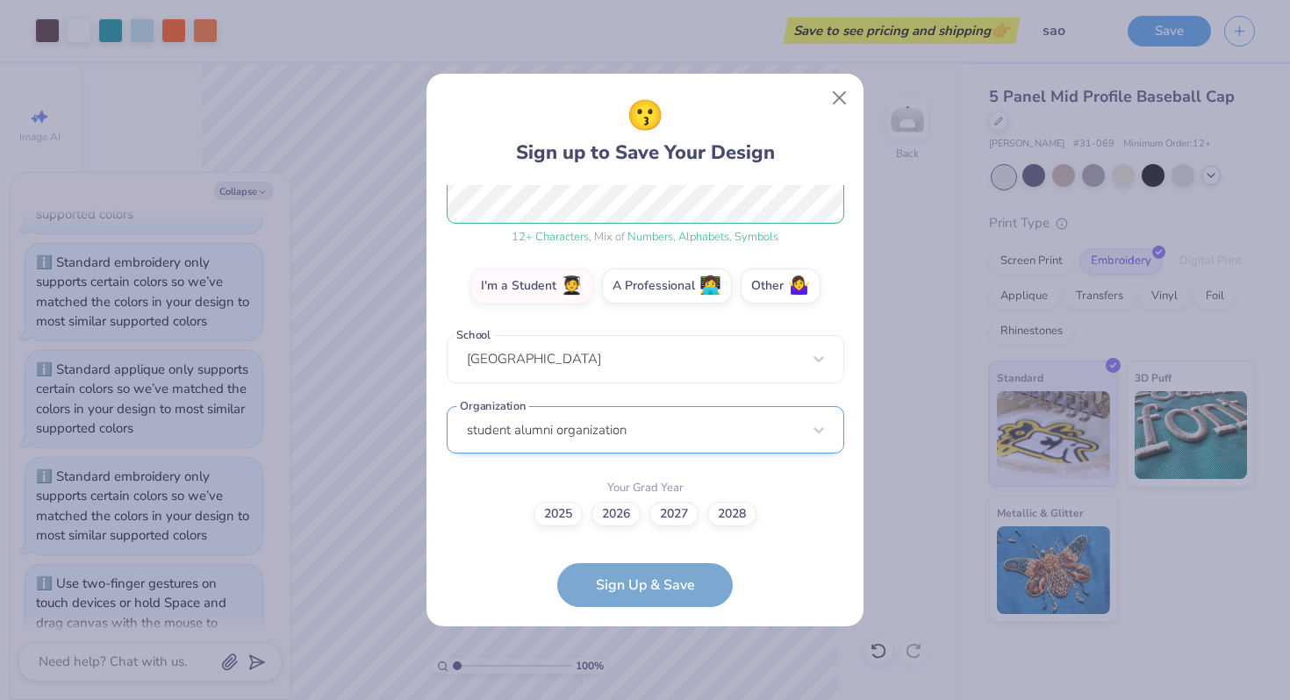
click at [629, 441] on div "student alumni organization" at bounding box center [645, 430] width 397 height 48
click at [523, 561] on form "[EMAIL_ADDRESS][DOMAIN_NAME] Email [PHONE_NUMBER] Phone [PERSON_NAME] Full Name…" at bounding box center [645, 396] width 397 height 422
click at [606, 520] on label "2026" at bounding box center [615, 512] width 49 height 25
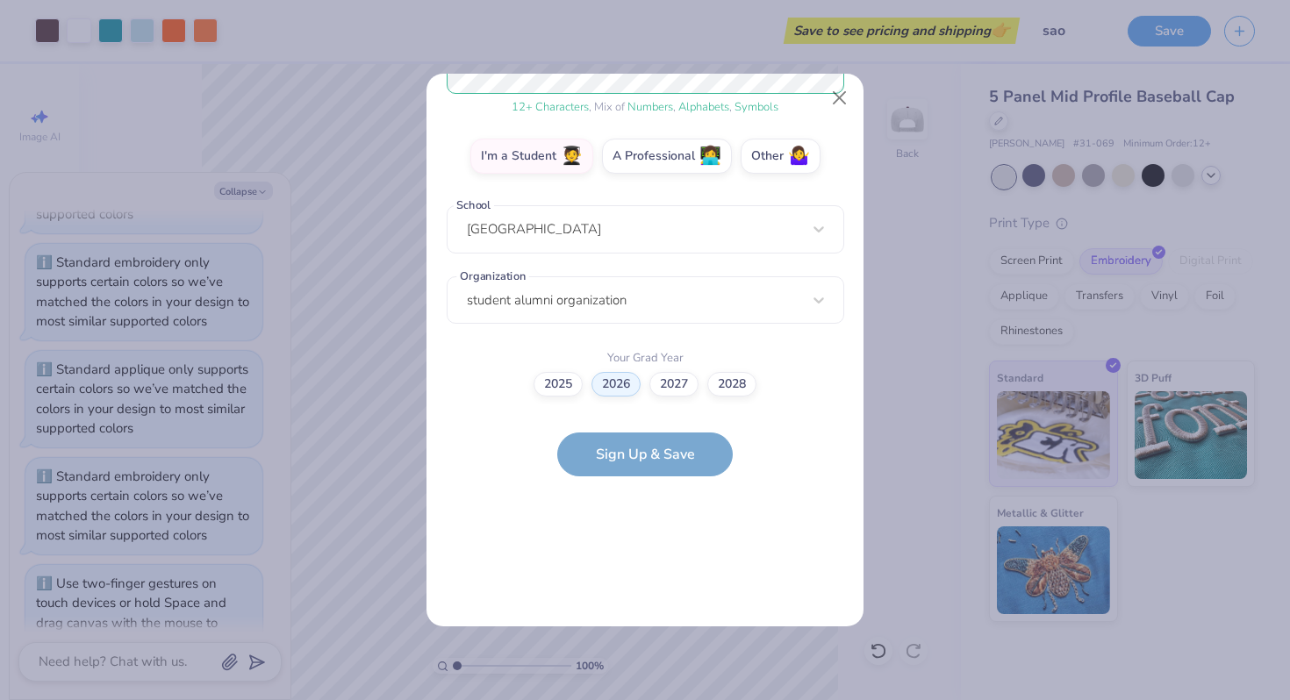
scroll to position [0, 0]
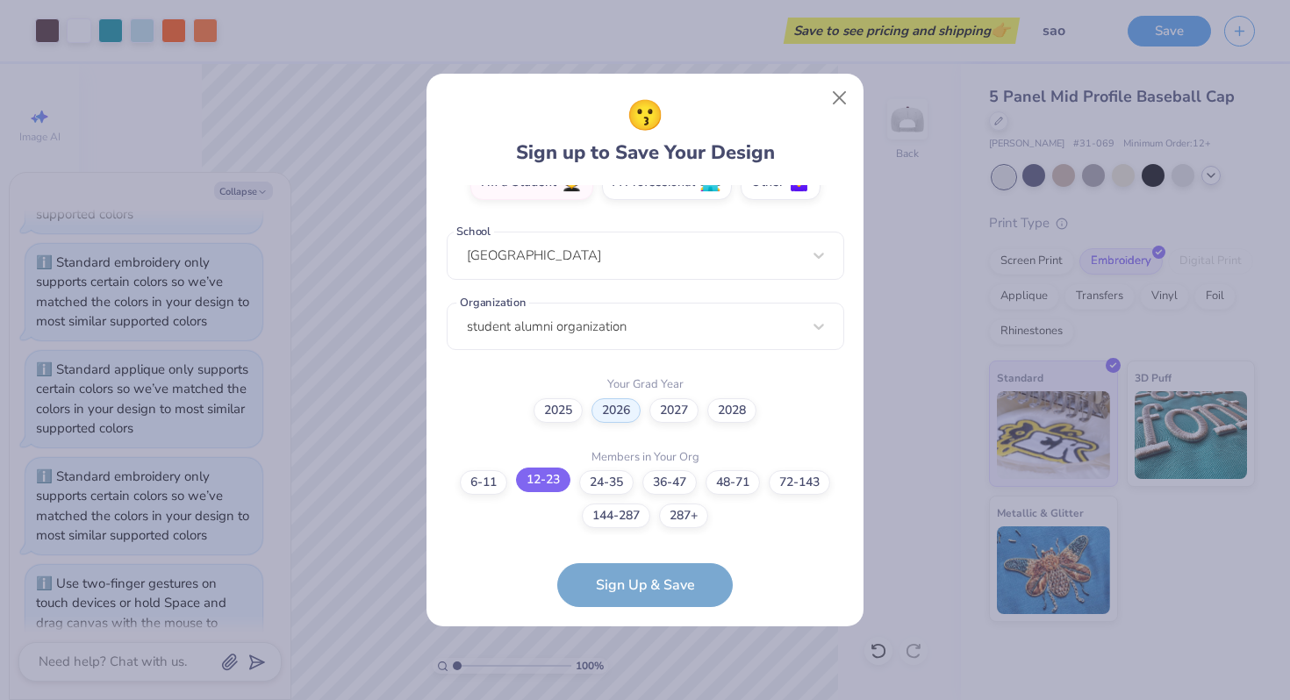
click at [546, 484] on label "12-23" at bounding box center [543, 480] width 54 height 25
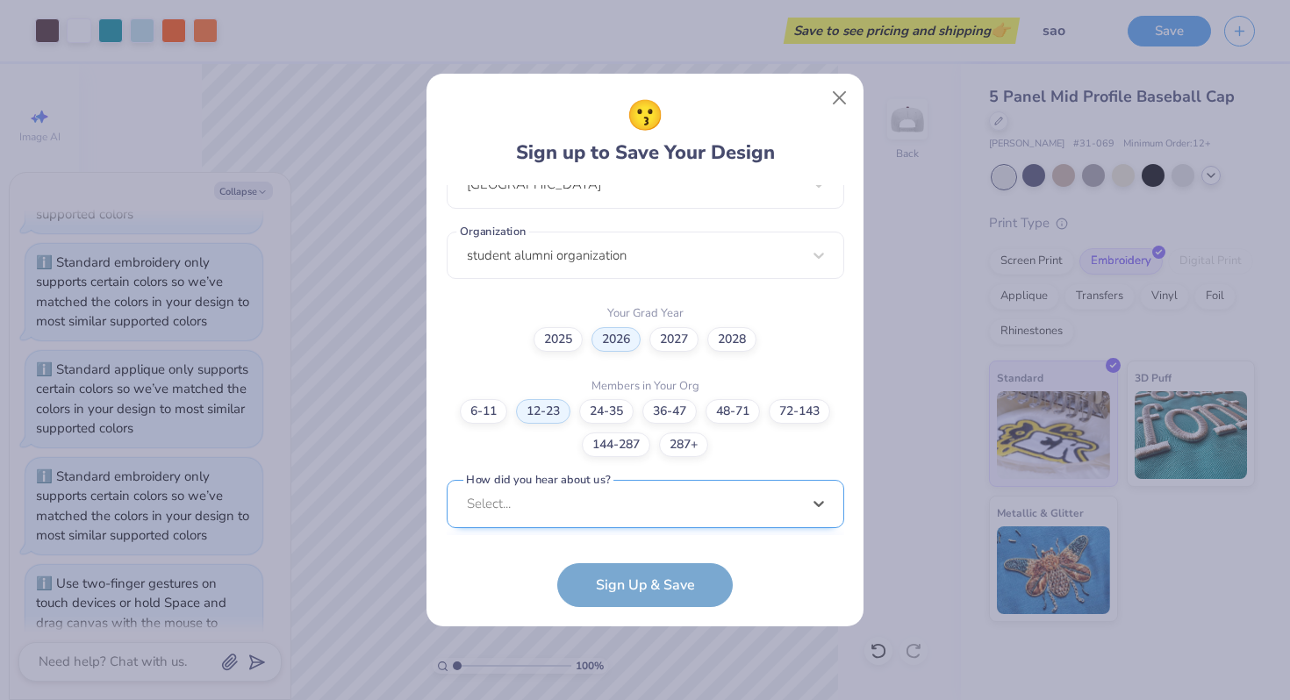
scroll to position [676, 0]
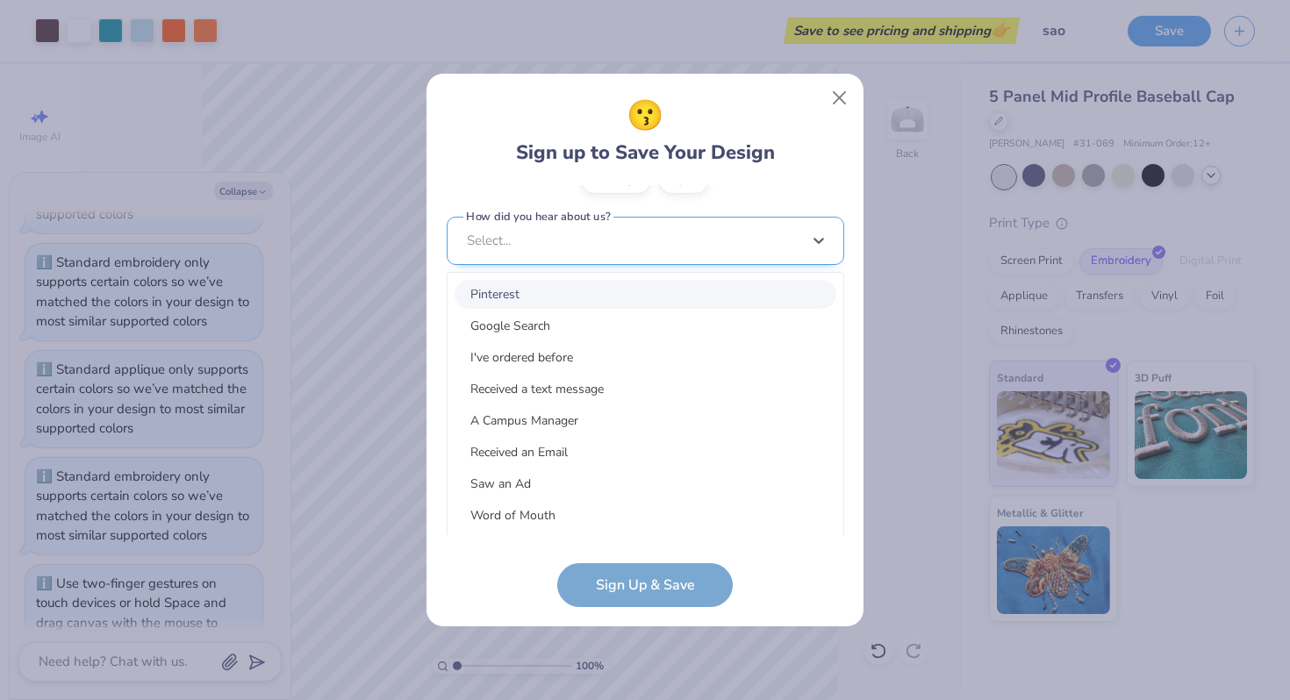
click at [610, 523] on div "option Pinterest focused, 1 of 15. 15 results available. Use Up and Down to cho…" at bounding box center [645, 377] width 397 height 320
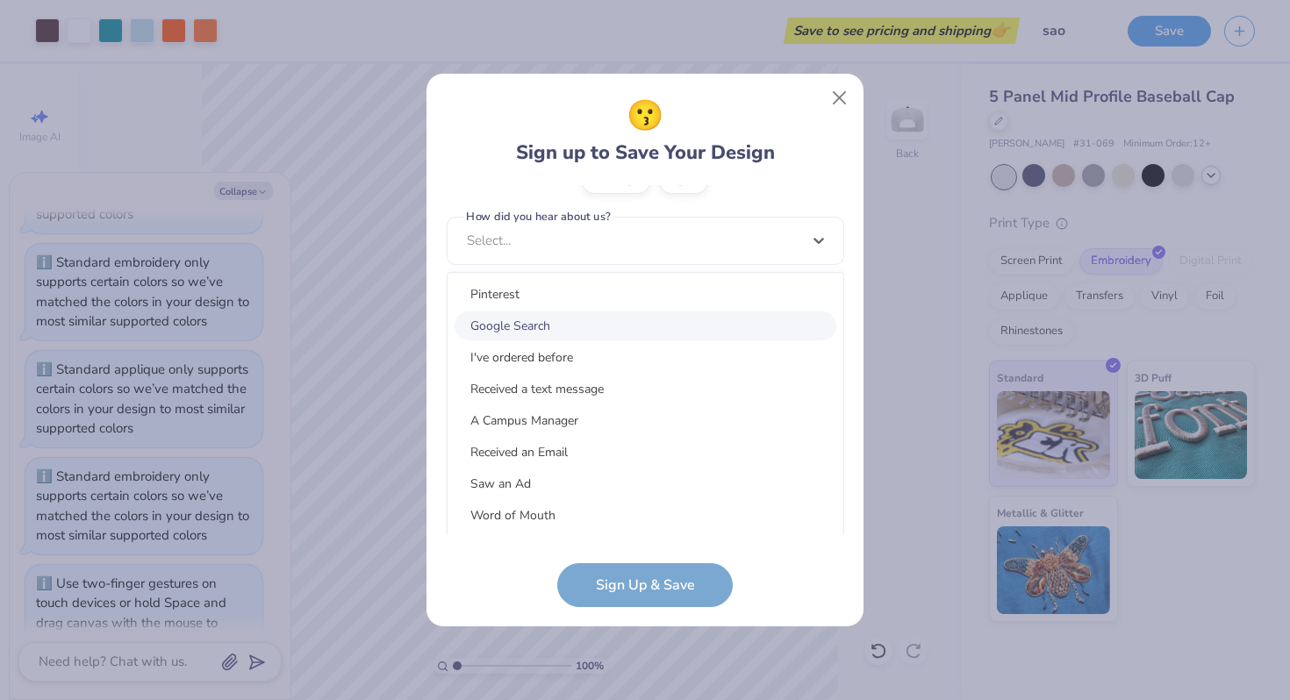
click at [563, 325] on div "Google Search" at bounding box center [645, 325] width 382 height 29
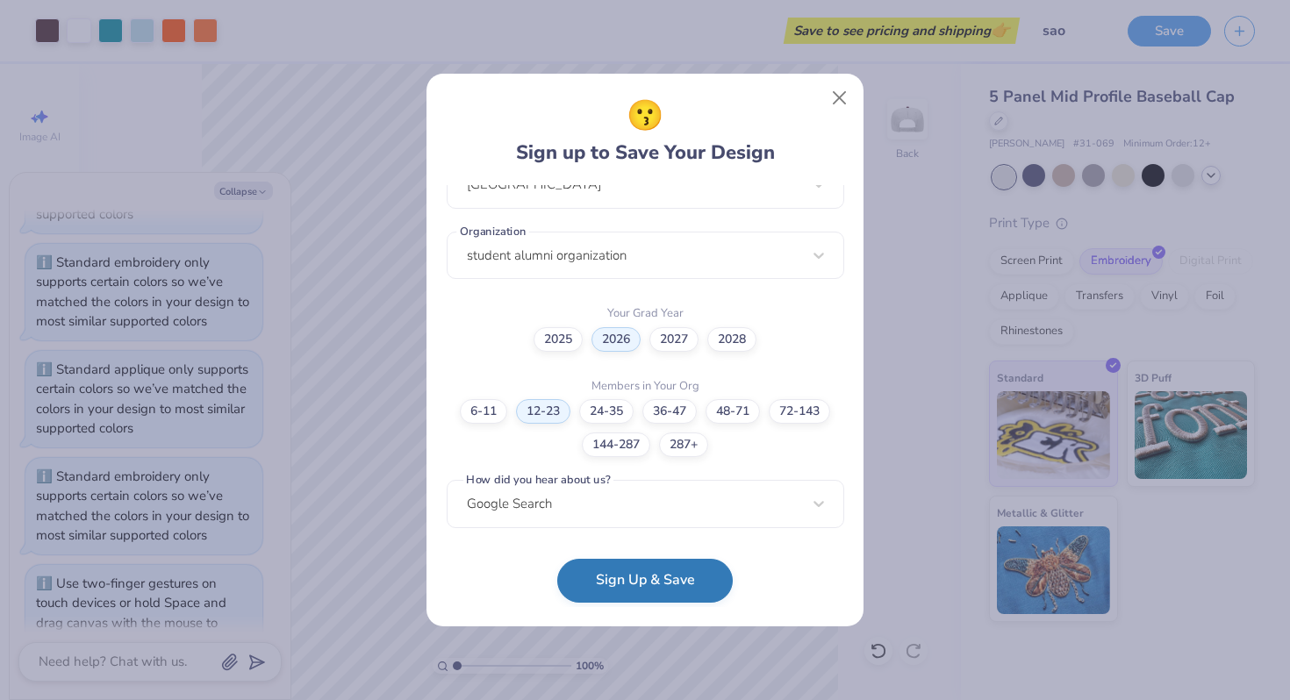
click at [607, 580] on button "Sign Up & Save" at bounding box center [644, 581] width 175 height 44
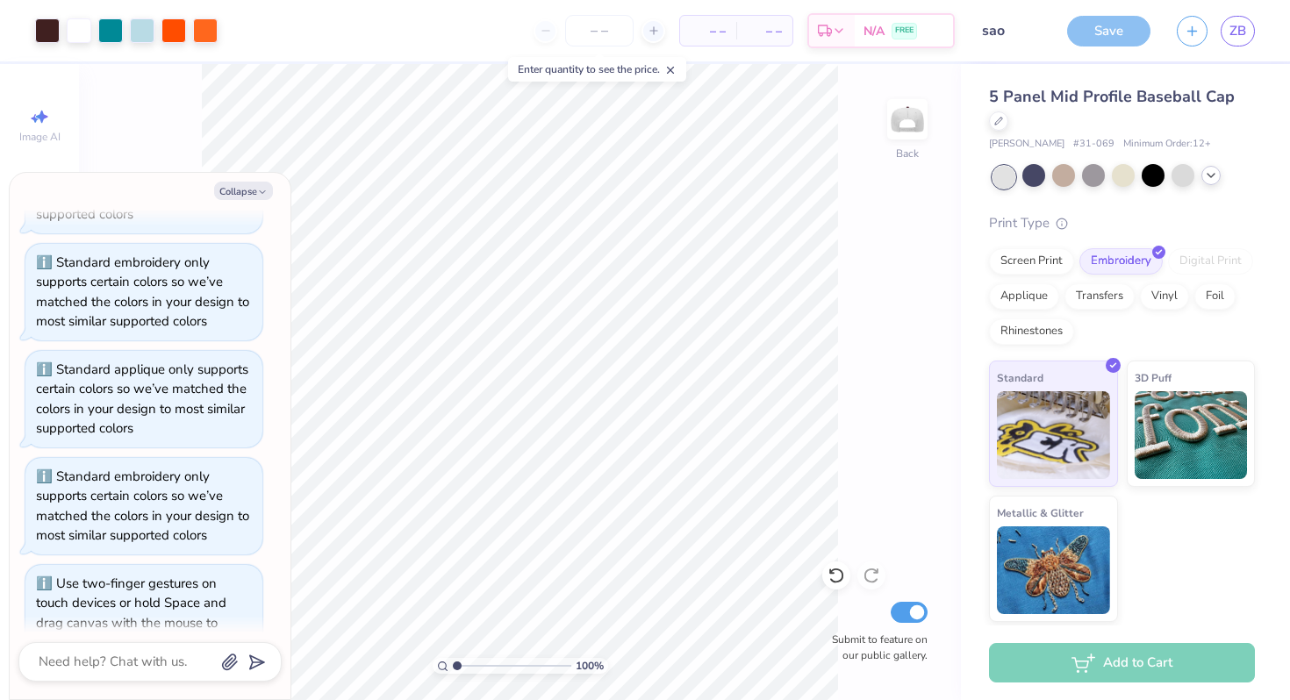
type textarea "x"
click at [743, 16] on div "– – Total" at bounding box center [764, 31] width 56 height 30
click at [717, 26] on span "– –" at bounding box center [707, 31] width 35 height 18
click at [619, 28] on input "number" at bounding box center [599, 31] width 68 height 32
type input "60"
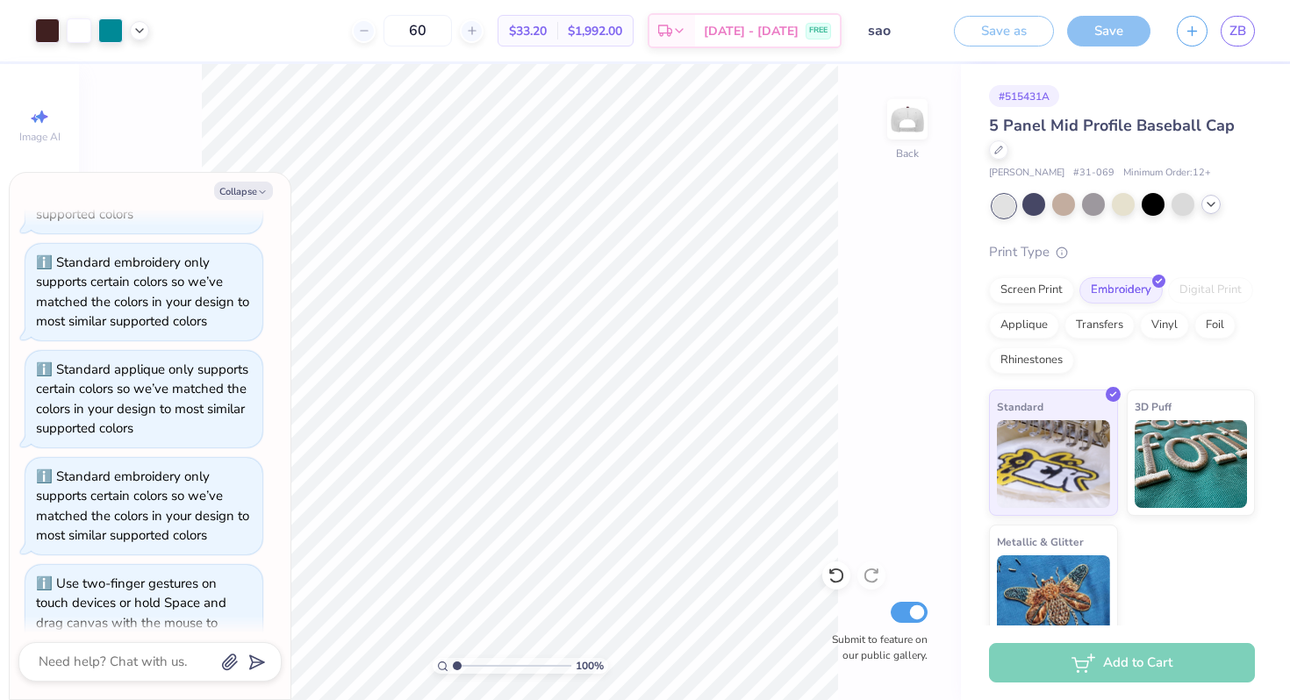
type textarea "x"
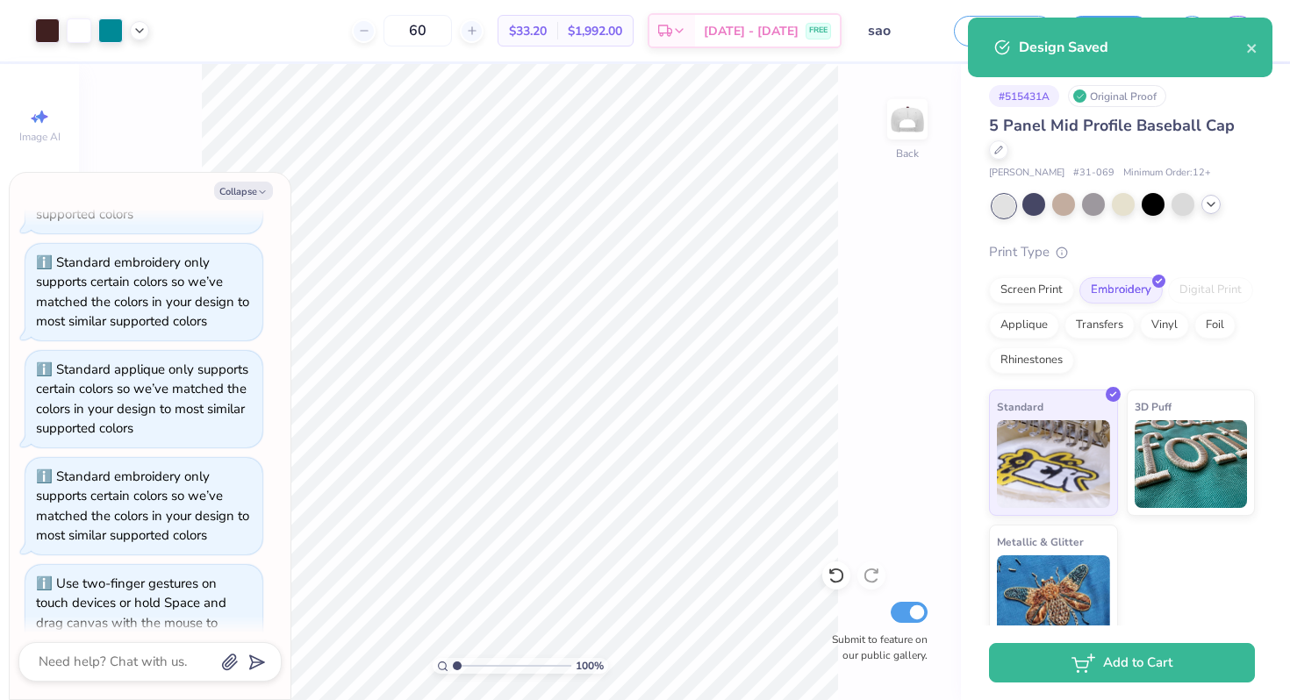
type input "6"
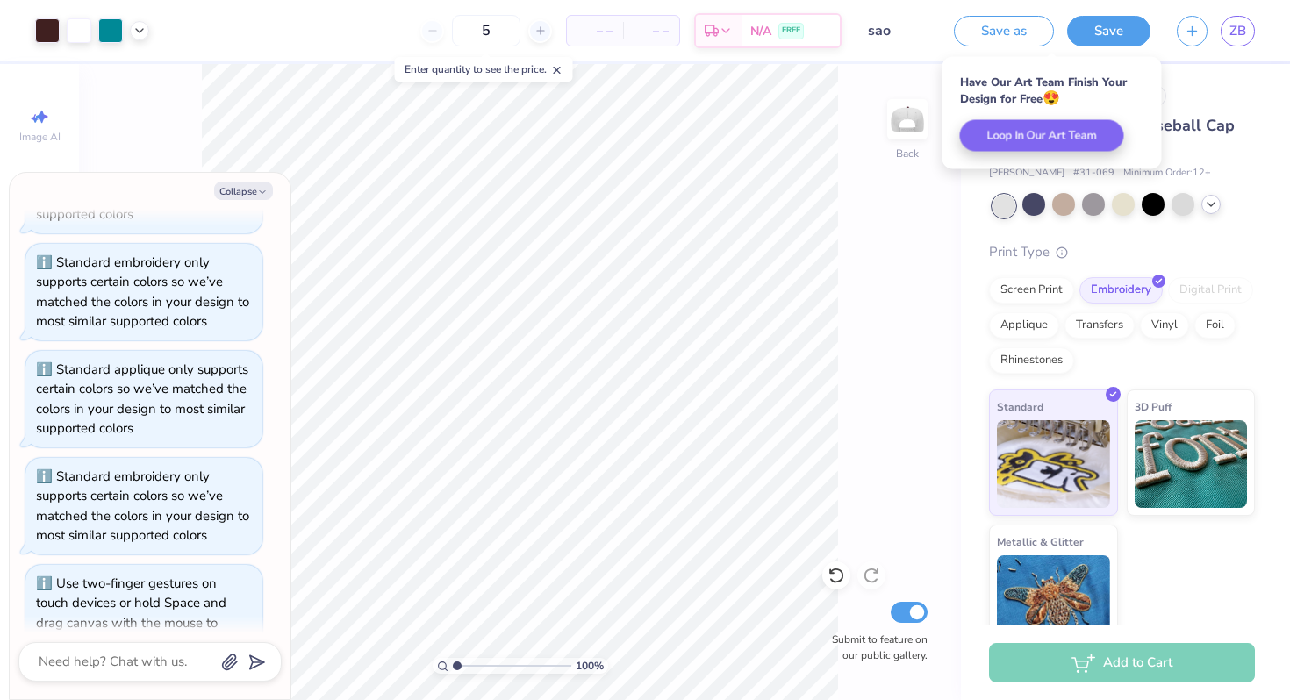
type input "50"
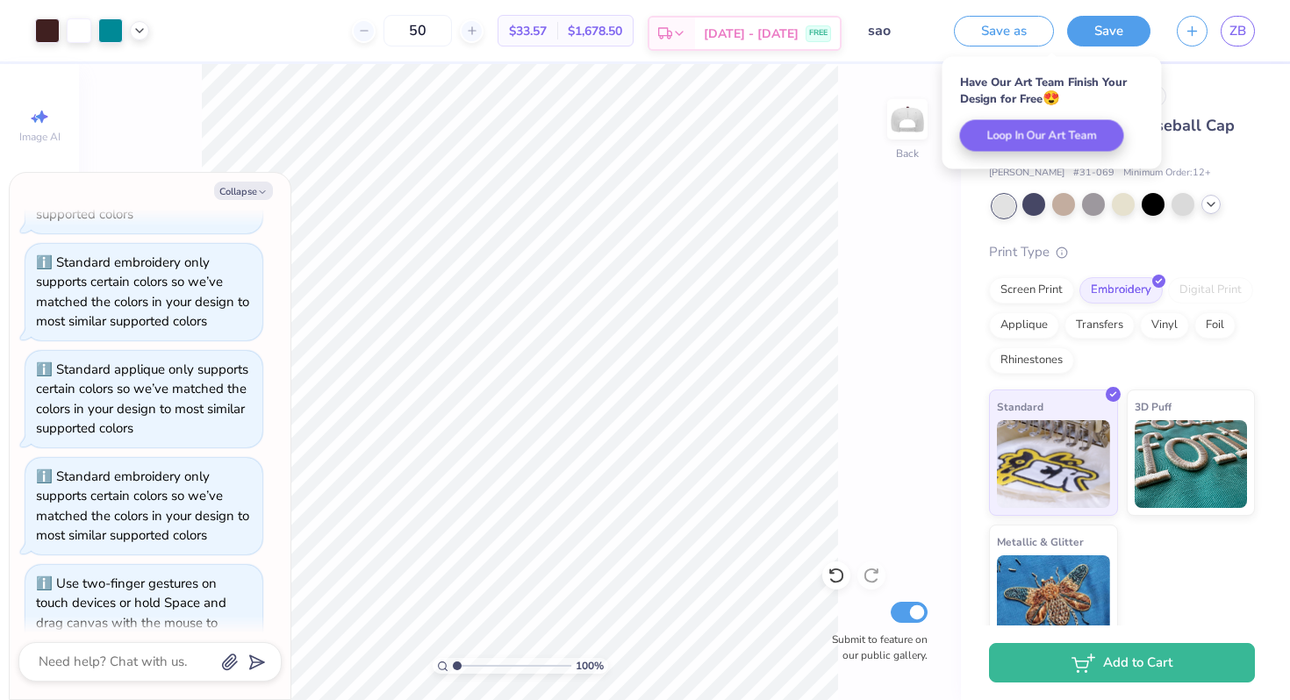
type textarea "x"
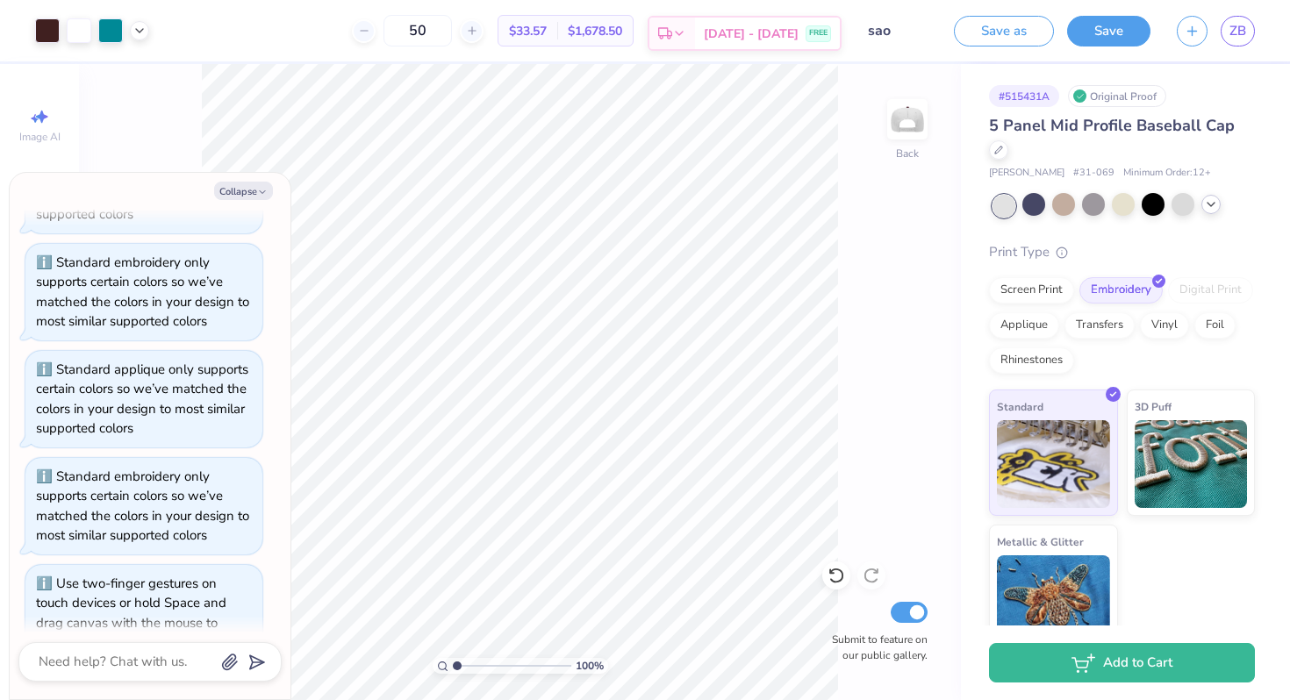
type input "50"
click at [761, 35] on span "[DATE] - [DATE]" at bounding box center [751, 34] width 95 height 18
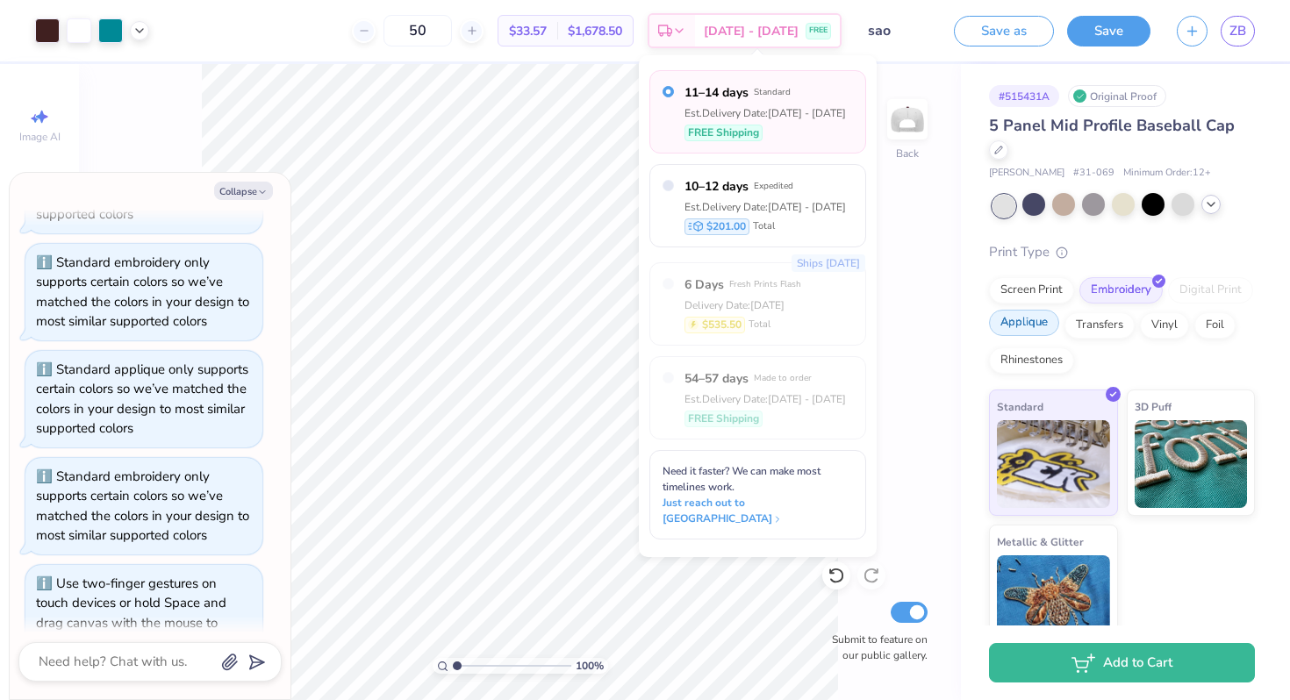
click at [1044, 322] on div "Applique" at bounding box center [1024, 323] width 70 height 26
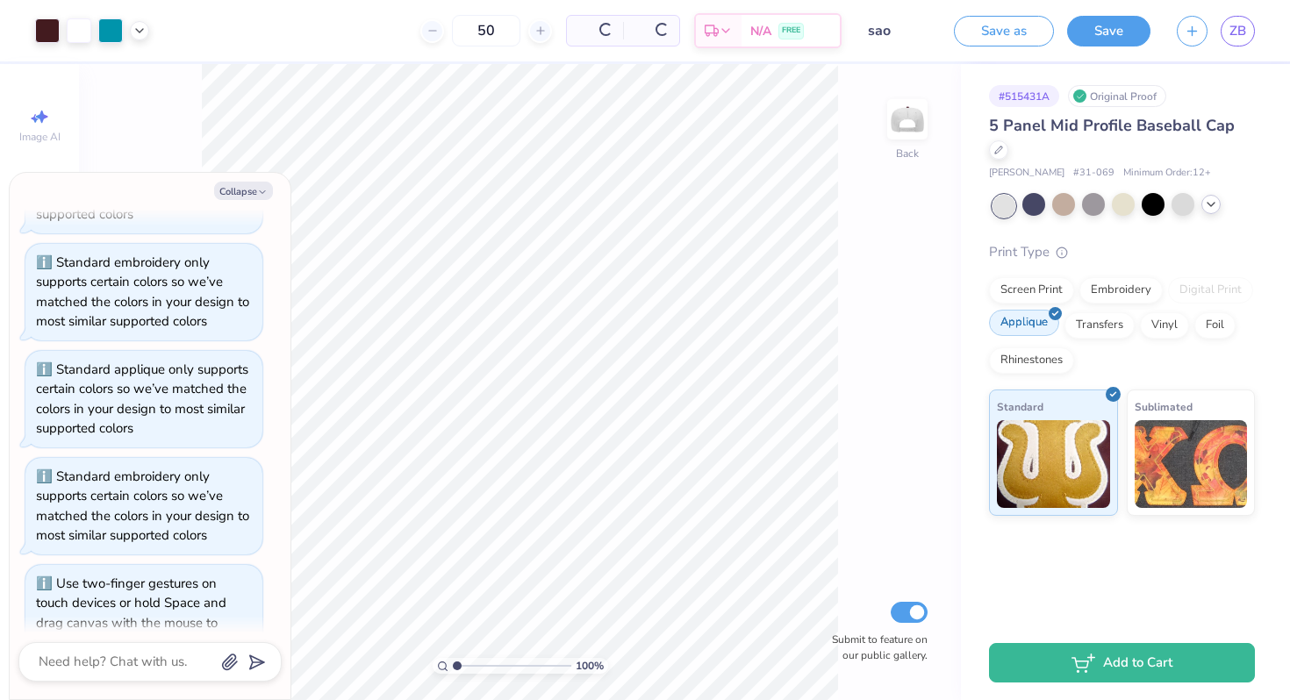
scroll to position [426, 0]
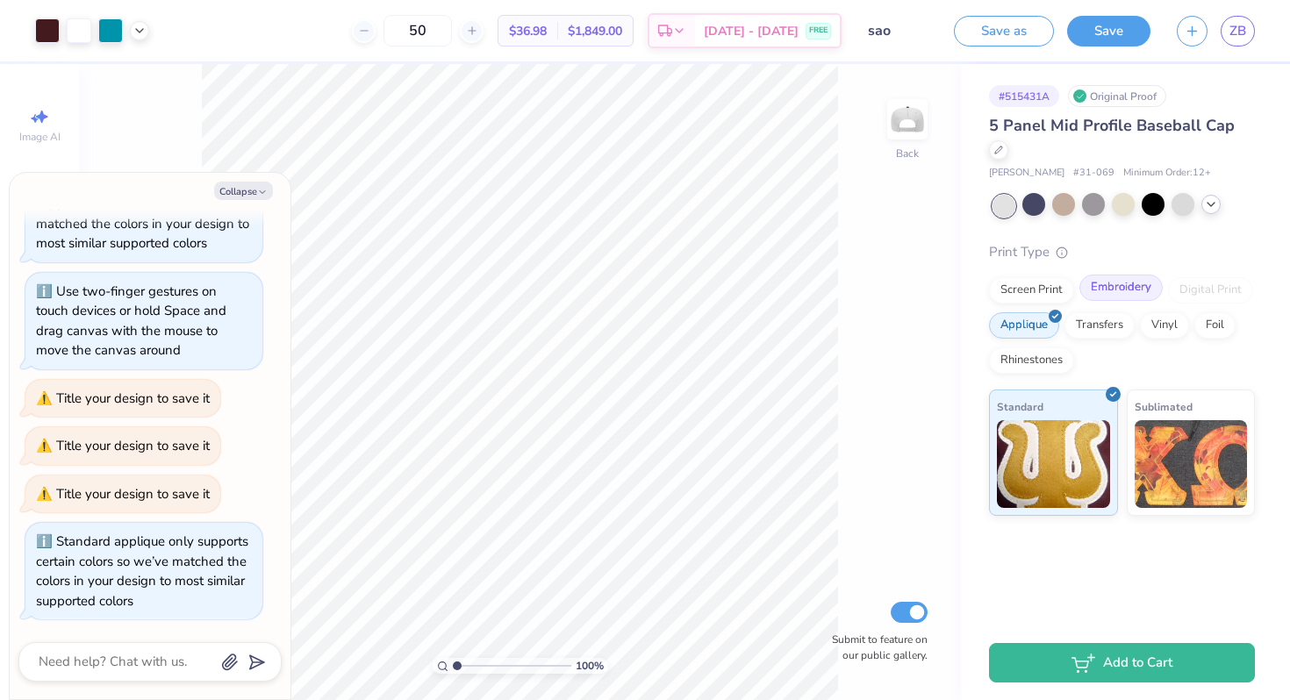
click at [1098, 290] on div "Embroidery" at bounding box center [1120, 288] width 83 height 26
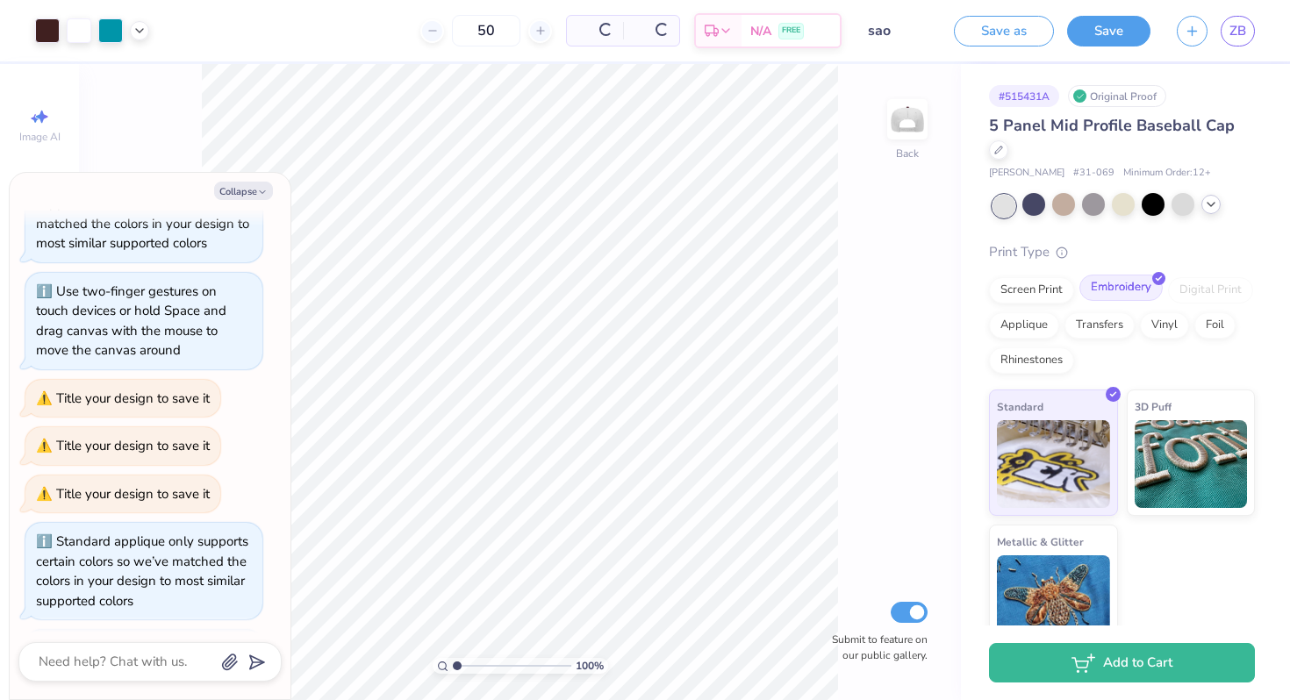
scroll to position [533, 0]
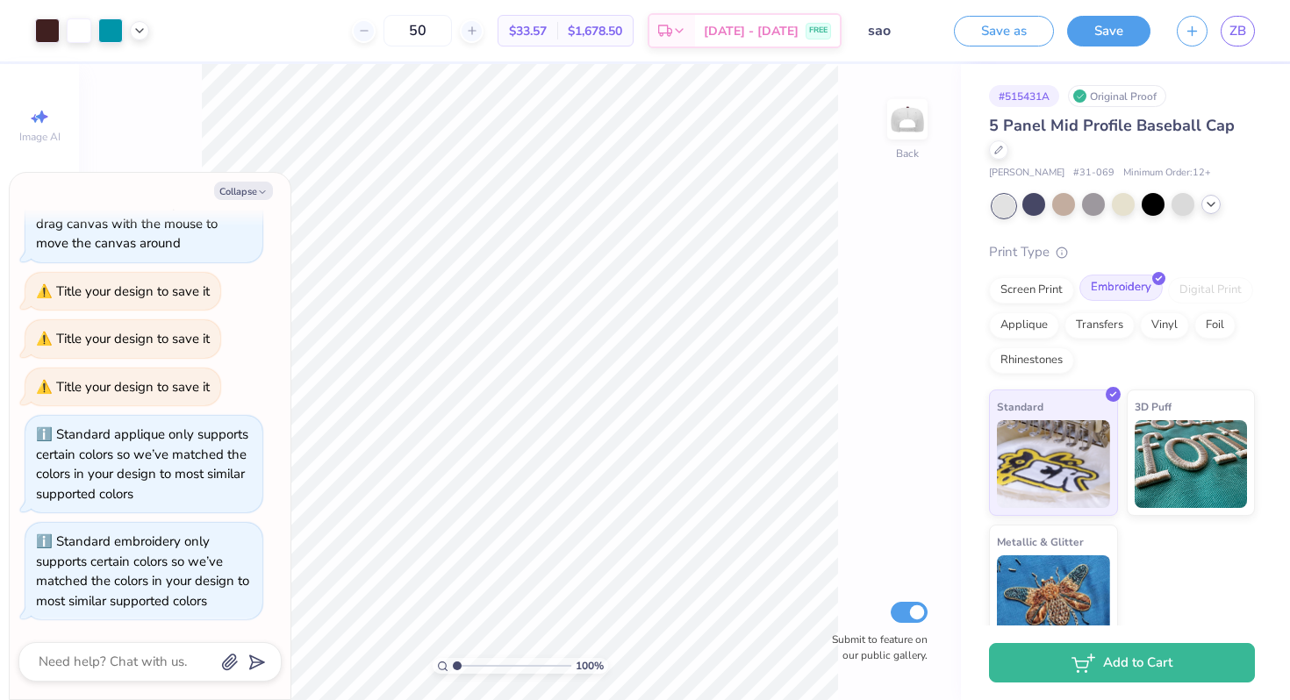
click at [1098, 290] on div "Embroidery" at bounding box center [1120, 288] width 83 height 26
click at [1162, 329] on div "Vinyl" at bounding box center [1164, 323] width 49 height 26
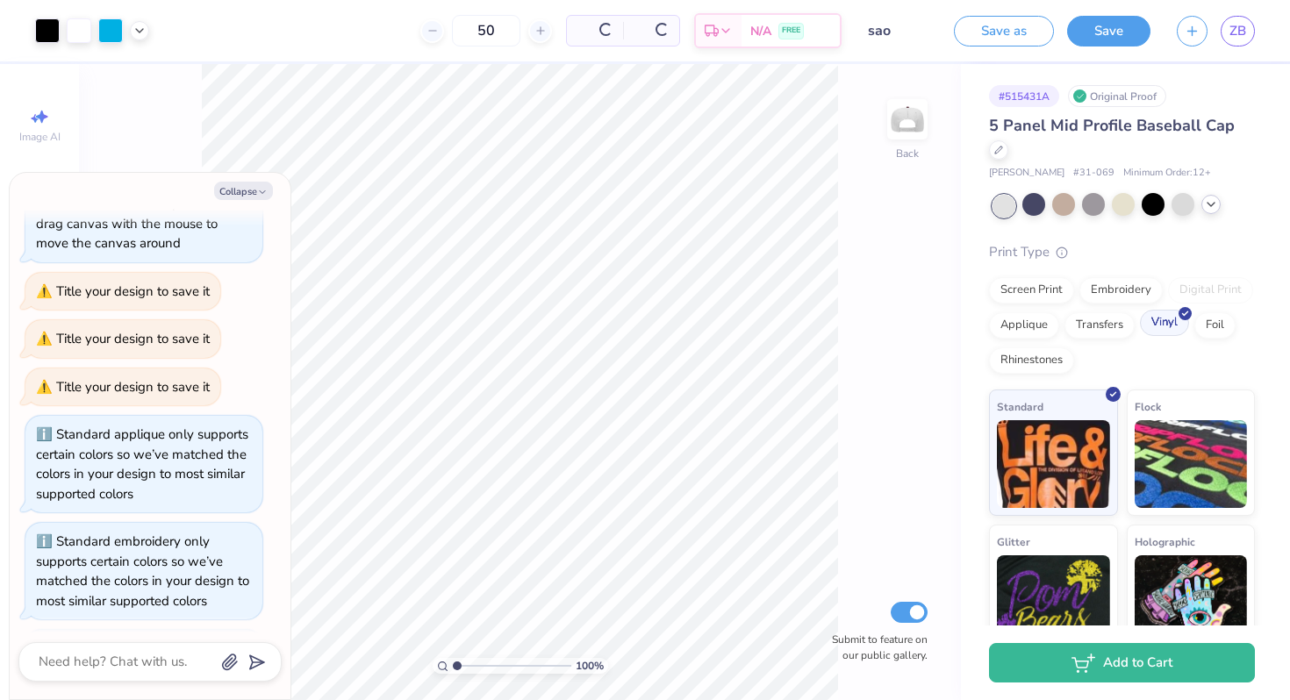
scroll to position [814, 0]
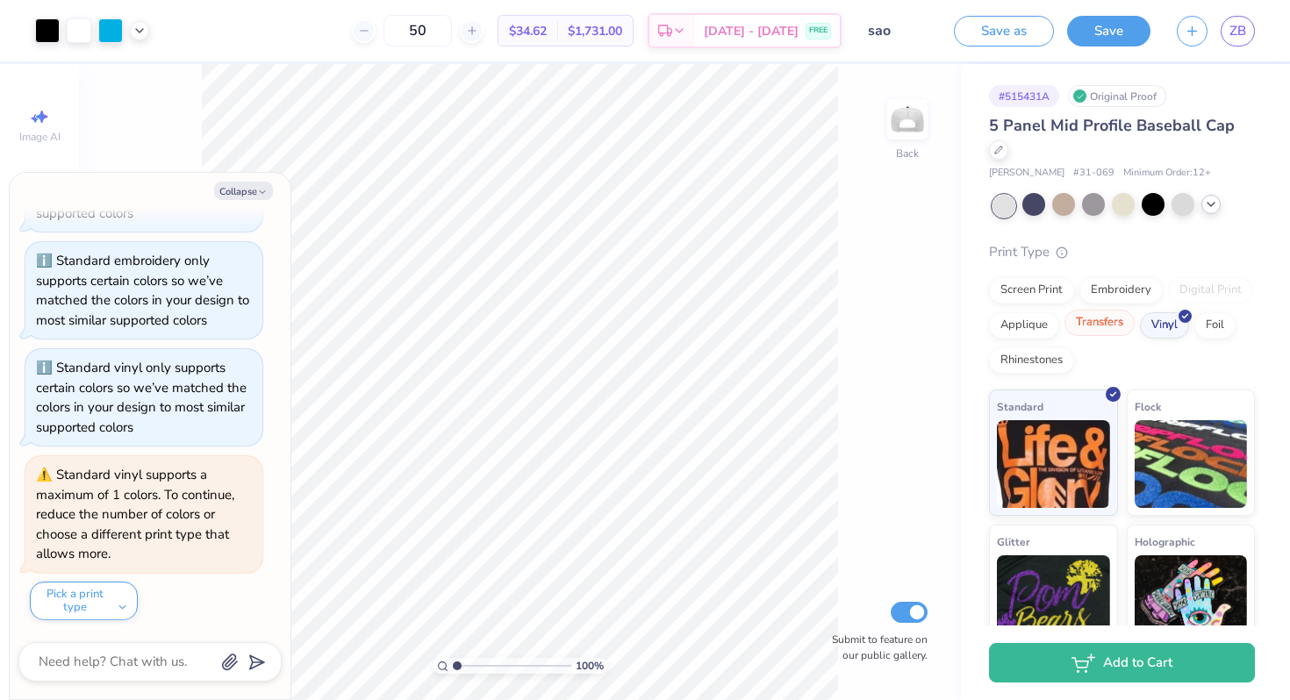
click at [1110, 313] on div "Transfers" at bounding box center [1099, 323] width 70 height 26
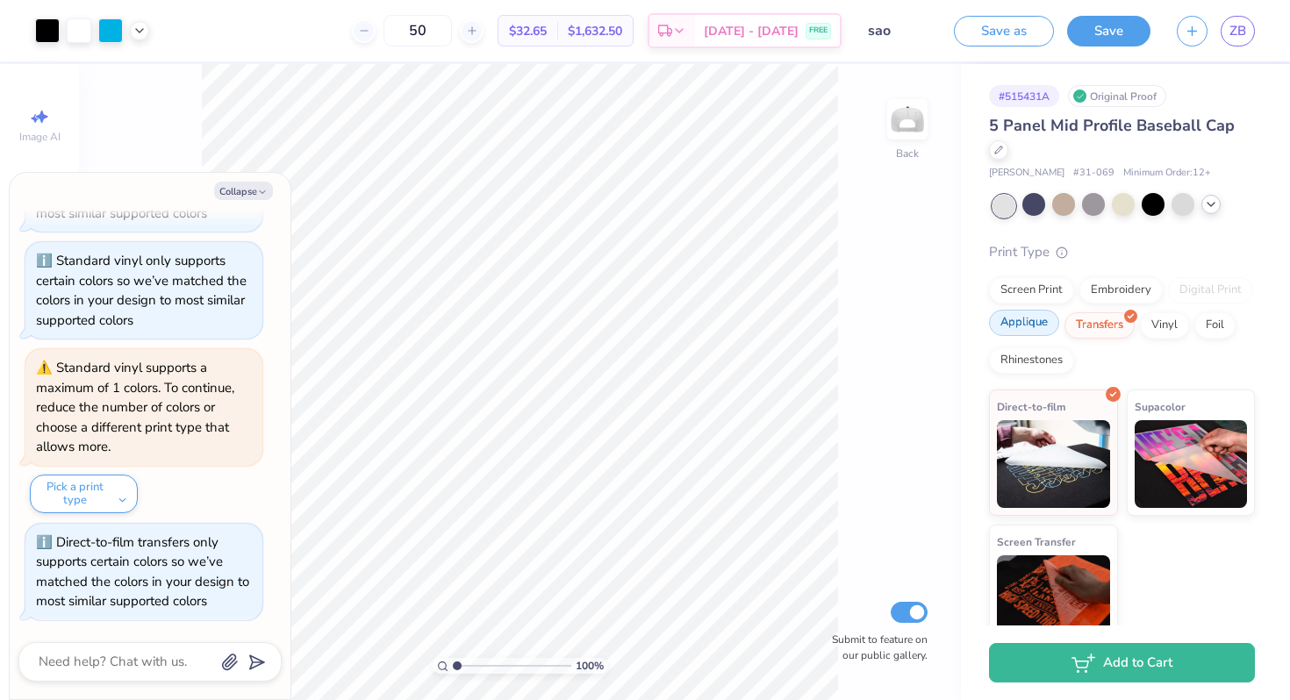
click at [1042, 325] on div "Applique" at bounding box center [1024, 323] width 70 height 26
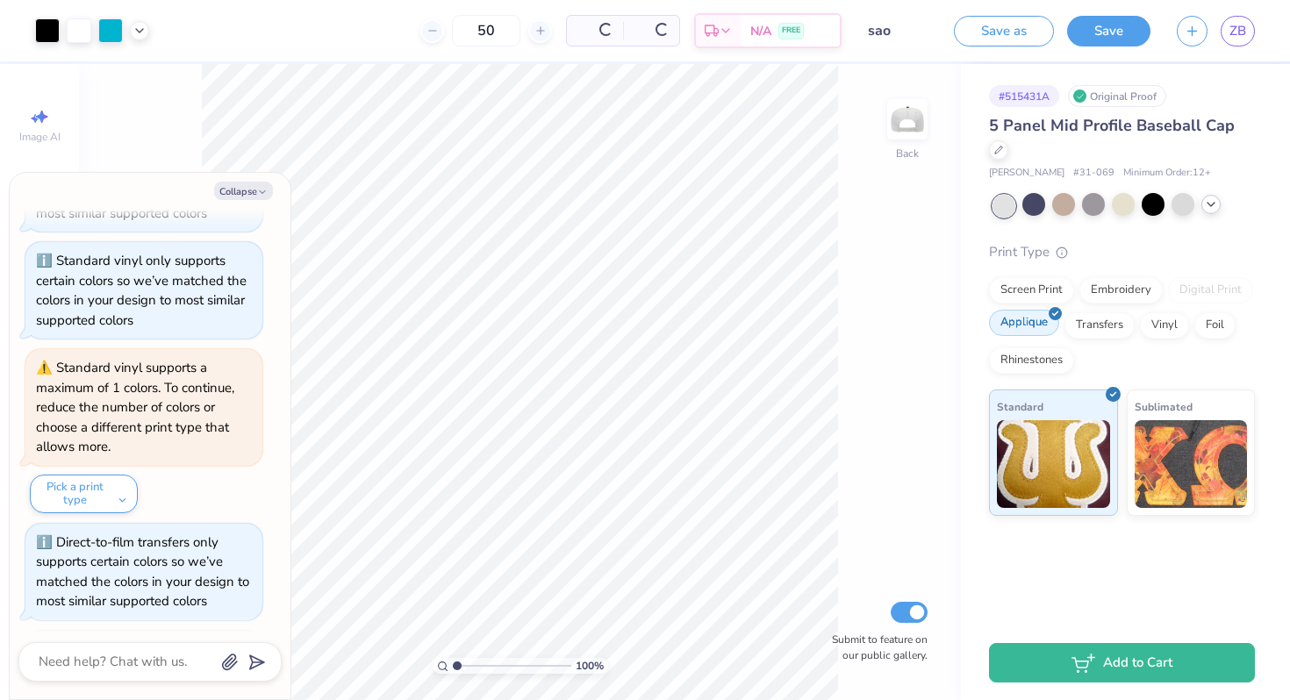
scroll to position [1028, 0]
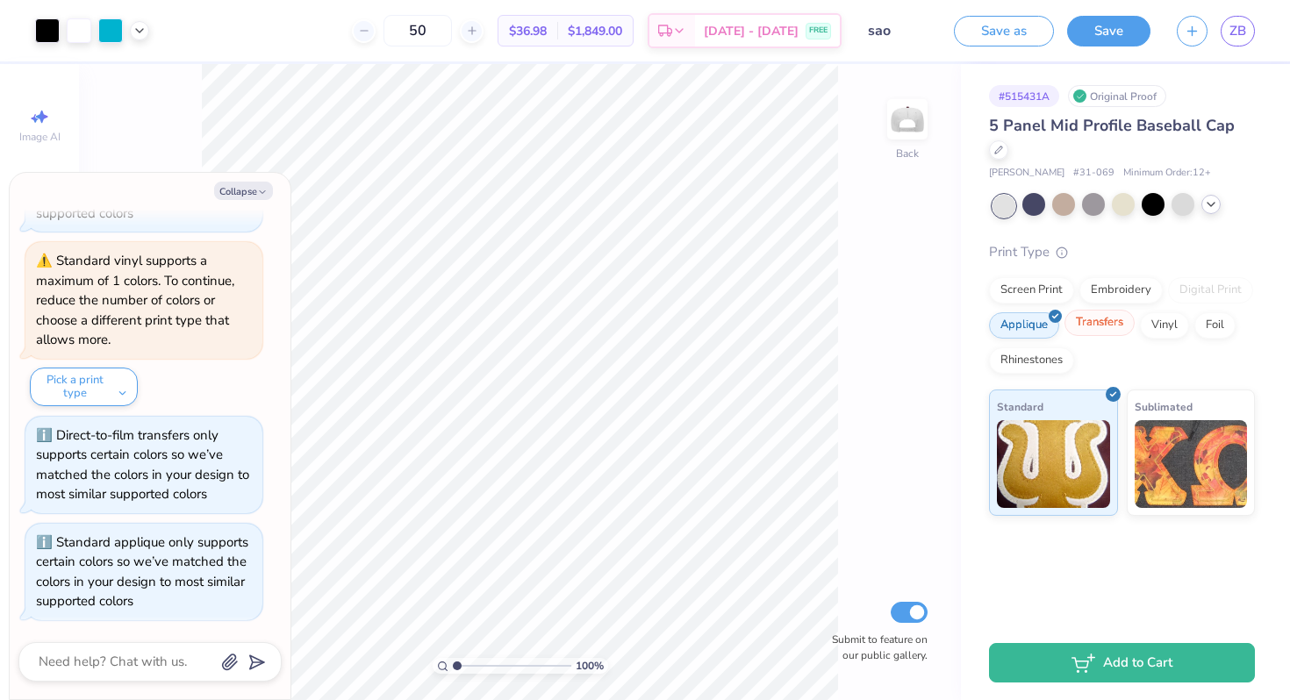
click at [1087, 328] on div "Transfers" at bounding box center [1099, 323] width 70 height 26
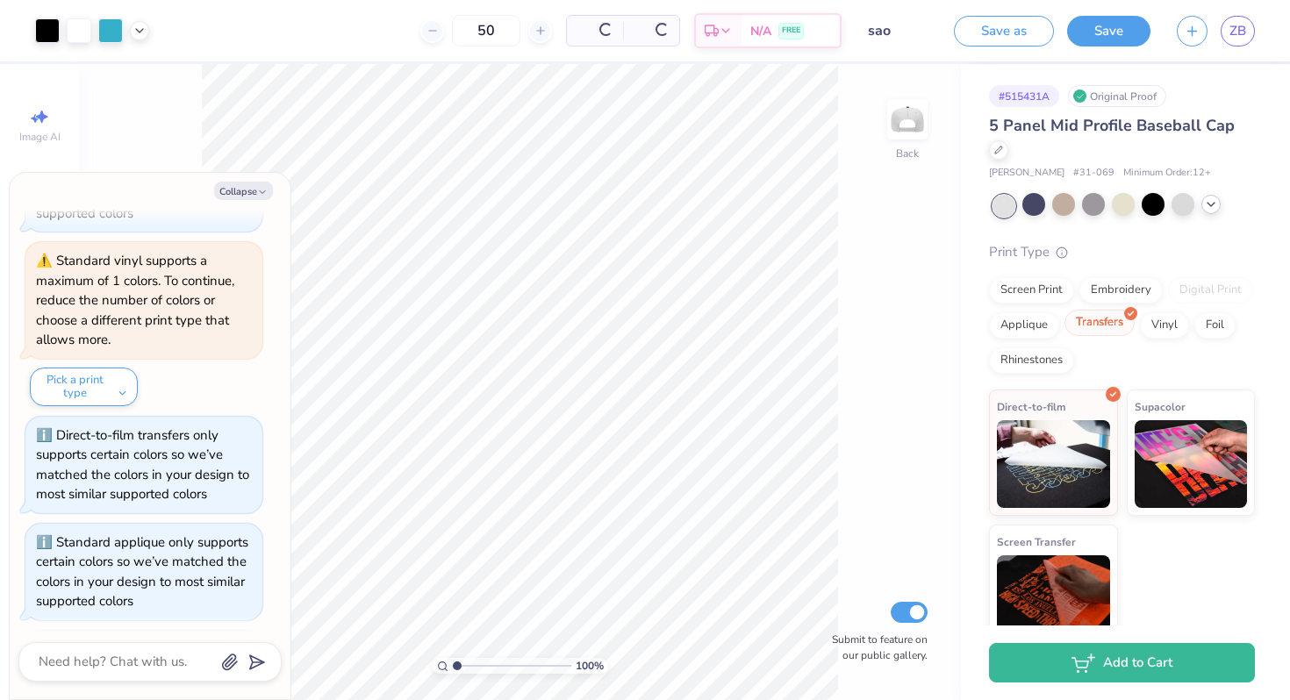
scroll to position [1135, 0]
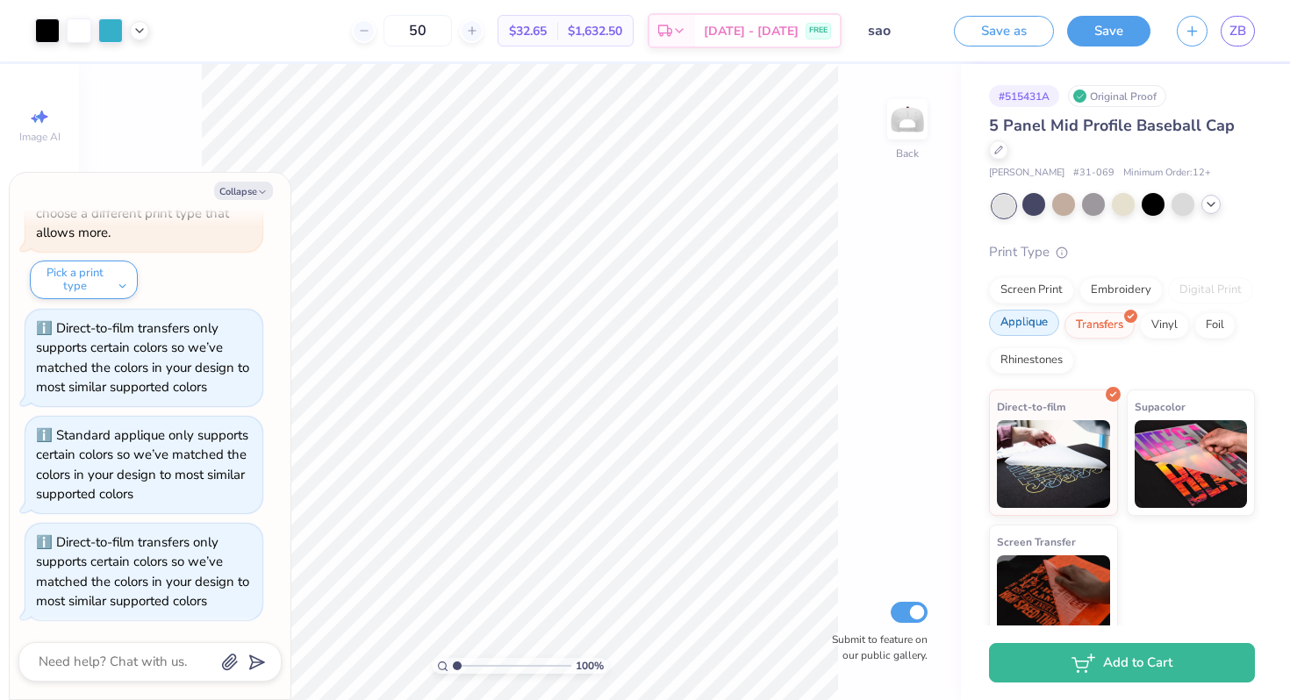
click at [1039, 332] on div "Applique" at bounding box center [1024, 323] width 70 height 26
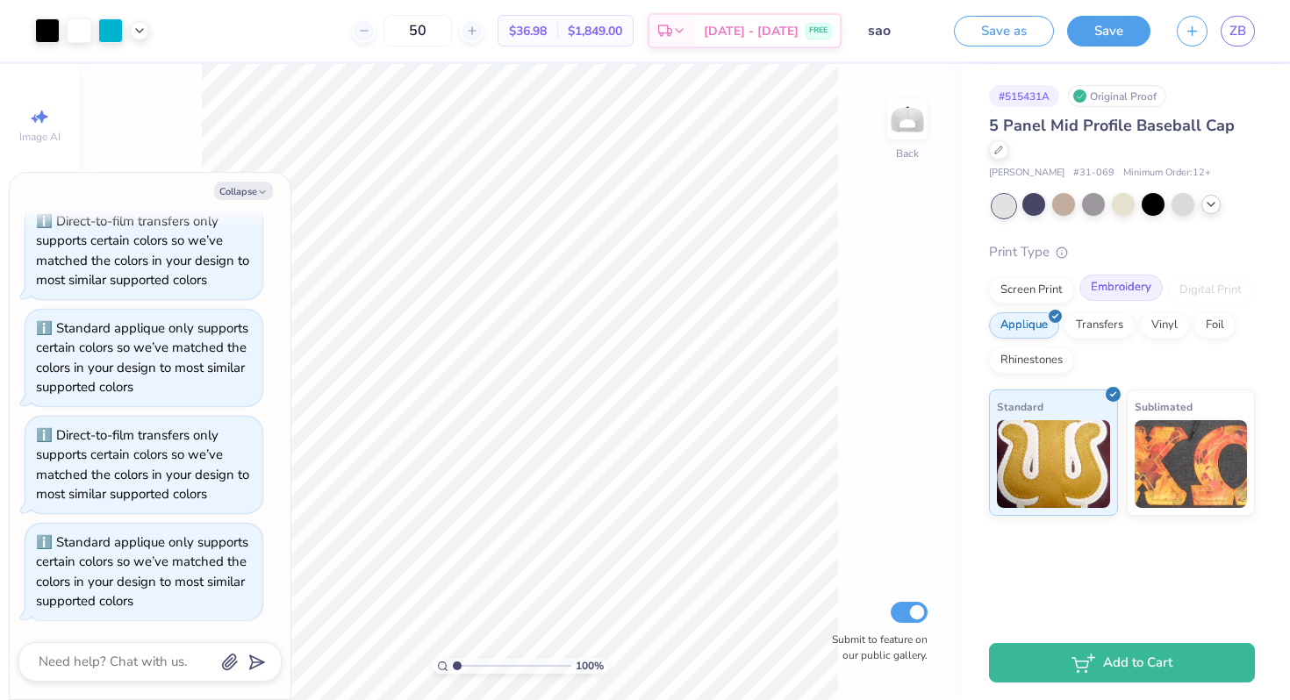
click at [1100, 284] on div "Embroidery" at bounding box center [1120, 288] width 83 height 26
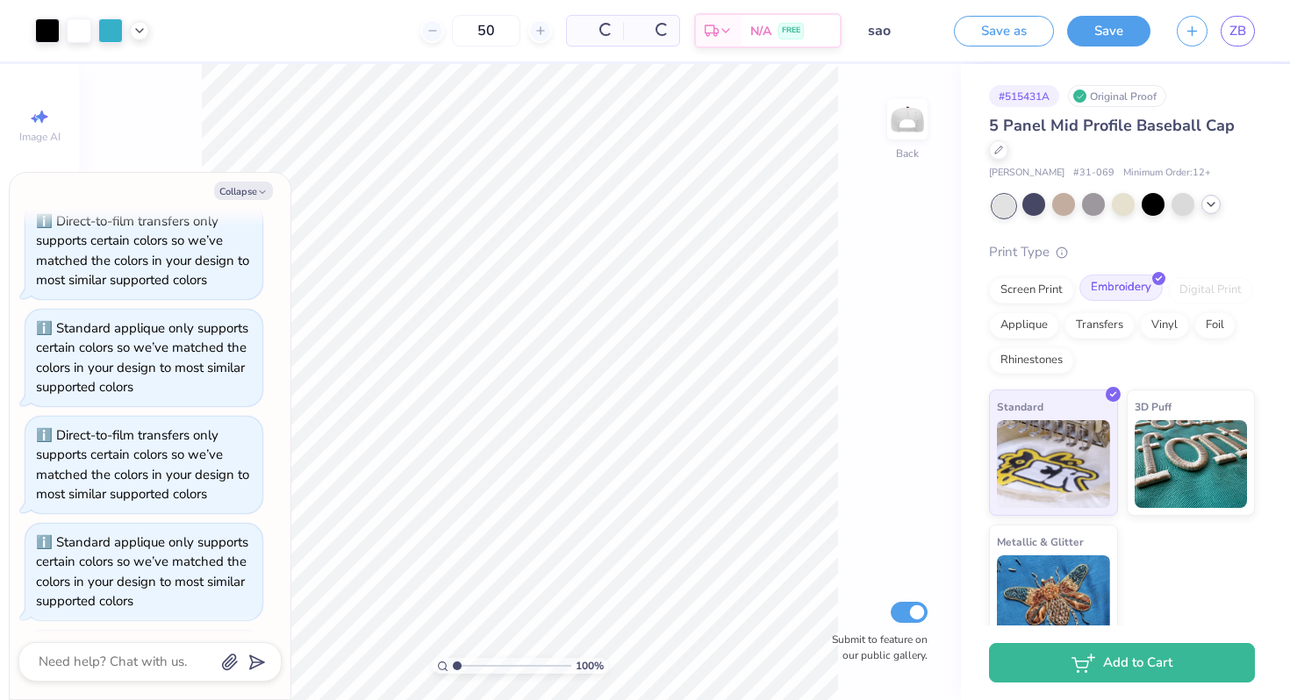
scroll to position [1349, 0]
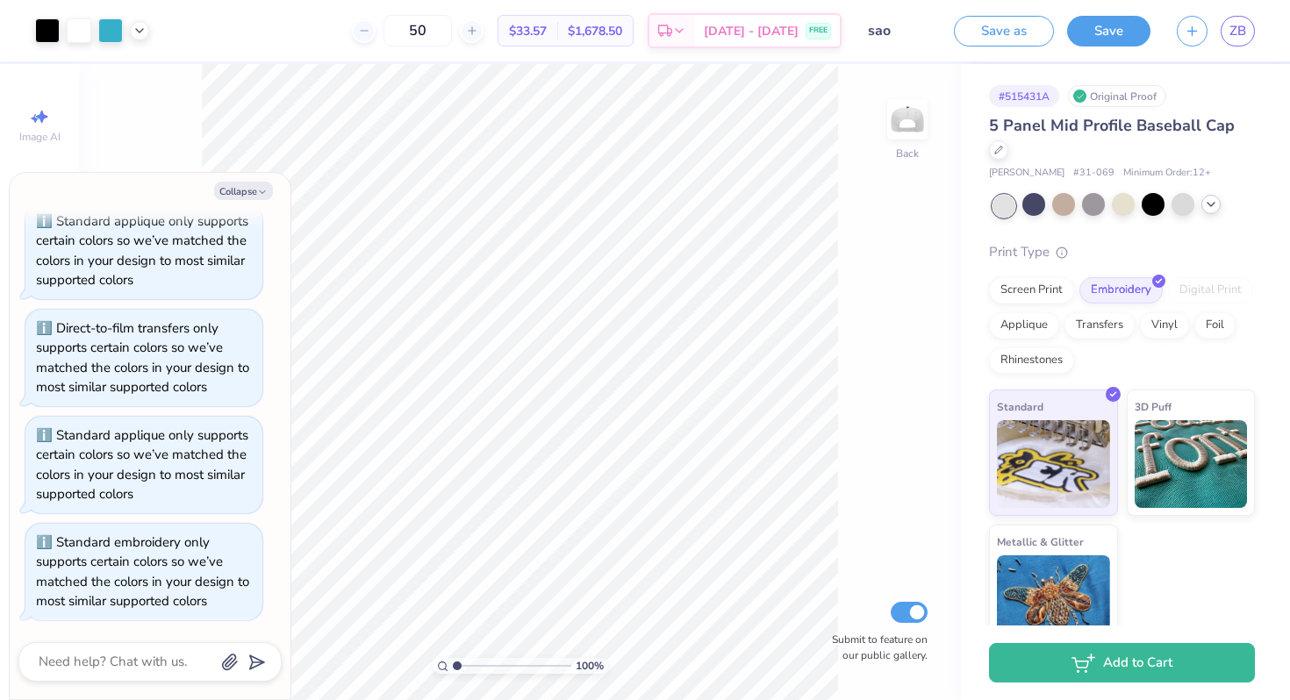
click at [259, 178] on div "Collapse How can we help you? Standard applique only supports certain colors so…" at bounding box center [150, 436] width 281 height 526
click at [259, 192] on icon "button" at bounding box center [262, 192] width 11 height 11
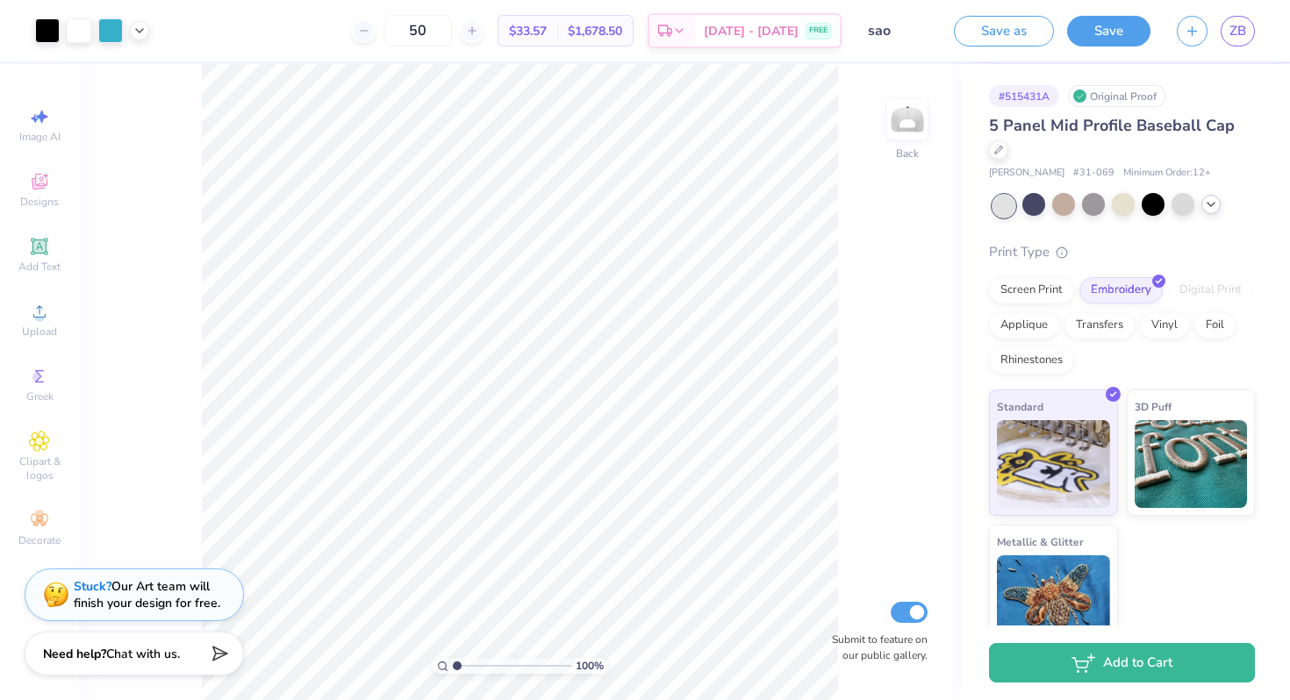
click at [868, 572] on div "100 % Back Submit to feature on our public gallery." at bounding box center [520, 382] width 882 height 636
click at [1040, 316] on div "Applique" at bounding box center [1024, 323] width 70 height 26
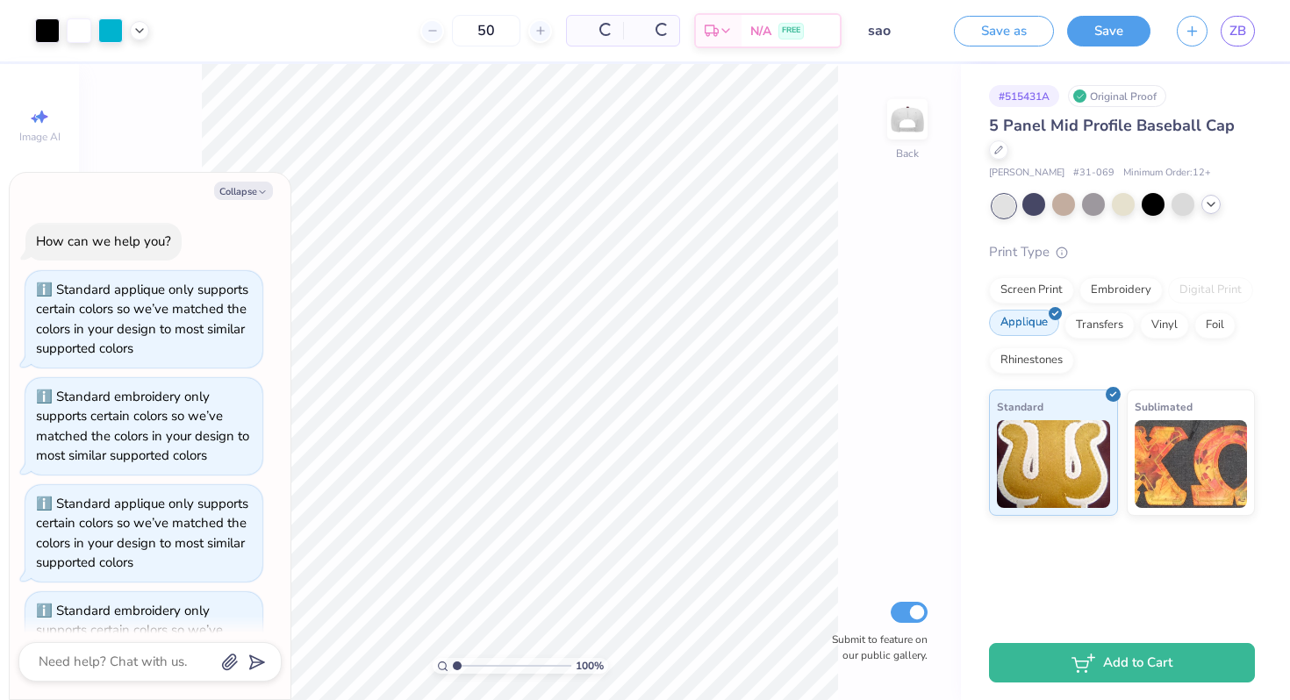
scroll to position [1456, 0]
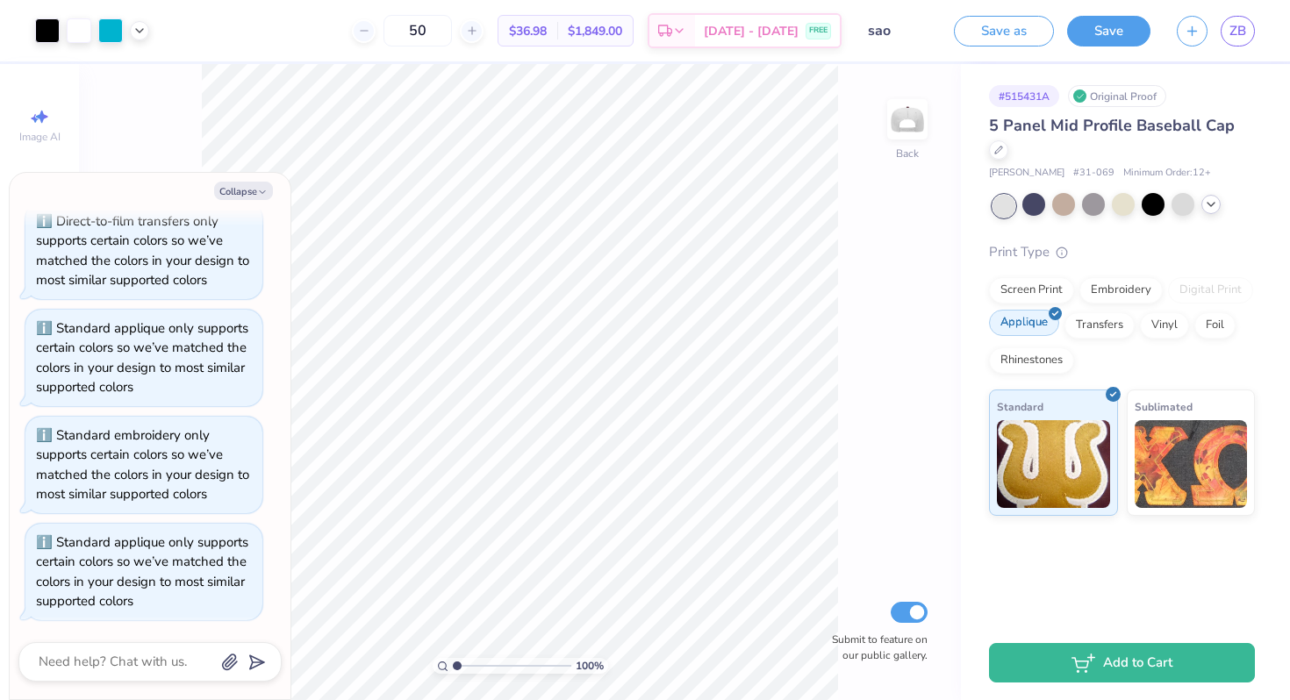
click at [1040, 315] on div "Applique" at bounding box center [1024, 323] width 70 height 26
click at [265, 188] on icon "button" at bounding box center [262, 192] width 11 height 11
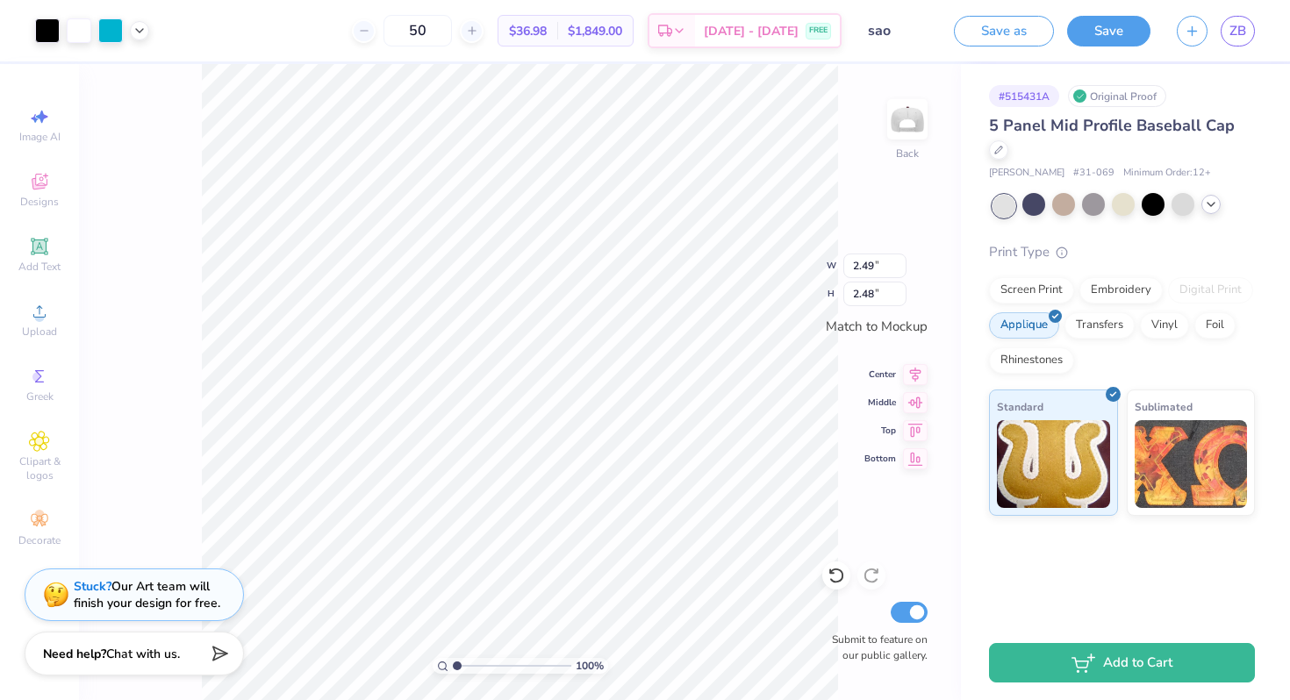
click at [861, 504] on div "100 % Back W 2.49 2.49 " H 2.48 2.48 " Match to [GEOGRAPHIC_DATA] Middle Top Bo…" at bounding box center [520, 382] width 882 height 636
click at [1101, 294] on div "Embroidery" at bounding box center [1120, 288] width 83 height 26
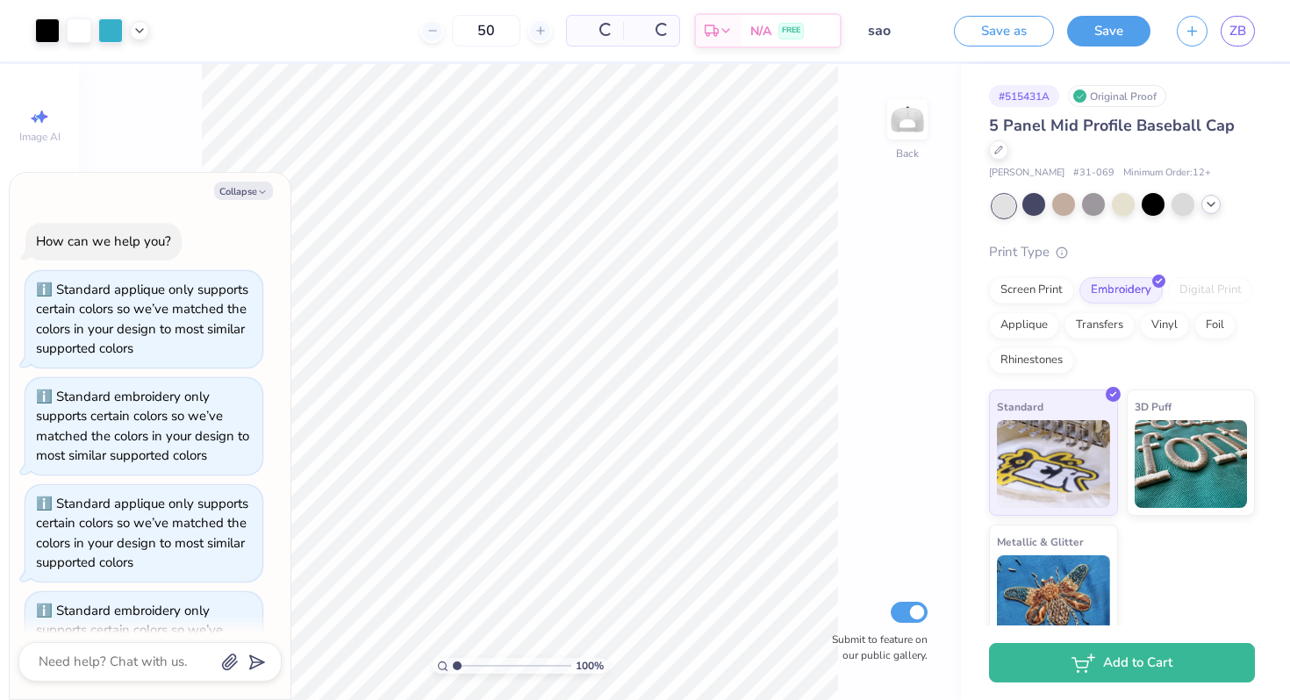
scroll to position [1563, 0]
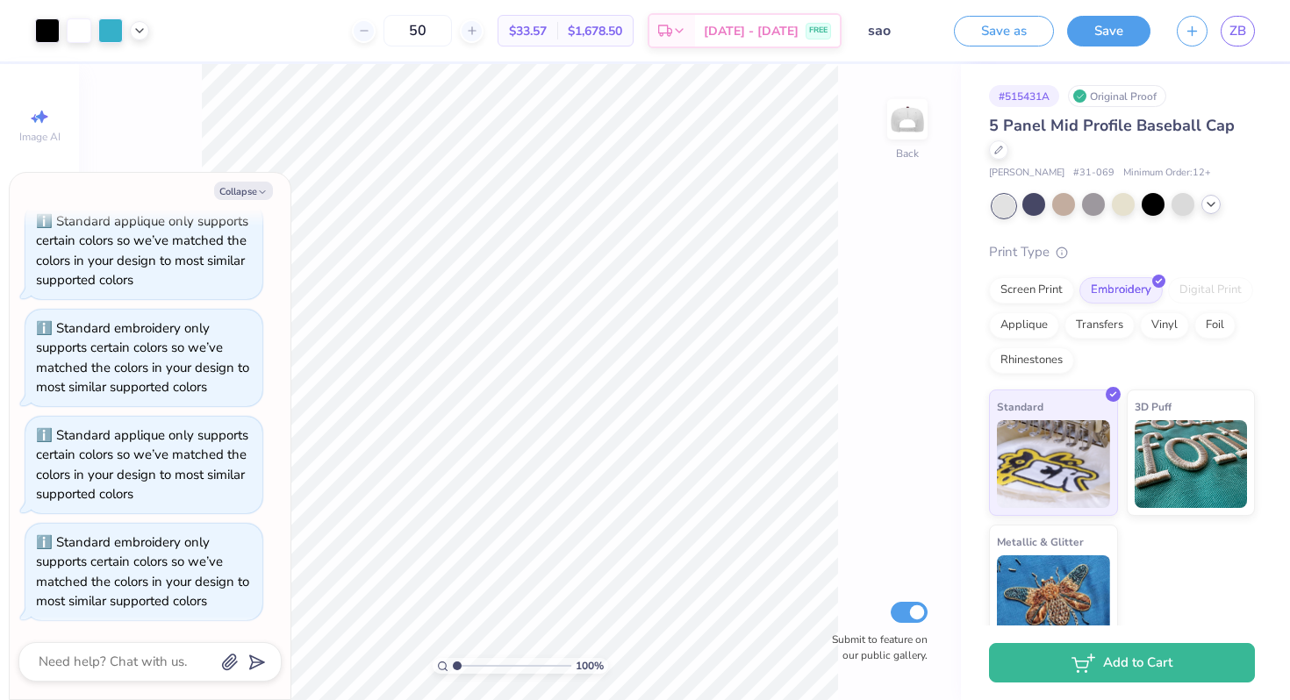
click at [1008, 149] on div "5 Panel Mid Profile Baseball Cap" at bounding box center [1122, 137] width 266 height 47
click at [1004, 149] on div at bounding box center [998, 148] width 19 height 19
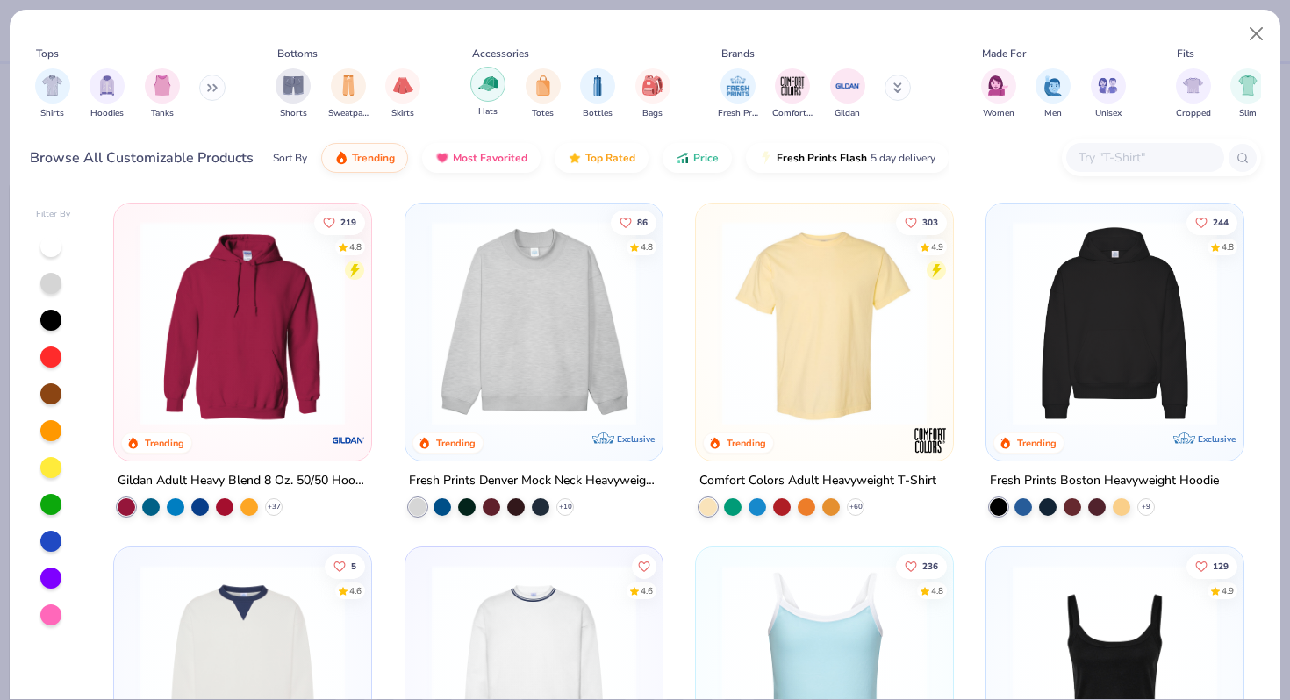
click at [501, 91] on div "filter for Hats" at bounding box center [487, 84] width 35 height 35
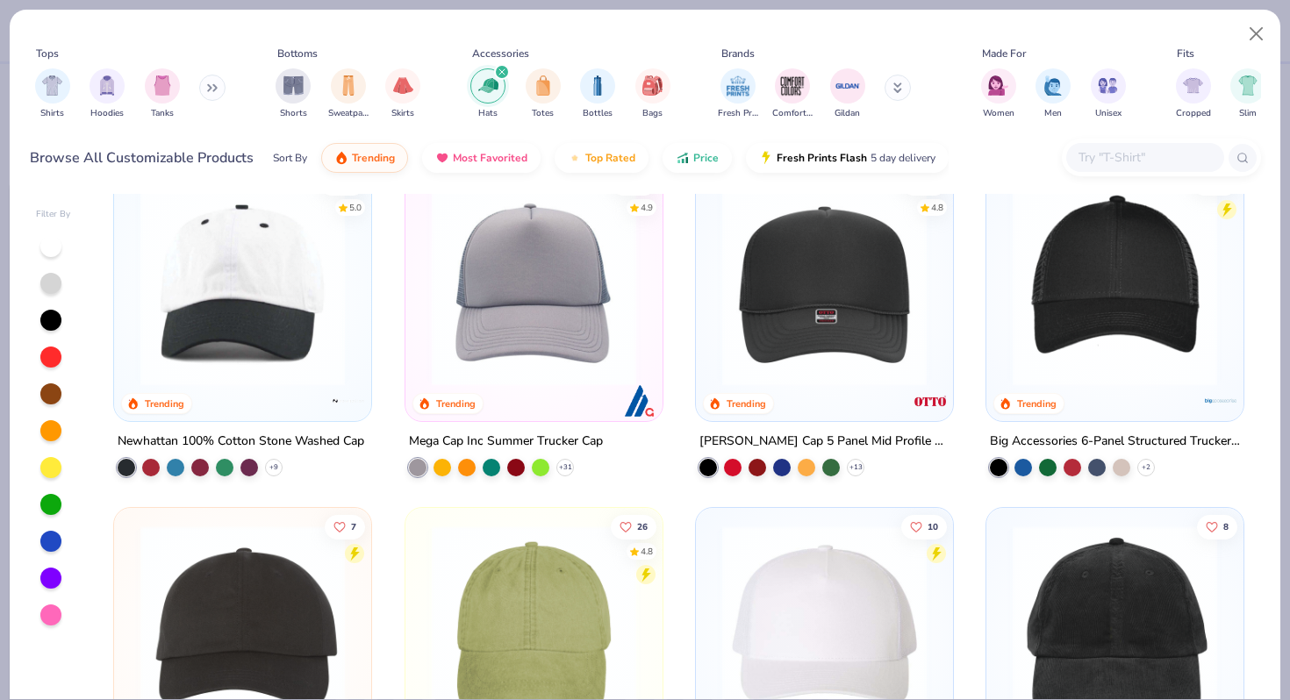
scroll to position [47, 0]
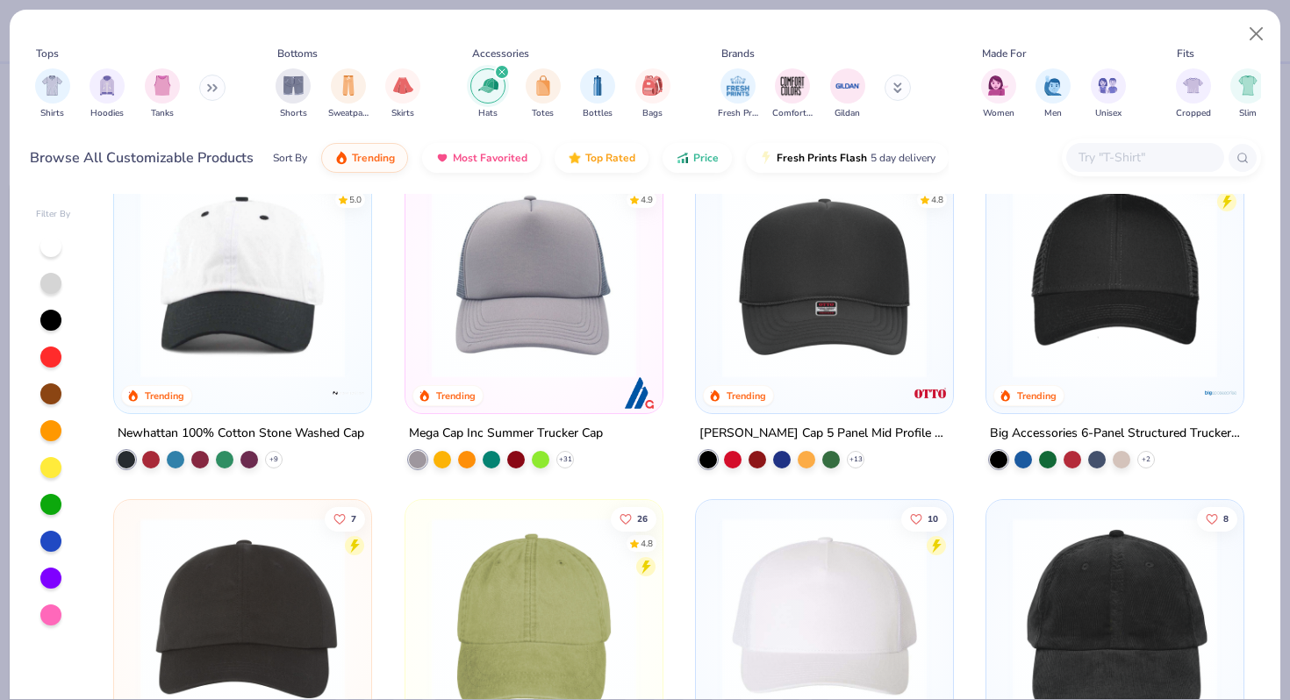
click at [354, 267] on div at bounding box center [242, 271] width 239 height 213
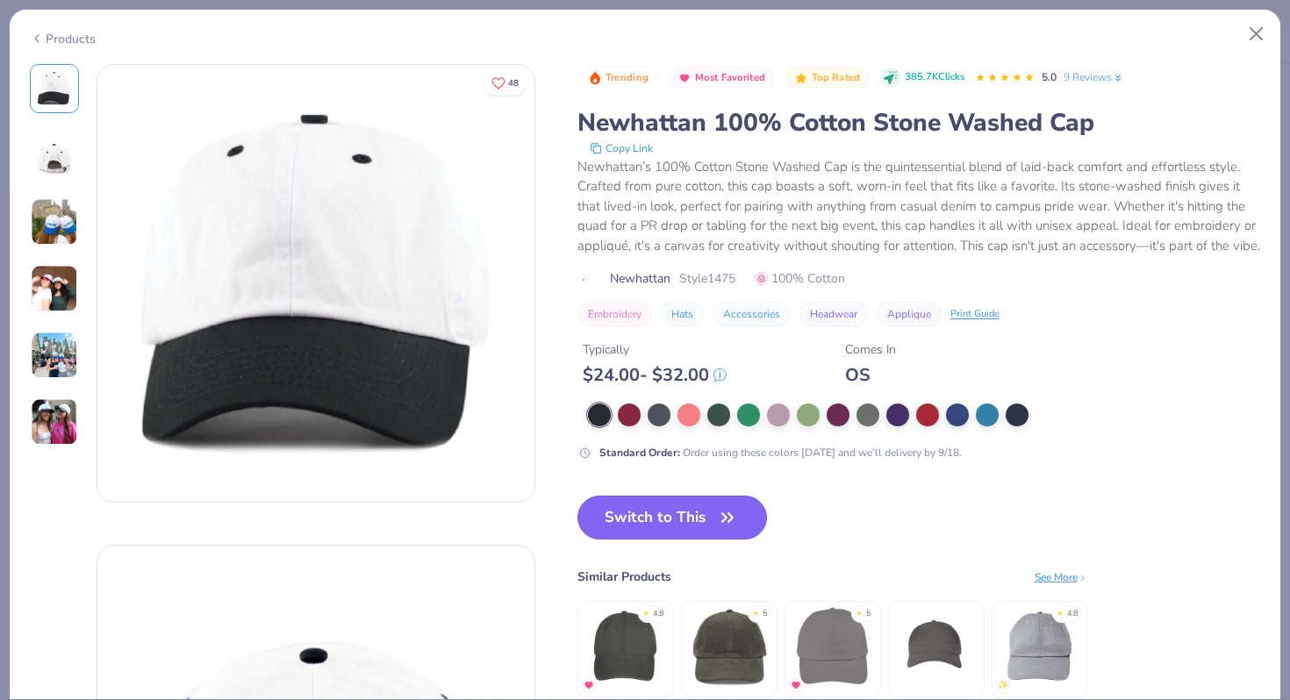
click at [702, 526] on button "Switch to This" at bounding box center [672, 518] width 190 height 44
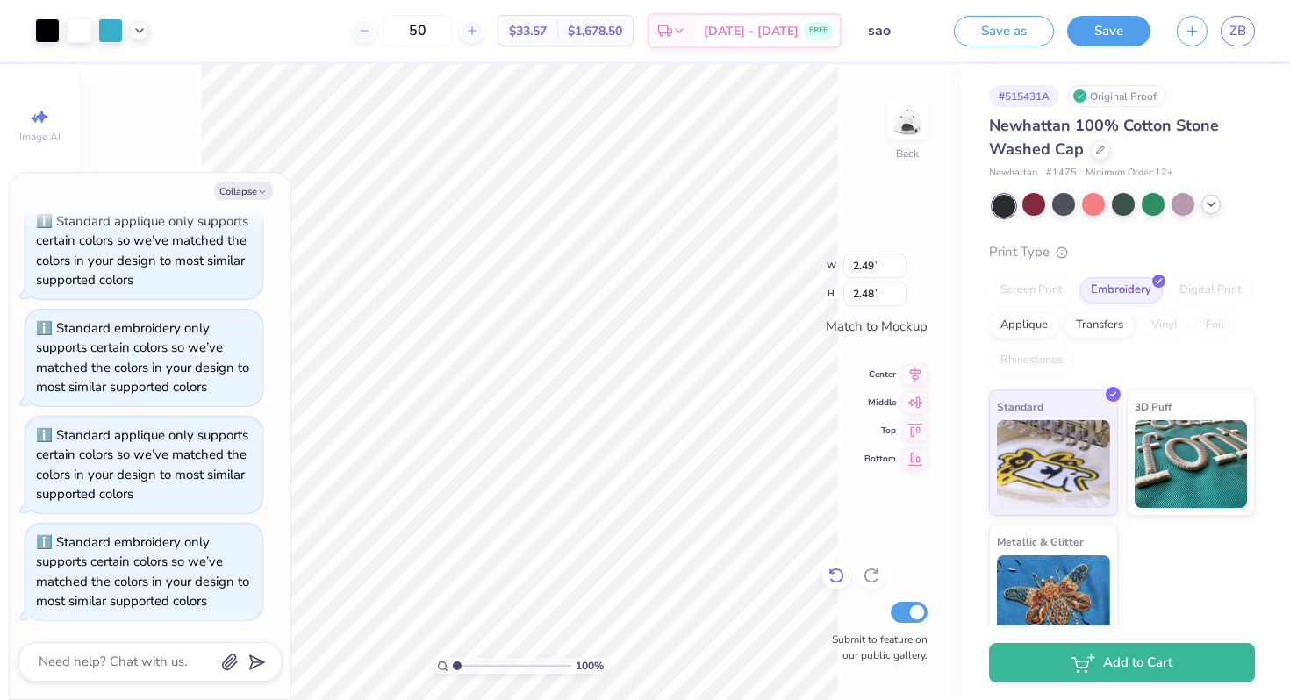
click at [835, 579] on icon at bounding box center [836, 576] width 18 height 18
click at [1027, 209] on div at bounding box center [1033, 204] width 23 height 23
click at [1216, 204] on icon at bounding box center [1211, 204] width 14 height 14
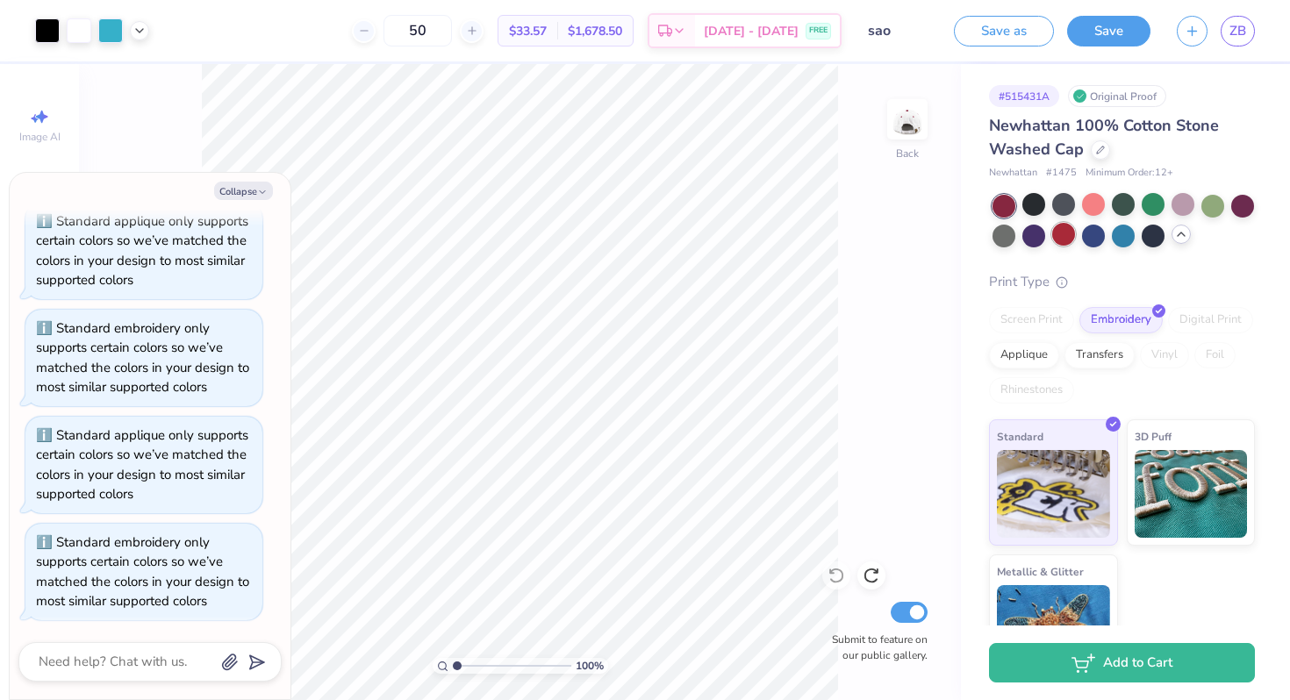
click at [1066, 233] on div at bounding box center [1063, 234] width 23 height 23
click at [1061, 203] on div at bounding box center [1063, 204] width 23 height 23
click at [1001, 239] on div at bounding box center [1003, 234] width 23 height 23
click at [1134, 206] on div at bounding box center [1122, 204] width 23 height 23
click at [1065, 203] on div at bounding box center [1063, 204] width 23 height 23
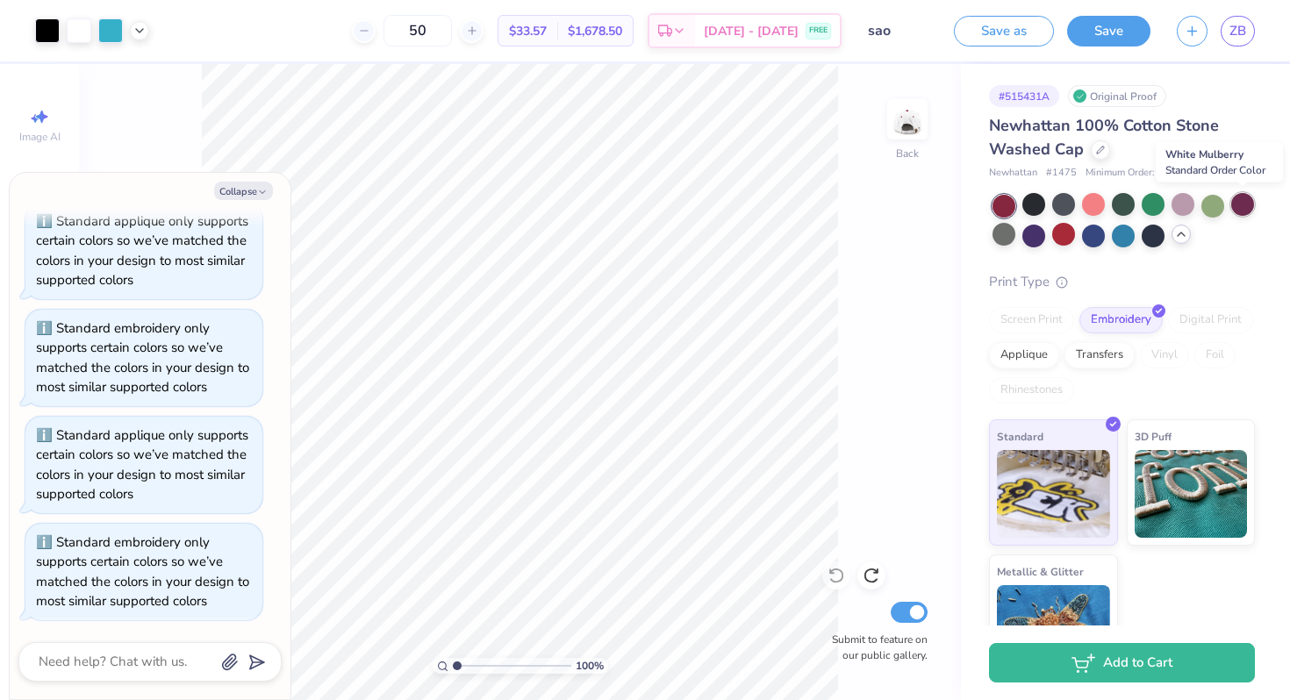
click at [1237, 203] on div at bounding box center [1242, 204] width 23 height 23
click at [1074, 230] on div at bounding box center [1063, 234] width 23 height 23
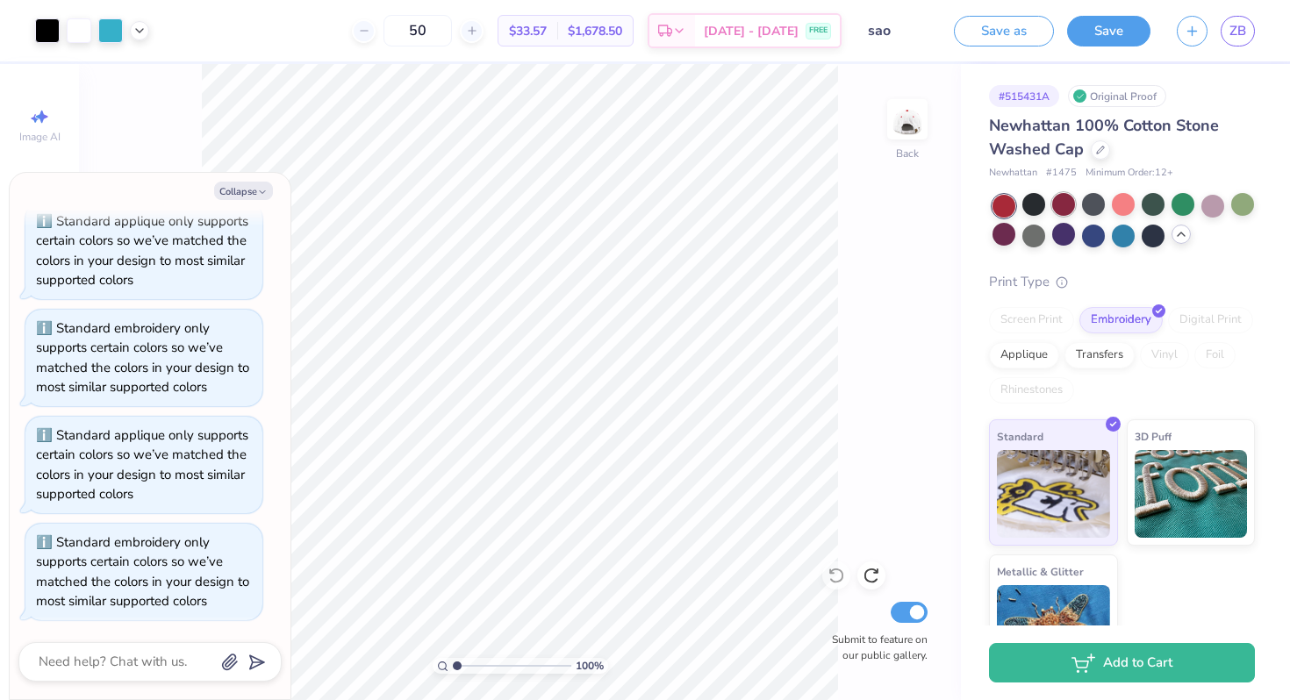
click at [1072, 210] on div at bounding box center [1063, 204] width 23 height 23
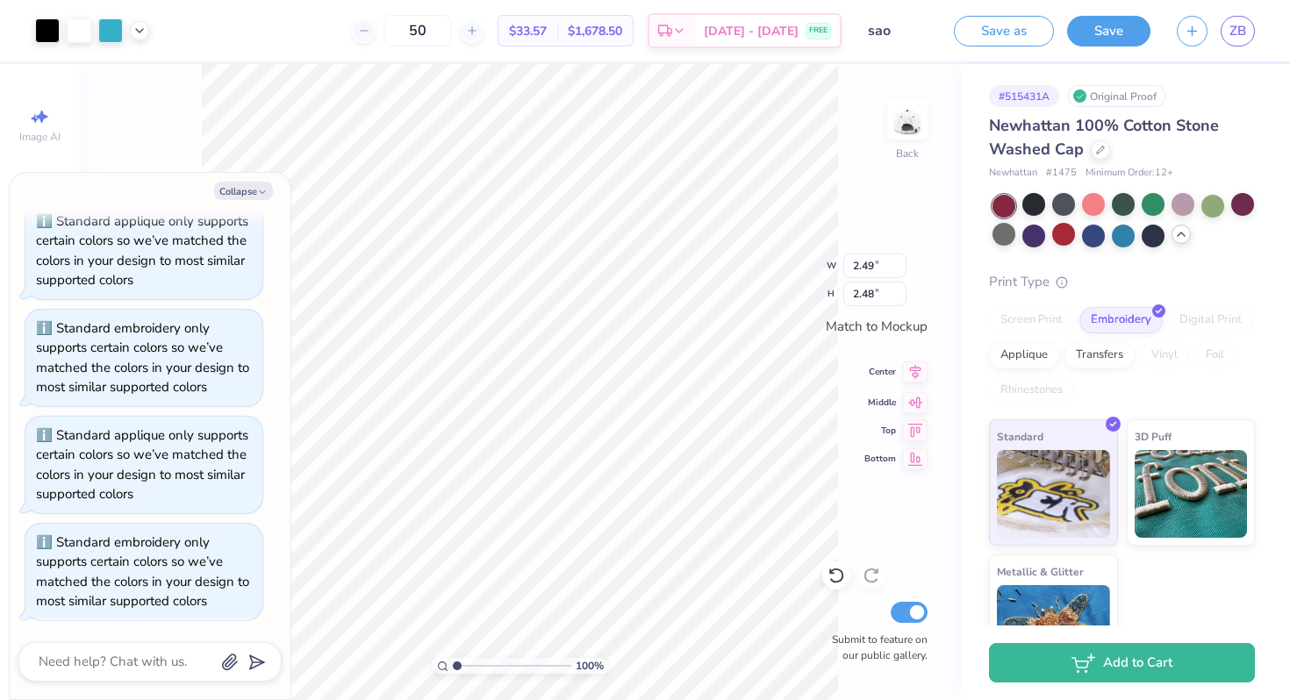
click at [915, 378] on icon at bounding box center [915, 372] width 11 height 15
click at [923, 411] on icon at bounding box center [915, 399] width 25 height 21
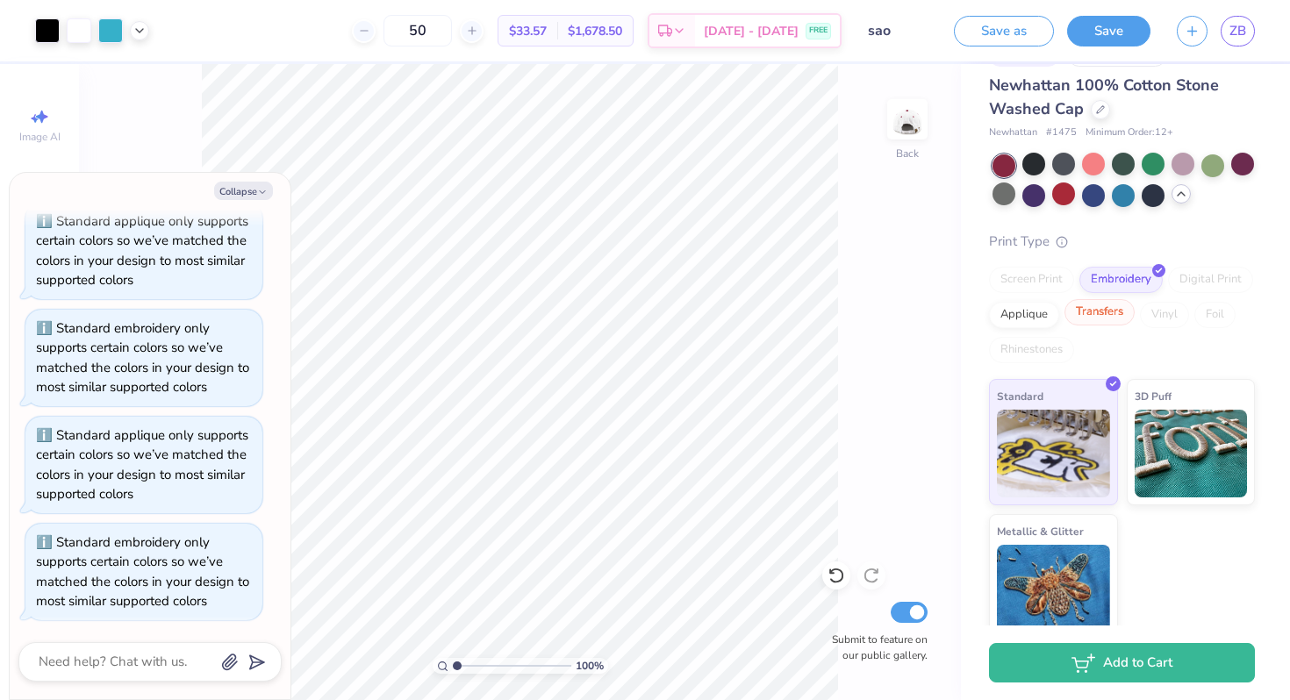
scroll to position [55, 0]
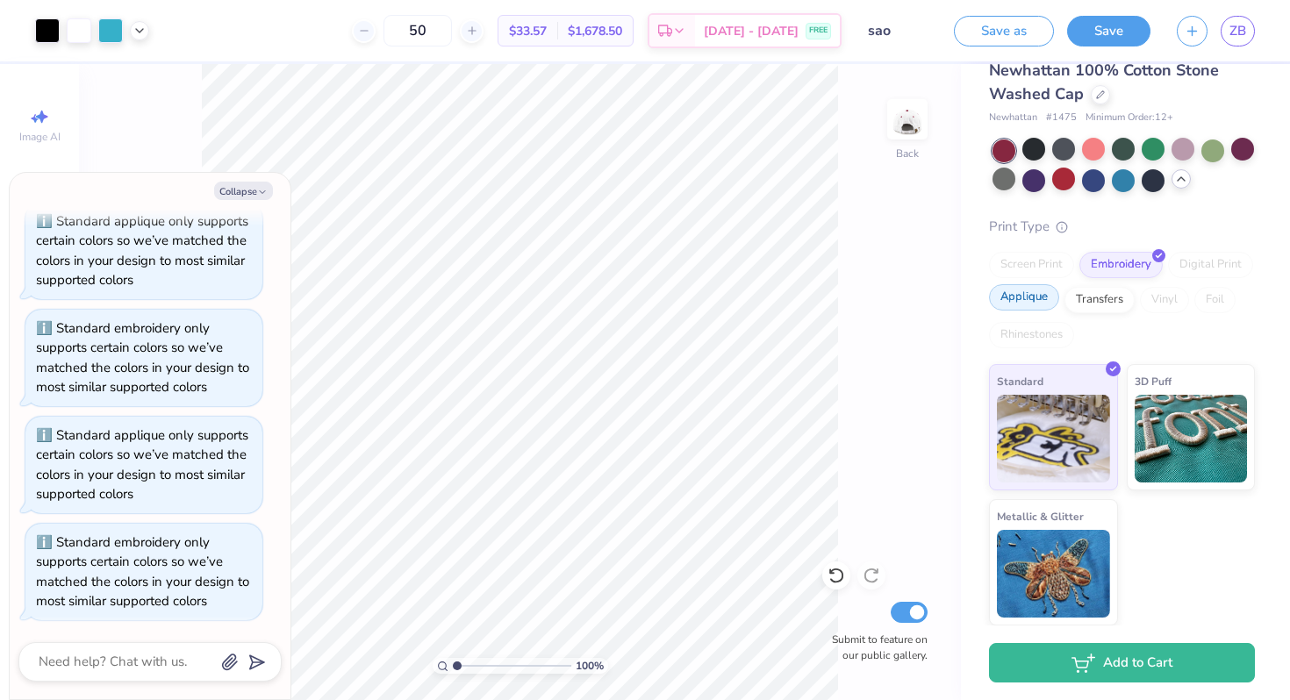
click at [1037, 300] on div "Applique" at bounding box center [1024, 297] width 70 height 26
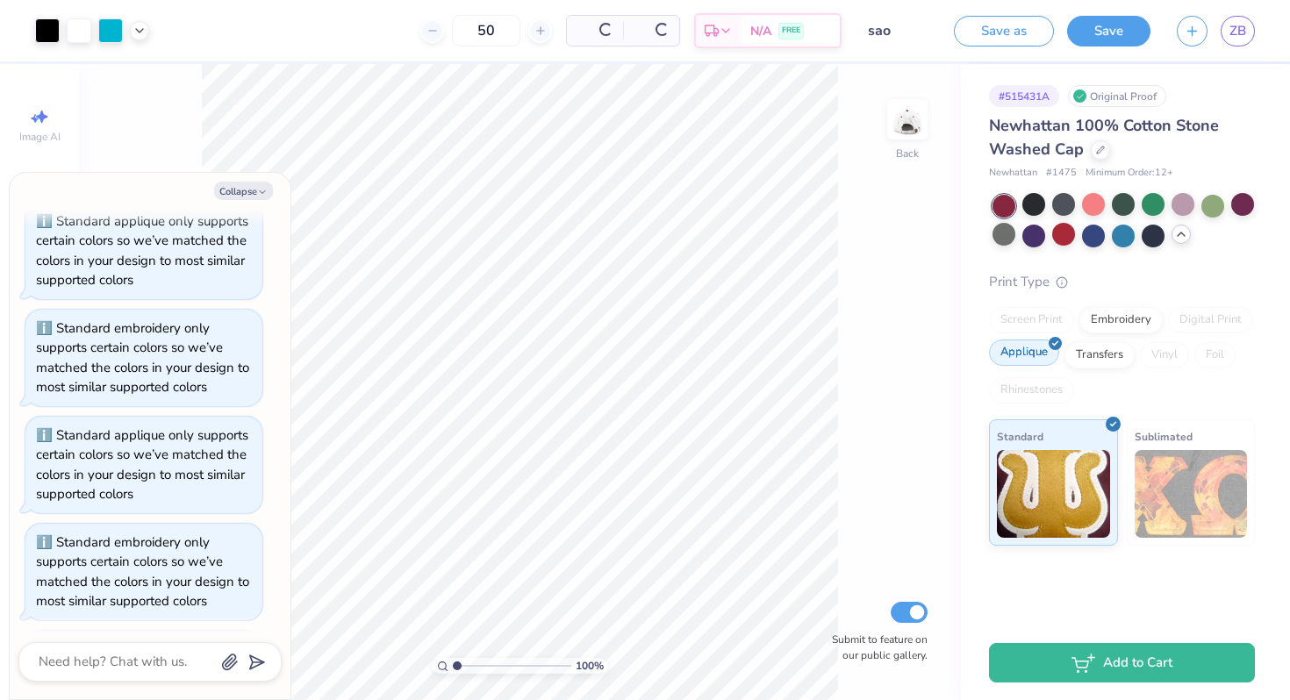
scroll to position [0, 0]
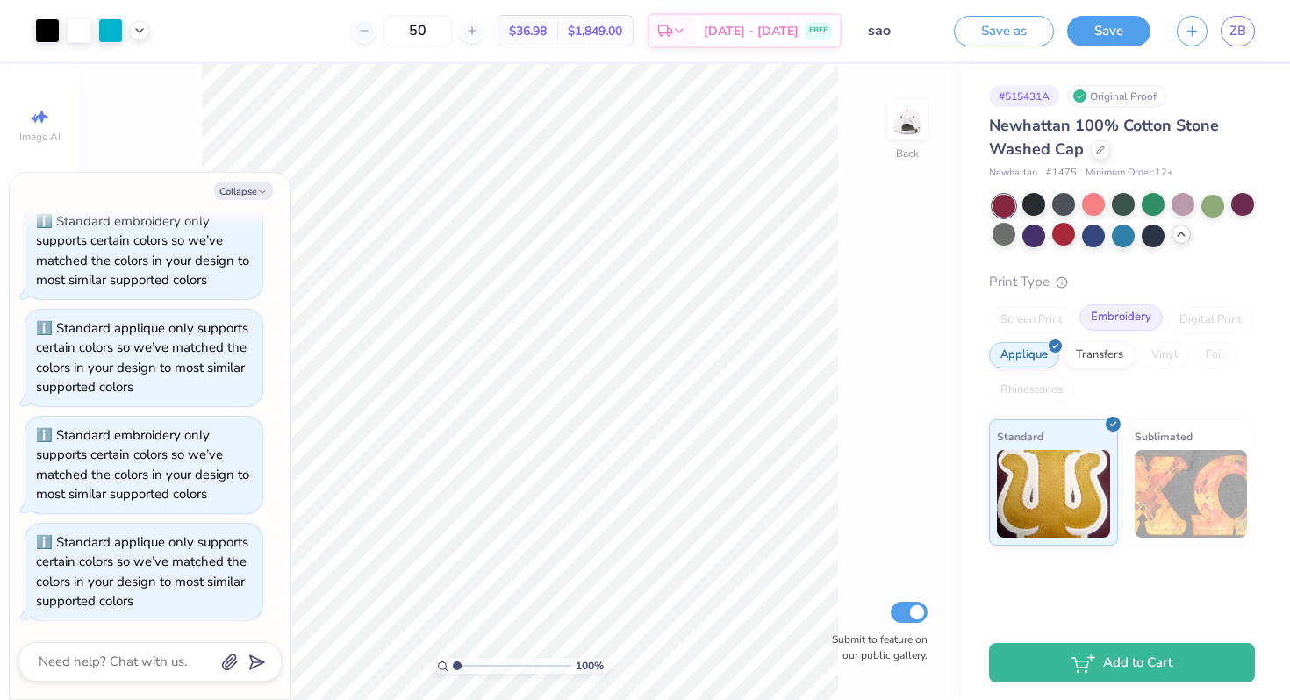
click at [1117, 319] on div "Embroidery" at bounding box center [1120, 317] width 83 height 26
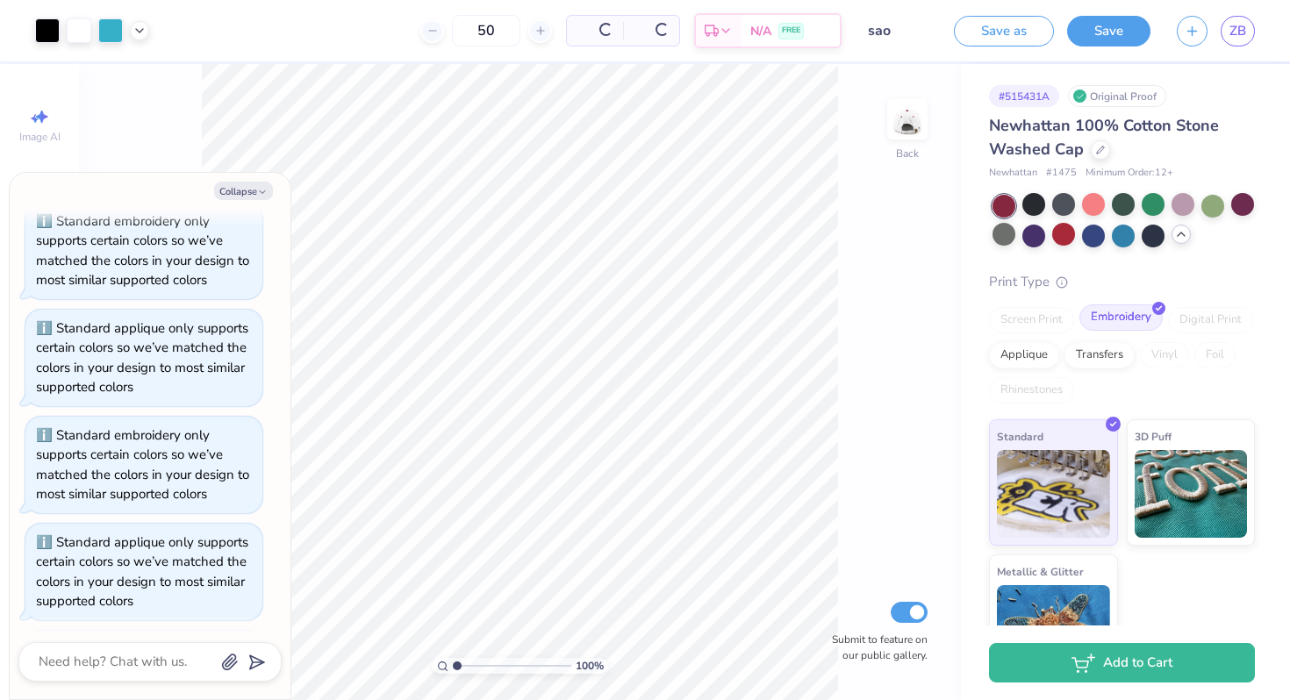
scroll to position [1777, 0]
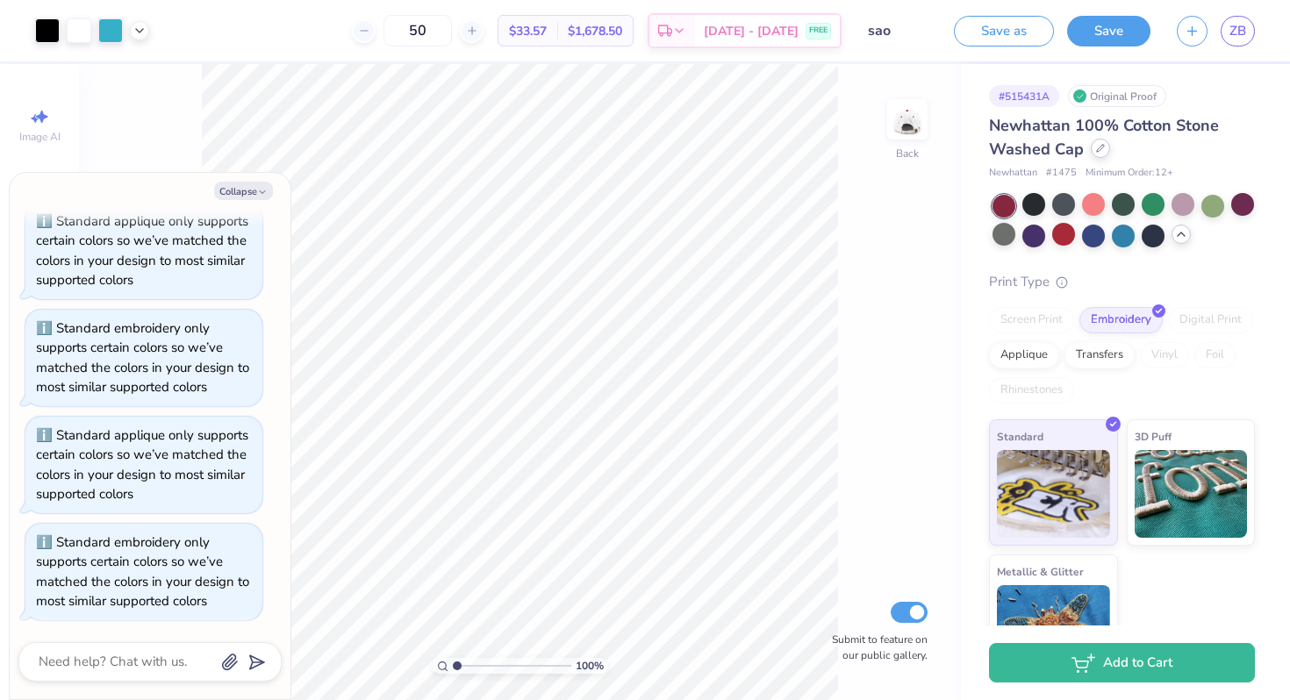
click at [1097, 156] on div at bounding box center [1099, 148] width 19 height 19
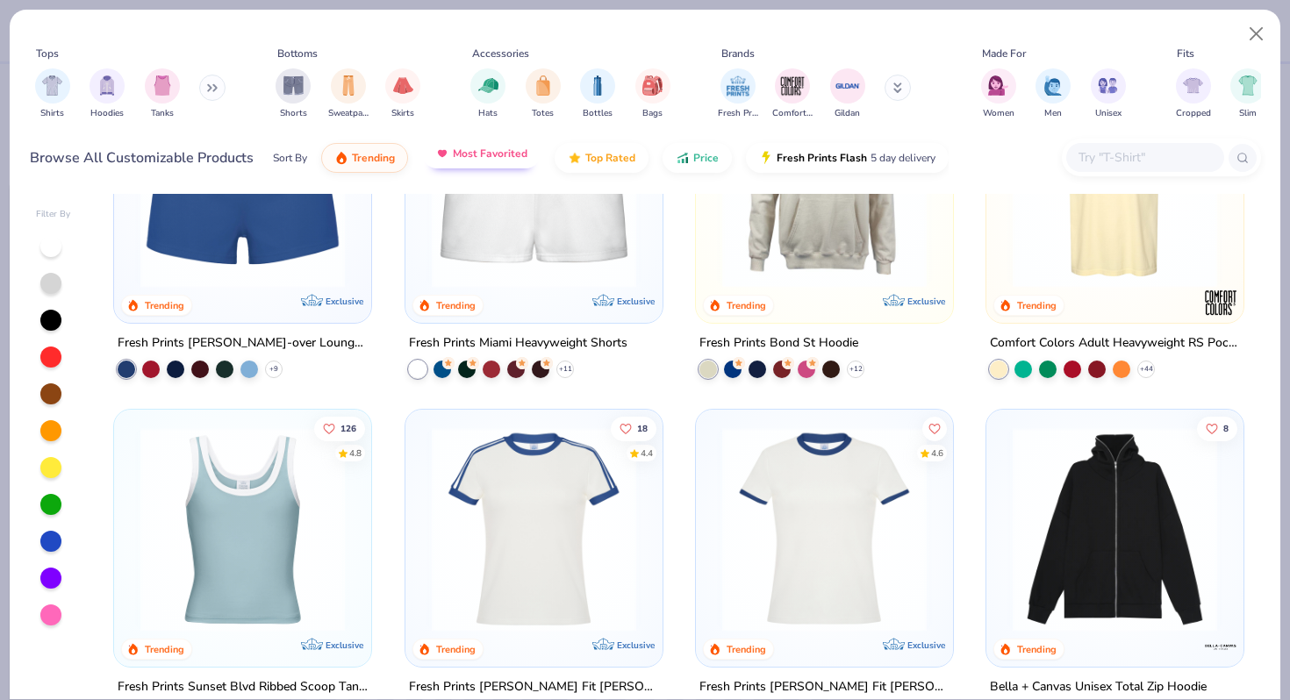
scroll to position [1461, 0]
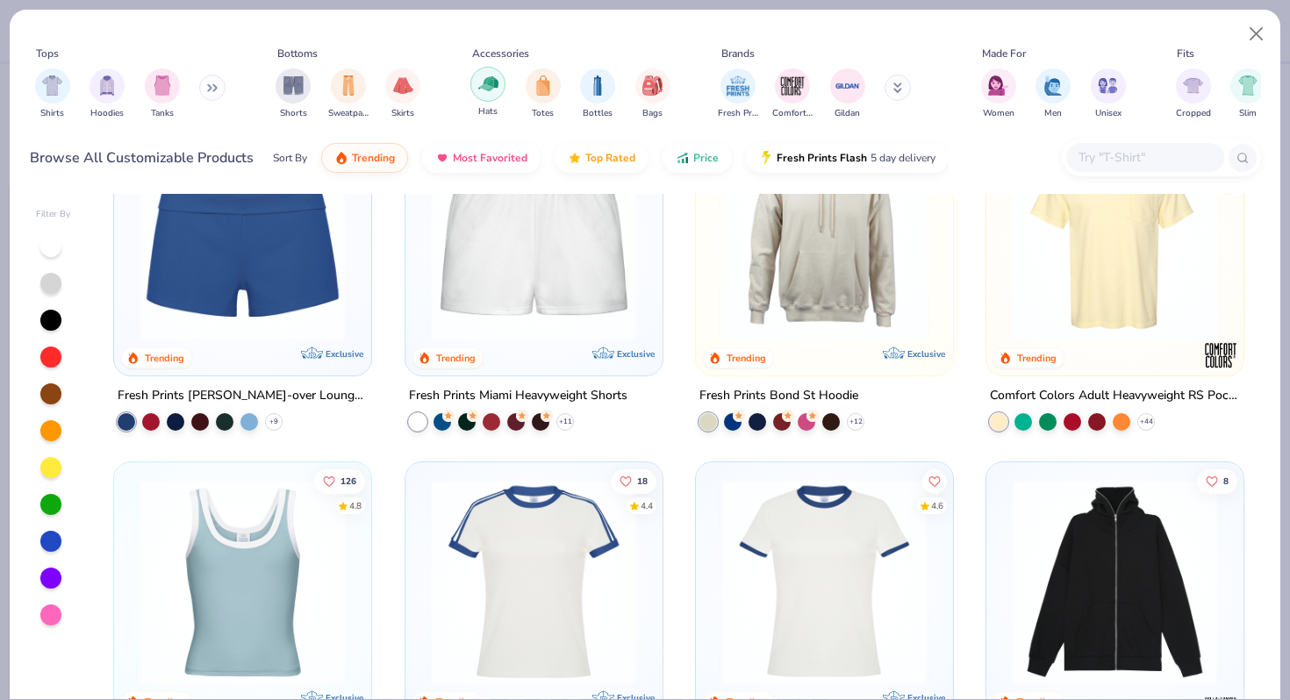
click at [489, 90] on img "filter for Hats" at bounding box center [488, 84] width 20 height 20
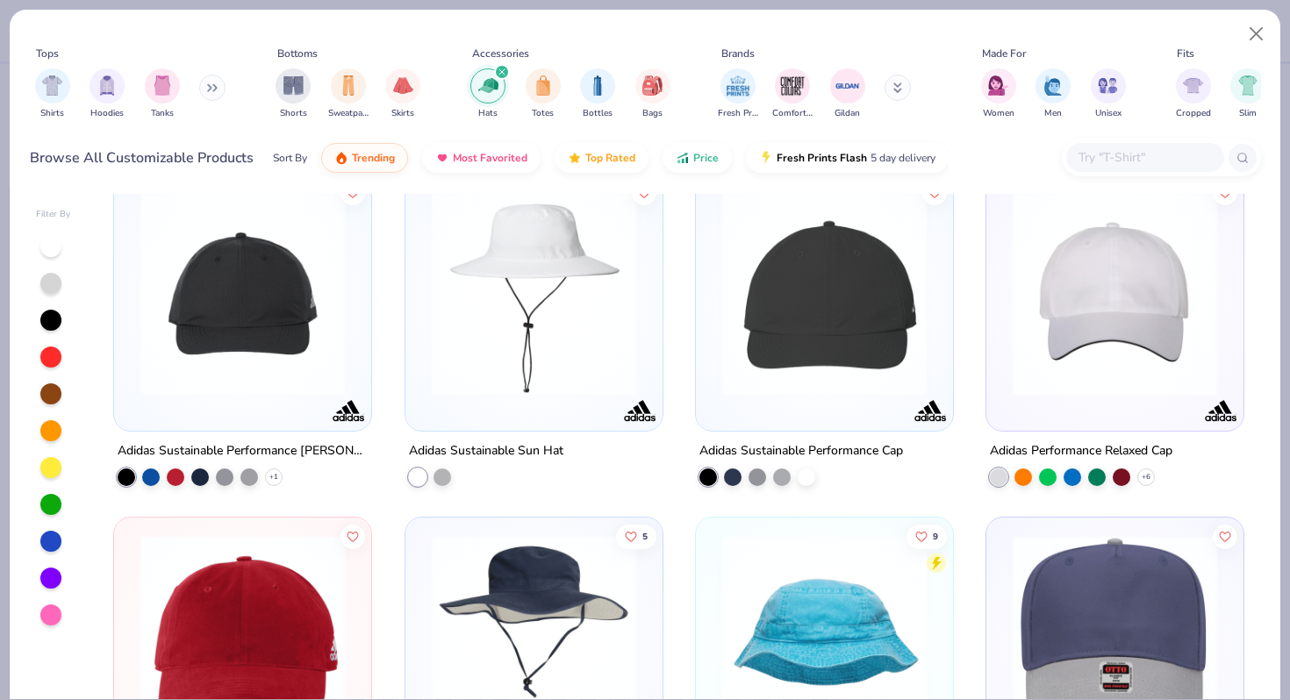
scroll to position [7760, 0]
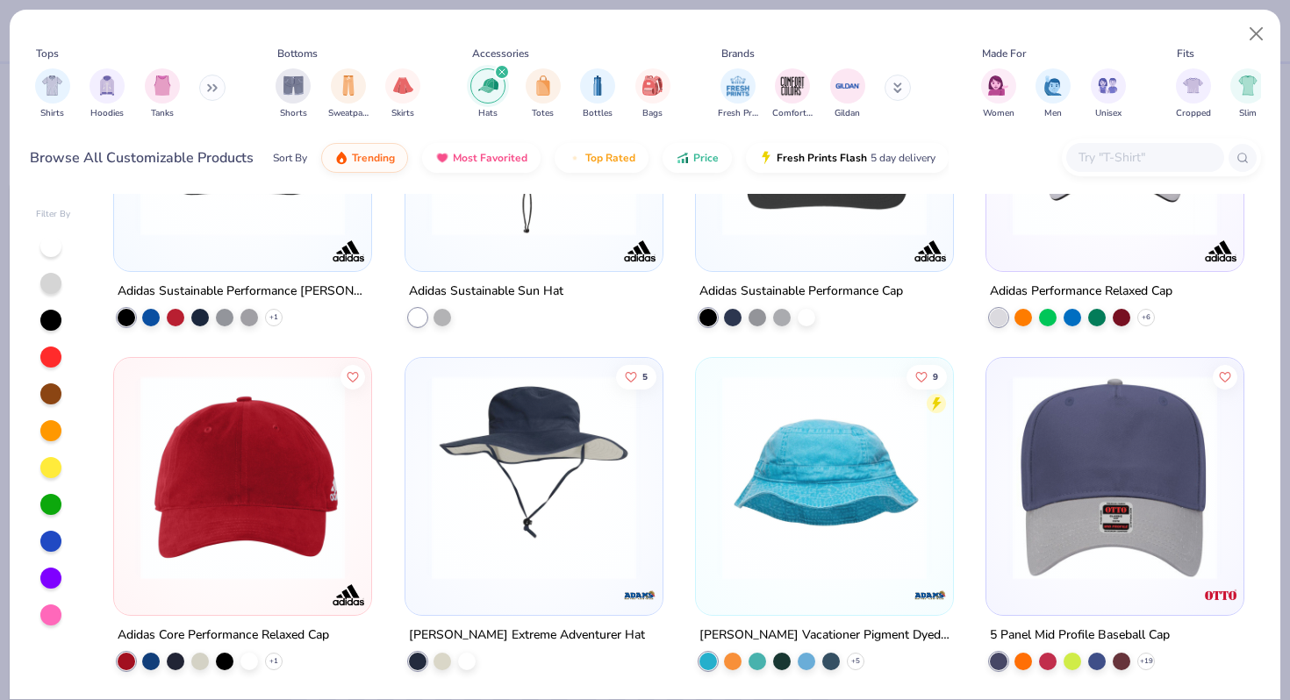
click at [1078, 479] on img at bounding box center [1115, 477] width 222 height 204
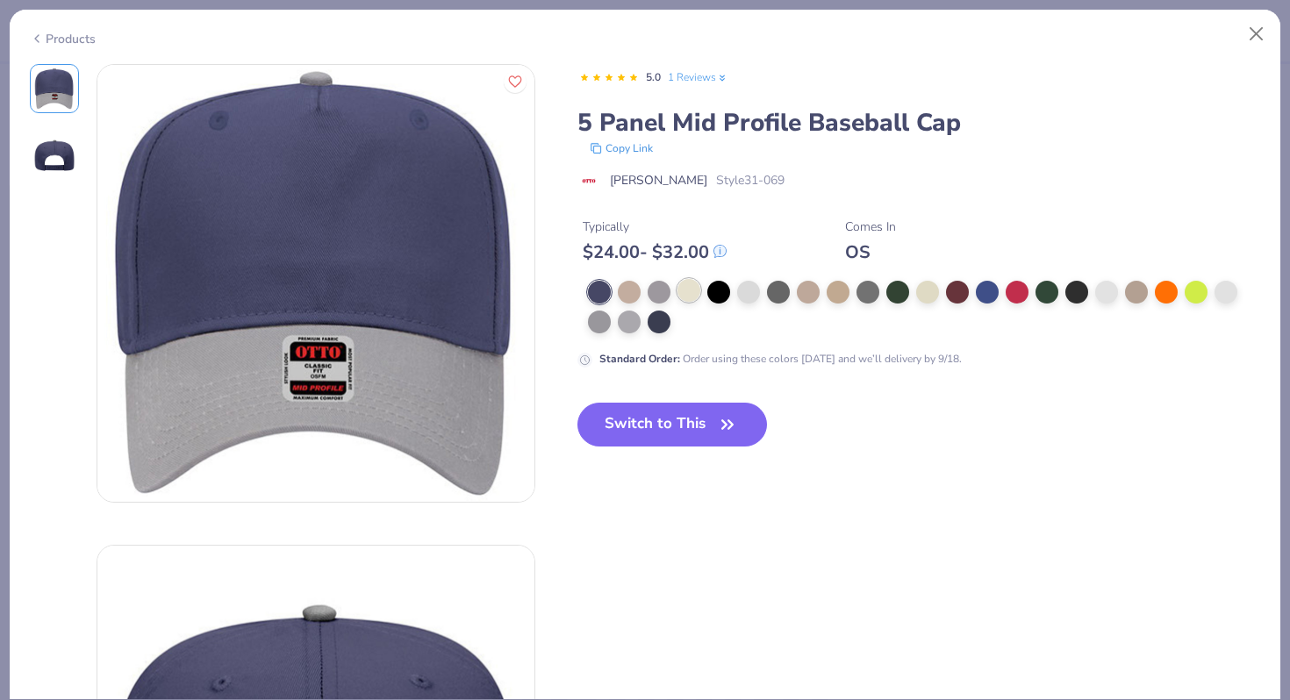
click at [691, 294] on div at bounding box center [688, 290] width 23 height 23
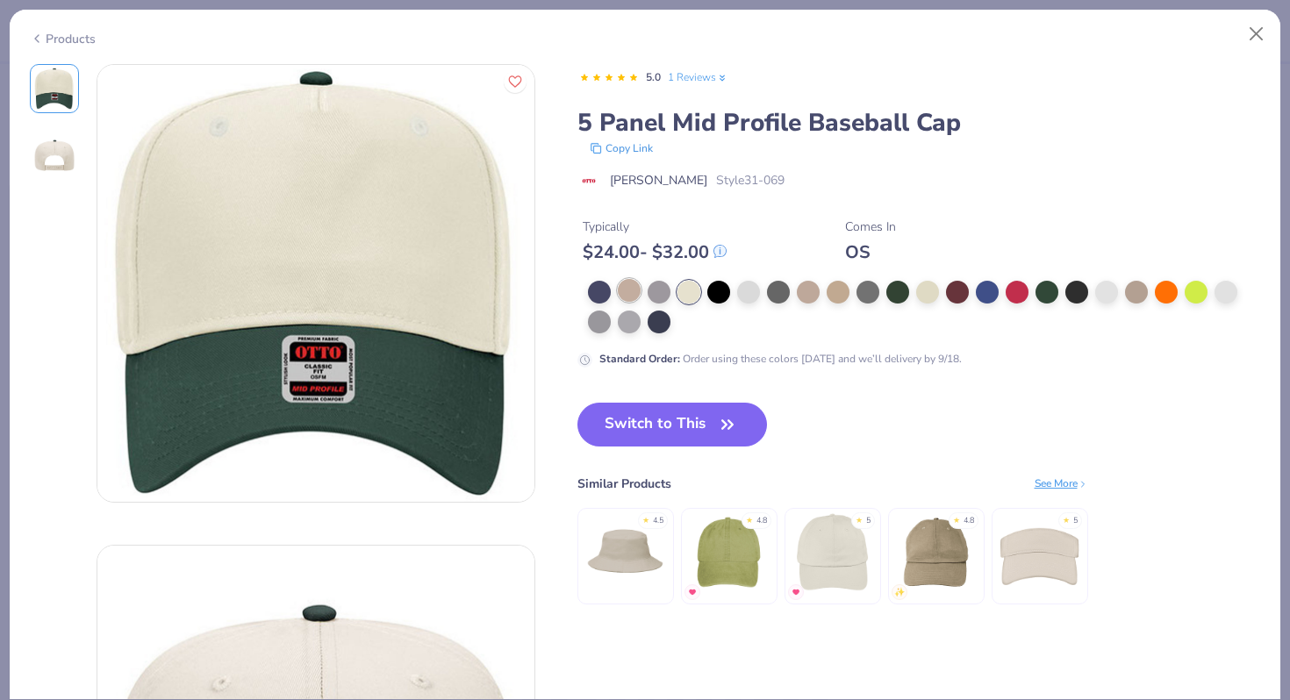
click at [633, 289] on div at bounding box center [629, 290] width 23 height 23
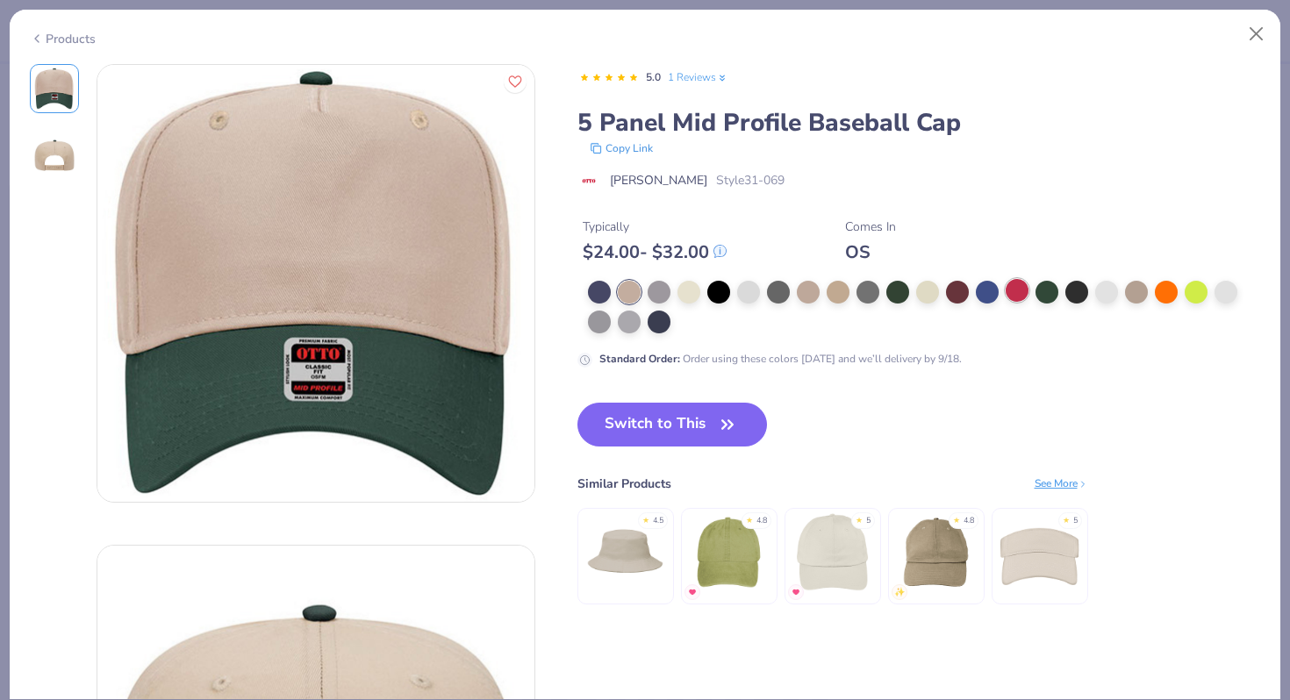
click at [1023, 299] on div at bounding box center [1016, 290] width 23 height 23
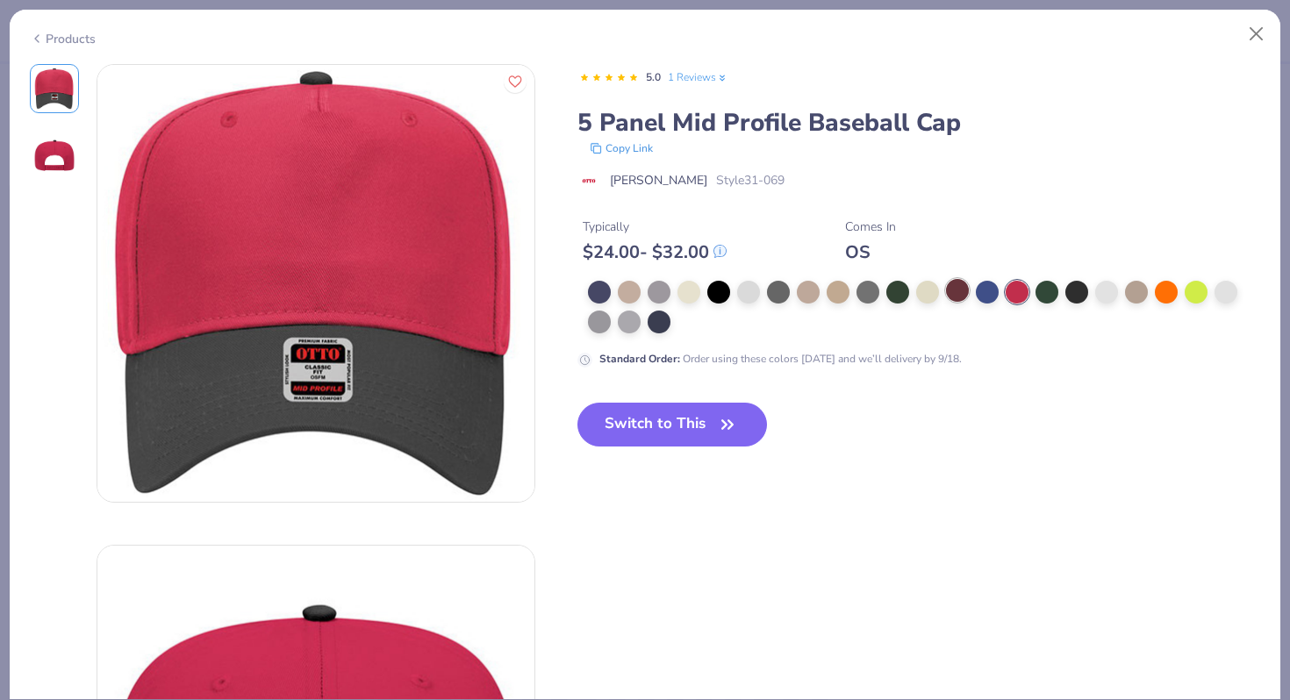
click at [968, 290] on div at bounding box center [957, 290] width 23 height 23
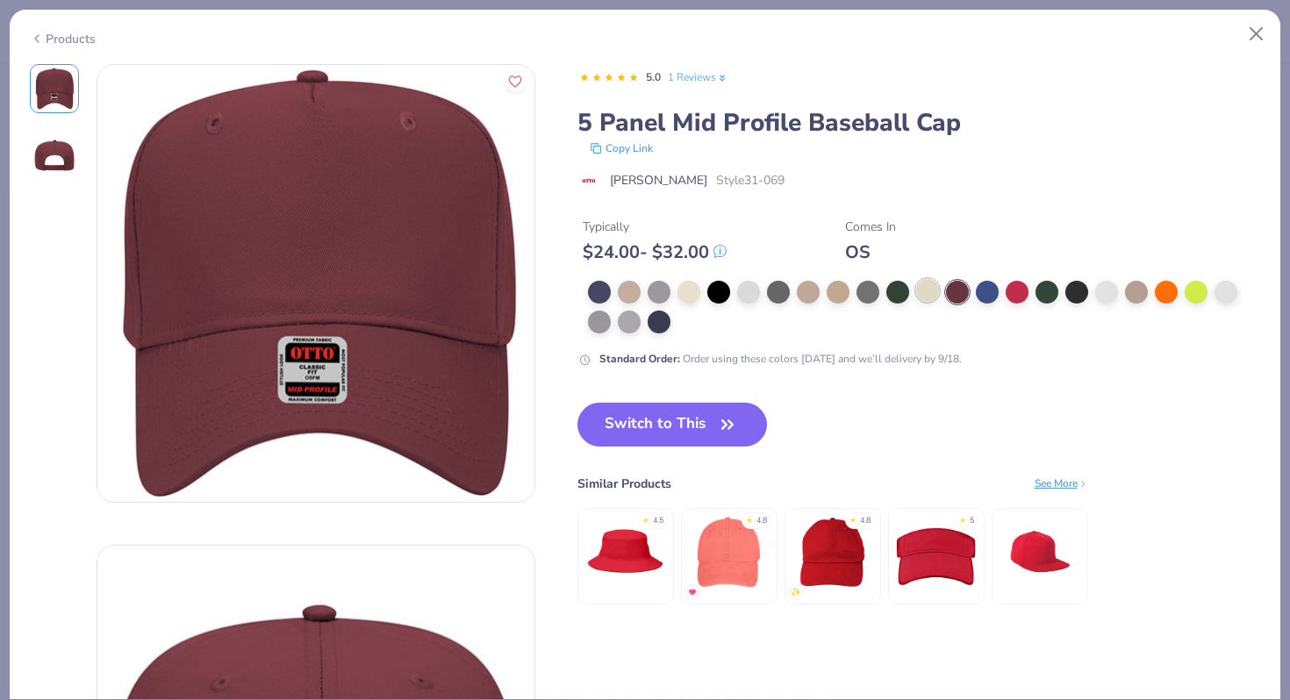
click at [925, 290] on div at bounding box center [927, 290] width 23 height 23
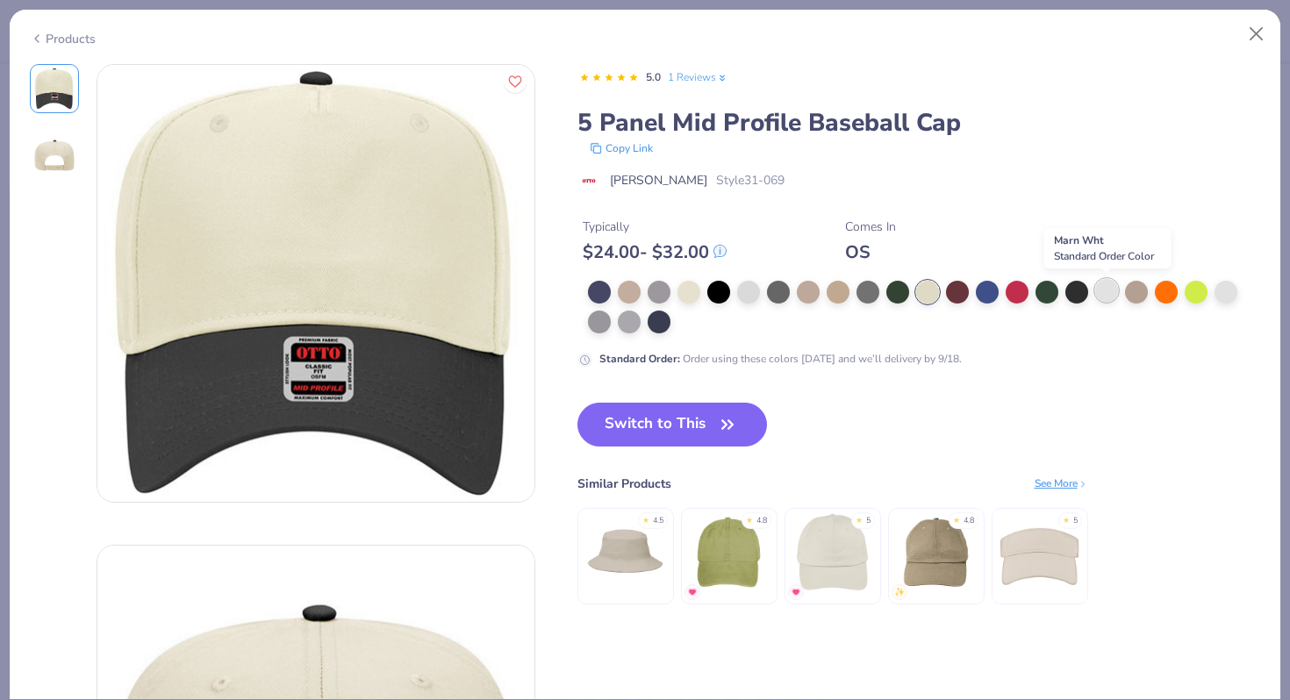
click at [1112, 292] on div at bounding box center [1106, 290] width 23 height 23
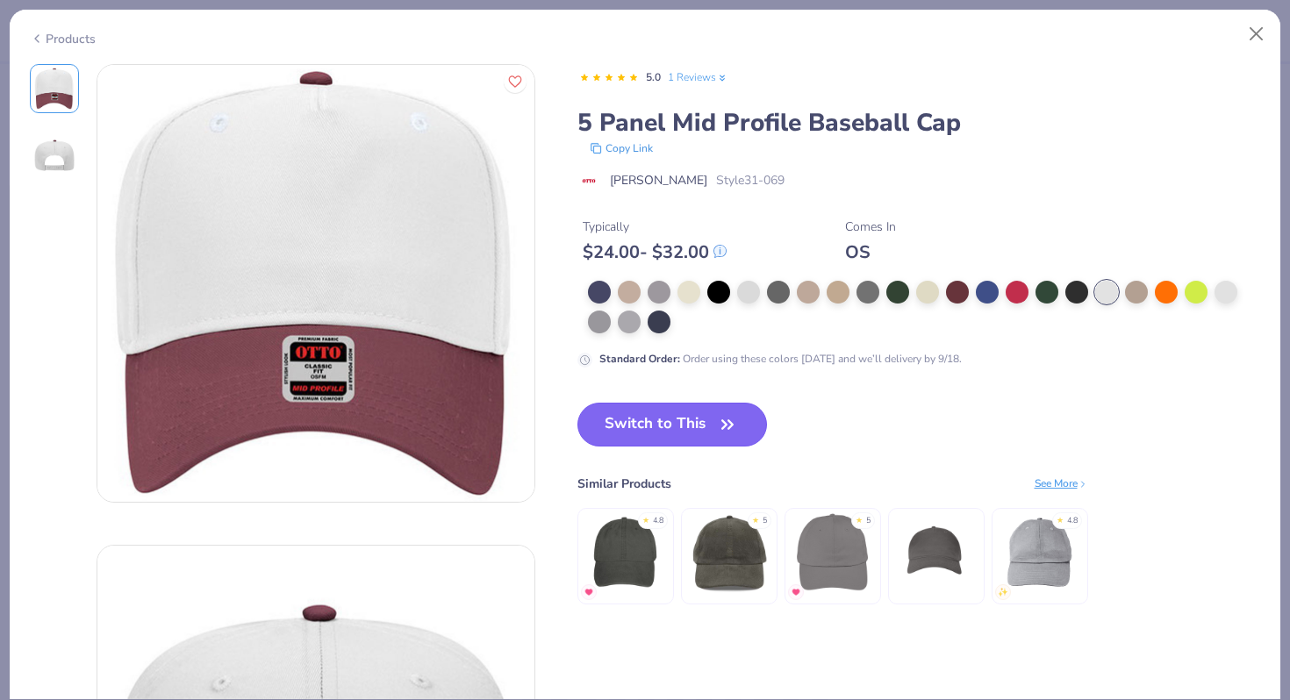
click at [724, 432] on icon "button" at bounding box center [727, 424] width 25 height 25
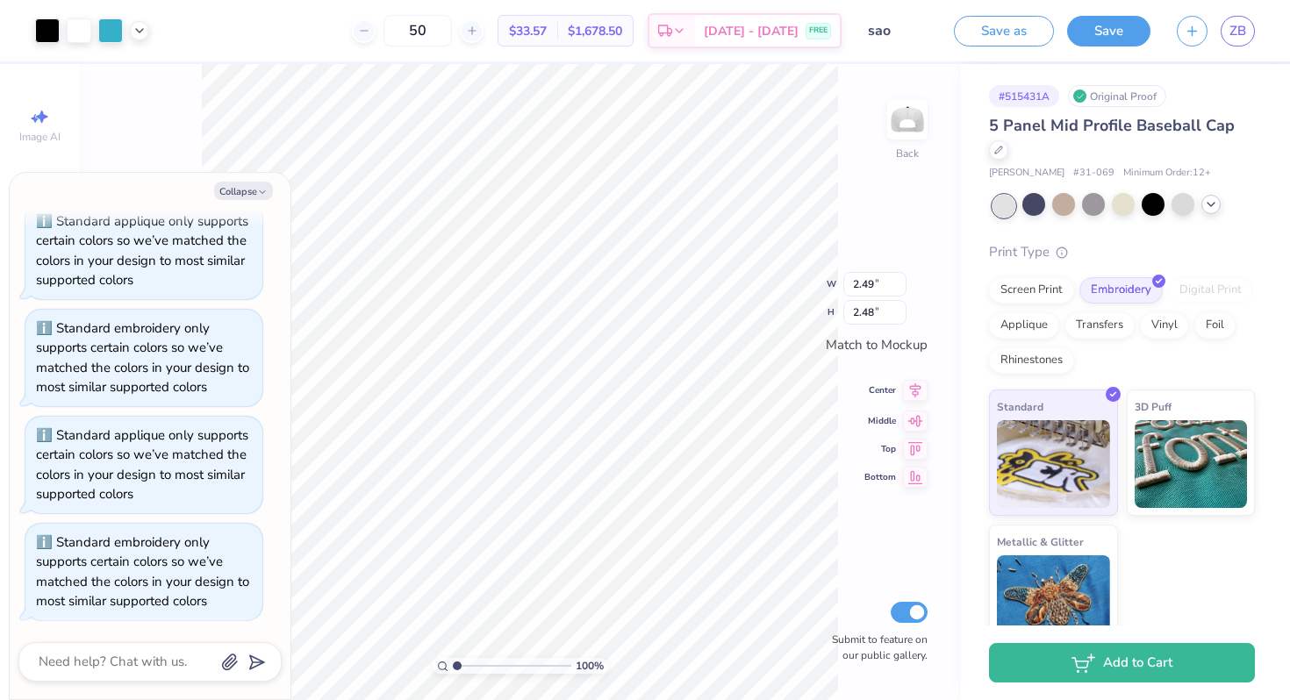
click at [914, 386] on icon at bounding box center [915, 390] width 11 height 15
click at [909, 405] on icon at bounding box center [915, 399] width 25 height 21
type textarea "x"
click at [734, 37] on span "[DATE] - [DATE]" at bounding box center [751, 34] width 95 height 18
click at [478, 34] on icon at bounding box center [472, 31] width 12 height 12
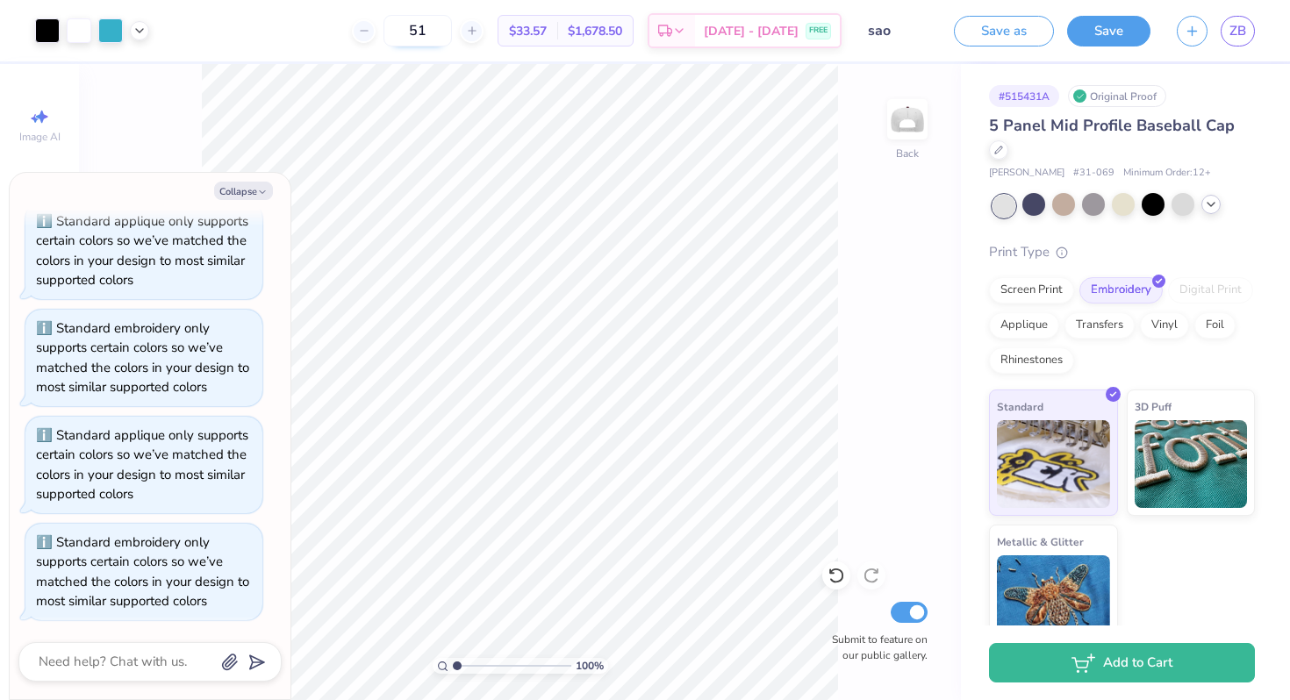
click at [451, 27] on input "51" at bounding box center [417, 31] width 68 height 32
click at [452, 27] on input "51" at bounding box center [486, 31] width 68 height 32
click at [451, 27] on input "51" at bounding box center [417, 31] width 68 height 32
type input "40"
click at [147, 27] on div at bounding box center [139, 28] width 19 height 19
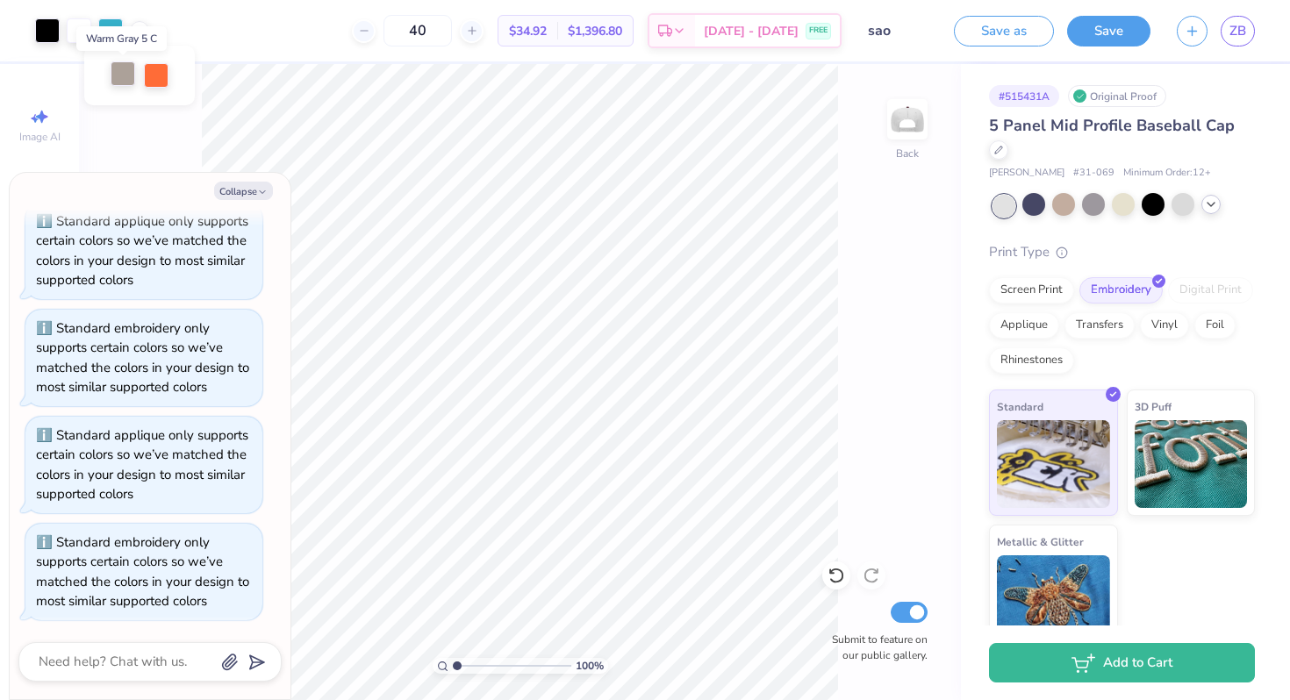
click at [122, 81] on div at bounding box center [123, 73] width 25 height 25
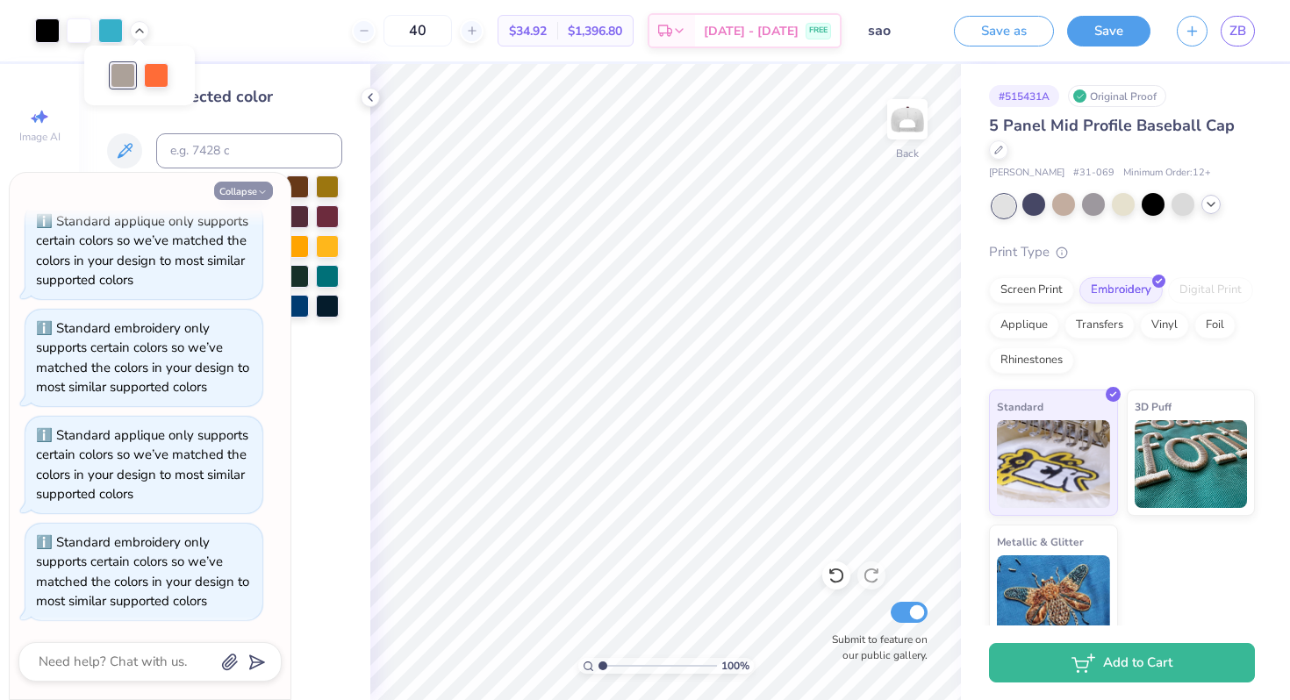
click at [260, 195] on icon "button" at bounding box center [262, 192] width 11 height 11
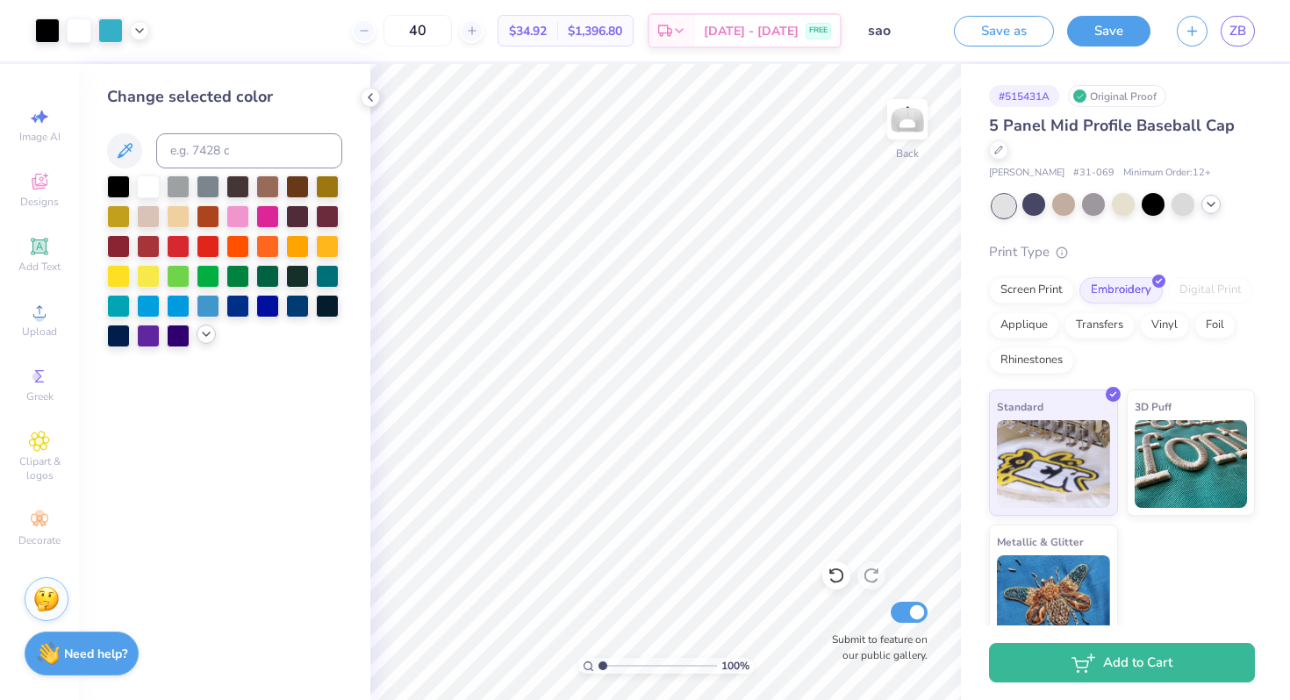
click at [209, 326] on div at bounding box center [205, 334] width 19 height 19
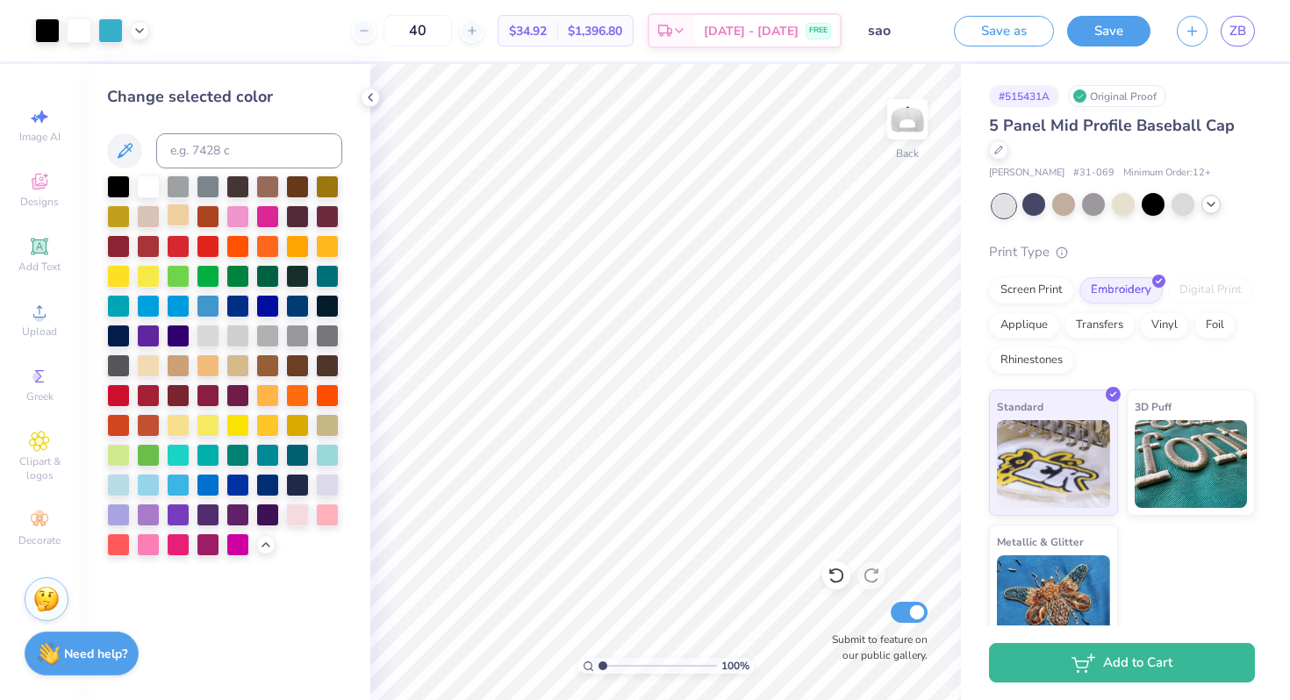
click at [177, 218] on div at bounding box center [178, 215] width 23 height 23
click at [149, 482] on div at bounding box center [148, 483] width 23 height 23
click at [123, 485] on div at bounding box center [118, 483] width 23 height 23
click at [263, 547] on icon at bounding box center [266, 543] width 14 height 14
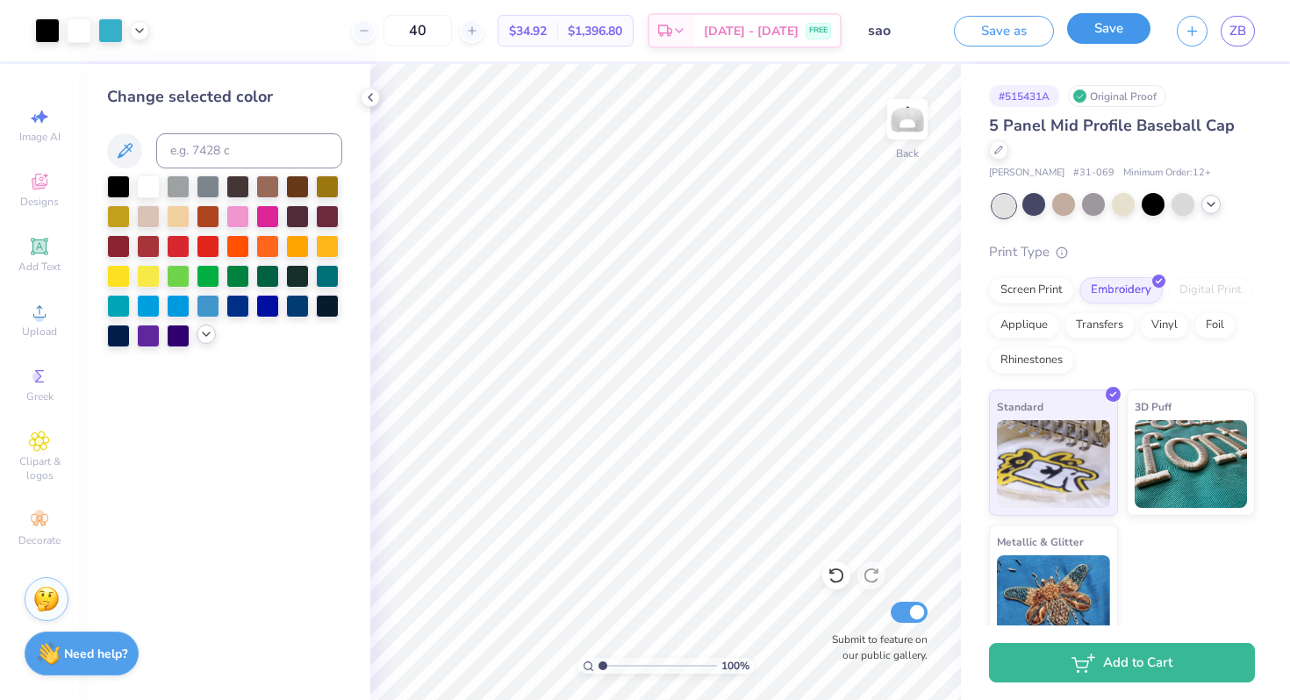
click at [1107, 31] on button "Save" at bounding box center [1108, 28] width 83 height 31
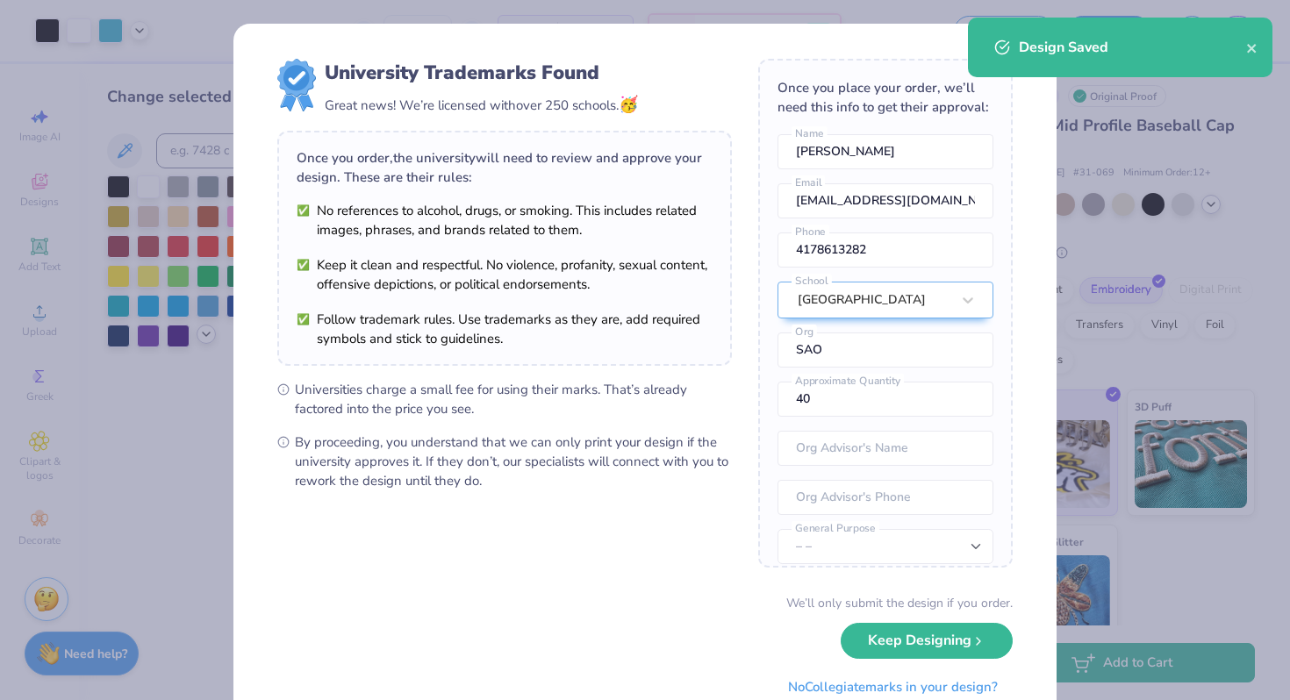
click at [999, 152] on div "Once you place your order, we’ll need this info to get their approval: [PERSON_…" at bounding box center [885, 313] width 254 height 509
click at [1041, 145] on div "University Trademarks Found Great news! We’re licensed with over 250 schools. 🥳…" at bounding box center [644, 382] width 823 height 716
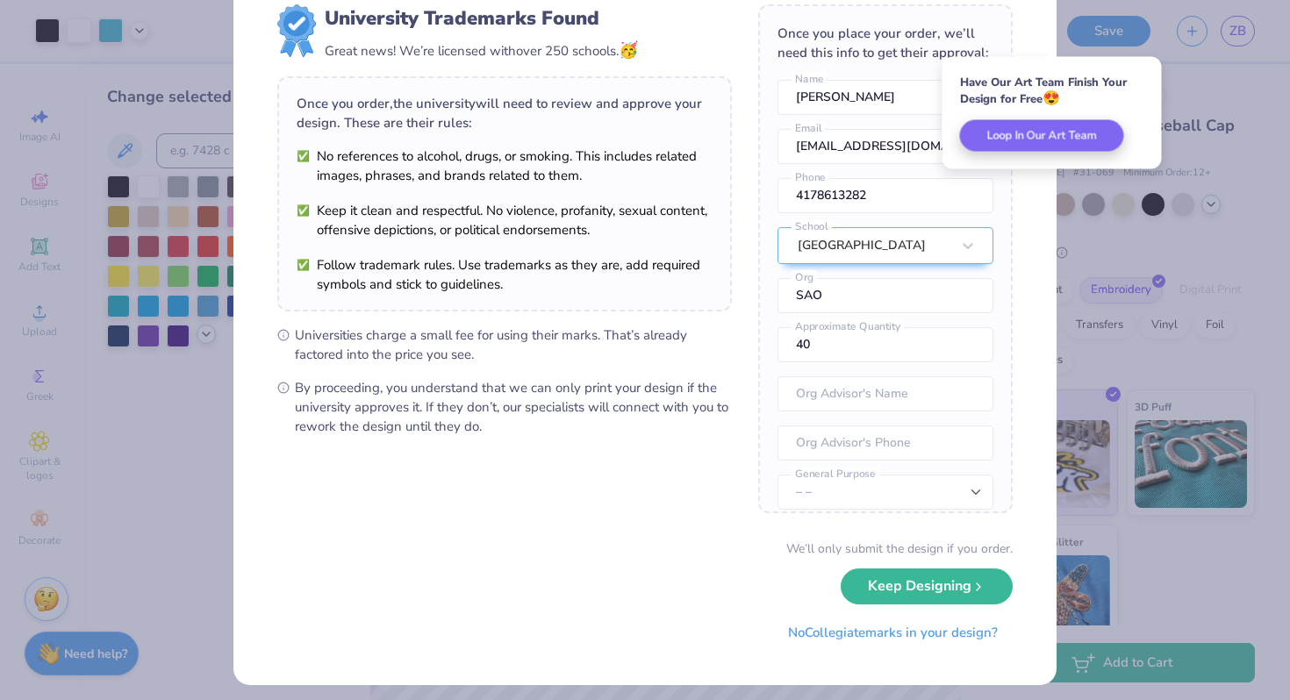
scroll to position [63, 0]
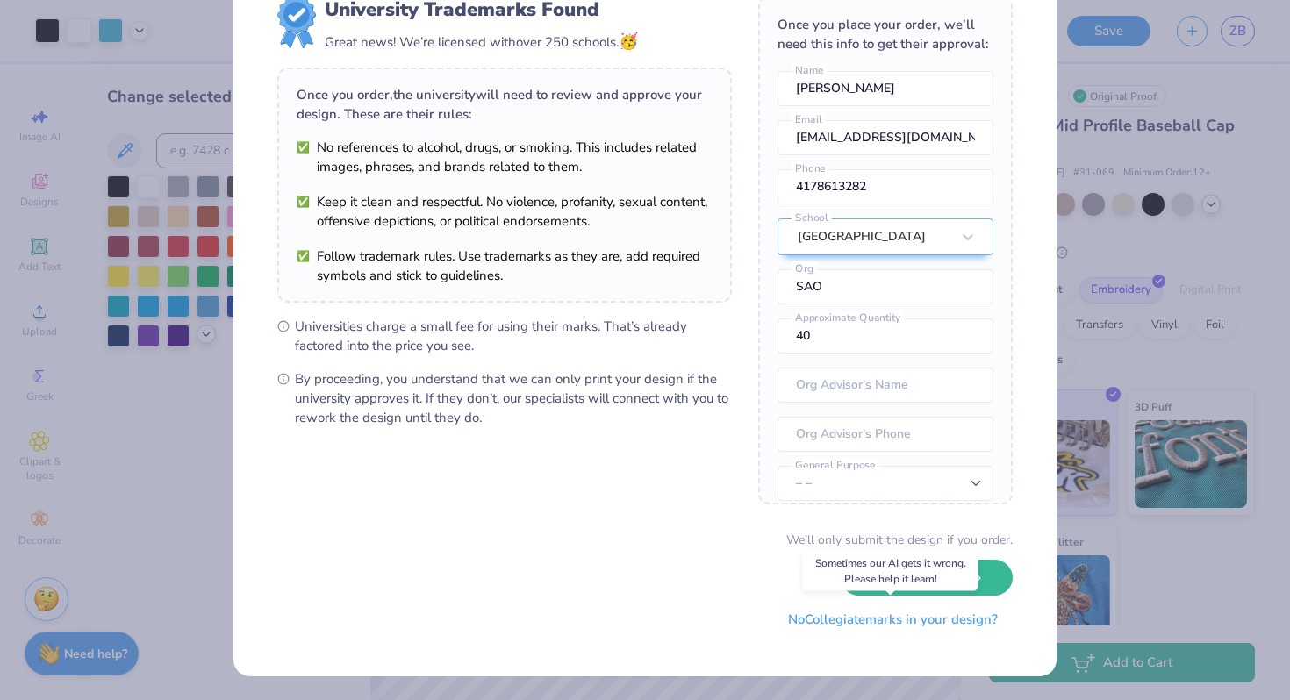
click at [940, 622] on button "No Collegiate marks in your design?" at bounding box center [892, 620] width 239 height 36
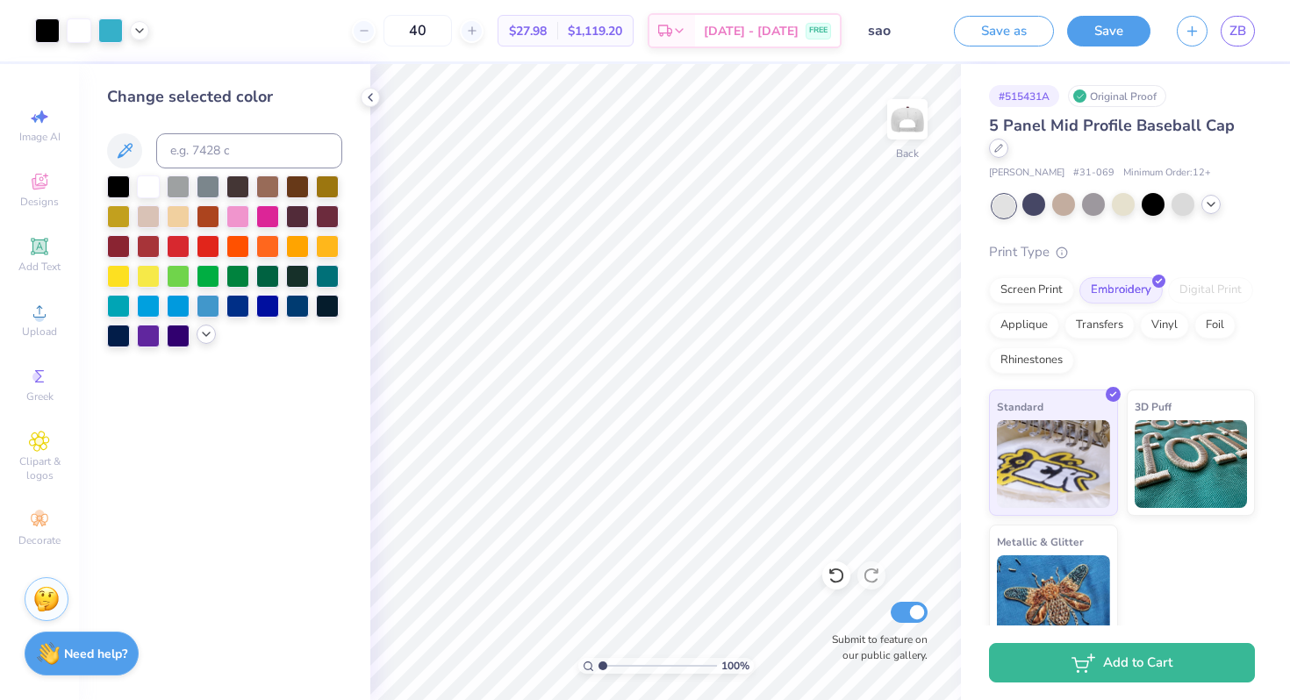
click at [998, 155] on div at bounding box center [998, 148] width 19 height 19
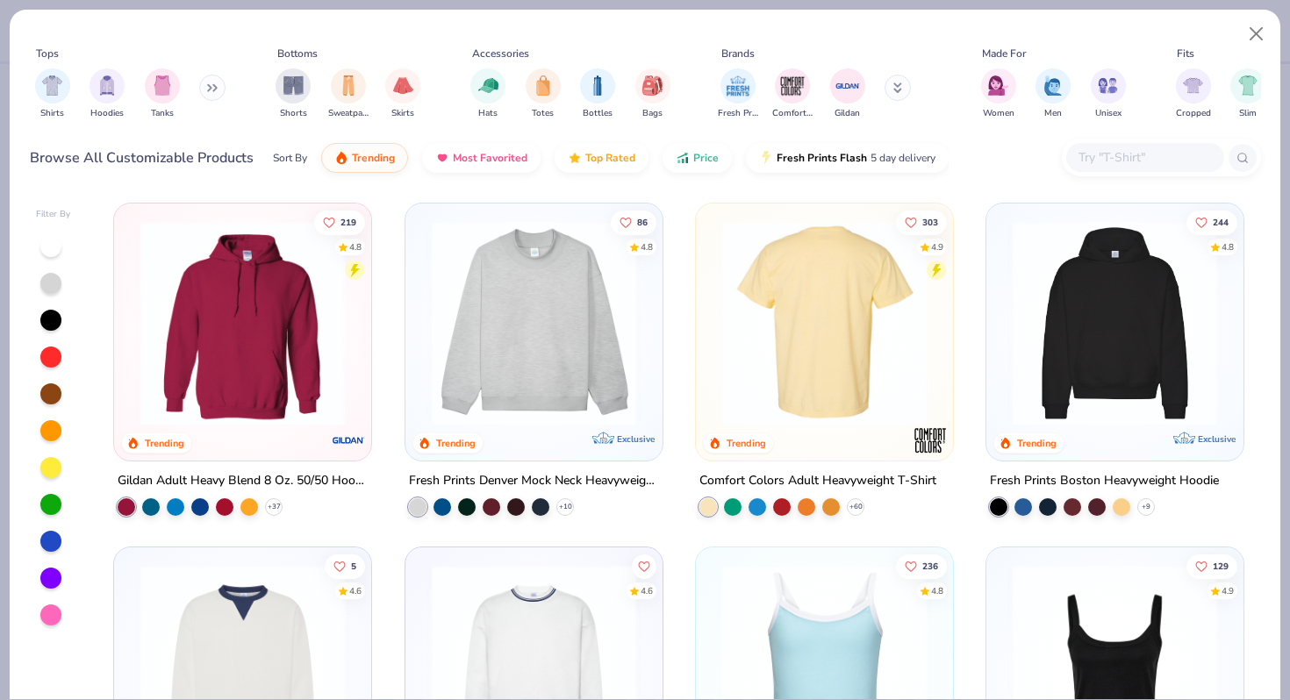
click at [919, 289] on div at bounding box center [824, 323] width 667 height 204
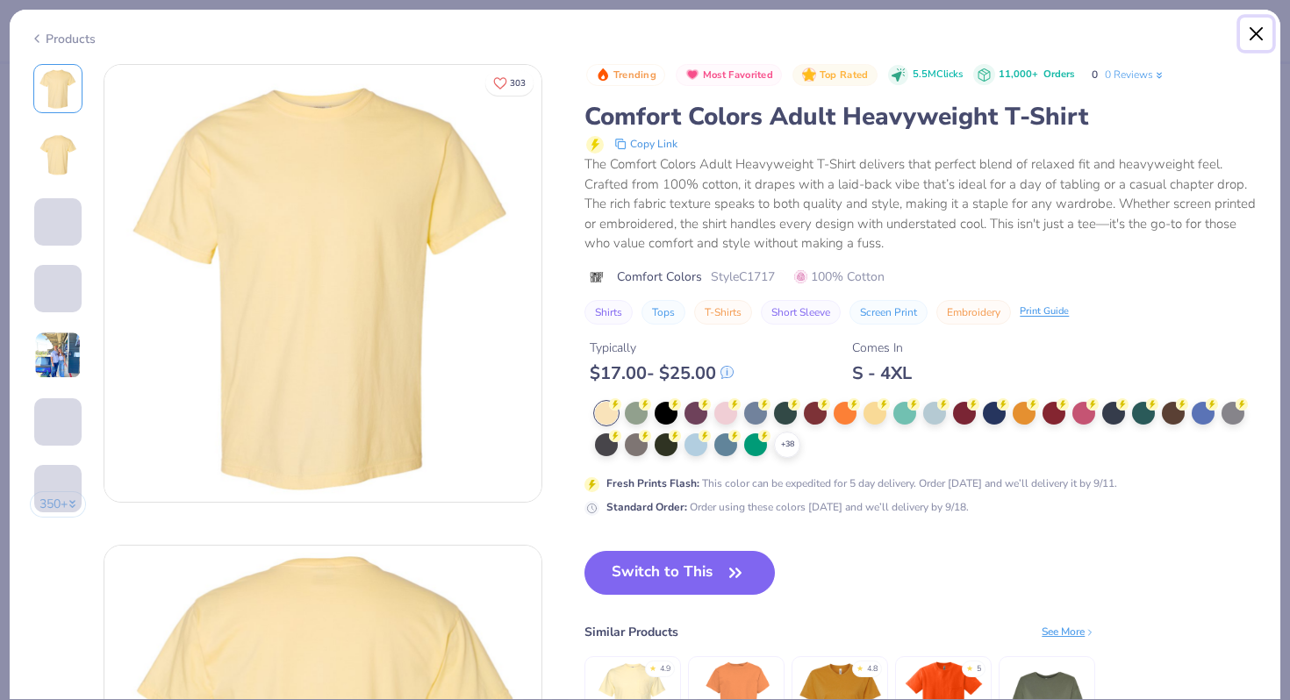
click at [1254, 20] on button "Close" at bounding box center [1256, 34] width 33 height 33
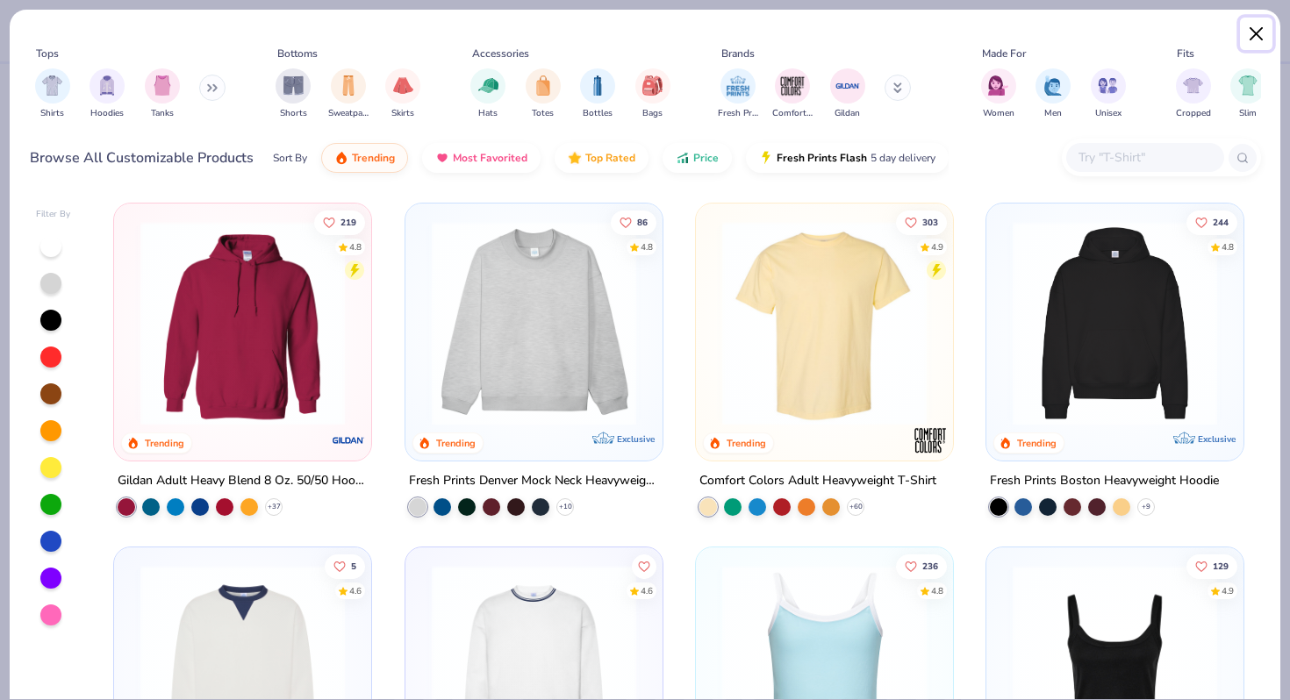
click at [1254, 37] on button "Close" at bounding box center [1256, 34] width 33 height 33
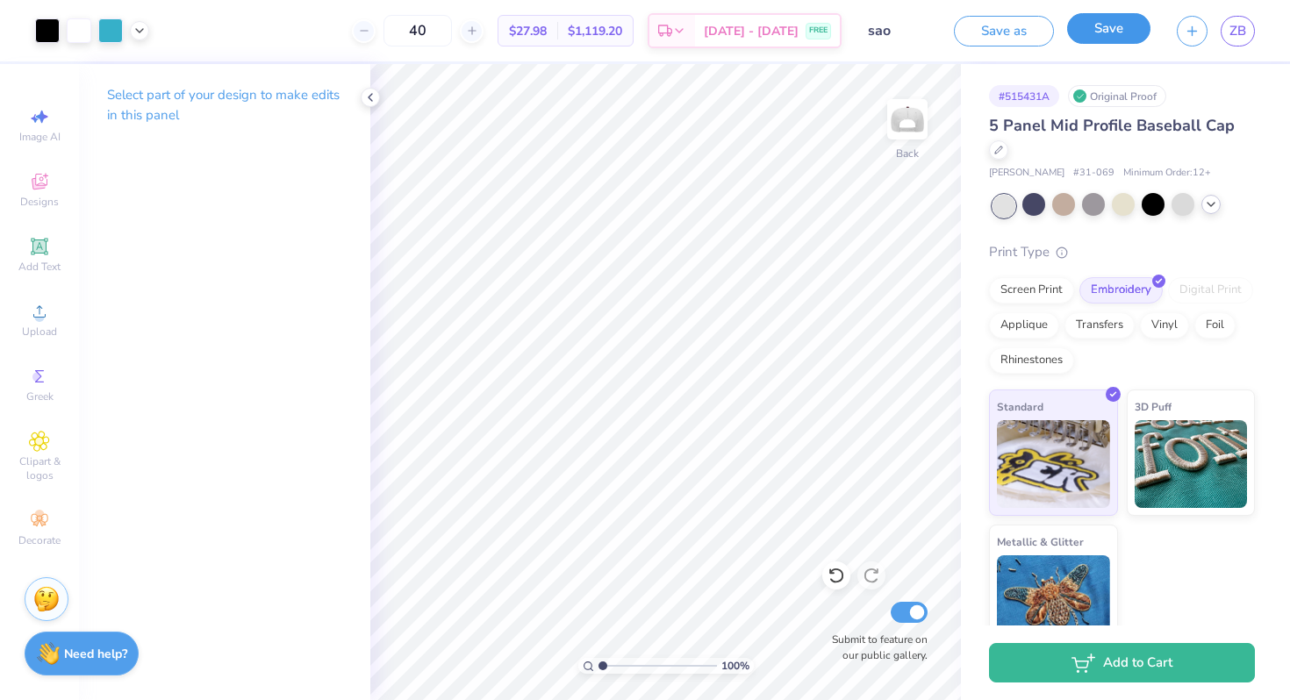
click at [1083, 34] on button "Save" at bounding box center [1108, 28] width 83 height 31
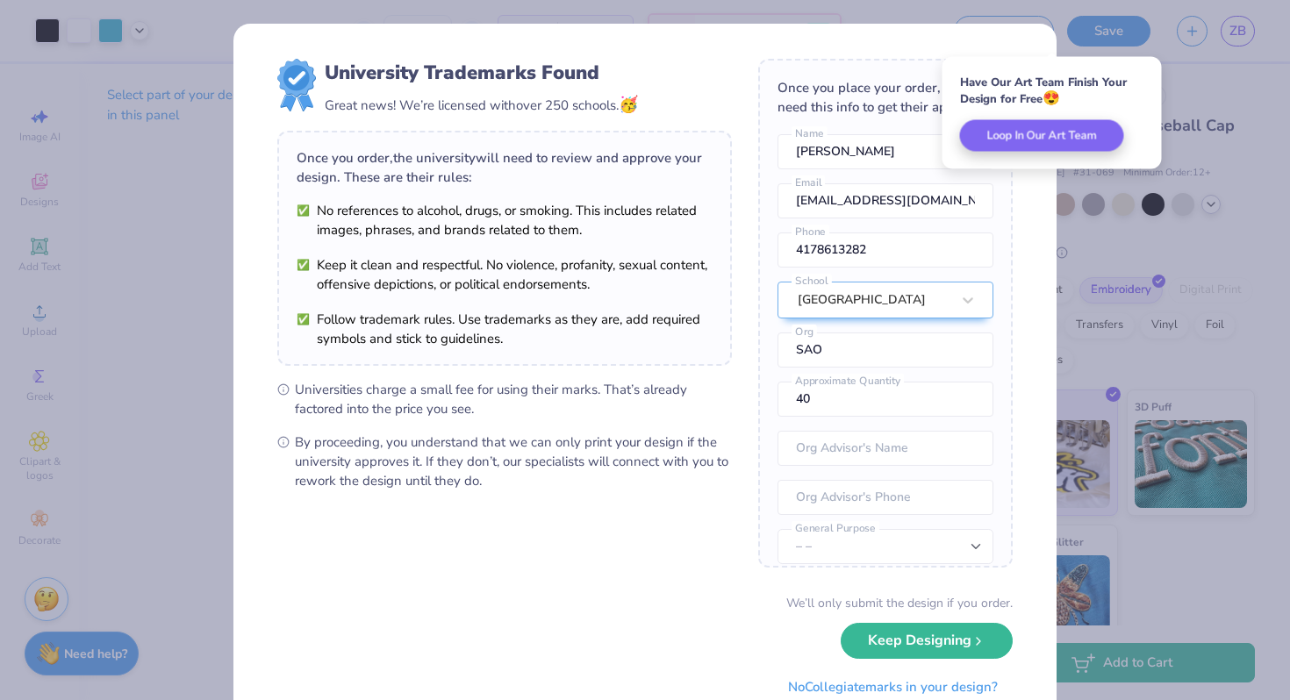
scroll to position [65, 0]
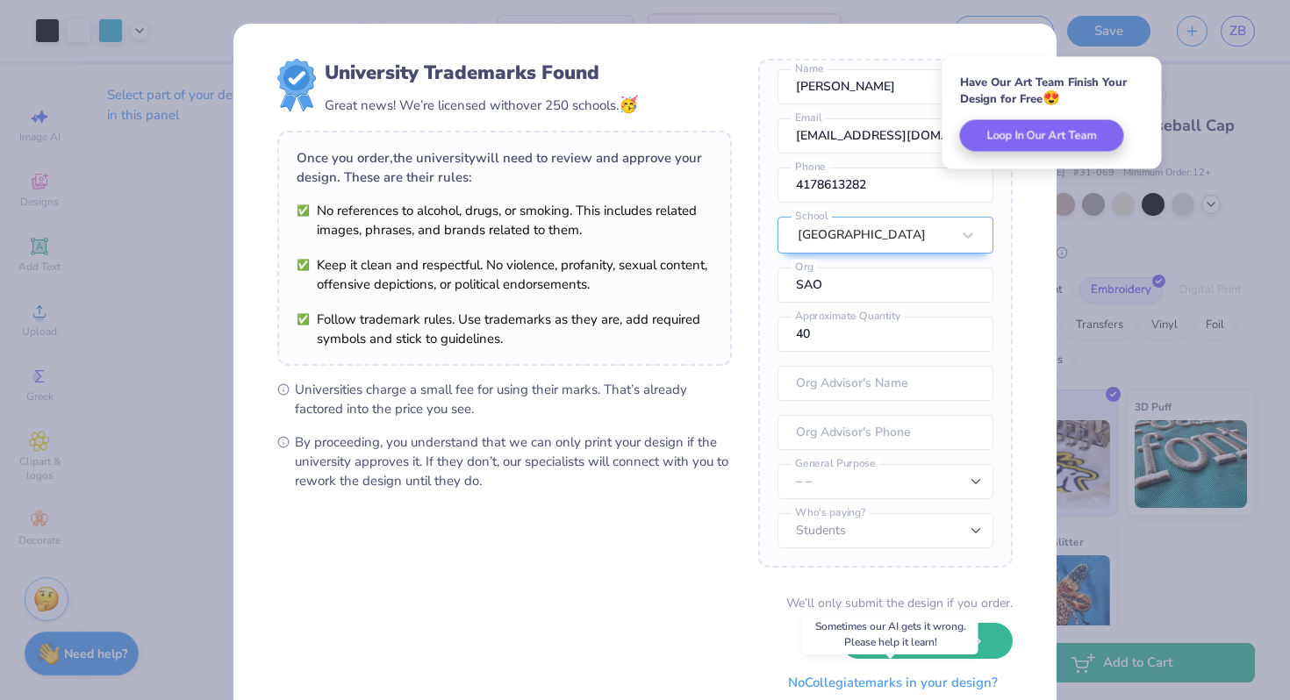
click at [904, 683] on button "No Collegiate marks in your design?" at bounding box center [892, 683] width 239 height 36
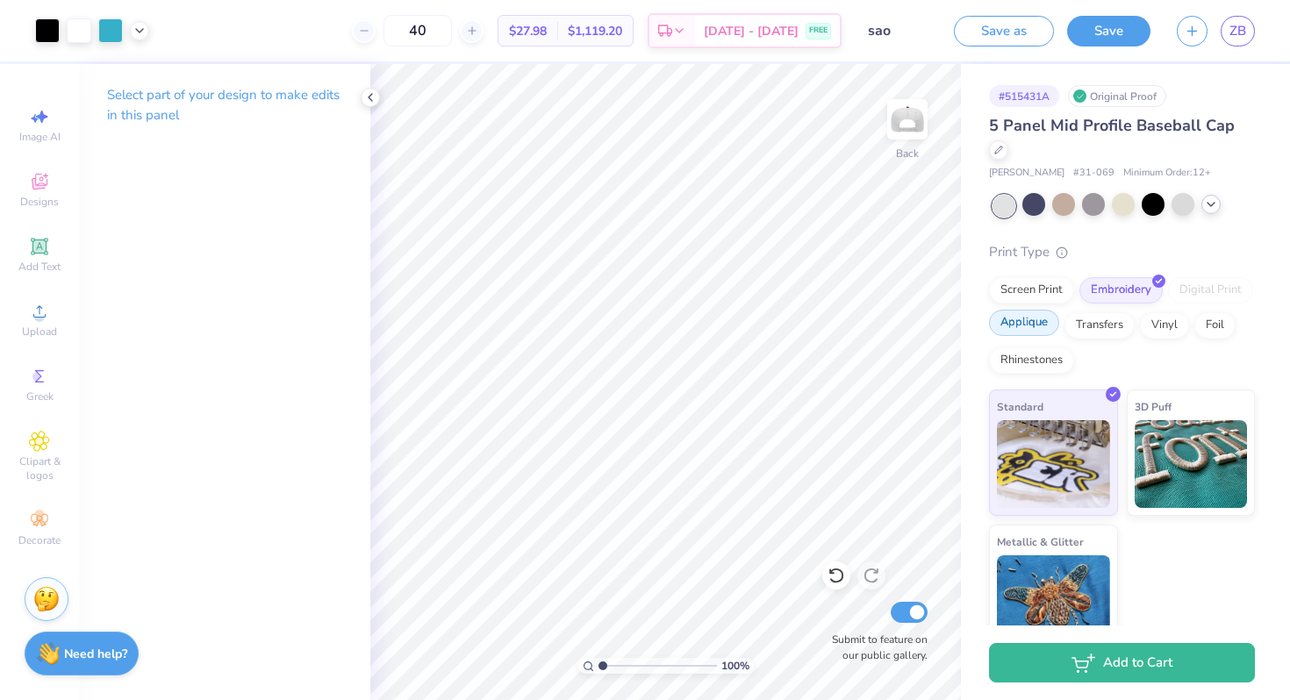
click at [1025, 321] on div "Applique" at bounding box center [1024, 323] width 70 height 26
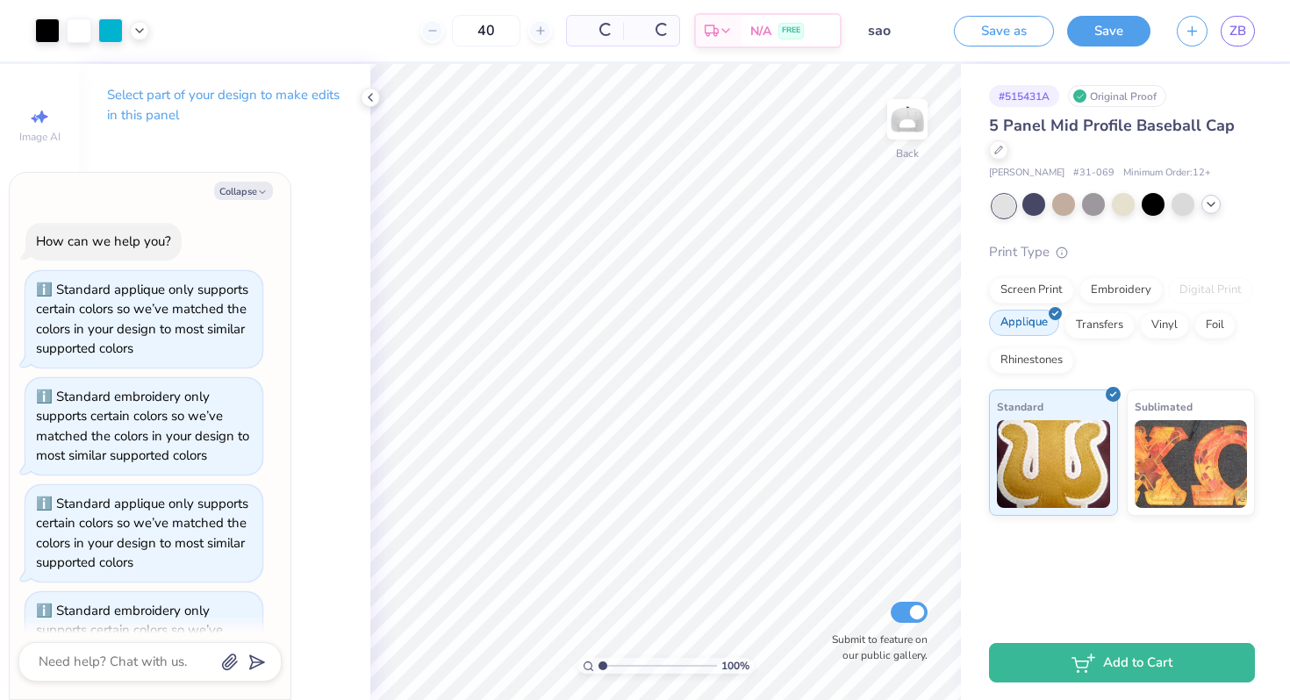
scroll to position [1884, 0]
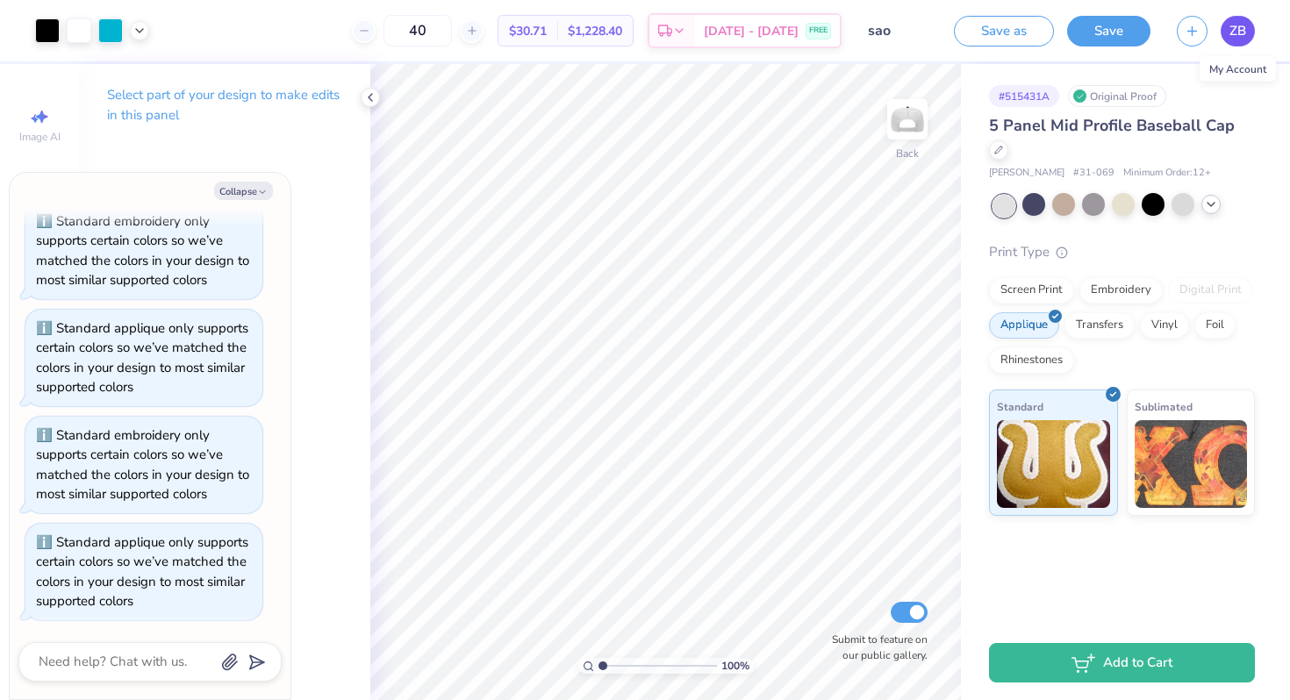
click at [1247, 27] on link "ZB" at bounding box center [1237, 31] width 34 height 31
click at [890, 37] on input "sao" at bounding box center [897, 30] width 86 height 35
click at [1108, 288] on div "Embroidery" at bounding box center [1120, 288] width 83 height 26
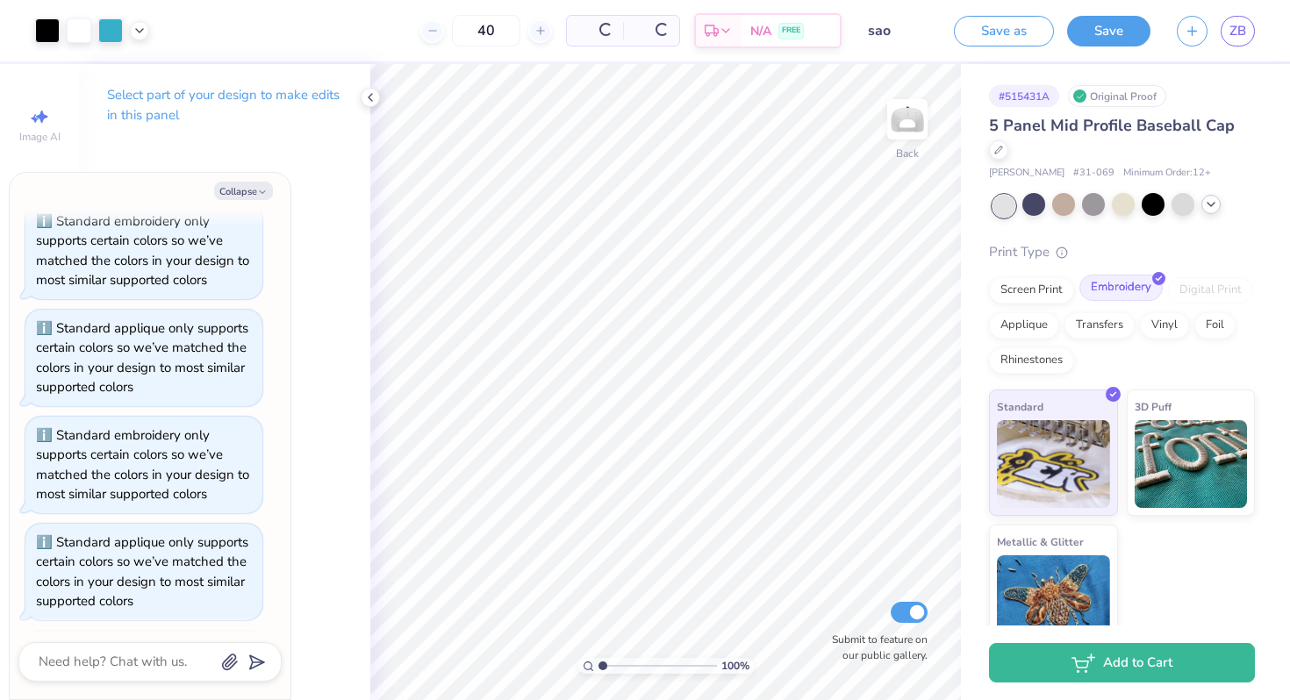
scroll to position [1991, 0]
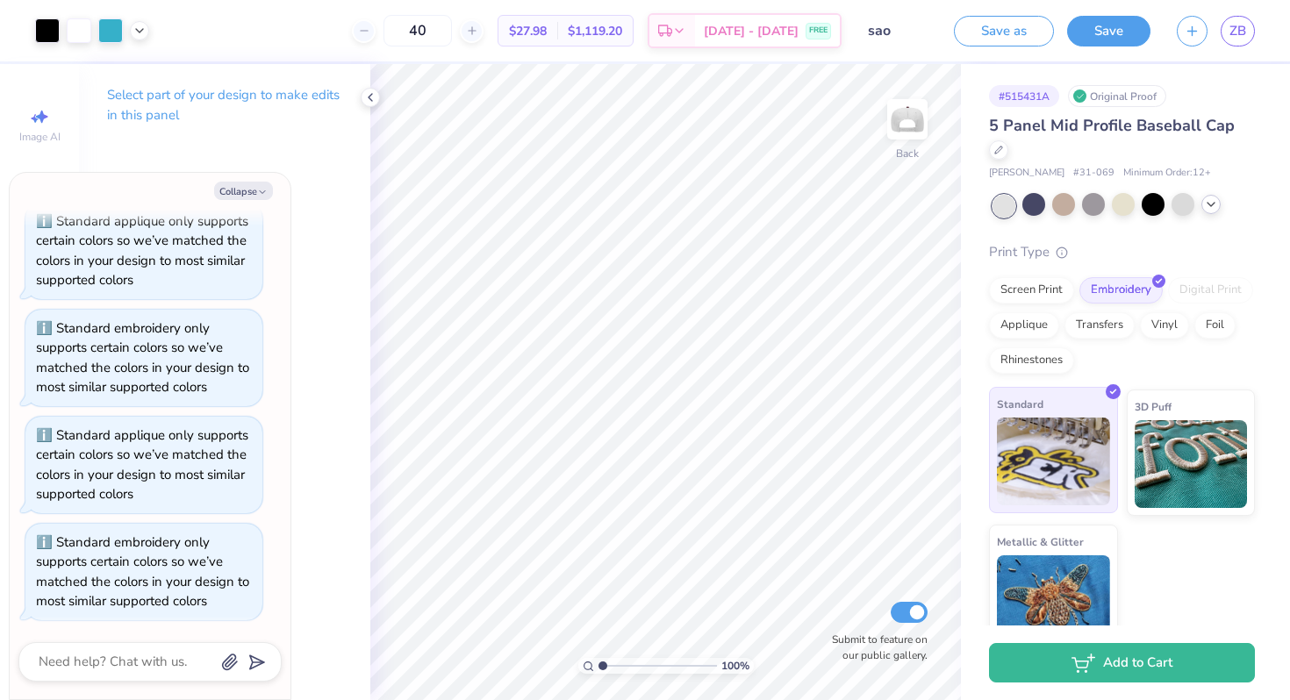
click at [1085, 397] on div "Standard" at bounding box center [1053, 450] width 129 height 126
type textarea "x"
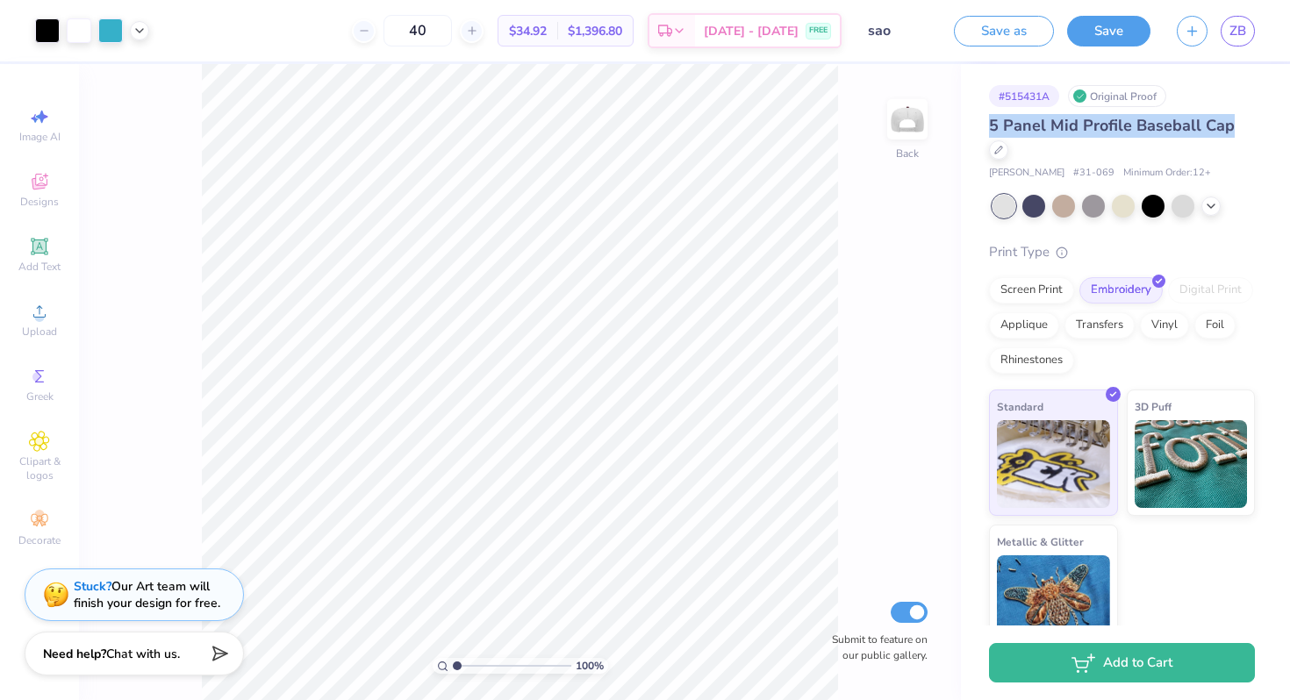
drag, startPoint x: 991, startPoint y: 124, endPoint x: 1280, endPoint y: 124, distance: 288.6
click at [1280, 124] on div "# 515431A Original Proof 5 Panel Mid Profile Baseball Cap Otto Cap # 31-069 Min…" at bounding box center [1125, 357] width 329 height 587
copy span "5 Panel Mid Profile Baseball Cap"
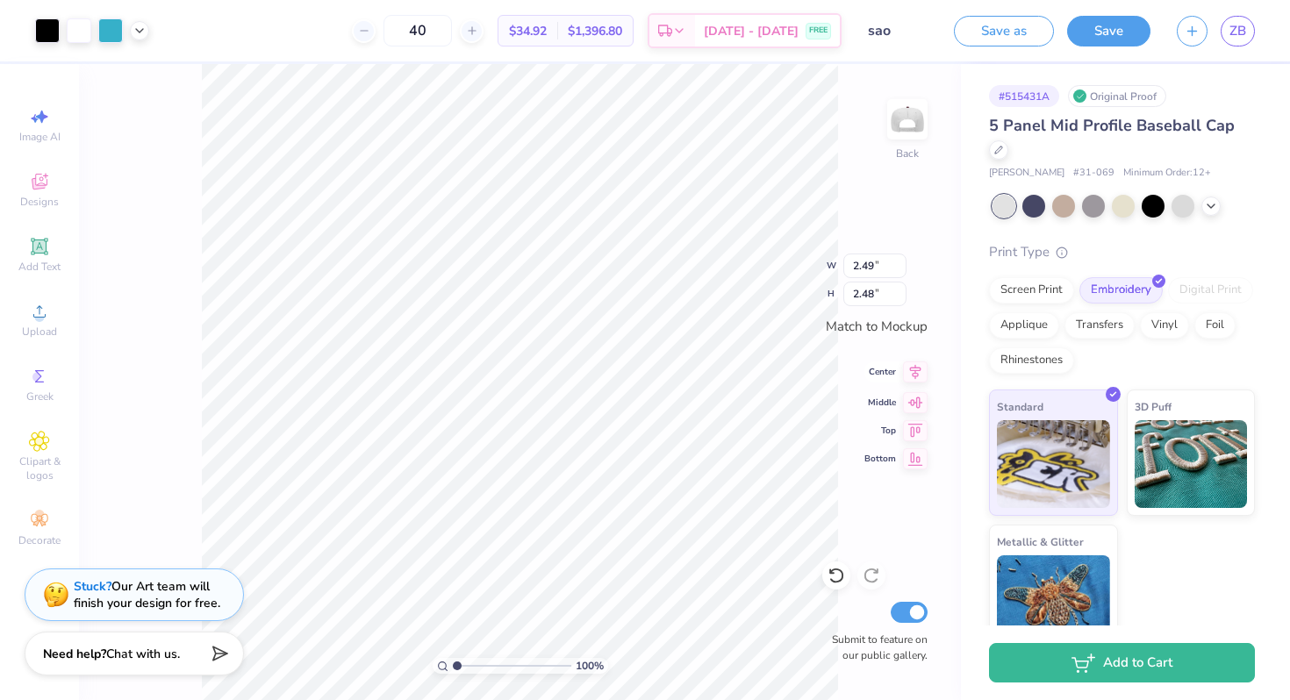
click at [916, 382] on icon at bounding box center [915, 371] width 25 height 21
click at [1067, 30] on div "Save" at bounding box center [1108, 31] width 83 height 31
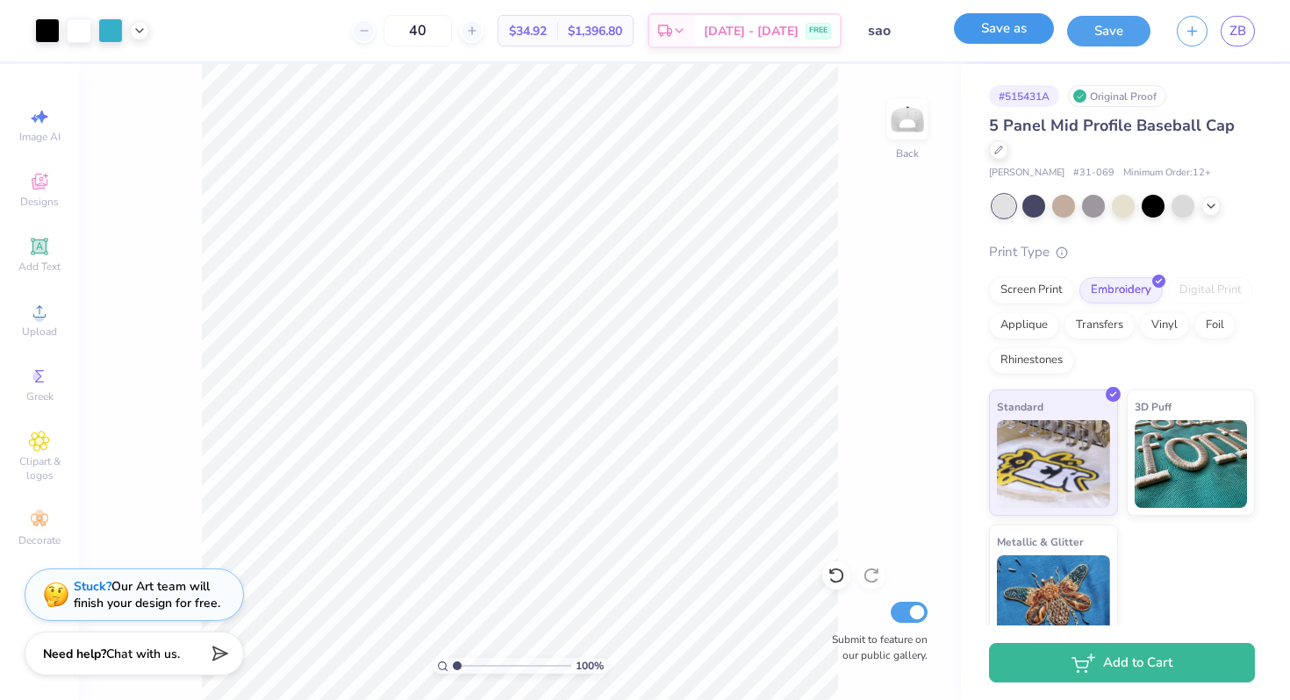
click at [1029, 35] on button "Save as" at bounding box center [1004, 28] width 100 height 31
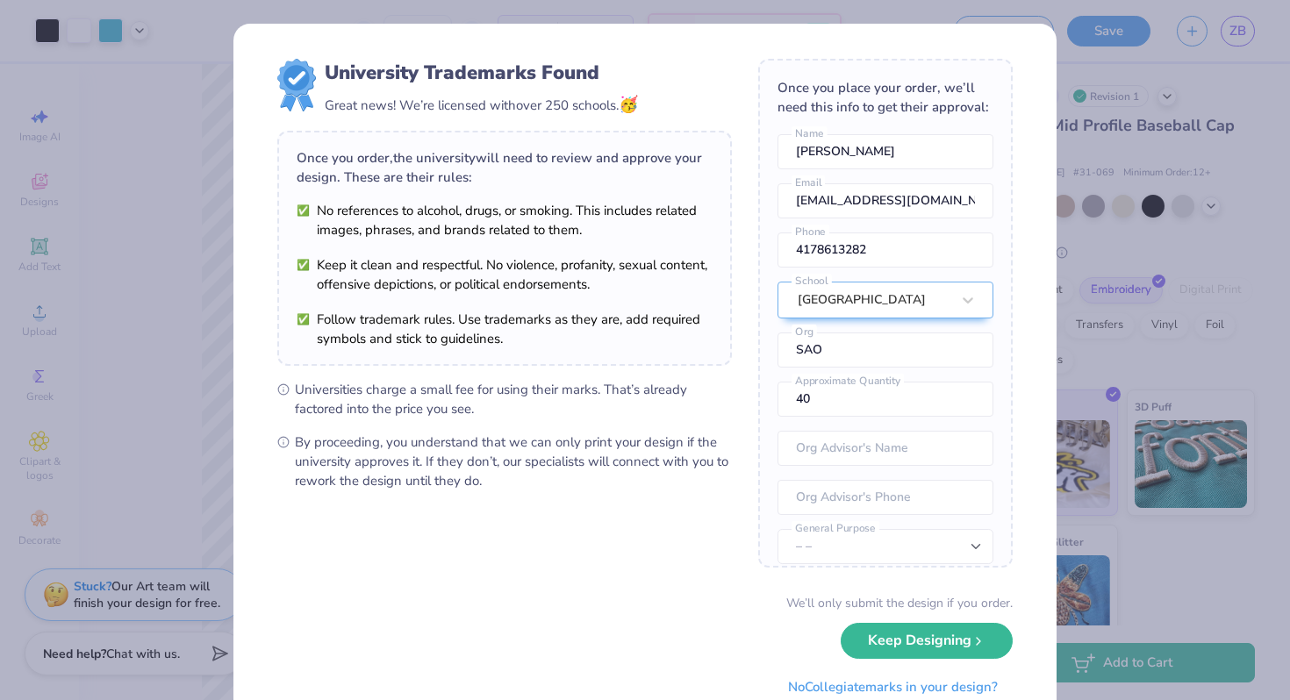
click at [1065, 63] on body "Art colors 40 $34.92 Per Item $1,396.80 Total Est. Delivery Sep 15 - 18 FREE De…" at bounding box center [645, 350] width 1290 height 700
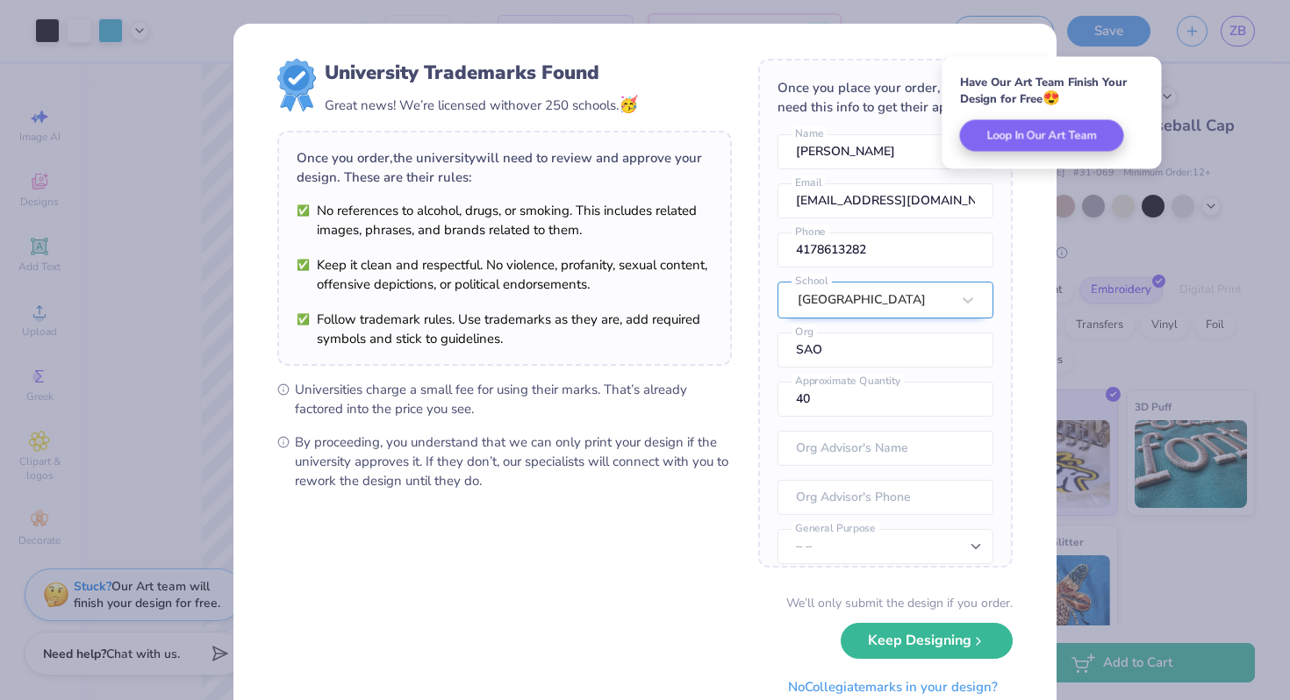
scroll to position [65, 0]
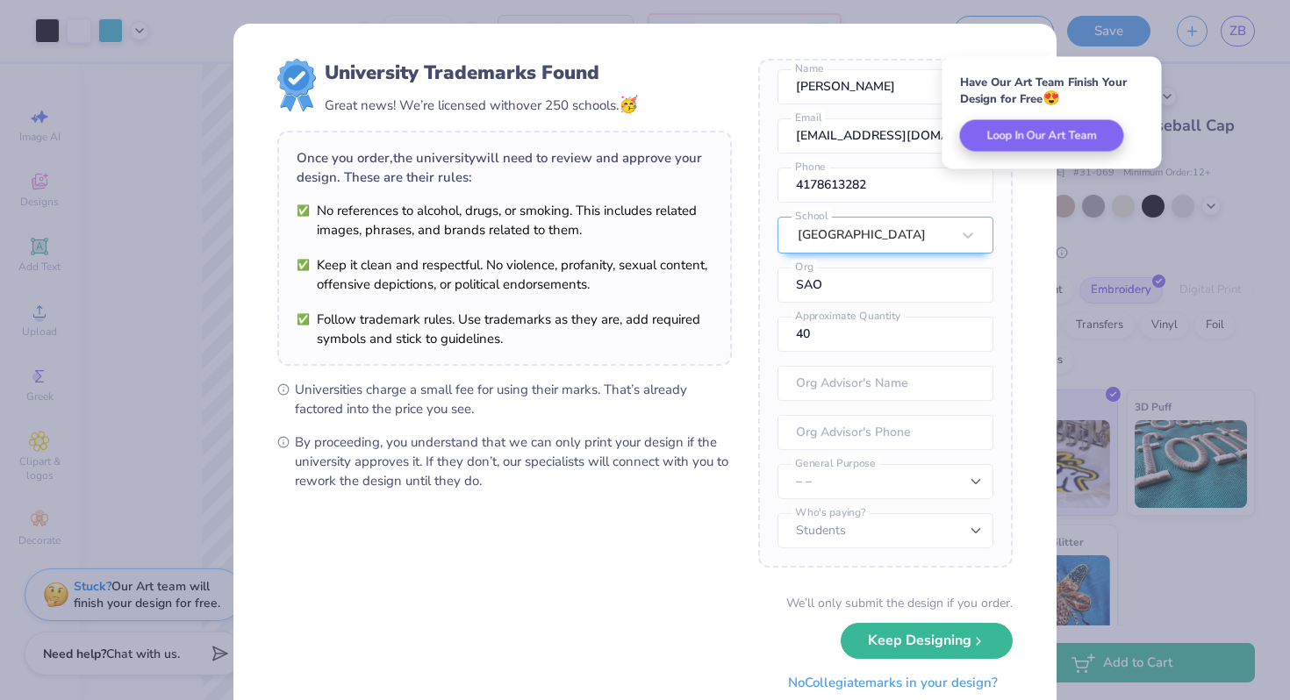
click at [918, 682] on button "No Collegiate marks in your design?" at bounding box center [892, 683] width 239 height 36
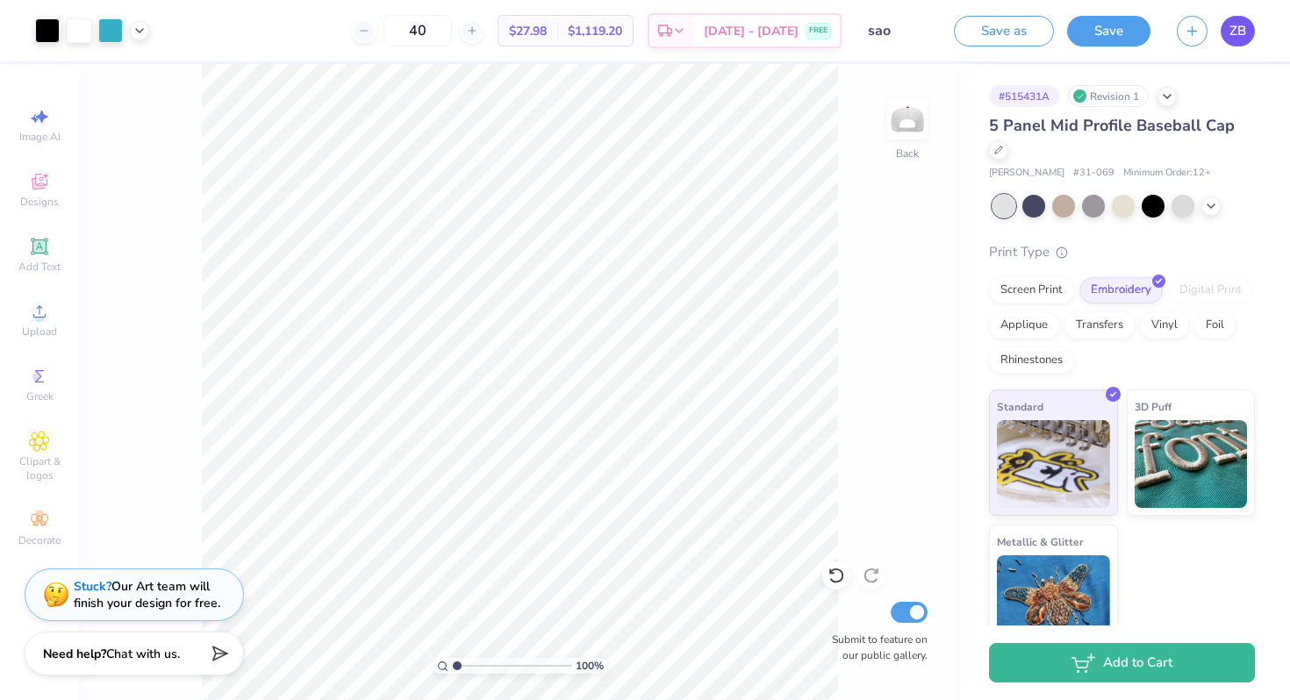
click at [1234, 40] on link "ZB" at bounding box center [1237, 31] width 34 height 31
click at [141, 29] on icon at bounding box center [139, 29] width 14 height 14
click at [140, 22] on icon at bounding box center [139, 29] width 14 height 14
drag, startPoint x: 1138, startPoint y: 39, endPoint x: 1168, endPoint y: 72, distance: 45.3
click at [1168, 72] on div "Art colors 40 $34.92 Per Item $1,396.80 Total Est. Delivery Sep 15 - 18 FREE De…" at bounding box center [645, 350] width 1290 height 700
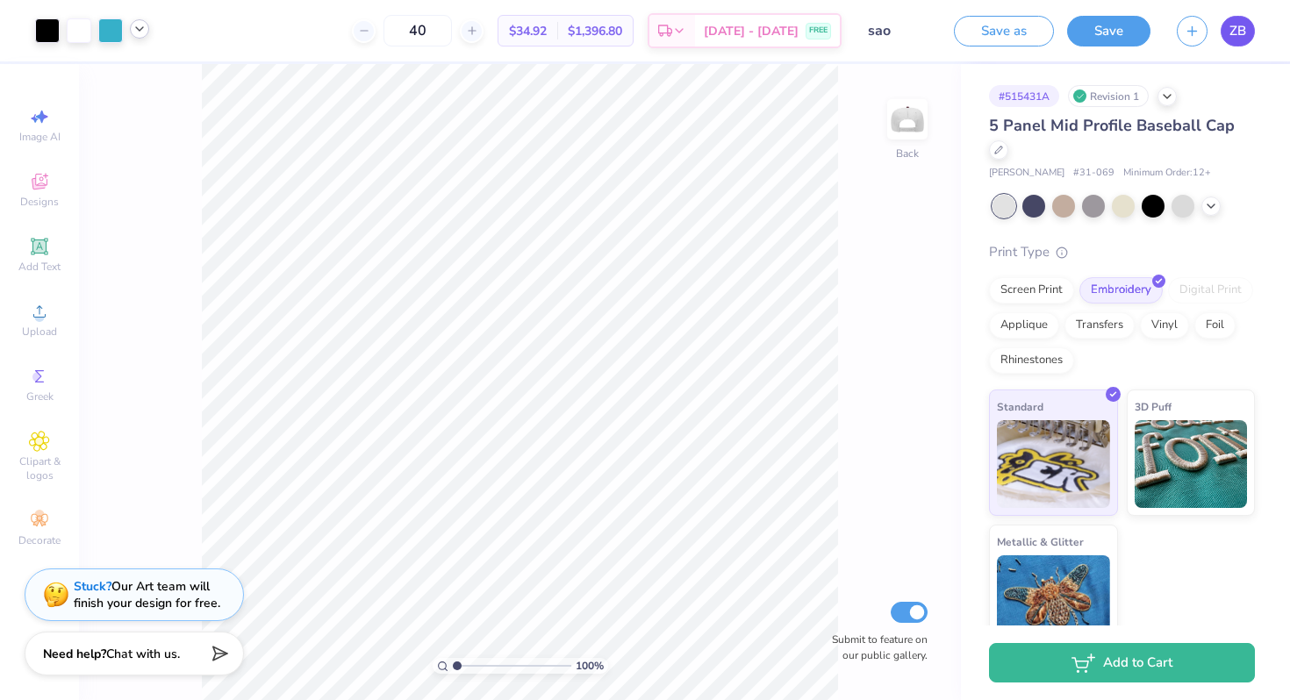
click at [1232, 34] on span "ZB" at bounding box center [1237, 31] width 17 height 20
